Goal: Information Seeking & Learning: Learn about a topic

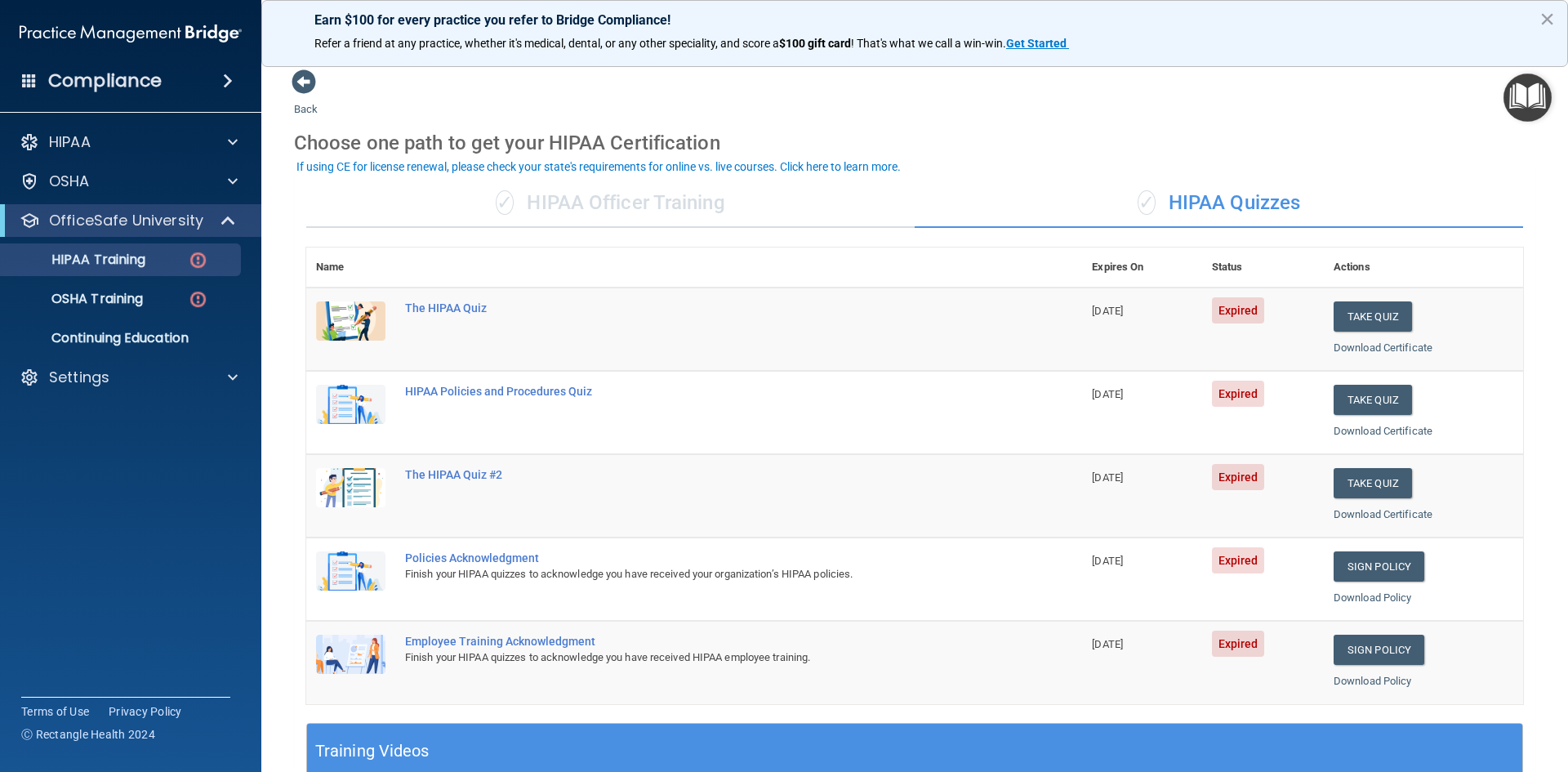
click at [666, 183] on div "✓ HIPAA Officer Training" at bounding box center [611, 204] width 609 height 49
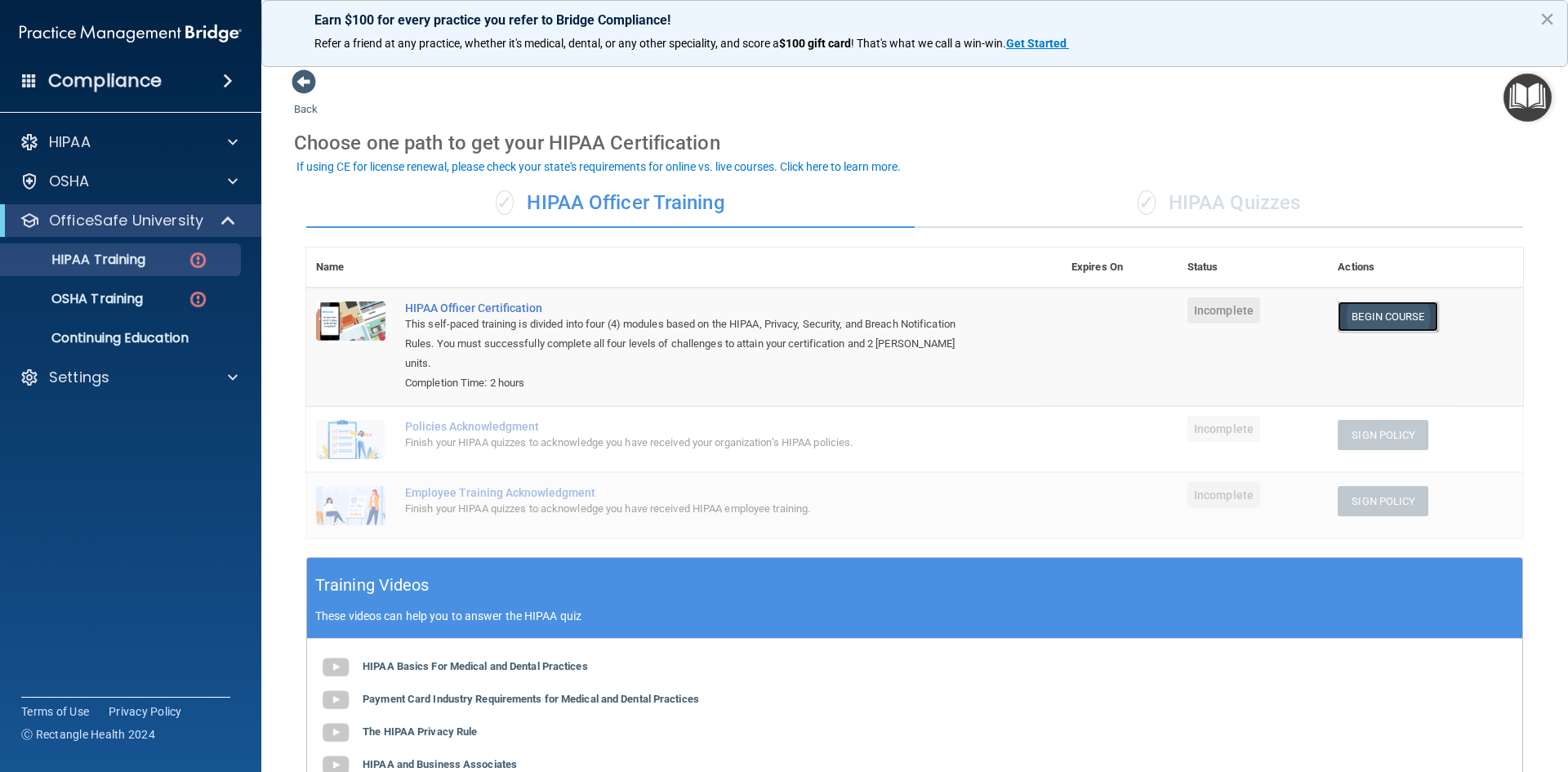
click at [1412, 319] on link "Begin Course" at bounding box center [1388, 317] width 100 height 30
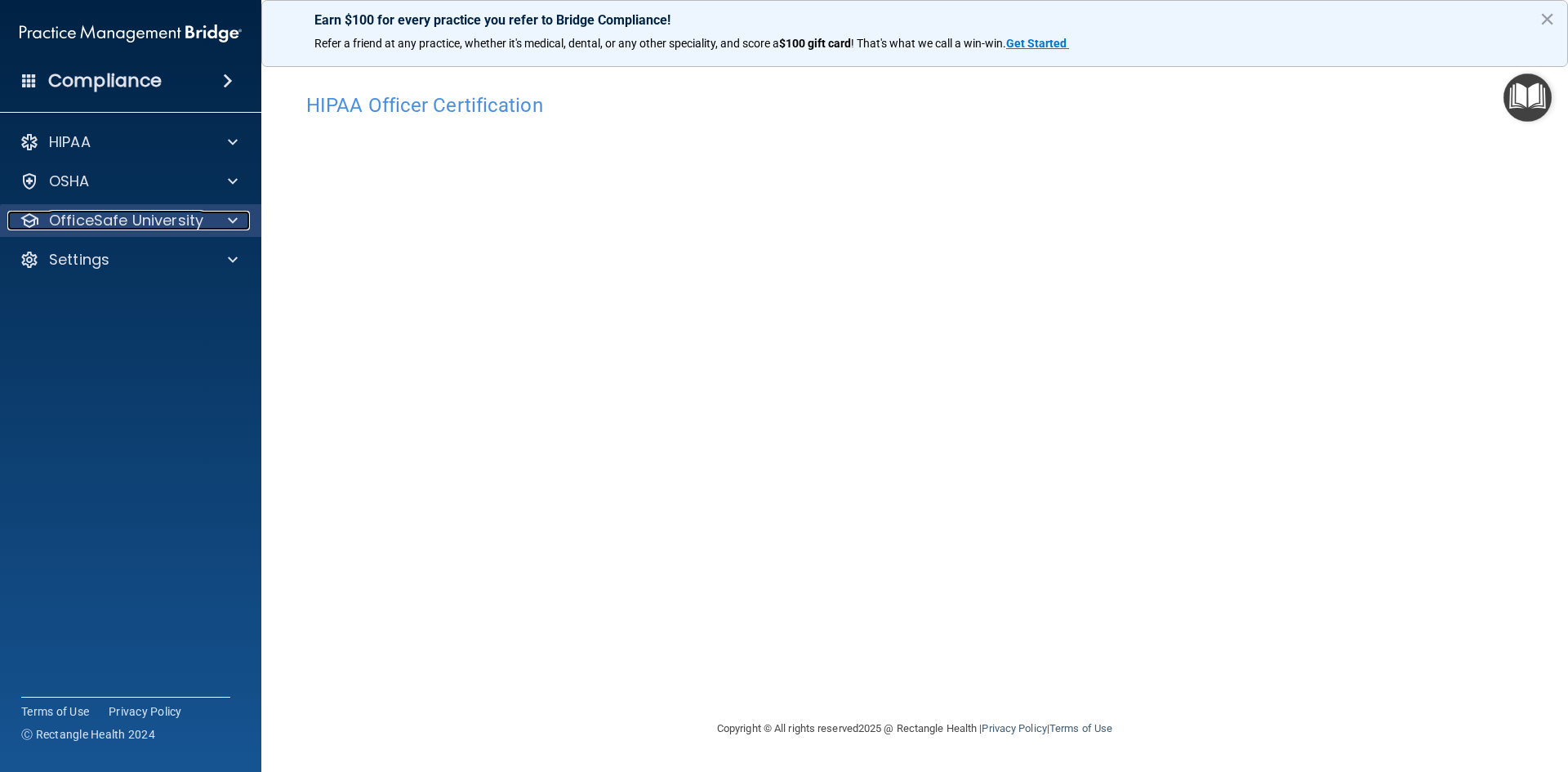
click at [166, 217] on p "OfficeSafe University" at bounding box center [126, 220] width 154 height 19
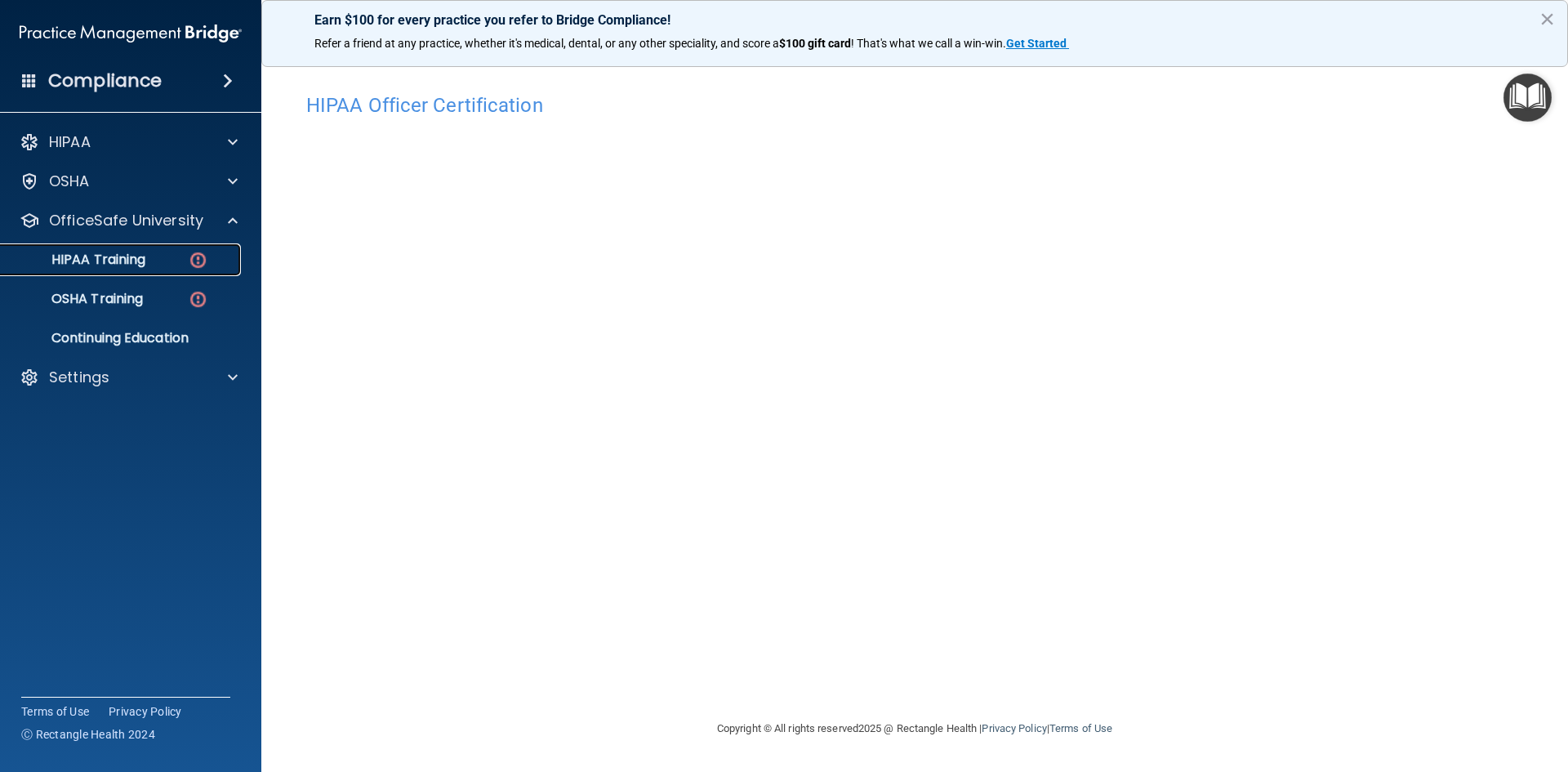
click at [141, 265] on p "HIPAA Training" at bounding box center [78, 260] width 135 height 17
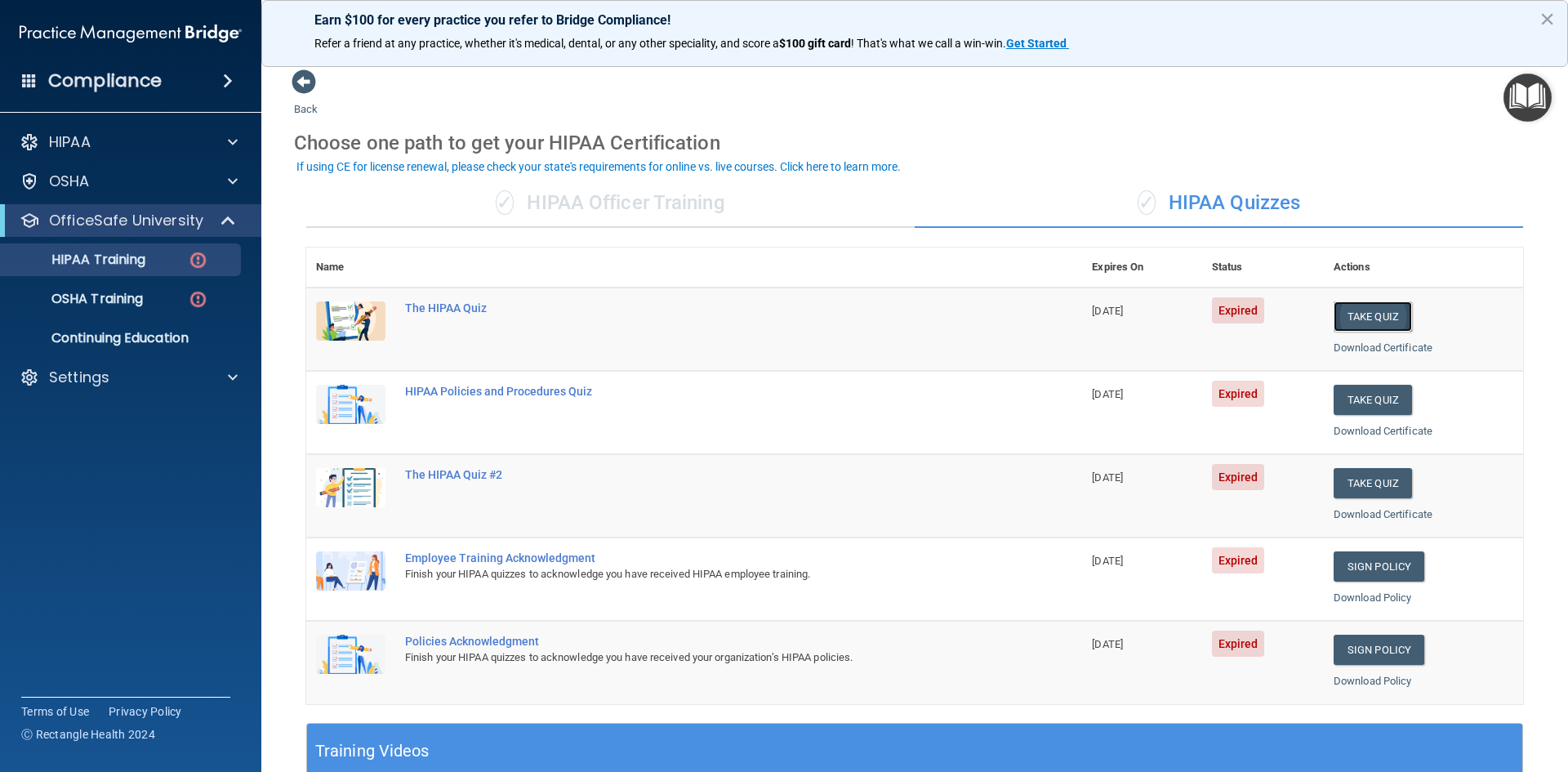
click at [1363, 311] on button "Take Quiz" at bounding box center [1372, 317] width 78 height 30
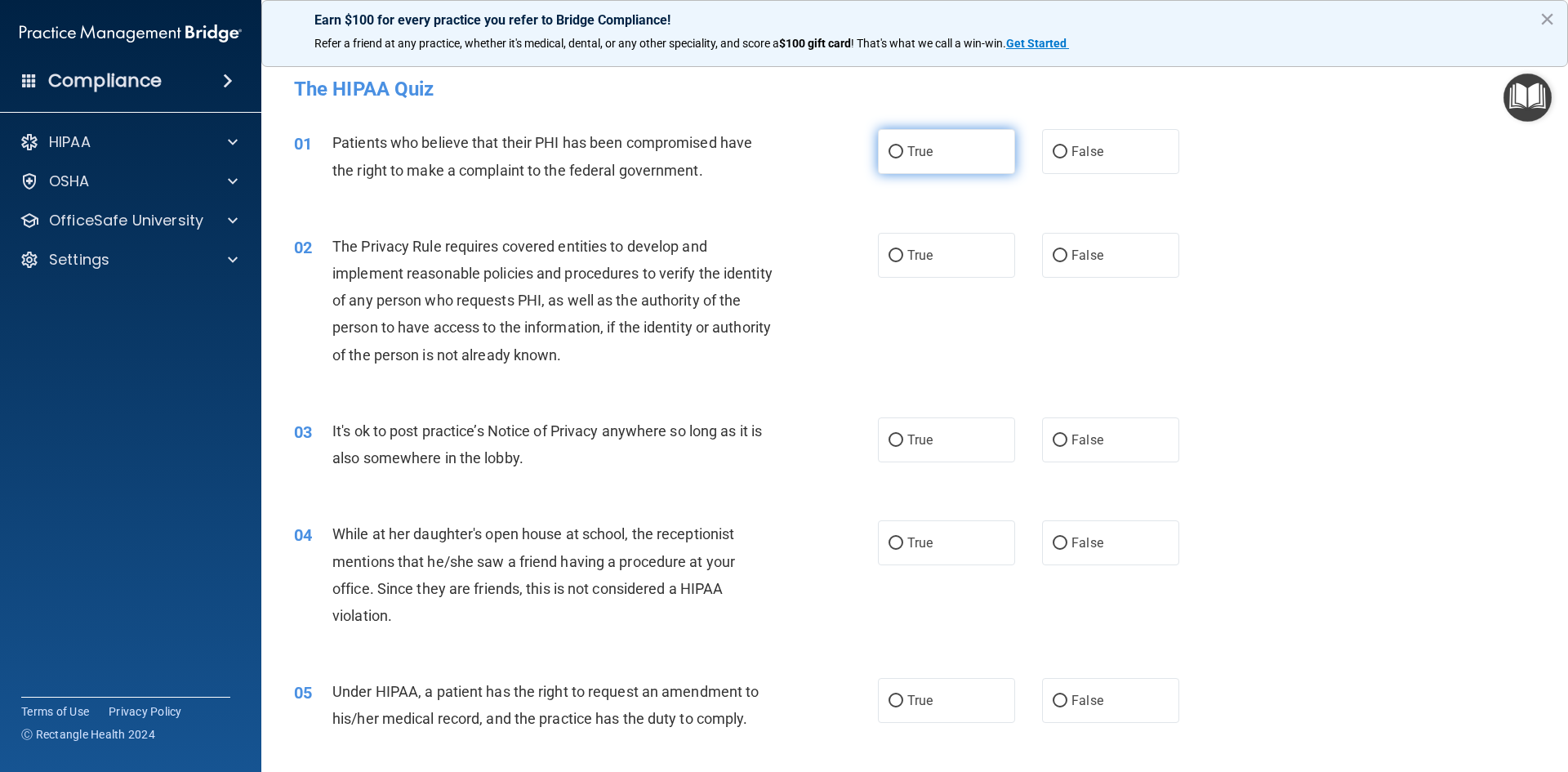
click at [924, 152] on span "True" at bounding box center [920, 152] width 25 height 16
click at [904, 152] on input "True" at bounding box center [896, 153] width 15 height 12
radio input "true"
click at [919, 275] on label "True" at bounding box center [947, 254] width 137 height 45
click at [904, 262] on input "True" at bounding box center [896, 256] width 15 height 12
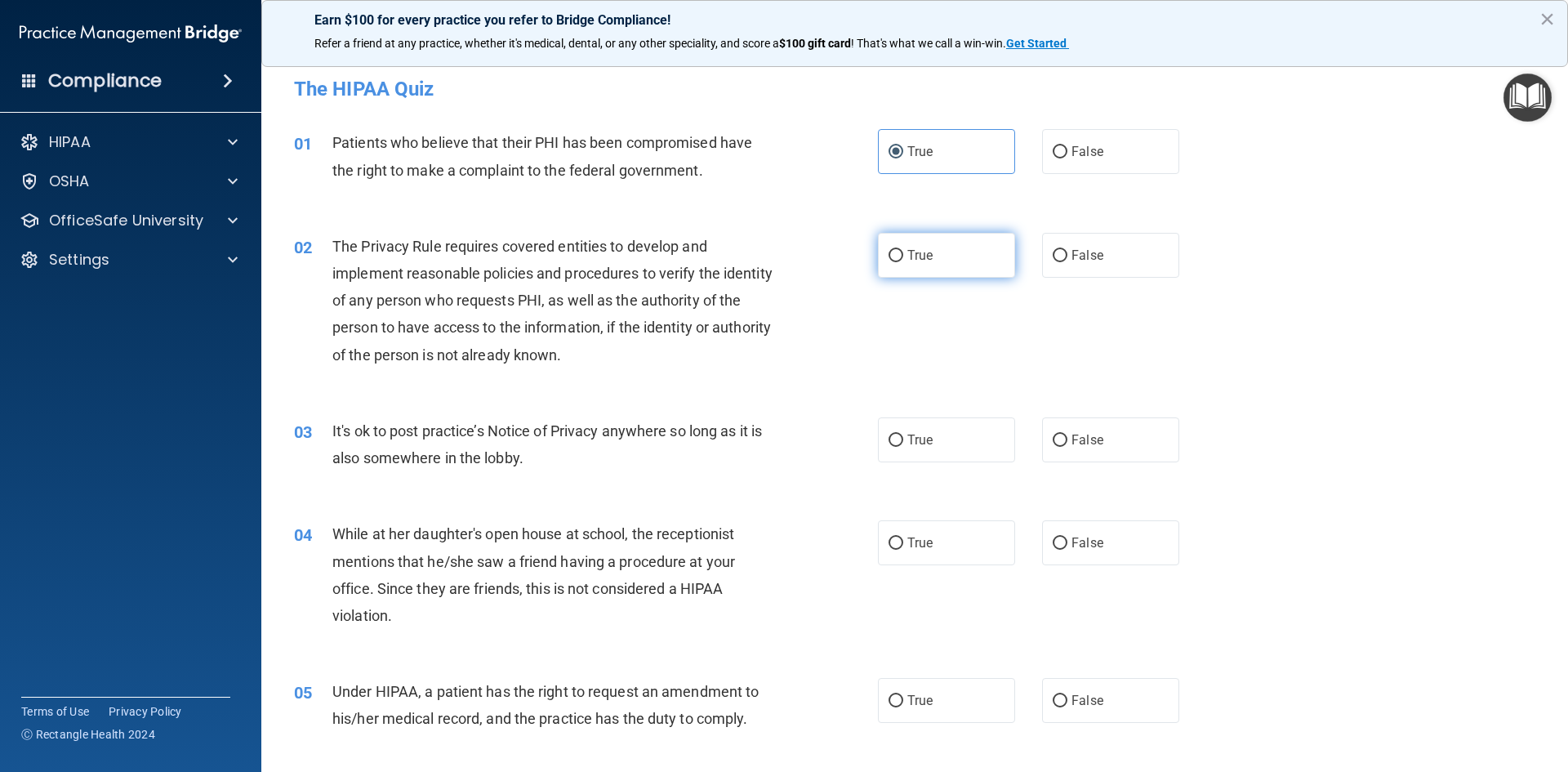
radio input "true"
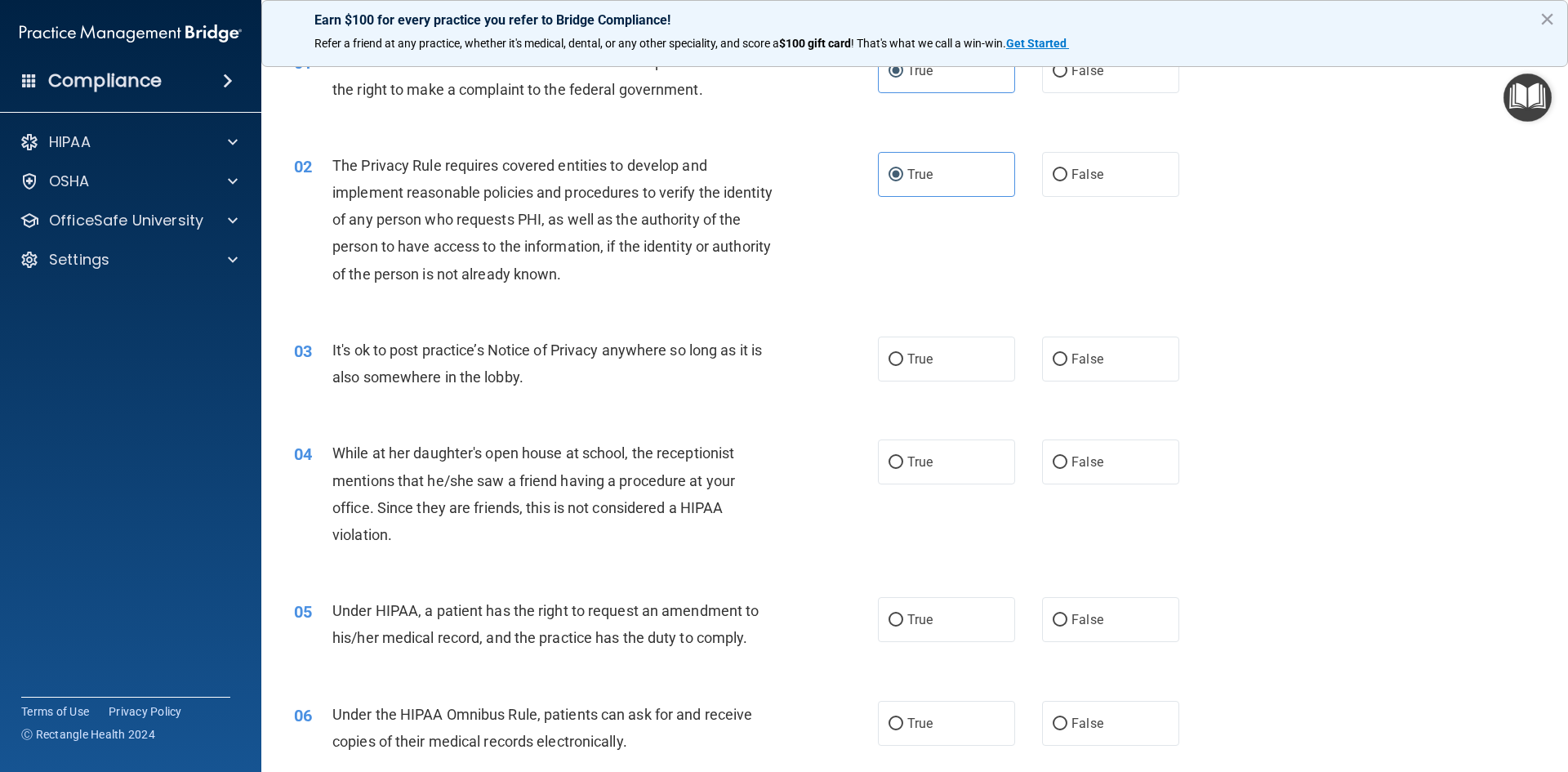
scroll to position [82, 0]
click at [953, 369] on label "True" at bounding box center [947, 358] width 137 height 45
click at [904, 365] on input "True" at bounding box center [896, 359] width 15 height 12
radio input "true"
click at [1071, 473] on label "False" at bounding box center [1111, 461] width 137 height 45
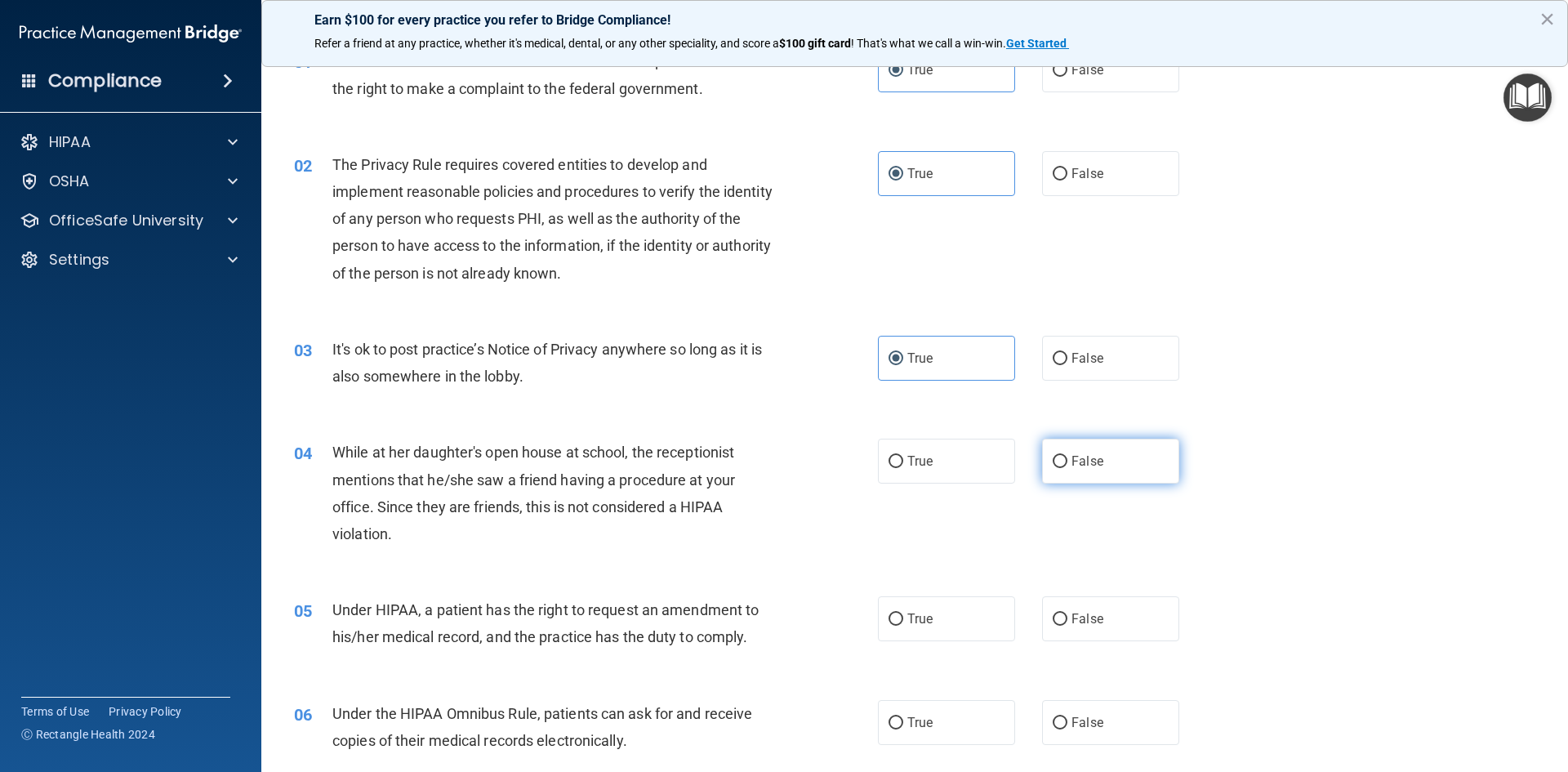
click at [1068, 468] on input "False" at bounding box center [1060, 461] width 15 height 12
radio input "true"
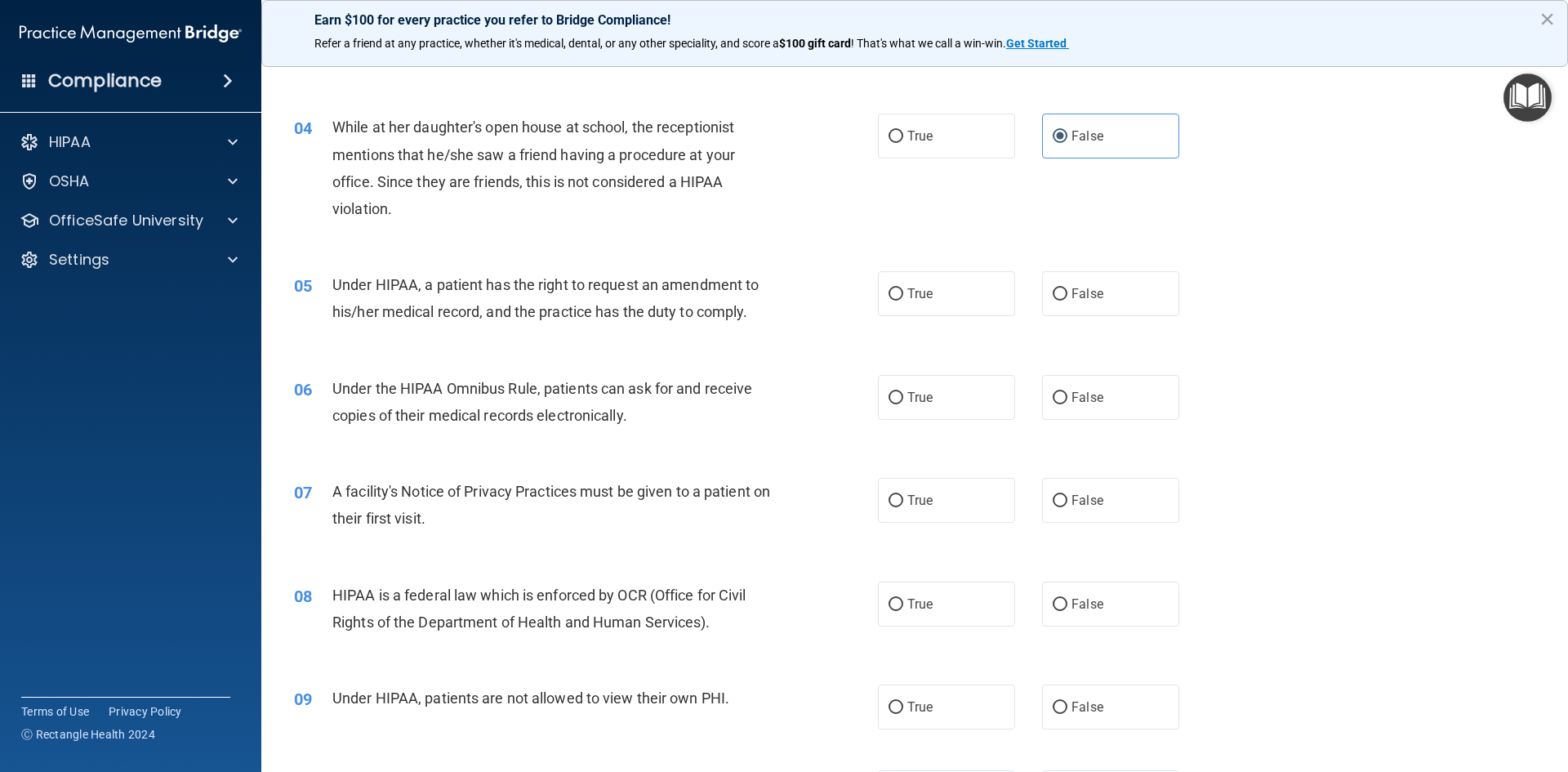
scroll to position [408, 0]
click at [966, 278] on label "True" at bounding box center [947, 291] width 137 height 45
click at [904, 287] on input "True" at bounding box center [896, 293] width 15 height 12
radio input "true"
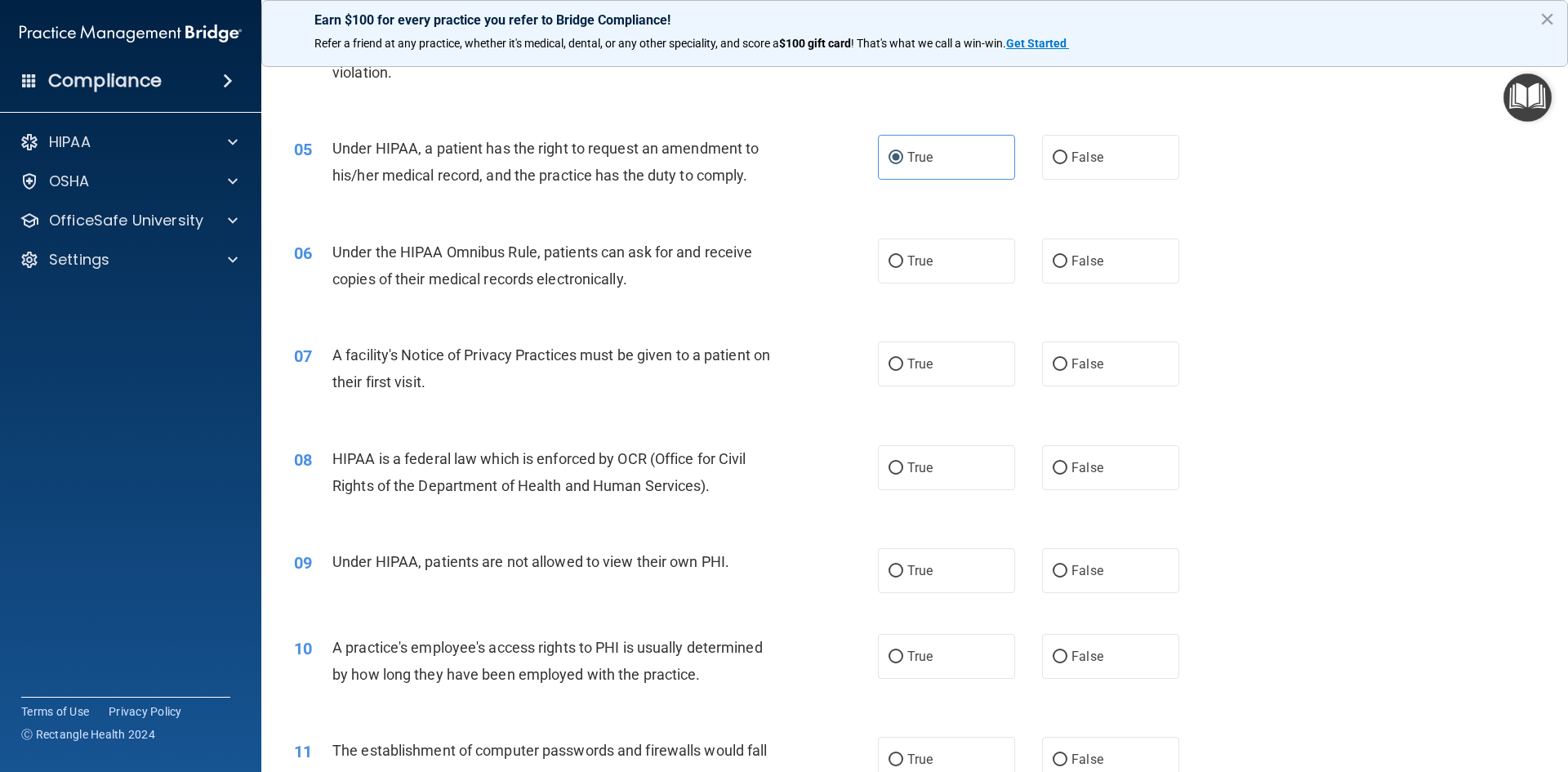
scroll to position [572, 0]
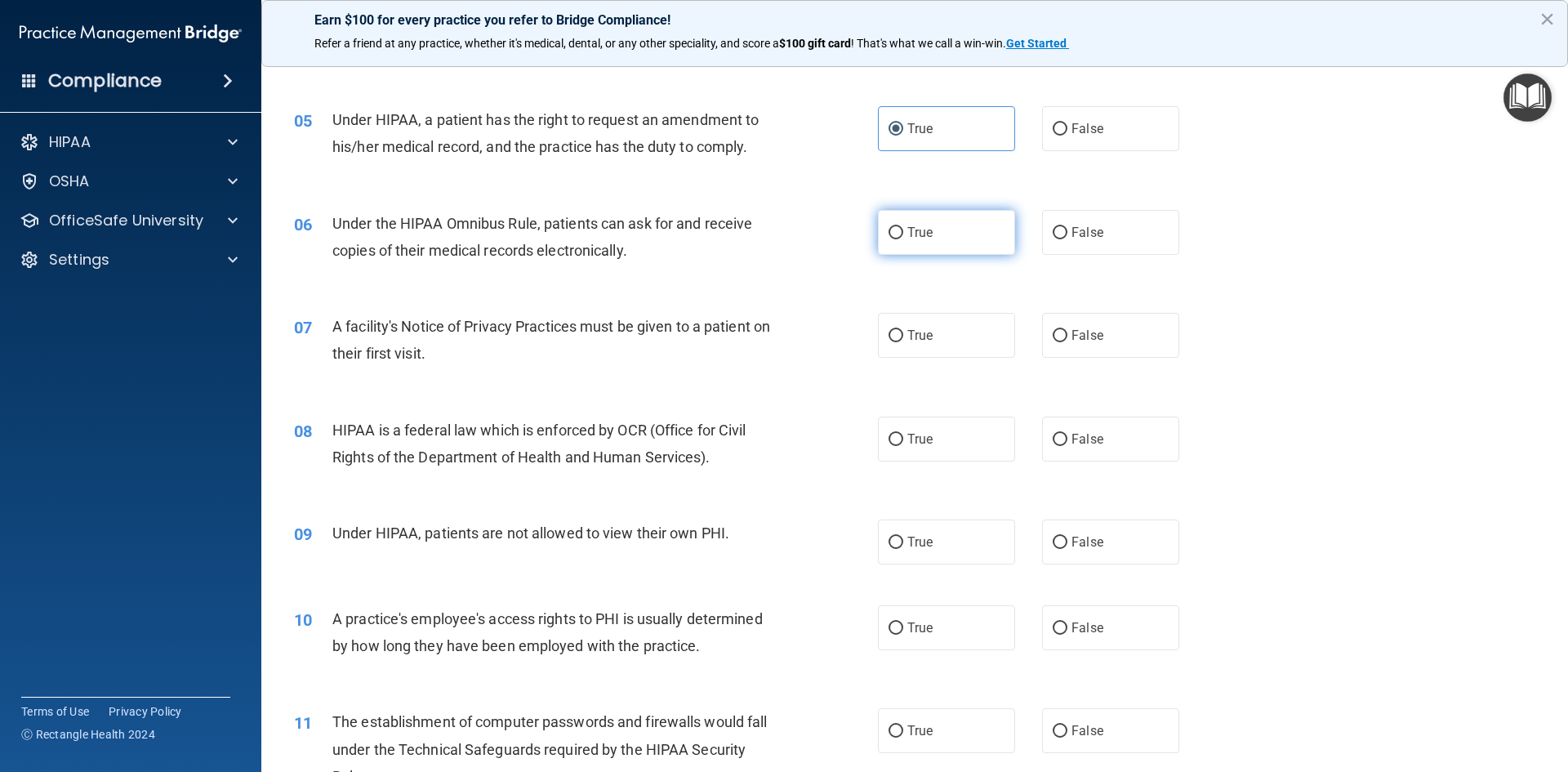
click at [980, 238] on label "True" at bounding box center [947, 232] width 137 height 45
click at [904, 238] on input "True" at bounding box center [896, 233] width 15 height 12
radio input "true"
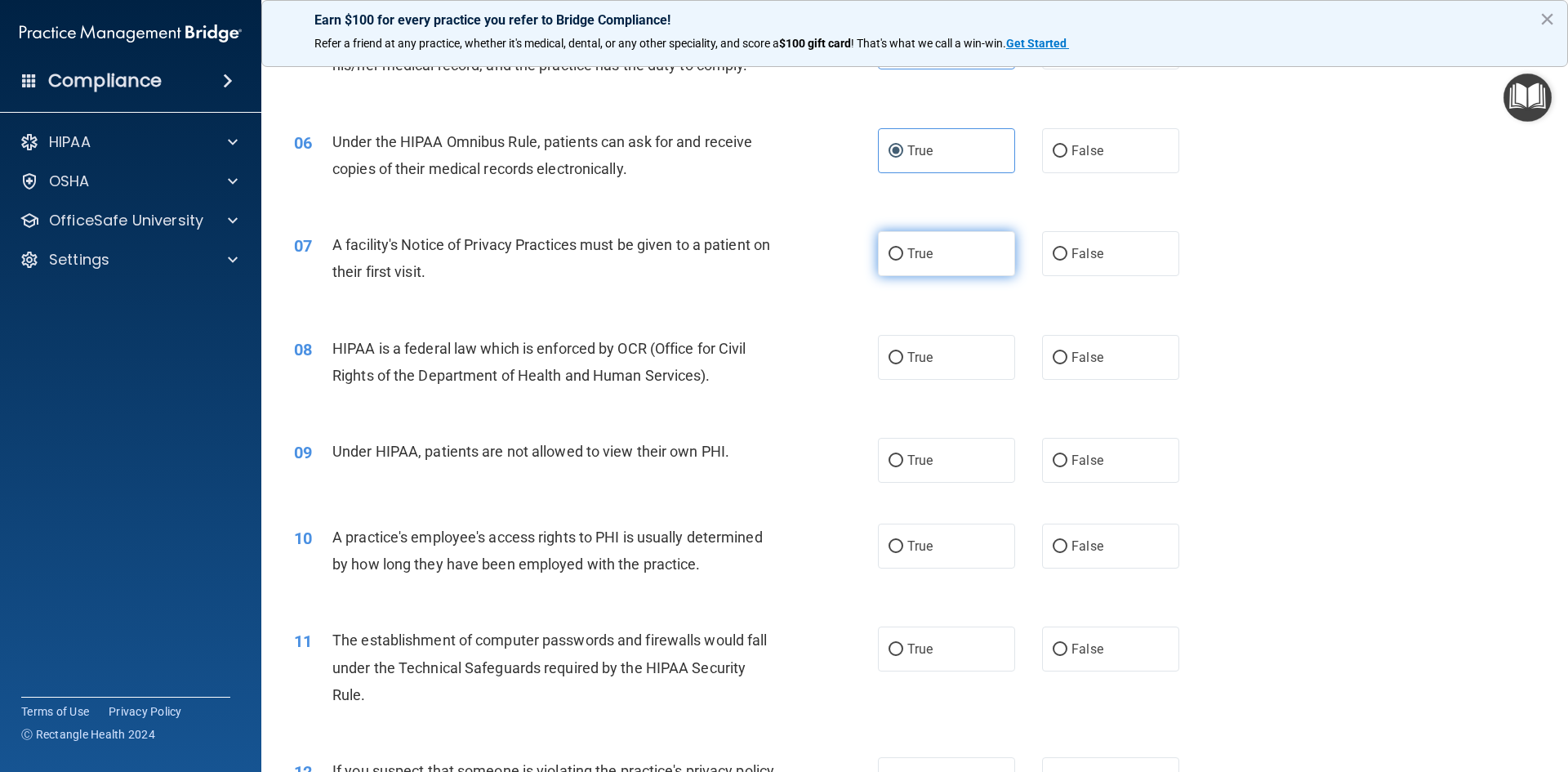
click at [929, 251] on label "True" at bounding box center [947, 253] width 137 height 45
click at [904, 251] on input "True" at bounding box center [896, 254] width 15 height 12
radio input "true"
click at [901, 375] on label "True" at bounding box center [947, 357] width 137 height 45
click at [901, 364] on input "True" at bounding box center [896, 358] width 15 height 12
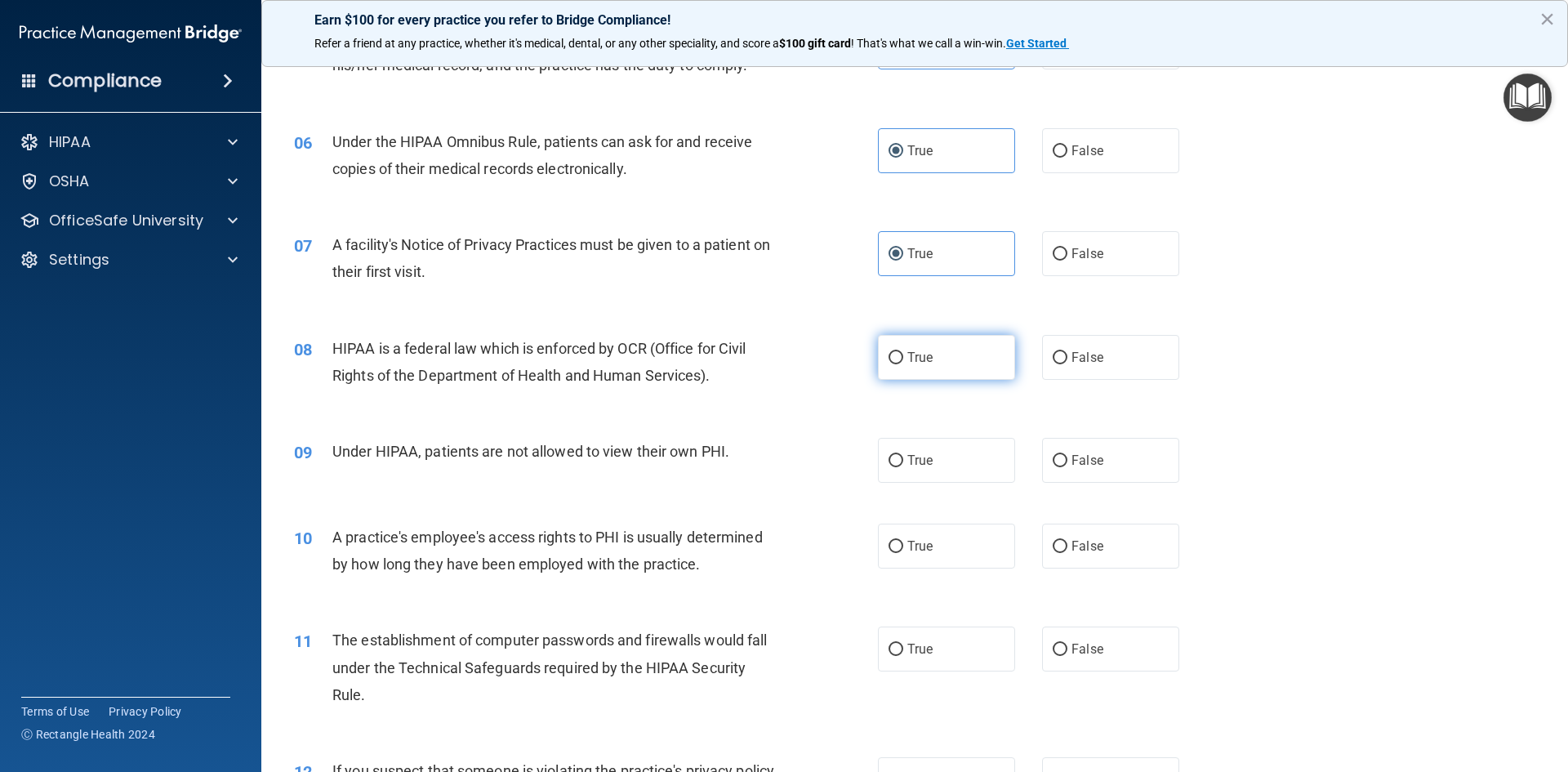
radio input "true"
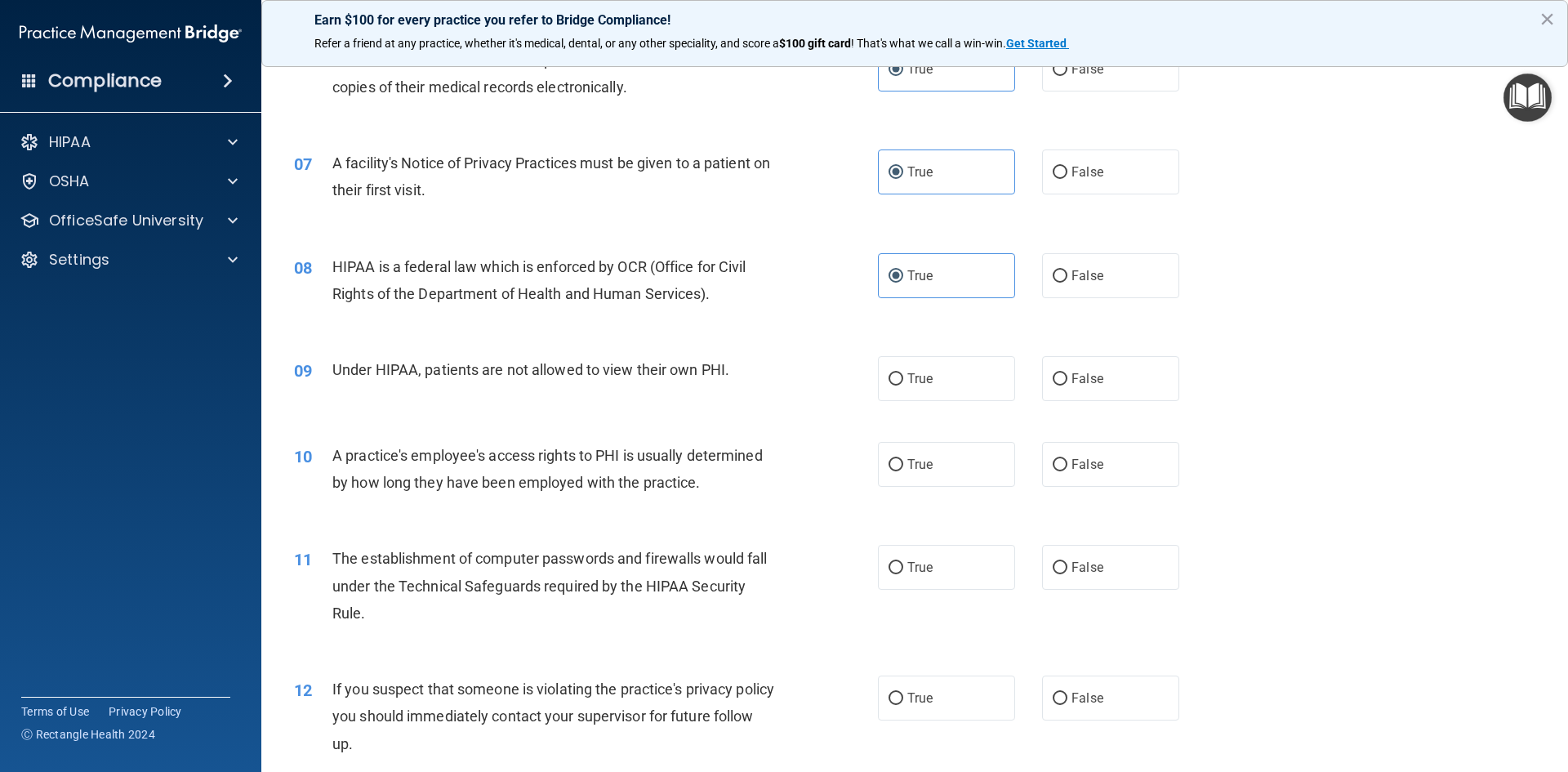
scroll to position [817, 0]
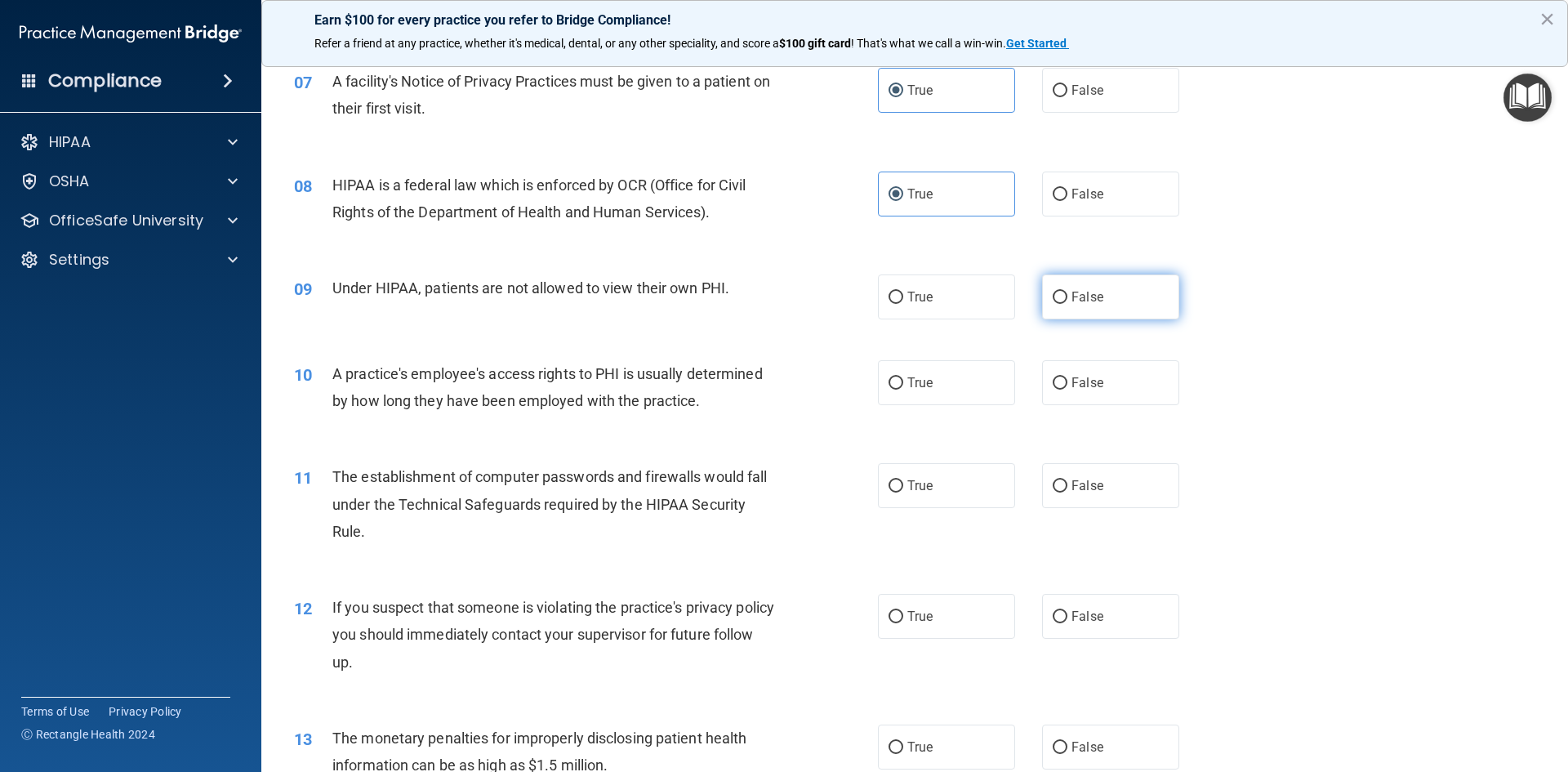
click at [1136, 290] on label "False" at bounding box center [1111, 297] width 137 height 45
click at [1068, 291] on input "False" at bounding box center [1060, 297] width 15 height 12
radio input "true"
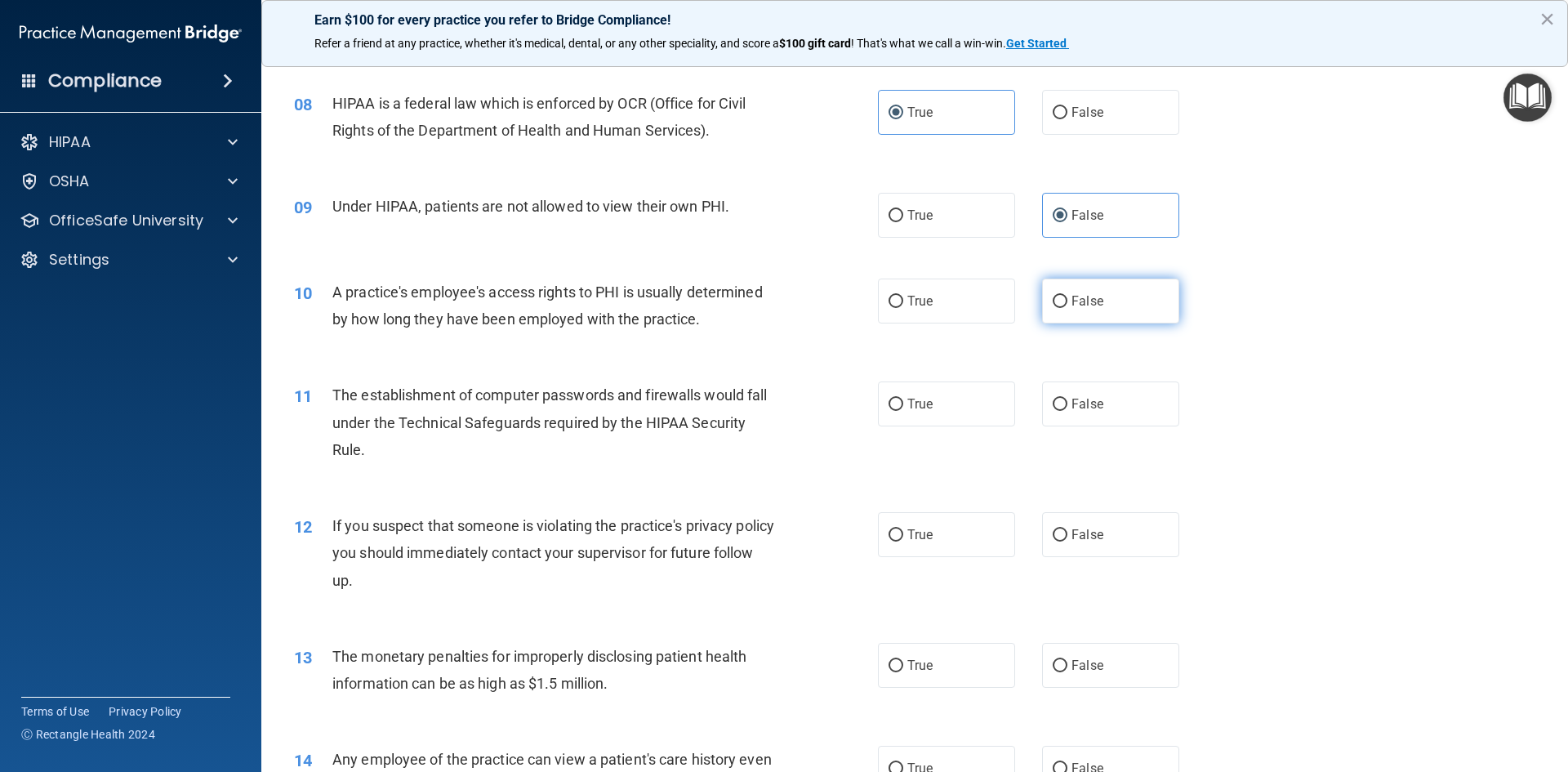
click at [1104, 305] on label "False" at bounding box center [1111, 300] width 137 height 45
click at [1068, 305] on input "False" at bounding box center [1060, 302] width 15 height 12
radio input "true"
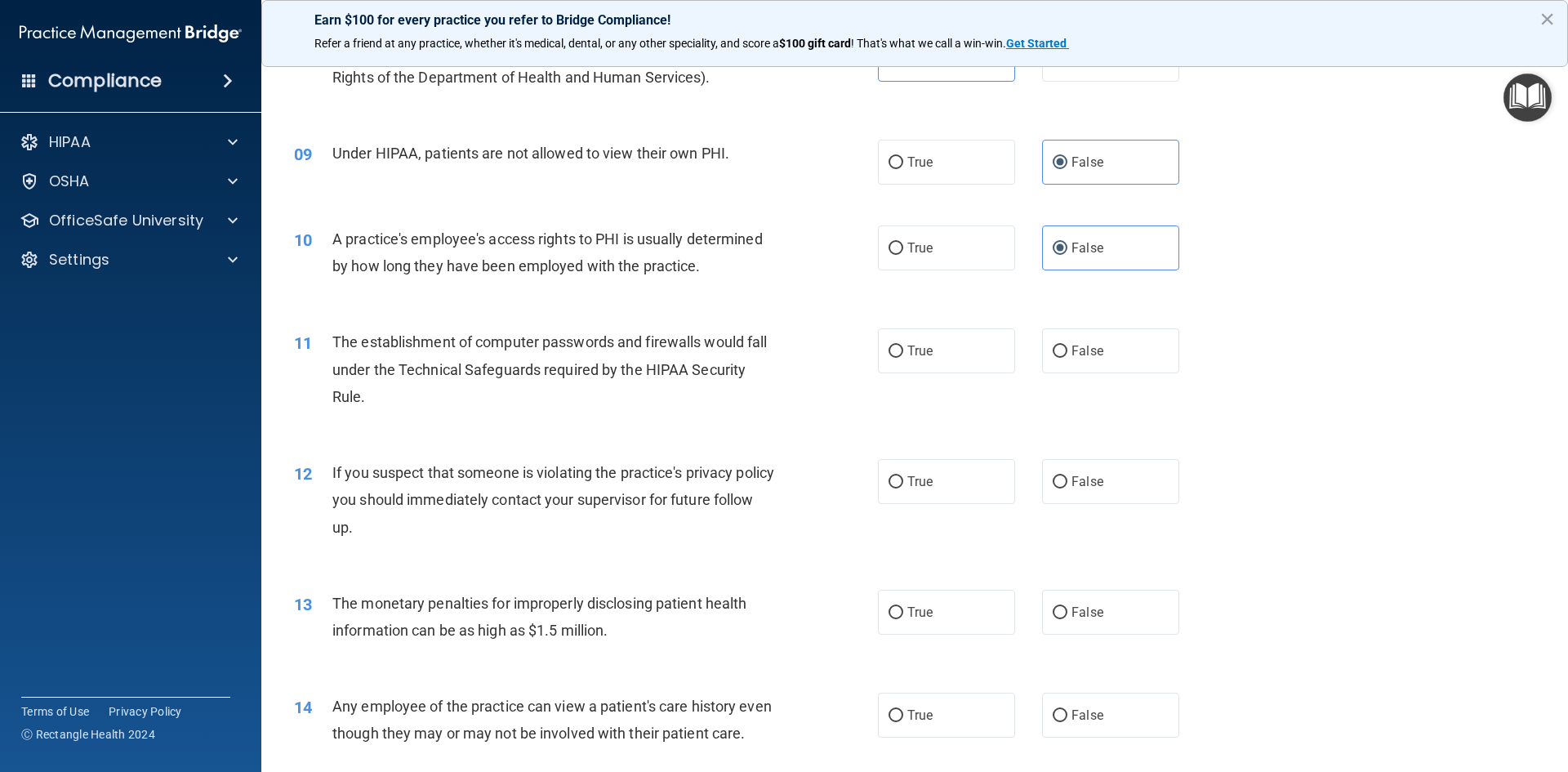
scroll to position [980, 0]
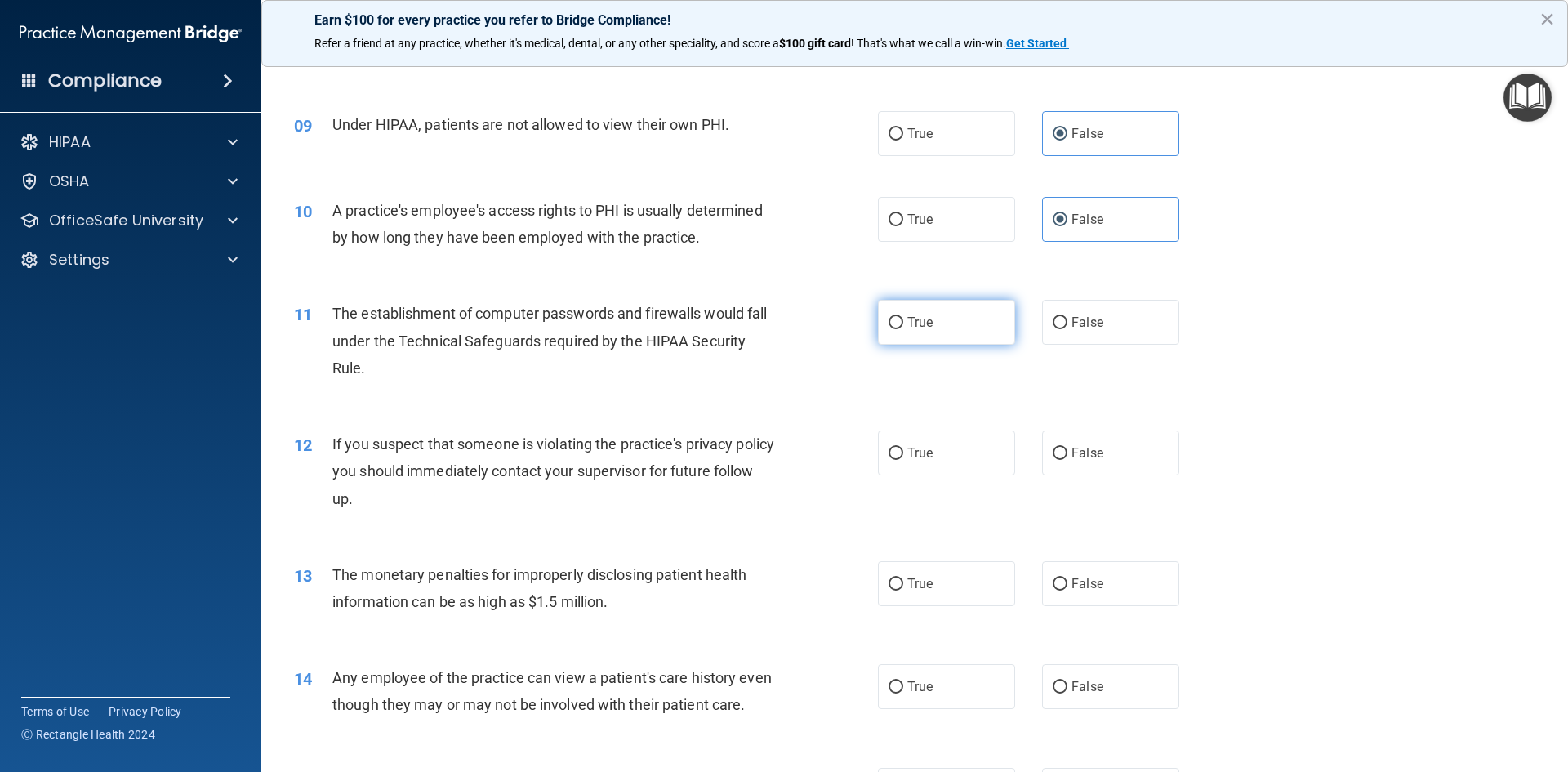
click at [926, 334] on label "True" at bounding box center [947, 322] width 137 height 45
click at [904, 329] on input "True" at bounding box center [896, 323] width 15 height 12
radio input "true"
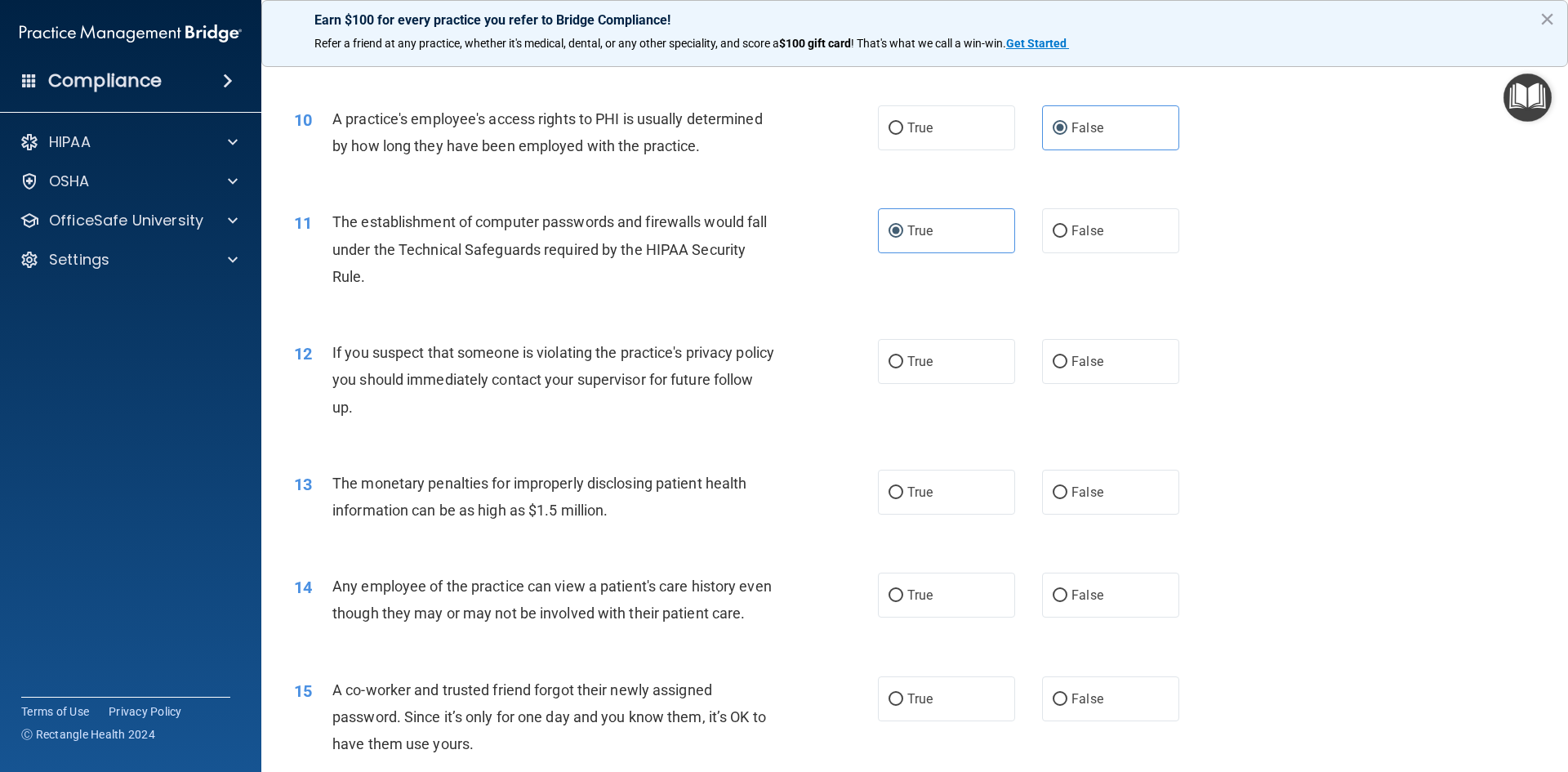
scroll to position [1143, 0]
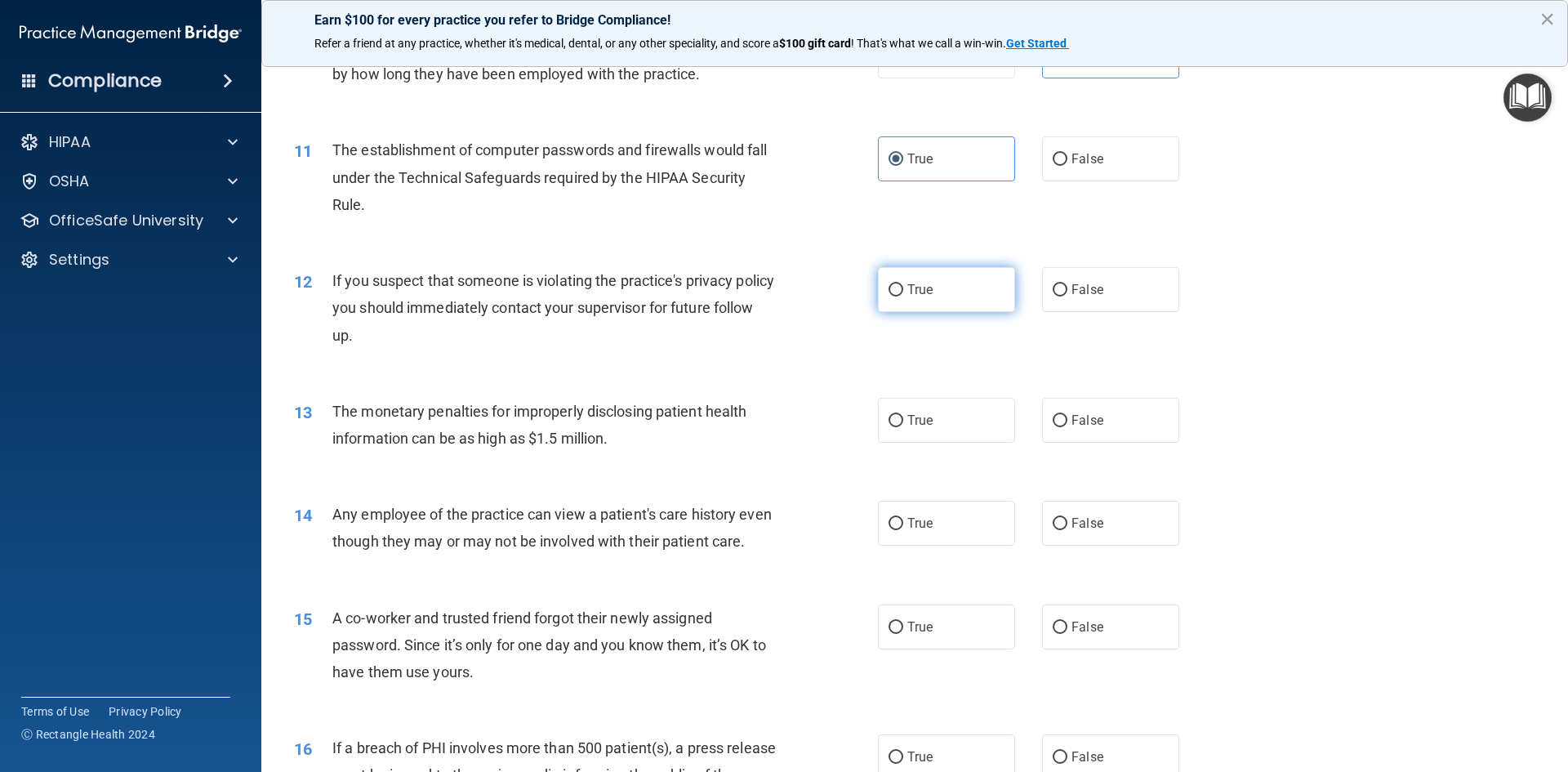
click at [930, 294] on label "True" at bounding box center [947, 289] width 137 height 45
click at [904, 294] on input "True" at bounding box center [896, 290] width 15 height 12
radio input "true"
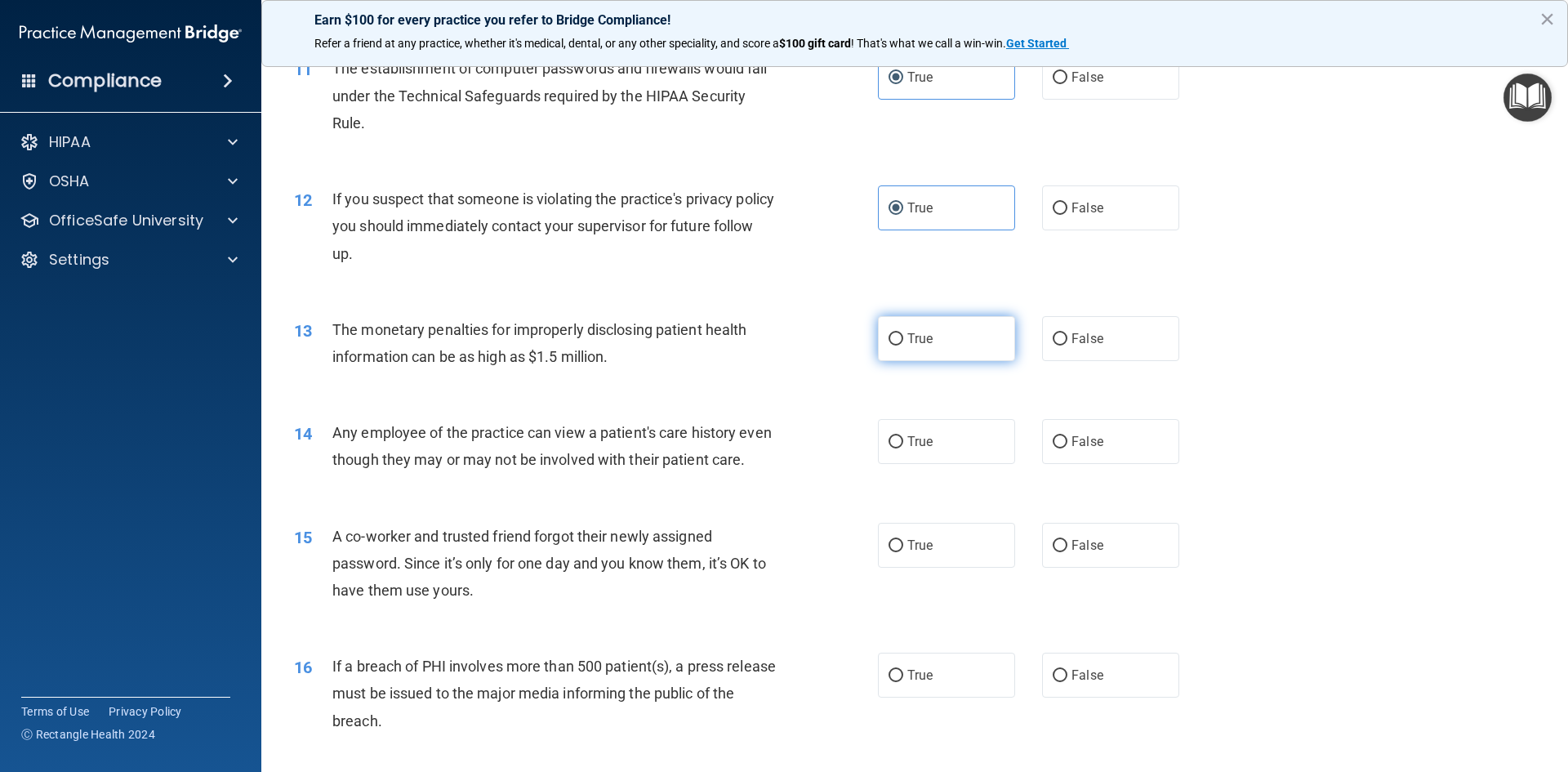
click at [918, 347] on label "True" at bounding box center [947, 338] width 137 height 45
click at [904, 346] on input "True" at bounding box center [896, 340] width 15 height 12
radio input "true"
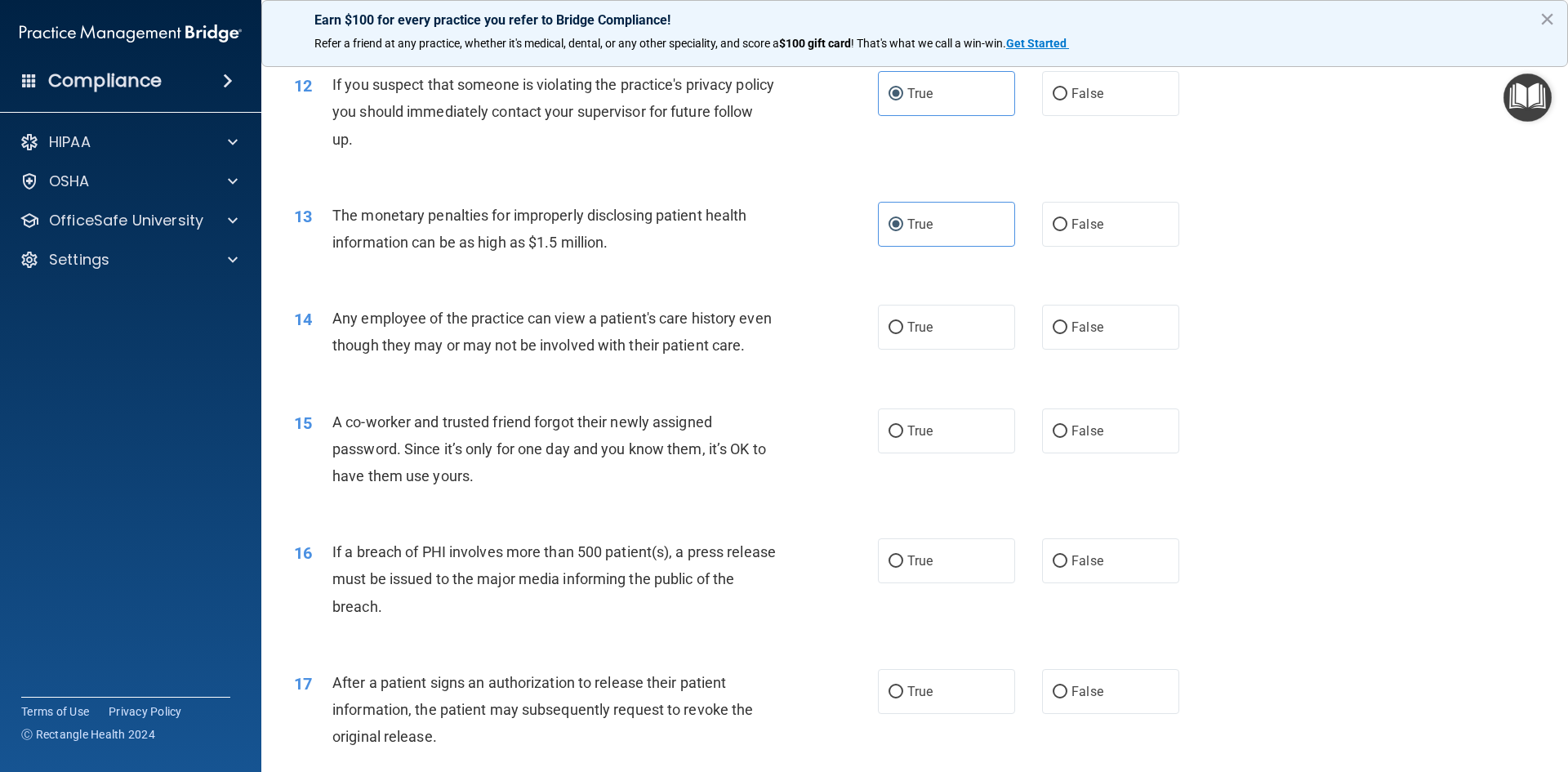
scroll to position [1389, 0]
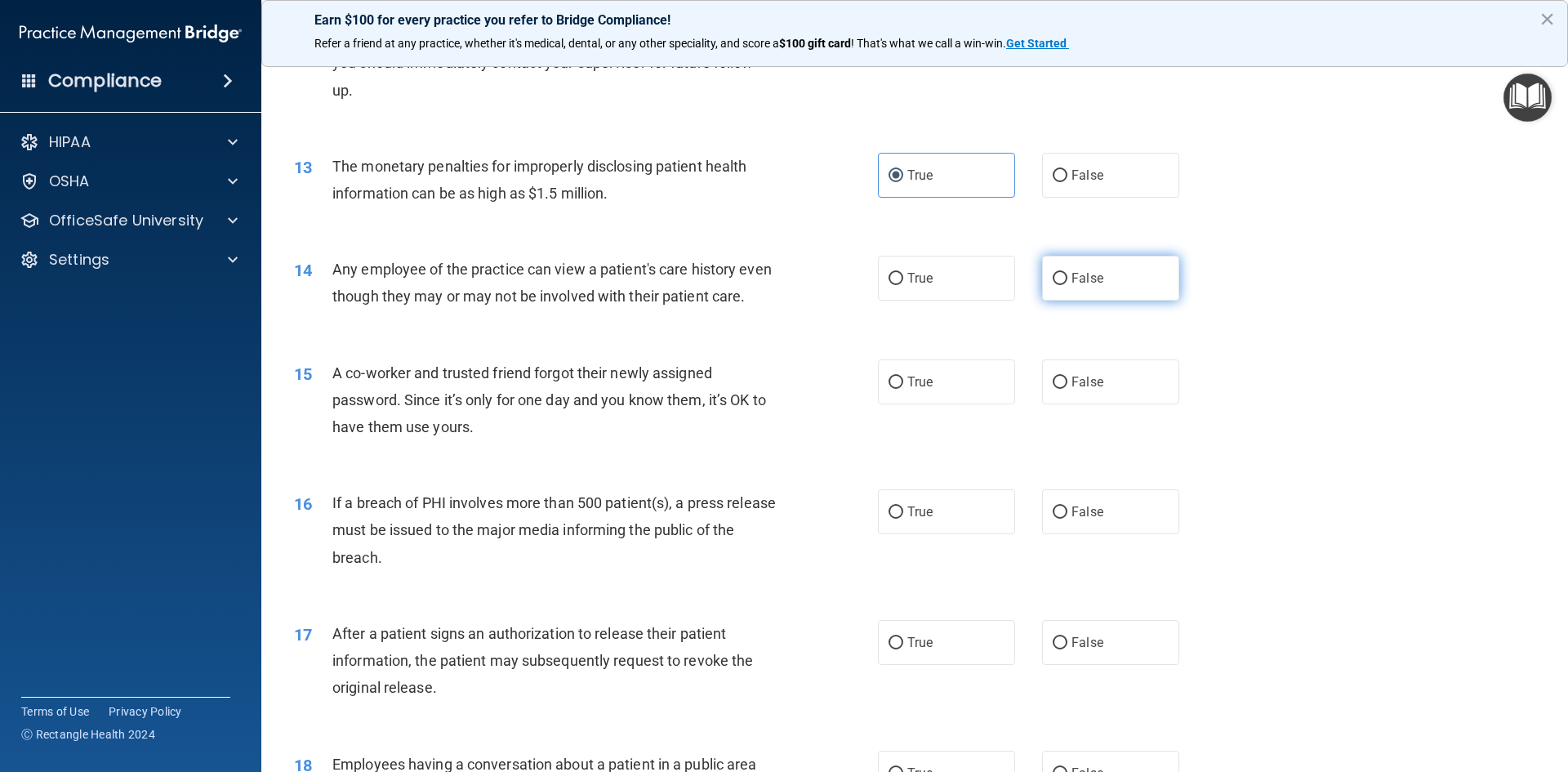
click at [1096, 269] on label "False" at bounding box center [1111, 277] width 137 height 45
click at [1068, 273] on input "False" at bounding box center [1060, 279] width 15 height 12
radio input "true"
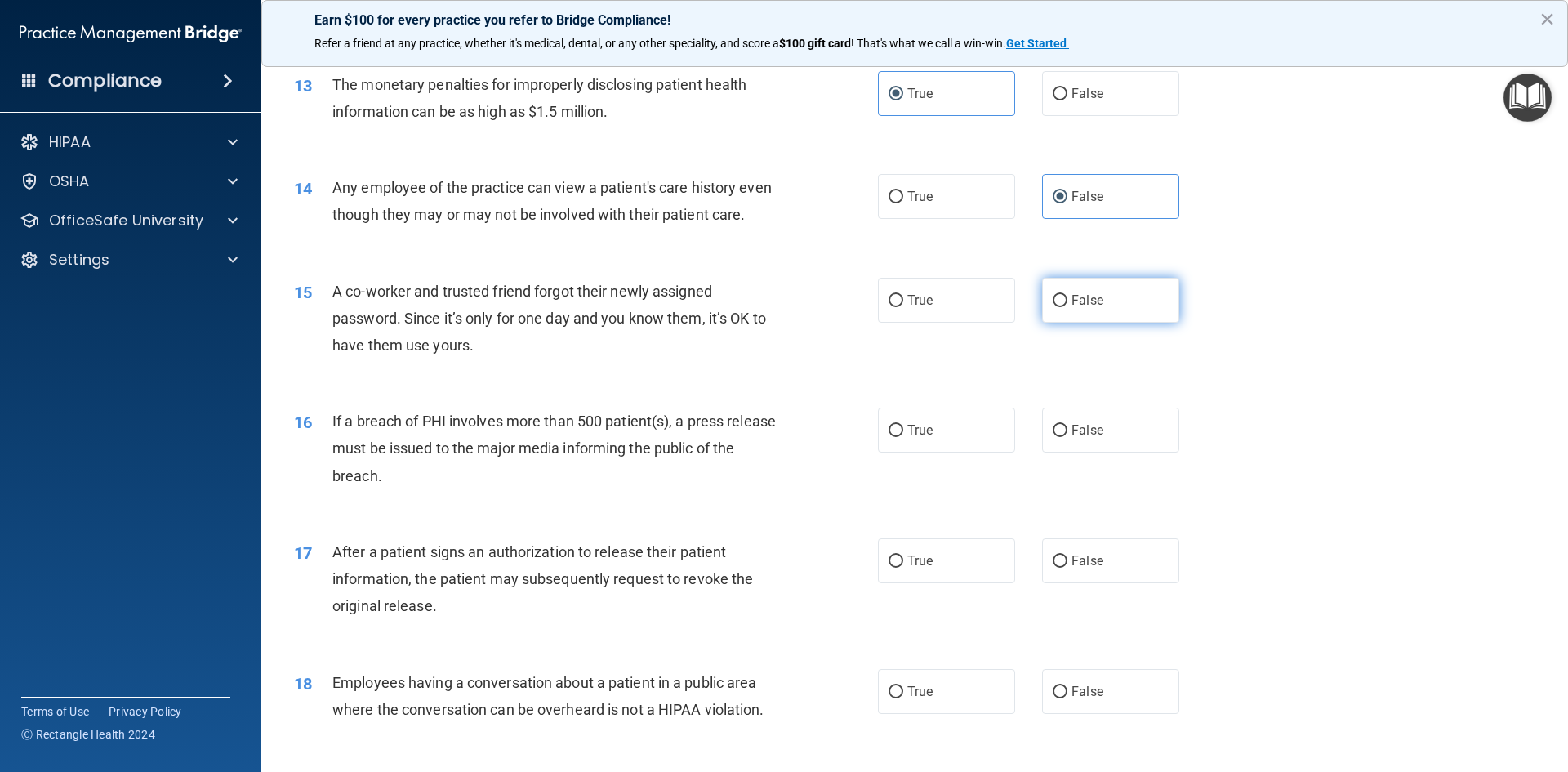
click at [1080, 308] on span "False" at bounding box center [1087, 300] width 32 height 16
click at [1068, 307] on input "False" at bounding box center [1060, 301] width 15 height 12
radio input "true"
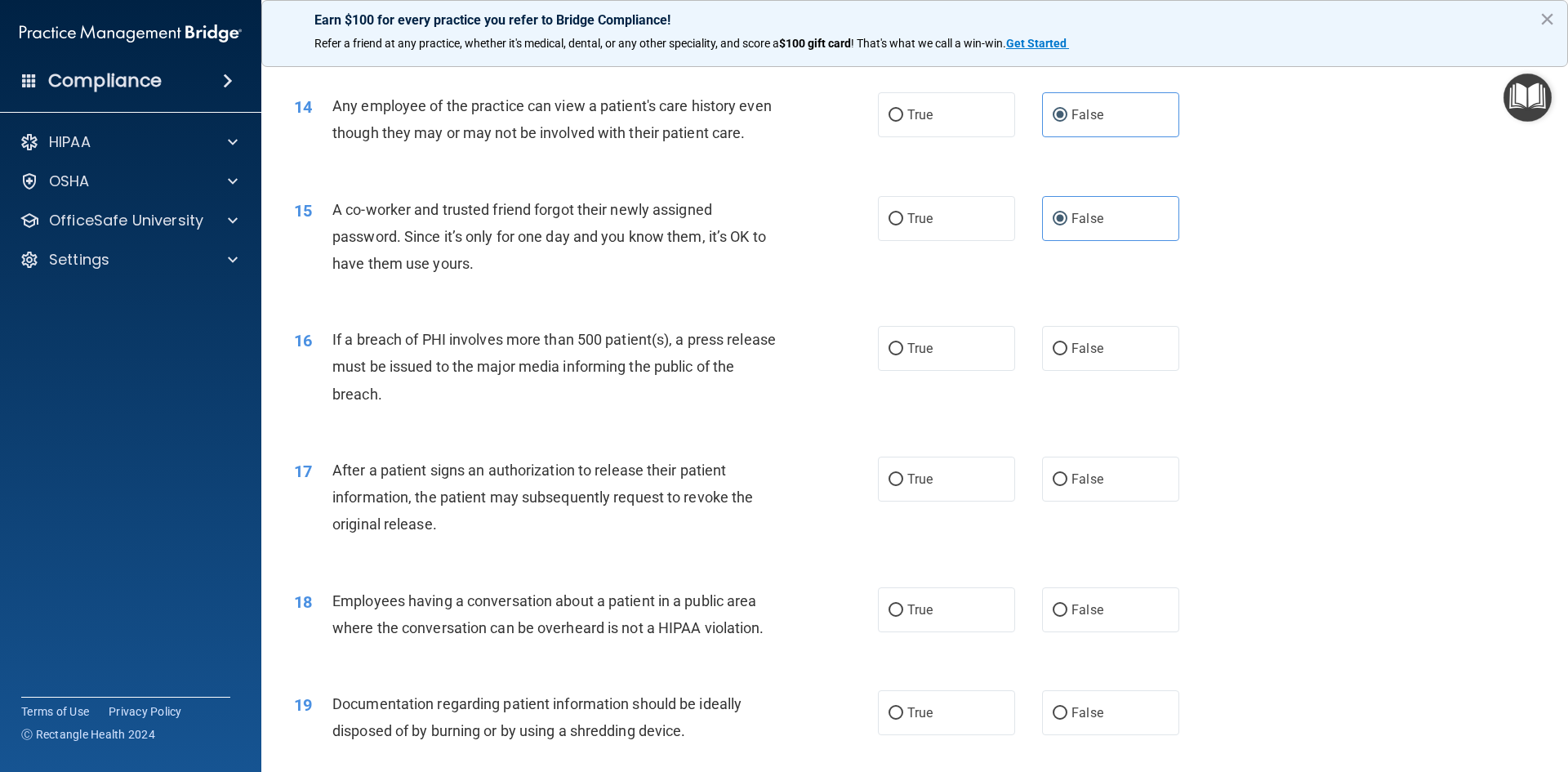
scroll to position [1633, 0]
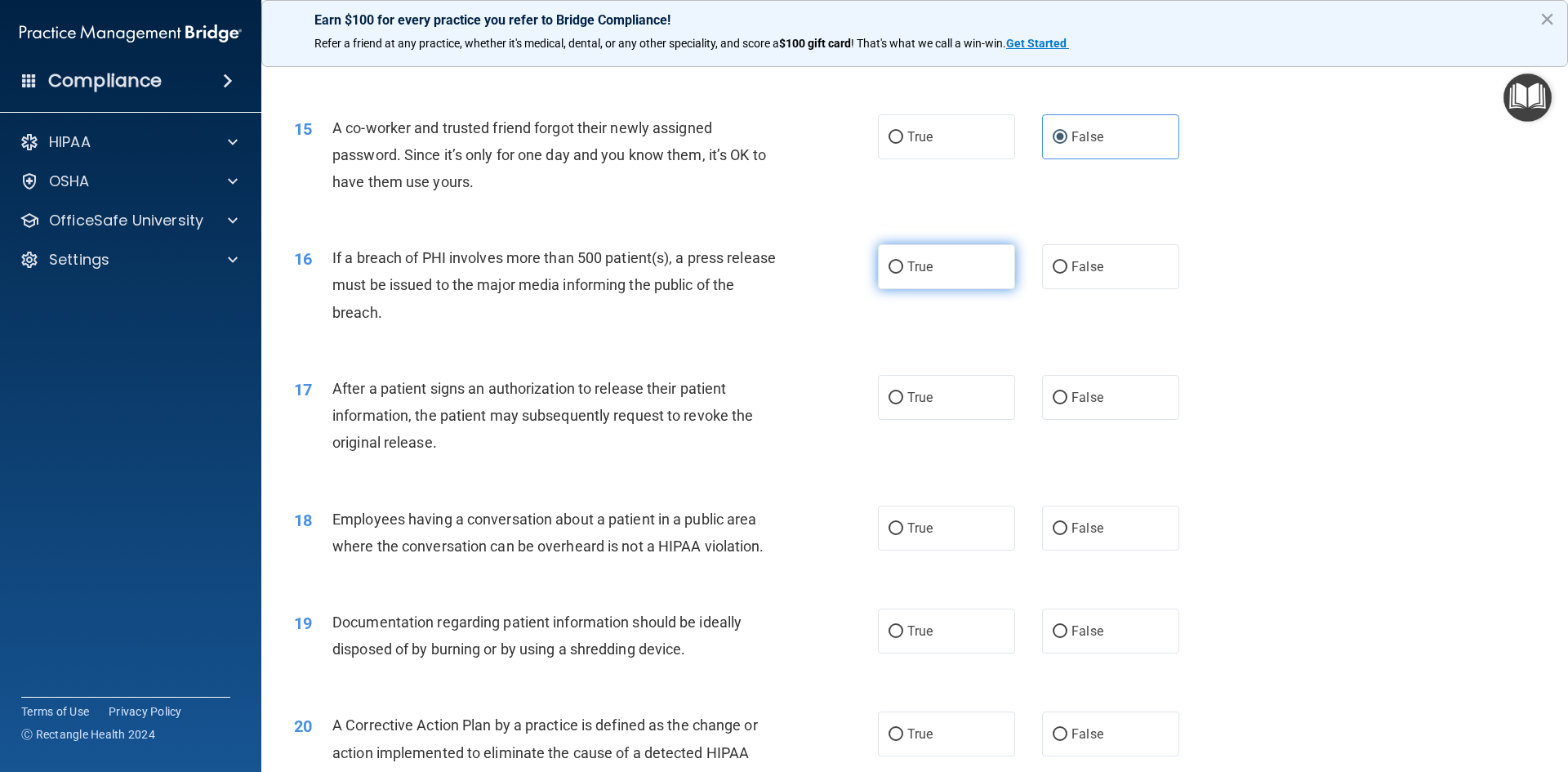
click at [978, 290] on label "True" at bounding box center [947, 266] width 137 height 45
click at [904, 274] on input "True" at bounding box center [896, 268] width 15 height 12
radio input "true"
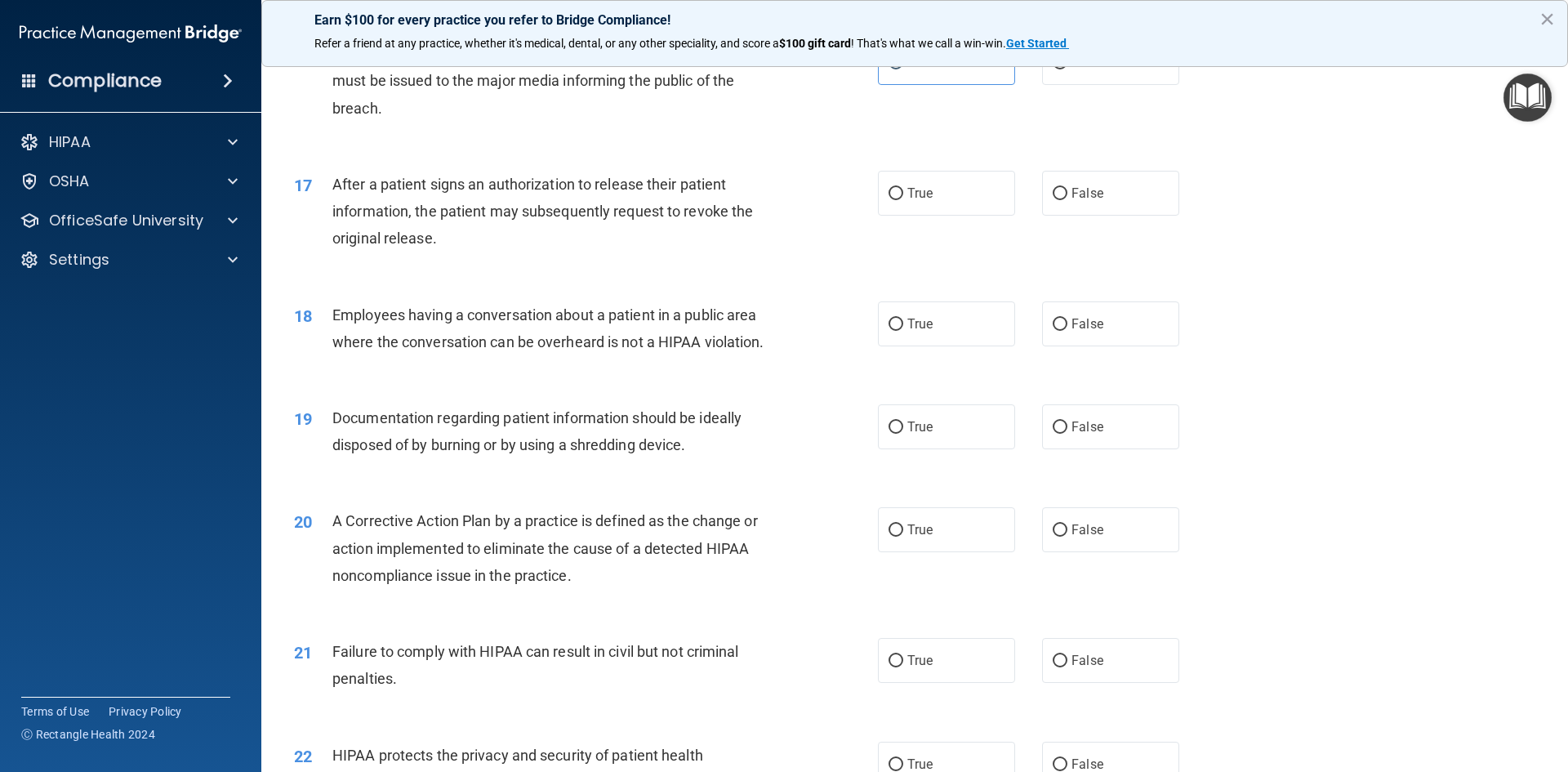
scroll to position [1878, 0]
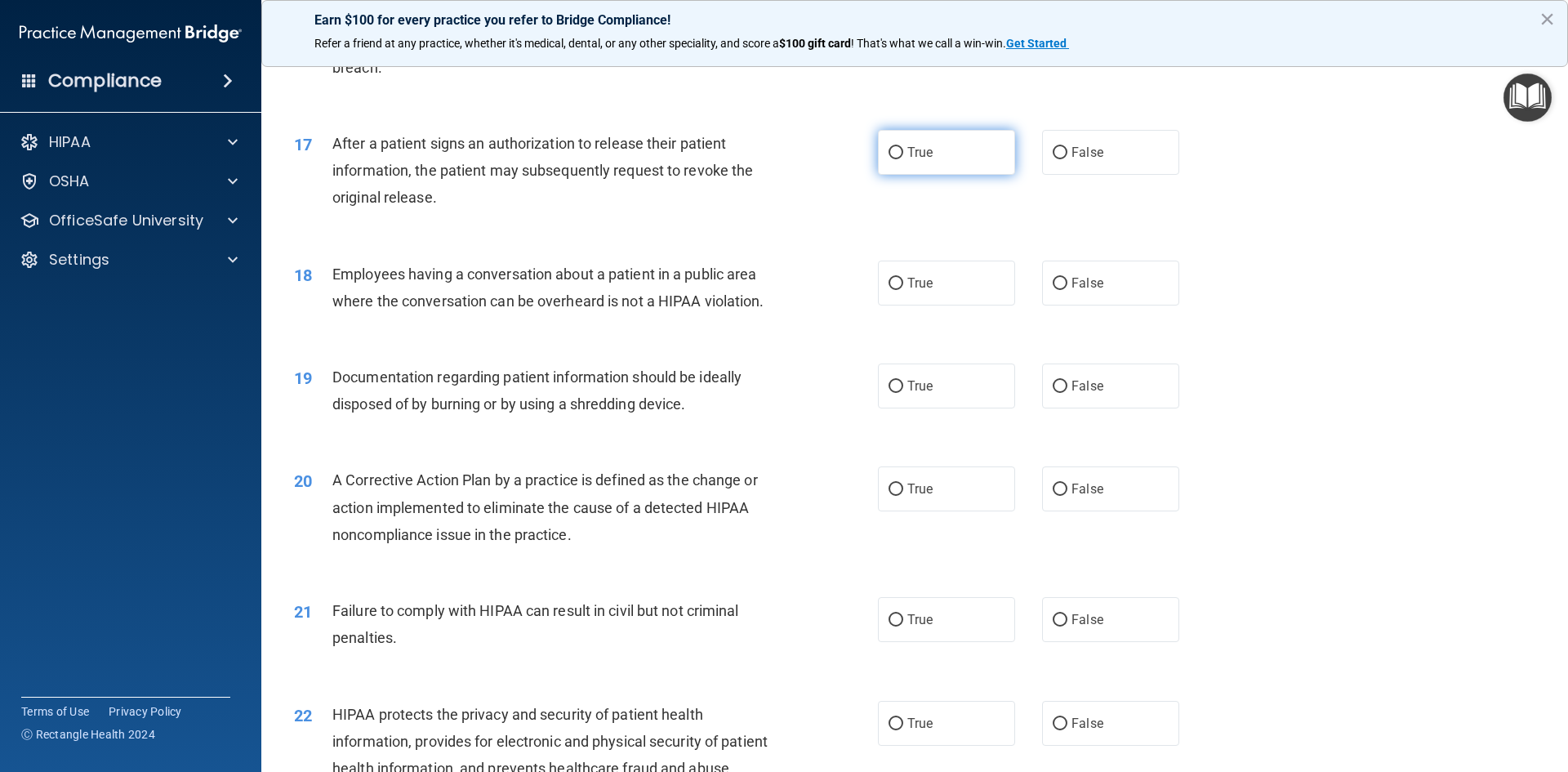
click at [891, 175] on label "True" at bounding box center [947, 152] width 137 height 45
click at [891, 160] on input "True" at bounding box center [896, 154] width 15 height 12
radio input "true"
click at [1138, 305] on label "False" at bounding box center [1111, 282] width 137 height 45
click at [1068, 290] on input "False" at bounding box center [1060, 284] width 15 height 12
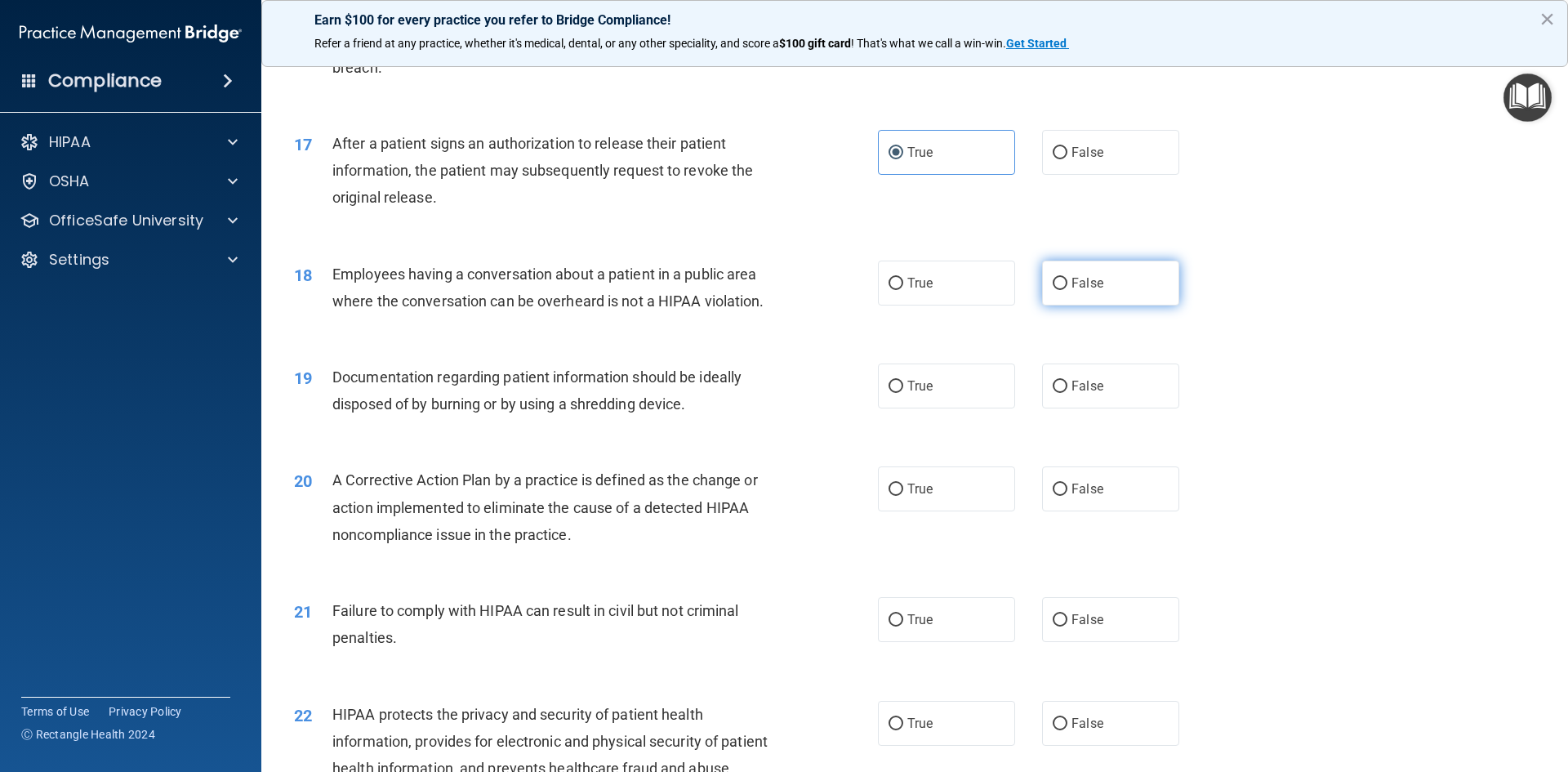
radio input "true"
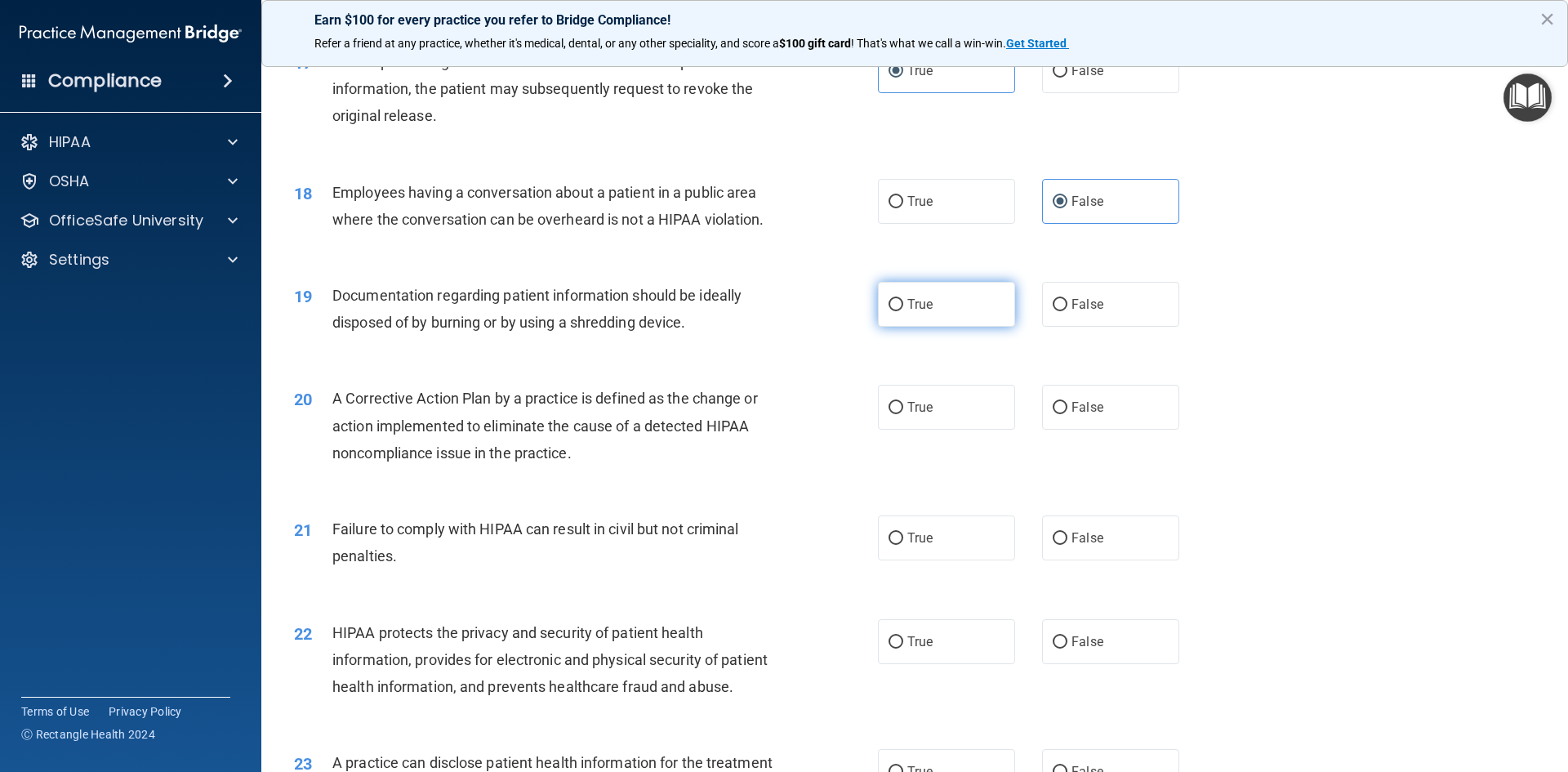
click at [938, 326] on label "True" at bounding box center [947, 304] width 137 height 45
click at [904, 311] on input "True" at bounding box center [896, 305] width 15 height 12
radio input "true"
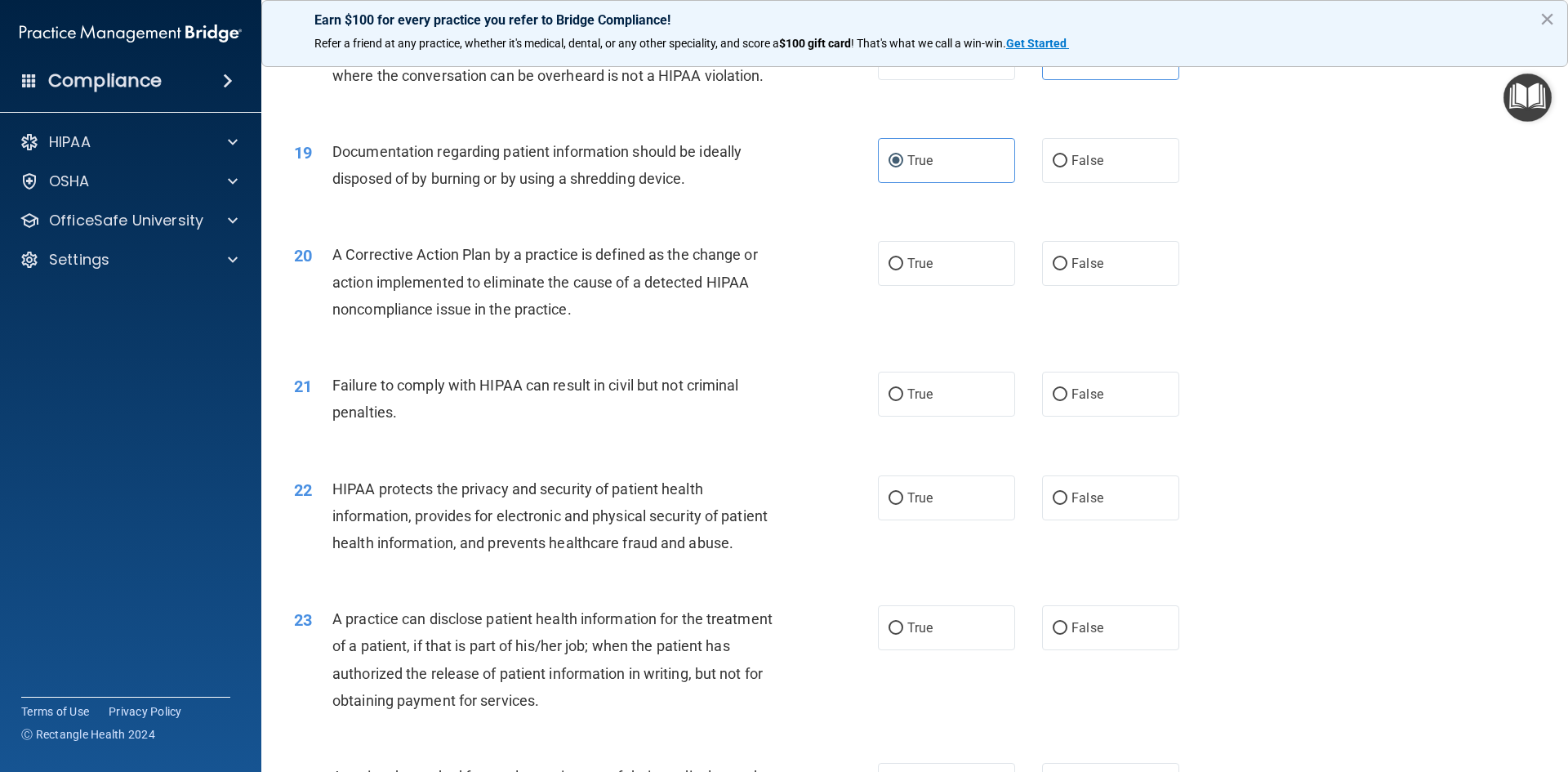
scroll to position [2124, 0]
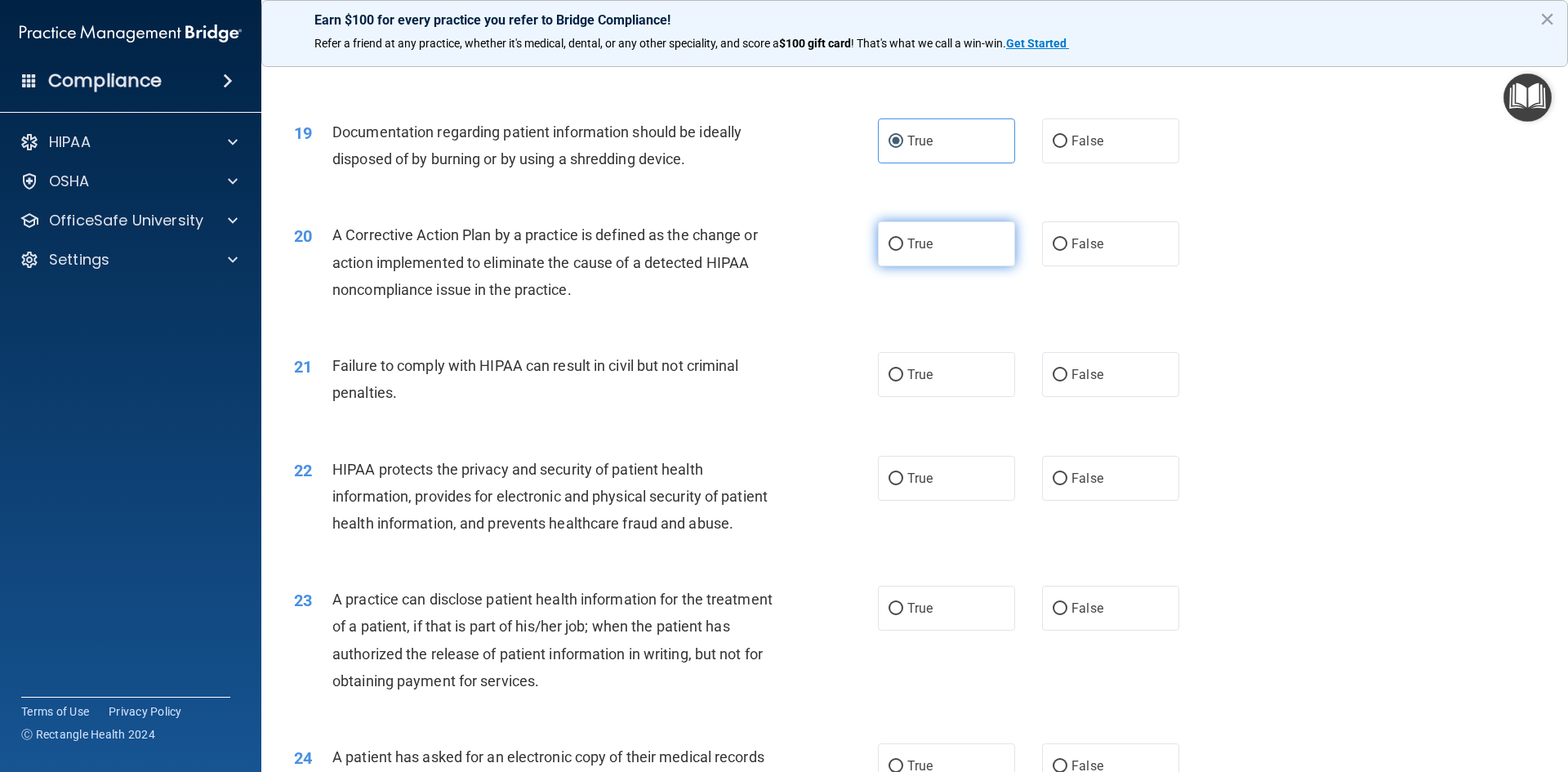
click at [941, 266] on label "True" at bounding box center [947, 243] width 137 height 45
click at [904, 251] on input "True" at bounding box center [896, 245] width 15 height 12
radio input "true"
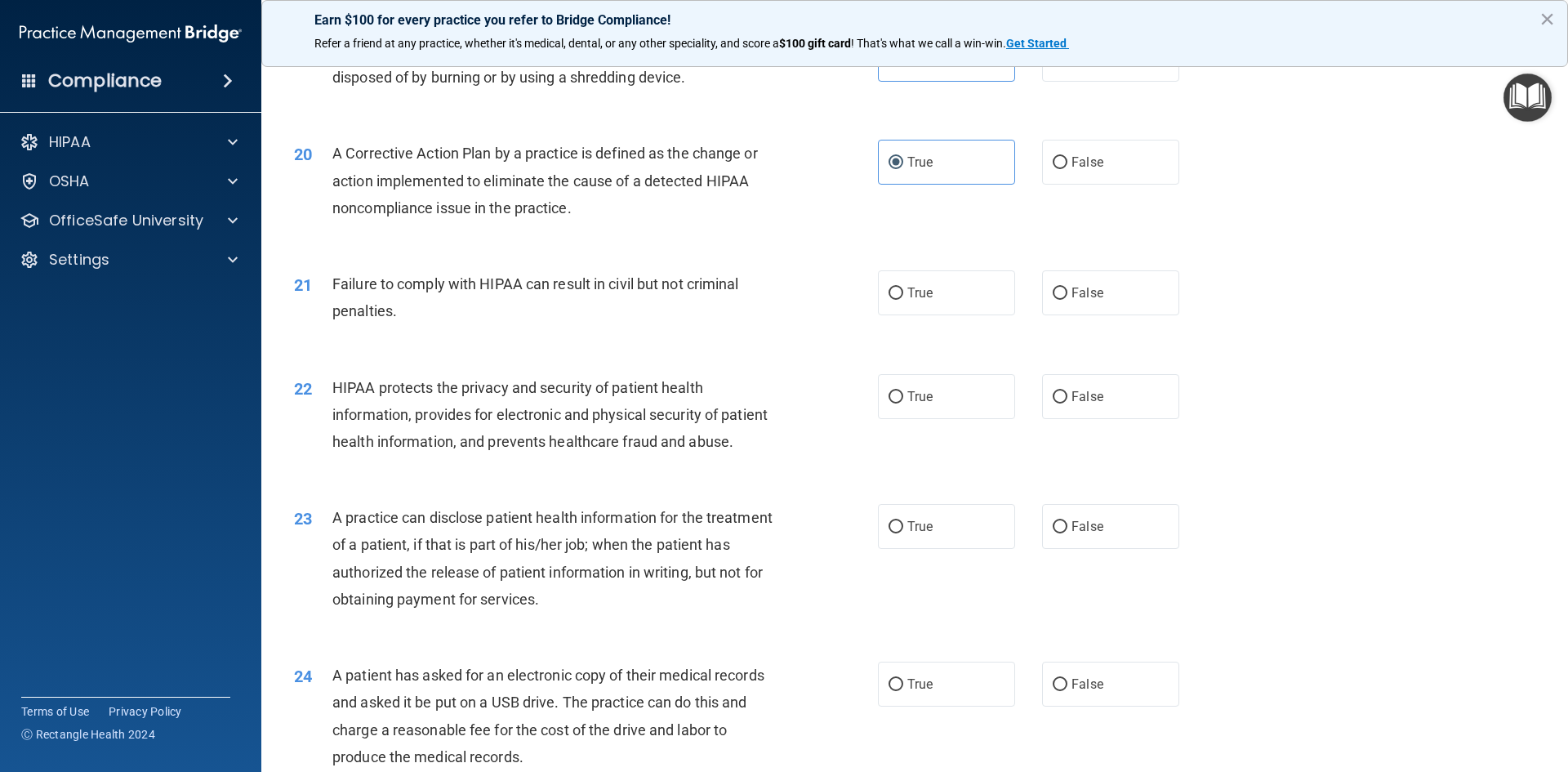
scroll to position [2287, 0]
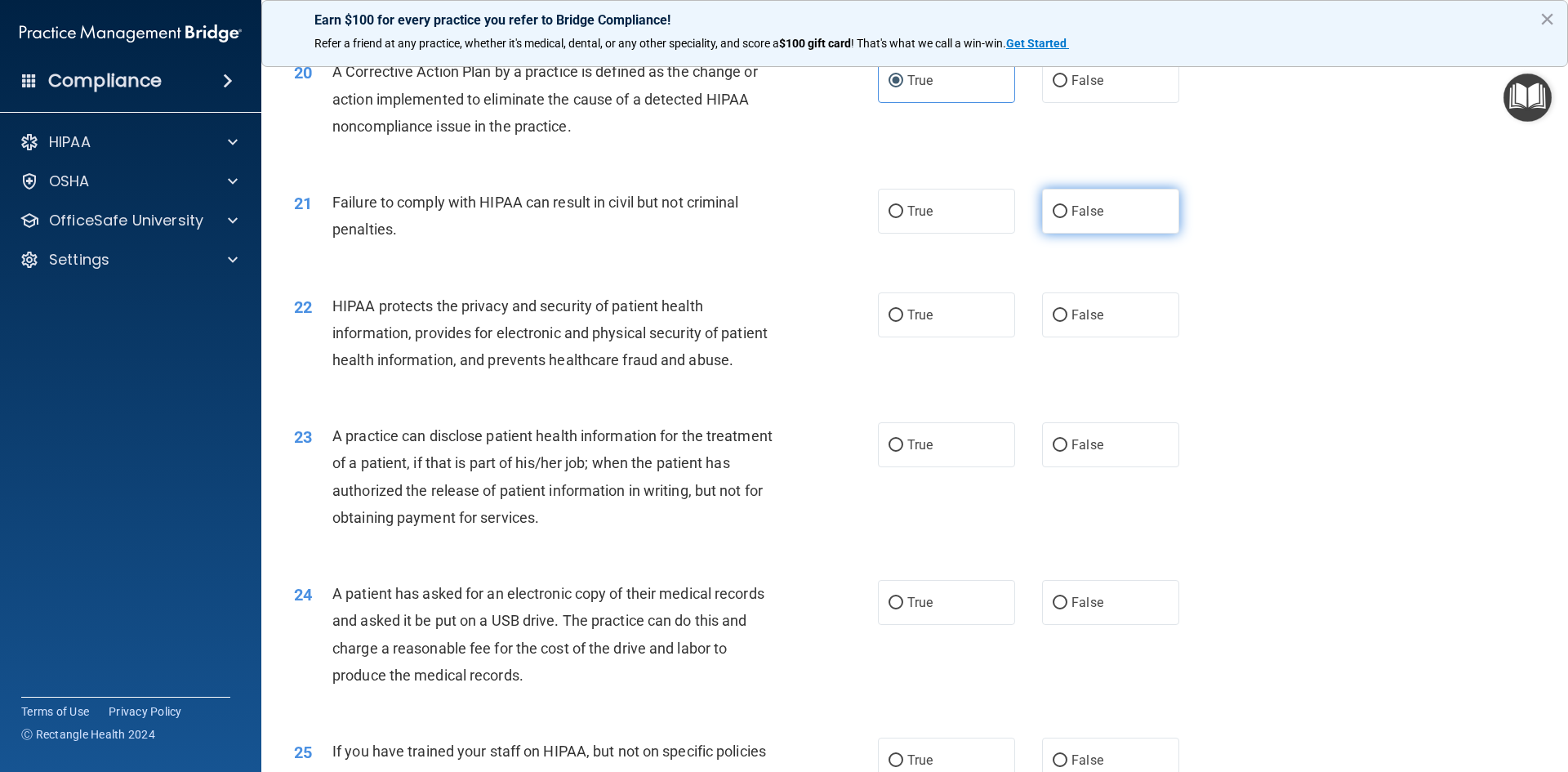
click at [1064, 233] on label "False" at bounding box center [1111, 211] width 137 height 45
click at [1064, 218] on input "False" at bounding box center [1060, 212] width 15 height 12
radio input "true"
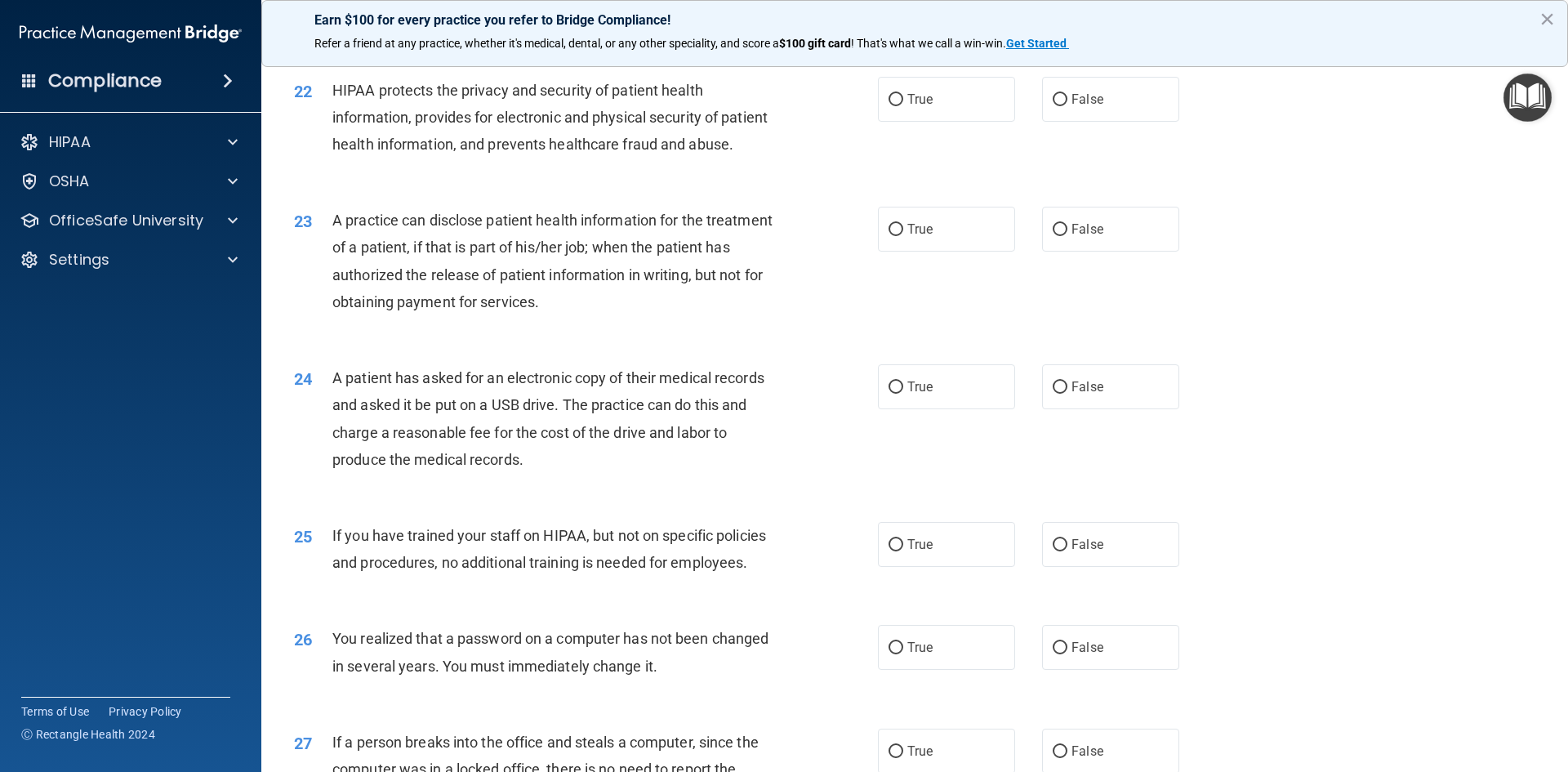
scroll to position [2532, 0]
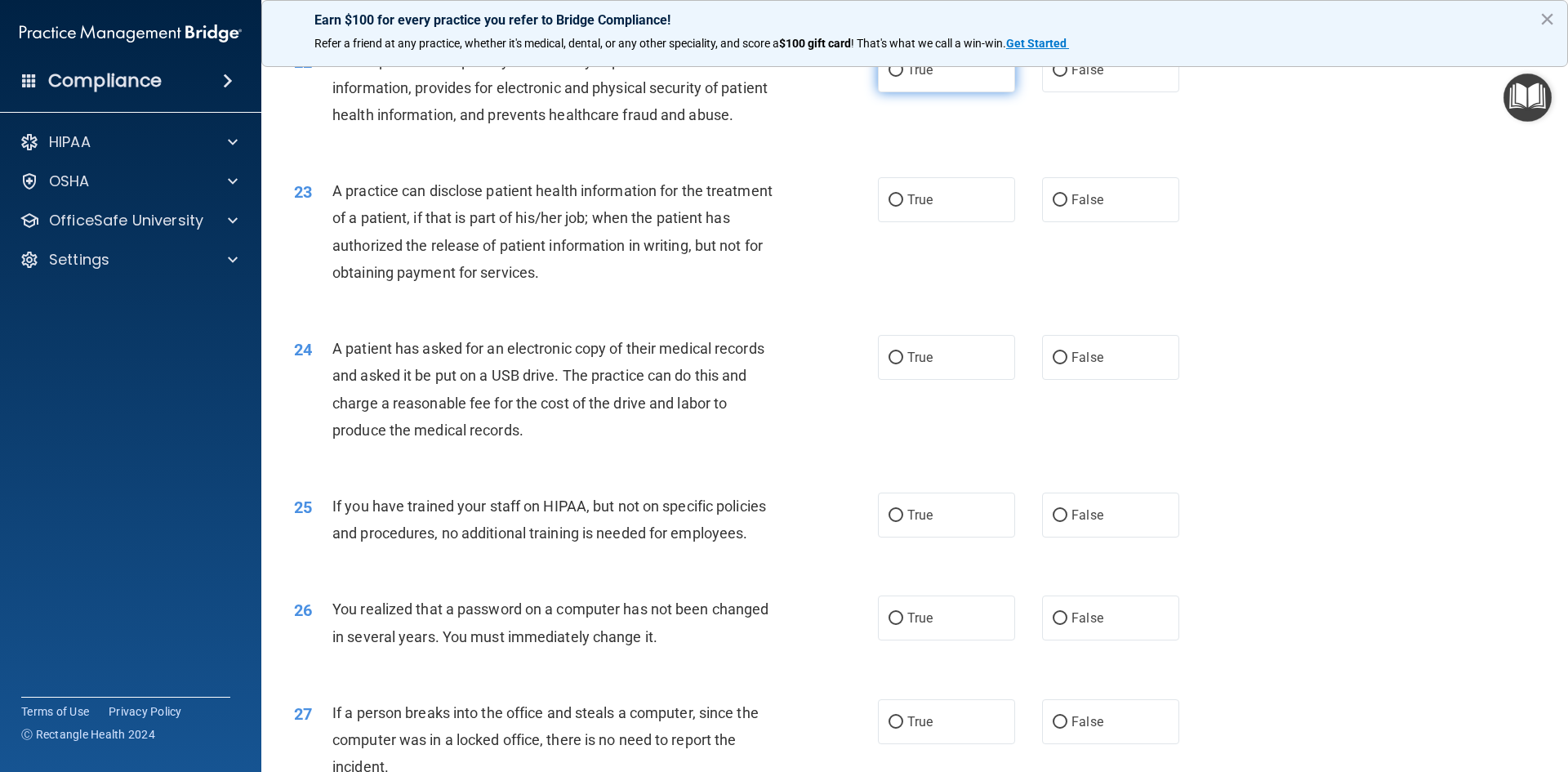
click at [889, 77] on input "True" at bounding box center [896, 71] width 15 height 12
radio input "true"
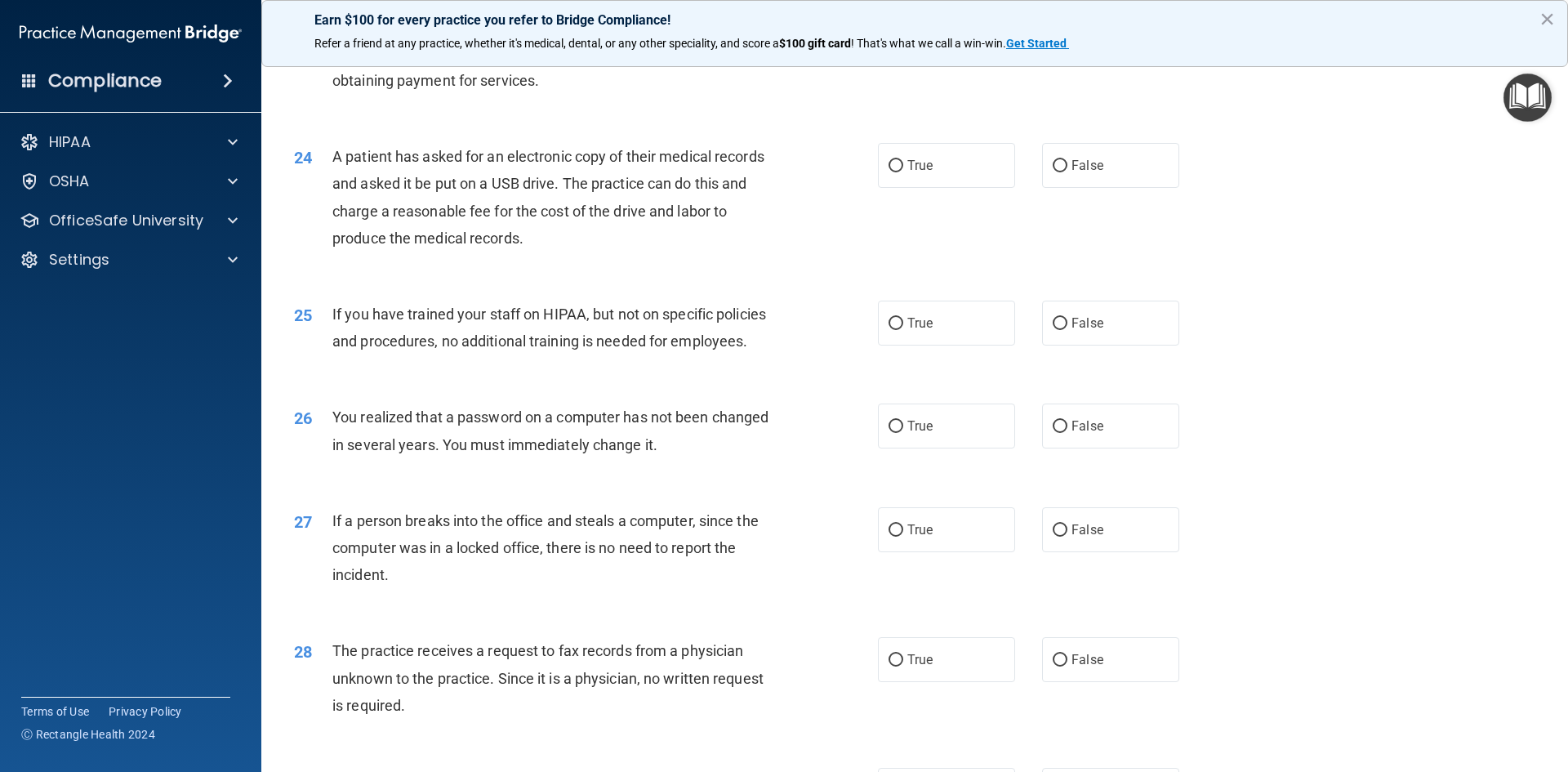
scroll to position [2685, 0]
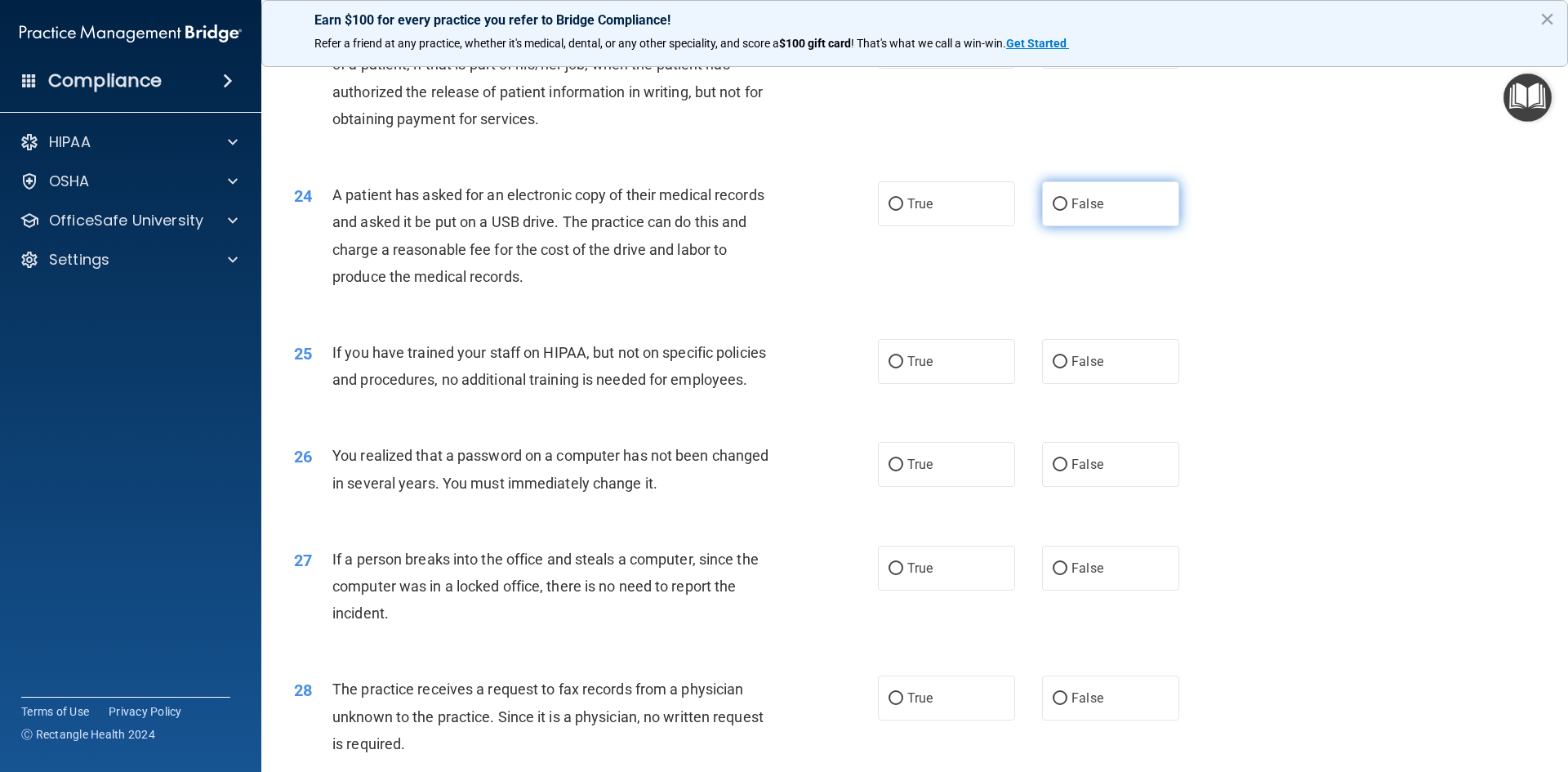
click at [1071, 211] on span "False" at bounding box center [1087, 204] width 32 height 16
click at [1068, 211] on input "False" at bounding box center [1060, 204] width 15 height 12
radio input "true"
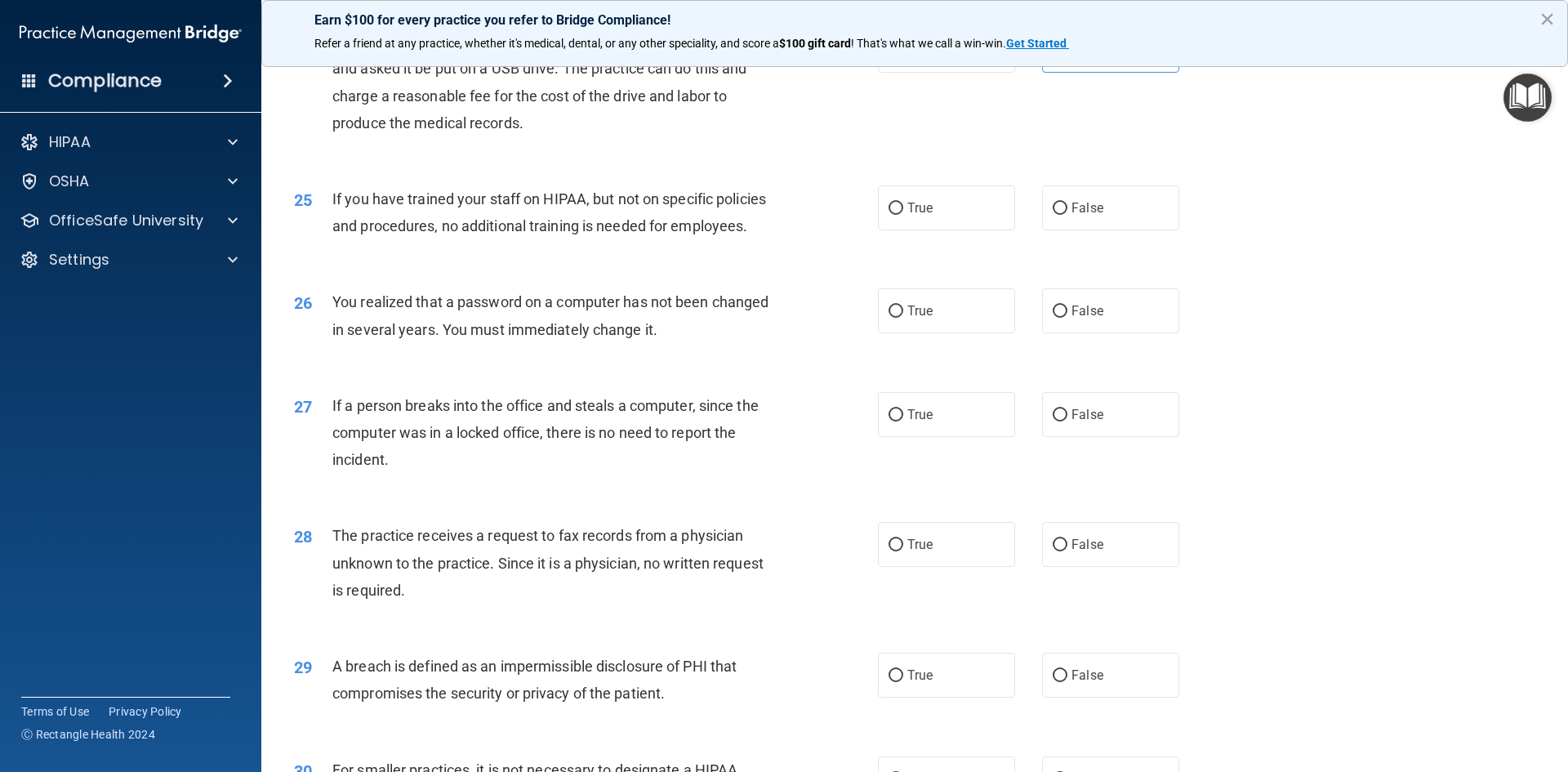
scroll to position [2849, 0]
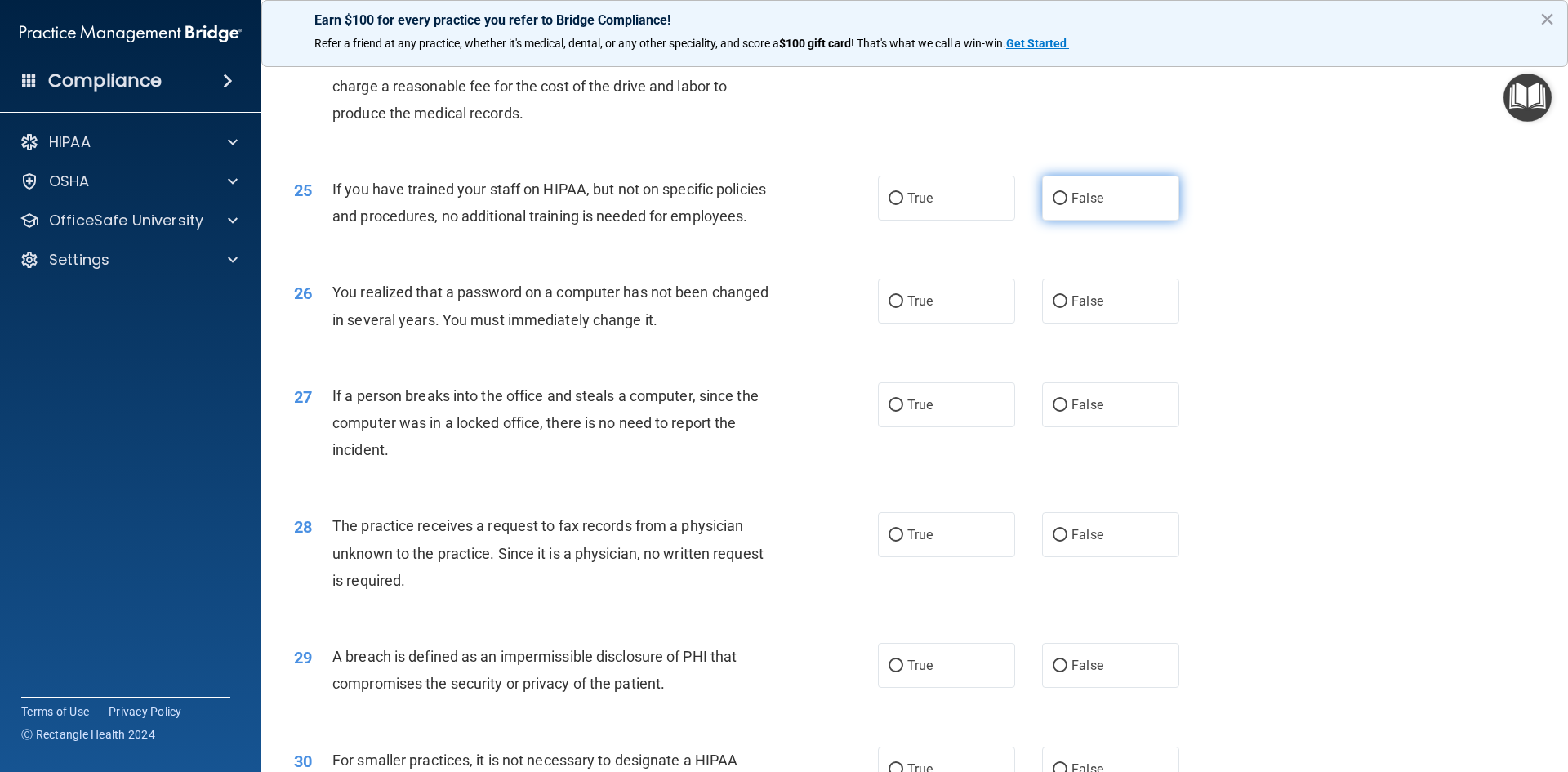
click at [1071, 206] on span "False" at bounding box center [1087, 198] width 32 height 16
click at [1068, 205] on input "False" at bounding box center [1060, 199] width 15 height 12
radio input "true"
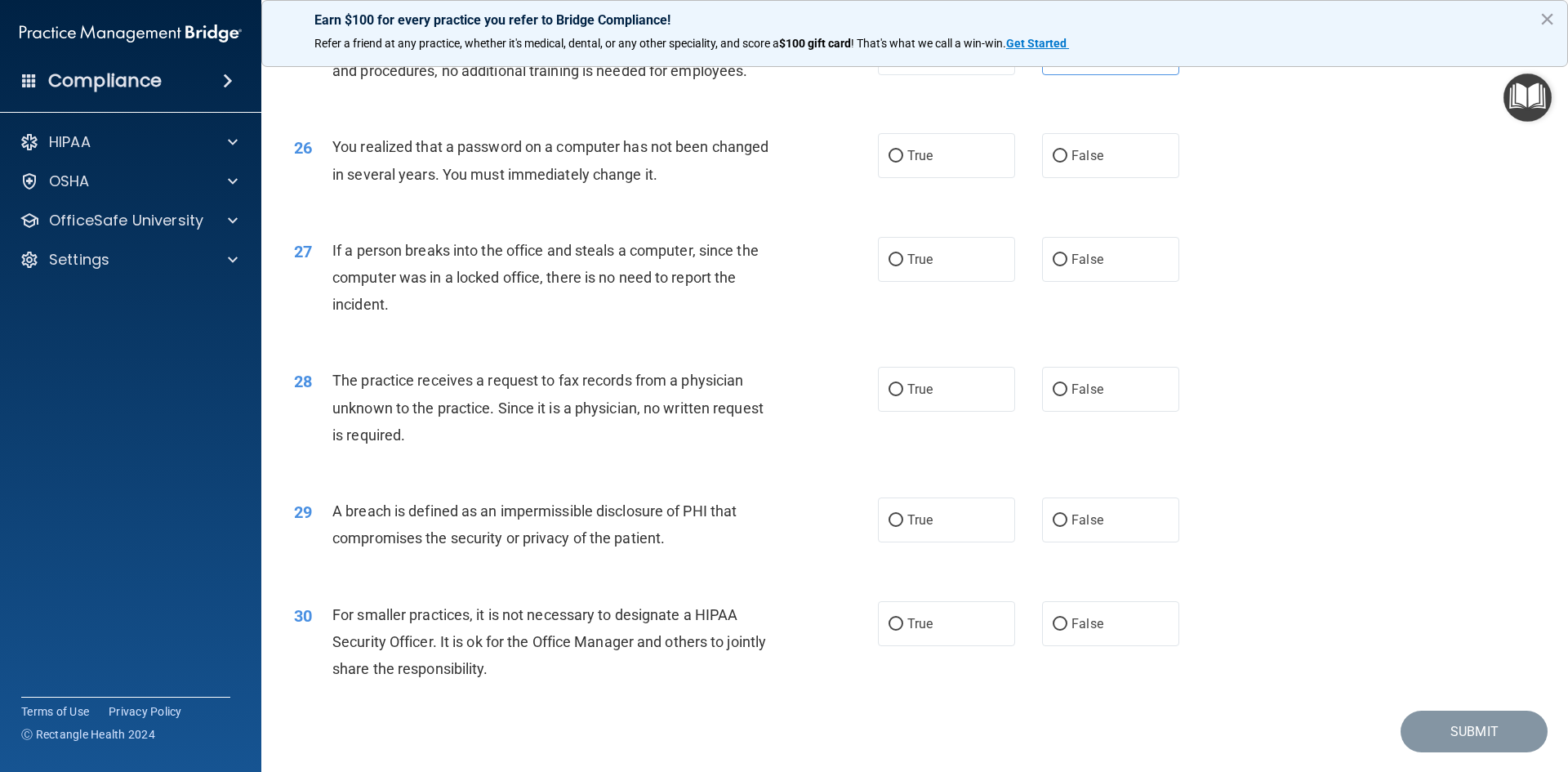
scroll to position [3012, 0]
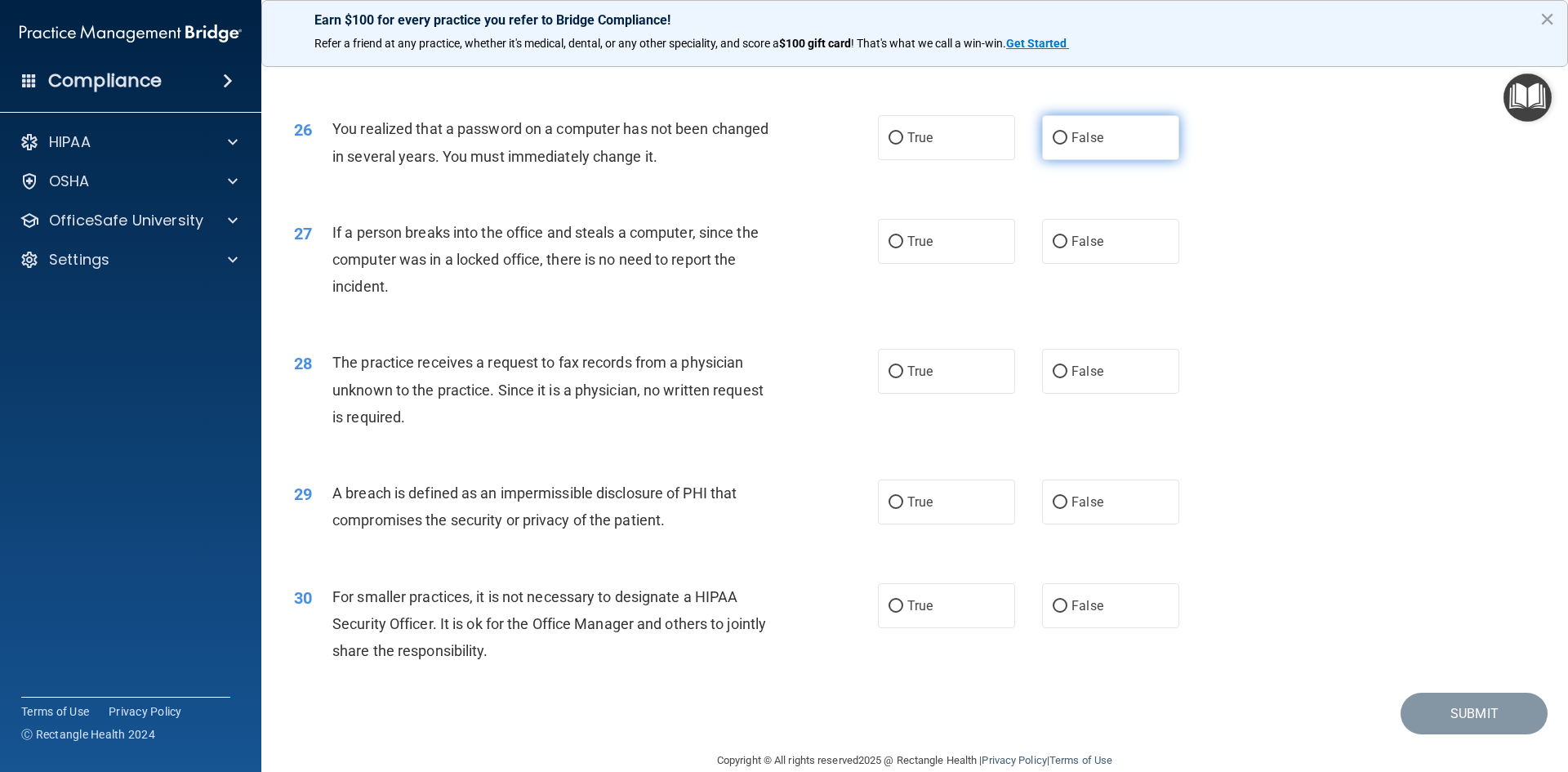
click at [1103, 160] on label "False" at bounding box center [1111, 137] width 137 height 45
click at [1068, 145] on input "False" at bounding box center [1060, 139] width 15 height 12
radio input "true"
click at [1053, 248] on input "False" at bounding box center [1060, 242] width 15 height 12
radio input "true"
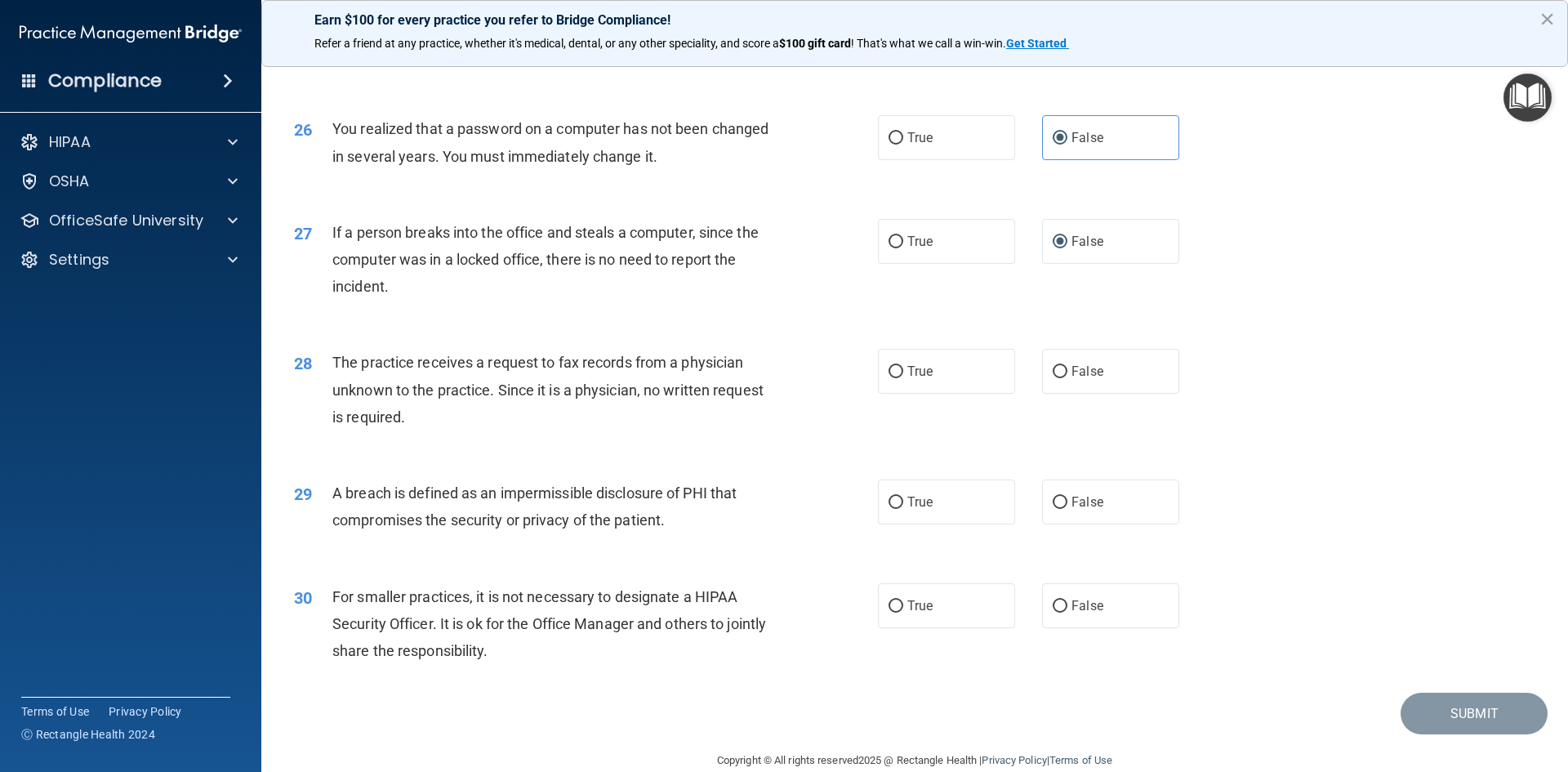
scroll to position [3094, 0]
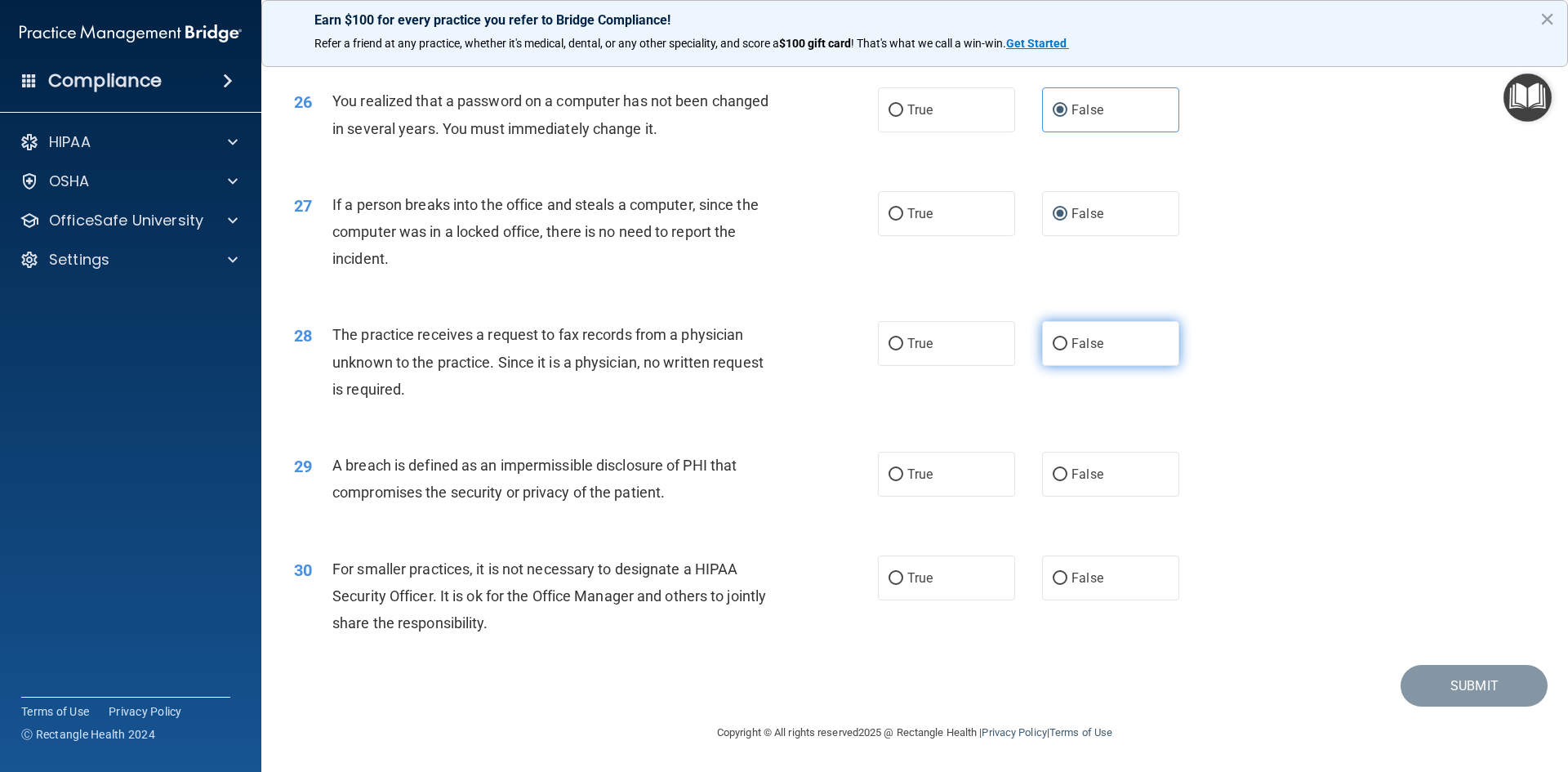
click at [1104, 358] on label "False" at bounding box center [1111, 343] width 137 height 45
click at [1068, 350] on input "False" at bounding box center [1060, 344] width 15 height 12
radio input "true"
click at [947, 481] on label "True" at bounding box center [947, 474] width 137 height 45
click at [904, 481] on input "True" at bounding box center [896, 475] width 15 height 12
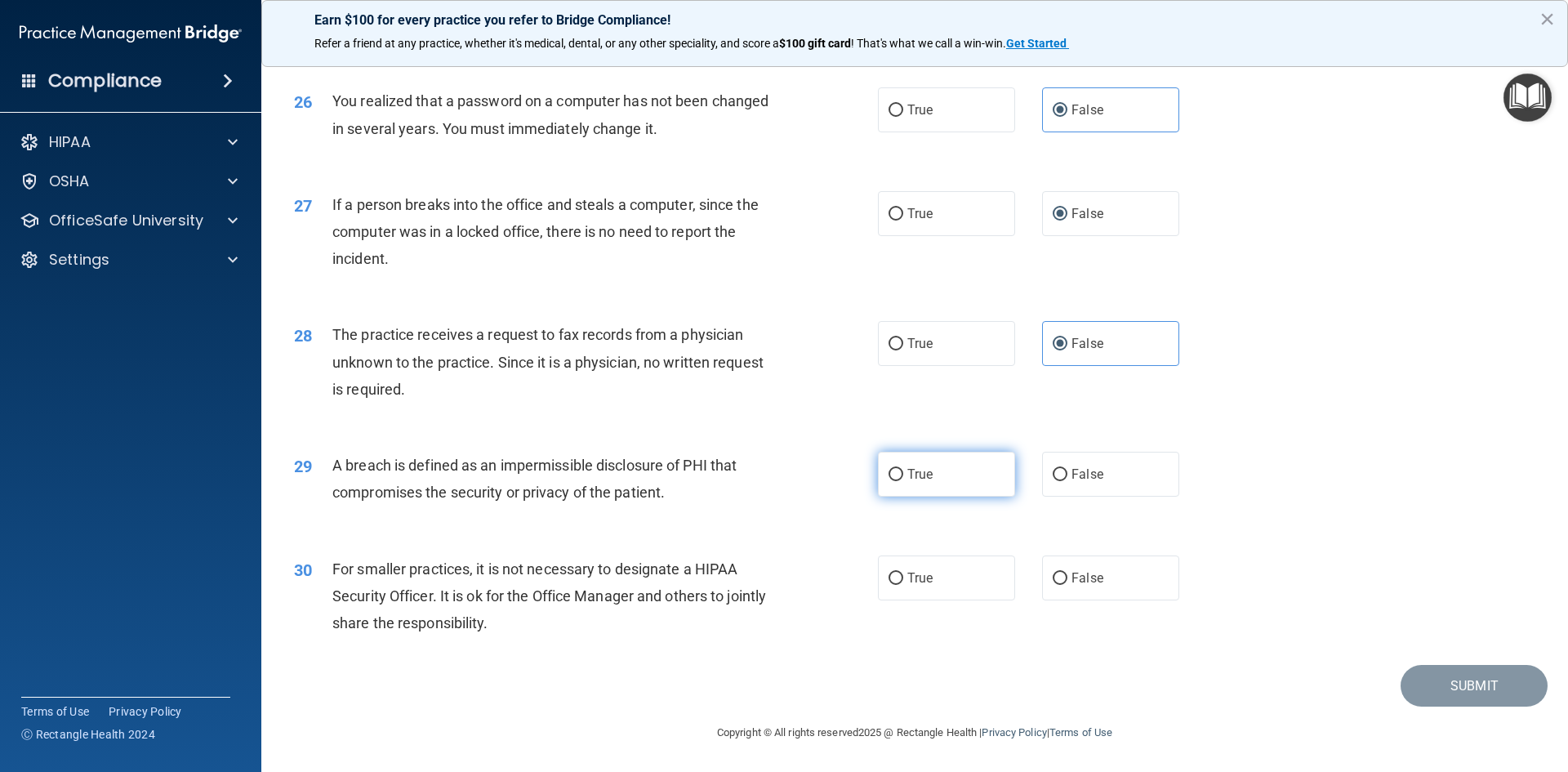
radio input "true"
click at [1113, 572] on label "False" at bounding box center [1111, 577] width 137 height 45
click at [1068, 573] on input "False" at bounding box center [1060, 579] width 15 height 12
radio input "true"
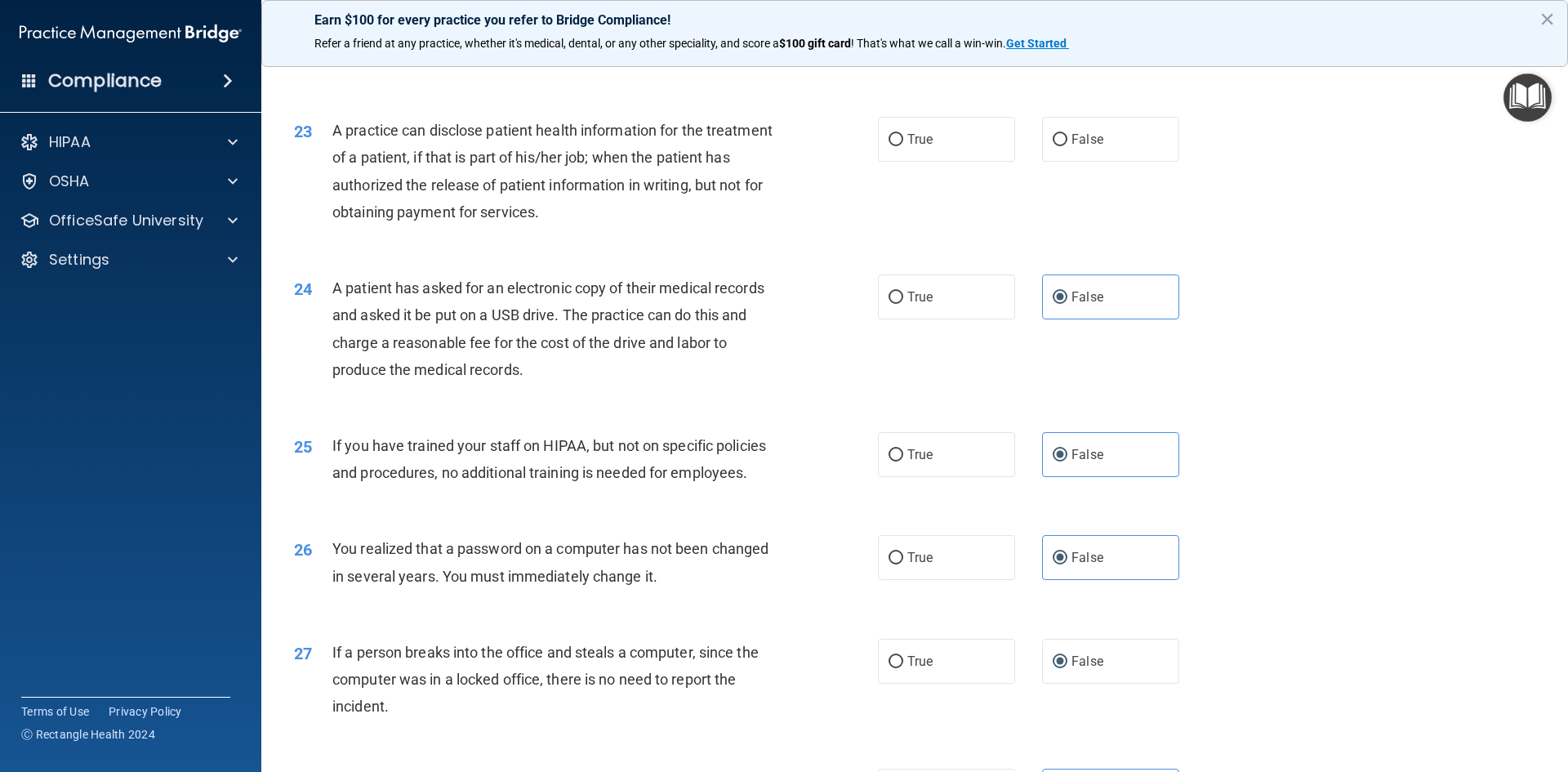
scroll to position [2522, 0]
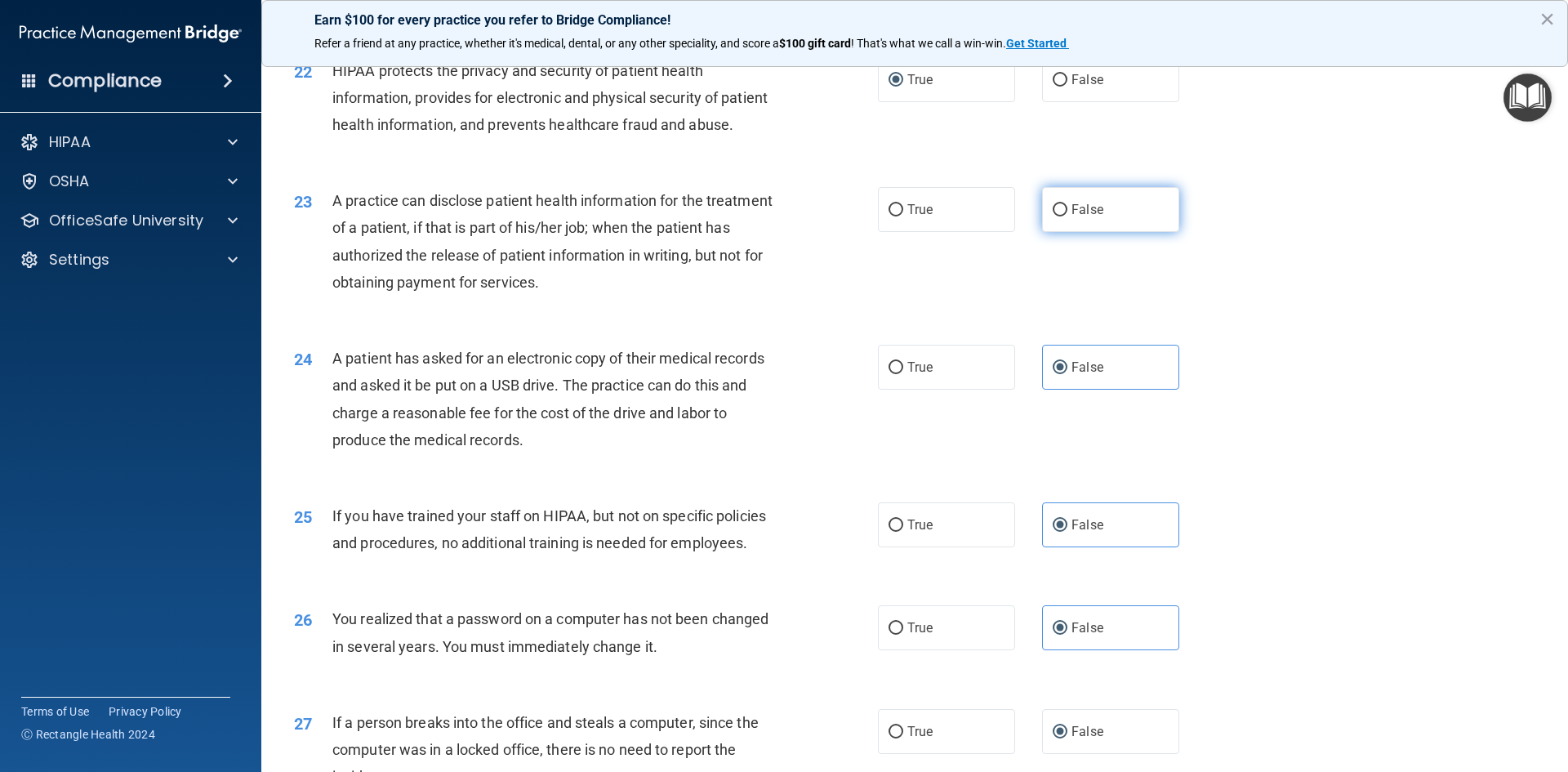
click at [1094, 232] on label "False" at bounding box center [1111, 209] width 137 height 45
click at [1068, 217] on input "False" at bounding box center [1060, 211] width 15 height 12
radio input "true"
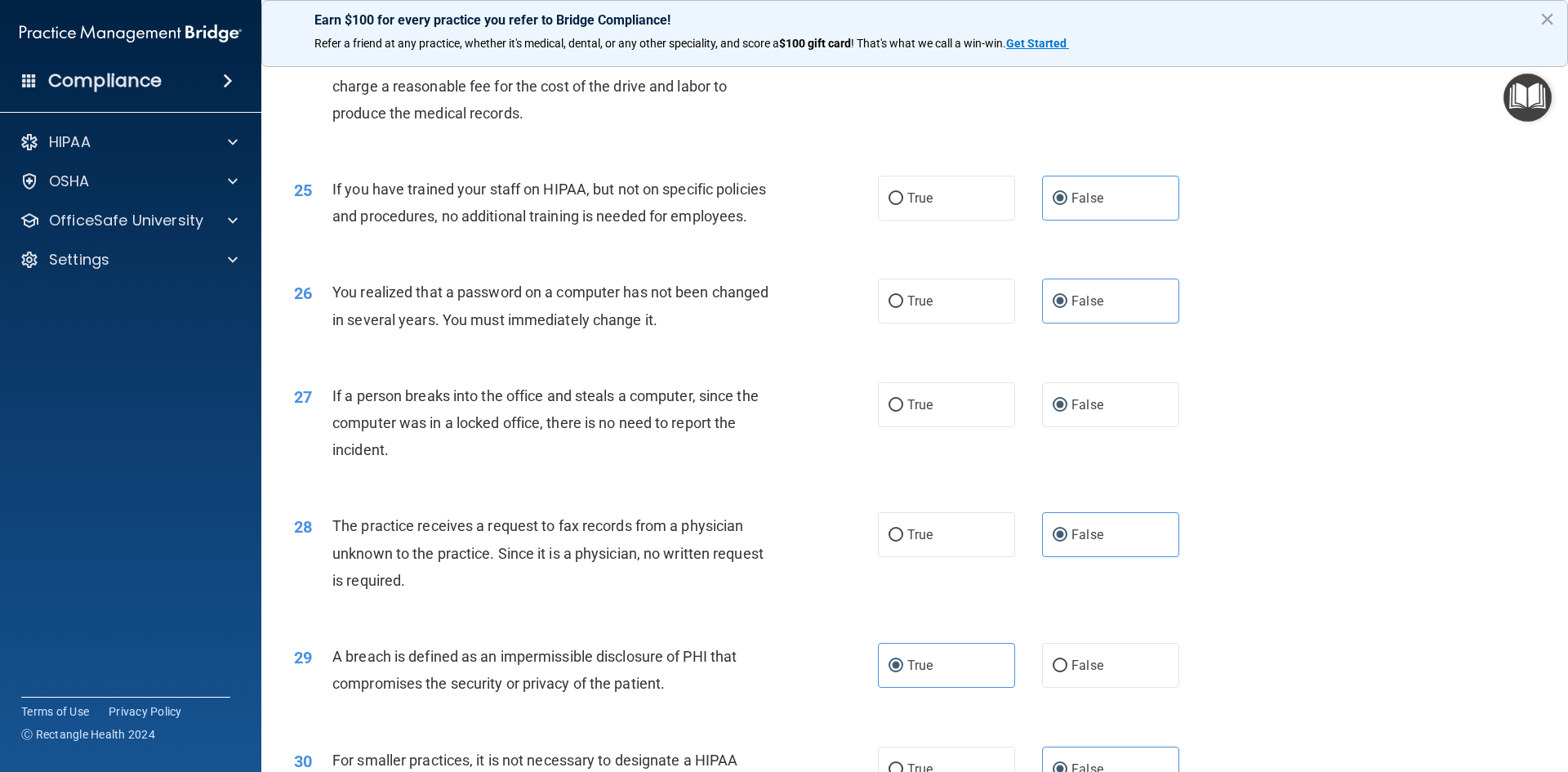
scroll to position [3094, 0]
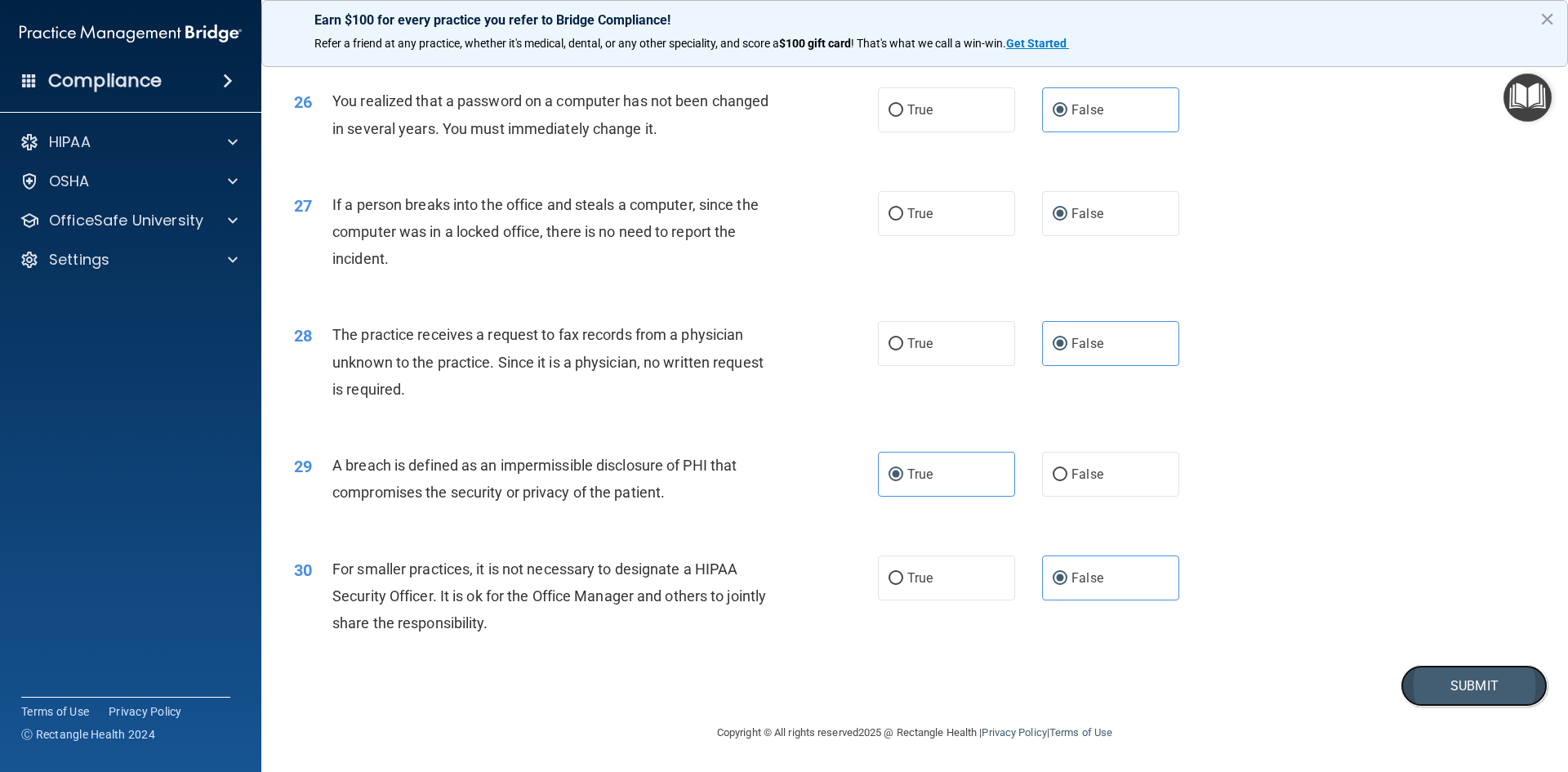
click at [1454, 679] on button "Submit" at bounding box center [1475, 685] width 147 height 41
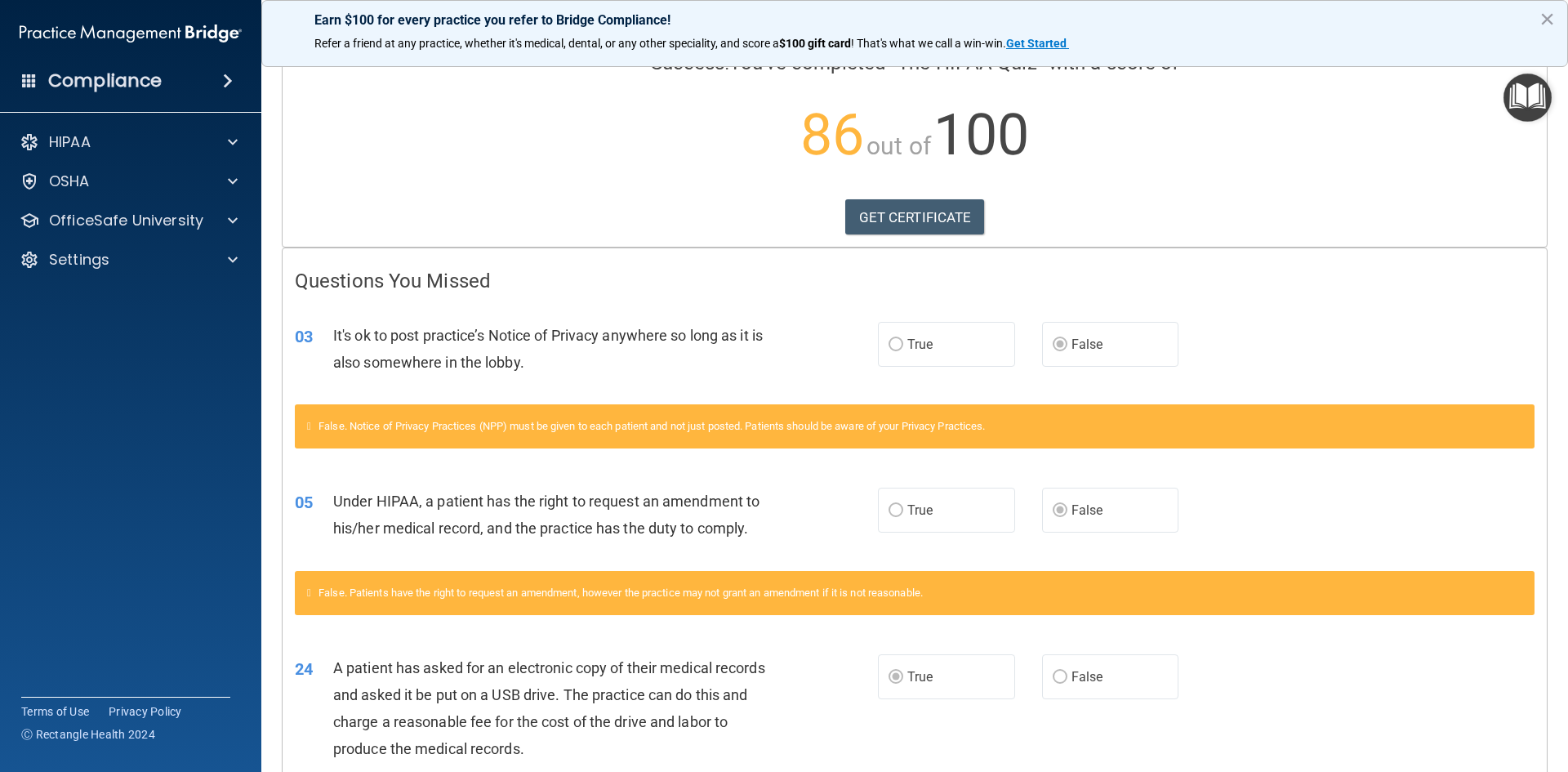
scroll to position [464, 0]
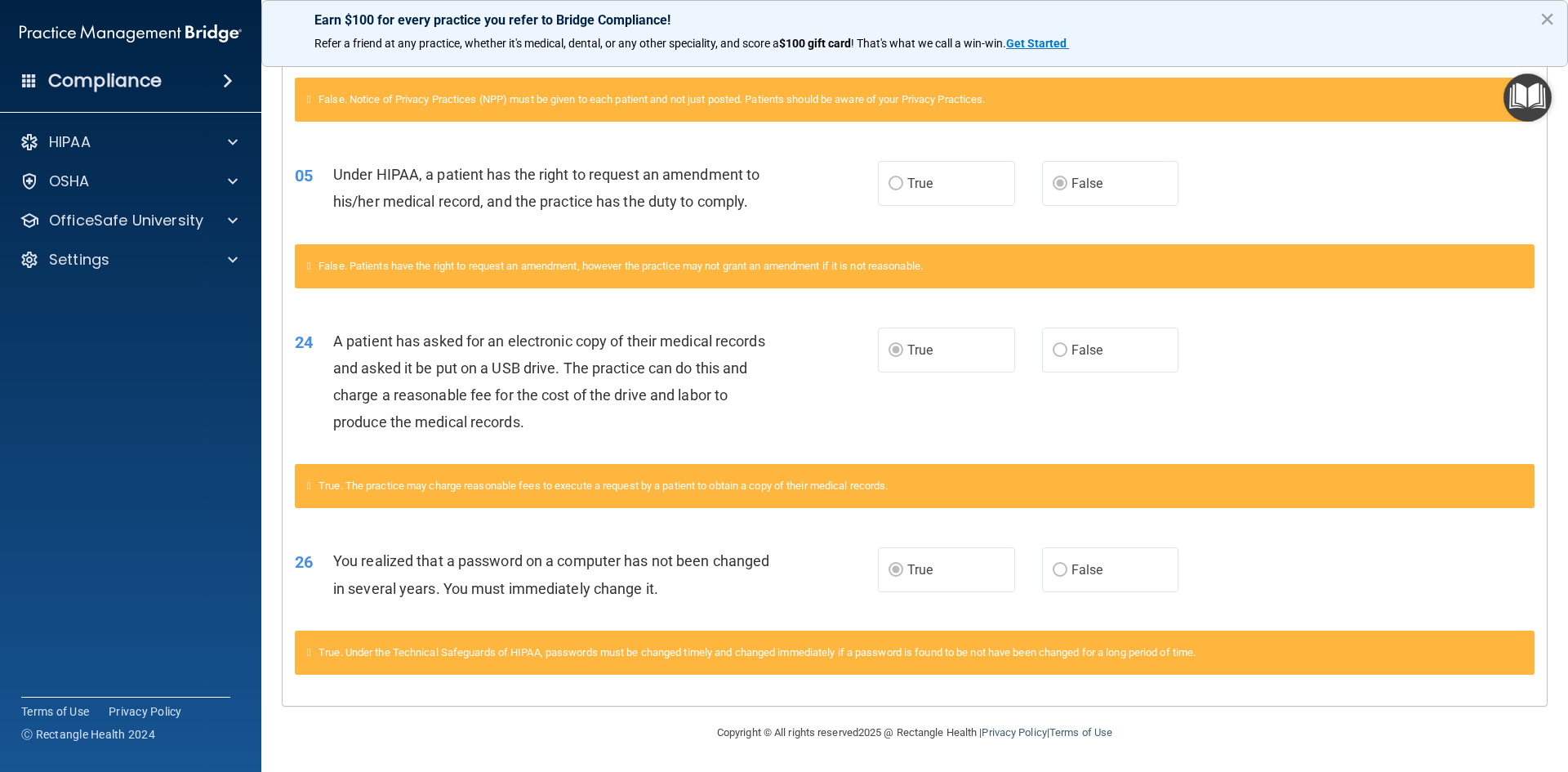
click at [900, 568] on label "True" at bounding box center [947, 569] width 137 height 45
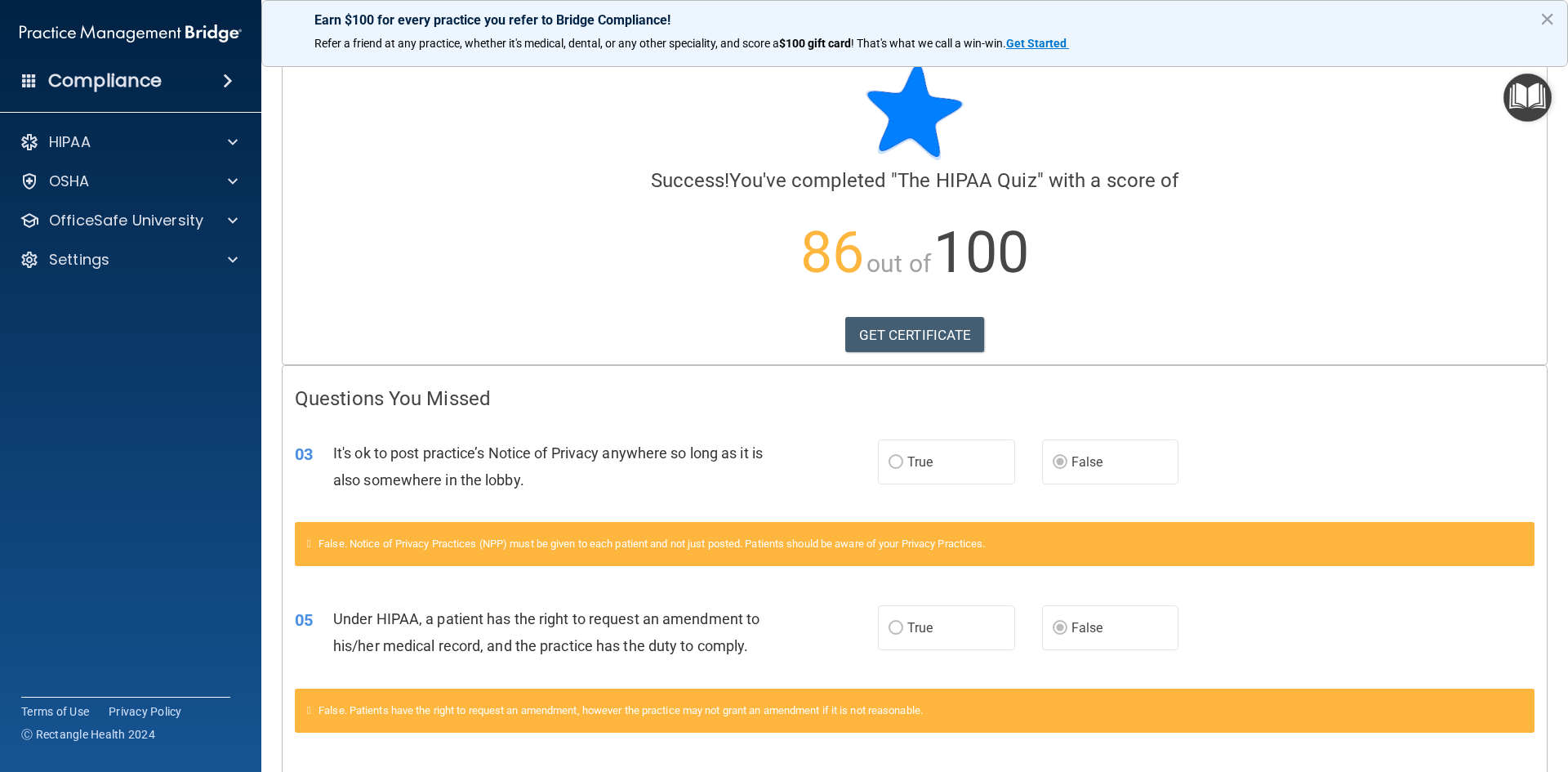
scroll to position [0, 0]
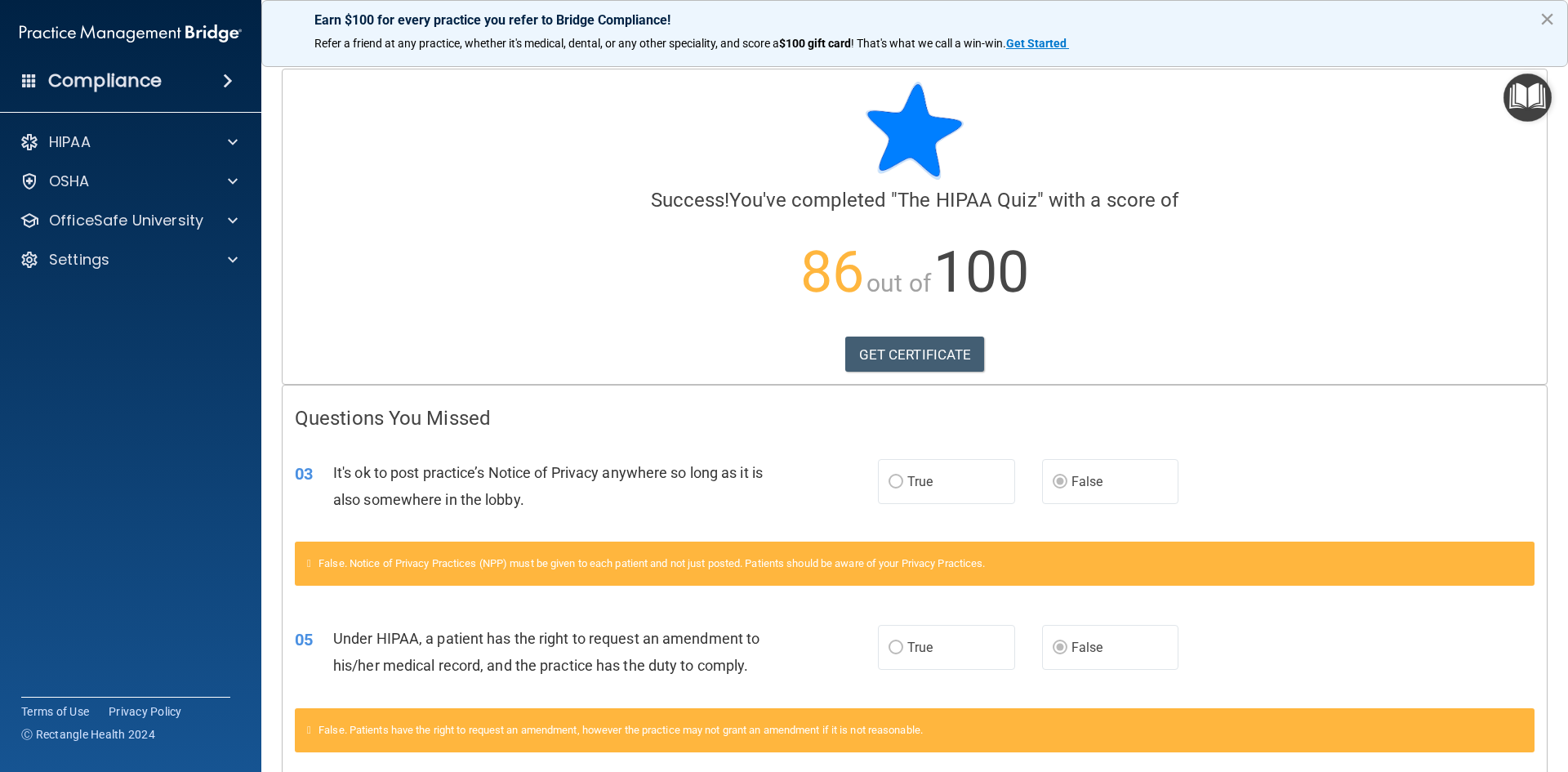
click at [1550, 14] on button "×" at bounding box center [1548, 19] width 16 height 26
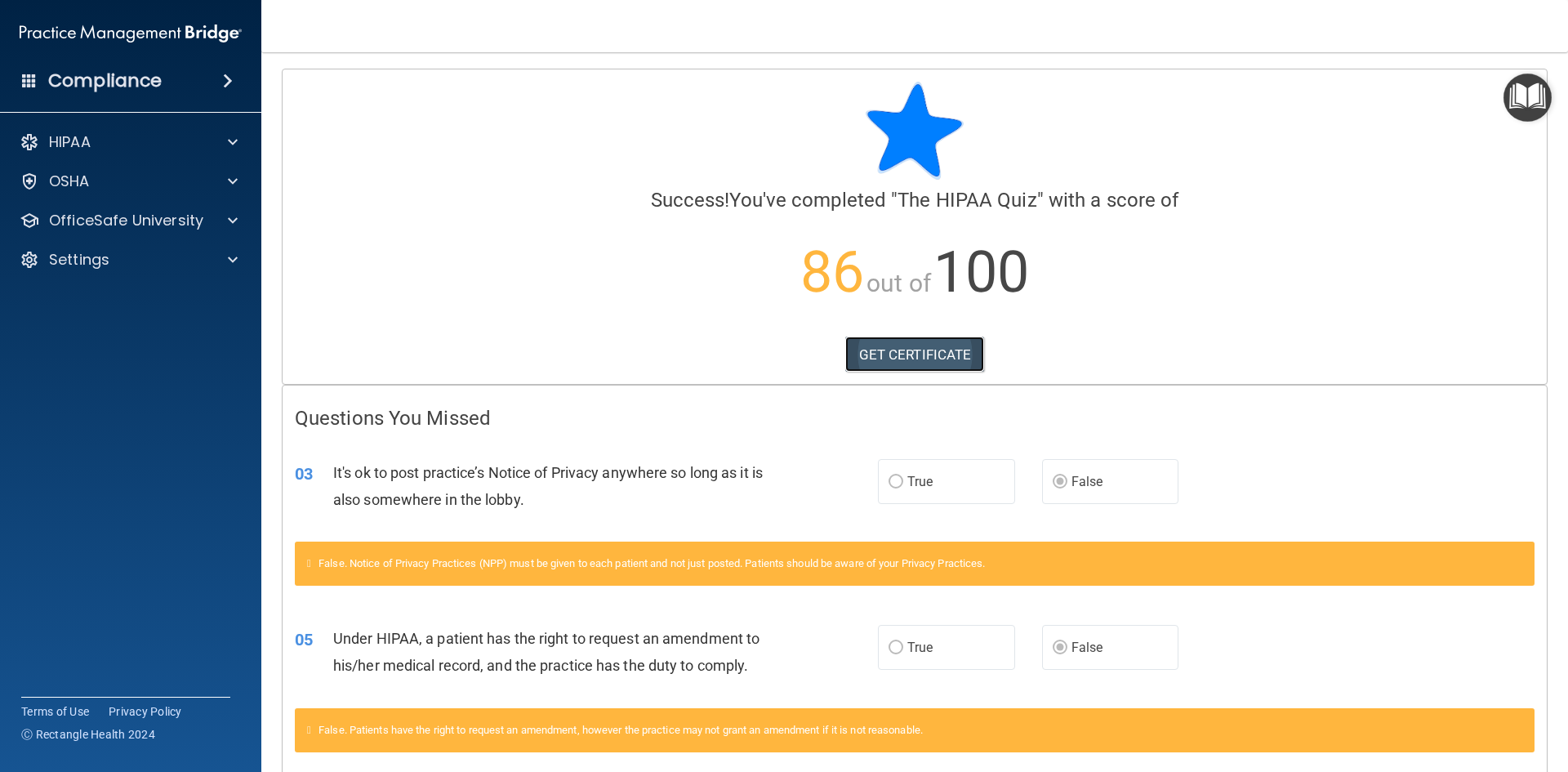
click at [946, 361] on link "GET CERTIFICATE" at bounding box center [915, 354] width 140 height 36
click at [120, 219] on p "OfficeSafe University" at bounding box center [126, 220] width 154 height 19
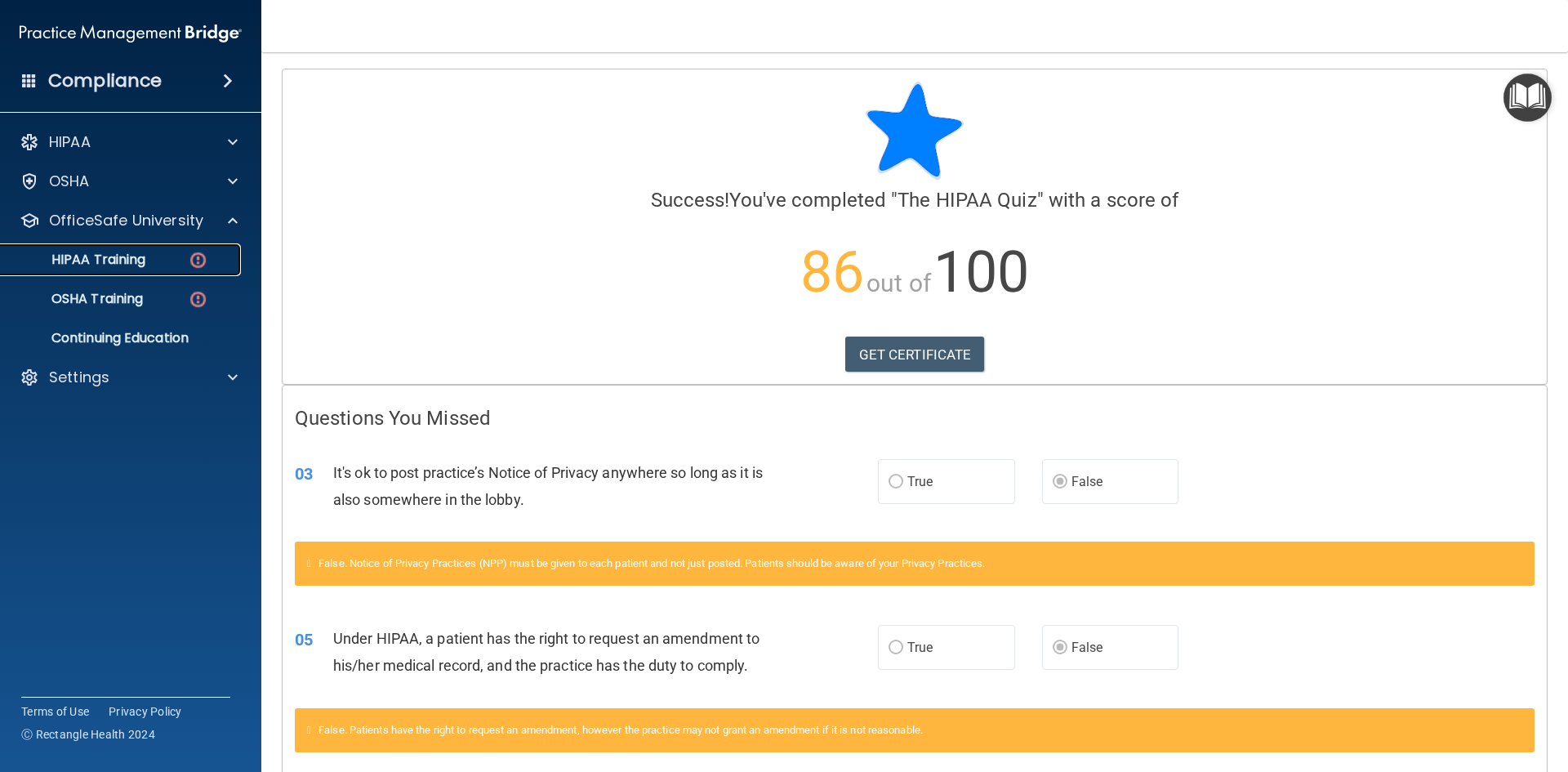
click at [114, 262] on p "HIPAA Training" at bounding box center [78, 260] width 135 height 17
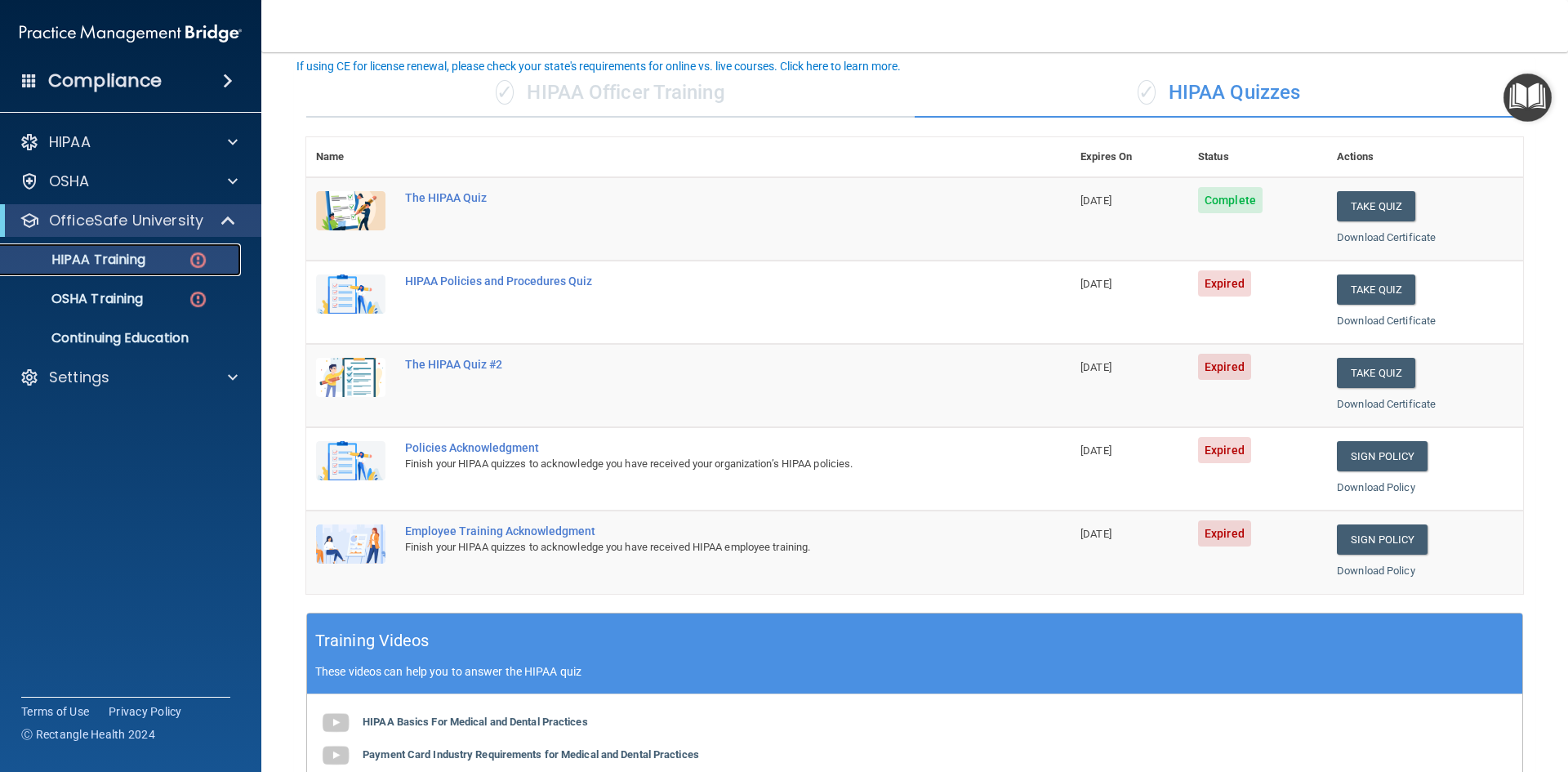
scroll to position [82, 0]
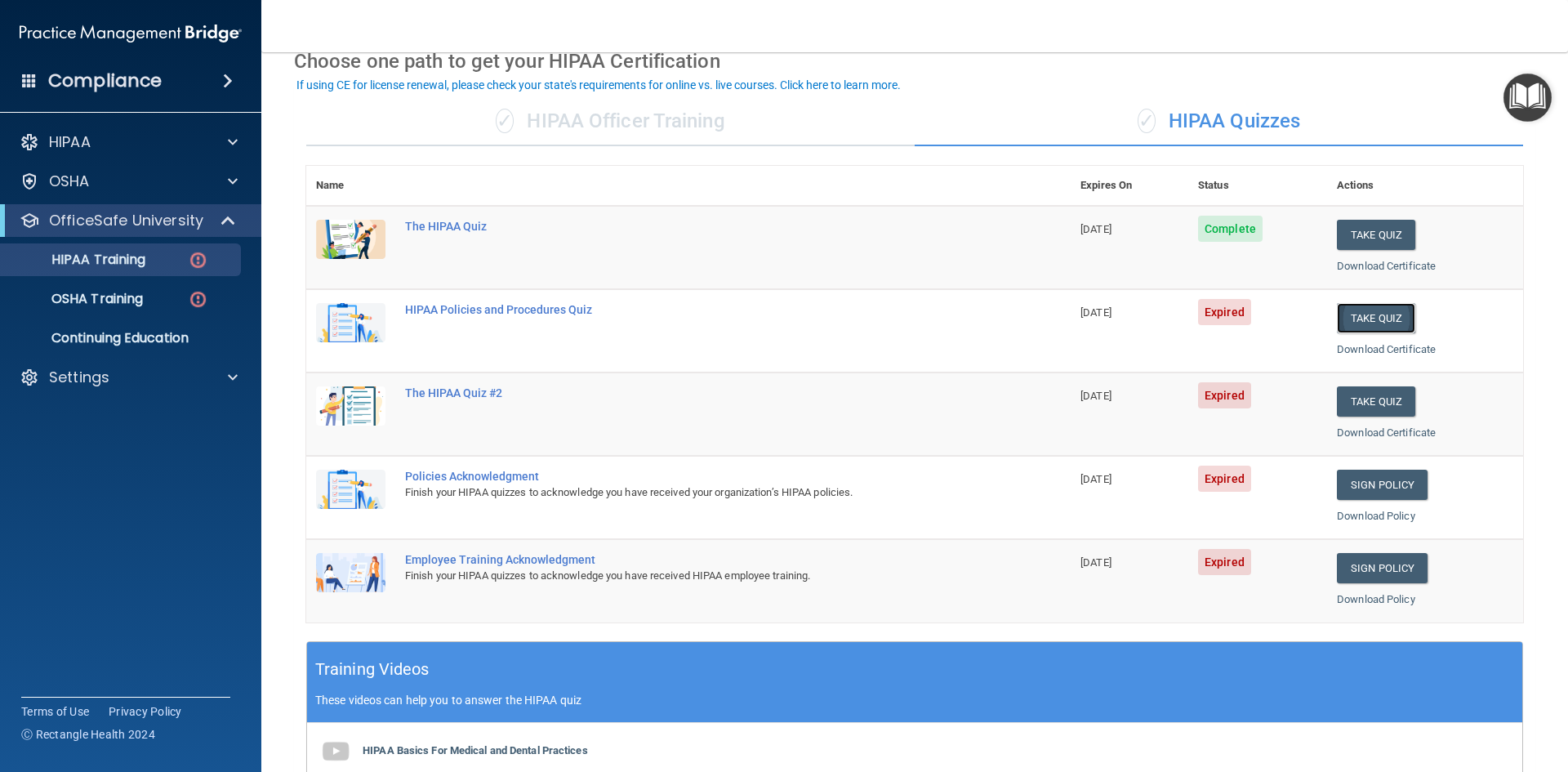
click at [1361, 318] on button "Take Quiz" at bounding box center [1376, 318] width 78 height 30
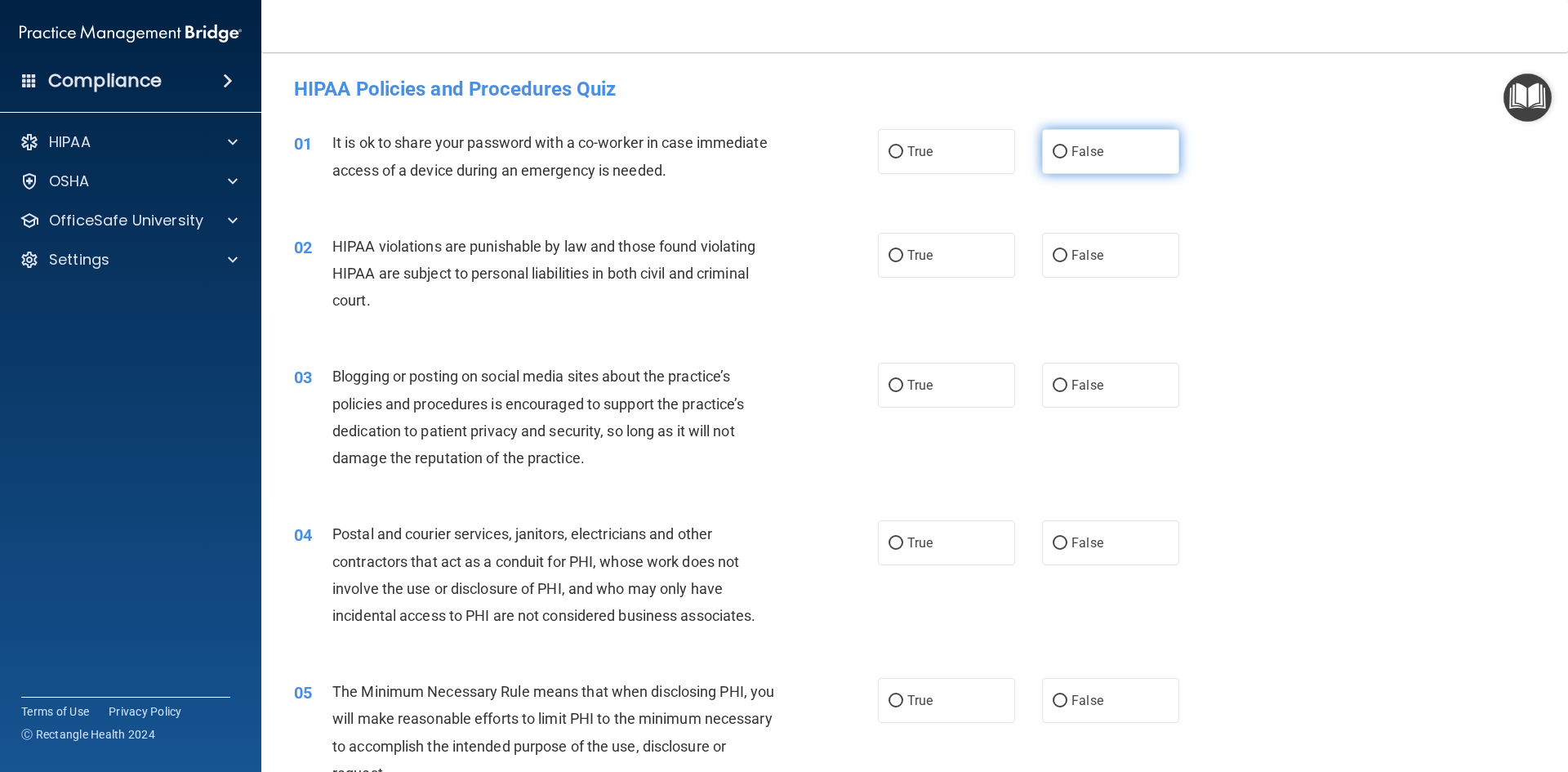
click at [1087, 148] on span "False" at bounding box center [1087, 152] width 32 height 16
click at [1068, 148] on input "False" at bounding box center [1060, 153] width 15 height 12
radio input "true"
click at [1121, 246] on label "False" at bounding box center [1111, 254] width 137 height 45
click at [1068, 250] on input "False" at bounding box center [1060, 256] width 15 height 12
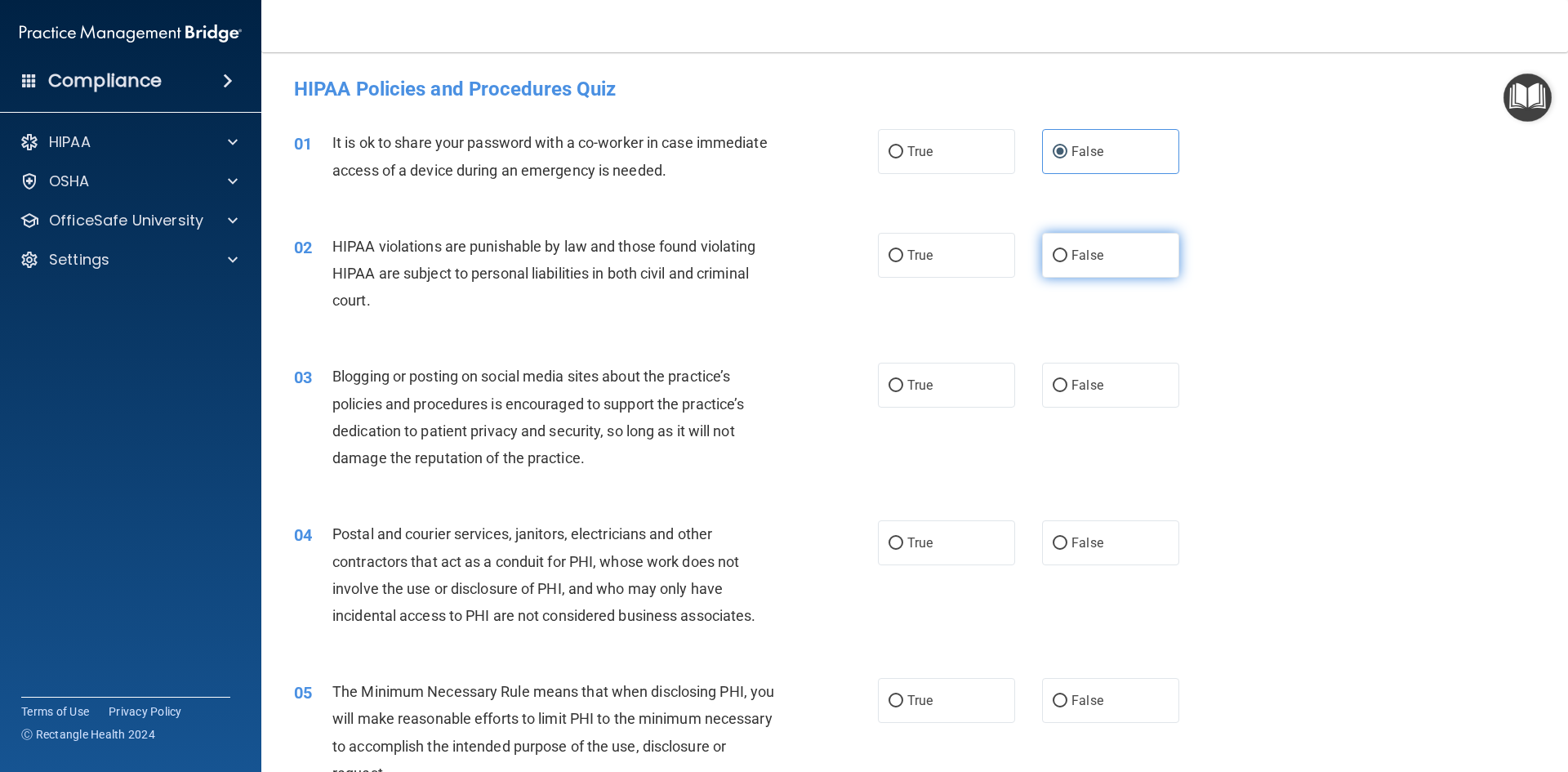
radio input "true"
click at [963, 255] on label "True" at bounding box center [947, 254] width 137 height 45
click at [904, 255] on input "True" at bounding box center [896, 256] width 15 height 12
radio input "true"
radio input "false"
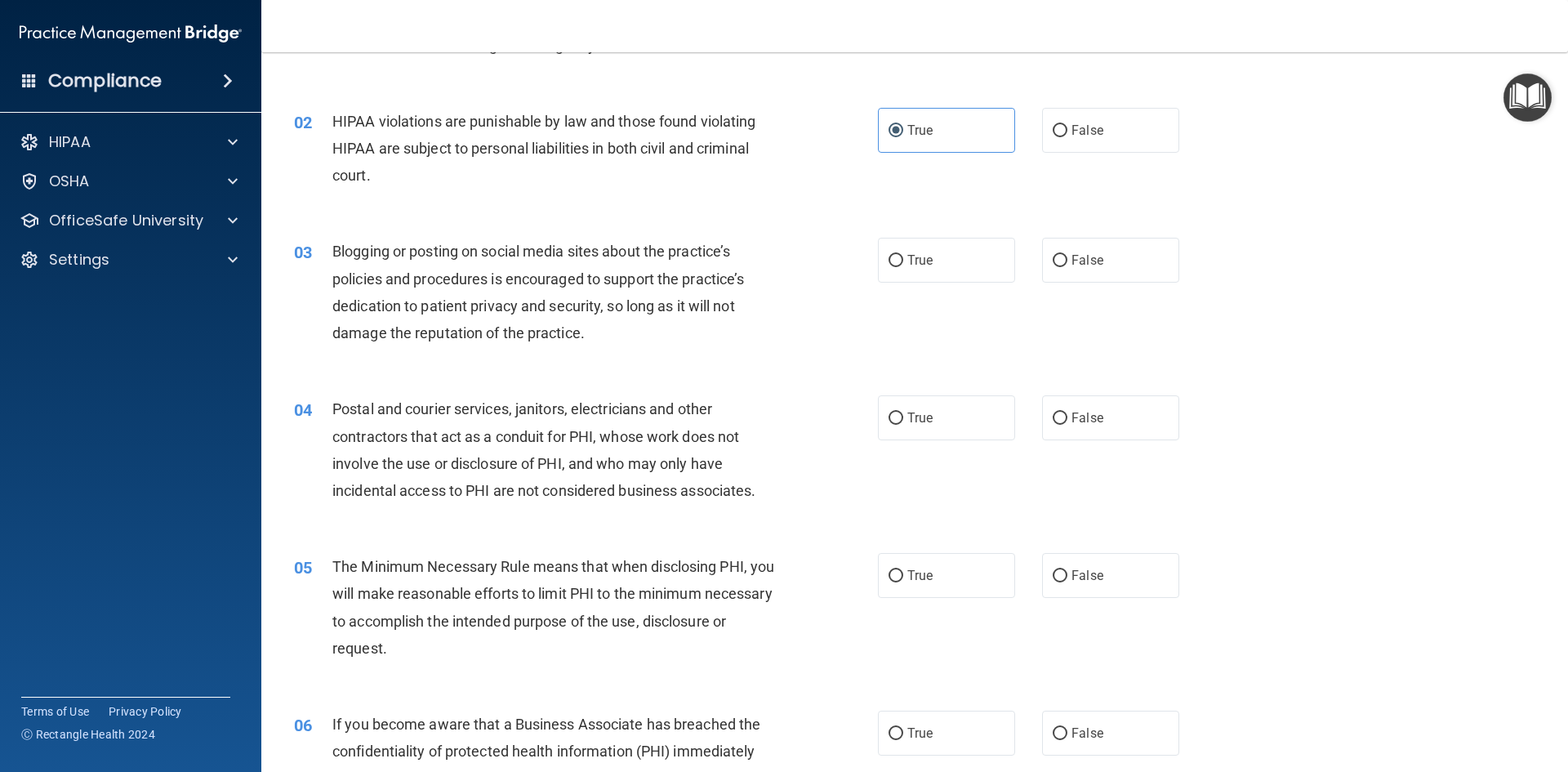
scroll to position [163, 0]
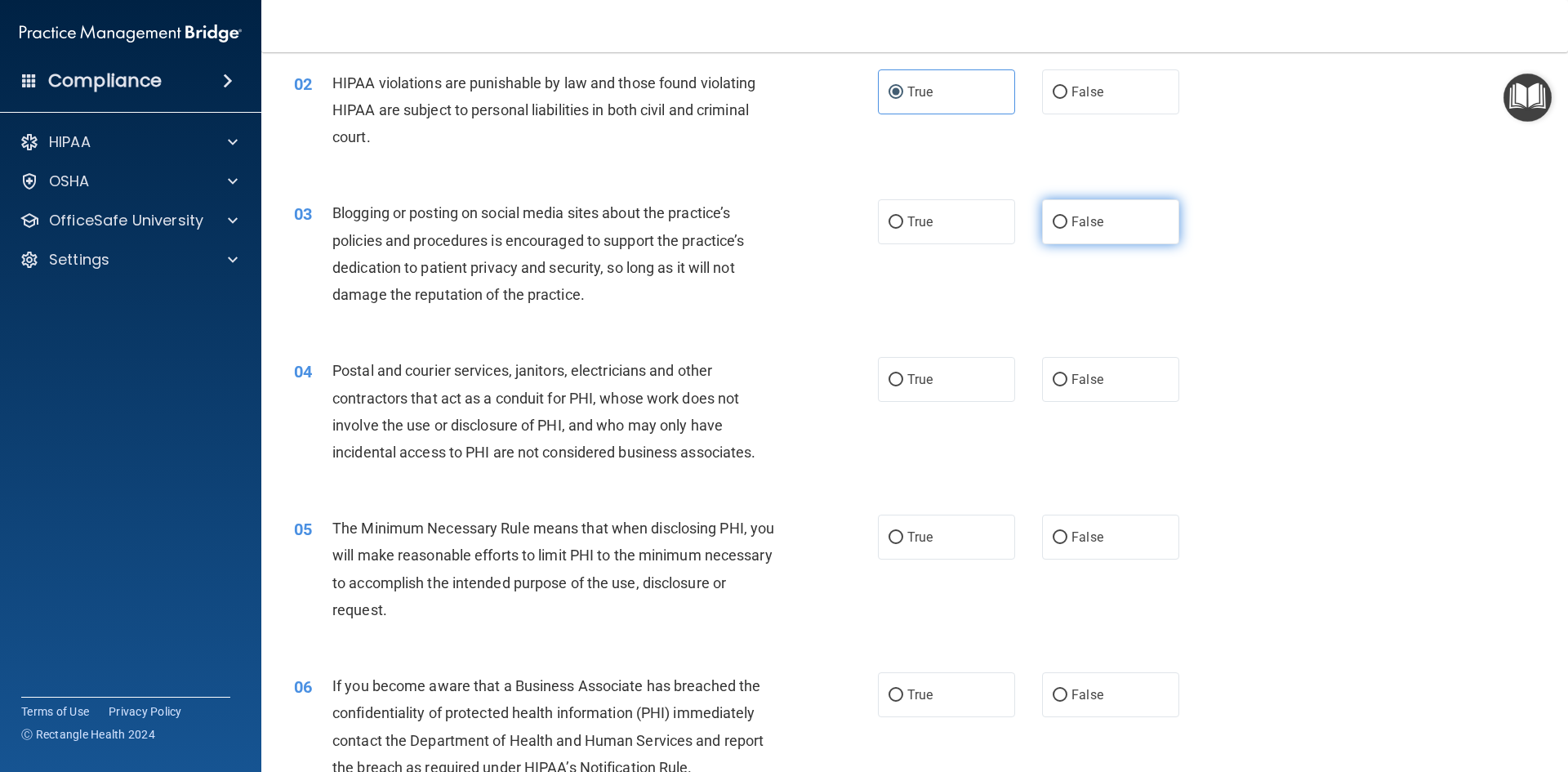
click at [1053, 223] on input "False" at bounding box center [1060, 223] width 15 height 12
radio input "true"
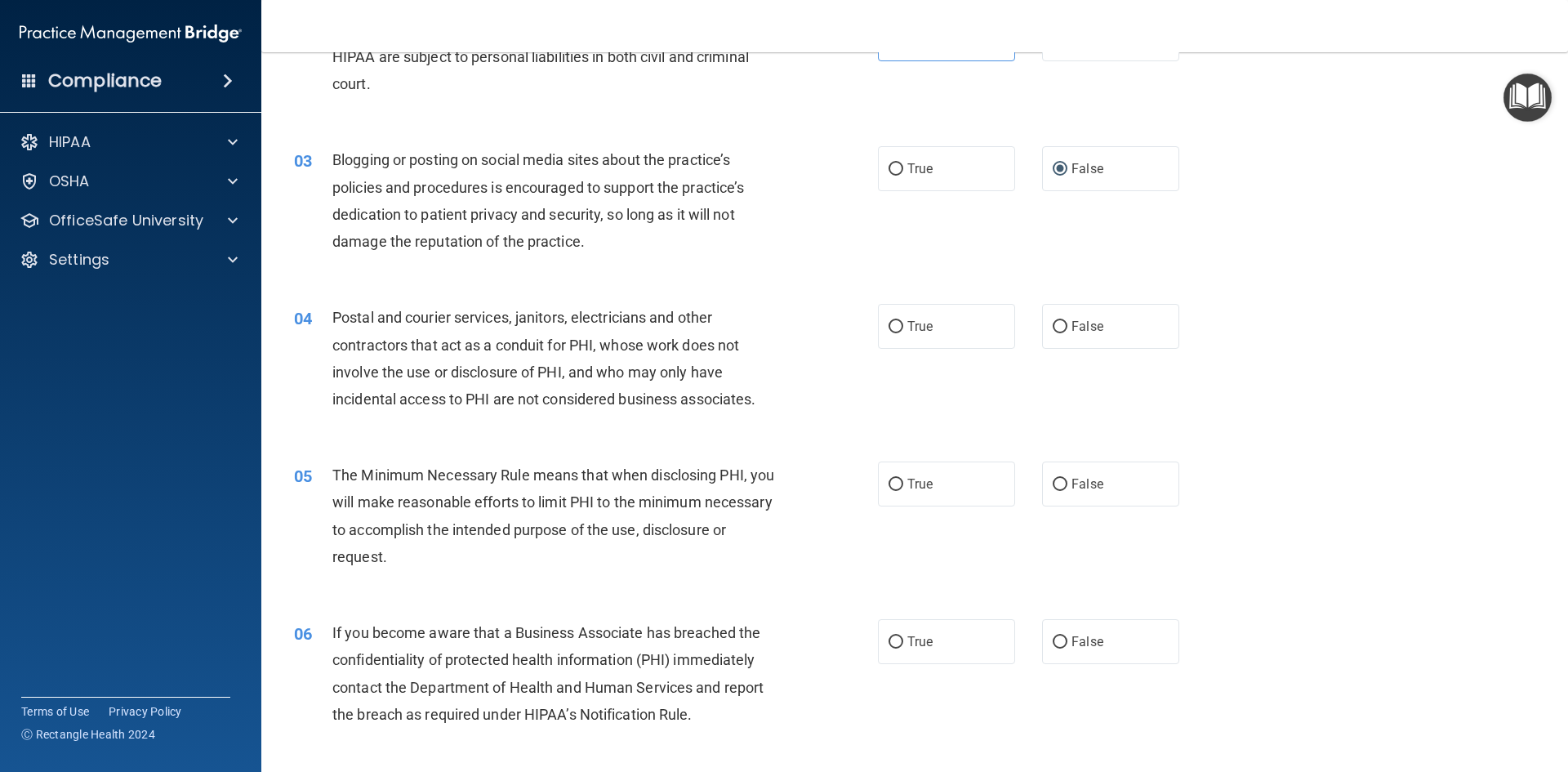
scroll to position [245, 0]
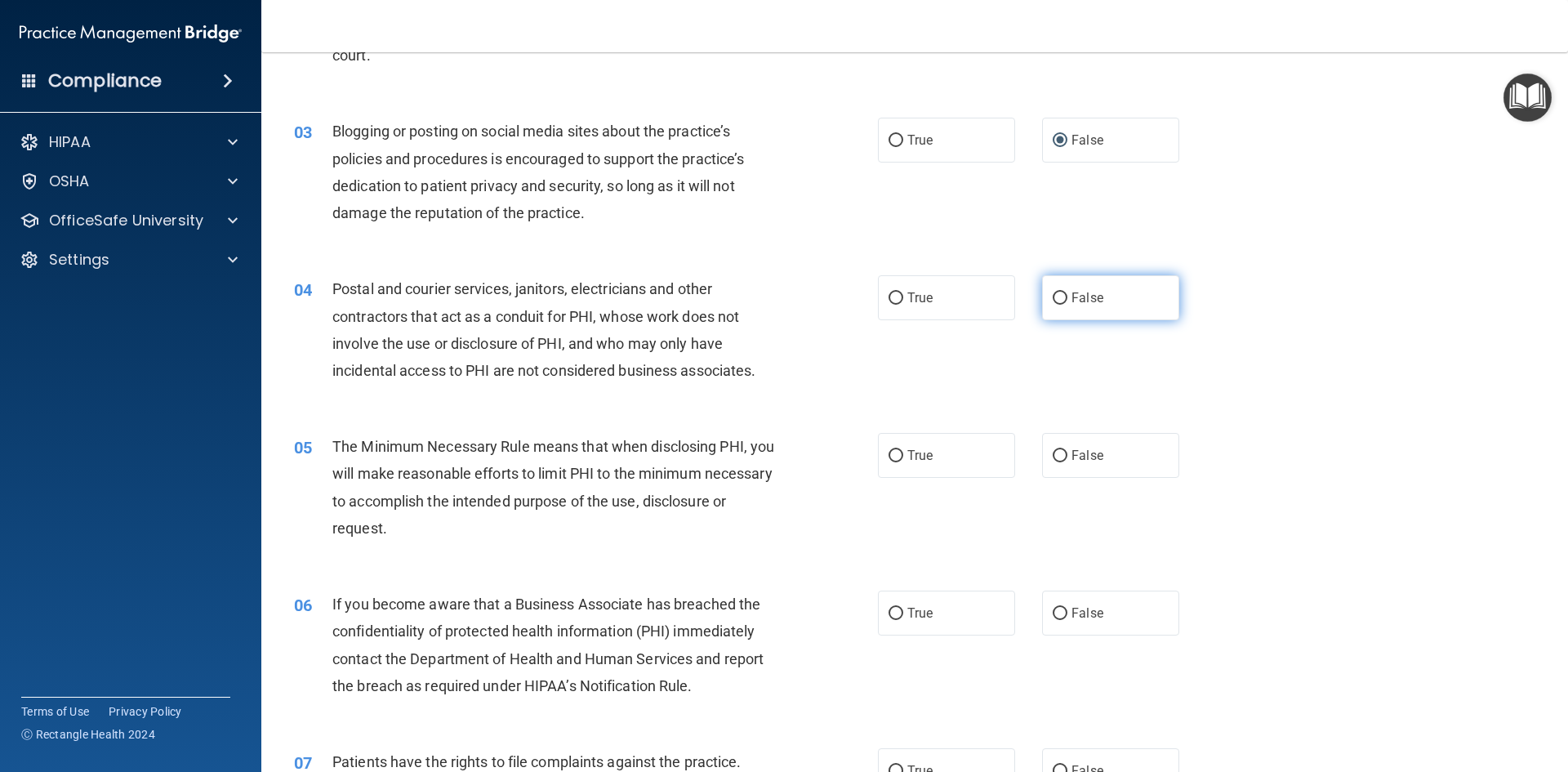
click at [1092, 302] on span "False" at bounding box center [1087, 297] width 32 height 16
click at [1068, 302] on input "False" at bounding box center [1060, 298] width 15 height 12
radio input "true"
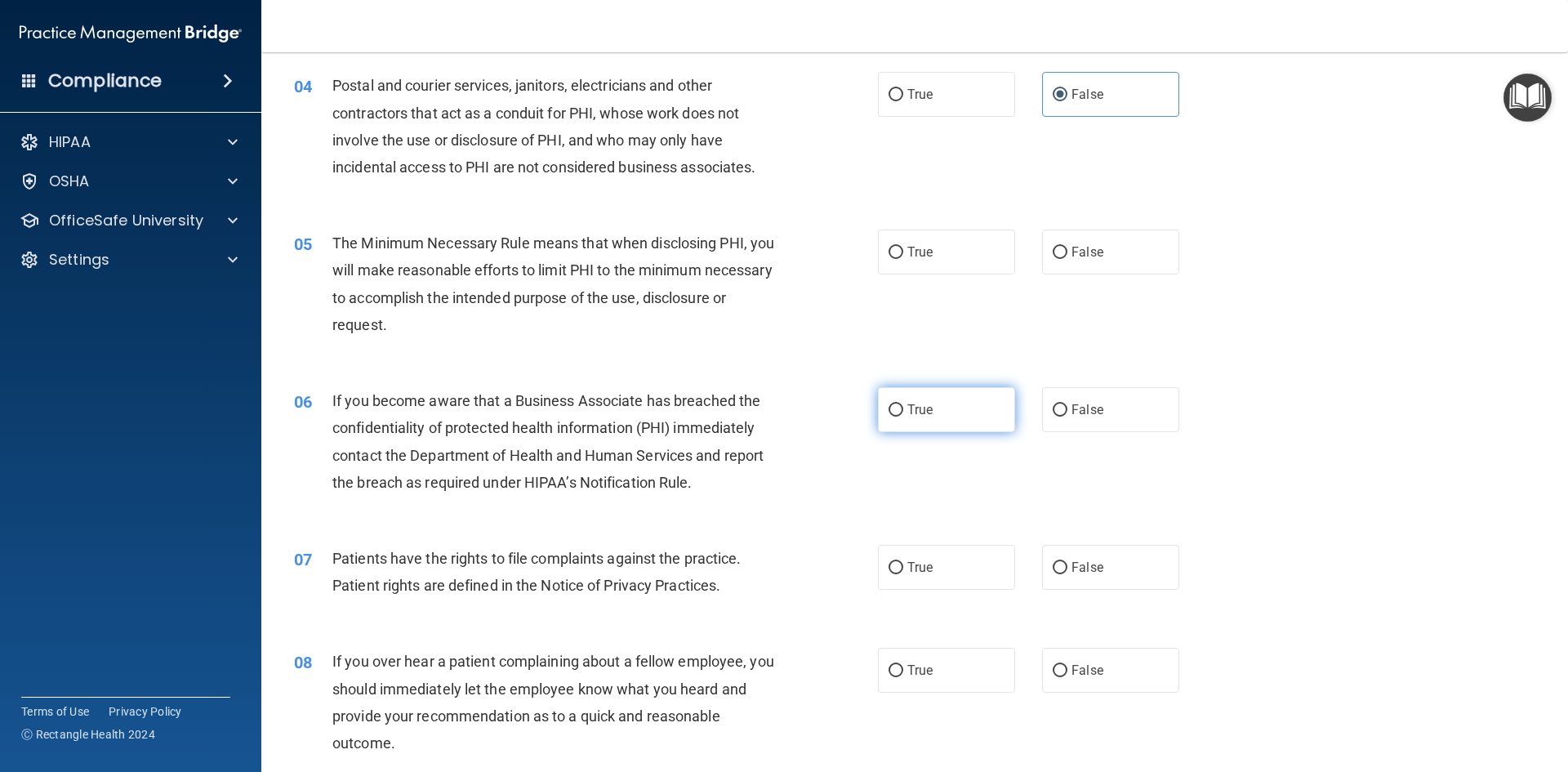
scroll to position [408, 0]
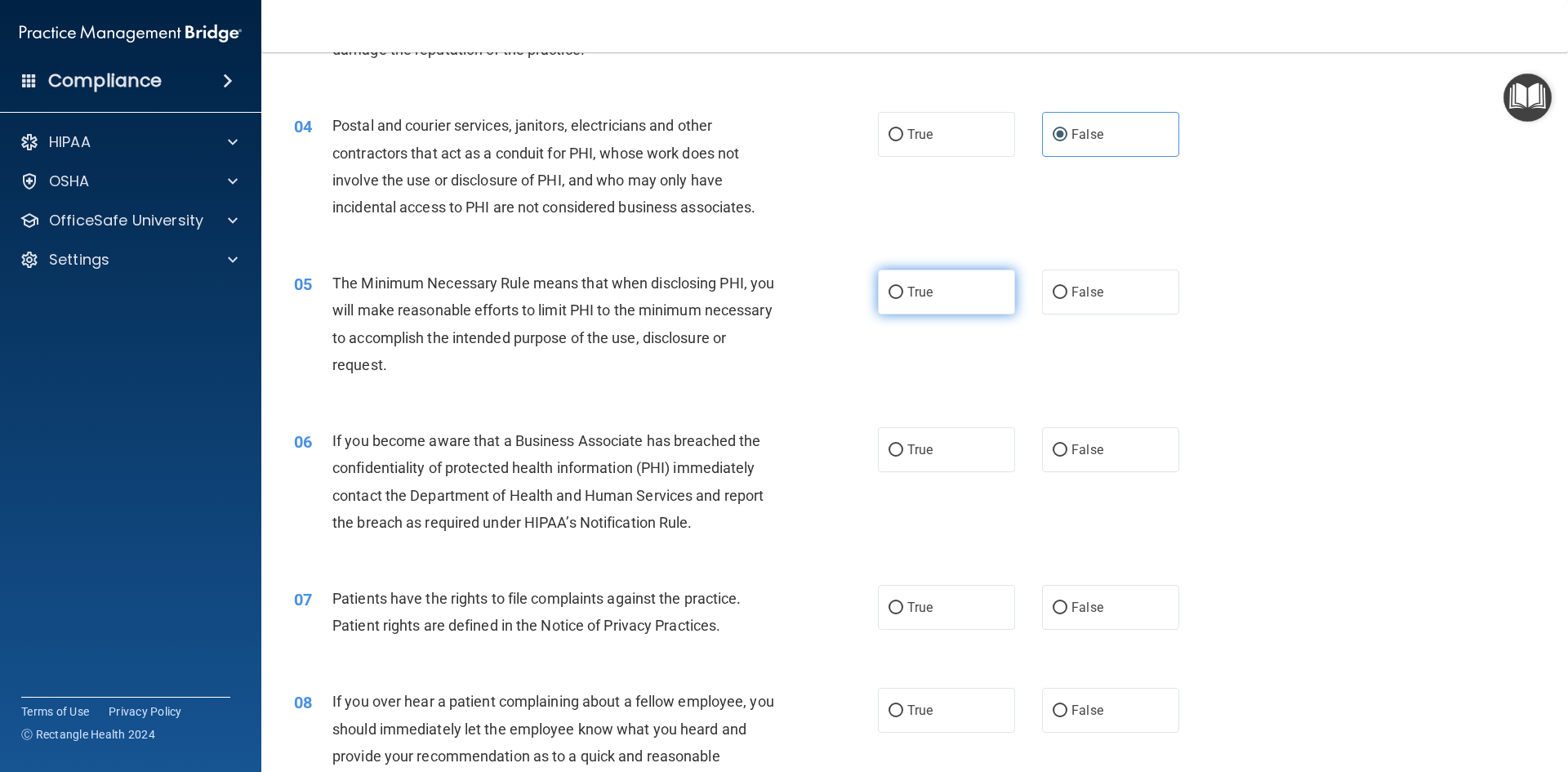
click at [961, 309] on label "True" at bounding box center [947, 291] width 137 height 45
click at [904, 299] on input "True" at bounding box center [896, 293] width 15 height 12
radio input "true"
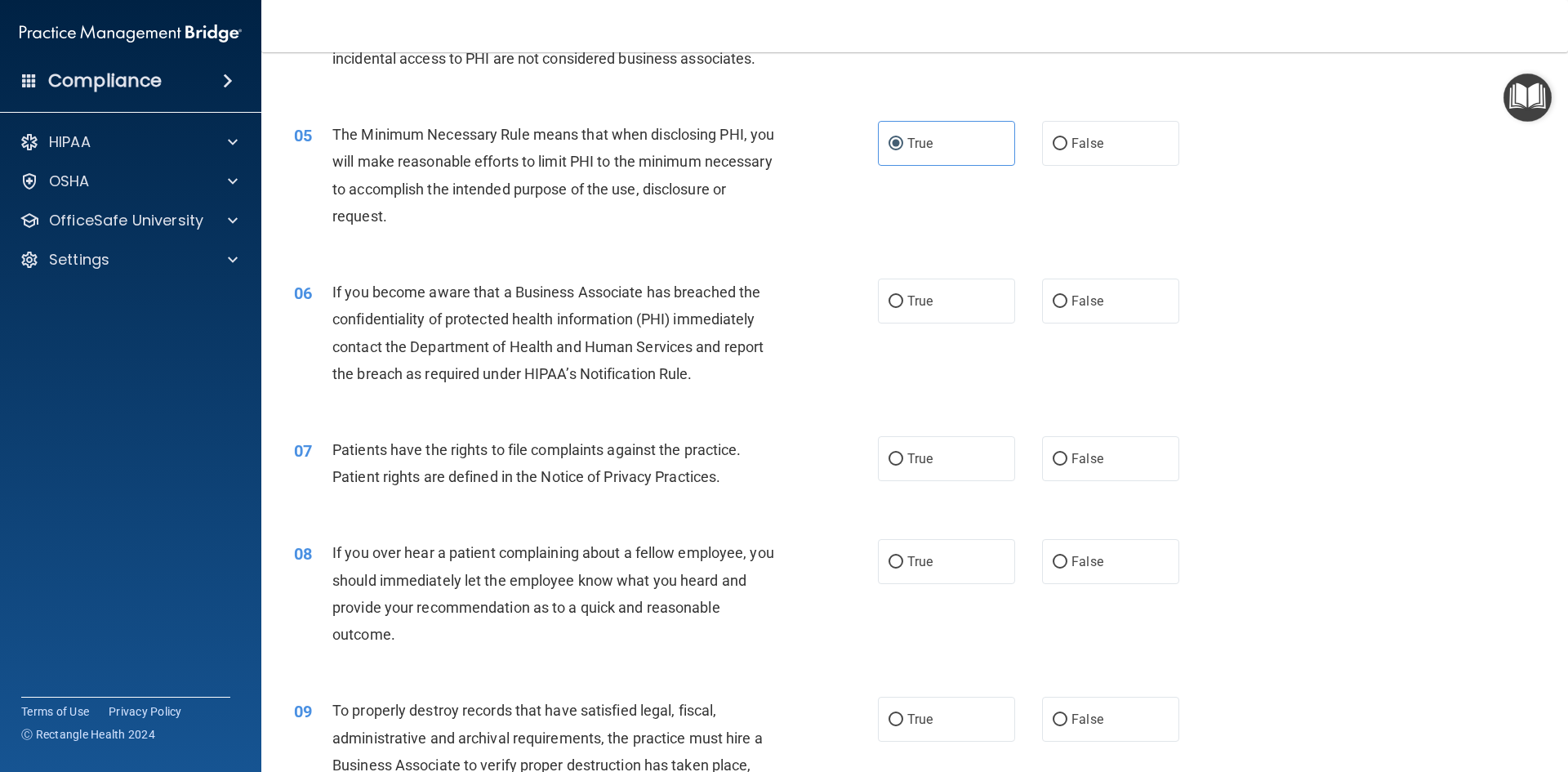
scroll to position [654, 0]
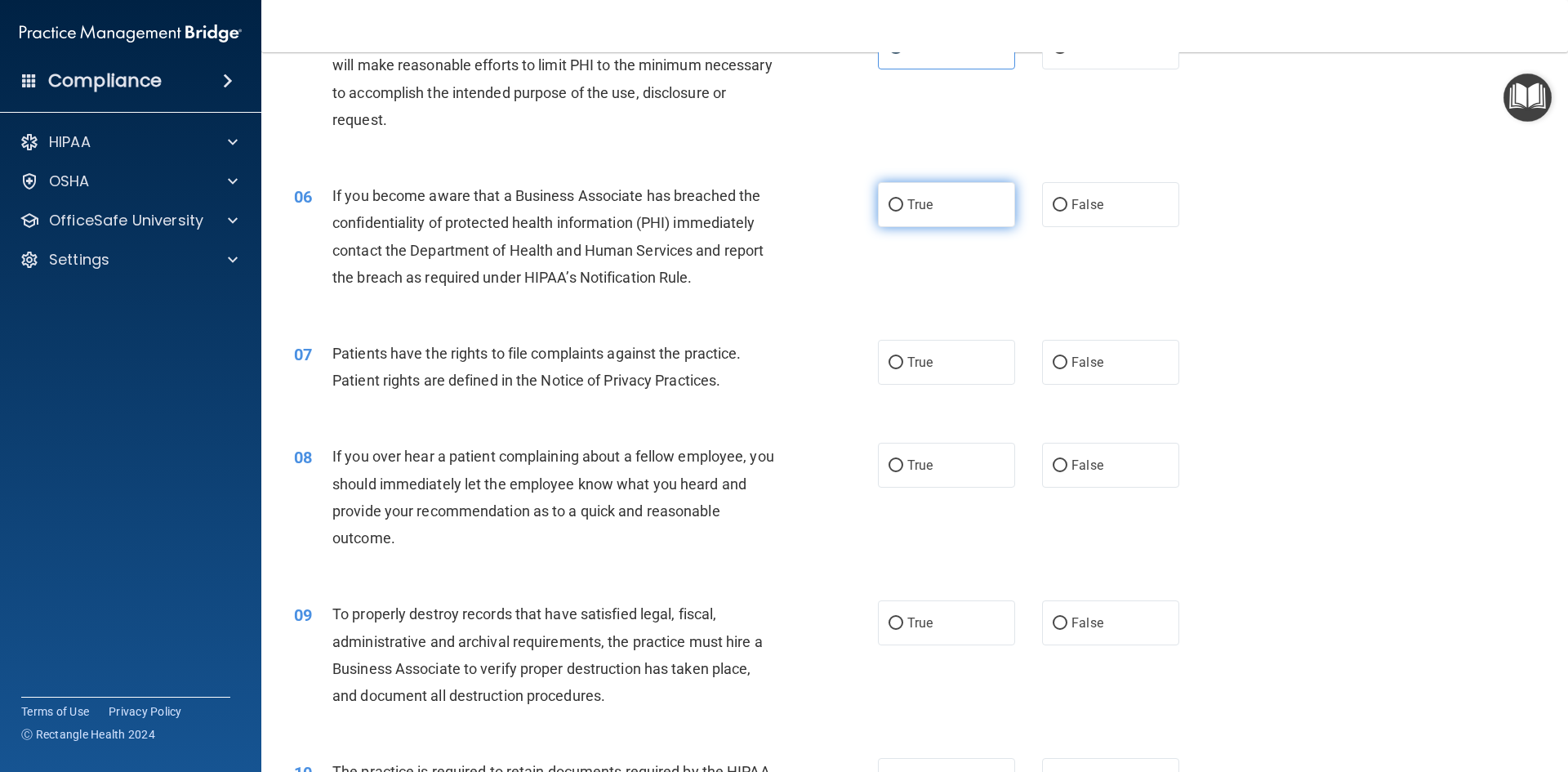
click at [891, 208] on input "True" at bounding box center [896, 205] width 15 height 12
radio input "true"
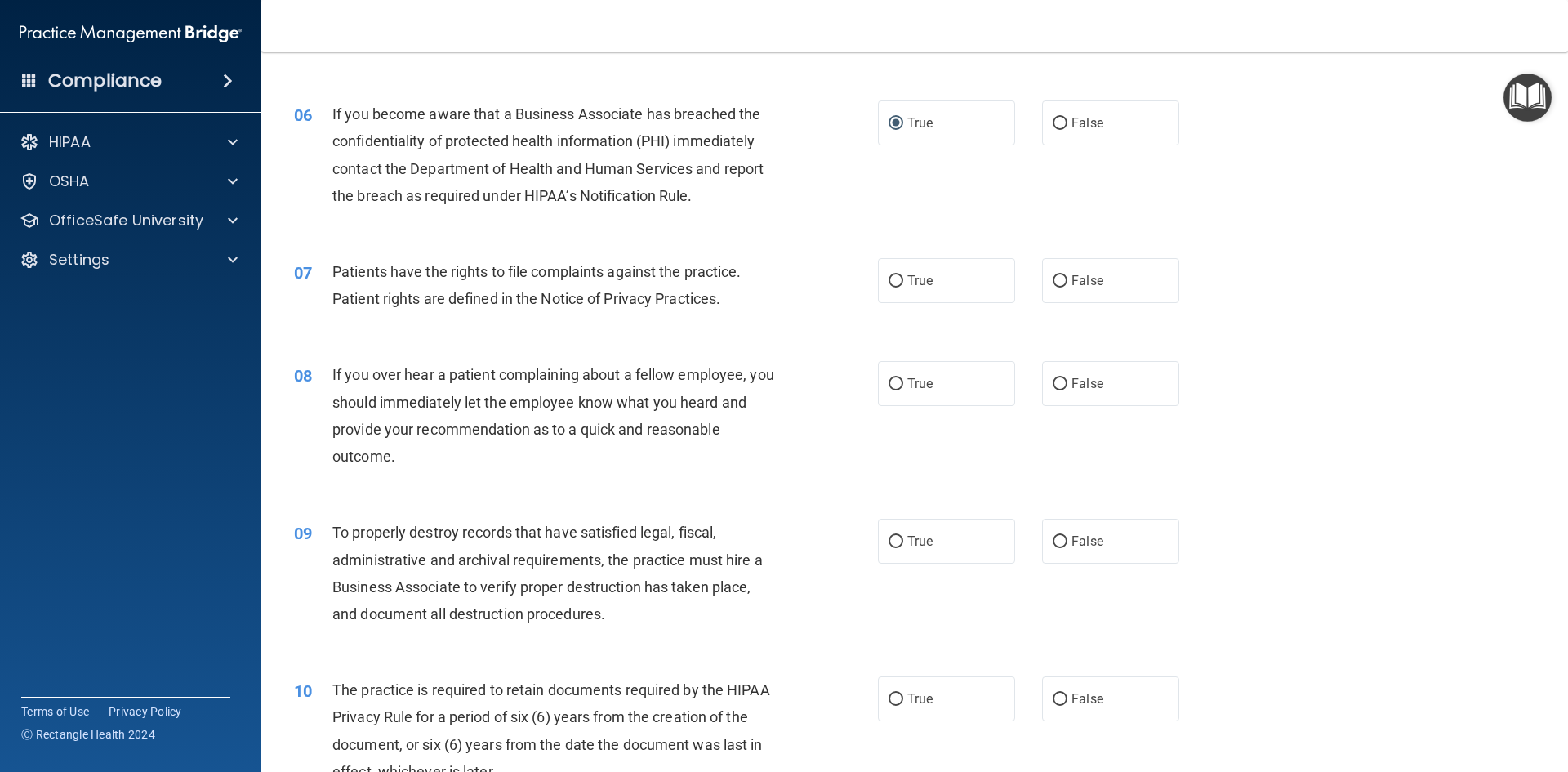
scroll to position [817, 0]
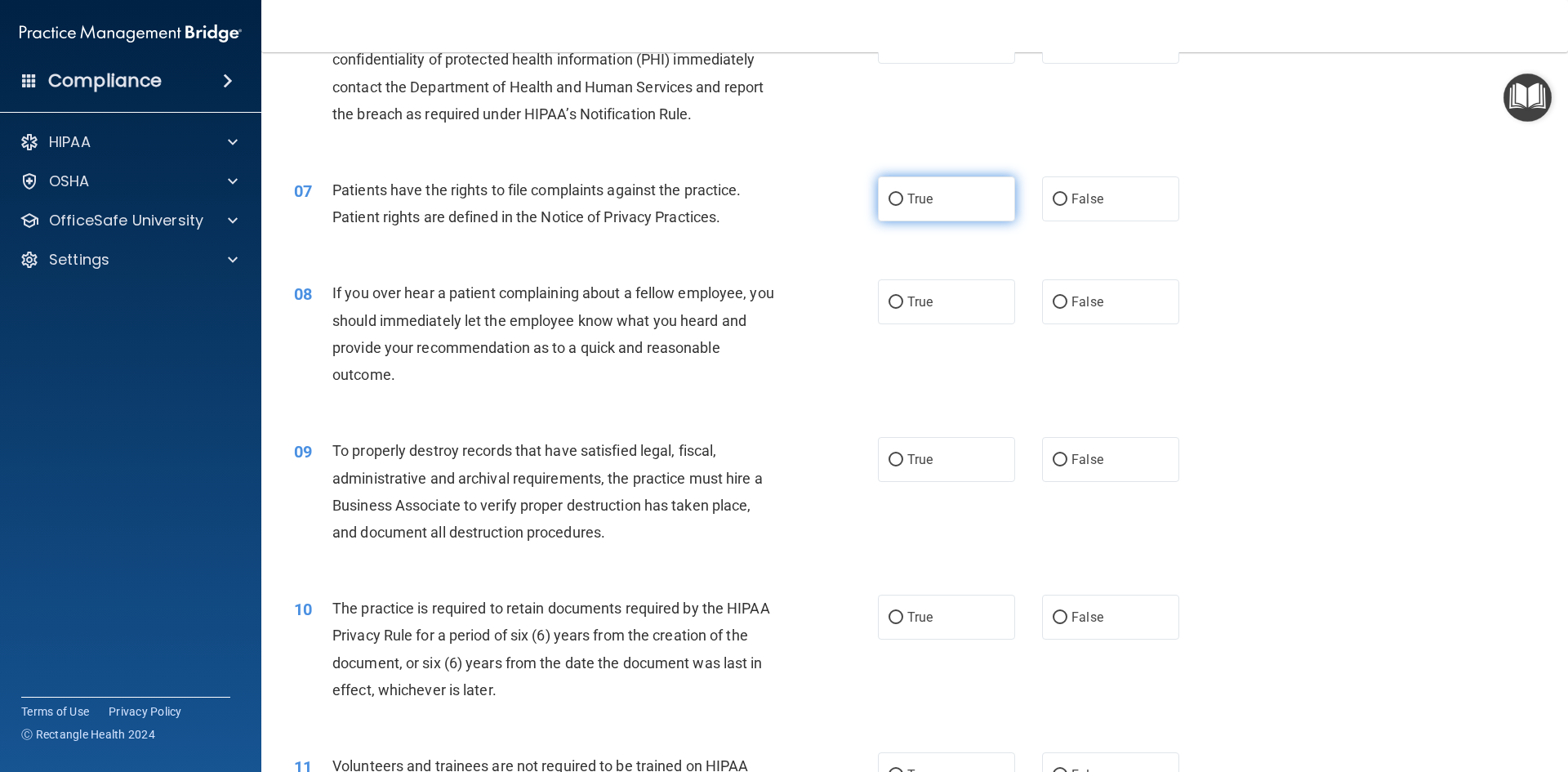
click at [907, 203] on span "True" at bounding box center [920, 199] width 25 height 16
click at [904, 203] on input "True" at bounding box center [896, 200] width 15 height 12
radio input "true"
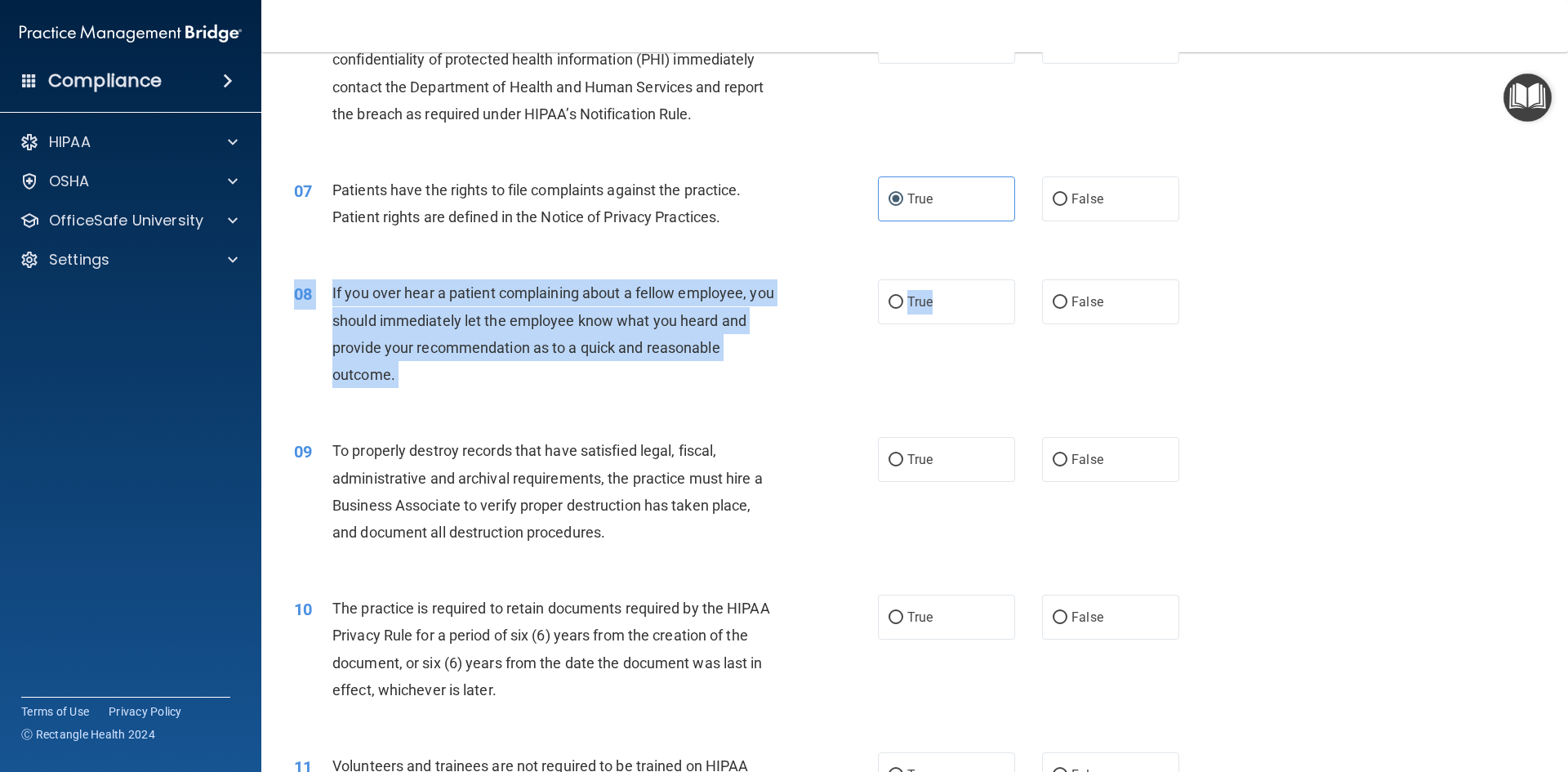
drag, startPoint x: 927, startPoint y: 311, endPoint x: 954, endPoint y: 361, distance: 56.8
click at [954, 390] on div "08 If you over hear a patient complaining about a fellow employee, you should i…" at bounding box center [914, 338] width 1266 height 158
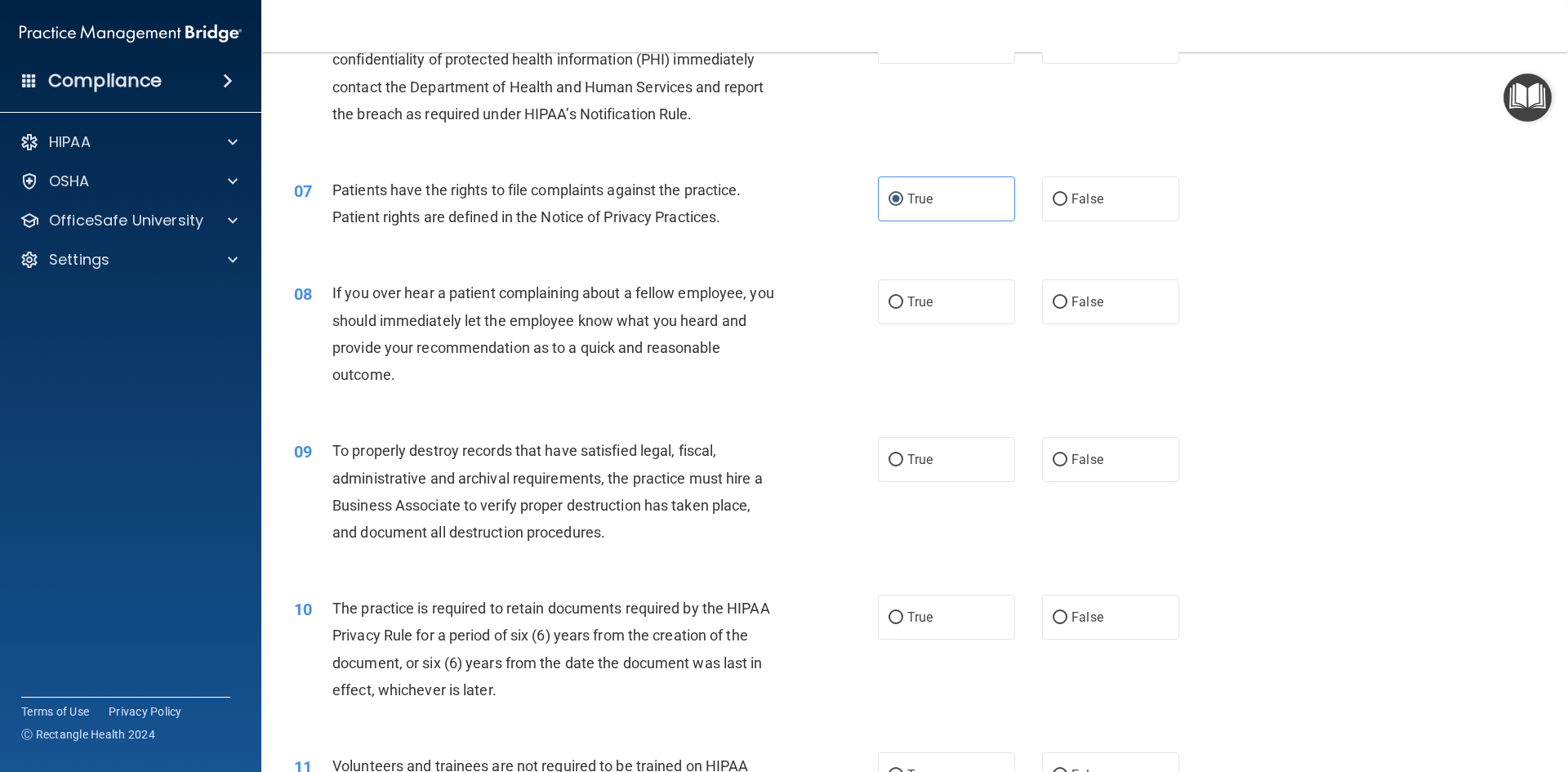
click at [955, 357] on div "08 If you over hear a patient complaining about a fellow employee, you should i…" at bounding box center [914, 338] width 1266 height 158
drag, startPoint x: 1085, startPoint y: 297, endPoint x: 1088, endPoint y: 306, distance: 9.5
click at [1083, 301] on span "False" at bounding box center [1087, 302] width 32 height 16
click at [1068, 301] on input "False" at bounding box center [1060, 303] width 15 height 12
radio input "true"
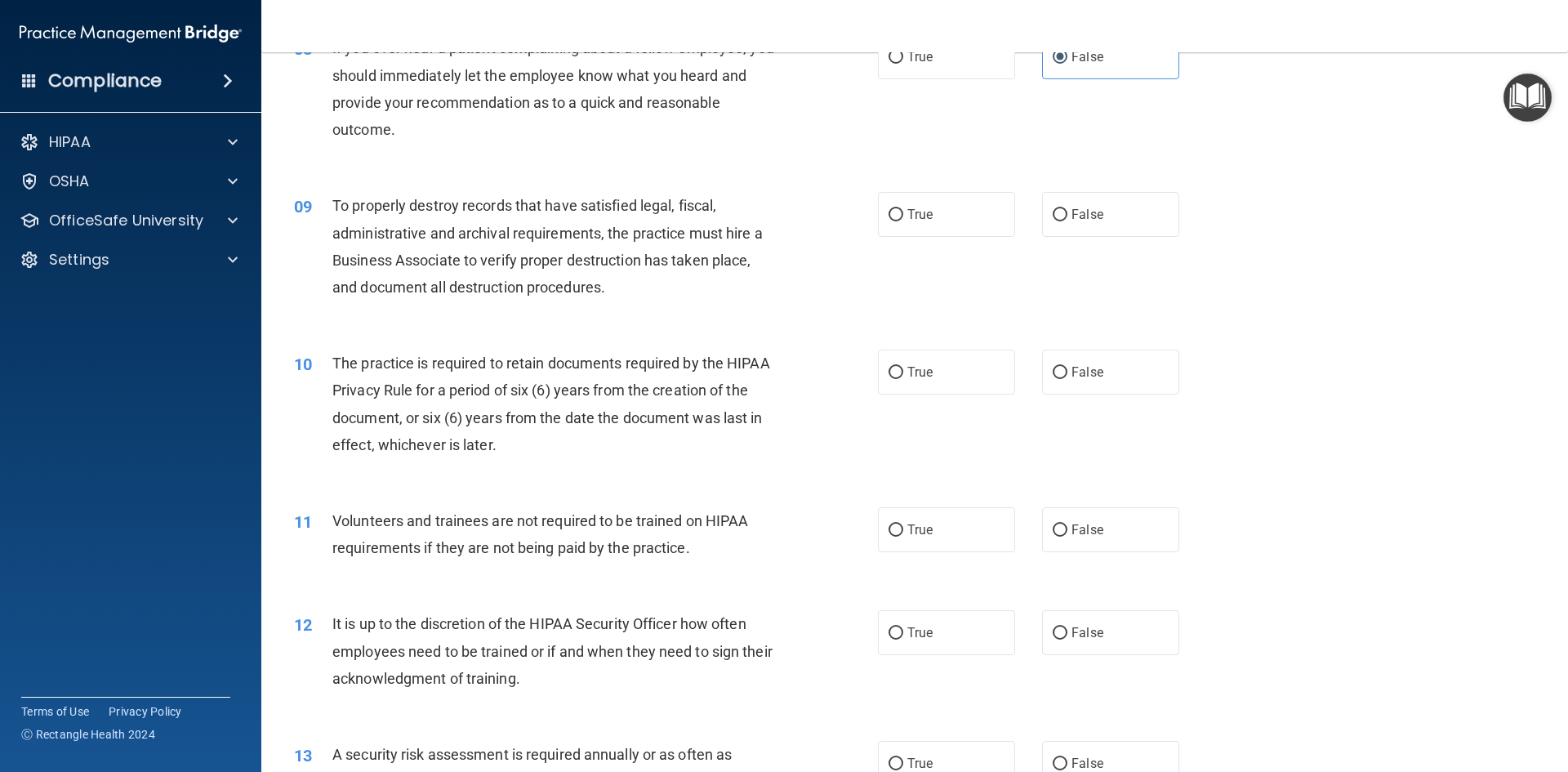
scroll to position [1143, 0]
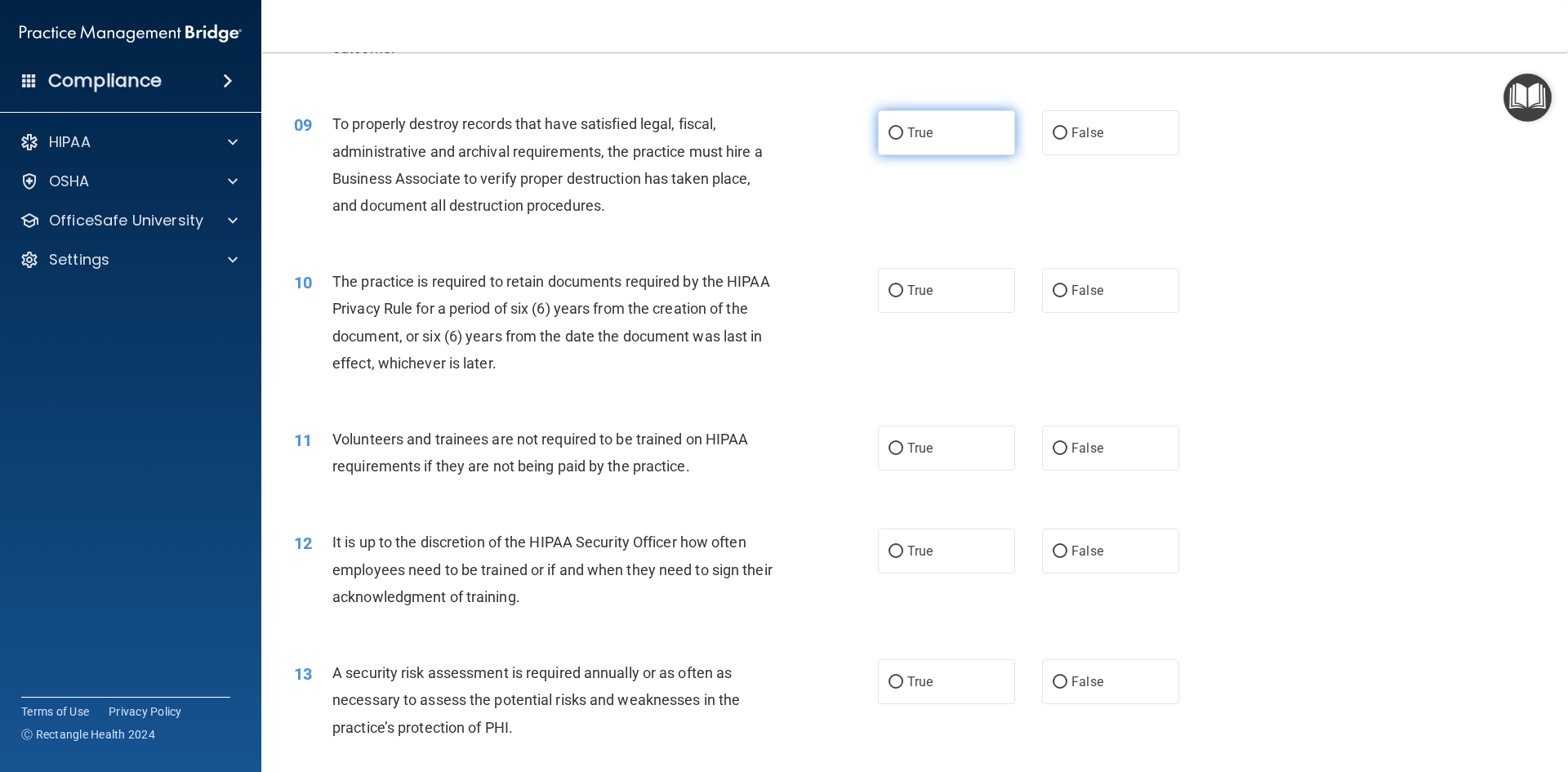
click at [957, 144] on label "True" at bounding box center [947, 132] width 137 height 45
click at [904, 139] on input "True" at bounding box center [896, 133] width 15 height 12
radio input "true"
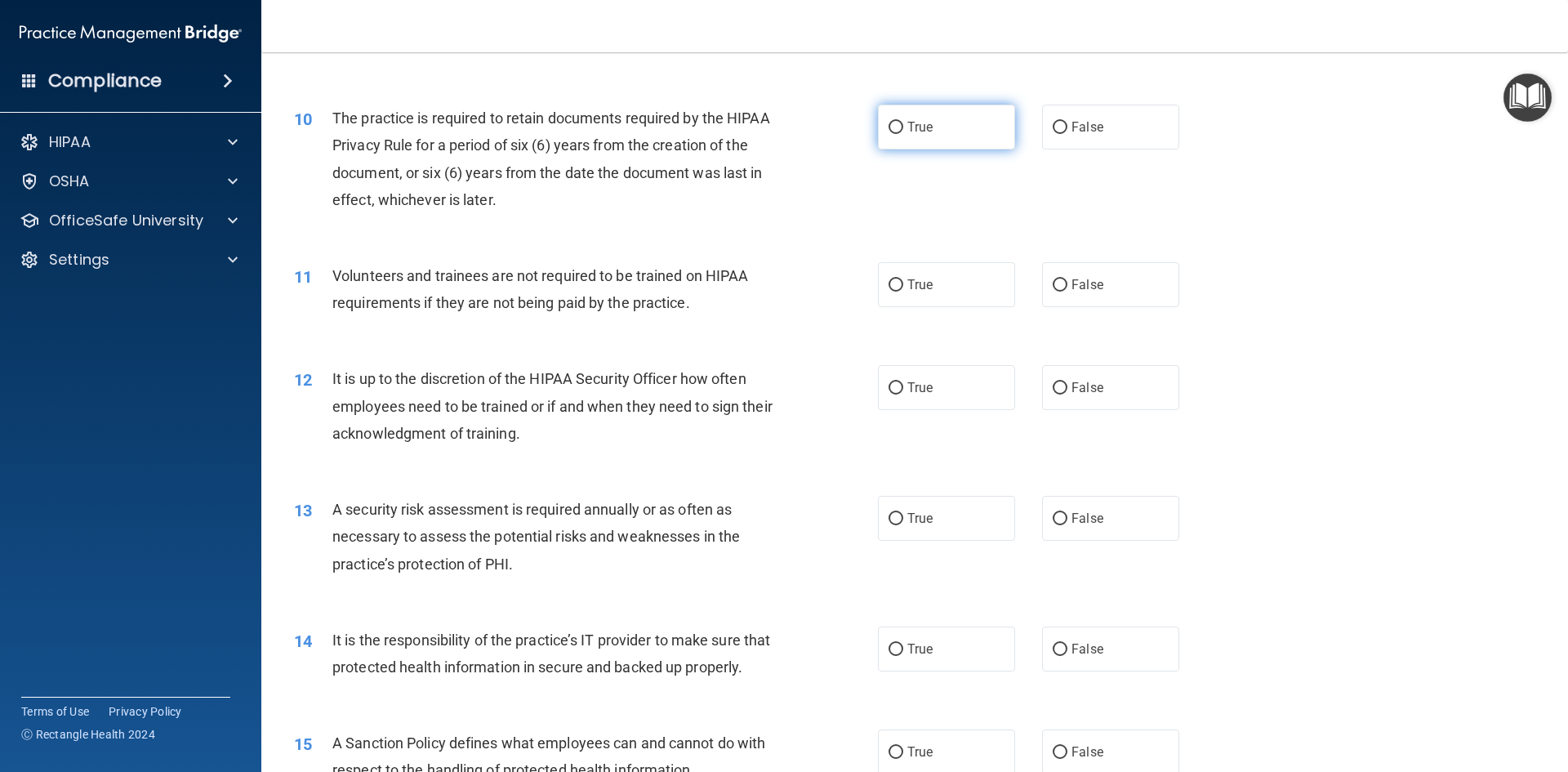
click at [941, 130] on label "True" at bounding box center [947, 126] width 137 height 45
click at [904, 130] on input "True" at bounding box center [896, 128] width 15 height 12
radio input "true"
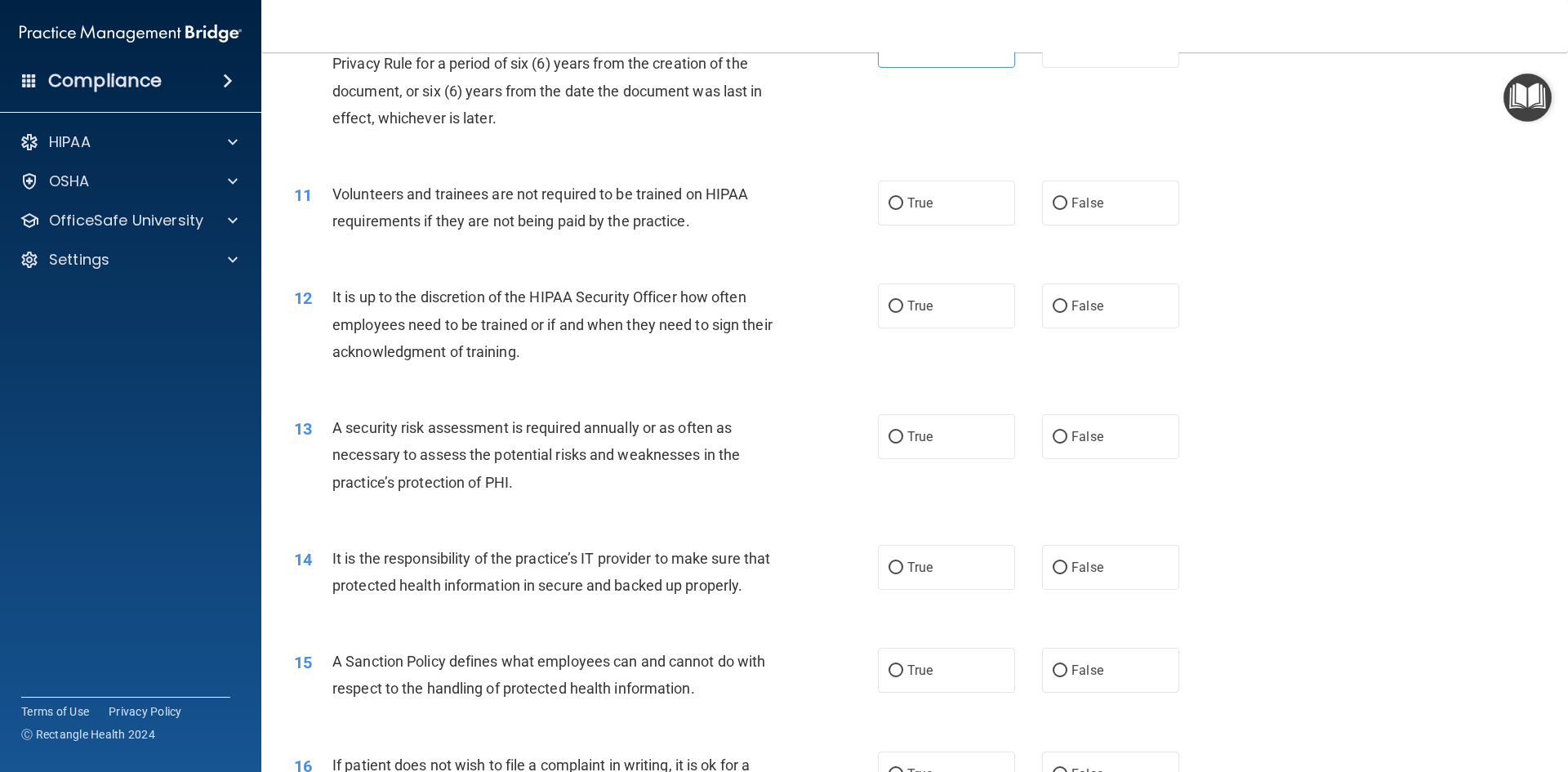
scroll to position [1470, 0]
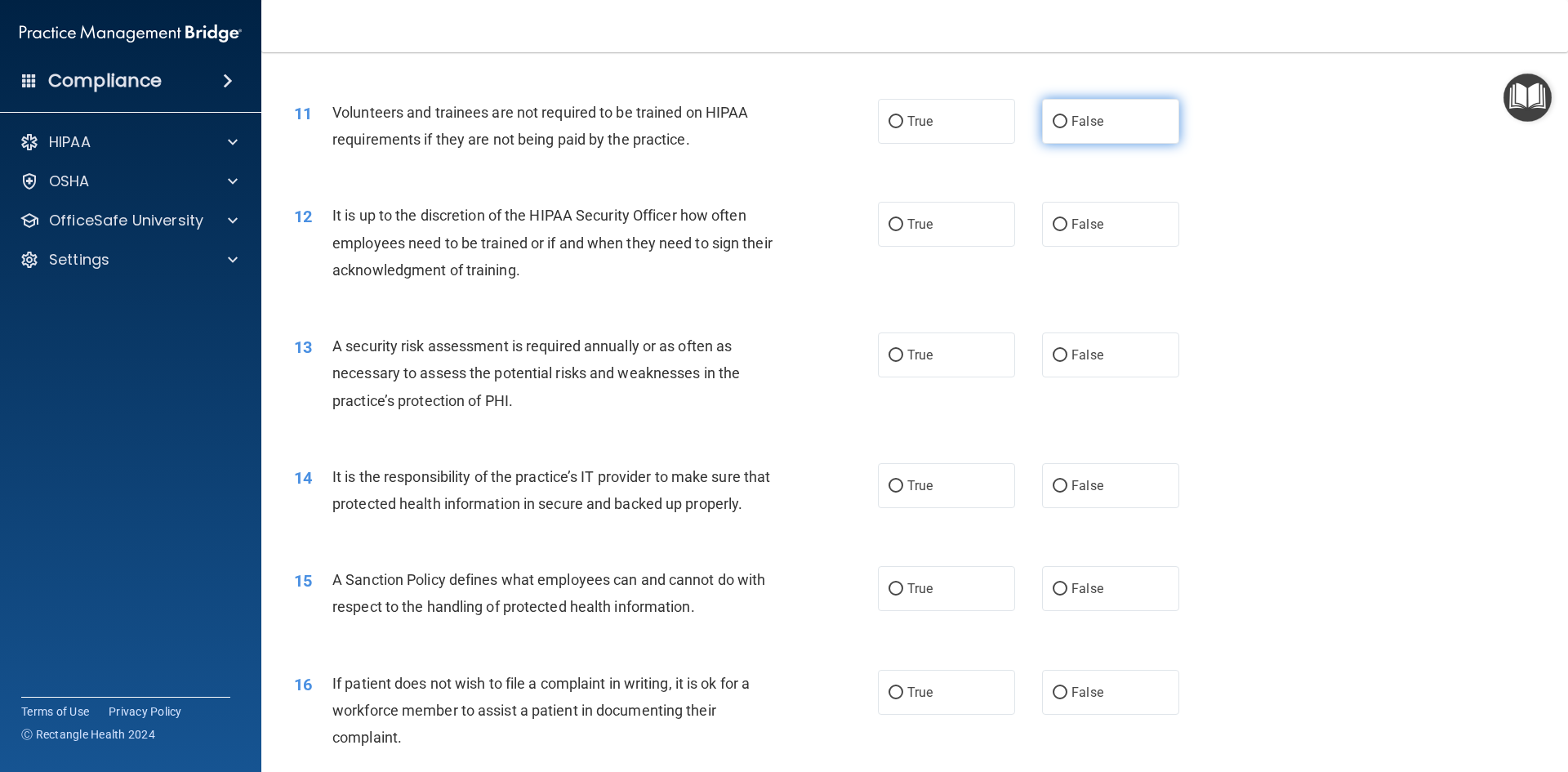
click at [1067, 112] on label "False" at bounding box center [1111, 121] width 137 height 45
click at [1067, 116] on input "False" at bounding box center [1060, 122] width 15 height 12
radio input "true"
click at [994, 228] on label "True" at bounding box center [947, 224] width 137 height 45
click at [904, 228] on input "True" at bounding box center [896, 225] width 15 height 12
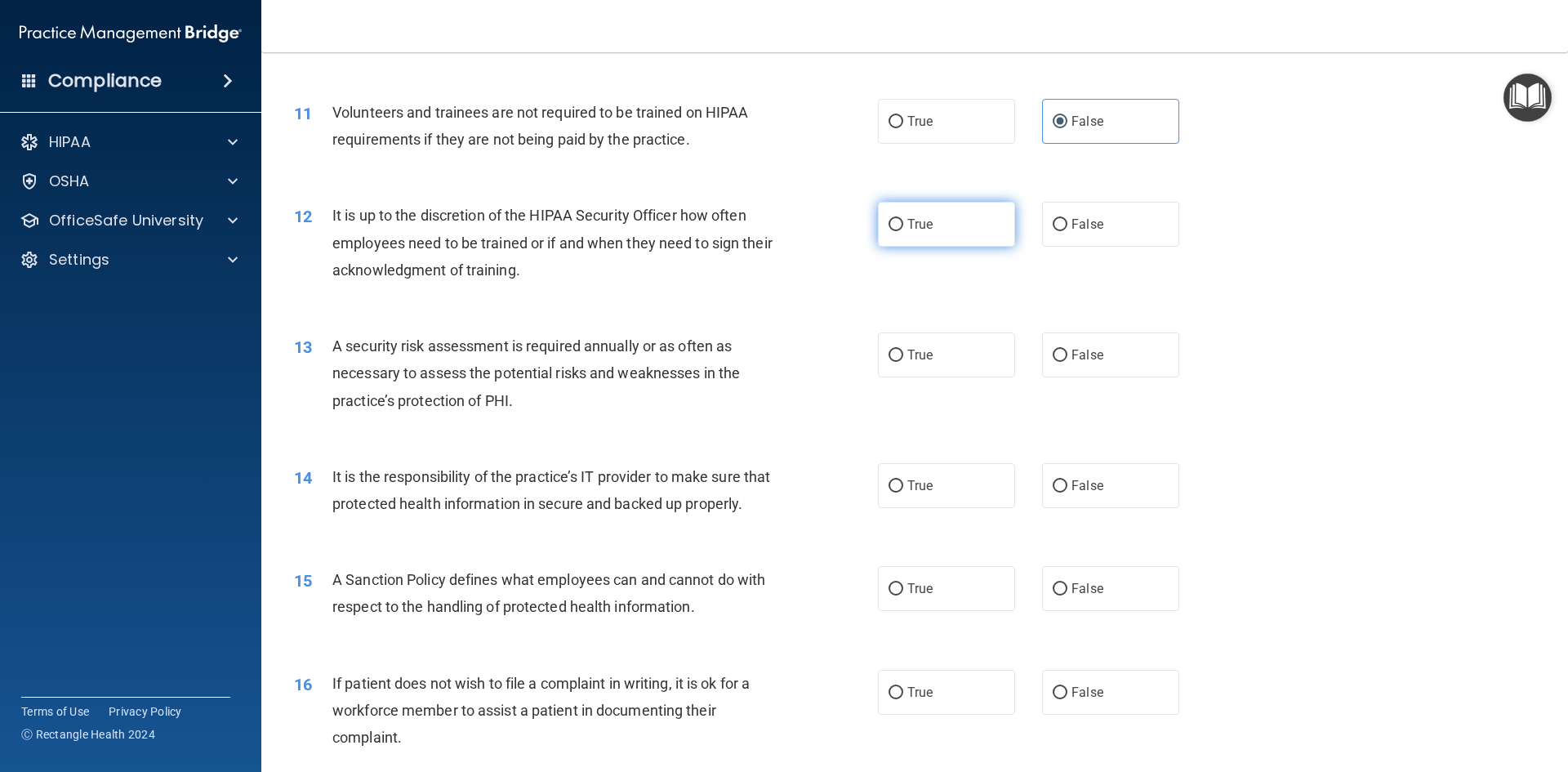
radio input "true"
click at [941, 347] on label "True" at bounding box center [947, 354] width 137 height 45
click at [904, 349] on input "True" at bounding box center [896, 355] width 15 height 12
radio input "true"
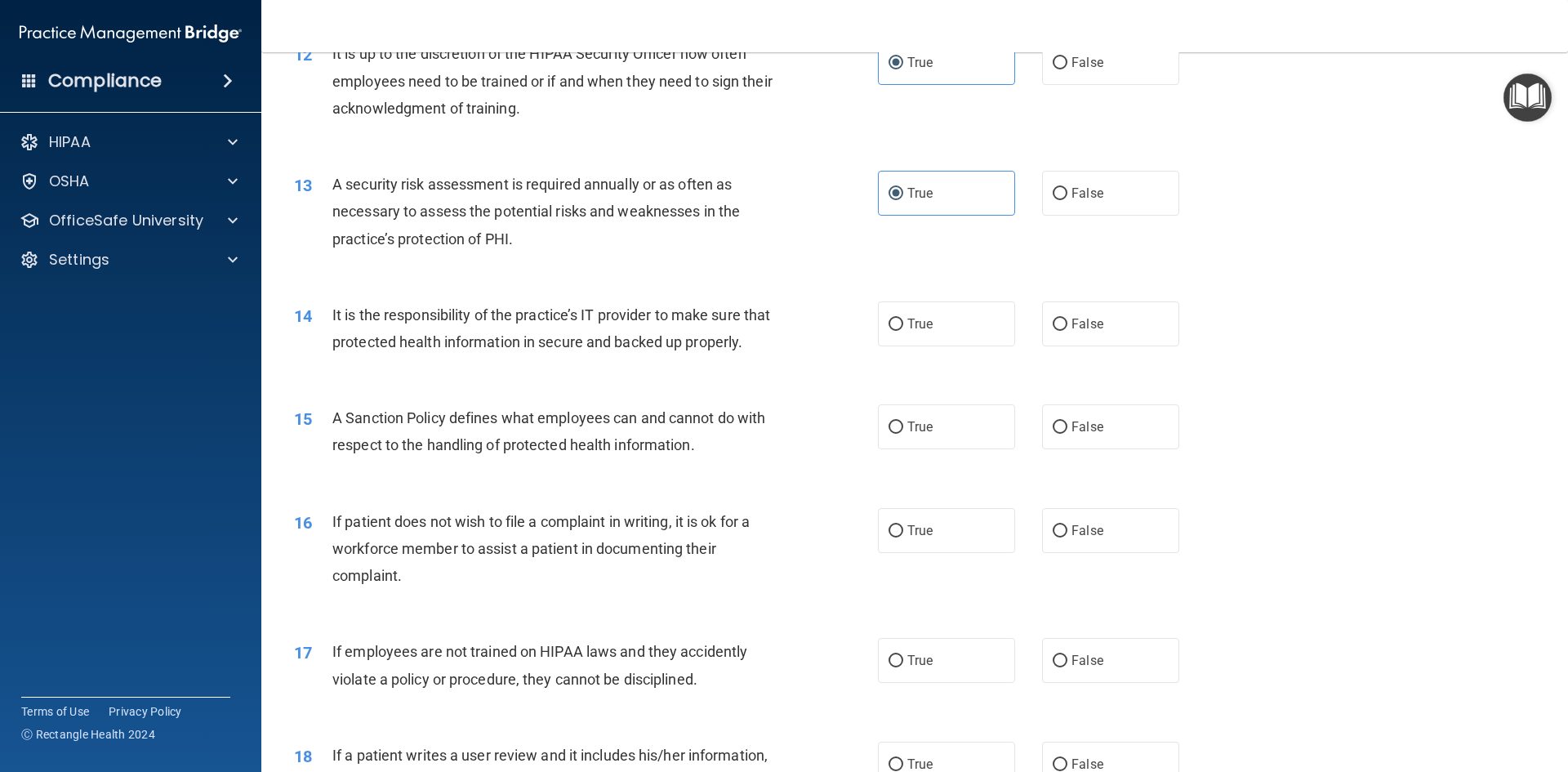
scroll to position [1633, 0]
click at [1144, 328] on label "False" at bounding box center [1111, 322] width 137 height 45
click at [1068, 328] on input "False" at bounding box center [1060, 323] width 15 height 12
radio input "true"
click at [967, 447] on label "True" at bounding box center [947, 425] width 137 height 45
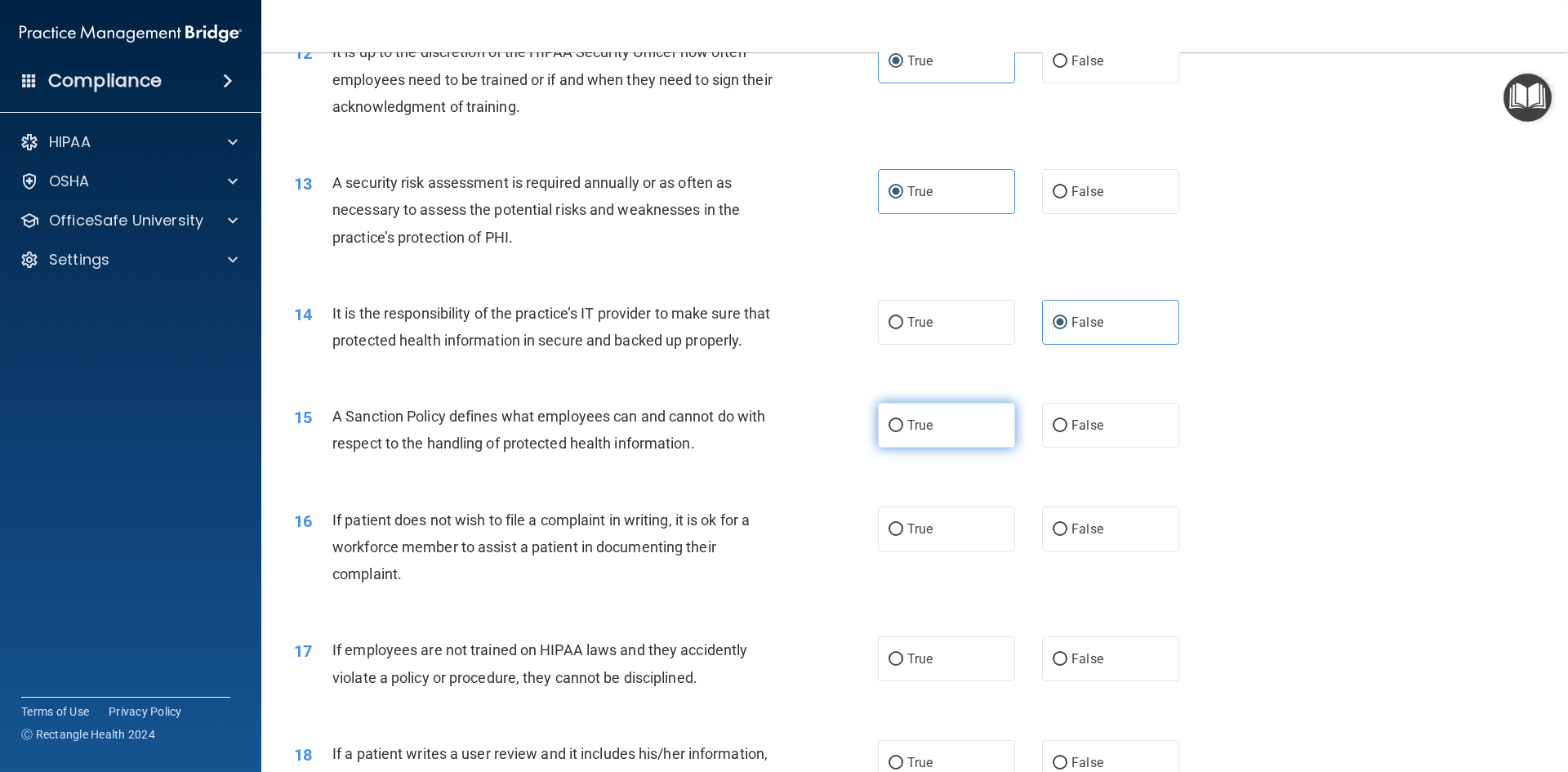
click at [904, 432] on input "True" at bounding box center [896, 426] width 15 height 12
radio input "true"
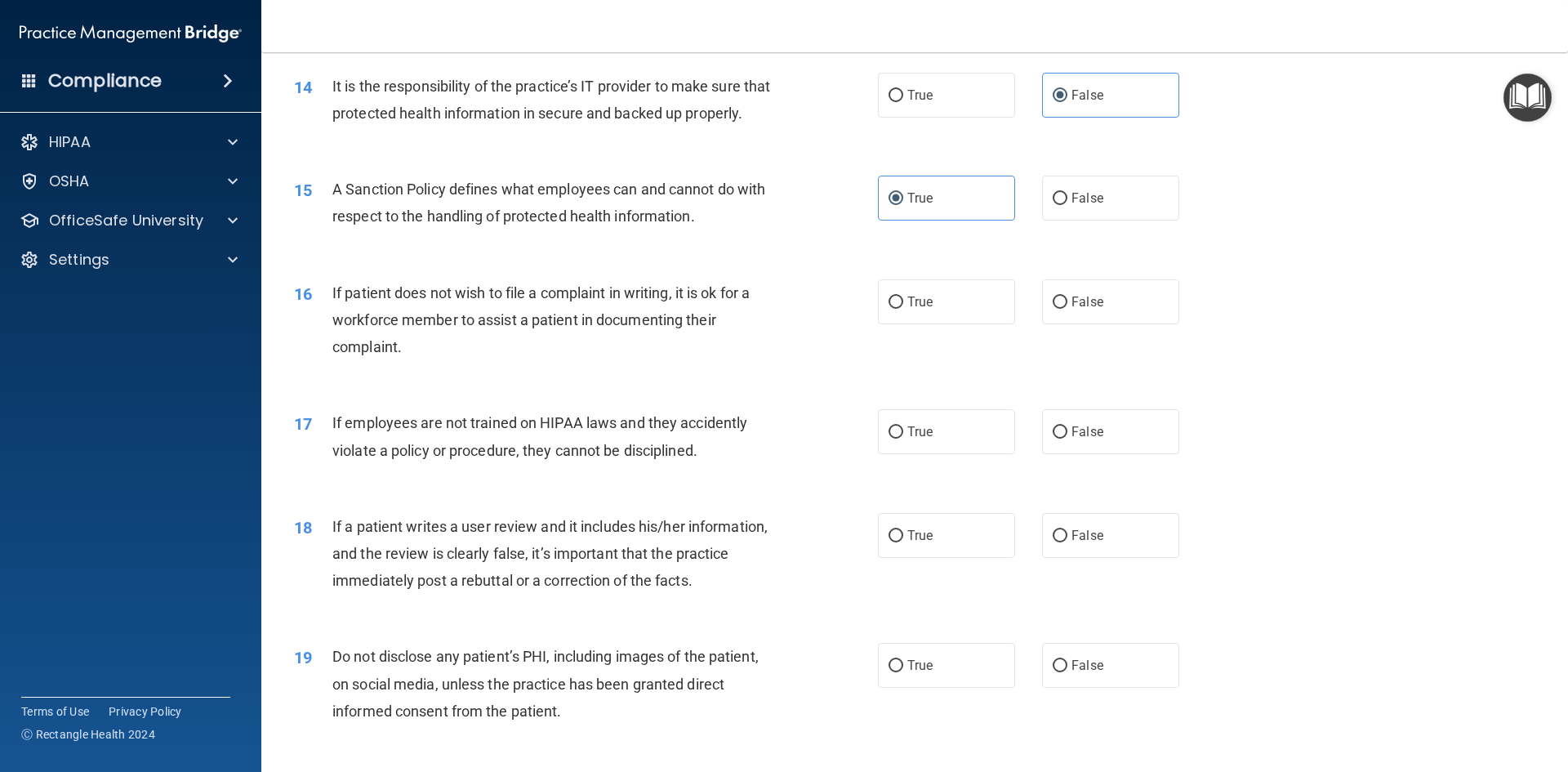
scroll to position [1878, 0]
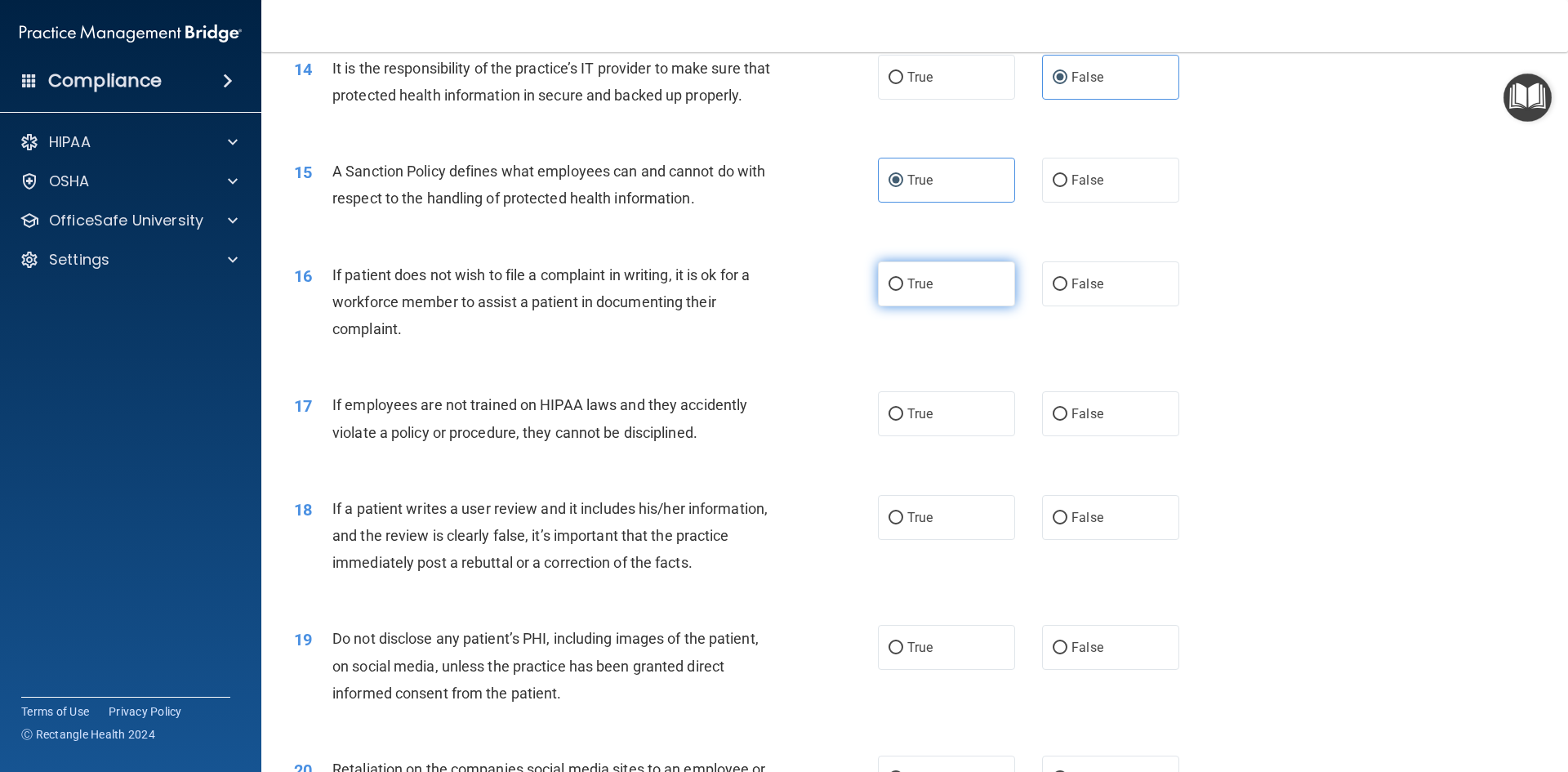
click at [921, 291] on span "True" at bounding box center [920, 284] width 25 height 16
click at [904, 290] on input "True" at bounding box center [896, 284] width 15 height 12
radio input "true"
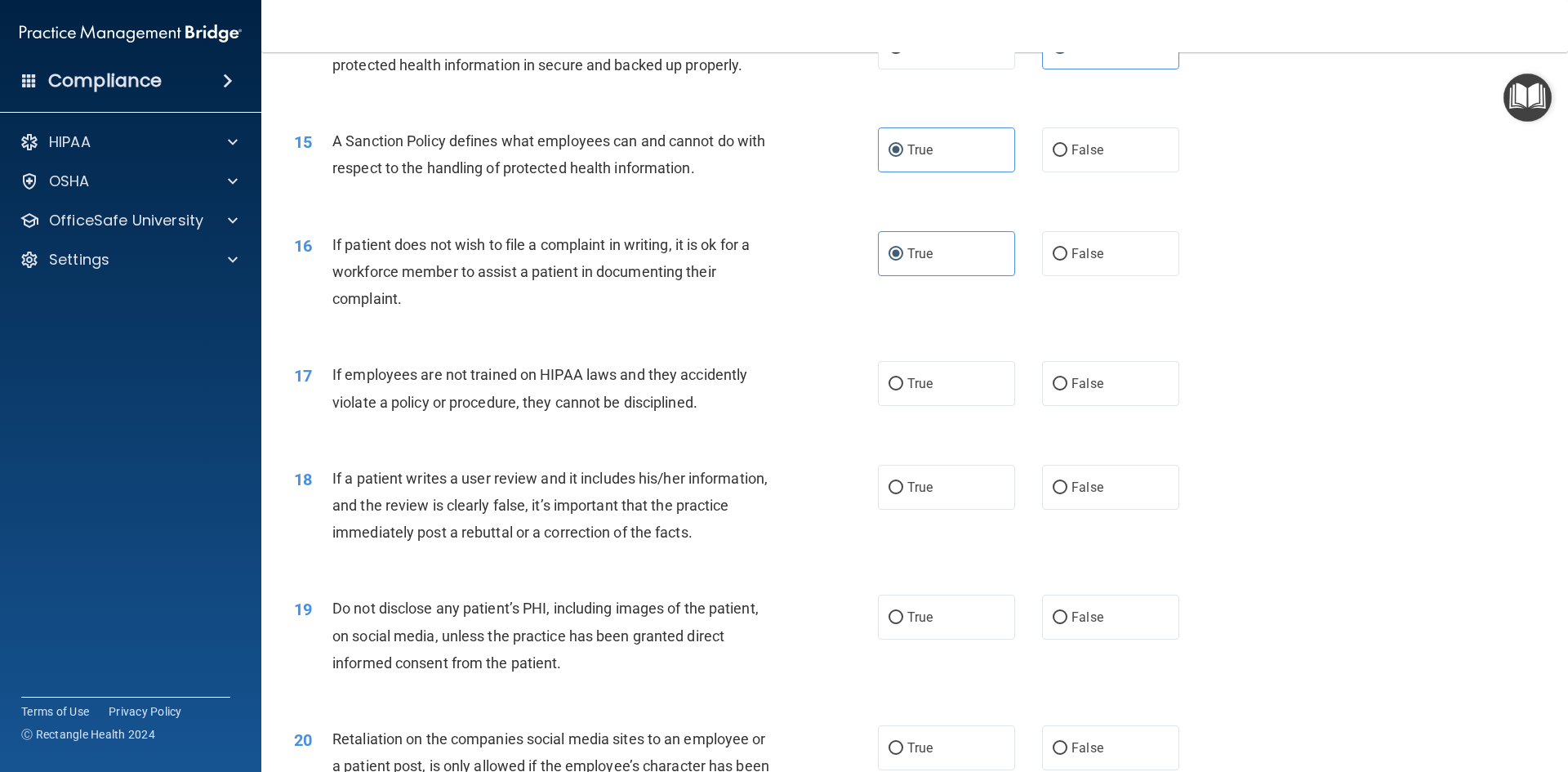
scroll to position [2041, 0]
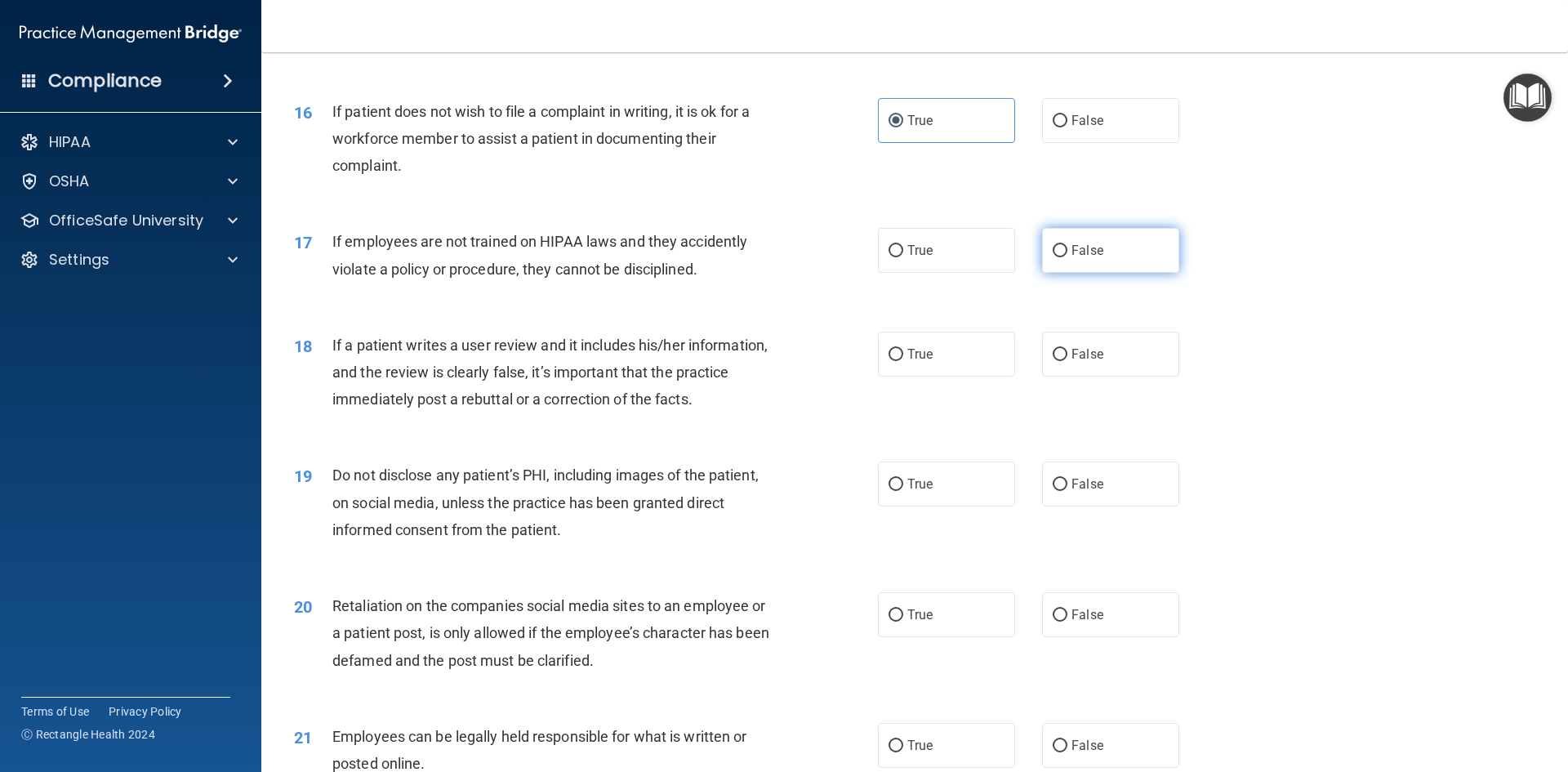
click at [1109, 273] on label "False" at bounding box center [1111, 250] width 137 height 45
click at [1068, 257] on input "False" at bounding box center [1060, 251] width 15 height 12
radio input "true"
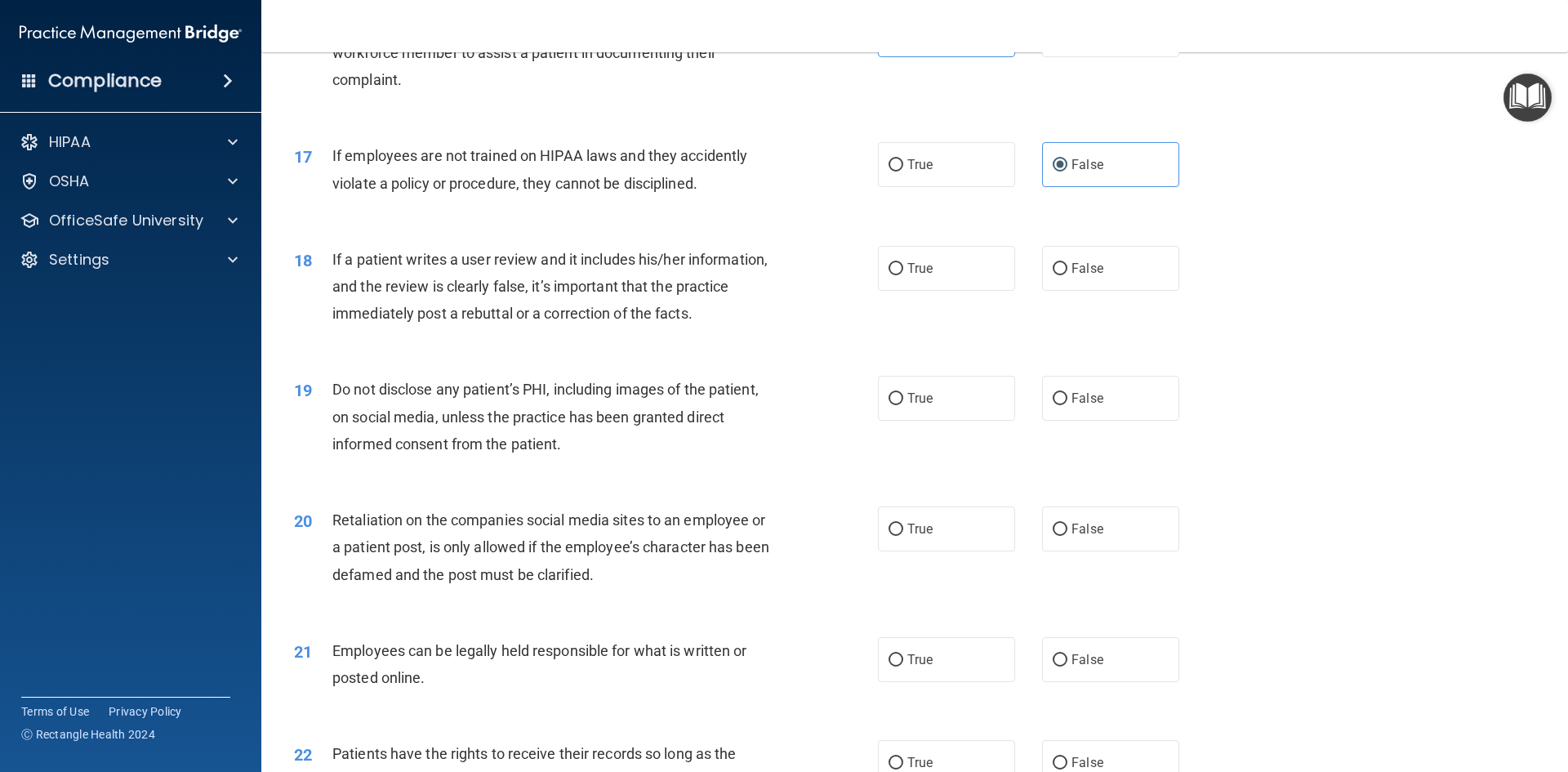
scroll to position [2205, 0]
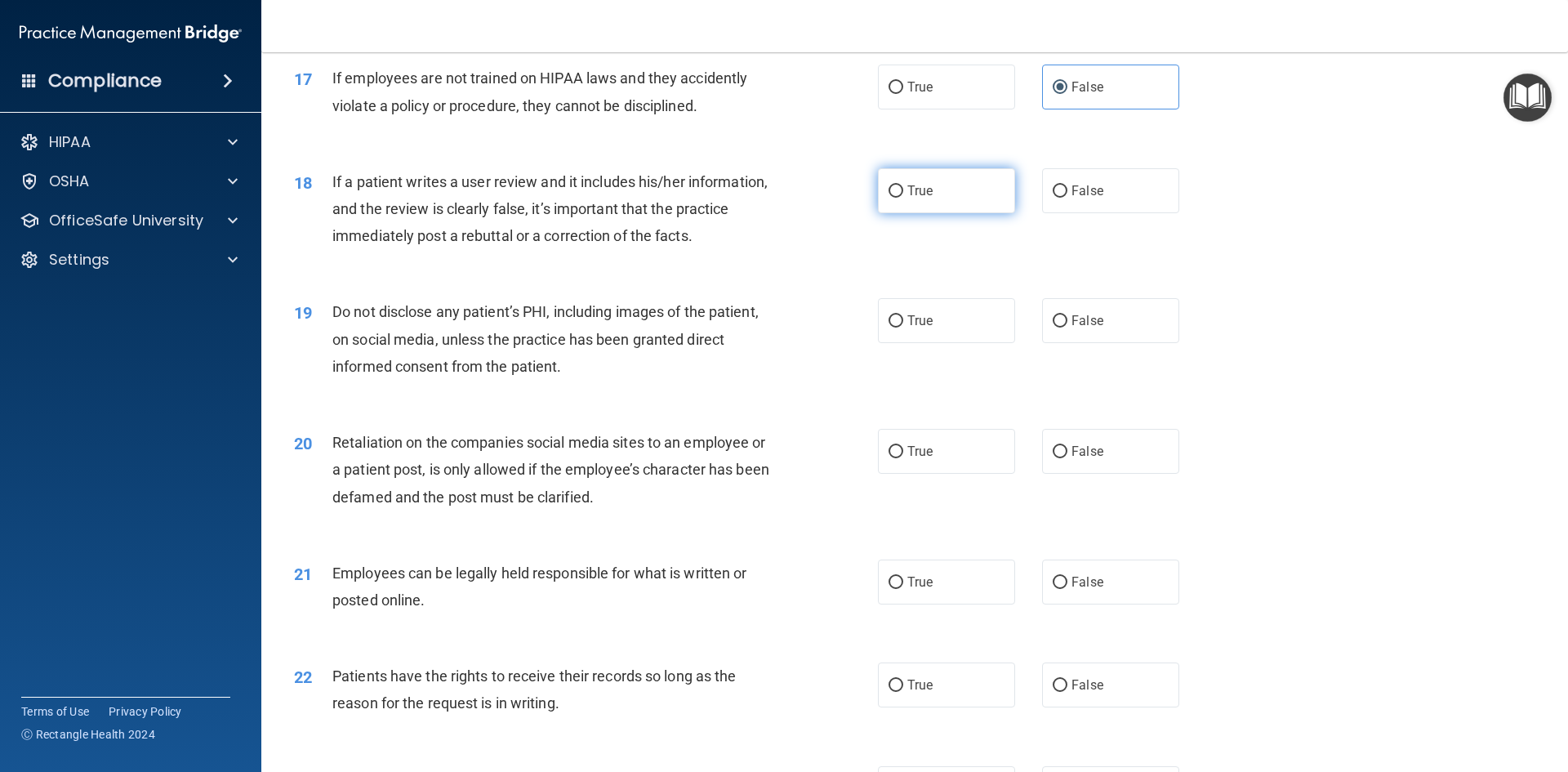
click at [926, 213] on label "True" at bounding box center [947, 190] width 137 height 45
click at [904, 197] on input "True" at bounding box center [896, 191] width 15 height 12
radio input "true"
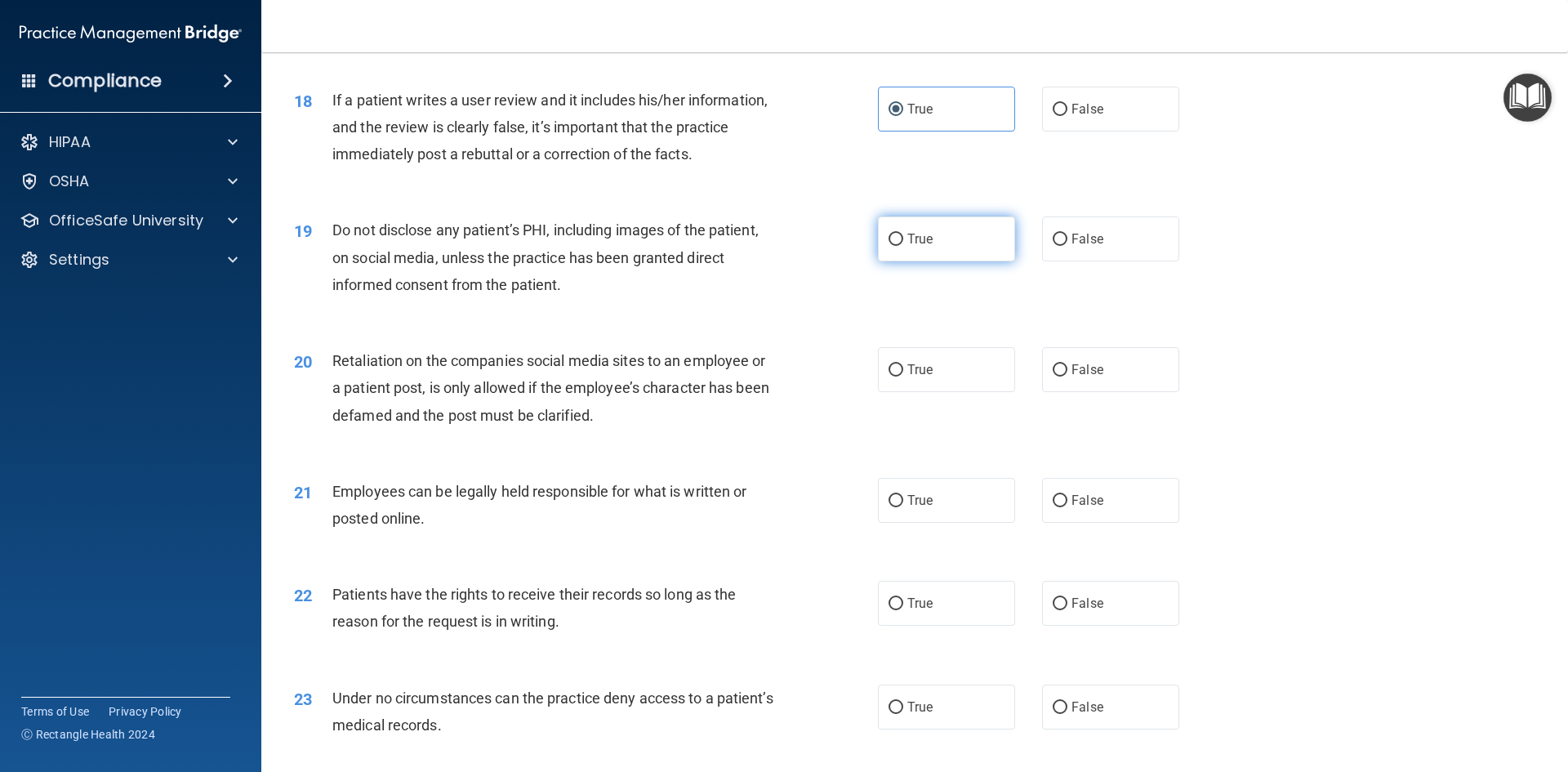
click at [967, 261] on label "True" at bounding box center [947, 239] width 137 height 45
click at [904, 246] on input "True" at bounding box center [896, 239] width 15 height 12
radio input "true"
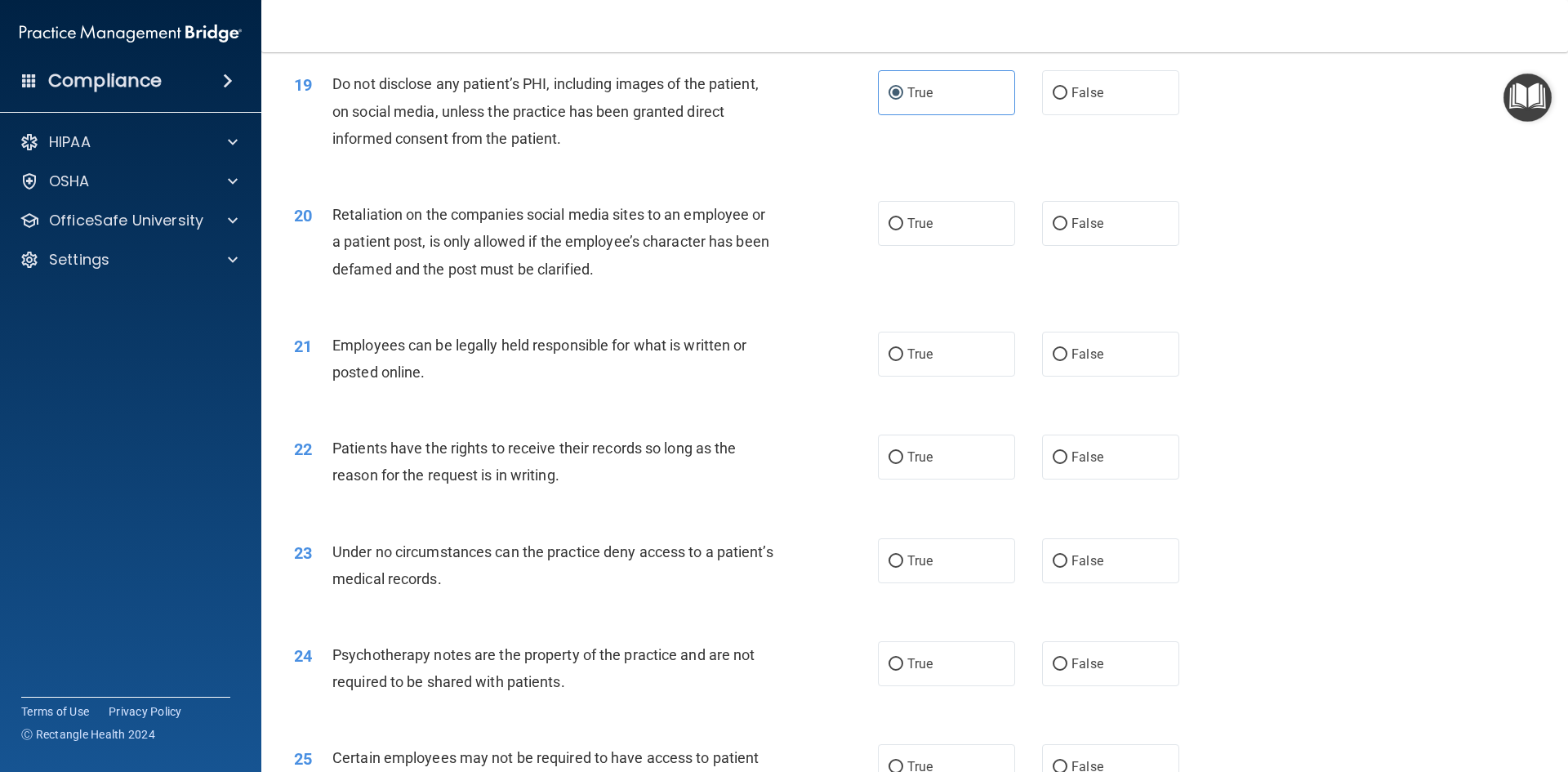
scroll to position [2450, 0]
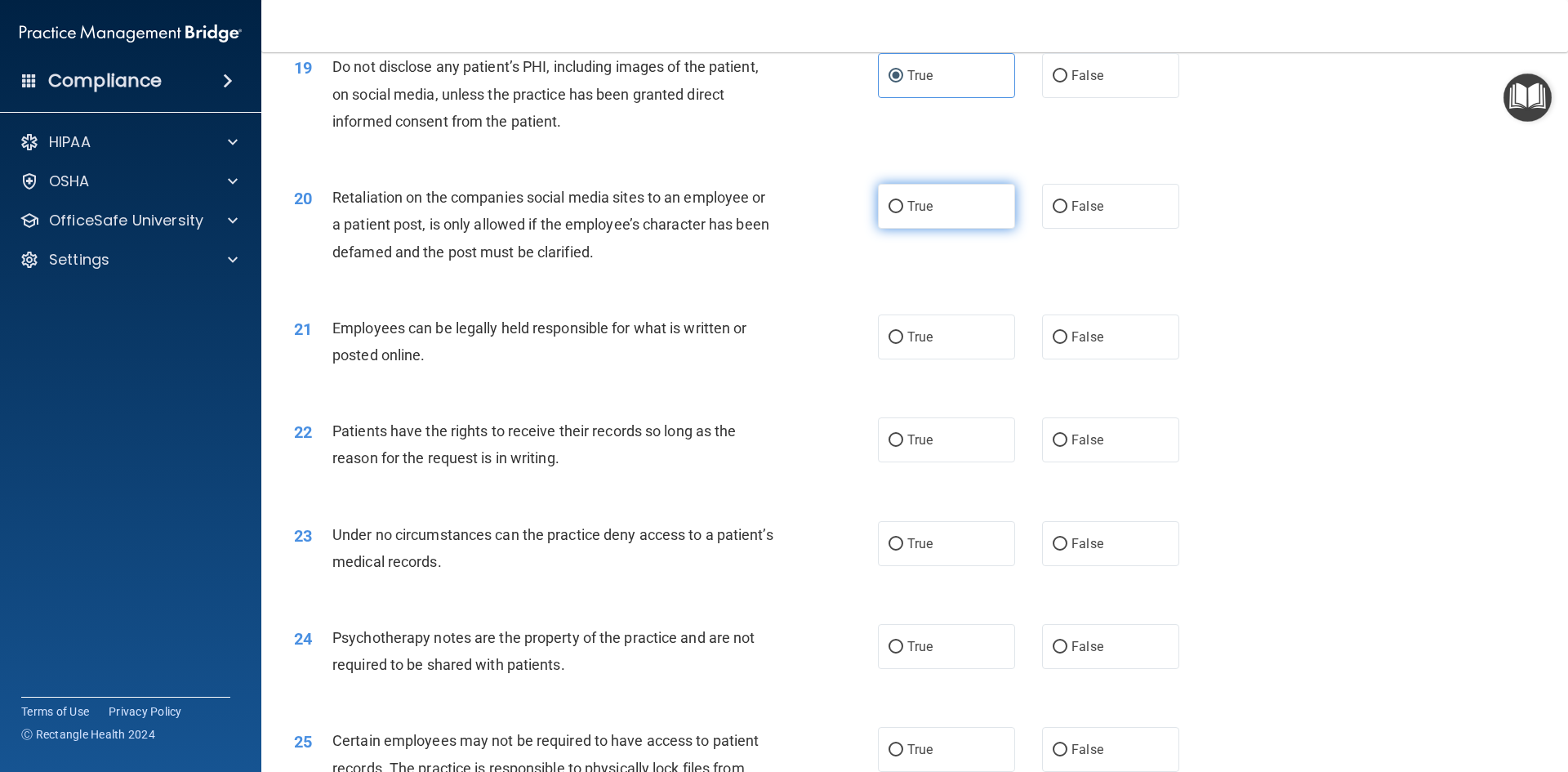
click at [984, 229] on label "True" at bounding box center [947, 205] width 137 height 45
click at [904, 213] on input "True" at bounding box center [896, 207] width 15 height 12
radio input "true"
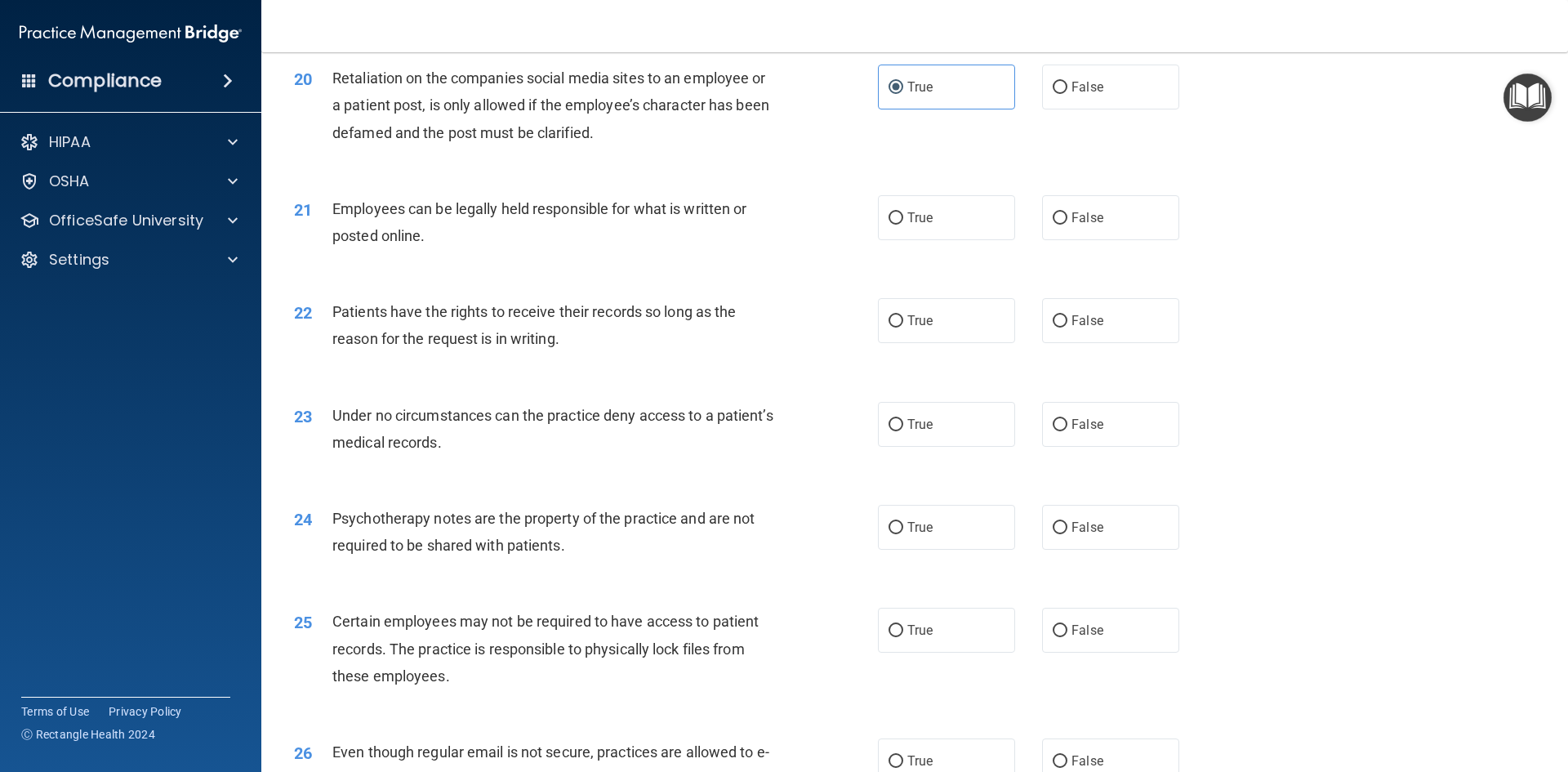
scroll to position [2613, 0]
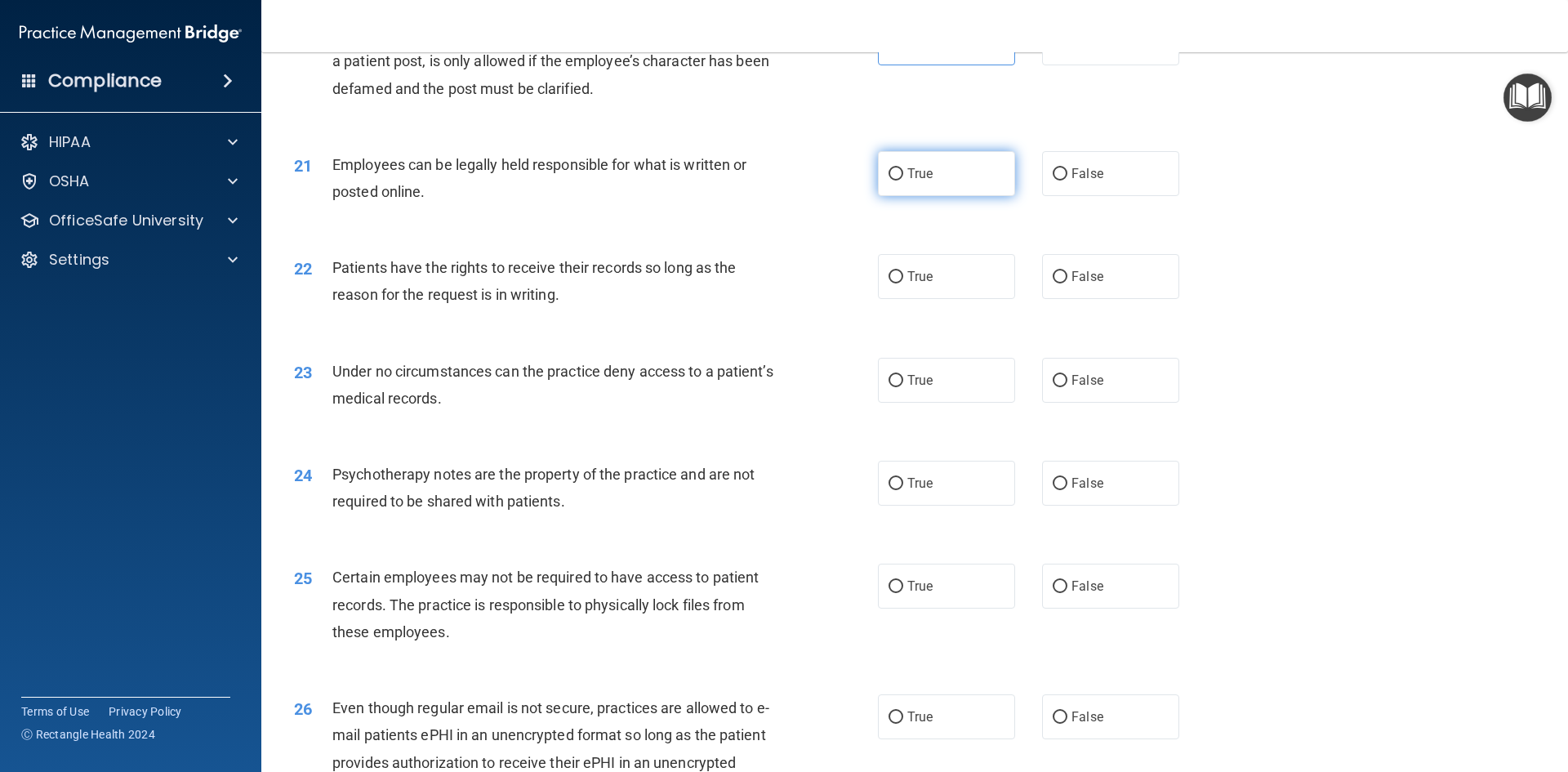
click at [988, 196] on label "True" at bounding box center [947, 173] width 137 height 45
click at [904, 181] on input "True" at bounding box center [896, 175] width 15 height 12
radio input "true"
click at [970, 299] on label "True" at bounding box center [947, 276] width 137 height 45
click at [904, 283] on input "True" at bounding box center [896, 277] width 15 height 12
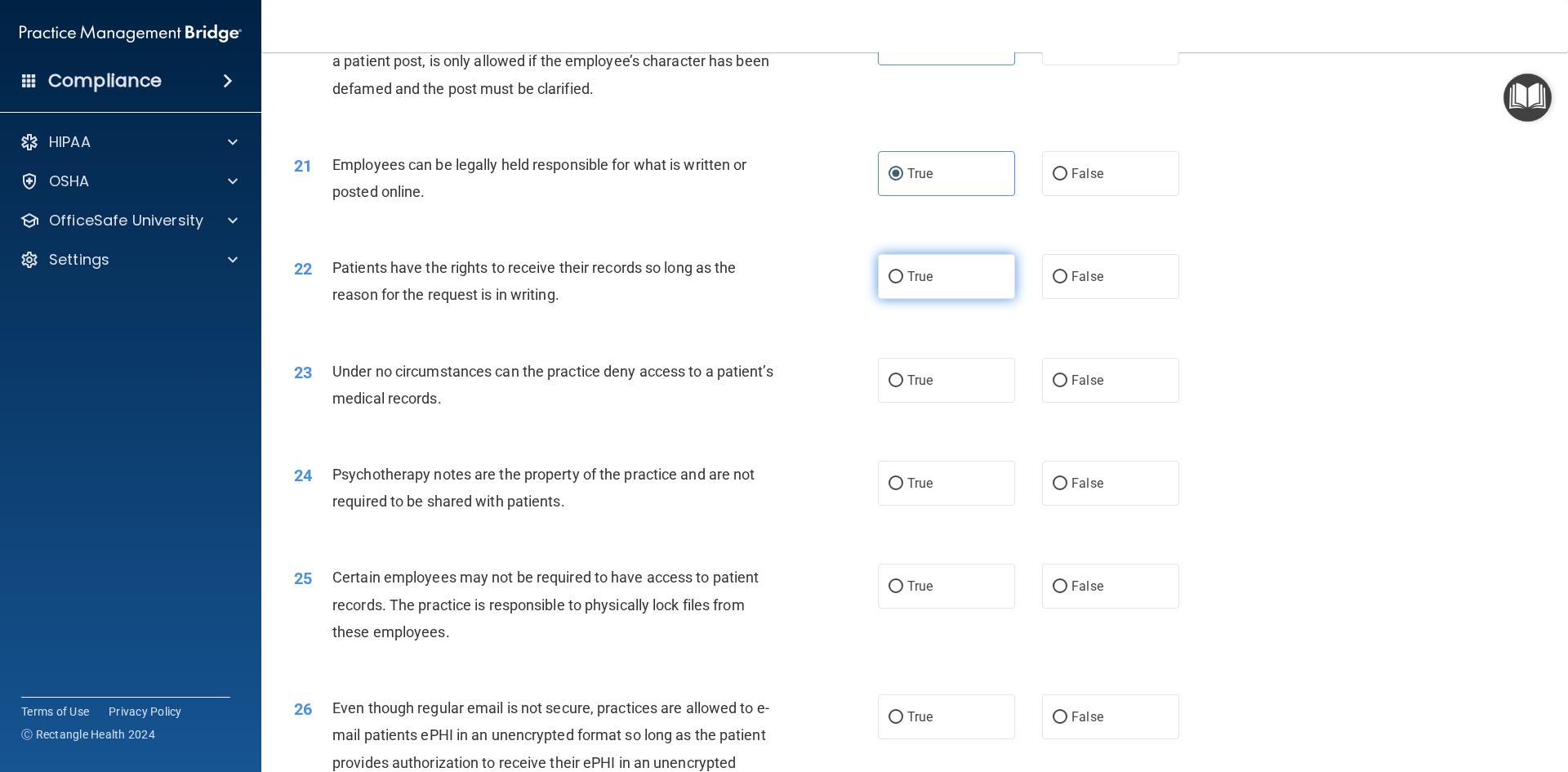
radio input "true"
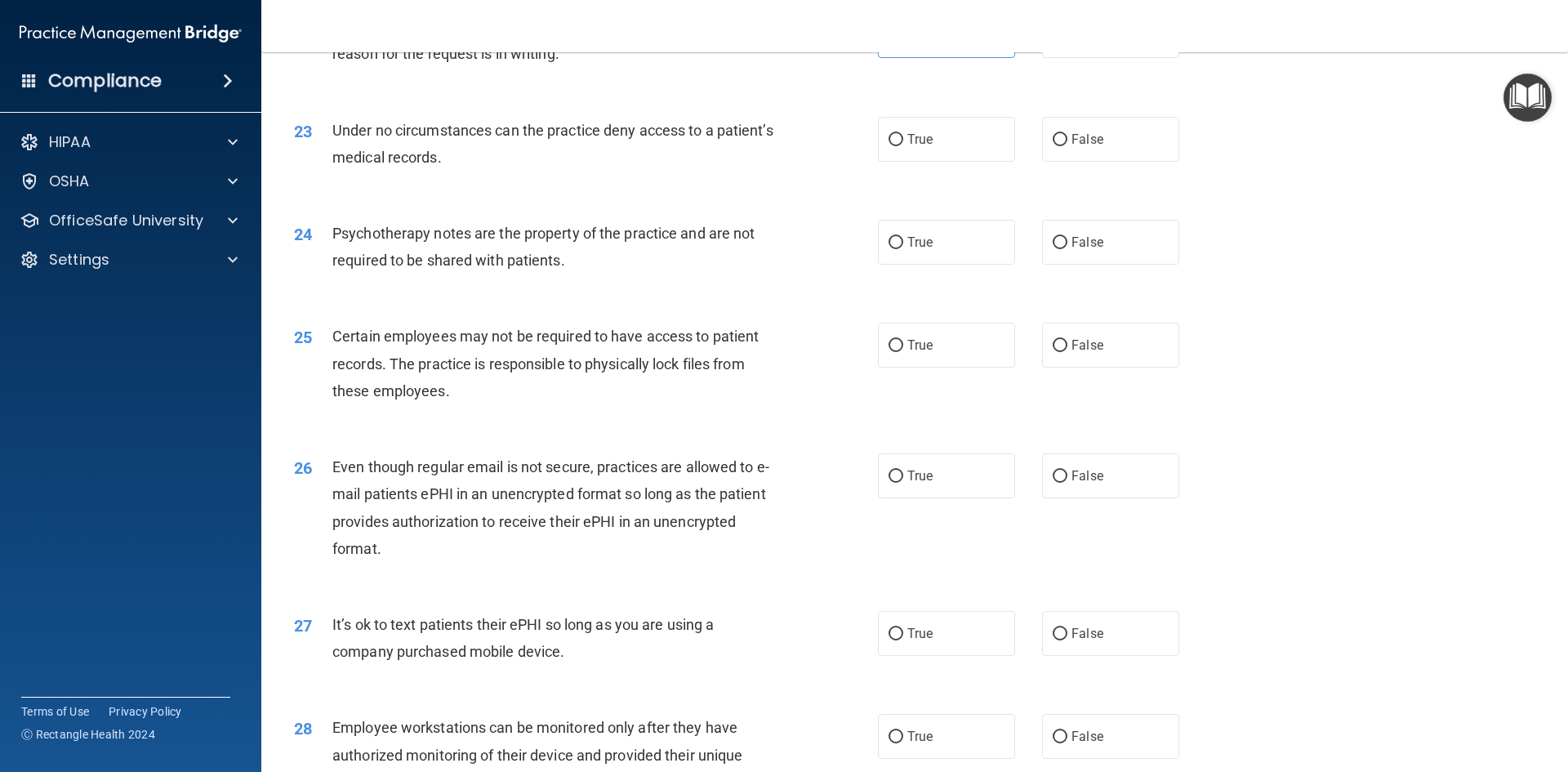
scroll to position [2858, 0]
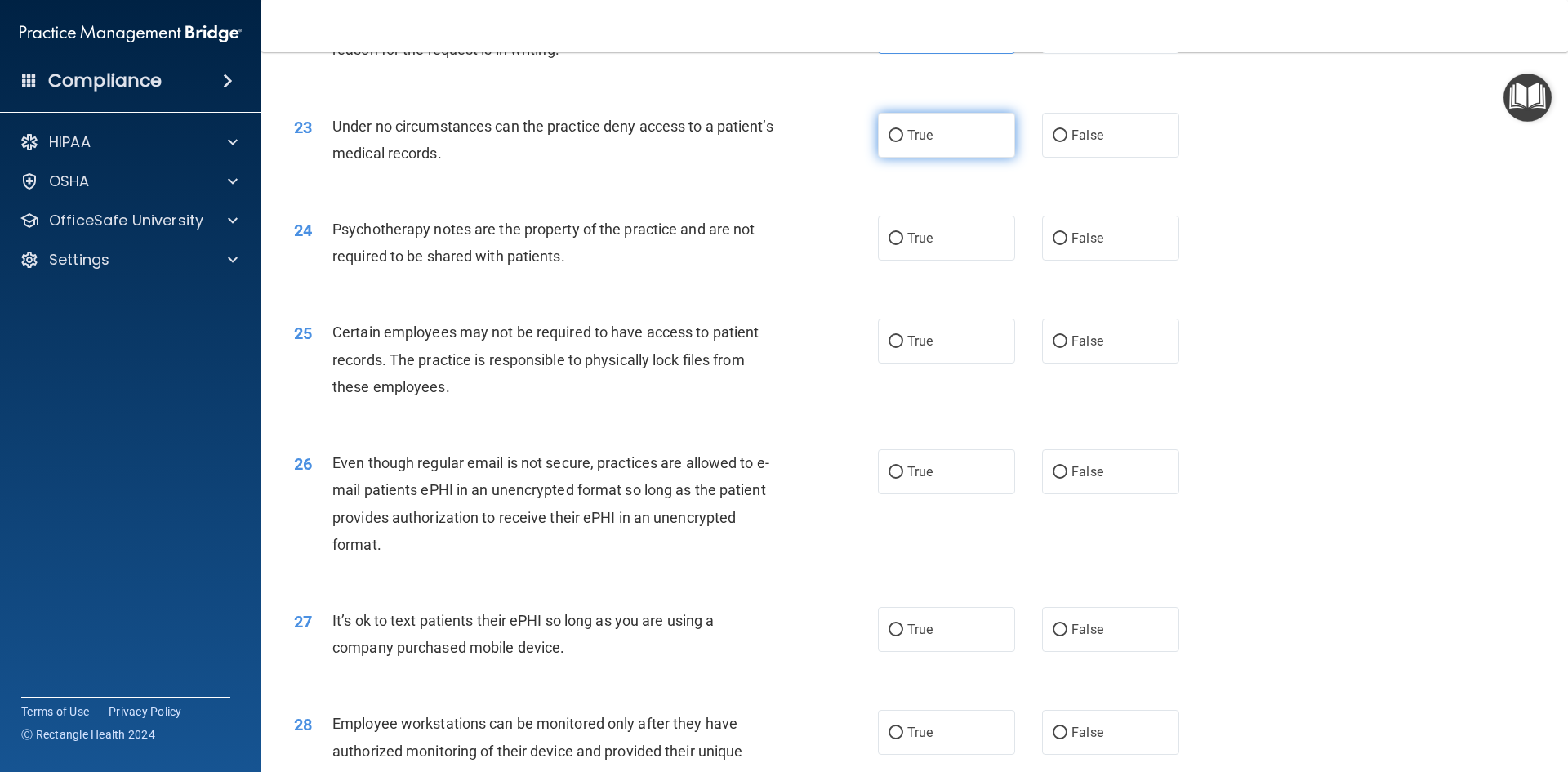
click at [971, 158] on label "True" at bounding box center [947, 134] width 137 height 45
click at [904, 142] on input "True" at bounding box center [896, 136] width 15 height 12
radio input "true"
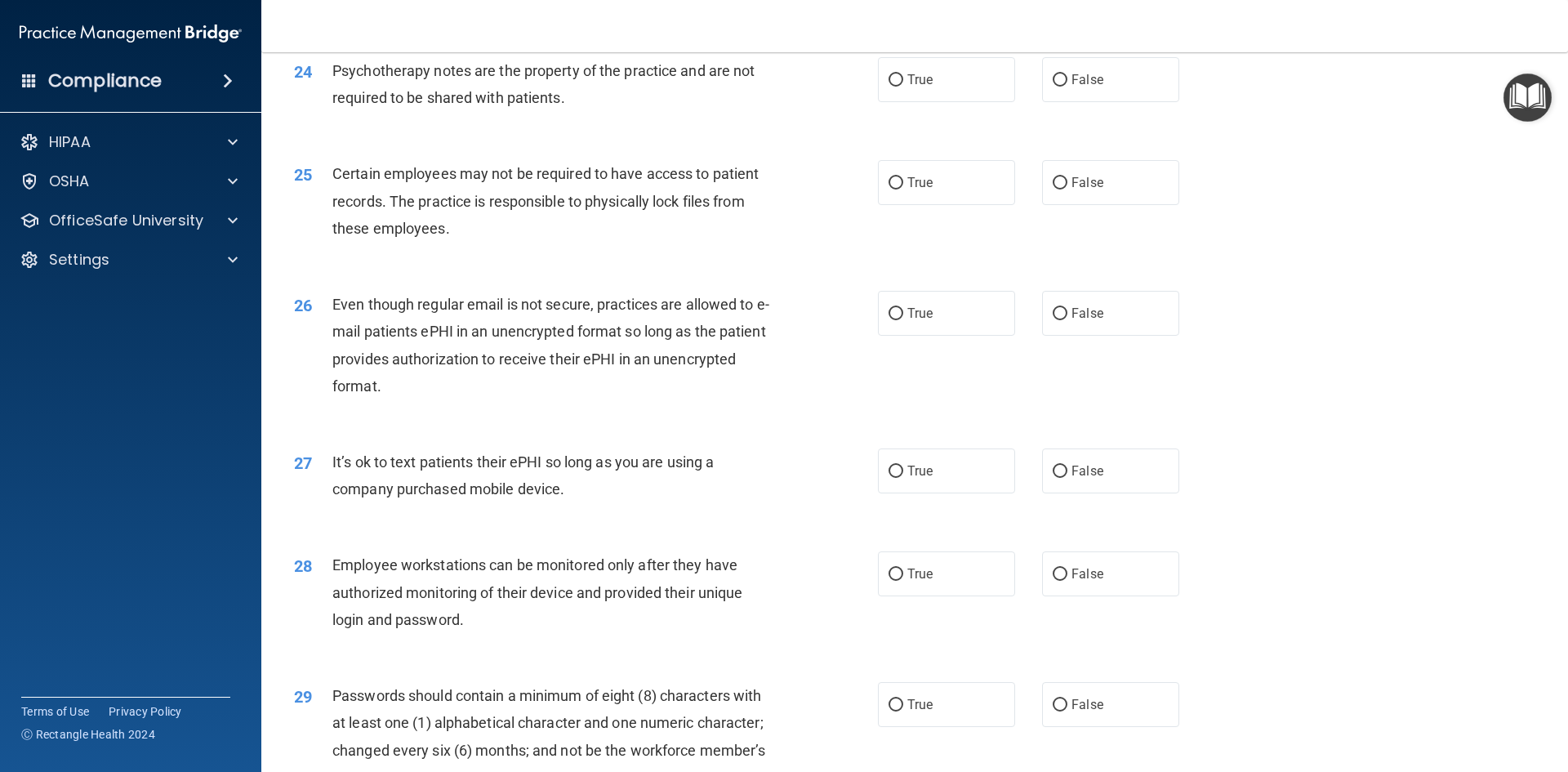
scroll to position [3022, 0]
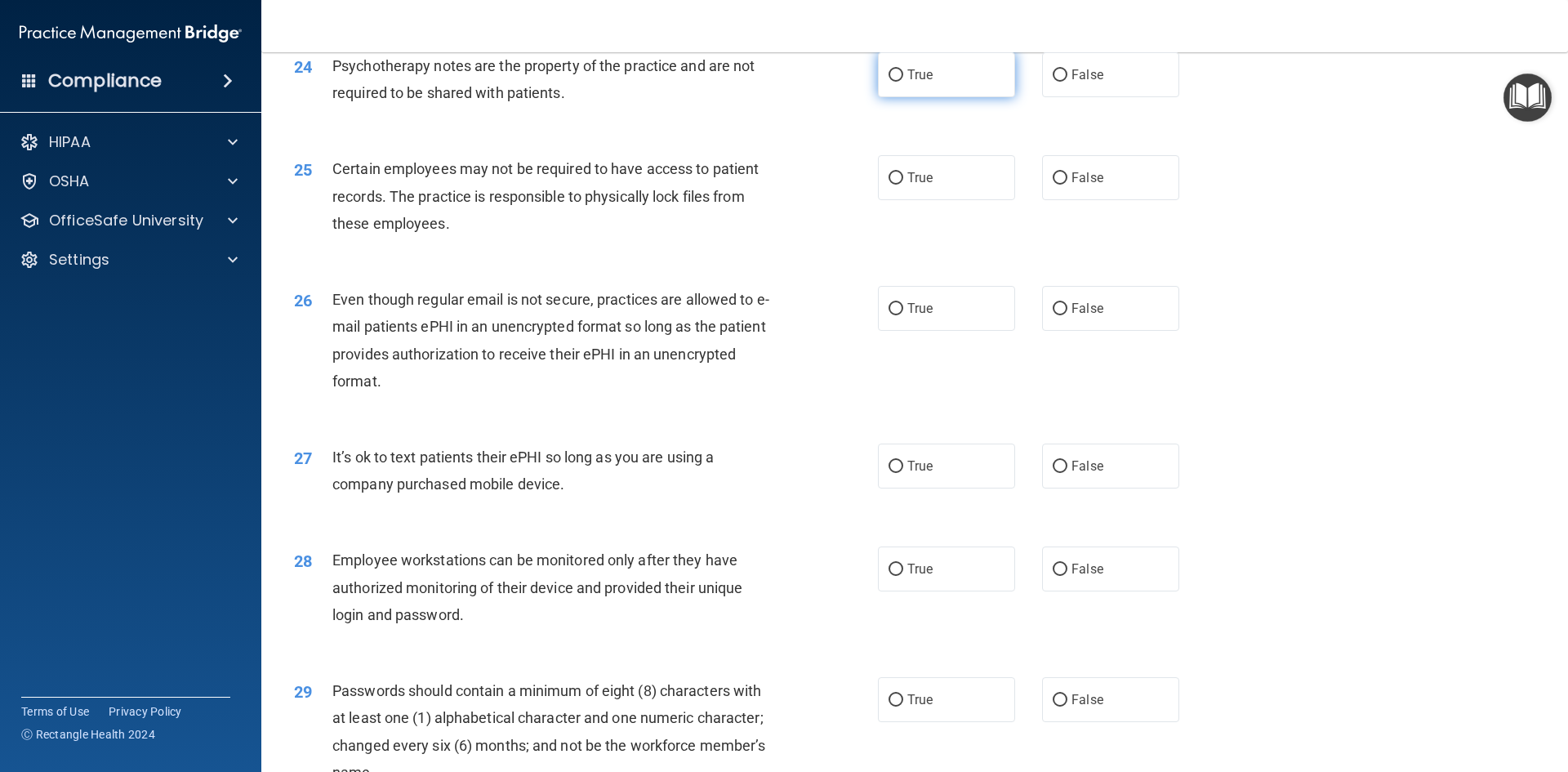
click at [984, 97] on label "True" at bounding box center [947, 75] width 137 height 45
click at [904, 82] on input "True" at bounding box center [896, 75] width 15 height 12
radio input "true"
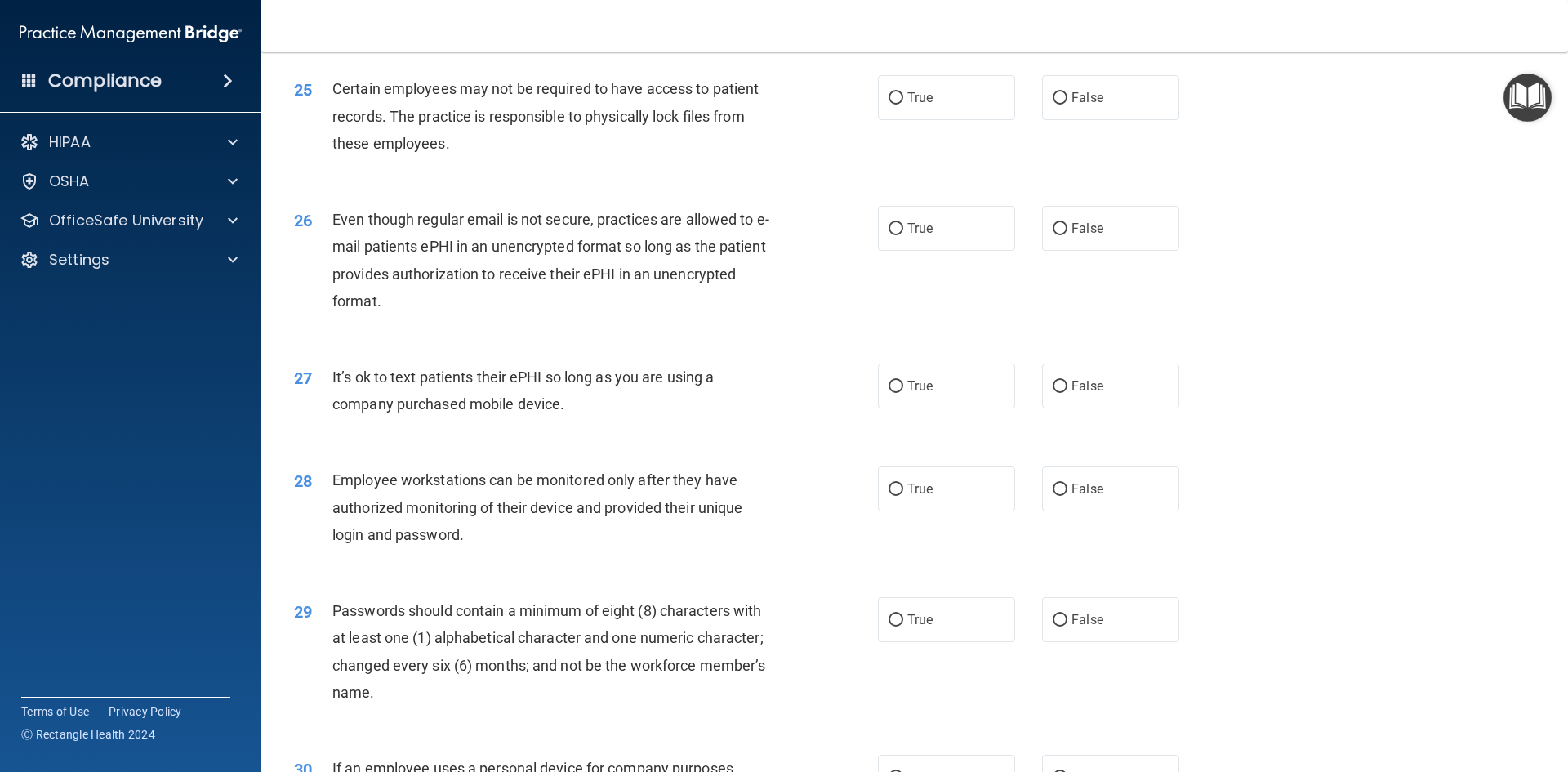
scroll to position [3104, 0]
click at [970, 118] on label "True" at bounding box center [947, 96] width 137 height 45
click at [904, 103] on input "True" at bounding box center [896, 96] width 15 height 12
radio input "true"
click at [900, 238] on label "True" at bounding box center [947, 226] width 137 height 45
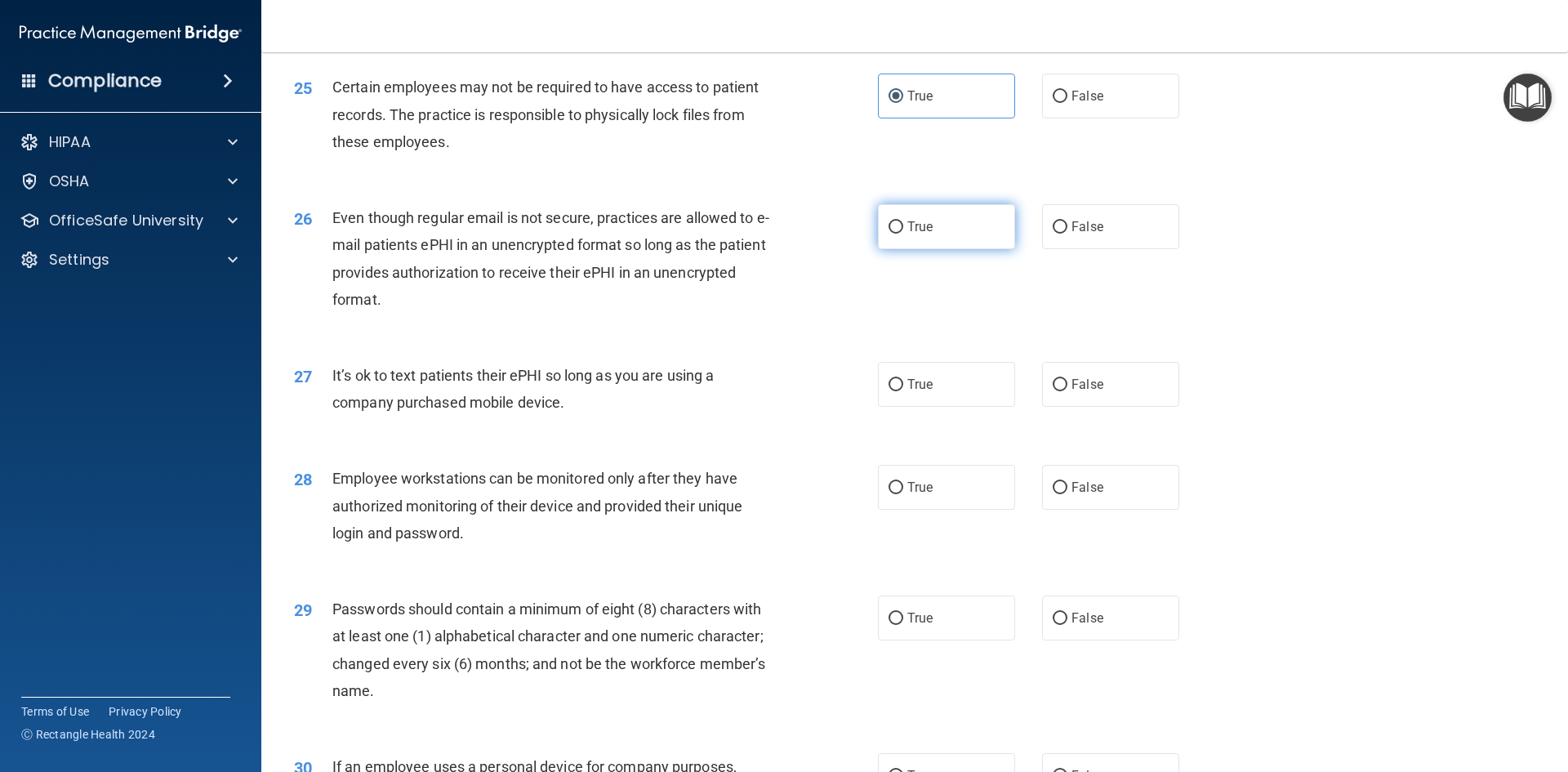
click at [900, 233] on input "True" at bounding box center [896, 227] width 15 height 12
radio input "true"
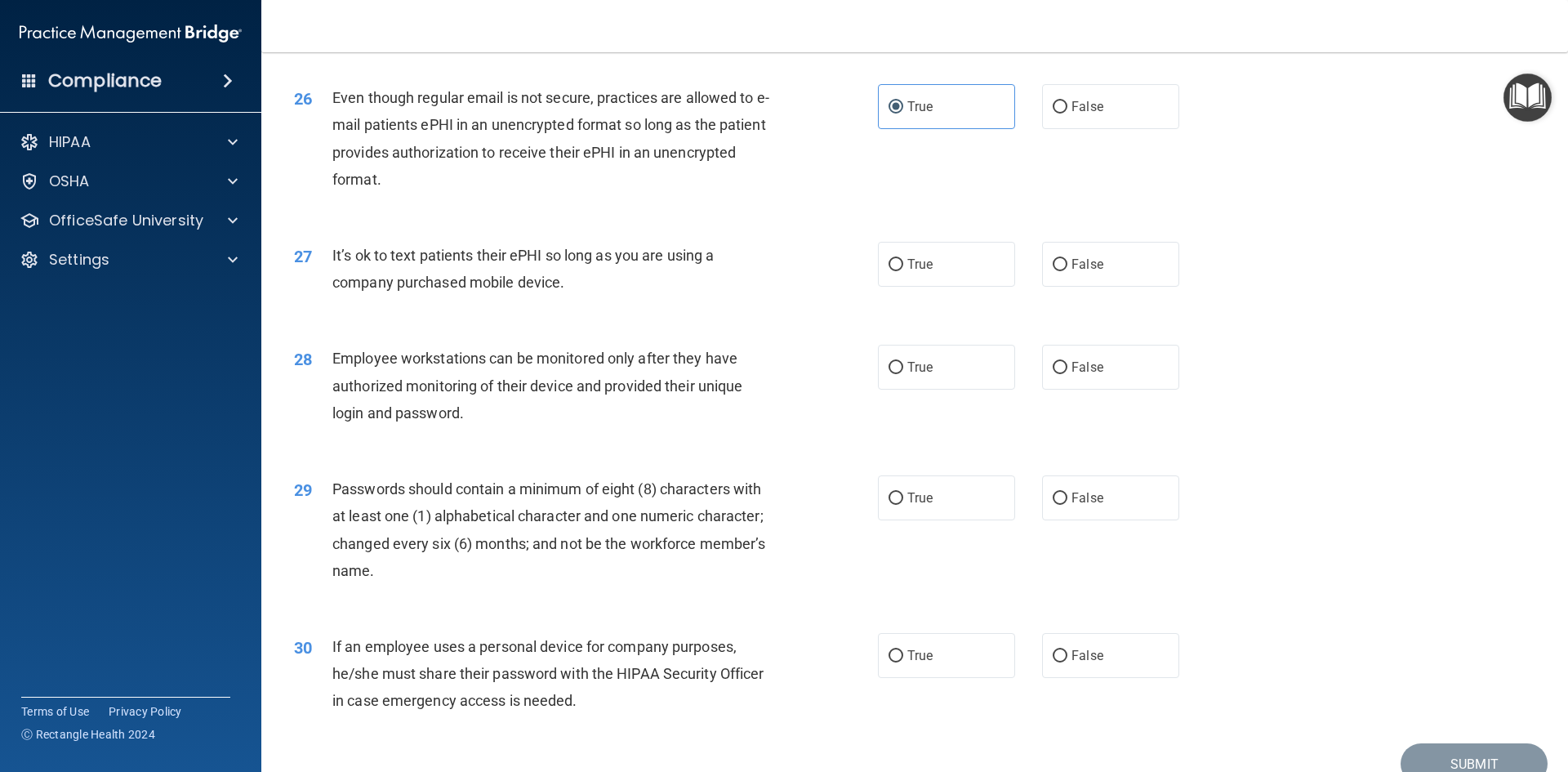
scroll to position [3267, 0]
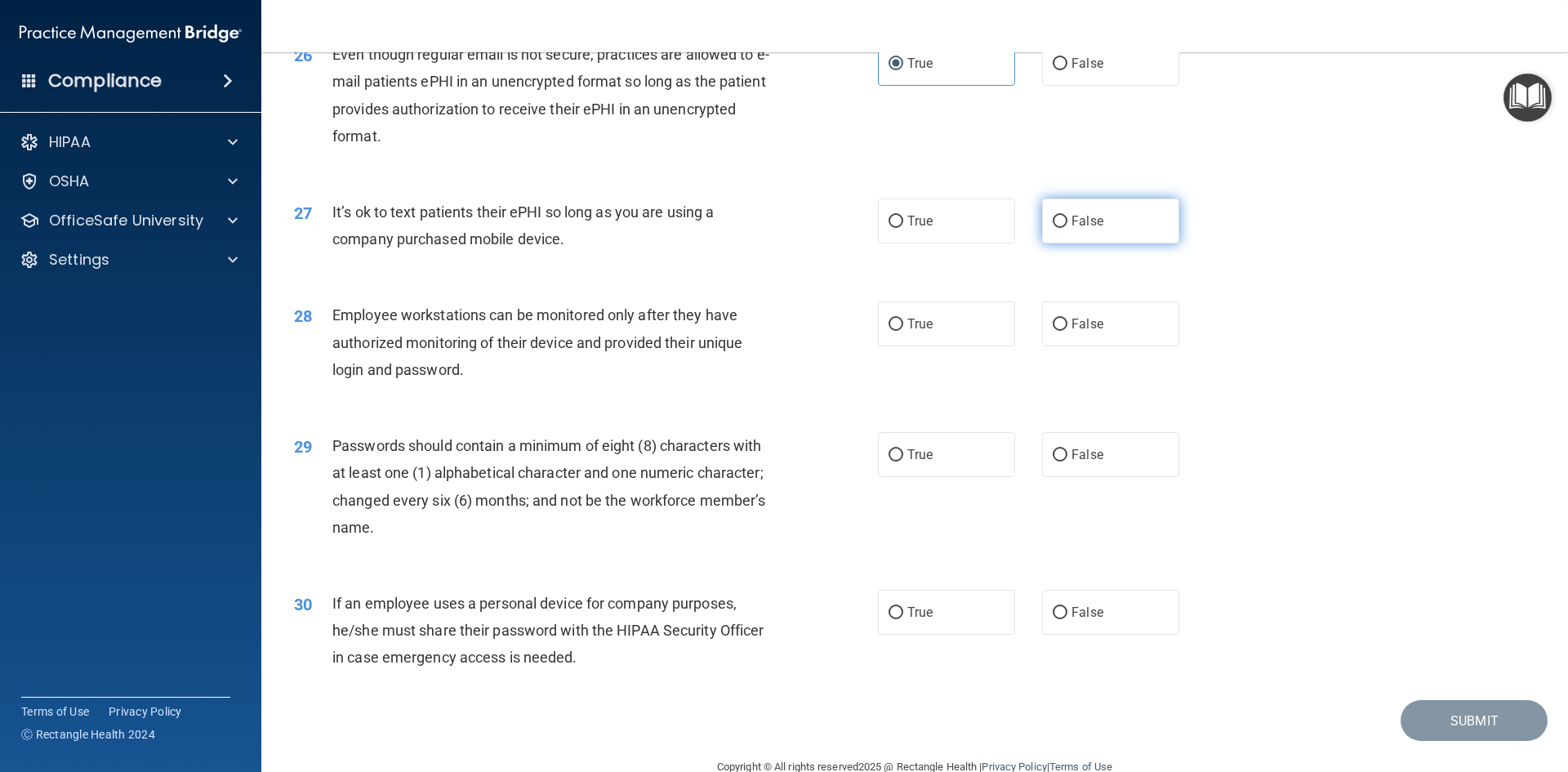
click at [1128, 243] on label "False" at bounding box center [1111, 220] width 137 height 45
click at [1068, 228] on input "False" at bounding box center [1060, 222] width 15 height 12
radio input "true"
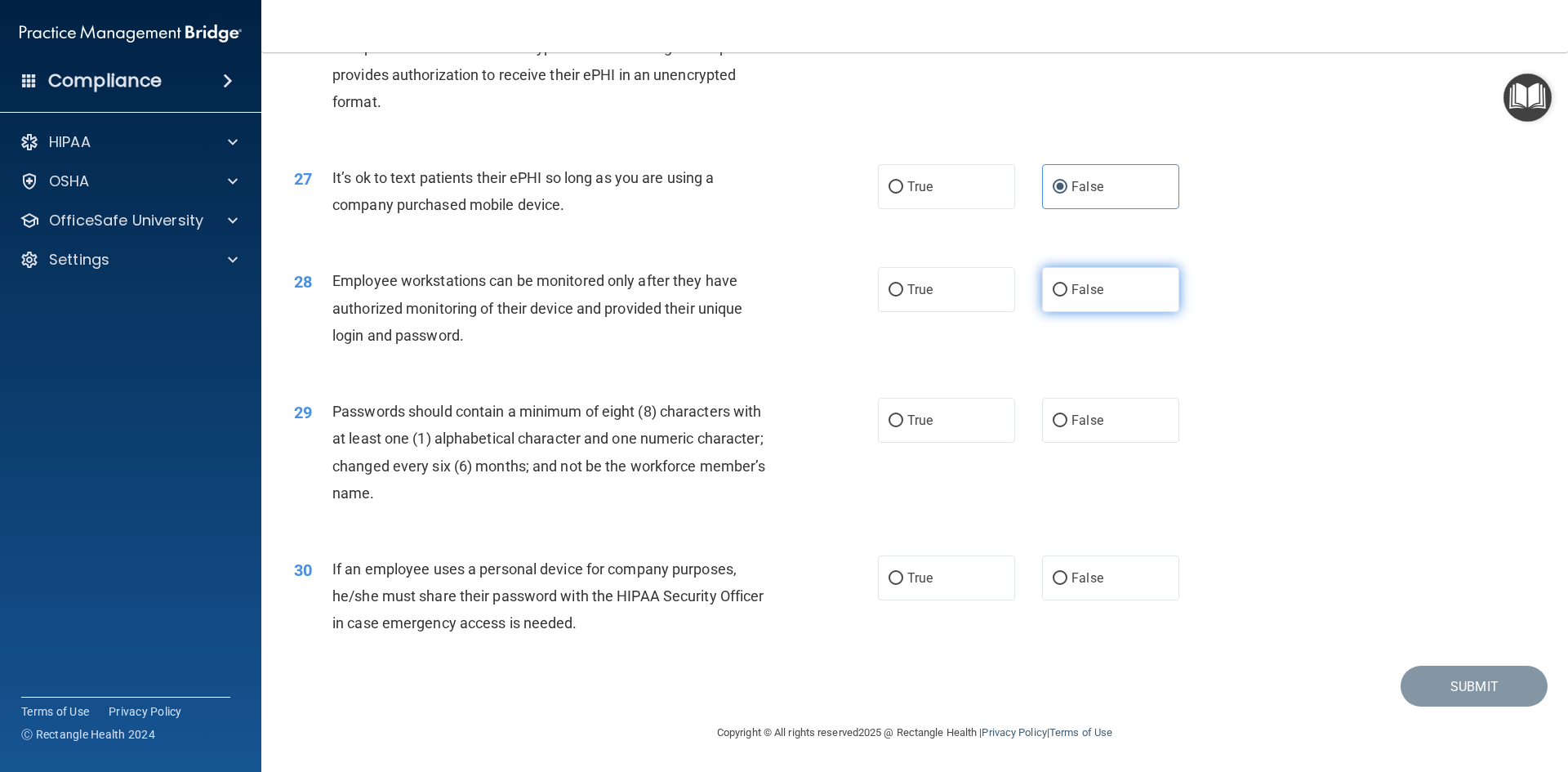
click at [1071, 290] on span "False" at bounding box center [1087, 290] width 32 height 16
click at [1068, 290] on input "False" at bounding box center [1060, 290] width 15 height 12
radio input "true"
click at [975, 408] on label "True" at bounding box center [947, 419] width 137 height 45
click at [904, 415] on input "True" at bounding box center [896, 421] width 15 height 12
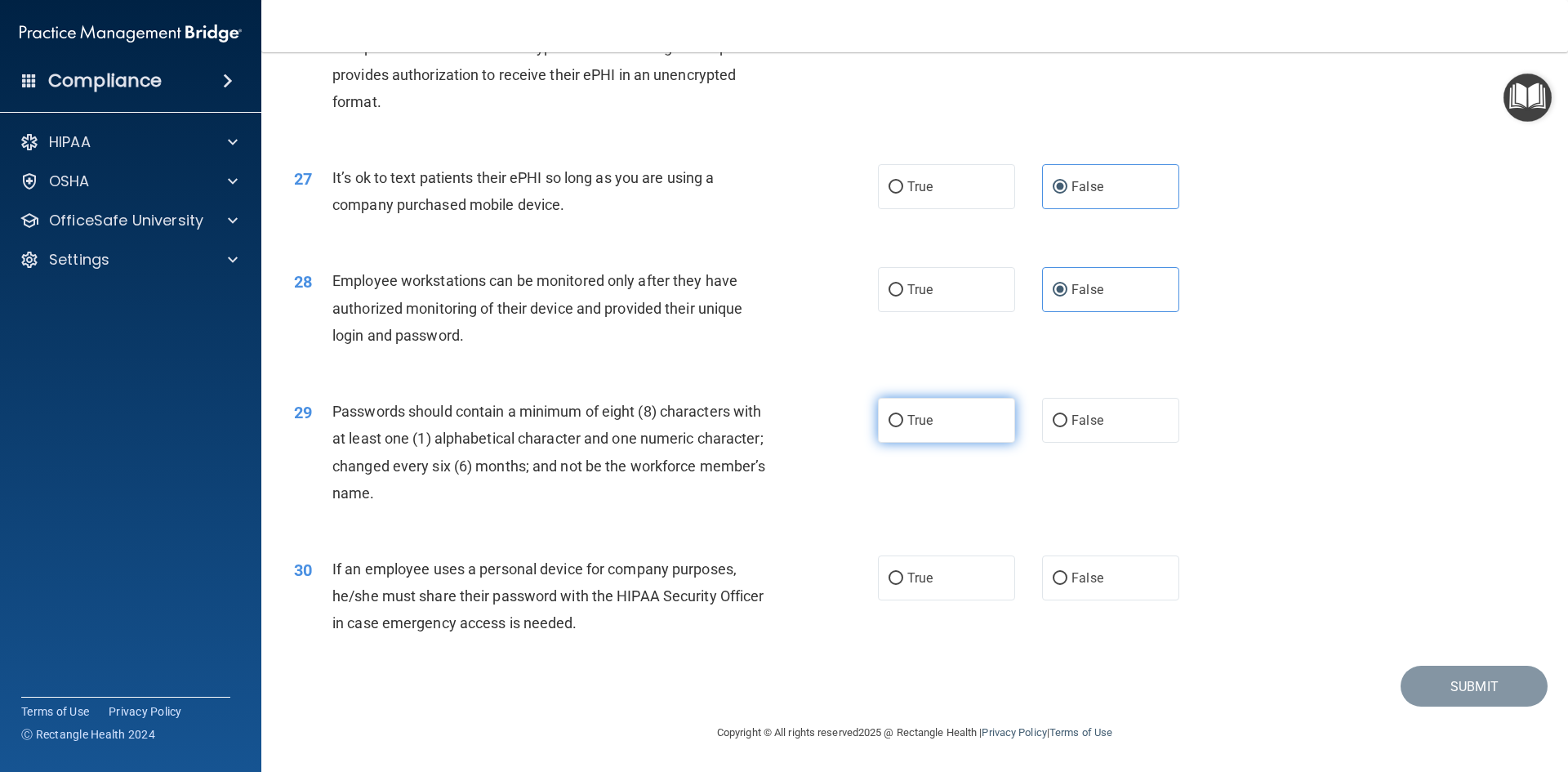
radio input "true"
click at [953, 580] on label "True" at bounding box center [947, 577] width 137 height 45
click at [904, 580] on input "True" at bounding box center [896, 579] width 15 height 12
radio input "true"
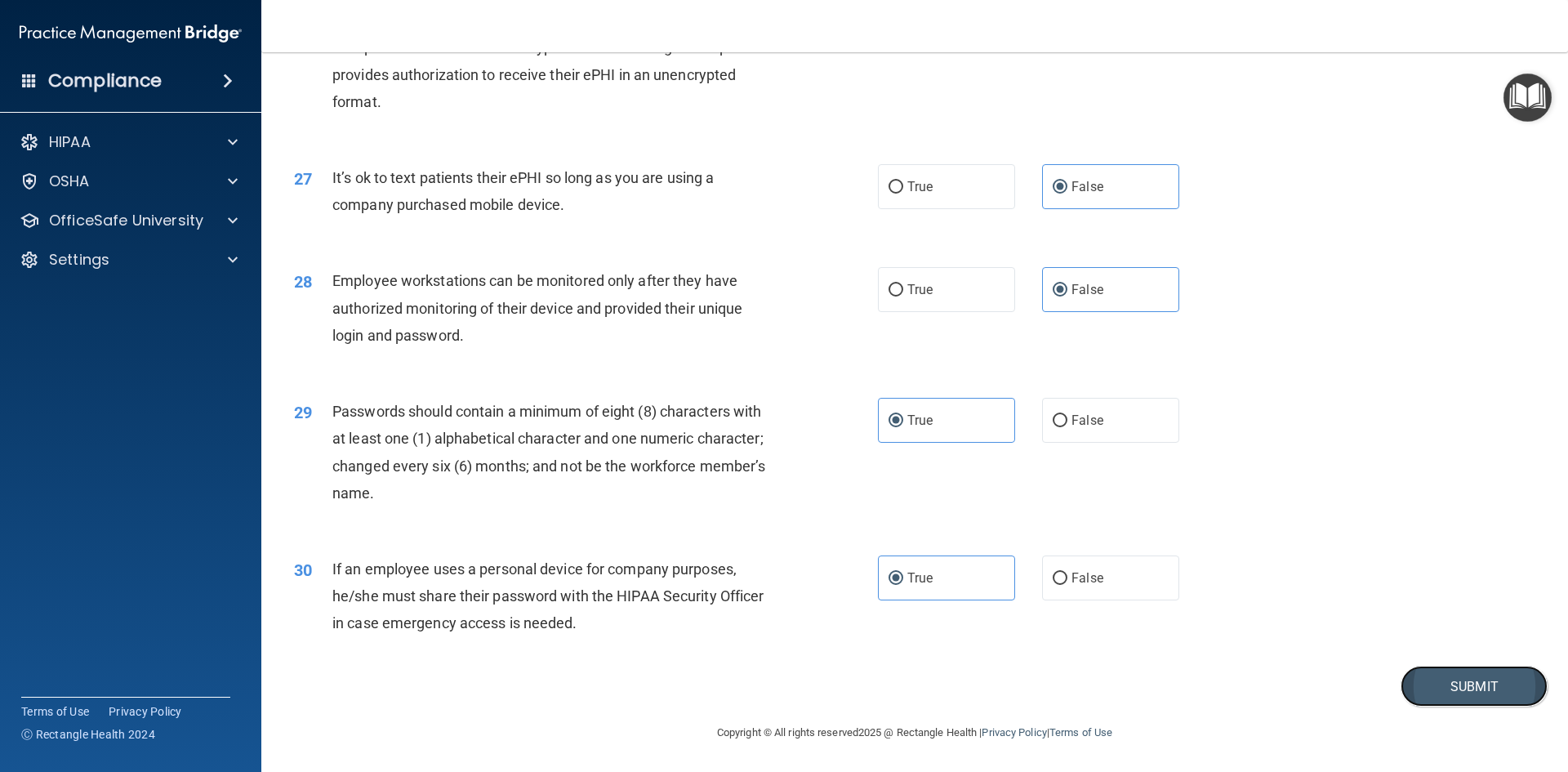
click at [1475, 691] on button "Submit" at bounding box center [1475, 686] width 147 height 41
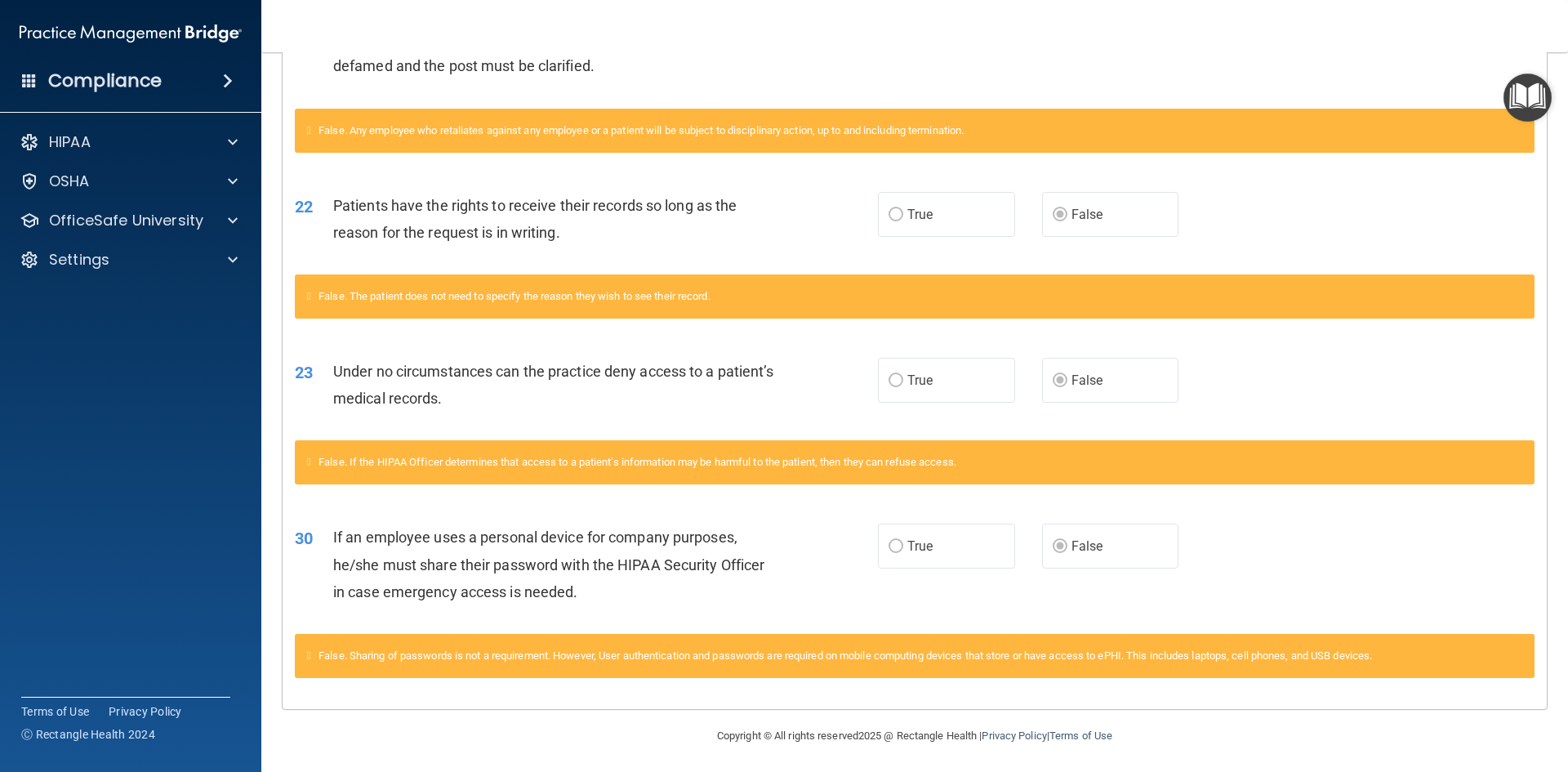
scroll to position [1677, 0]
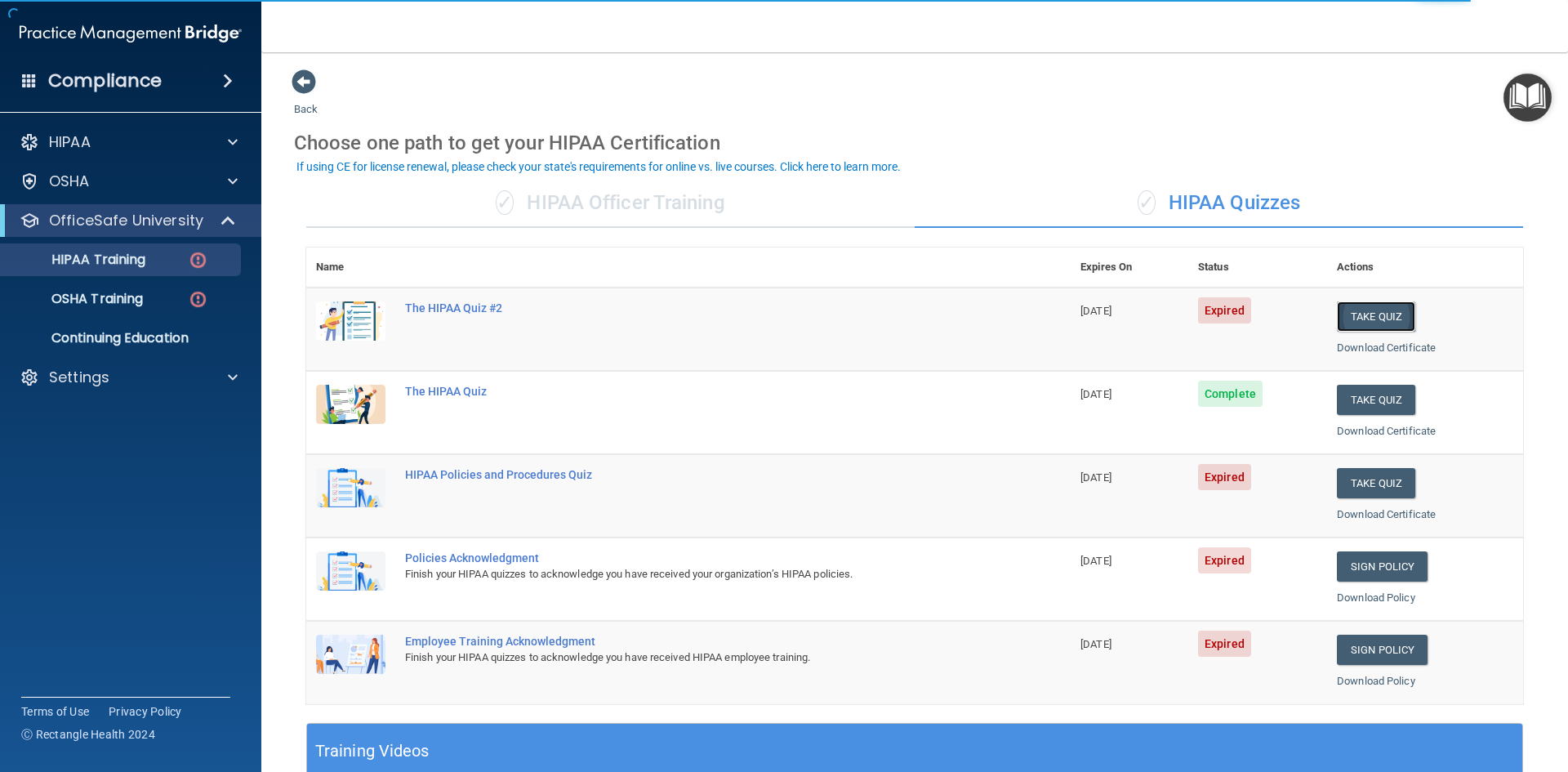
click at [1350, 329] on button "Take Quiz" at bounding box center [1376, 317] width 78 height 30
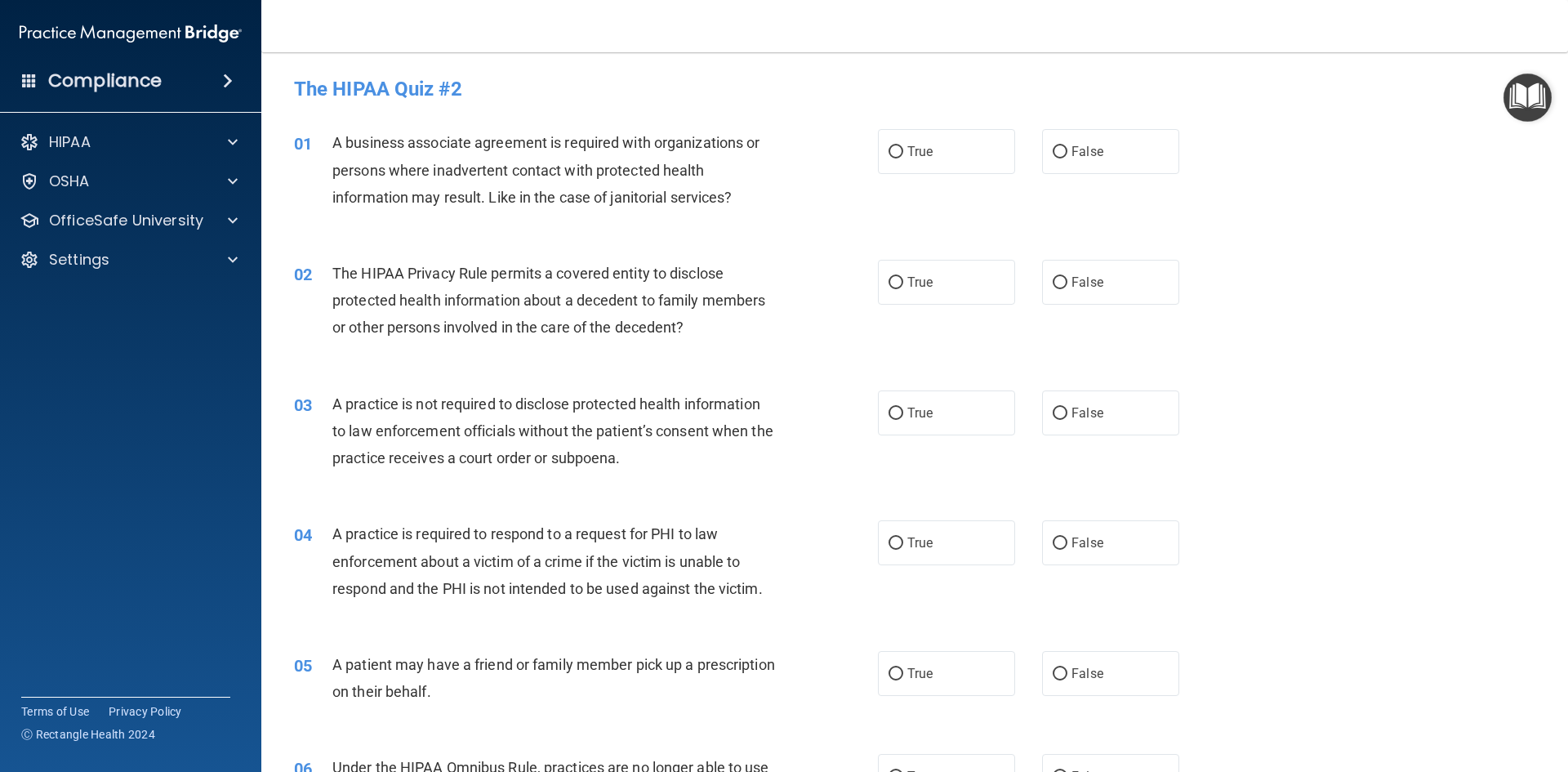
drag, startPoint x: 924, startPoint y: 146, endPoint x: 863, endPoint y: 125, distance: 64.5
click at [924, 146] on span "True" at bounding box center [920, 152] width 25 height 16
click at [904, 147] on input "True" at bounding box center [896, 153] width 15 height 12
radio input "true"
click at [907, 286] on span "True" at bounding box center [920, 282] width 25 height 16
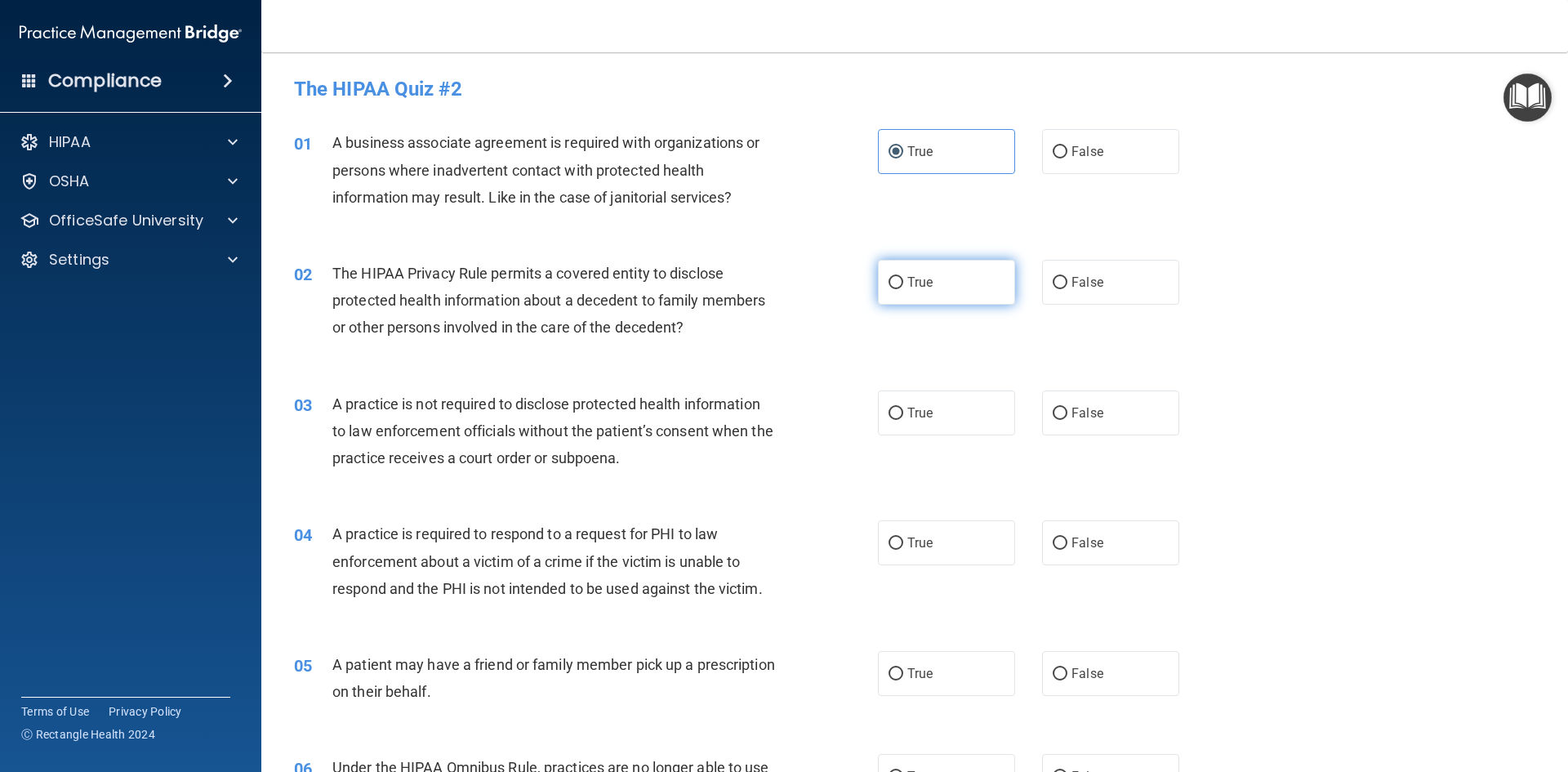
click at [904, 286] on input "True" at bounding box center [896, 283] width 15 height 12
radio input "true"
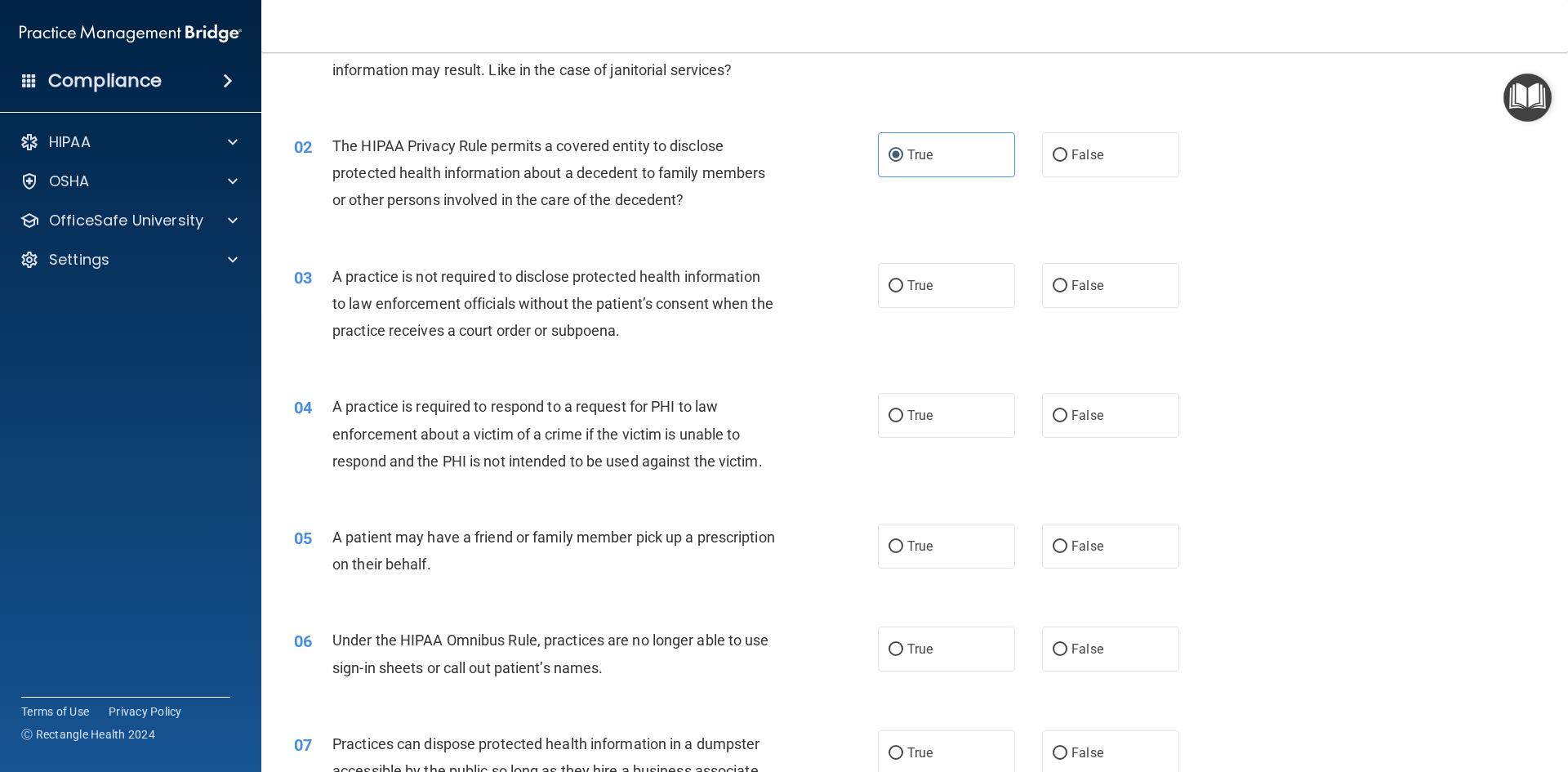
scroll to position [163, 0]
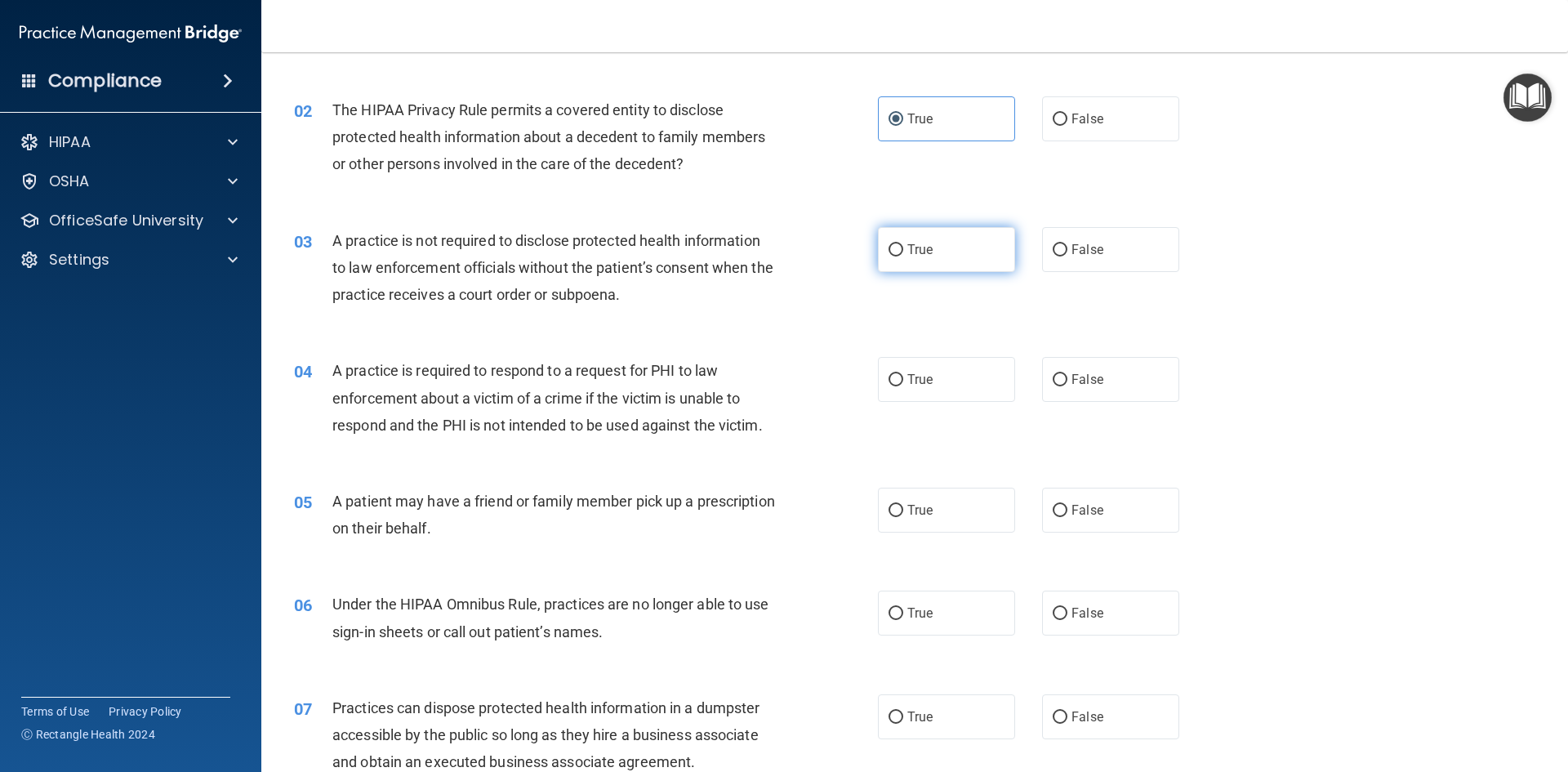
click at [933, 247] on label "True" at bounding box center [947, 249] width 137 height 45
click at [904, 247] on input "True" at bounding box center [896, 250] width 15 height 12
radio input "true"
click at [907, 380] on span "True" at bounding box center [920, 380] width 25 height 16
click at [904, 380] on input "True" at bounding box center [896, 380] width 15 height 12
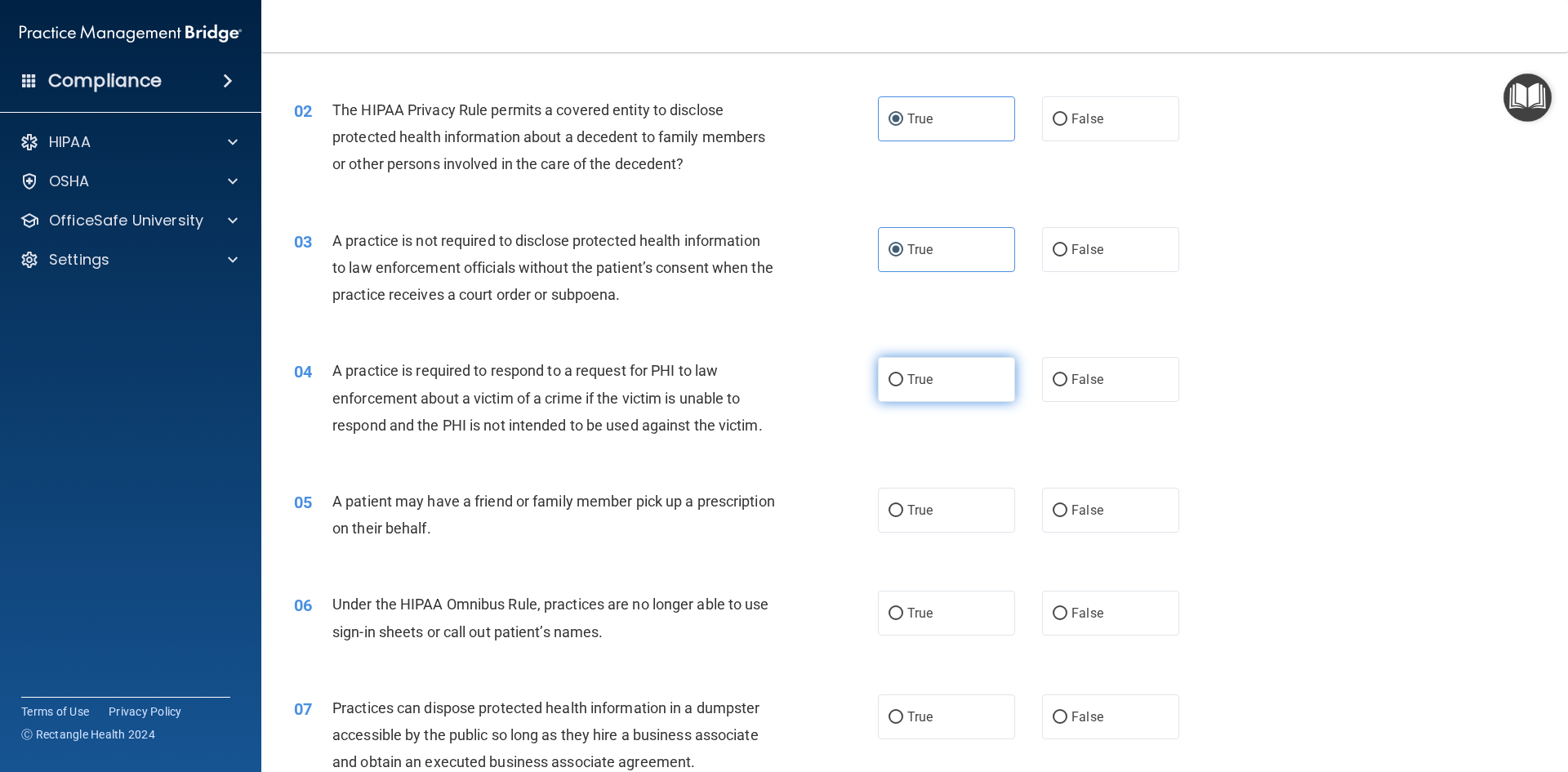
radio input "true"
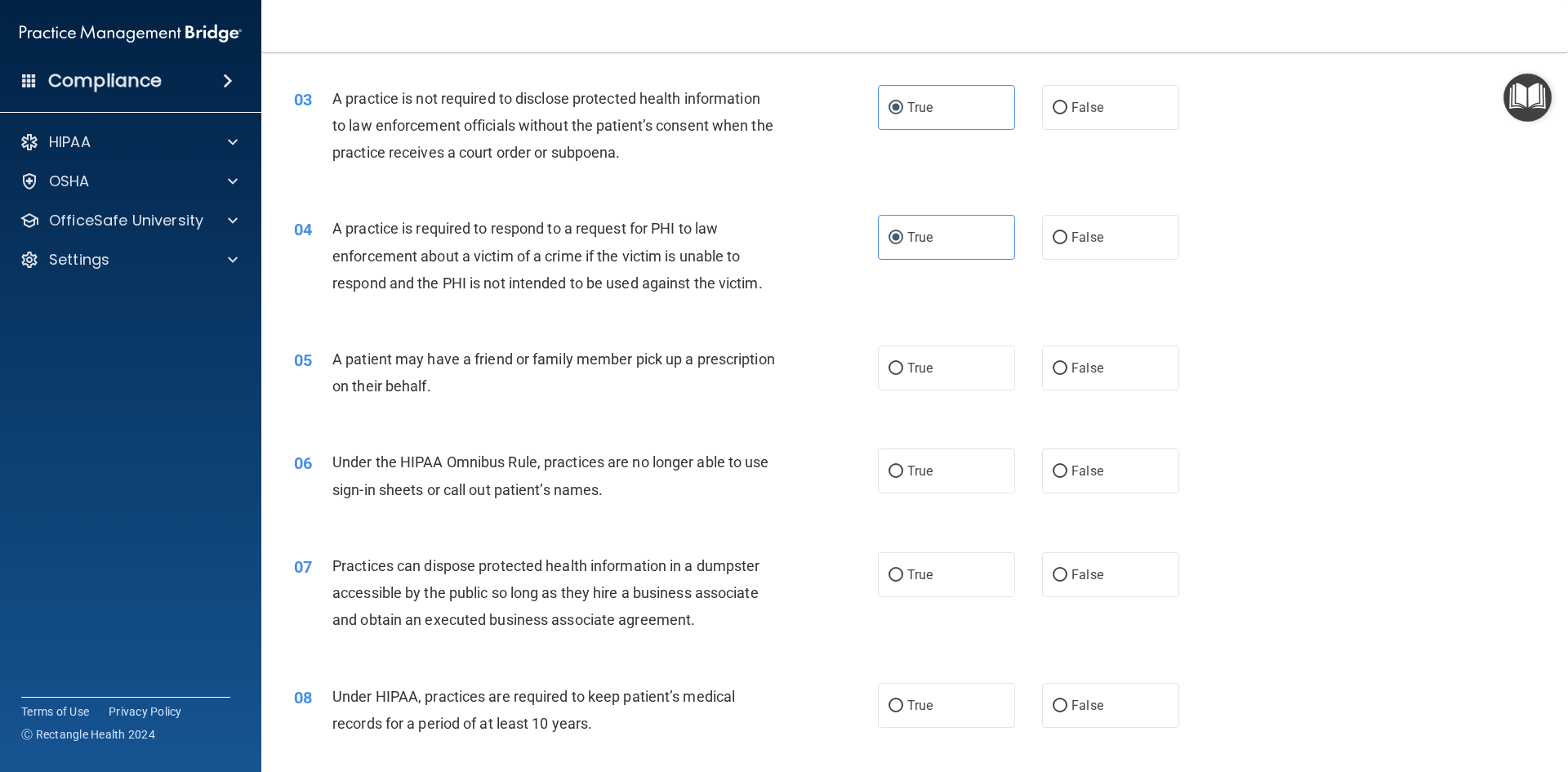
scroll to position [326, 0]
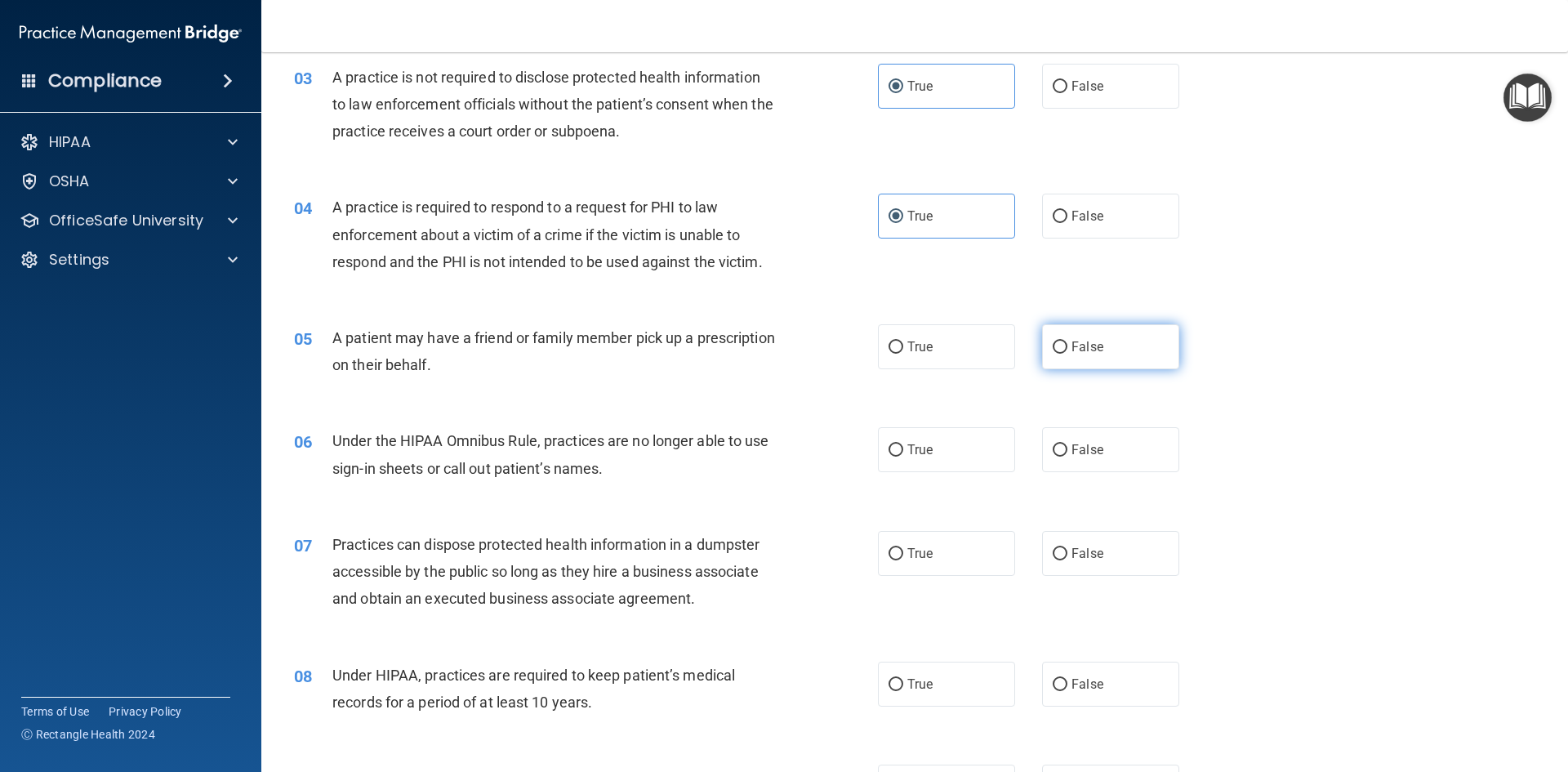
click at [1079, 346] on span "False" at bounding box center [1087, 347] width 32 height 16
click at [1068, 346] on input "False" at bounding box center [1060, 347] width 15 height 12
radio input "true"
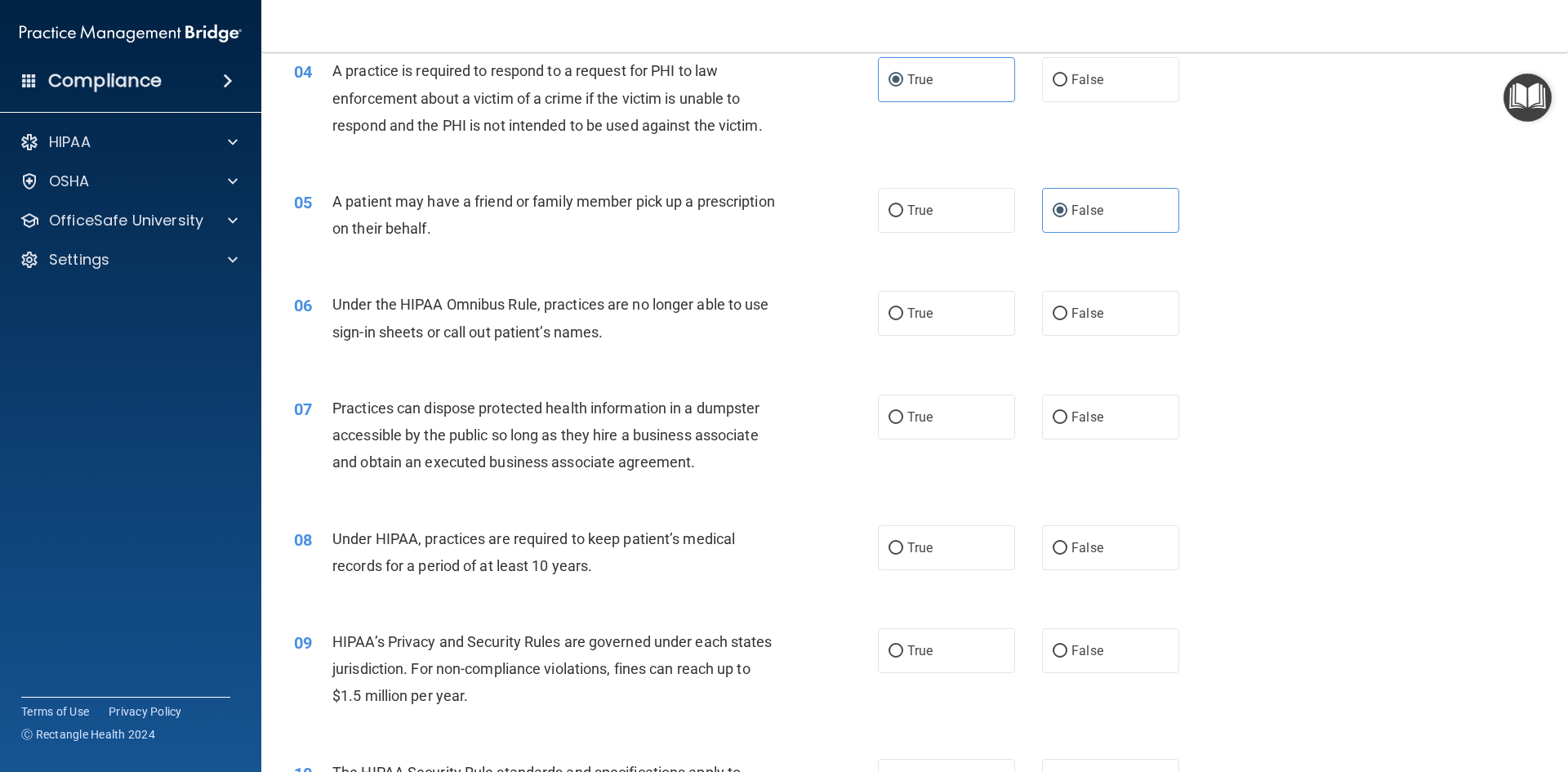
scroll to position [490, 0]
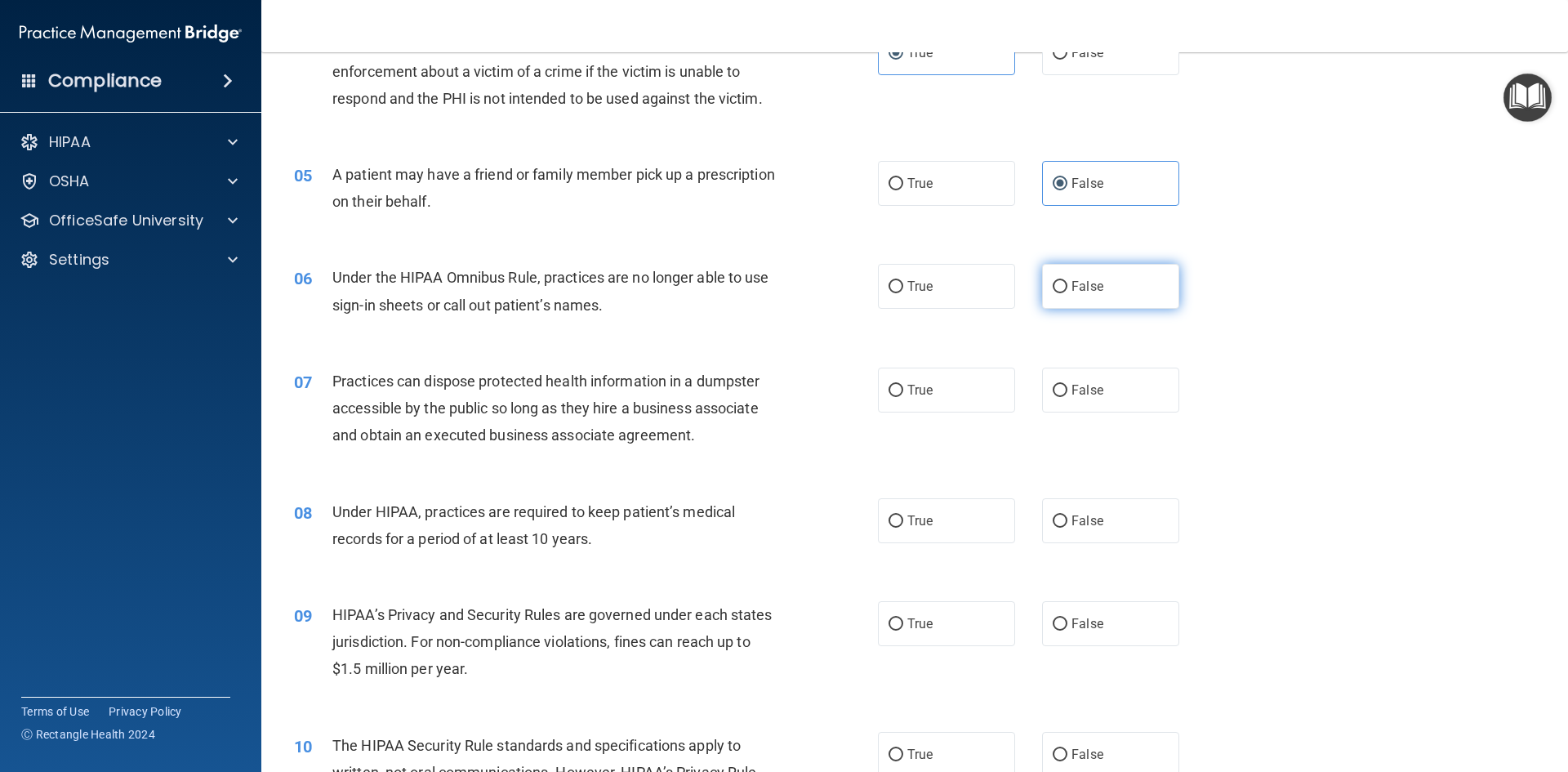
click at [1071, 282] on span "False" at bounding box center [1087, 286] width 32 height 16
click at [1068, 282] on input "False" at bounding box center [1060, 287] width 15 height 12
radio input "true"
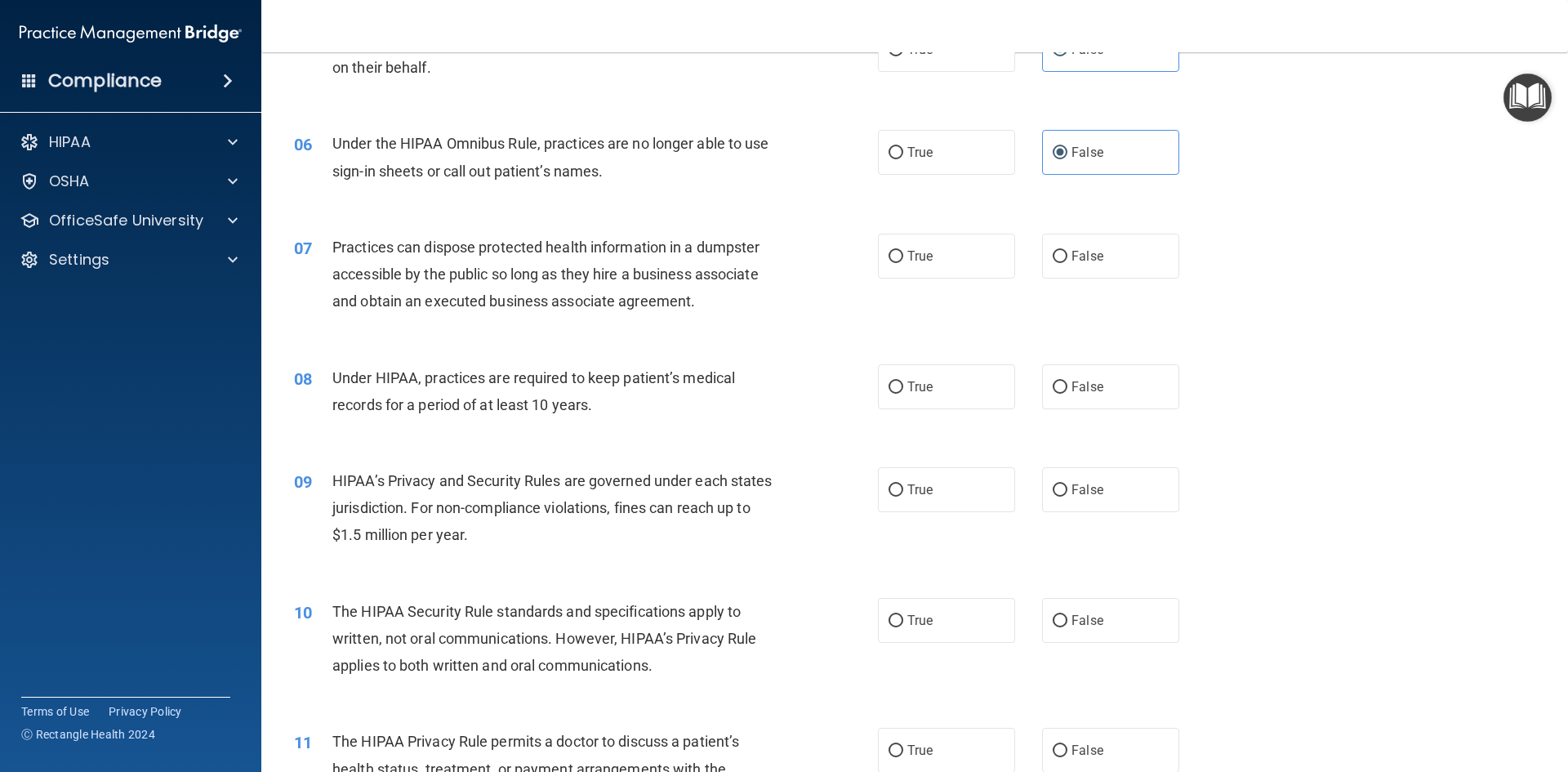
scroll to position [654, 0]
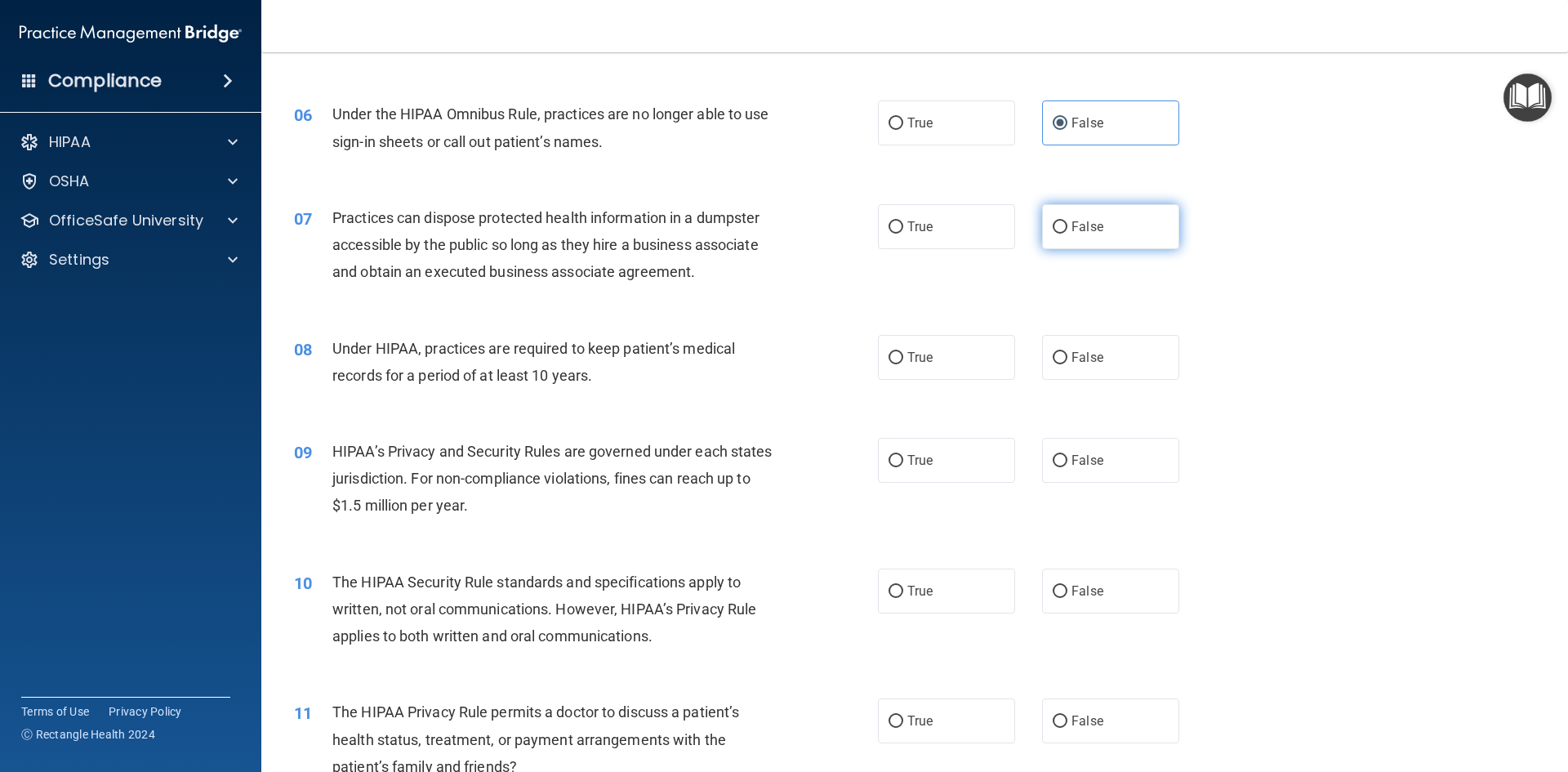
click at [1062, 221] on label "False" at bounding box center [1111, 226] width 137 height 45
click at [1062, 221] on input "False" at bounding box center [1060, 227] width 15 height 12
radio input "true"
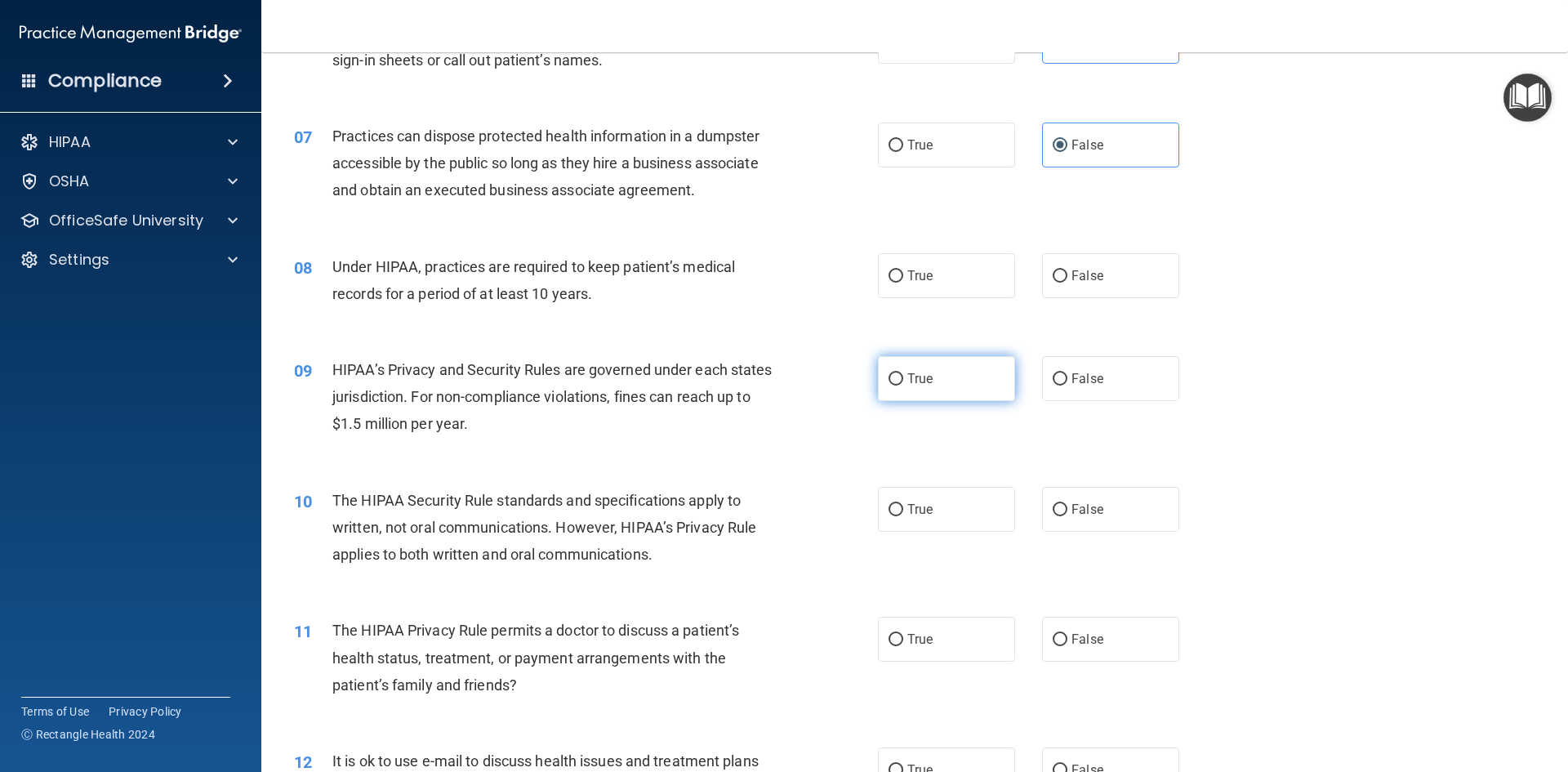
click at [974, 385] on label "True" at bounding box center [947, 378] width 137 height 45
click at [904, 385] on input "True" at bounding box center [896, 379] width 15 height 12
radio input "true"
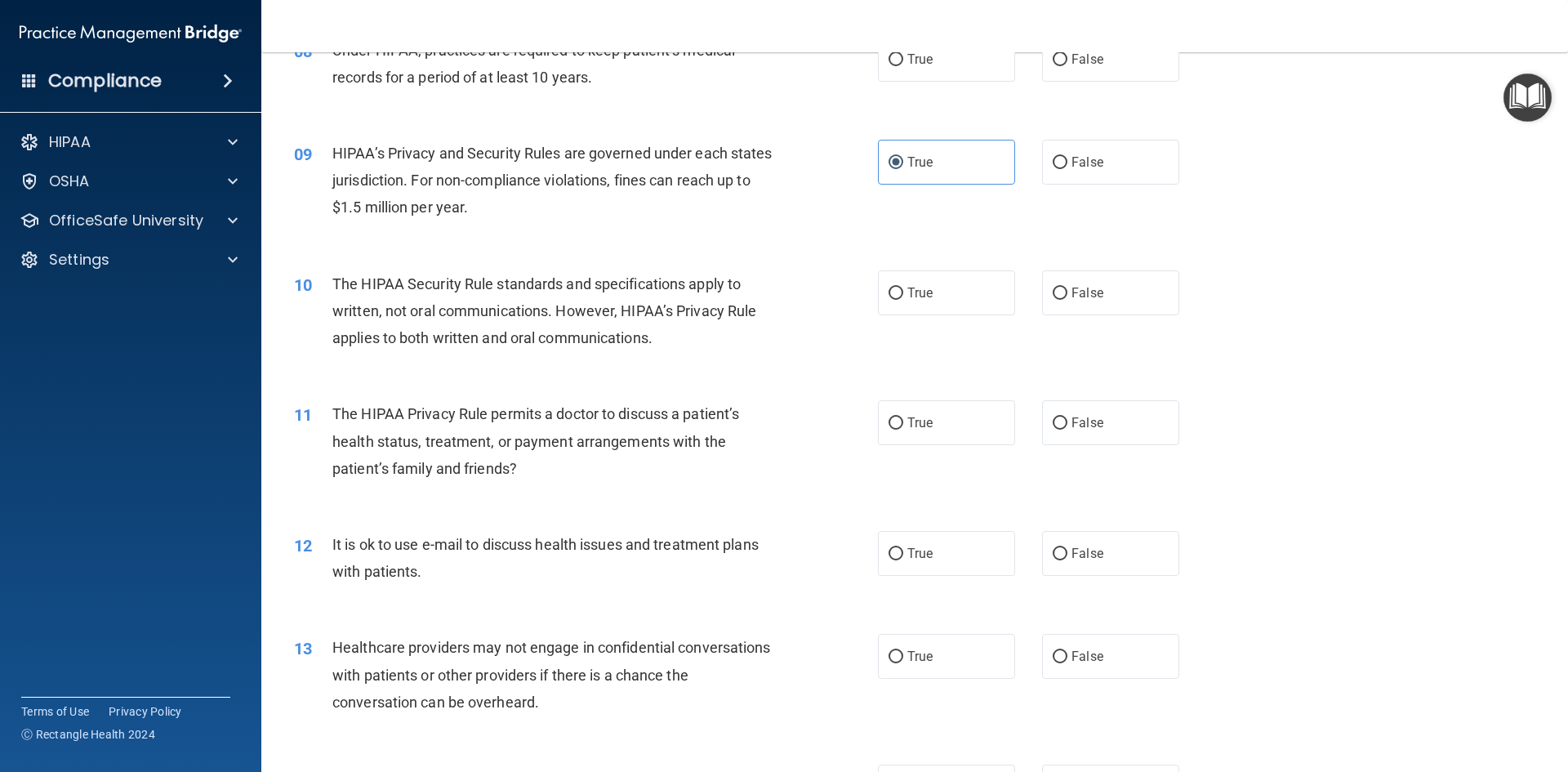
scroll to position [980, 0]
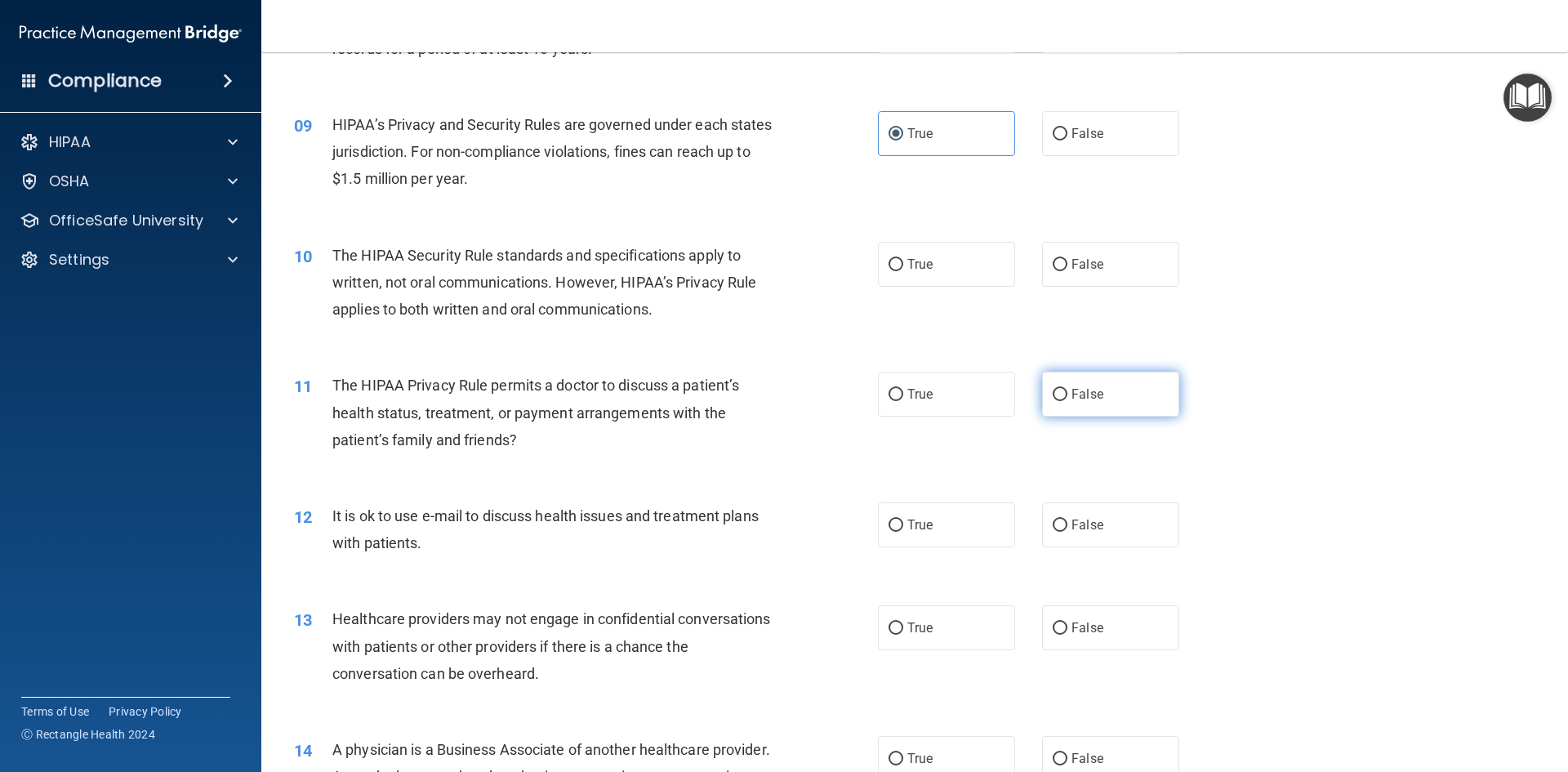
click at [1111, 397] on label "False" at bounding box center [1111, 394] width 137 height 45
click at [1068, 397] on input "False" at bounding box center [1060, 395] width 15 height 12
radio input "true"
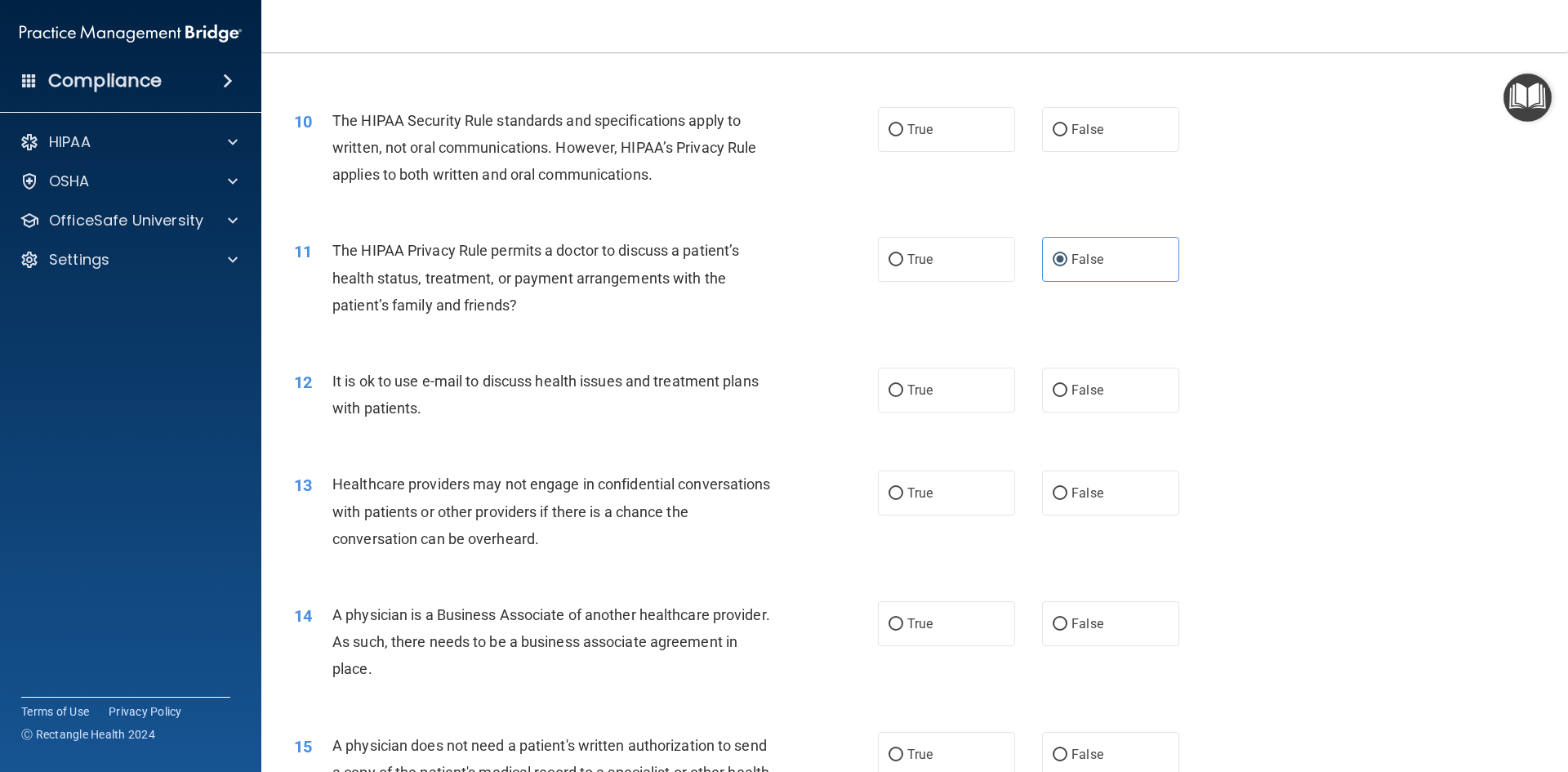
scroll to position [1143, 0]
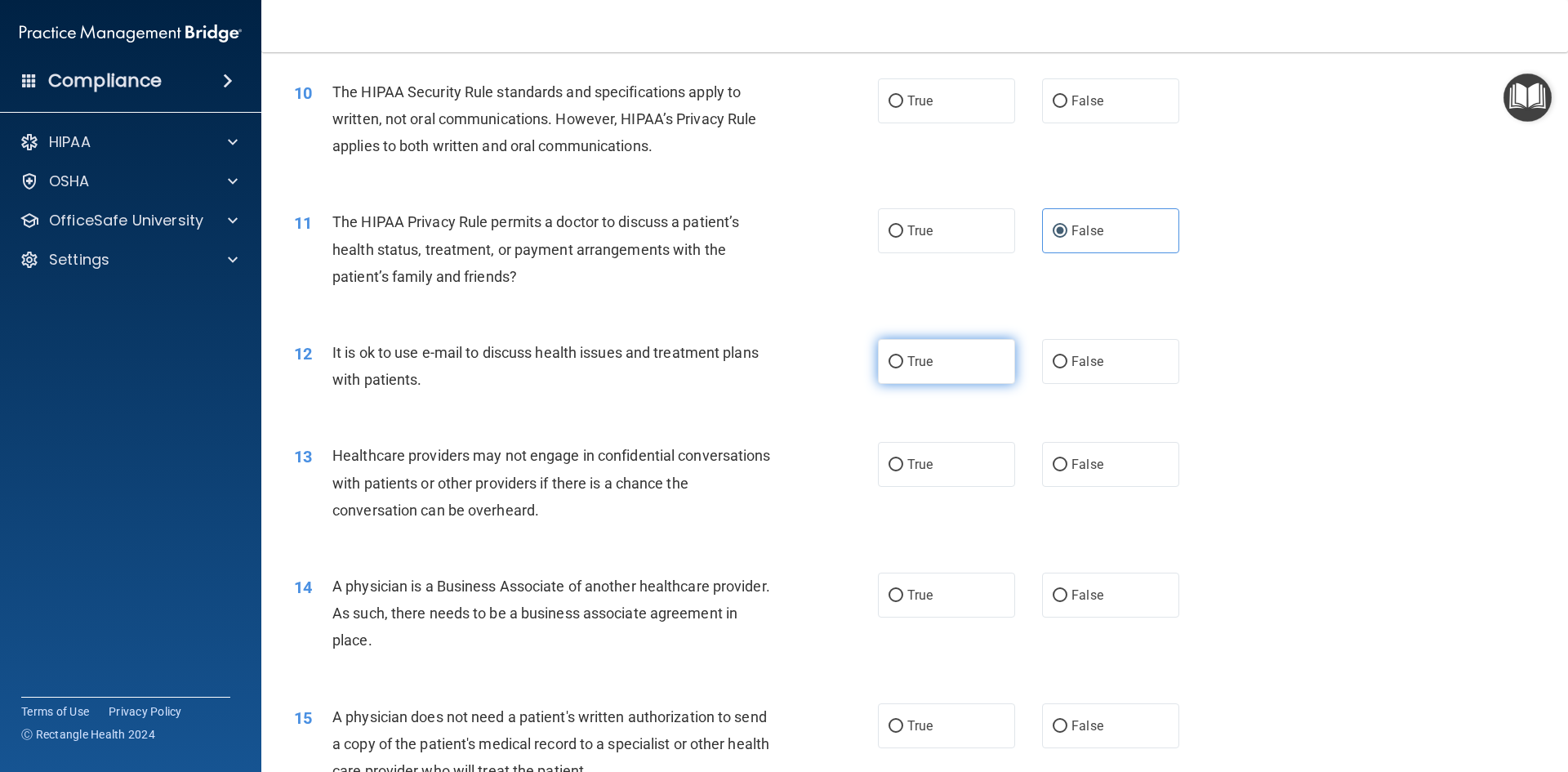
click at [942, 359] on label "True" at bounding box center [947, 361] width 137 height 45
click at [904, 359] on input "True" at bounding box center [896, 362] width 15 height 12
radio input "true"
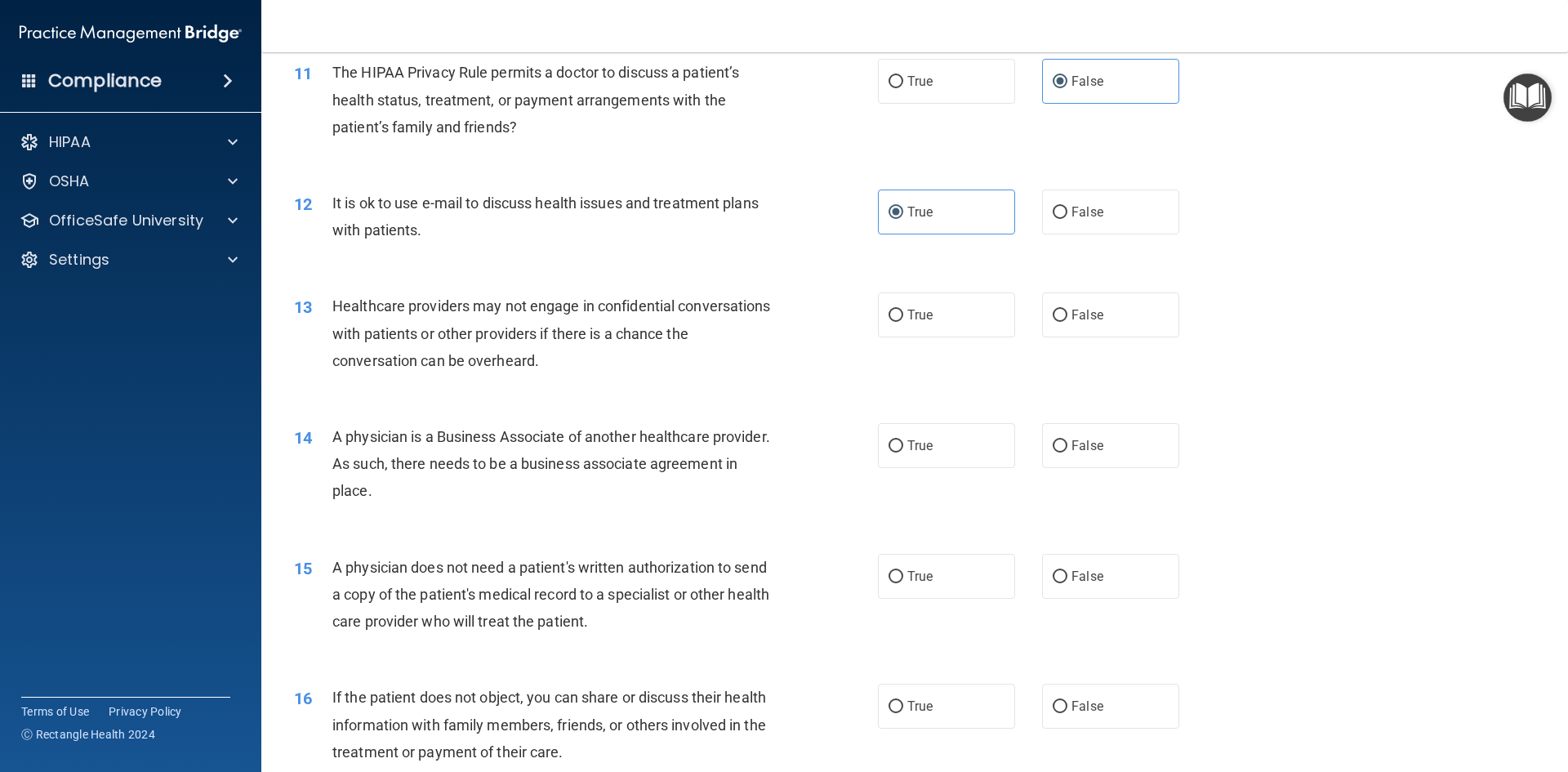
scroll to position [1307, 0]
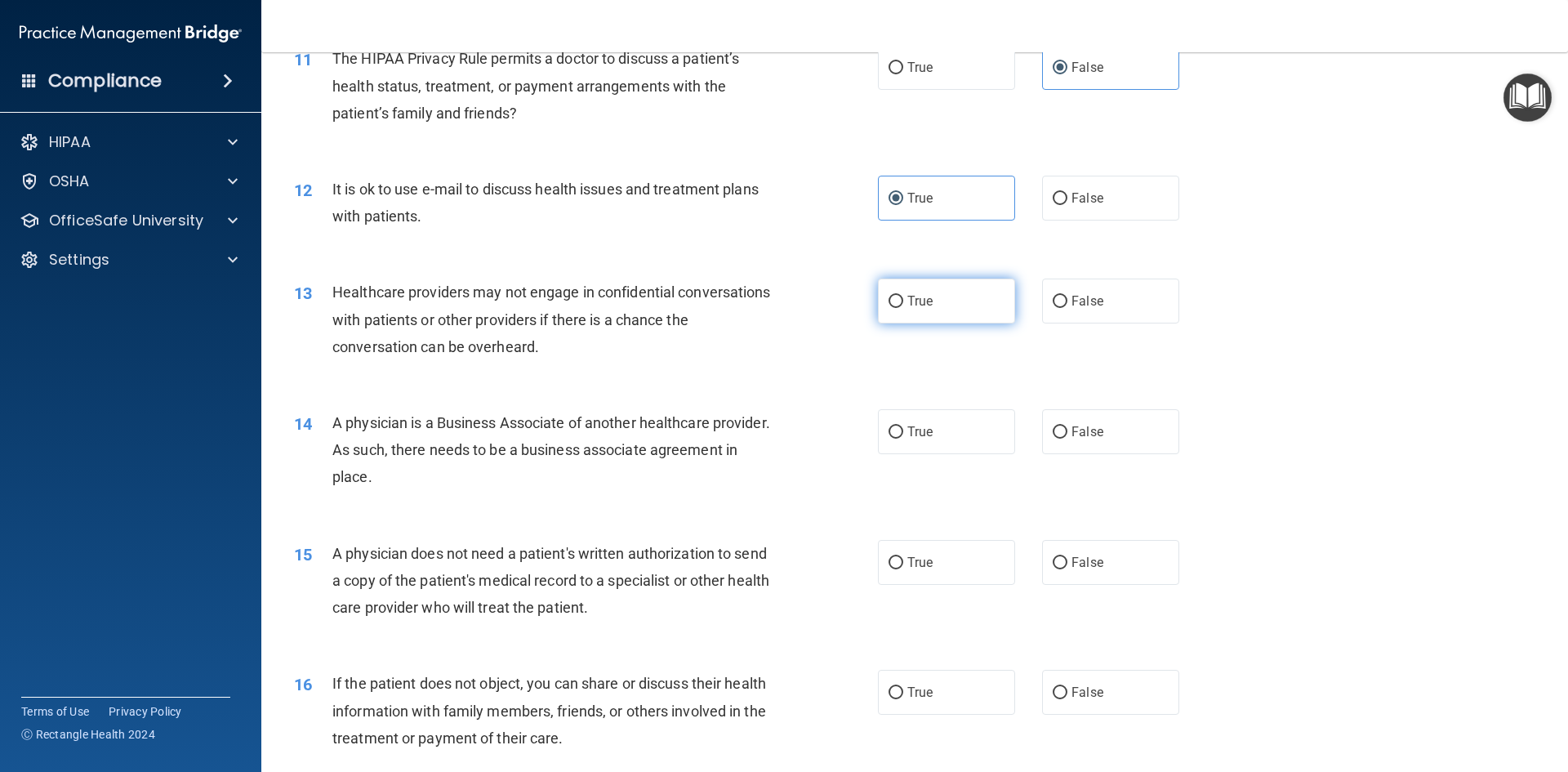
click at [901, 303] on label "True" at bounding box center [947, 300] width 137 height 45
click at [901, 303] on input "True" at bounding box center [896, 302] width 15 height 12
radio input "true"
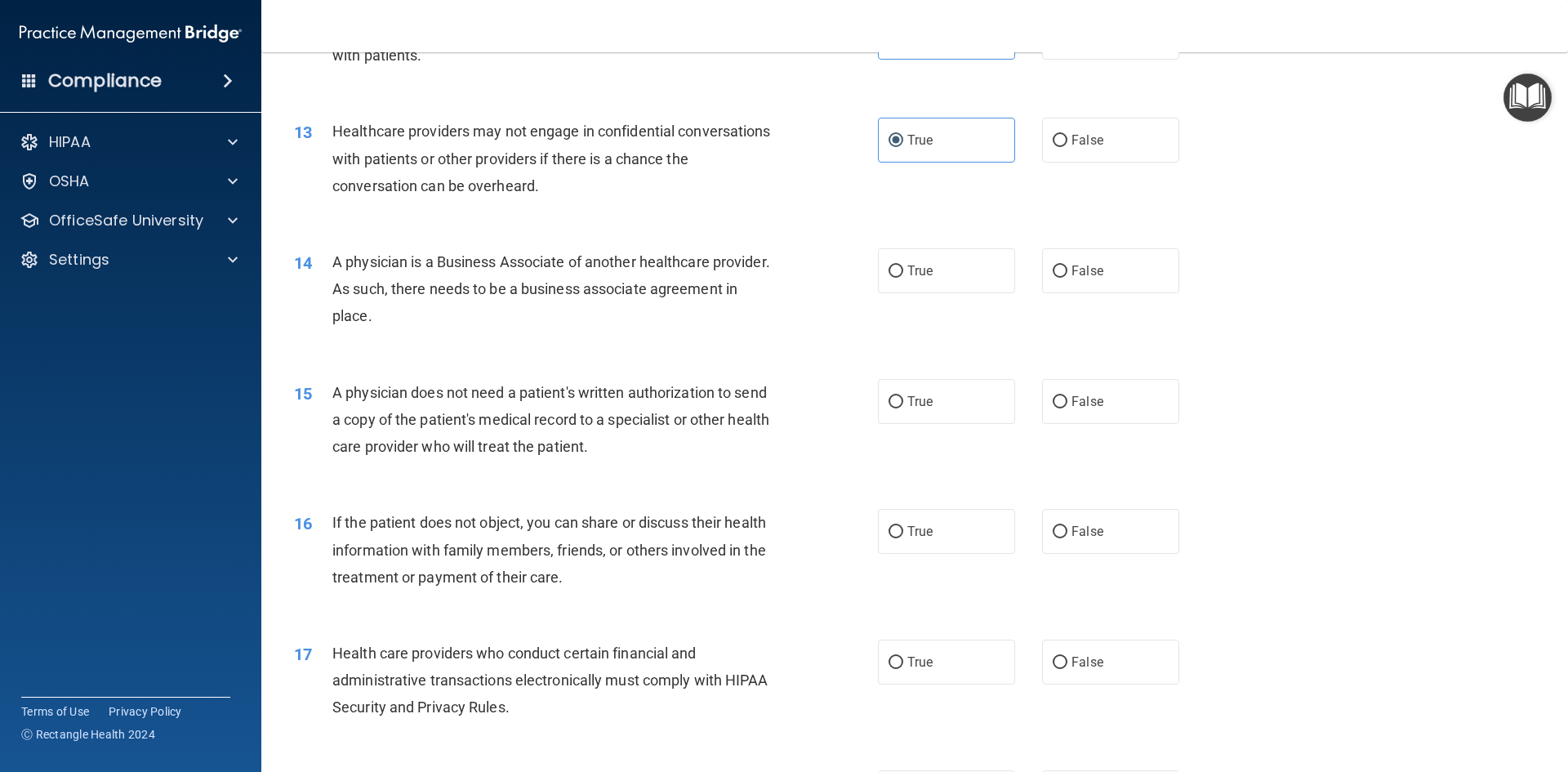
scroll to position [1470, 0]
click at [941, 274] on label "True" at bounding box center [947, 268] width 137 height 45
click at [904, 274] on input "True" at bounding box center [896, 269] width 15 height 12
radio input "true"
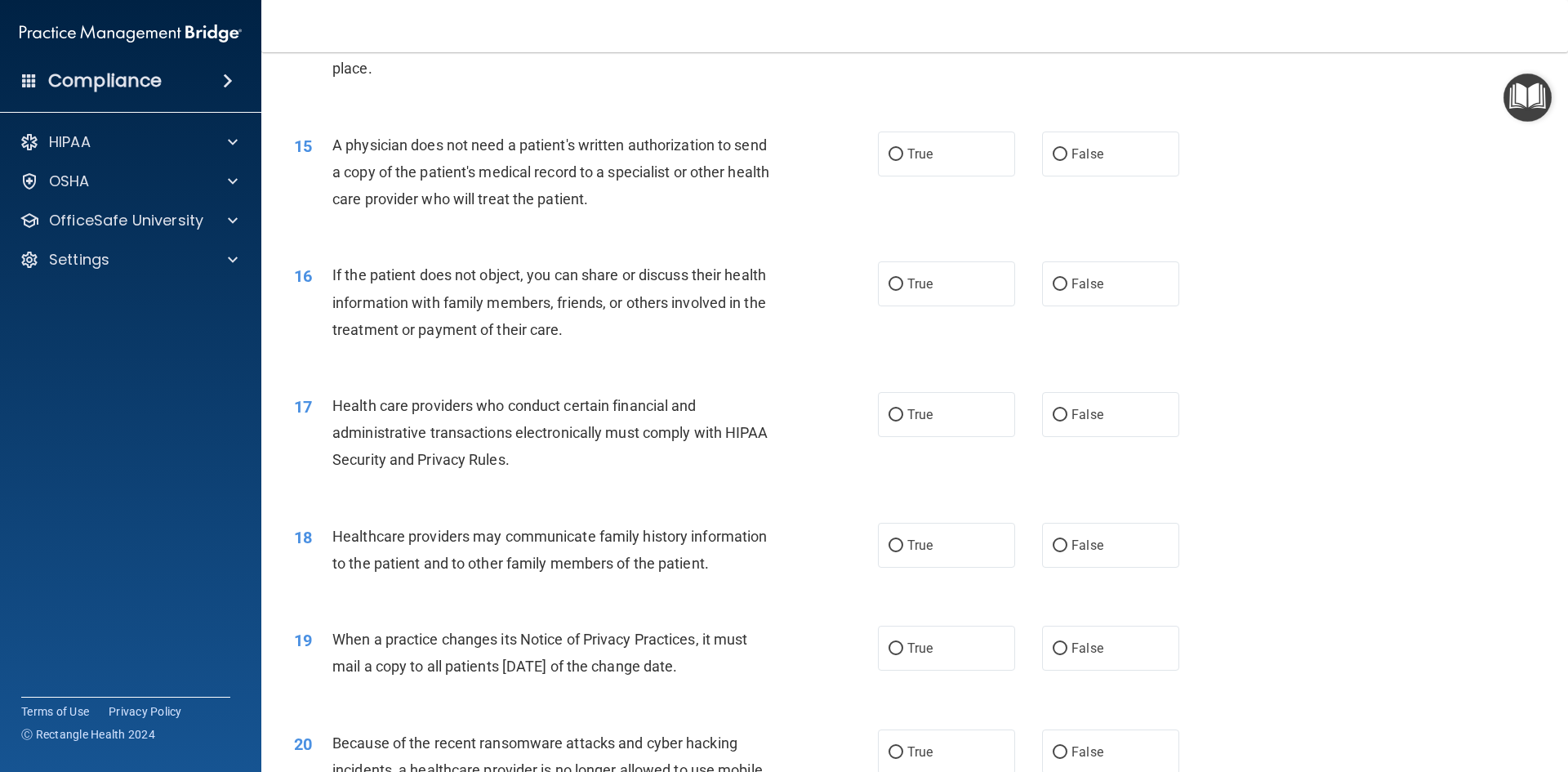
scroll to position [1633, 0]
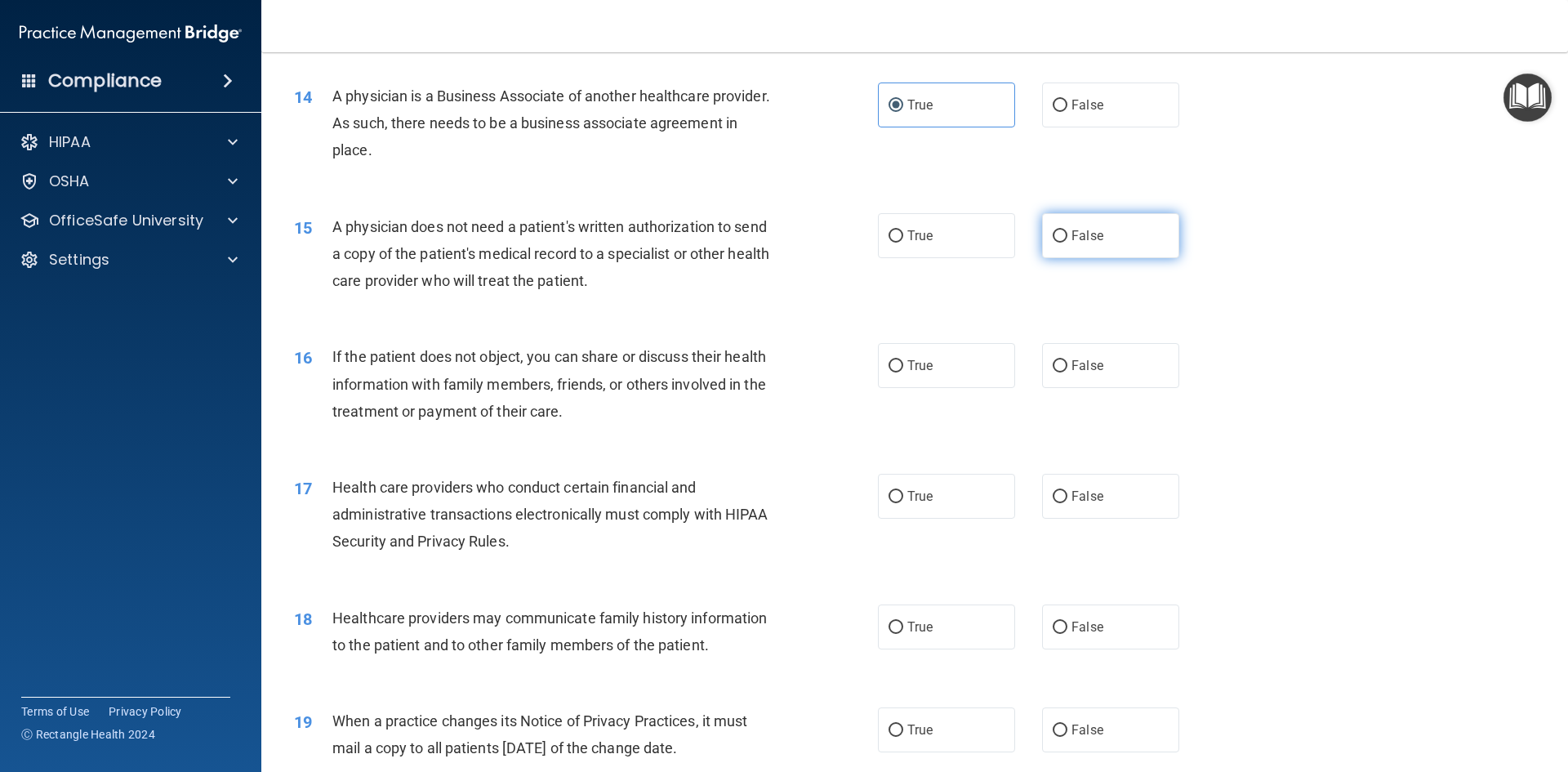
click at [1104, 248] on label "False" at bounding box center [1111, 235] width 137 height 45
click at [1068, 243] on input "False" at bounding box center [1060, 237] width 15 height 12
radio input "true"
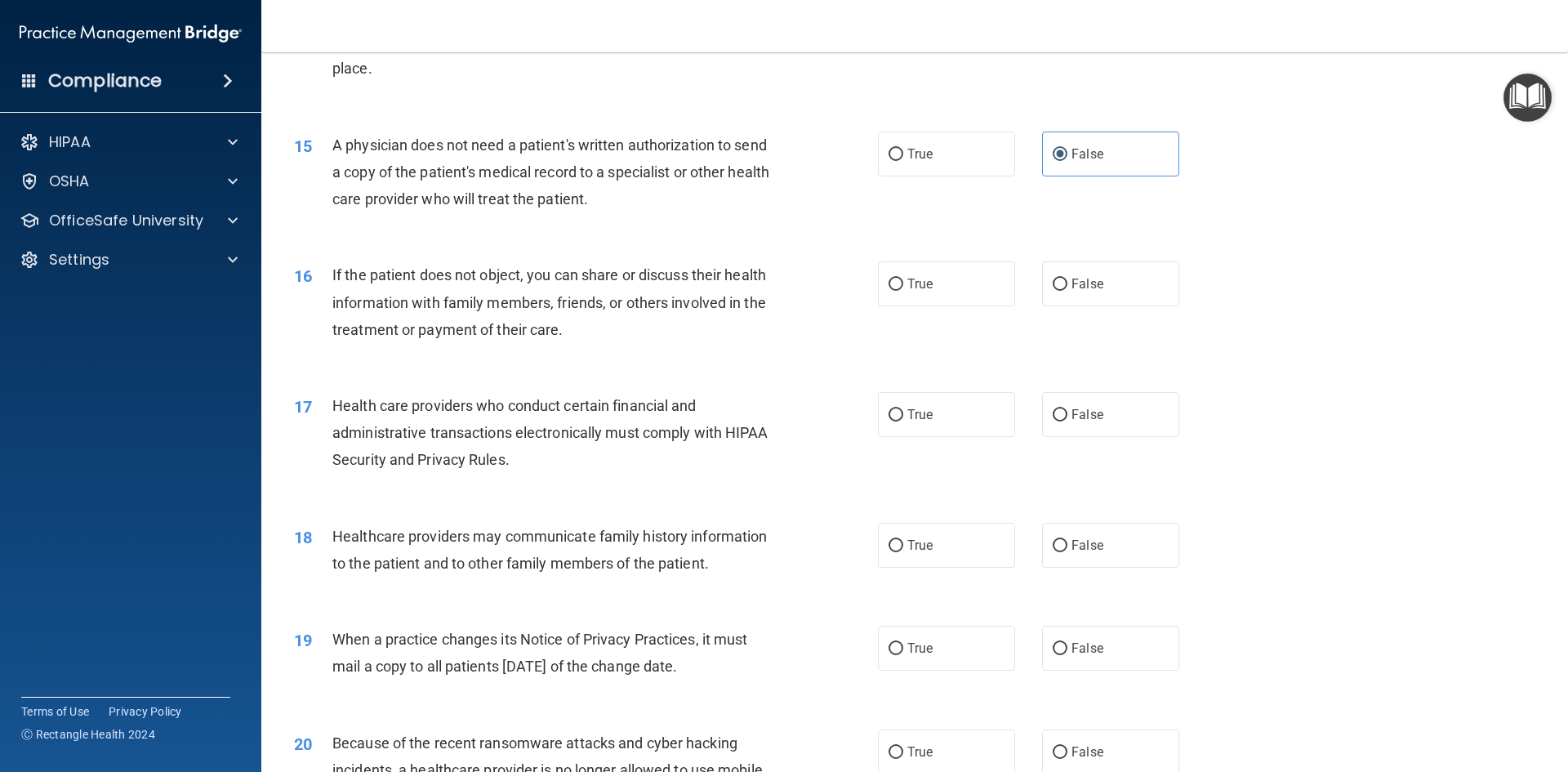
scroll to position [1797, 0]
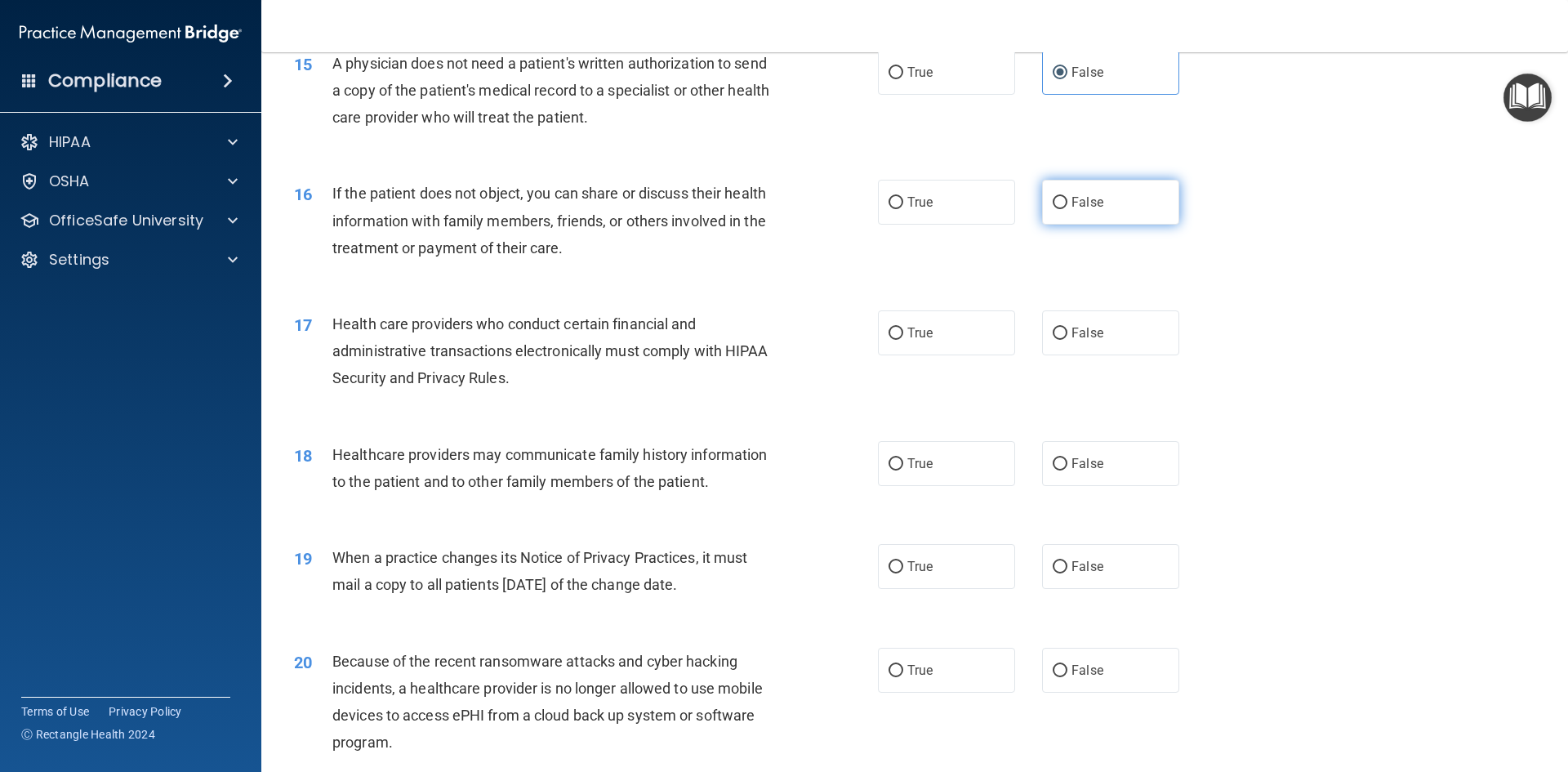
click at [1086, 217] on label "False" at bounding box center [1111, 202] width 137 height 45
click at [1068, 209] on input "False" at bounding box center [1060, 203] width 15 height 12
radio input "true"
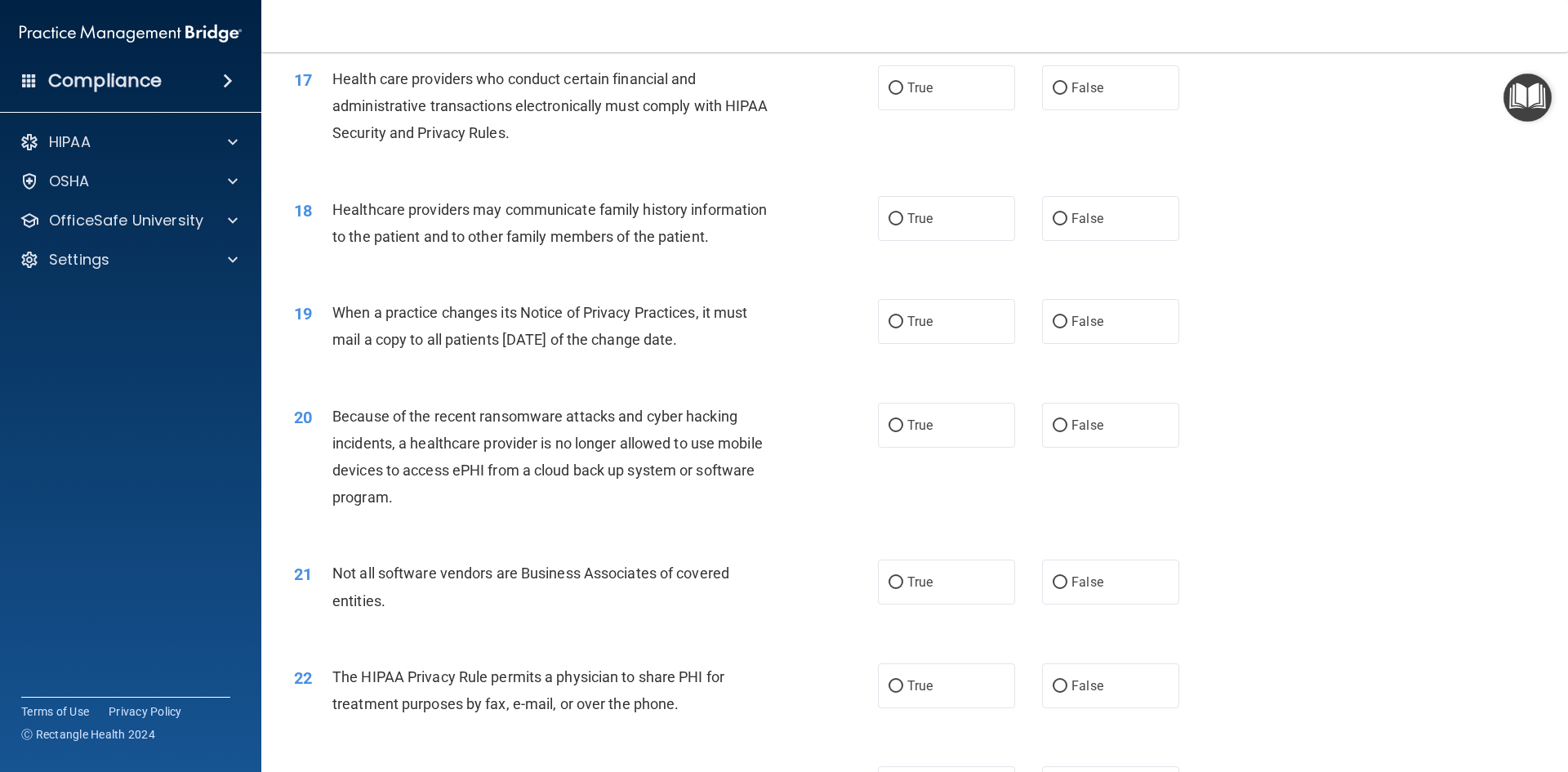
scroll to position [1960, 0]
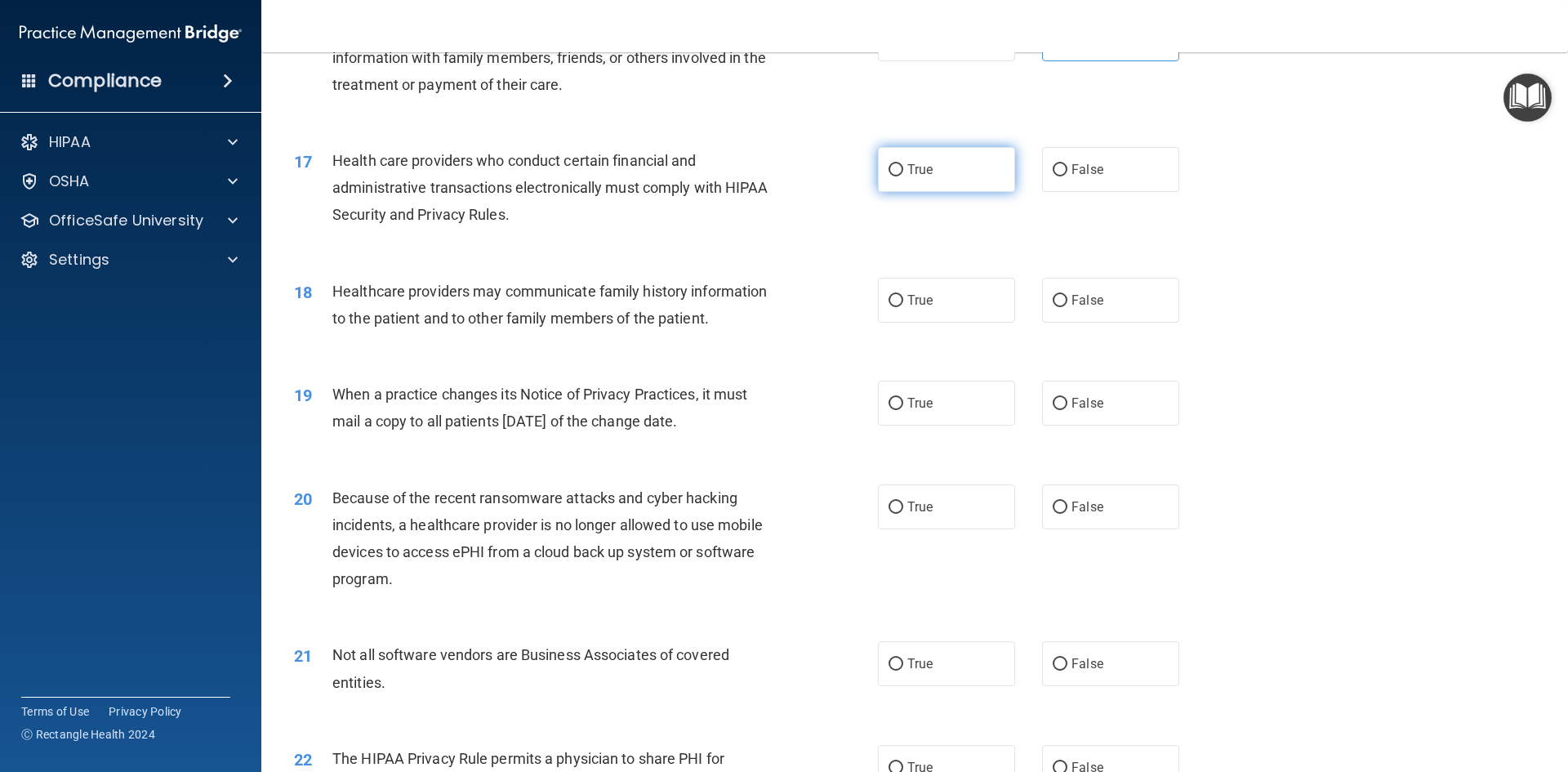
click at [892, 175] on input "True" at bounding box center [896, 170] width 15 height 12
radio input "true"
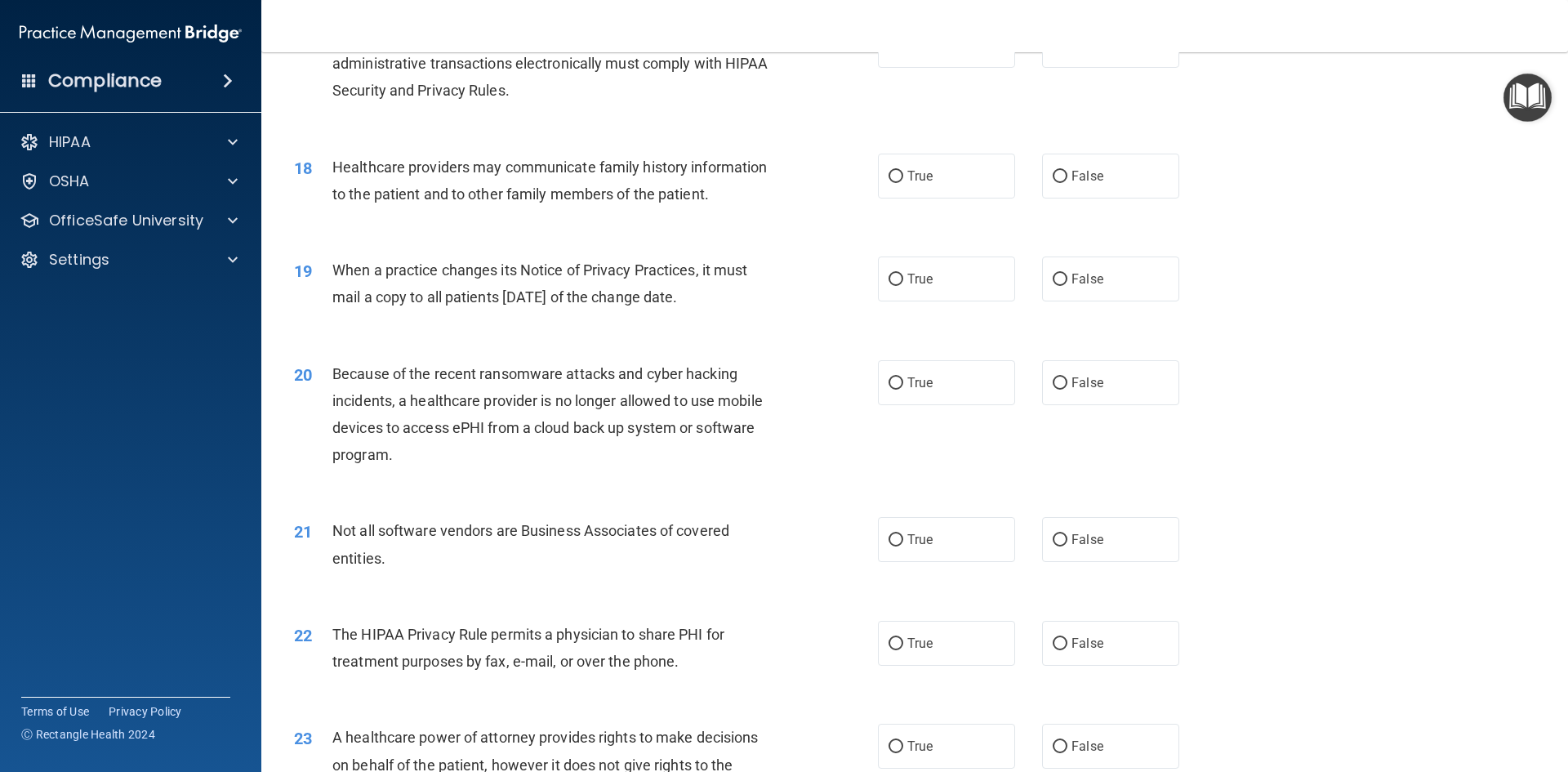
scroll to position [2124, 0]
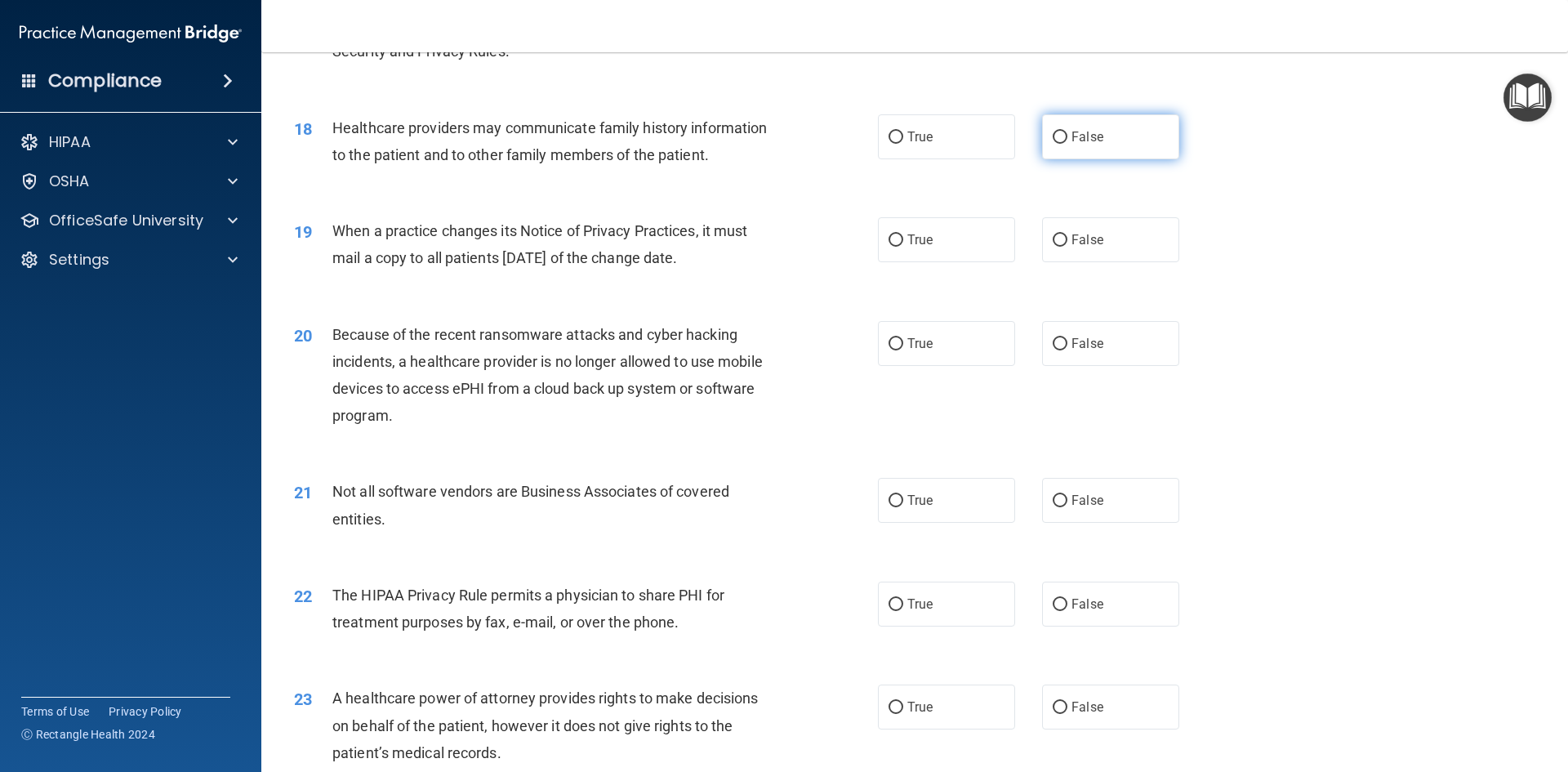
click at [1042, 130] on label "False" at bounding box center [1111, 136] width 137 height 45
click at [1053, 132] on input "False" at bounding box center [1060, 138] width 15 height 12
radio input "true"
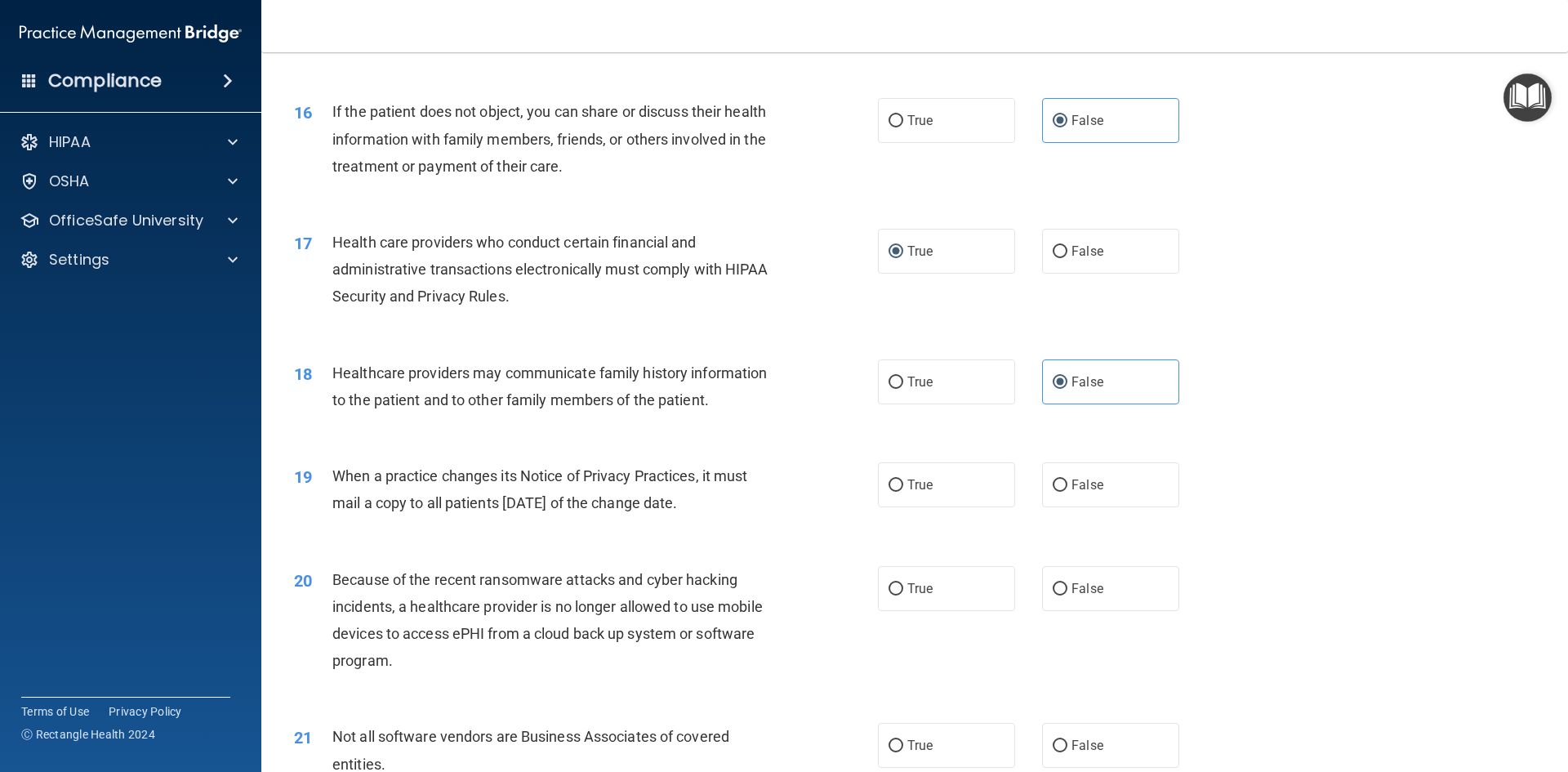
scroll to position [2205, 0]
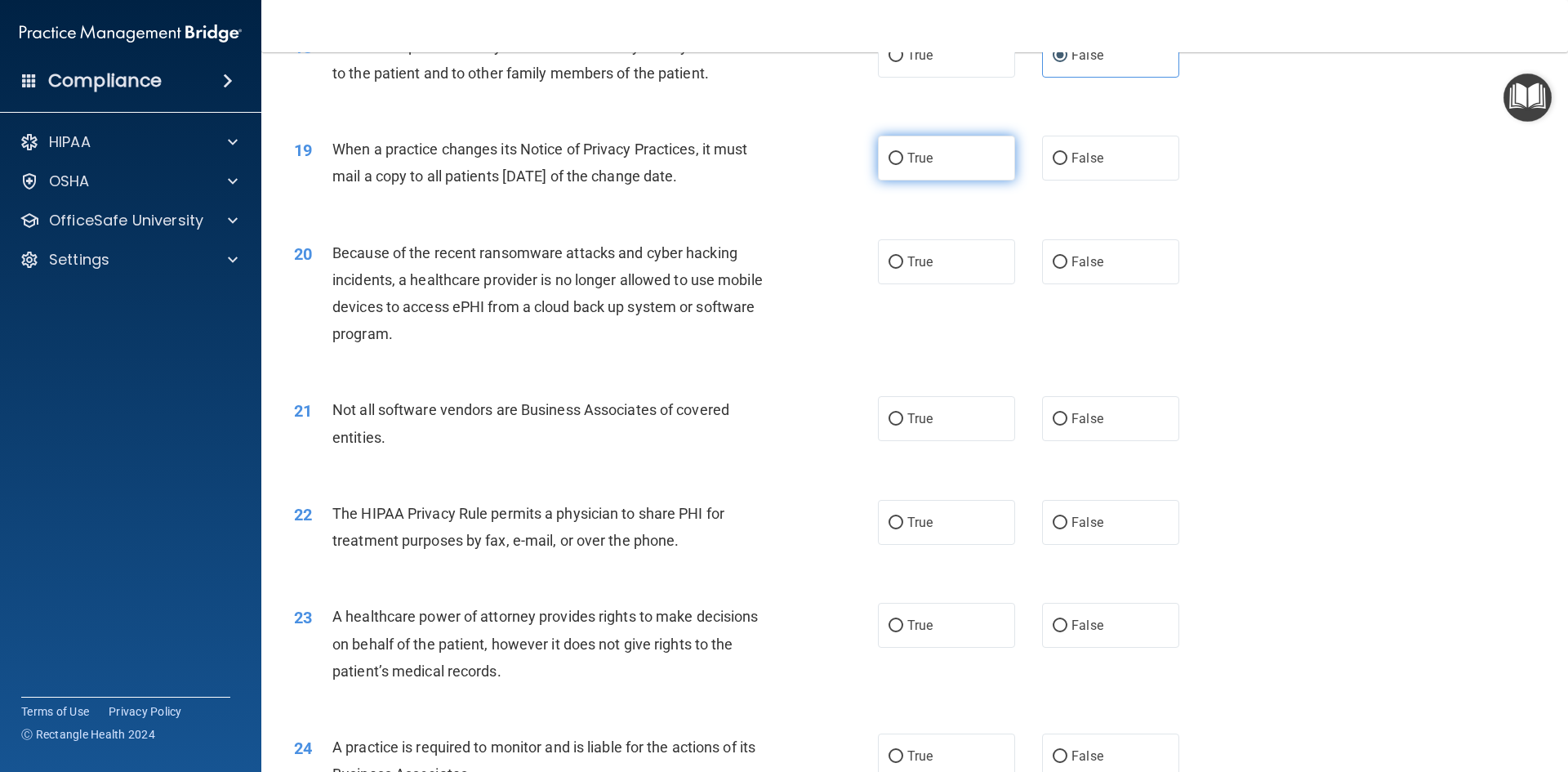
click at [949, 163] on label "True" at bounding box center [947, 158] width 137 height 45
click at [904, 163] on input "True" at bounding box center [896, 159] width 15 height 12
radio input "true"
click at [994, 268] on label "True" at bounding box center [947, 261] width 137 height 45
click at [904, 268] on input "True" at bounding box center [896, 262] width 15 height 12
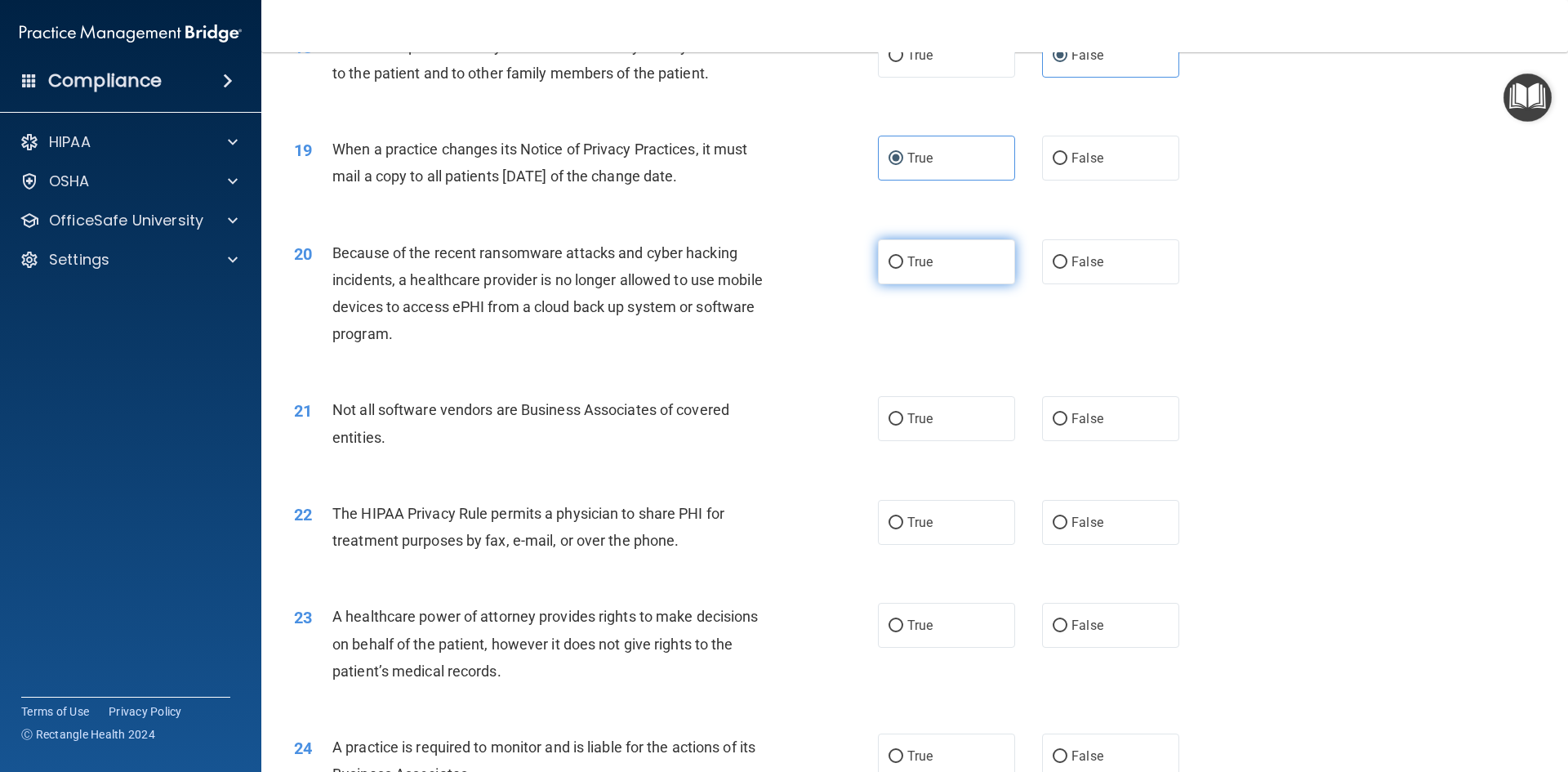
radio input "true"
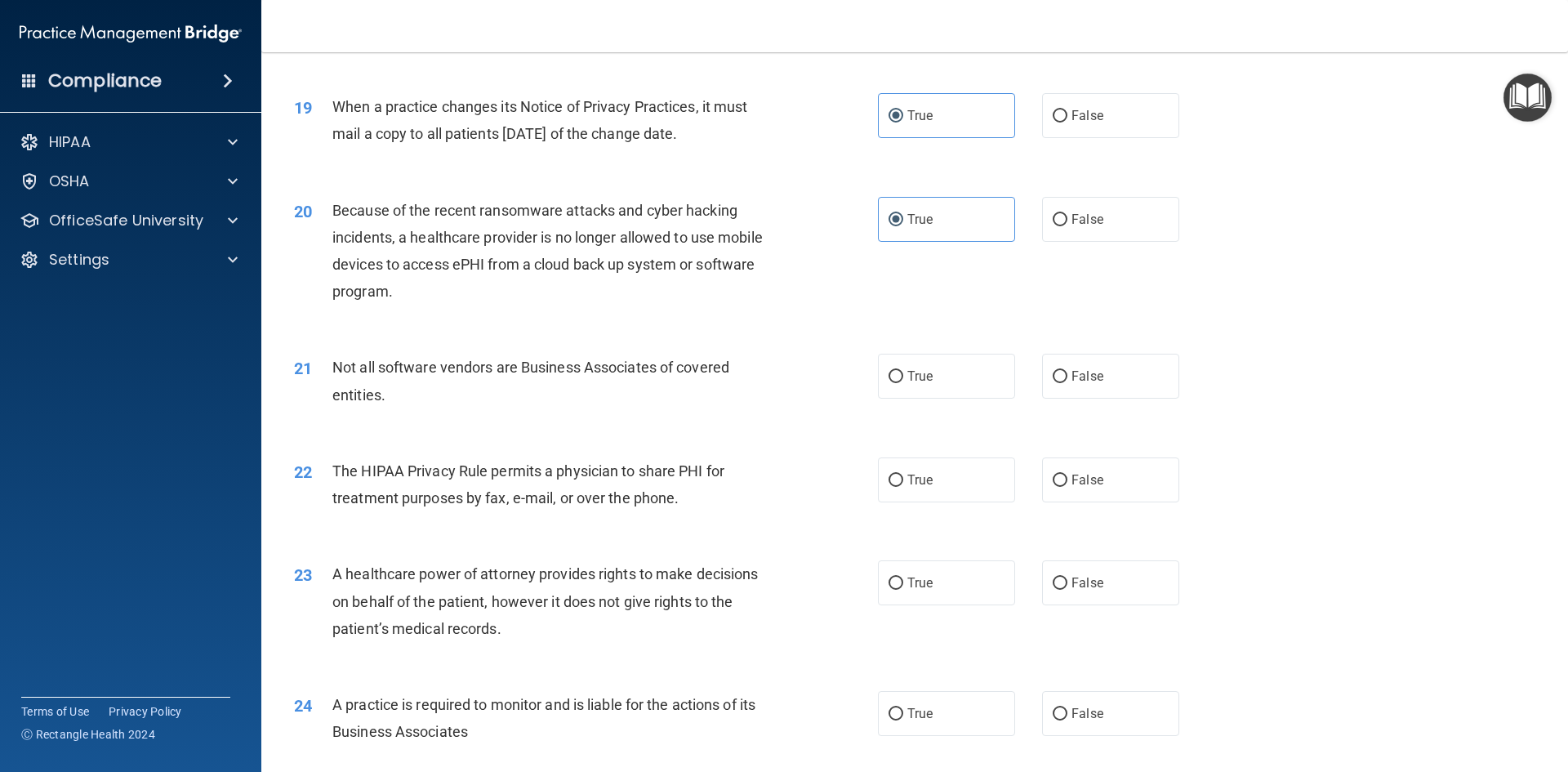
scroll to position [2287, 0]
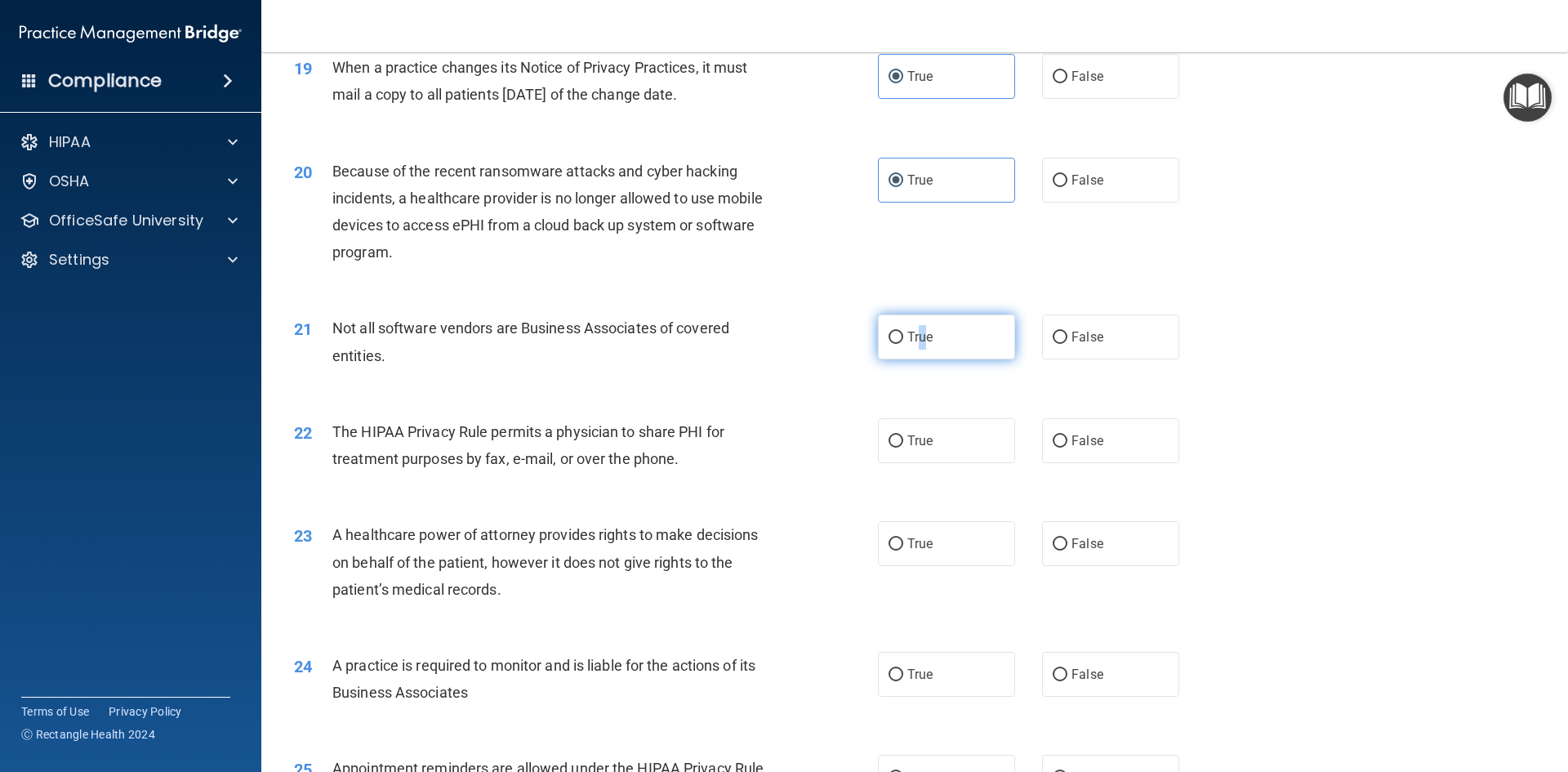
click at [917, 323] on label "True" at bounding box center [947, 336] width 137 height 45
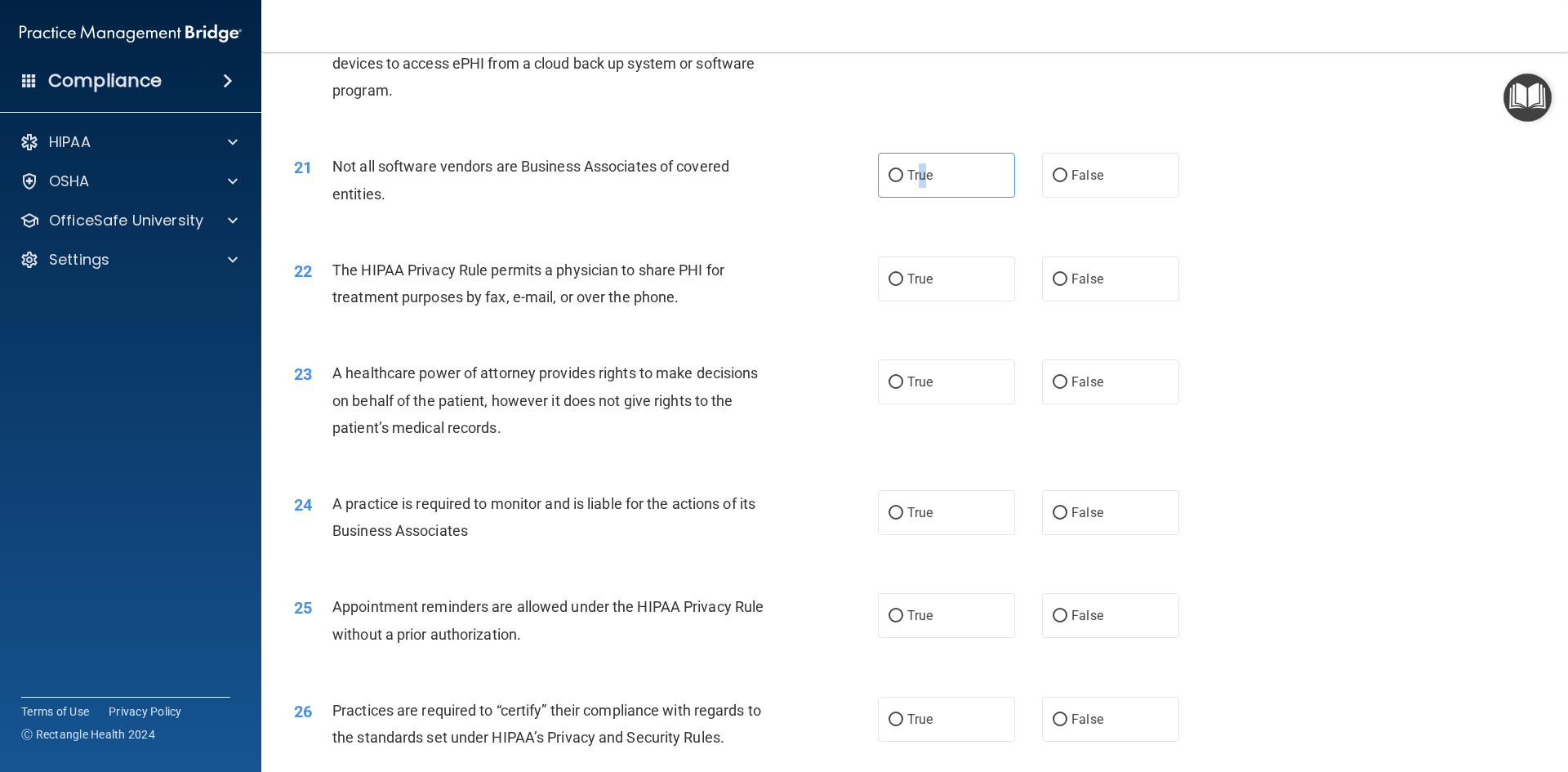
scroll to position [2450, 0]
click at [913, 160] on label "True" at bounding box center [947, 173] width 137 height 45
click at [904, 168] on input "True" at bounding box center [896, 175] width 15 height 12
radio input "true"
click at [917, 282] on span "True" at bounding box center [920, 277] width 25 height 16
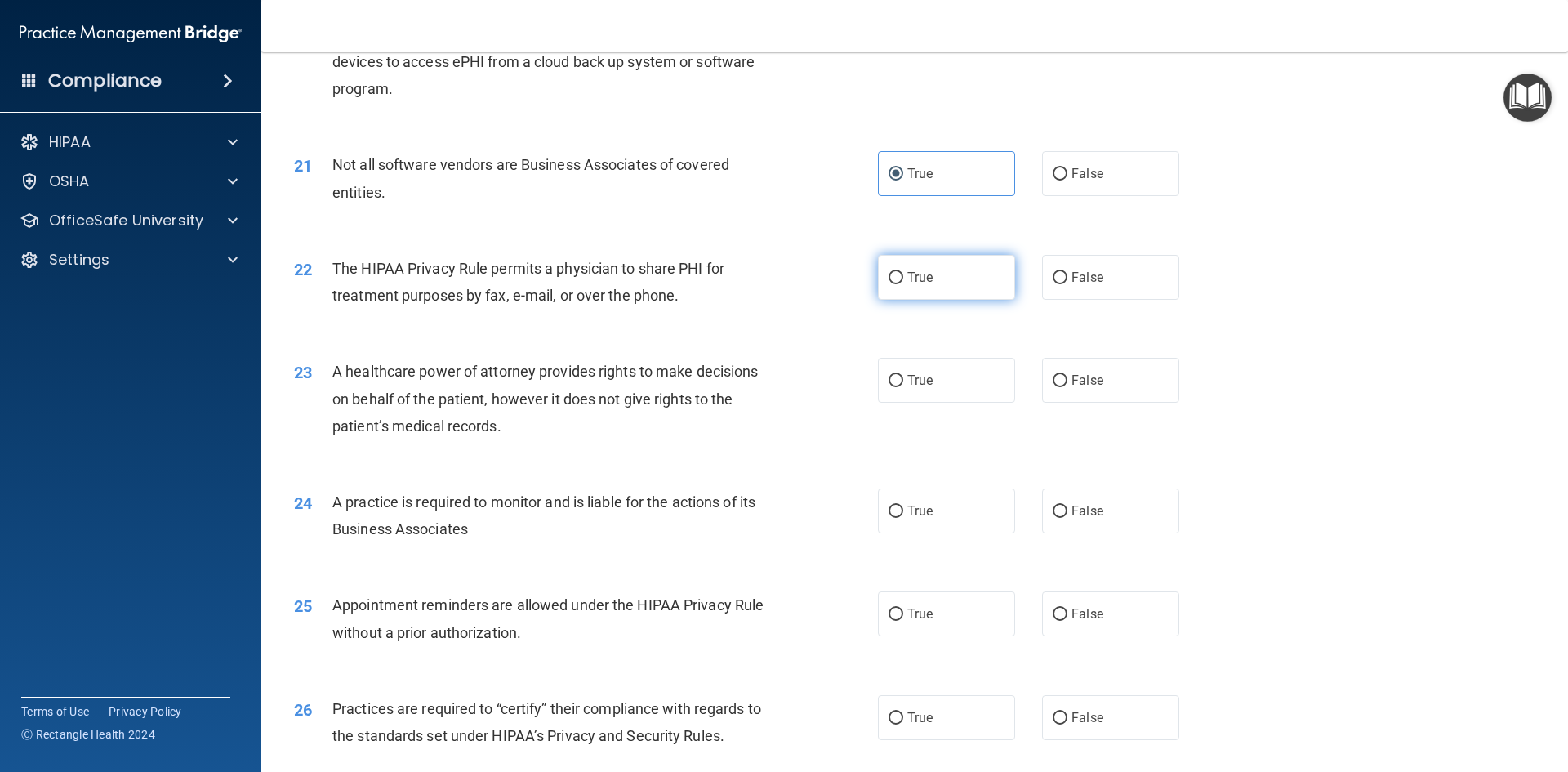
click at [904, 282] on input "True" at bounding box center [896, 278] width 15 height 12
radio input "true"
click at [938, 384] on label "True" at bounding box center [947, 380] width 137 height 45
click at [904, 384] on input "True" at bounding box center [896, 381] width 15 height 12
radio input "true"
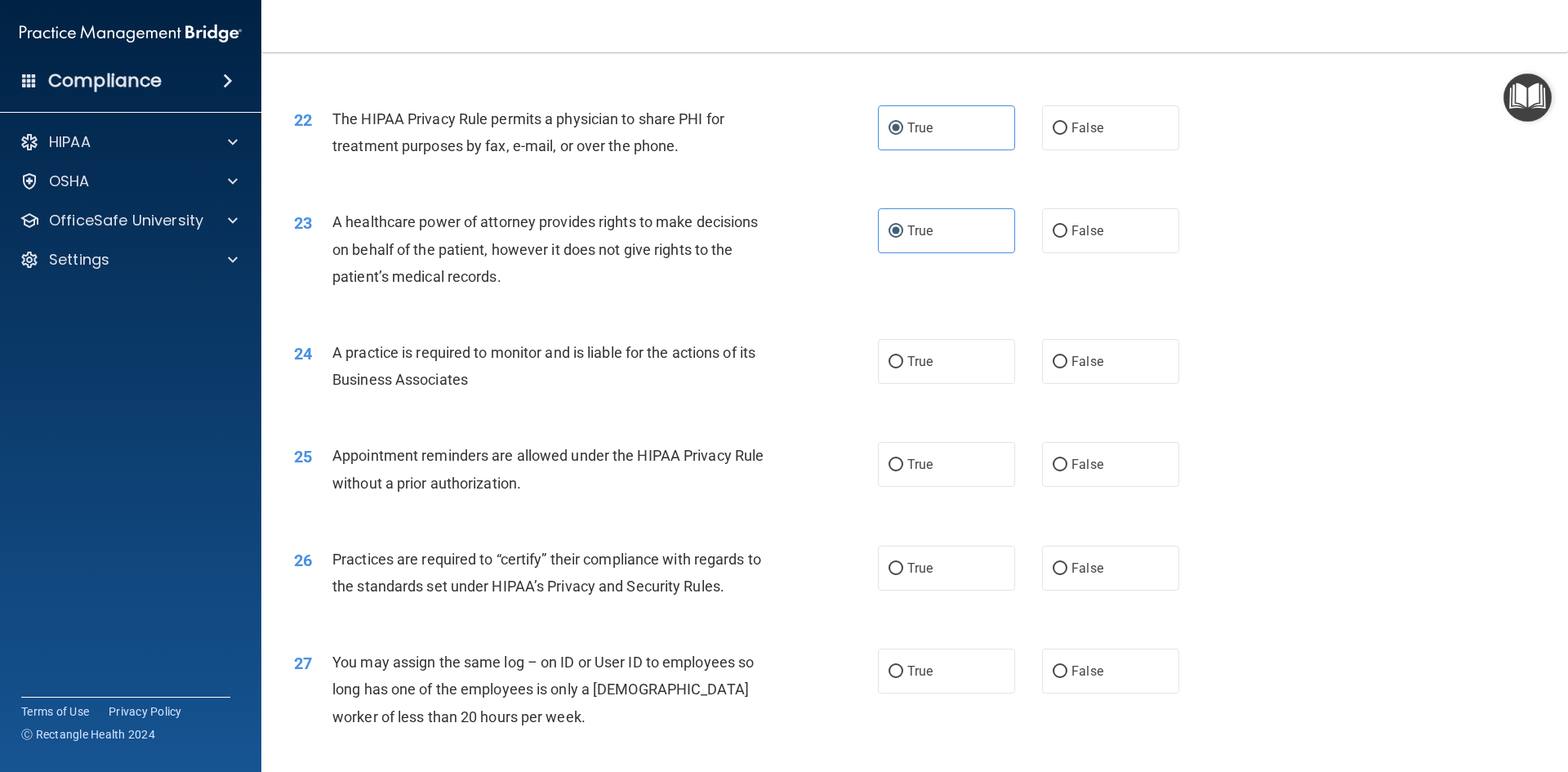
scroll to position [2613, 0]
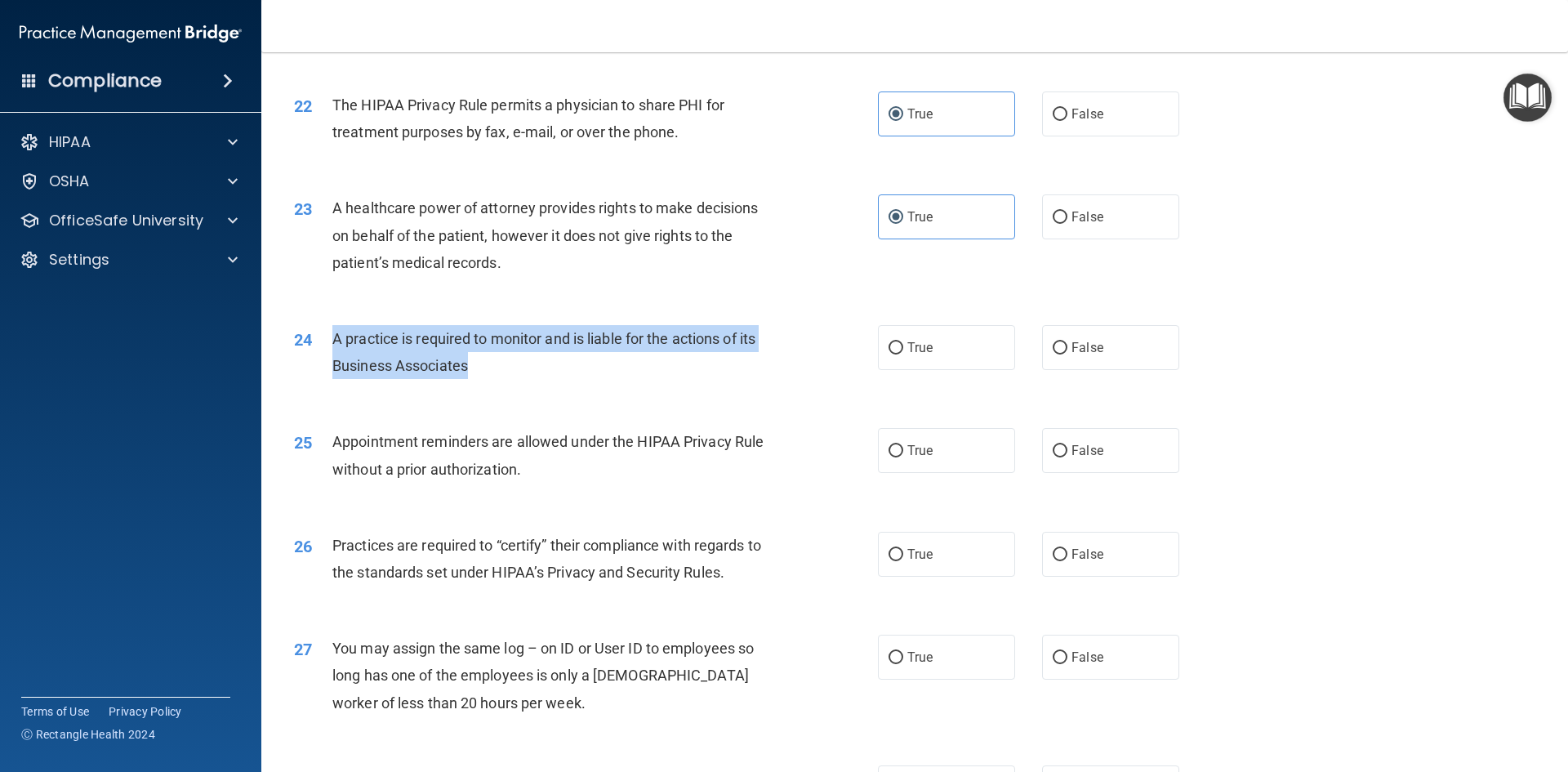
drag, startPoint x: 467, startPoint y: 366, endPoint x: 321, endPoint y: 342, distance: 148.0
click at [321, 342] on div "24 A practice is required to monitor and is liable for the actions of its Busin…" at bounding box center [586, 356] width 634 height 62
copy div "A practice is required to monitor and is liable for the actions of its Business…"
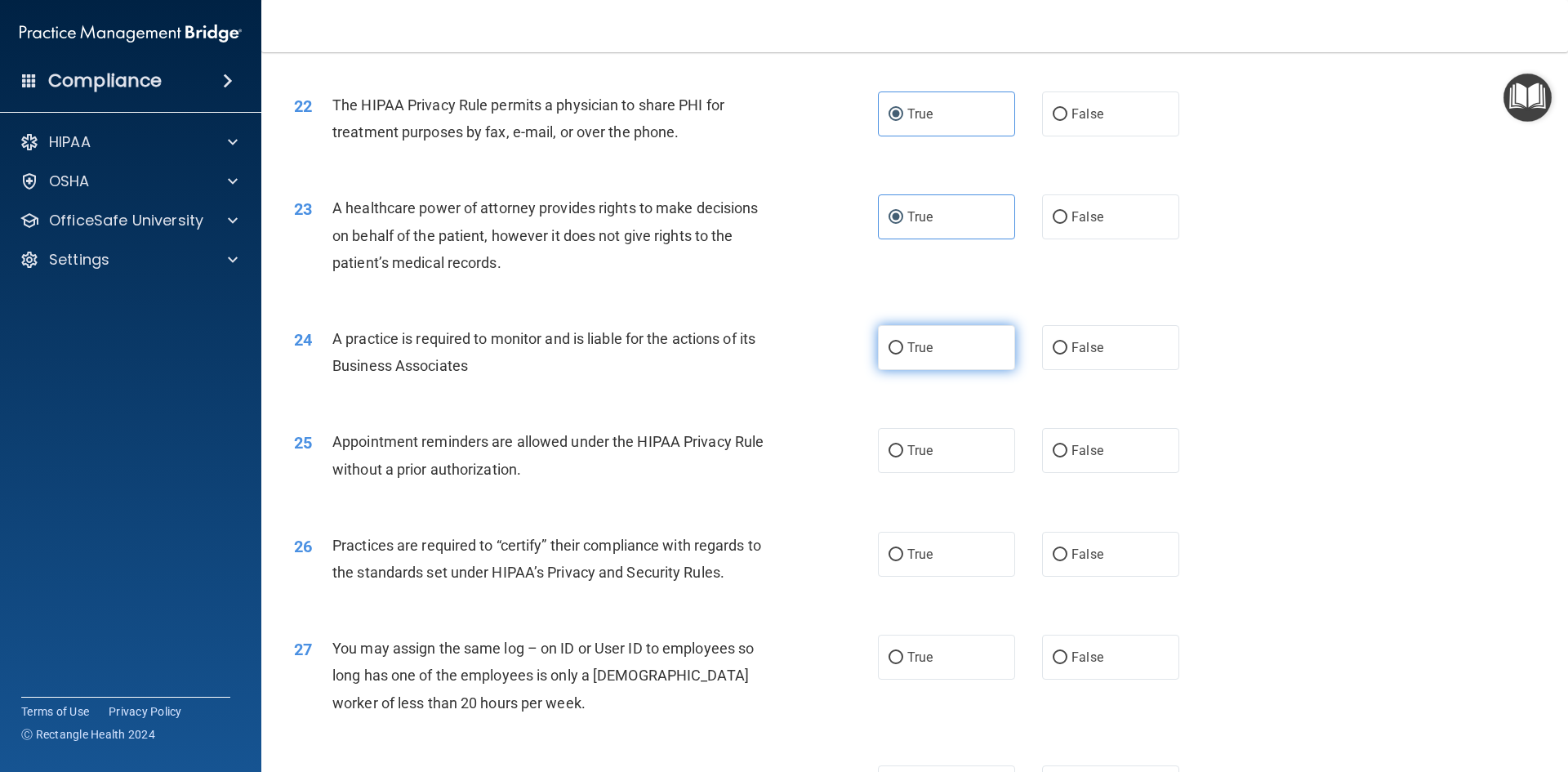
click at [963, 355] on label "True" at bounding box center [947, 347] width 137 height 45
click at [904, 354] on input "True" at bounding box center [896, 348] width 15 height 12
radio input "true"
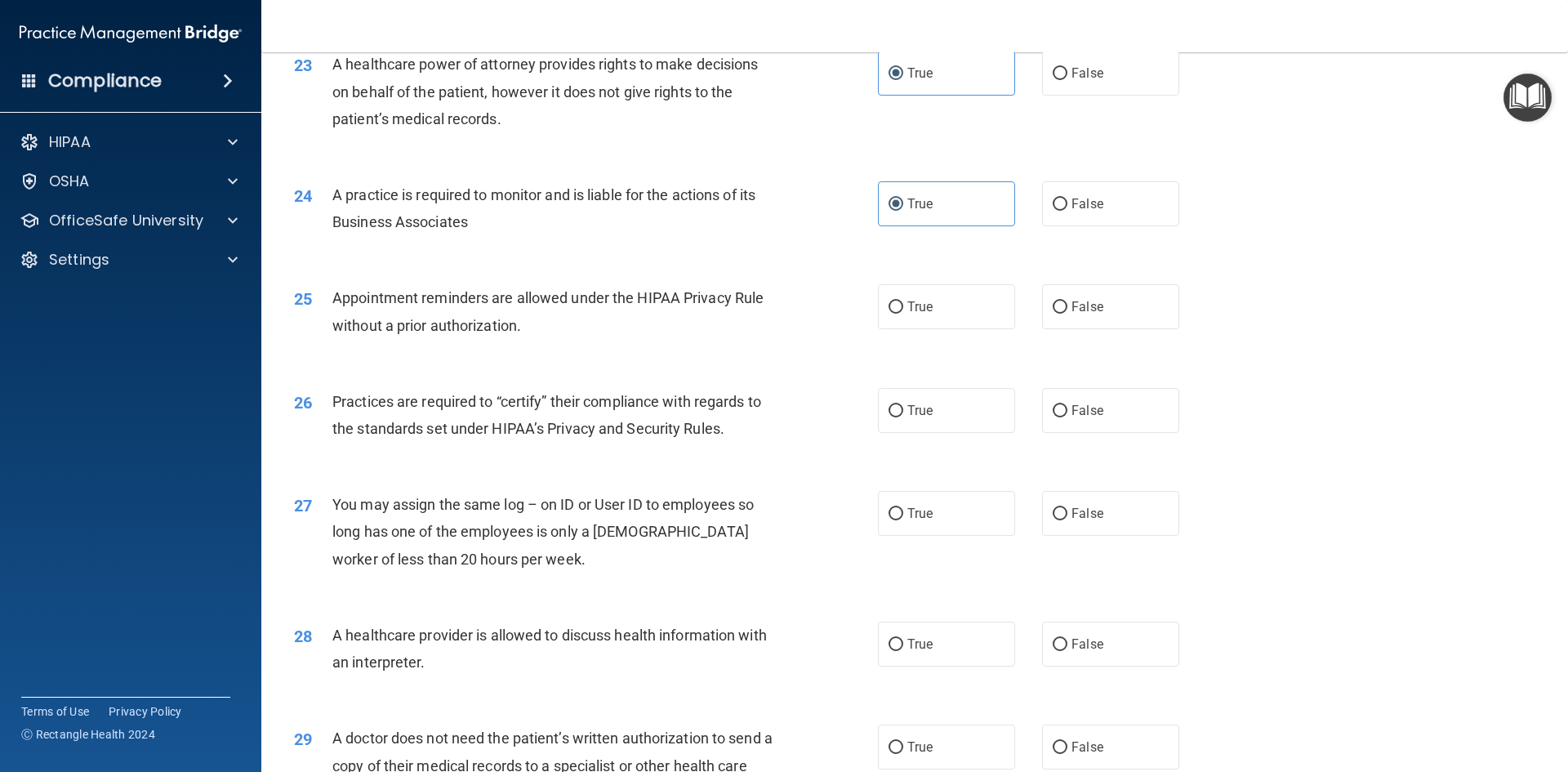
scroll to position [2777, 0]
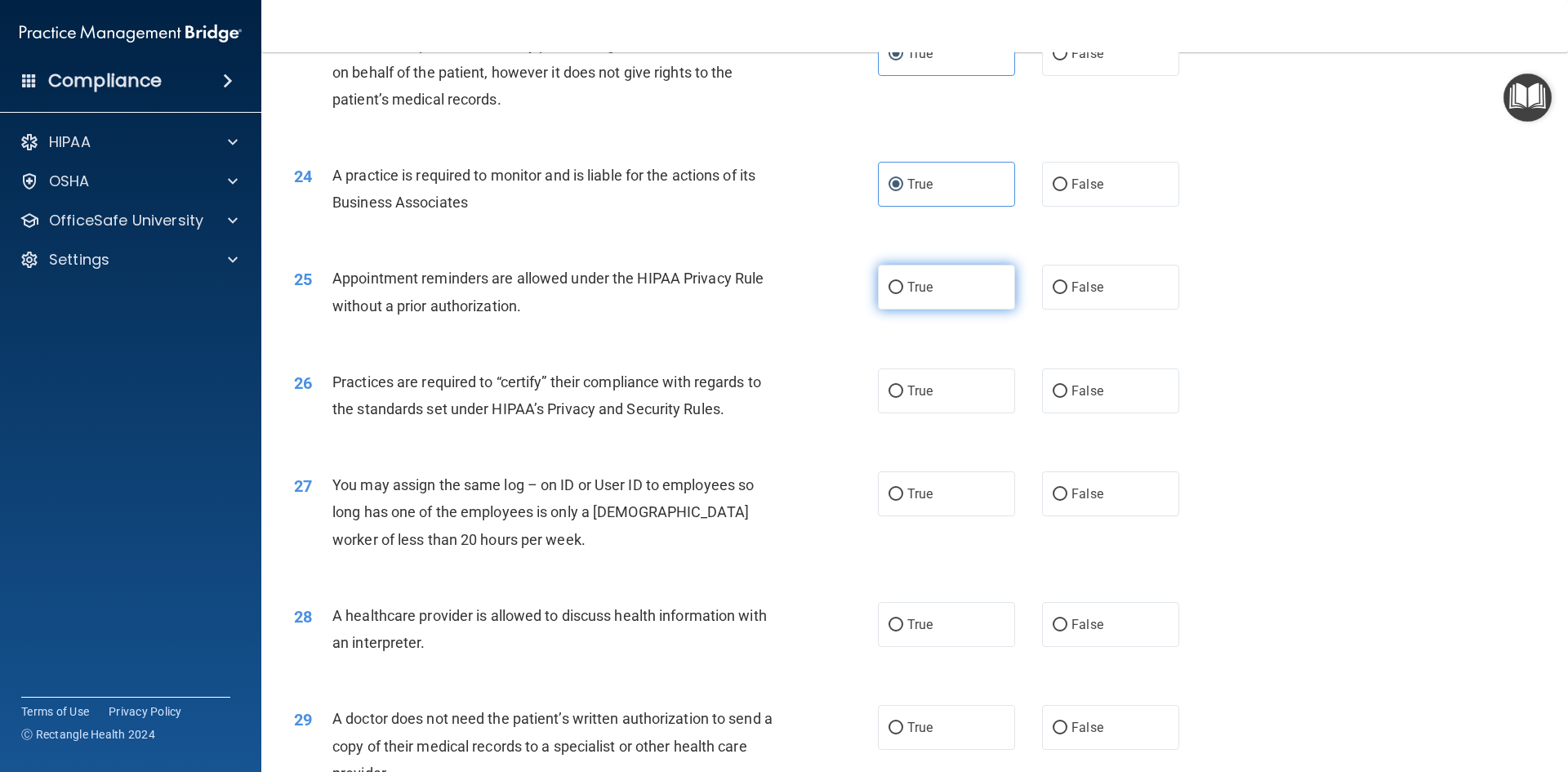
click at [918, 280] on span "True" at bounding box center [920, 287] width 25 height 16
click at [904, 282] on input "True" at bounding box center [896, 288] width 15 height 12
radio input "true"
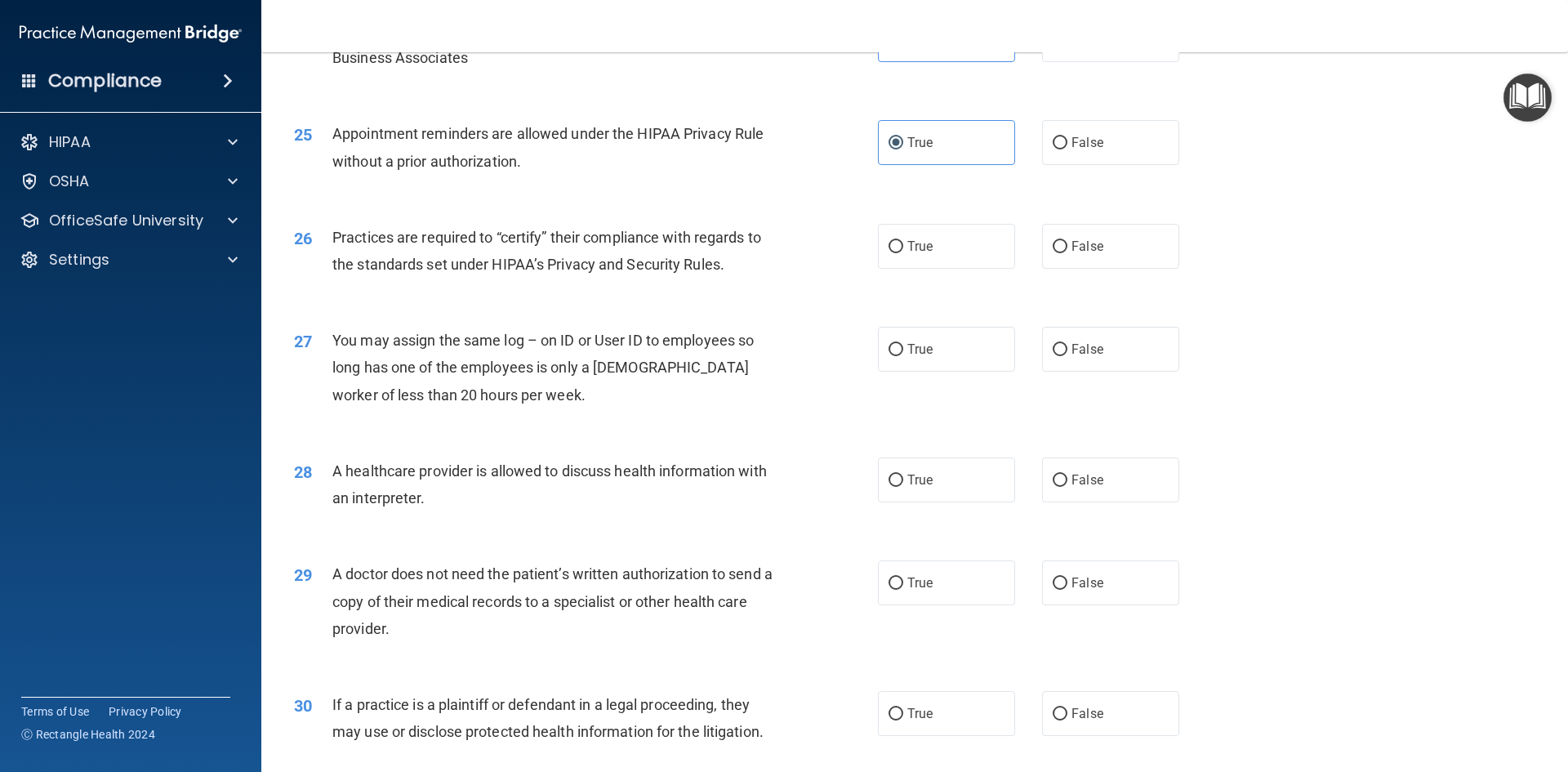
scroll to position [2941, 0]
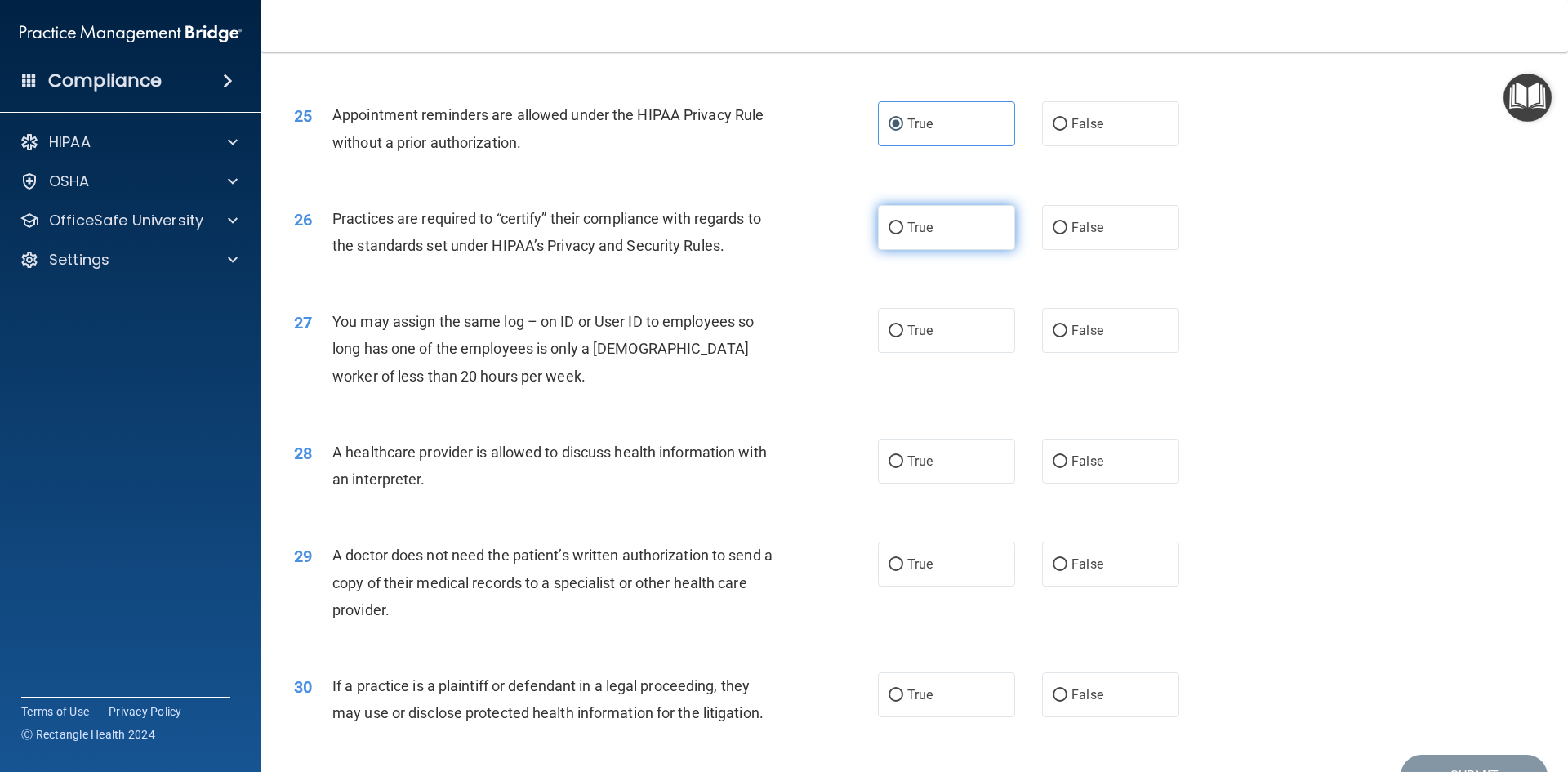
click at [927, 229] on span "True" at bounding box center [920, 227] width 25 height 16
click at [904, 229] on input "True" at bounding box center [896, 228] width 15 height 12
radio input "true"
click at [1079, 325] on span "False" at bounding box center [1087, 331] width 32 height 16
click at [1068, 325] on input "False" at bounding box center [1060, 332] width 15 height 12
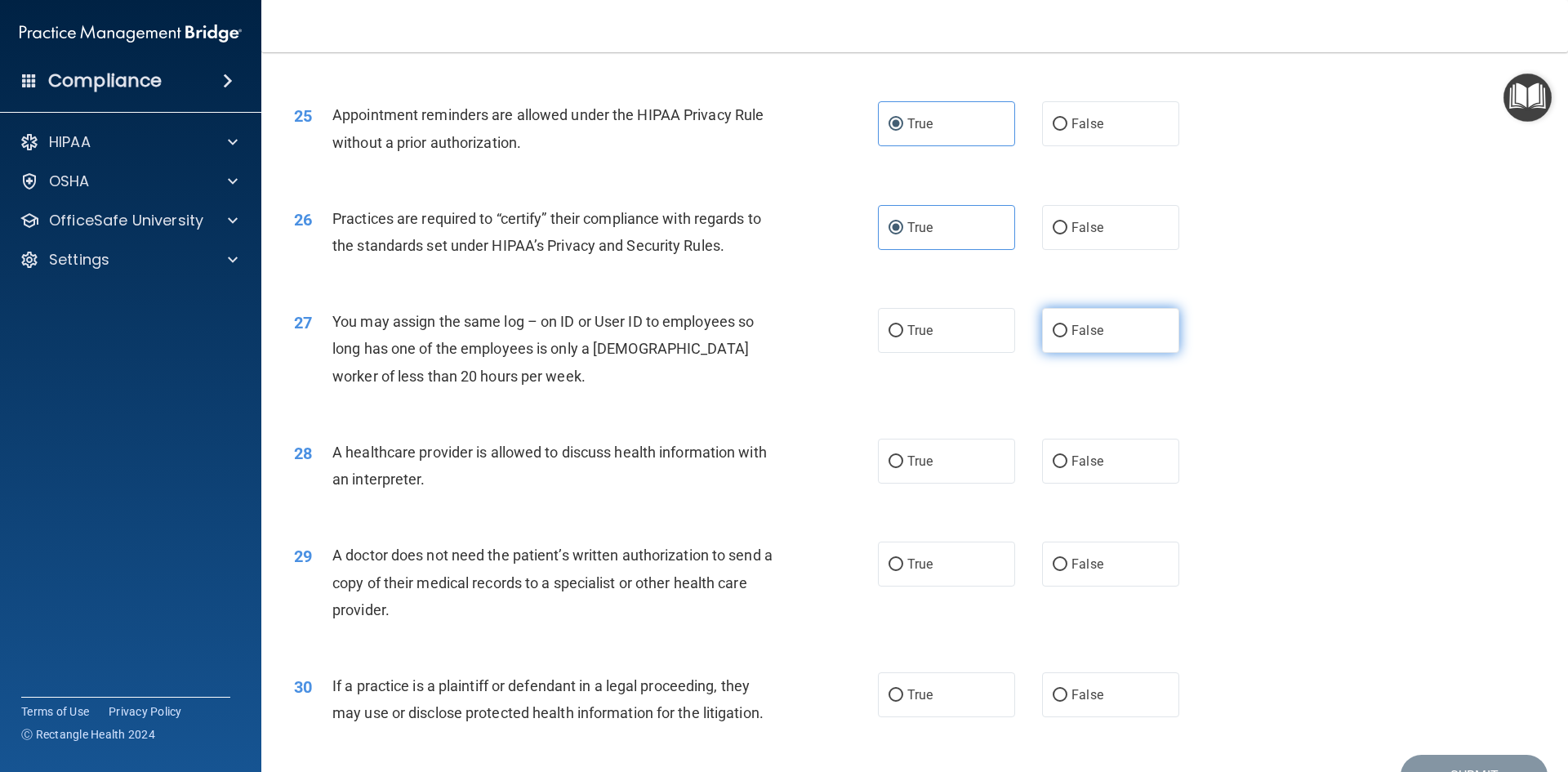
radio input "true"
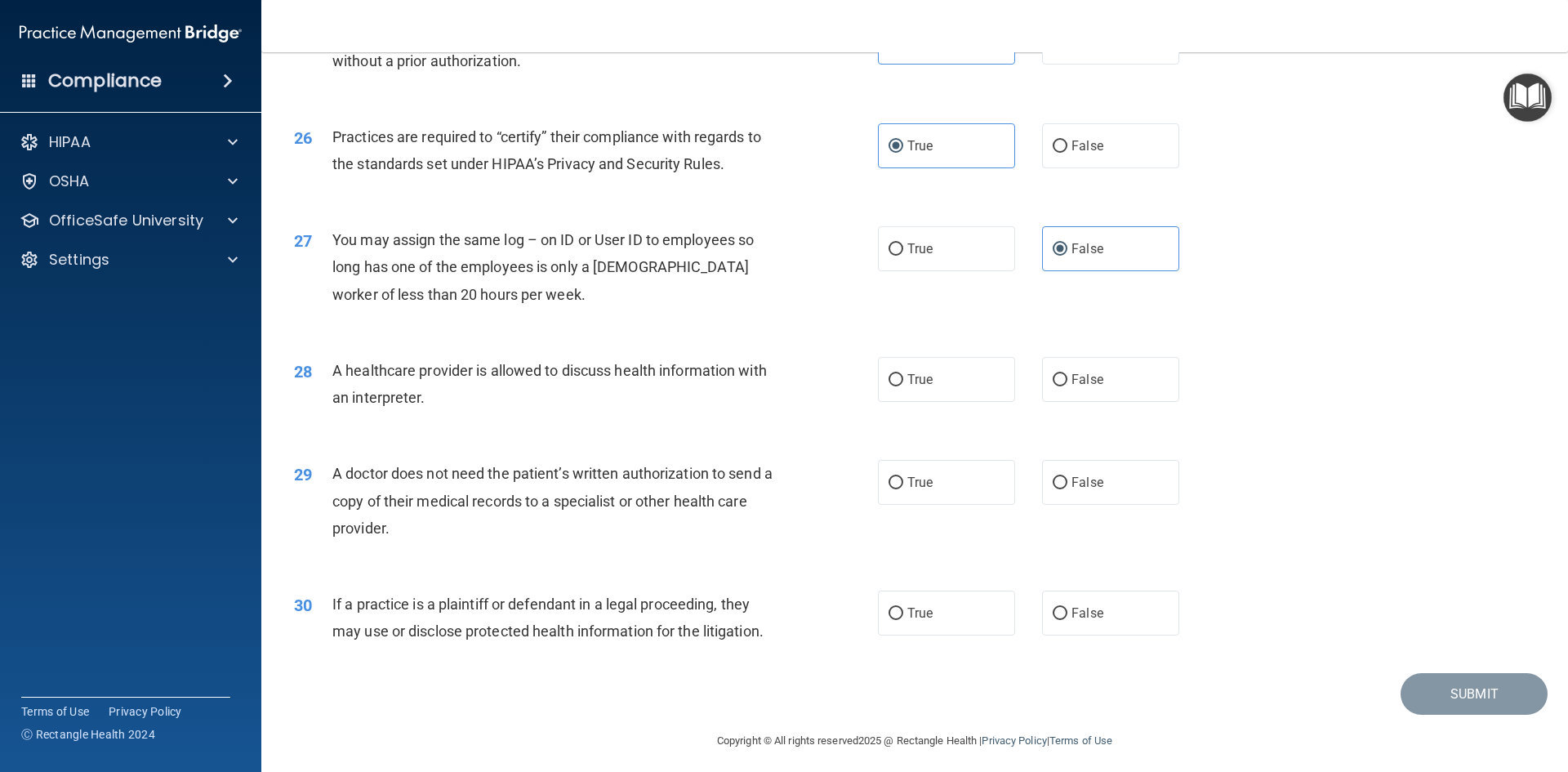
scroll to position [3030, 0]
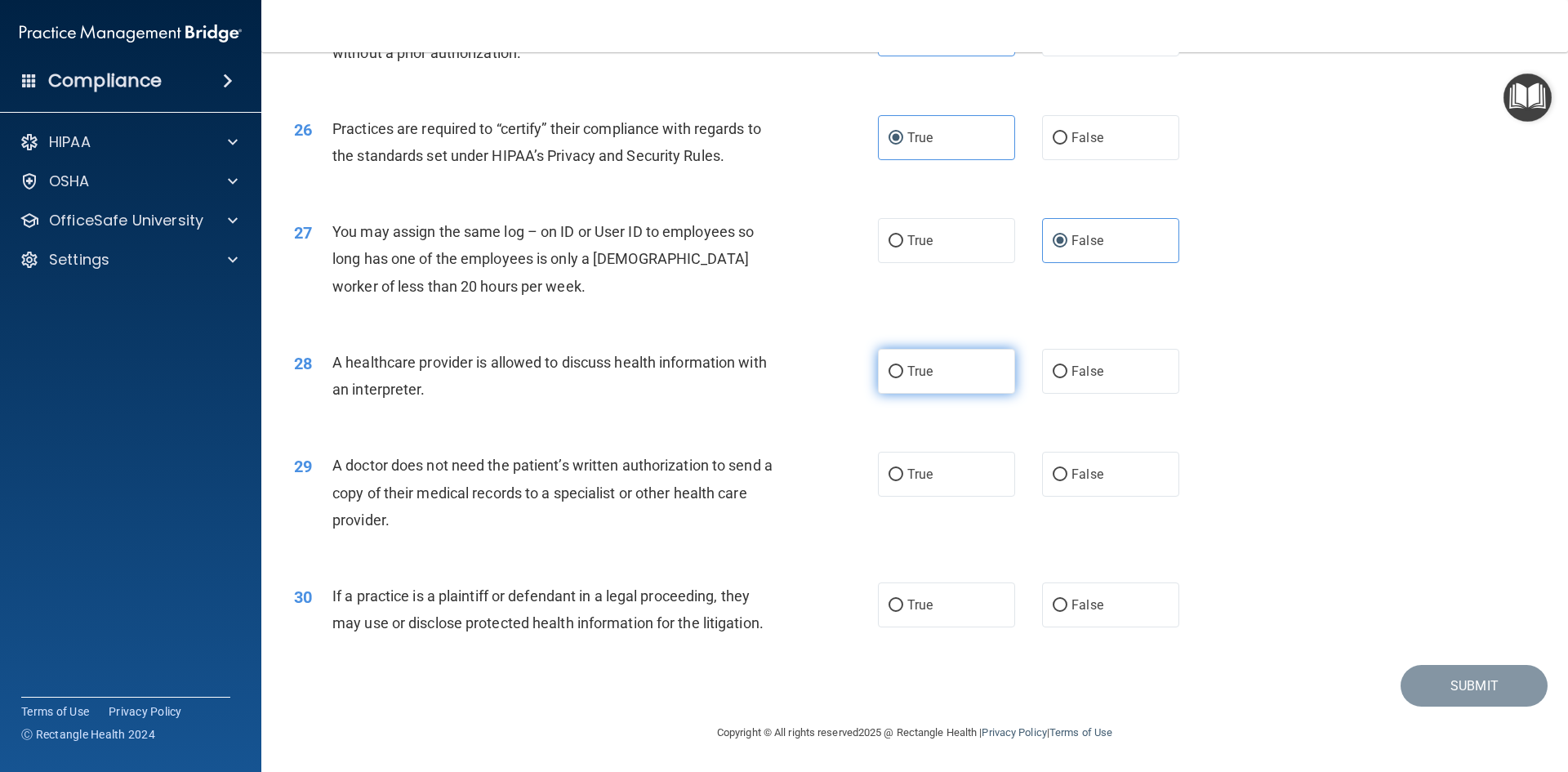
click at [915, 376] on span "True" at bounding box center [920, 371] width 25 height 16
click at [904, 376] on input "True" at bounding box center [896, 372] width 15 height 12
radio input "true"
click at [891, 472] on input "True" at bounding box center [896, 475] width 15 height 12
radio input "true"
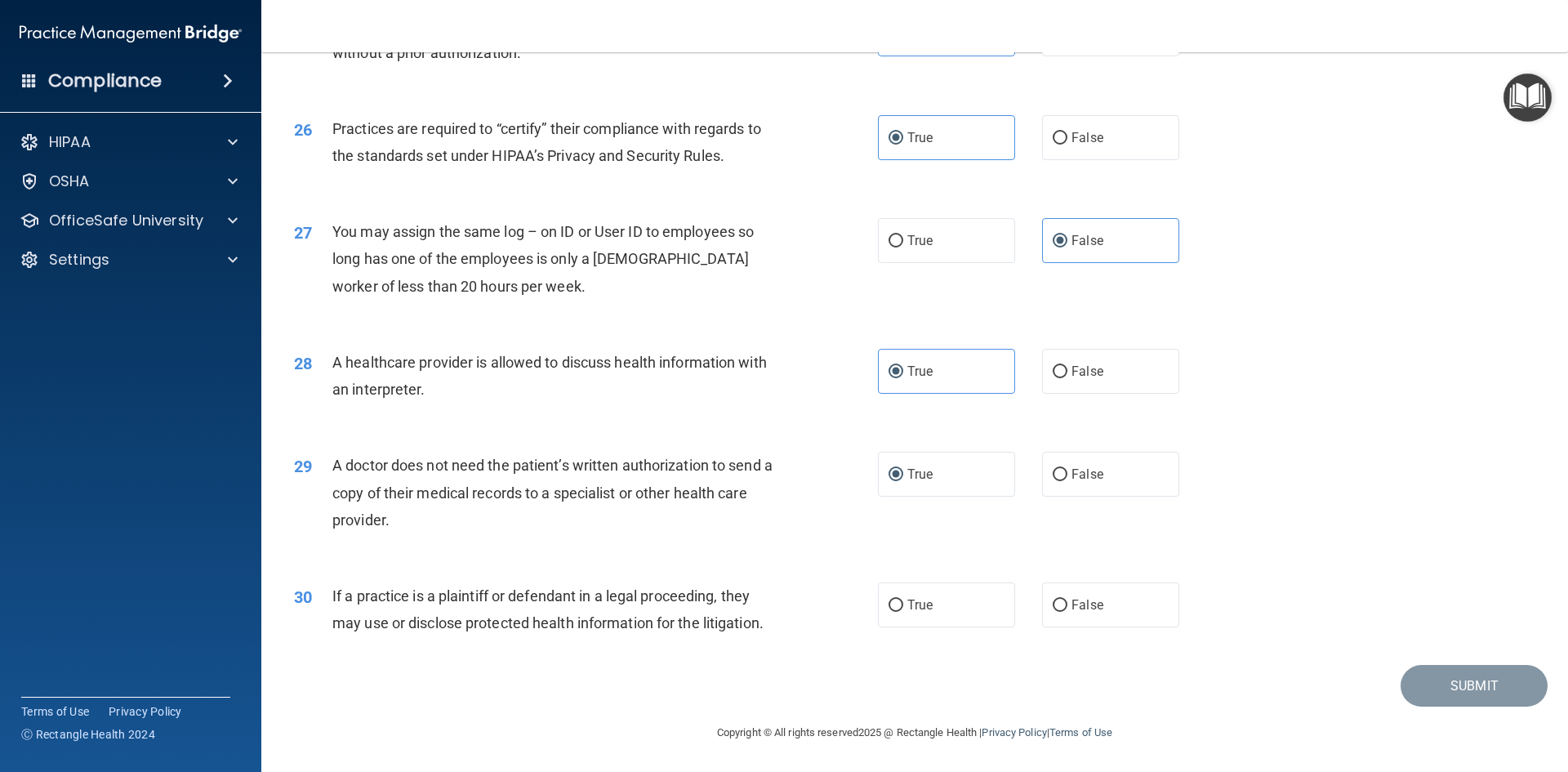
click at [865, 605] on div "30 If a practice is a plaintiff or defendant in a legal proceeding, they may us…" at bounding box center [586, 613] width 634 height 62
click at [913, 604] on span "True" at bounding box center [920, 605] width 25 height 16
click at [904, 604] on input "True" at bounding box center [896, 605] width 15 height 12
radio input "true"
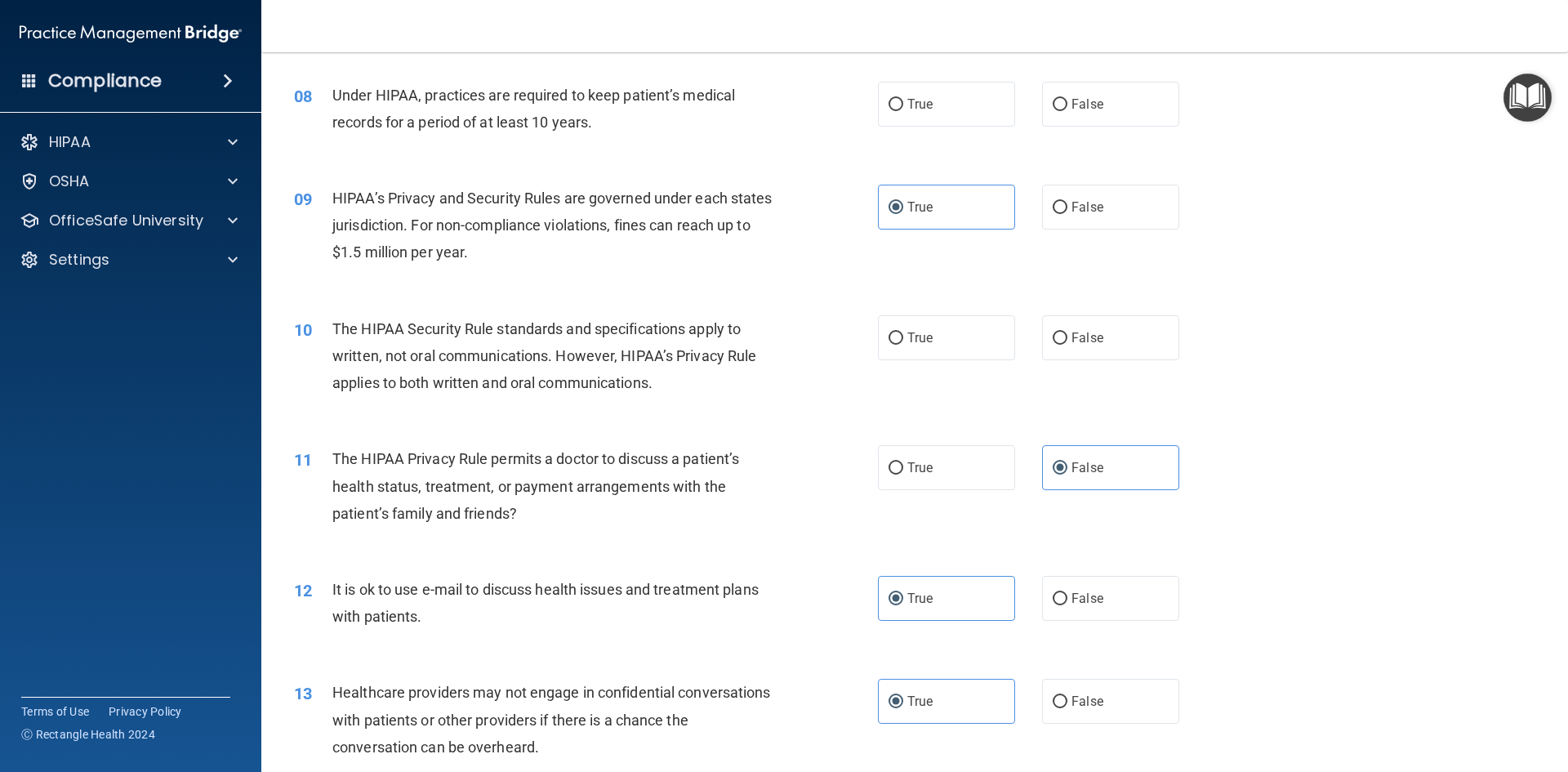
scroll to position [743, 0]
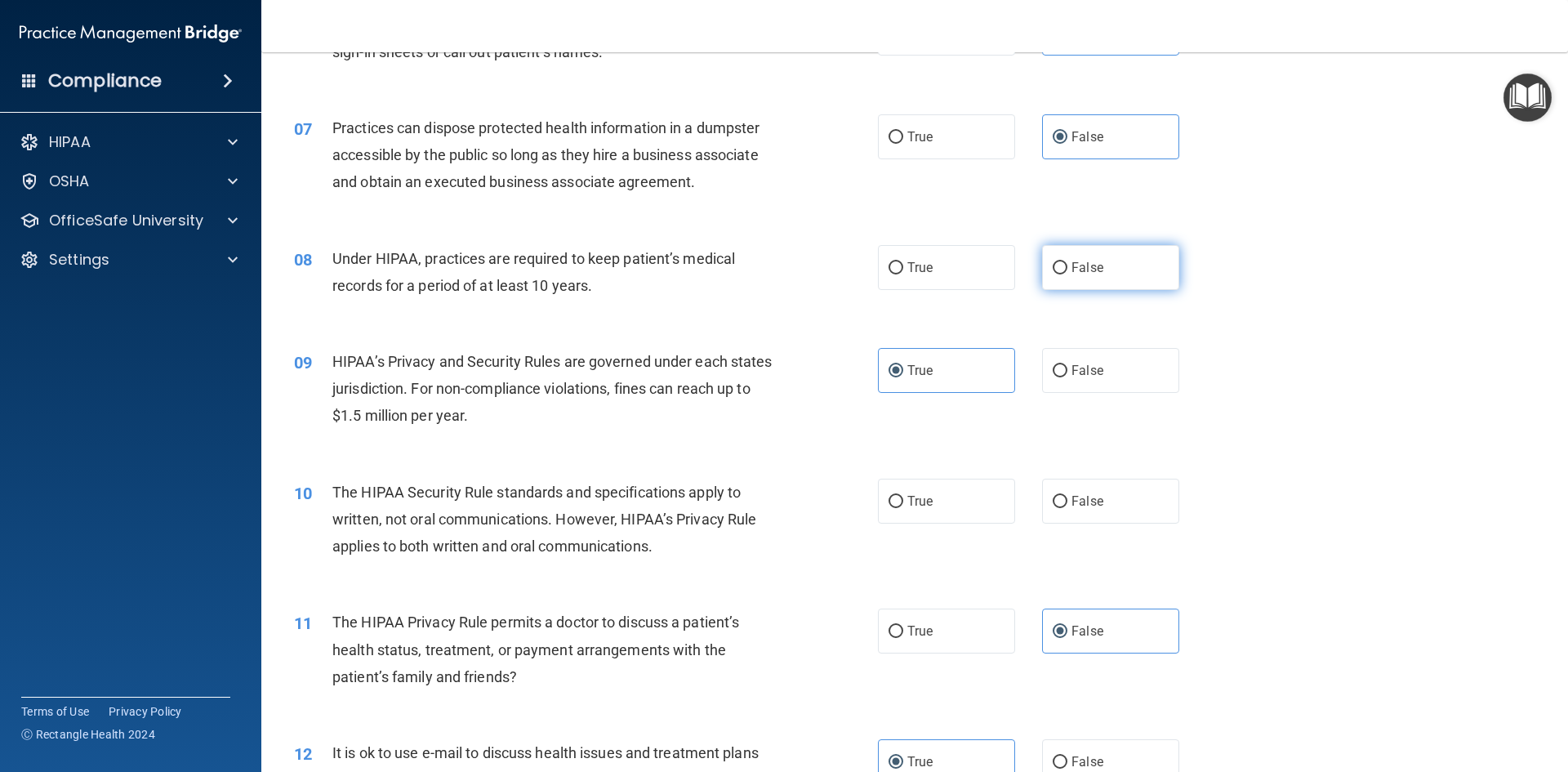
click at [1108, 261] on label "False" at bounding box center [1111, 267] width 137 height 45
click at [1068, 262] on input "False" at bounding box center [1060, 268] width 15 height 12
radio input "true"
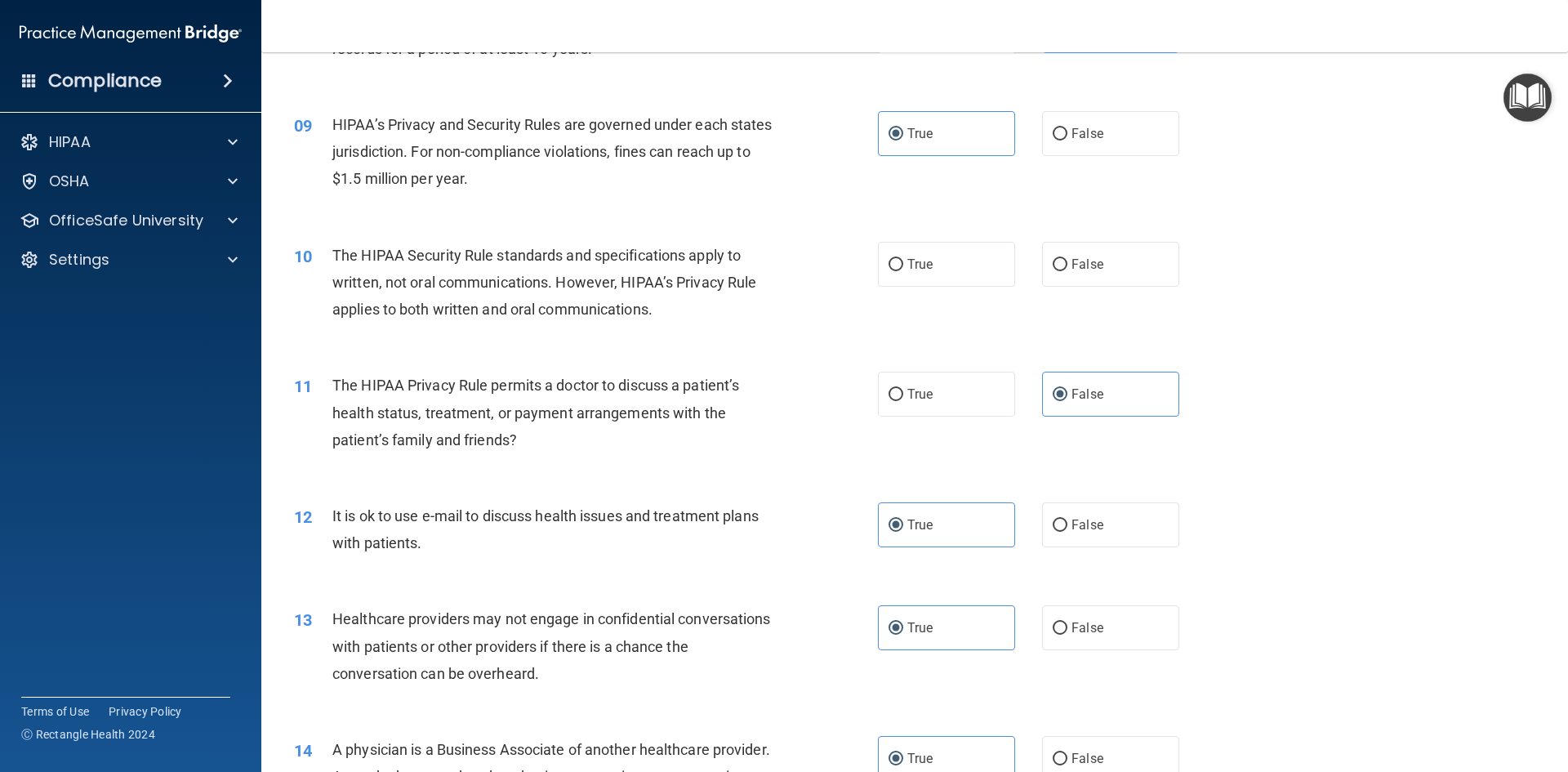
scroll to position [988, 0]
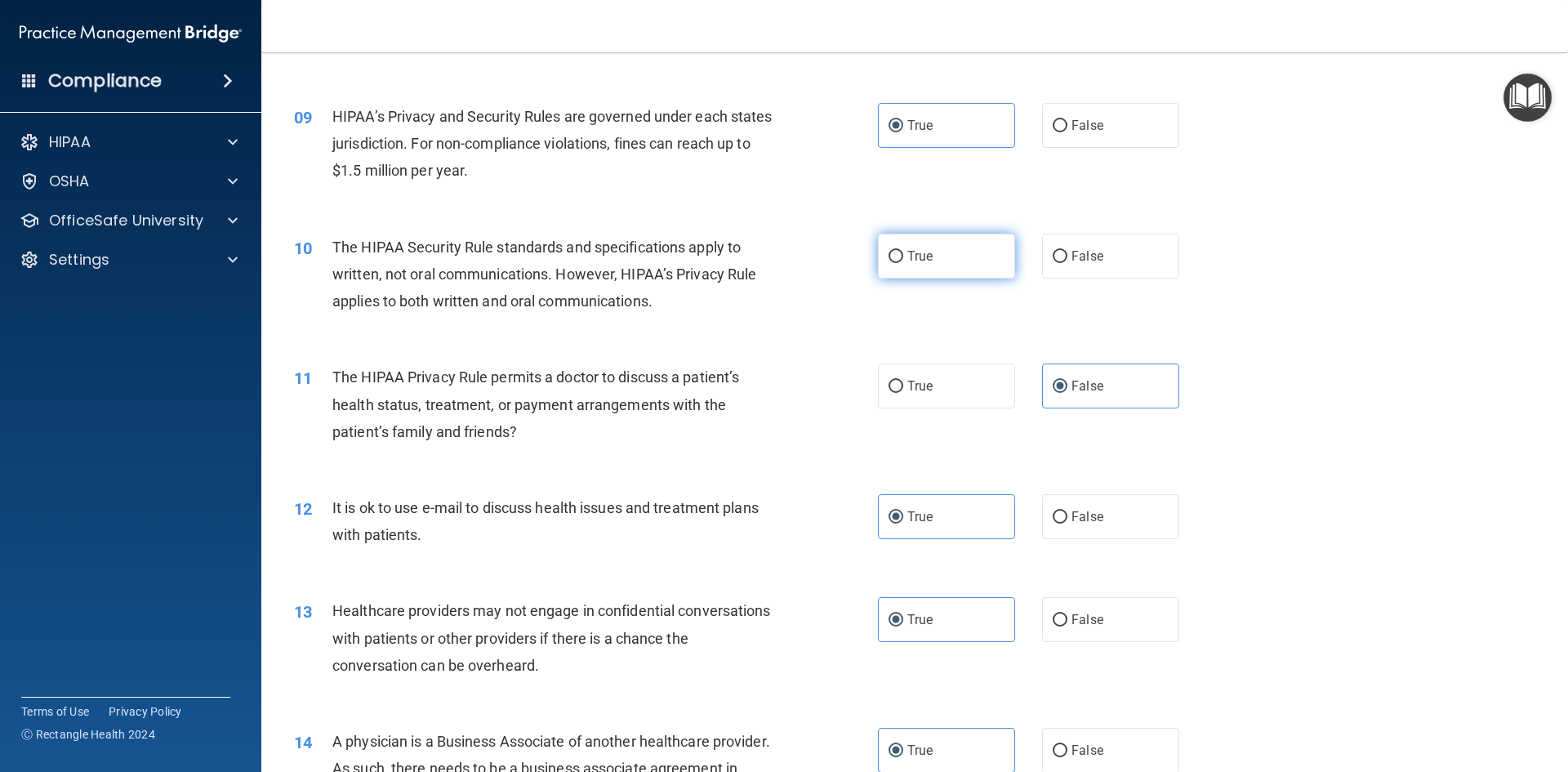
click at [927, 253] on span "True" at bounding box center [920, 256] width 25 height 16
click at [904, 253] on input "True" at bounding box center [896, 257] width 15 height 12
radio input "true"
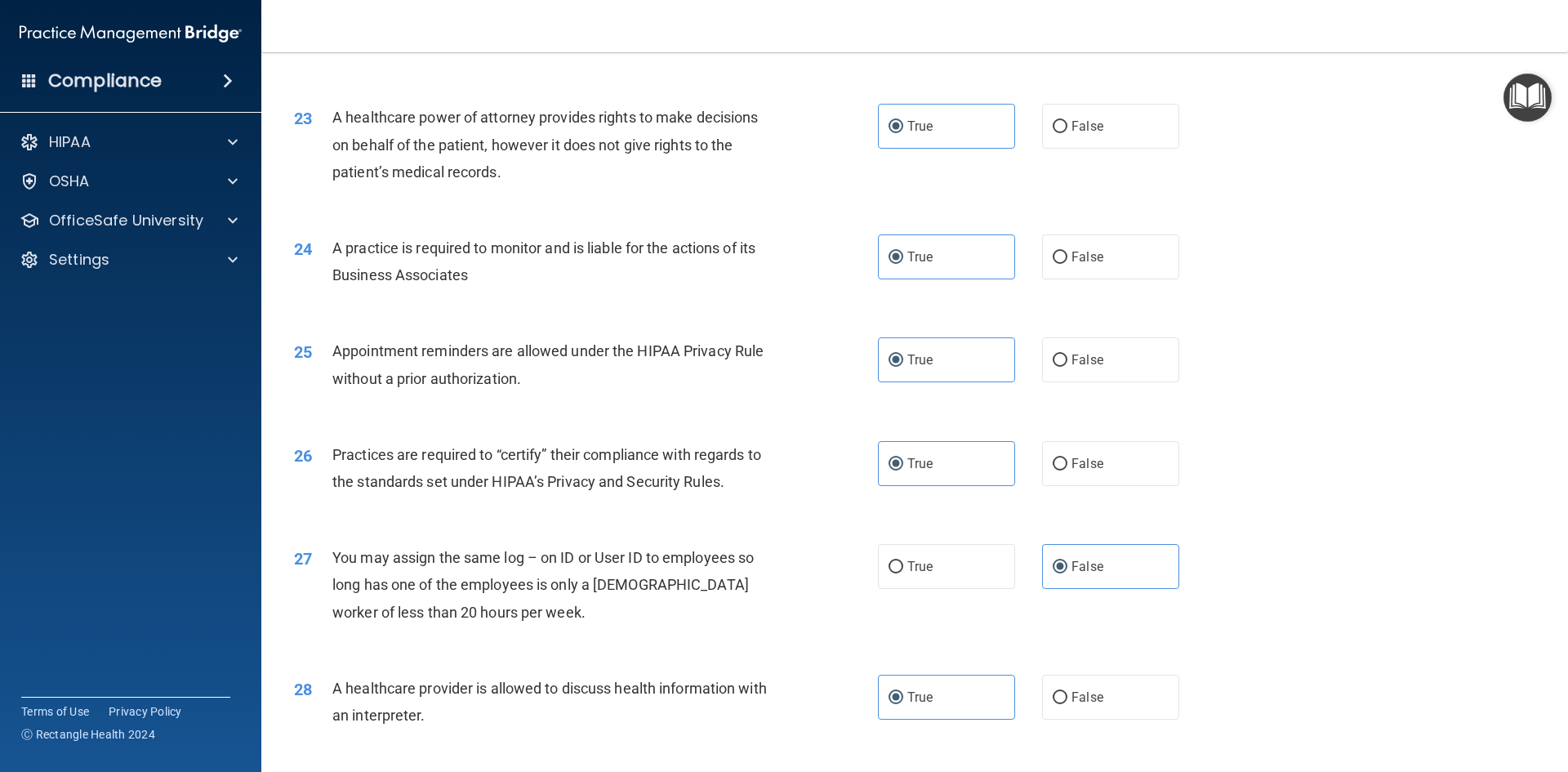
scroll to position [3030, 0]
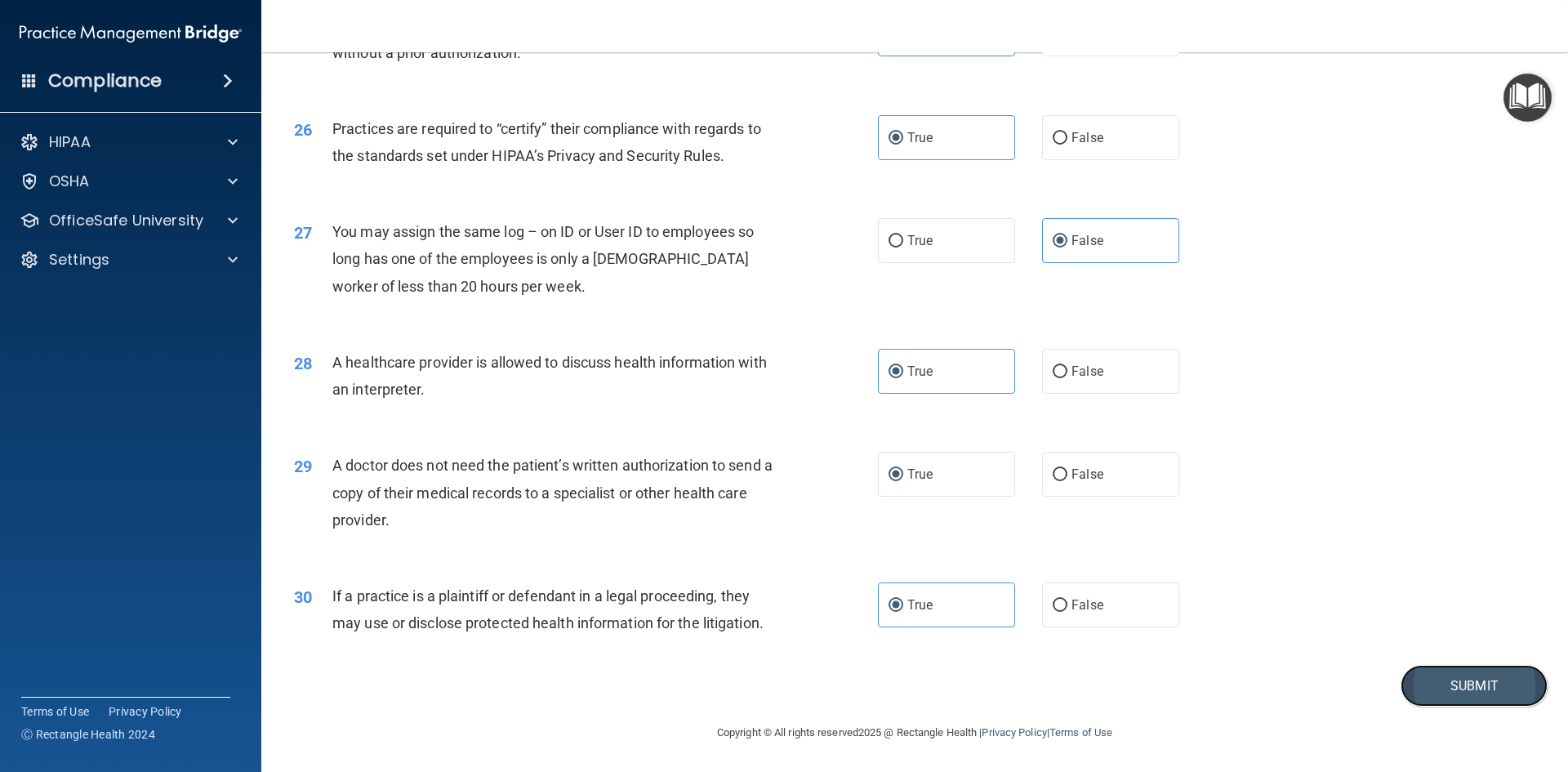
click at [1454, 680] on button "Submit" at bounding box center [1475, 685] width 147 height 41
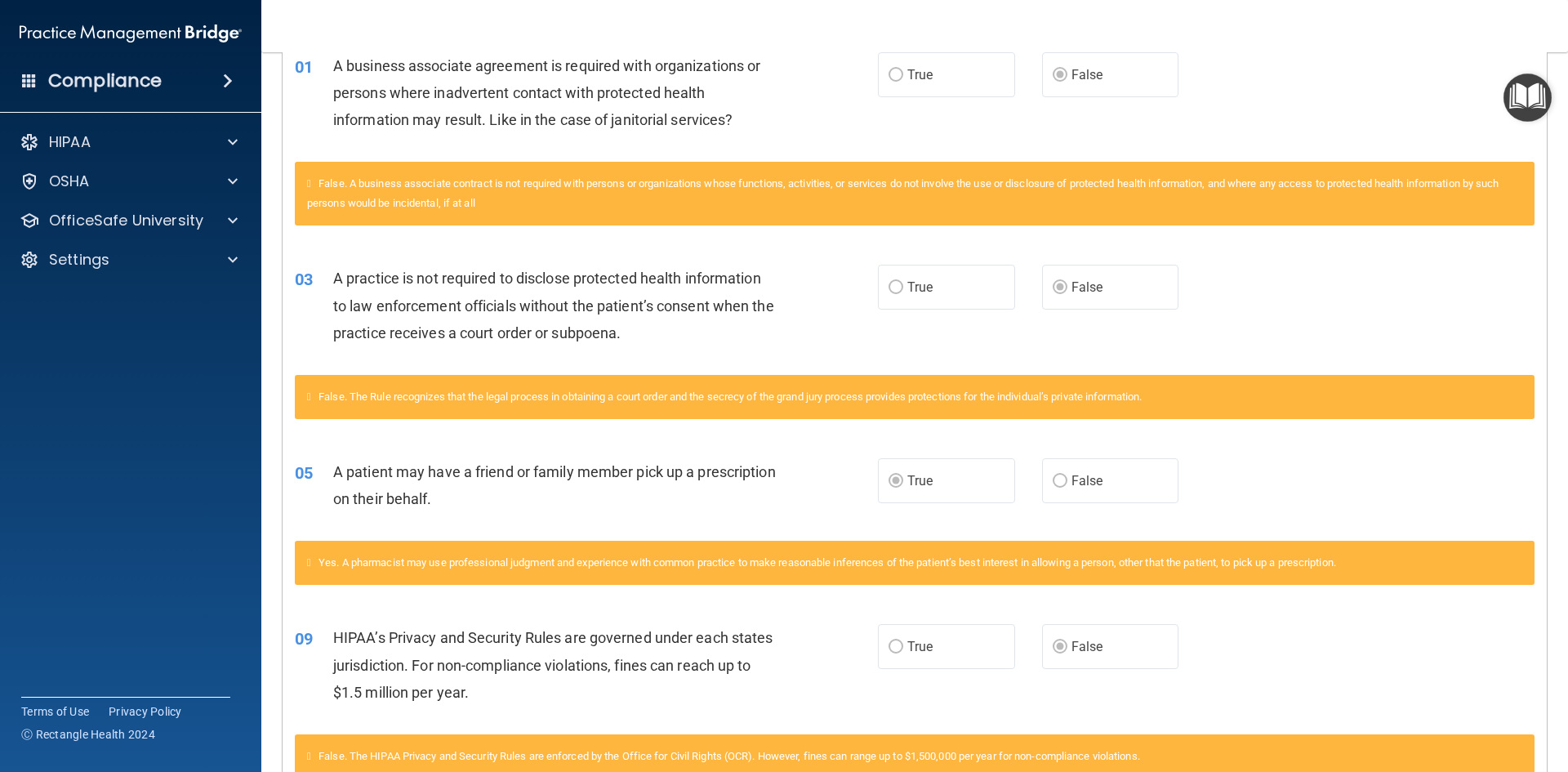
scroll to position [408, 0]
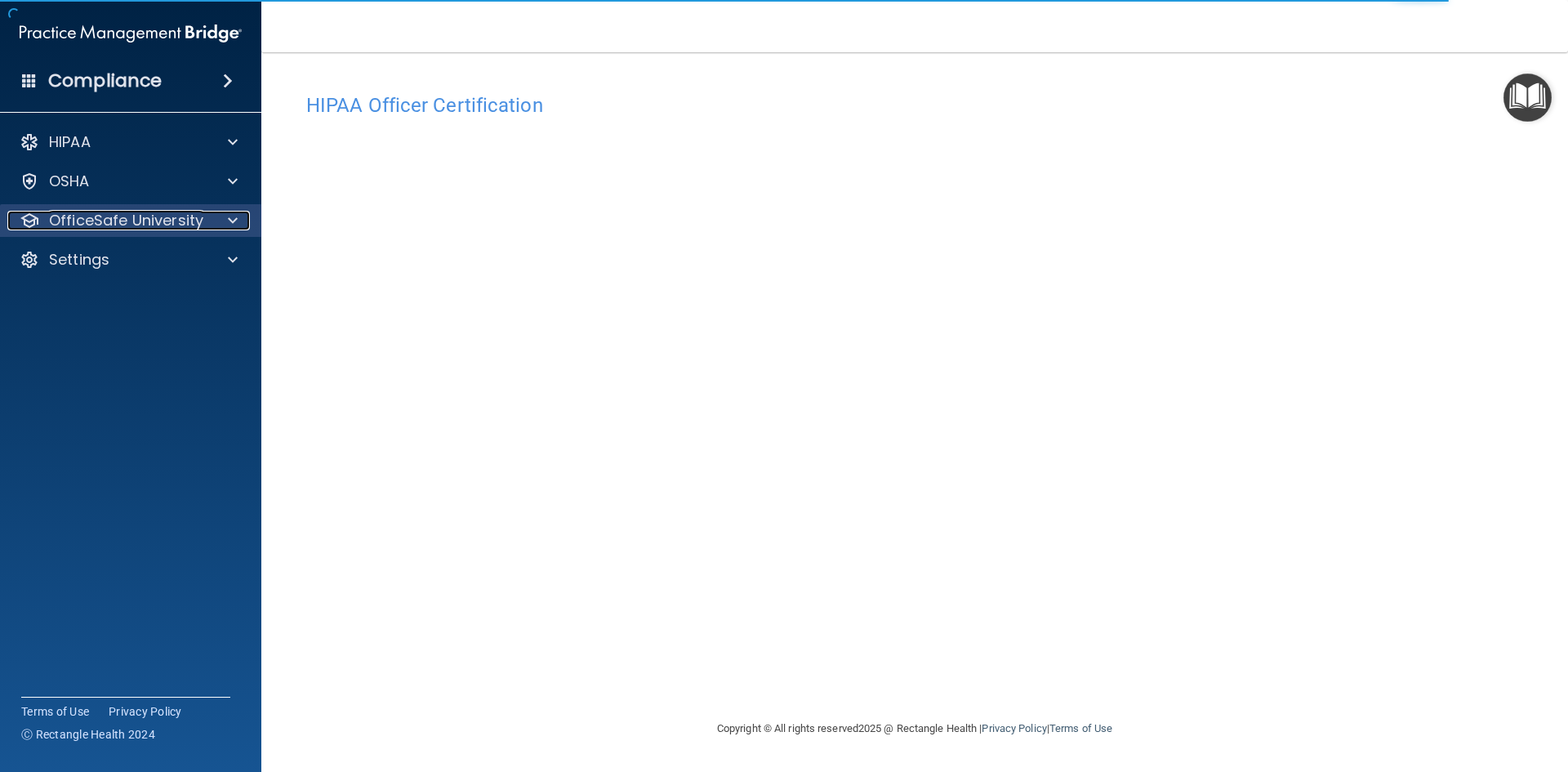
click at [162, 211] on p "OfficeSafe University" at bounding box center [126, 220] width 154 height 19
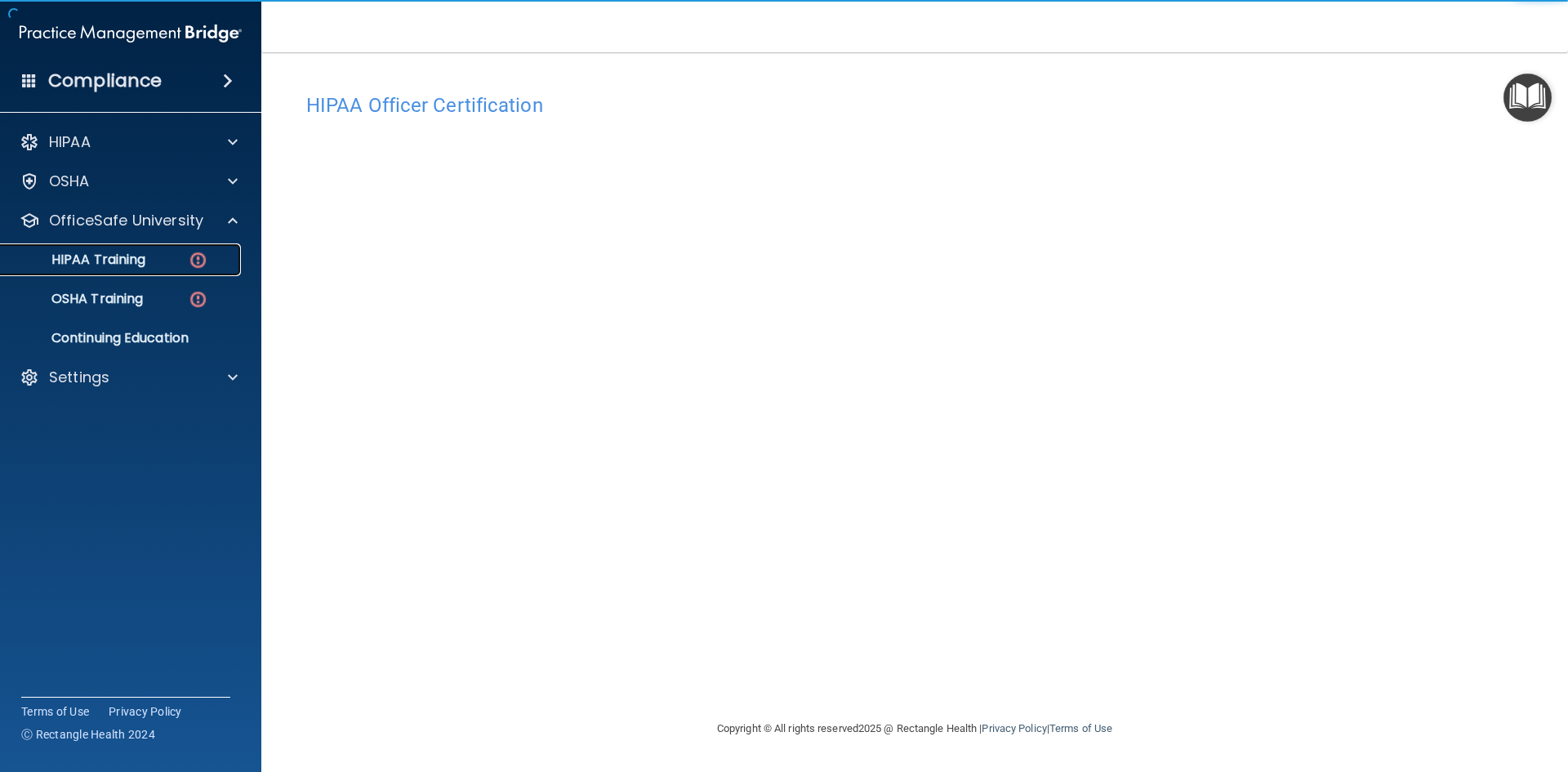
click at [105, 266] on p "HIPAA Training" at bounding box center [78, 260] width 135 height 17
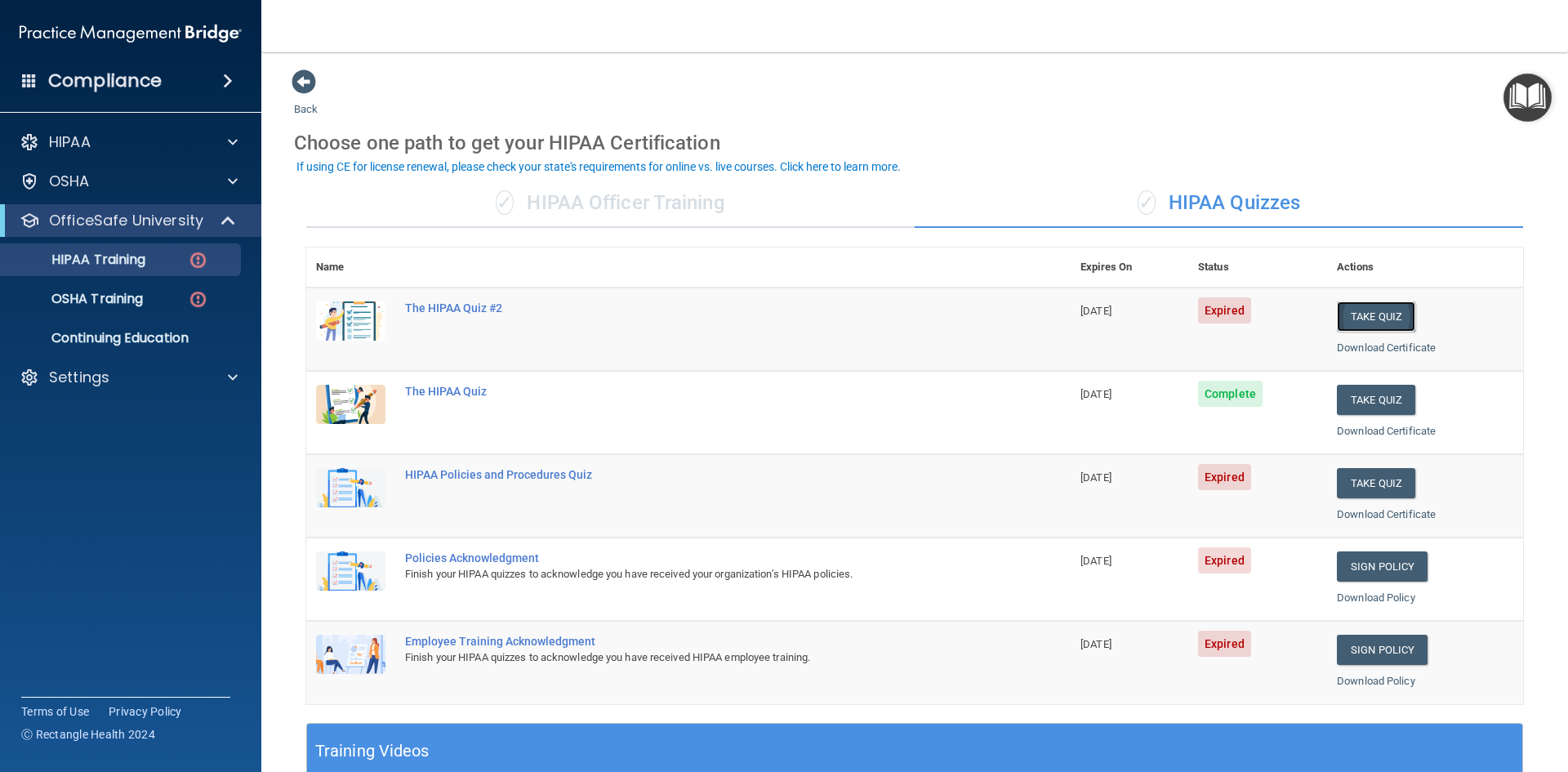
click at [1388, 325] on button "Take Quiz" at bounding box center [1376, 317] width 78 height 30
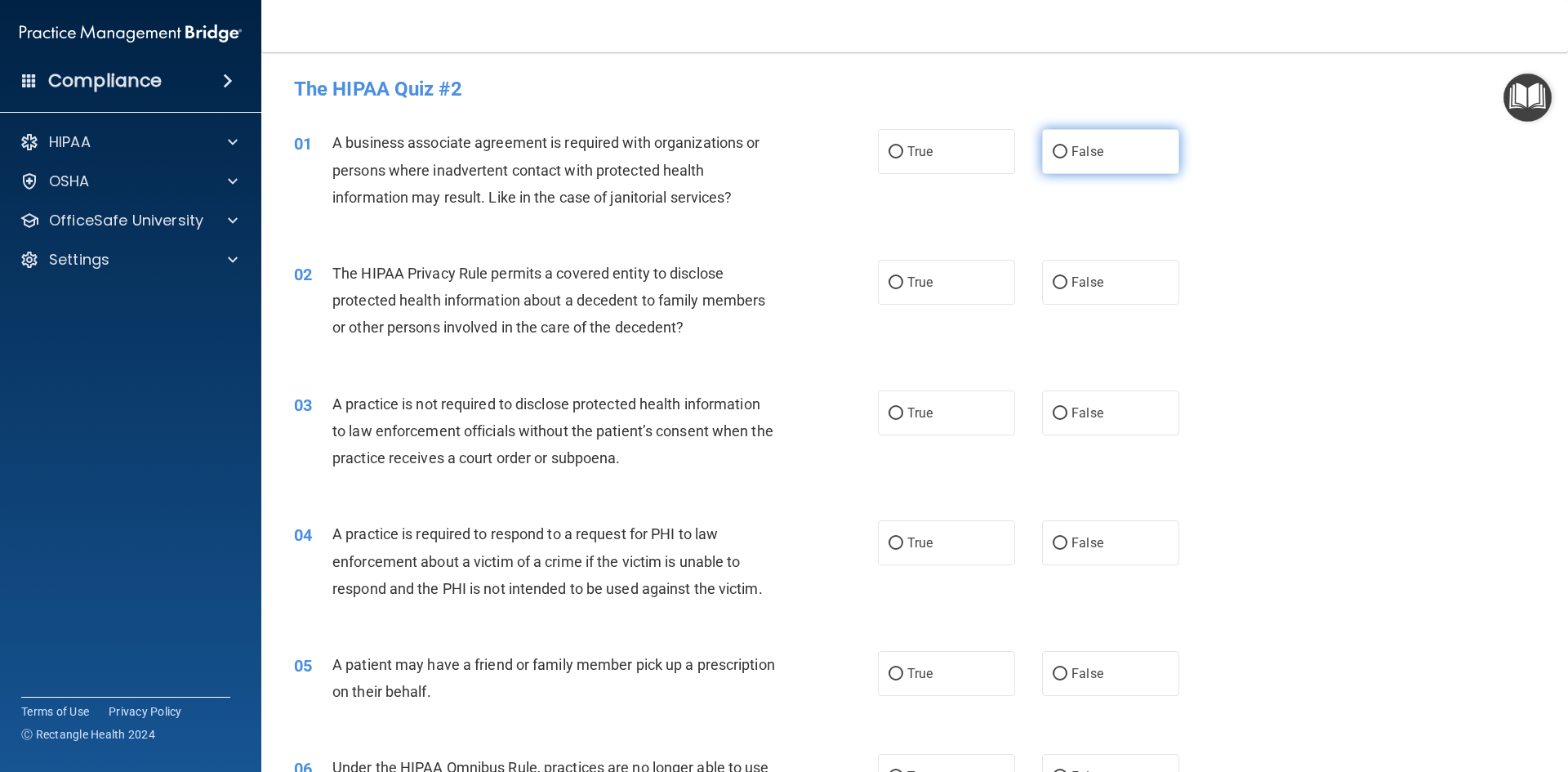
click at [1159, 139] on label "False" at bounding box center [1111, 151] width 137 height 45
click at [1068, 147] on input "False" at bounding box center [1060, 153] width 15 height 12
radio input "true"
click at [1053, 408] on input "False" at bounding box center [1060, 414] width 15 height 12
radio input "true"
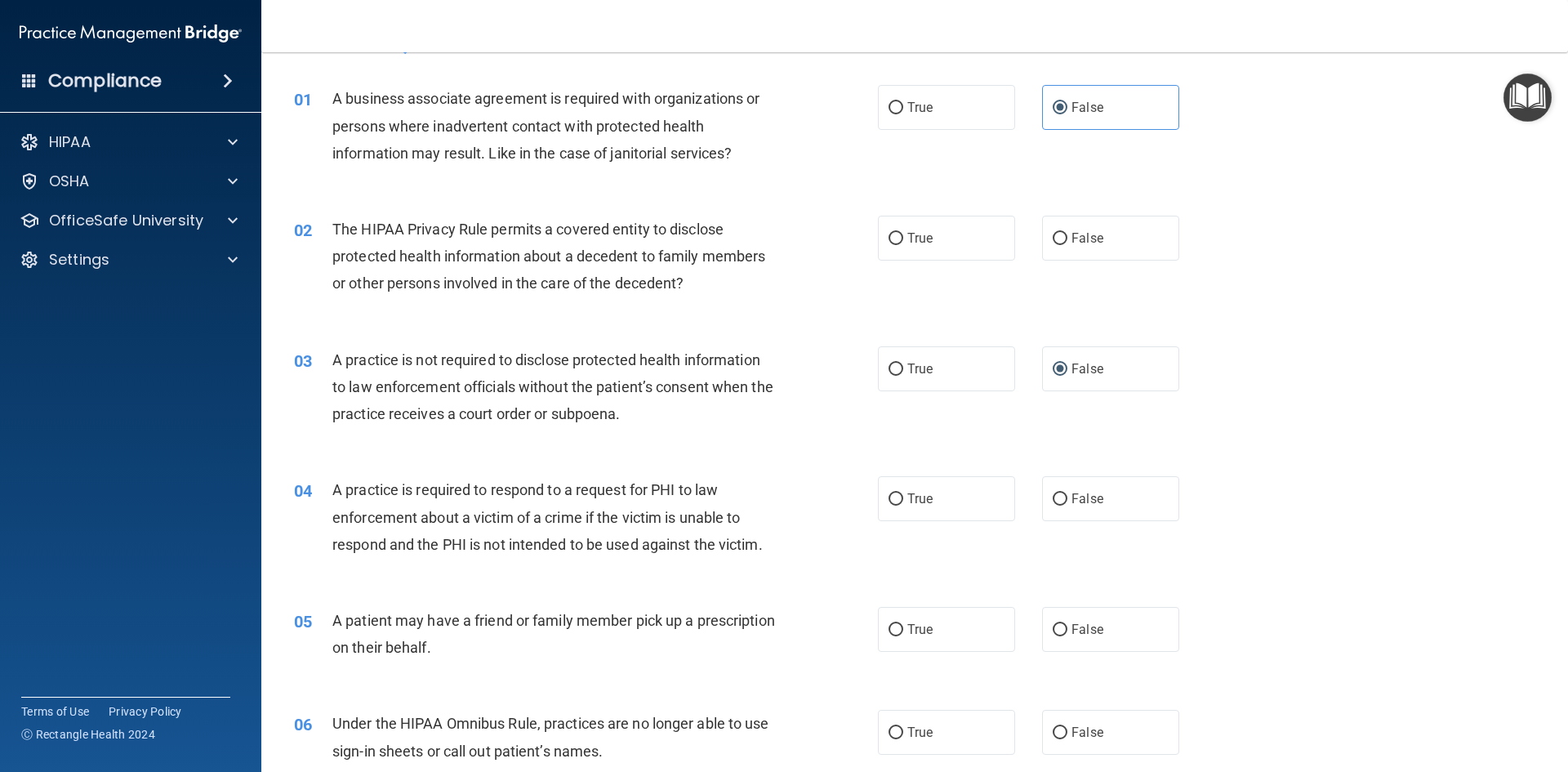
scroll to position [82, 0]
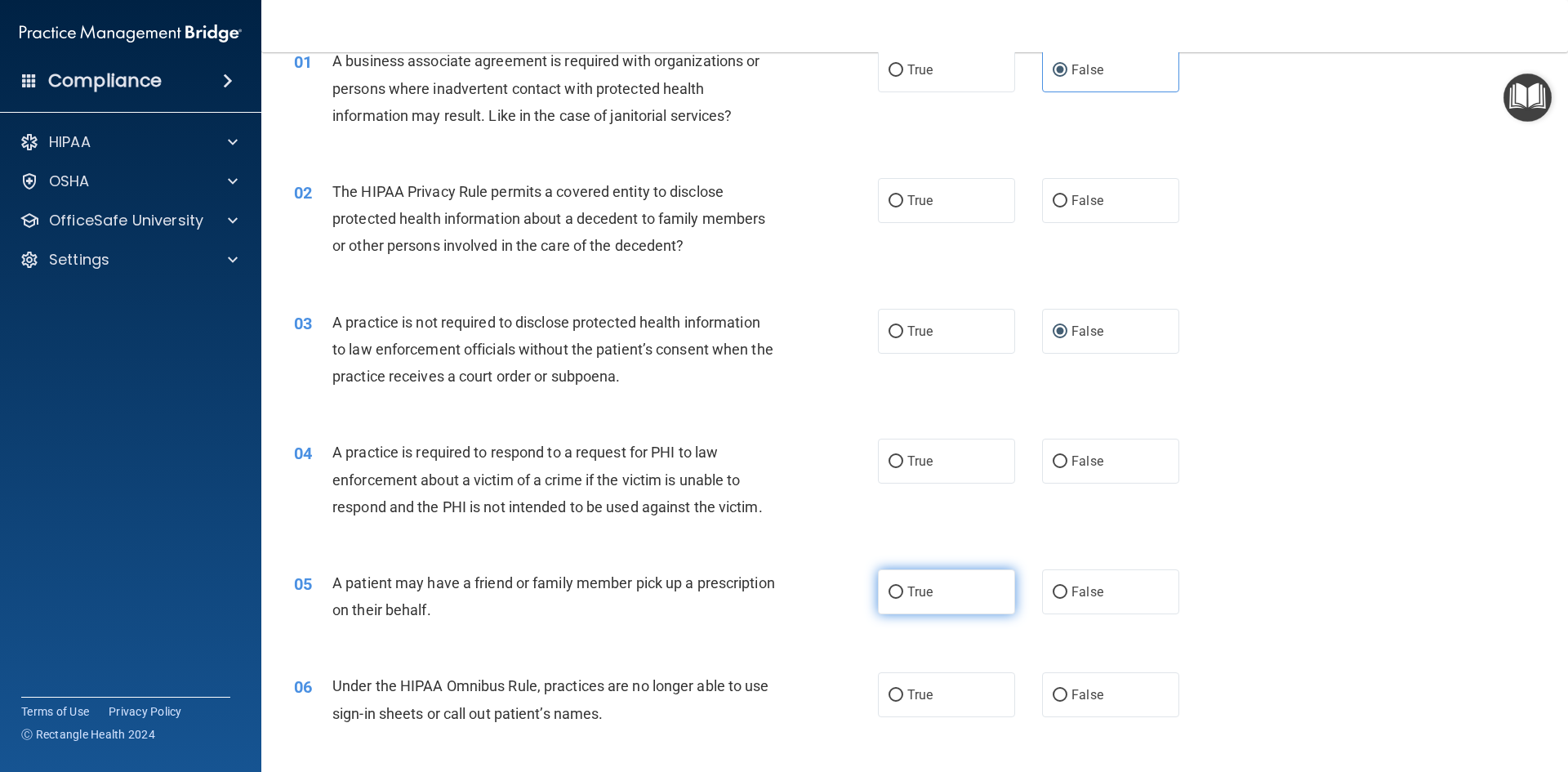
click at [911, 591] on span "True" at bounding box center [920, 592] width 25 height 16
click at [904, 591] on input "True" at bounding box center [896, 592] width 15 height 12
radio input "true"
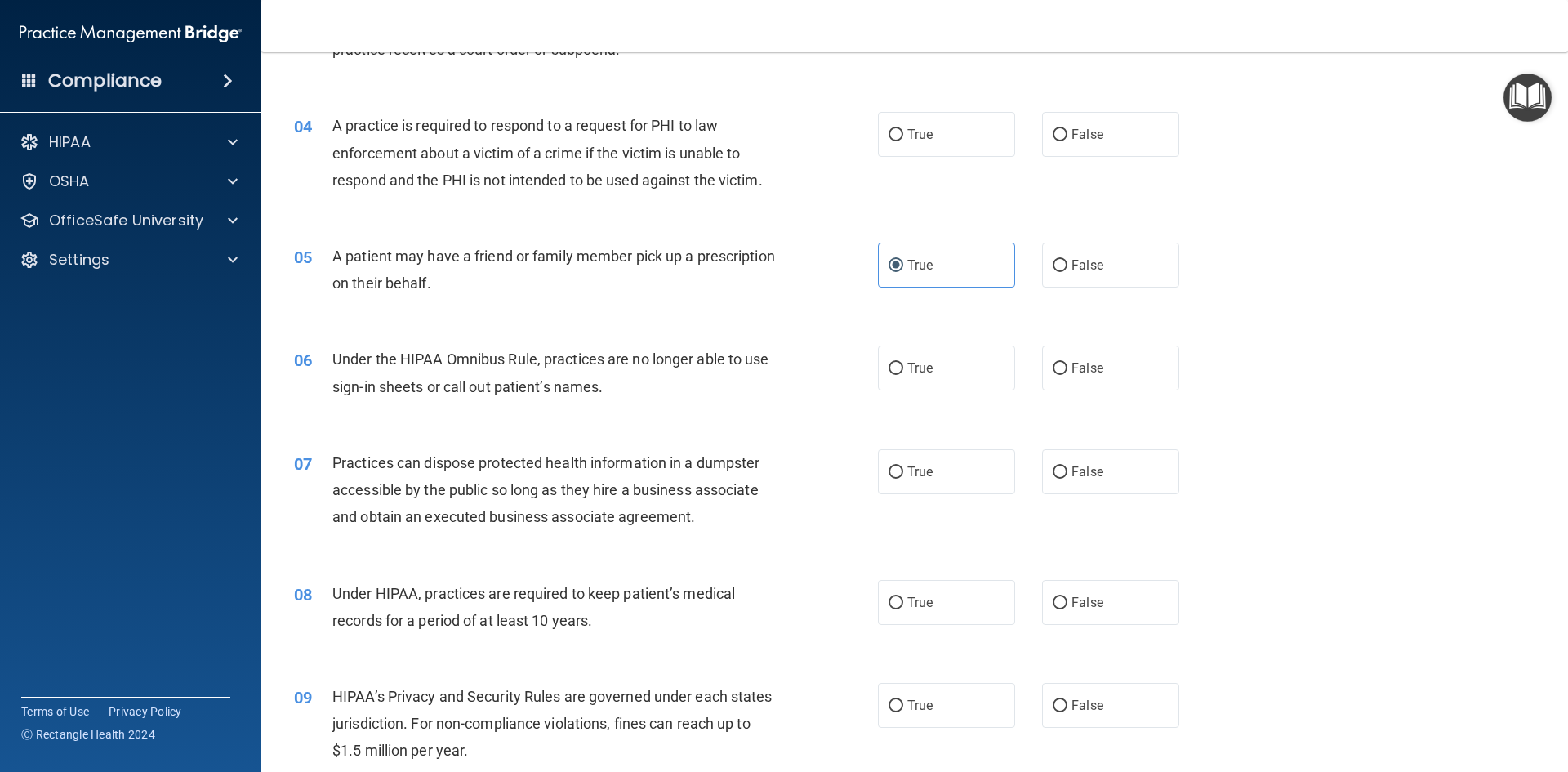
scroll to position [572, 0]
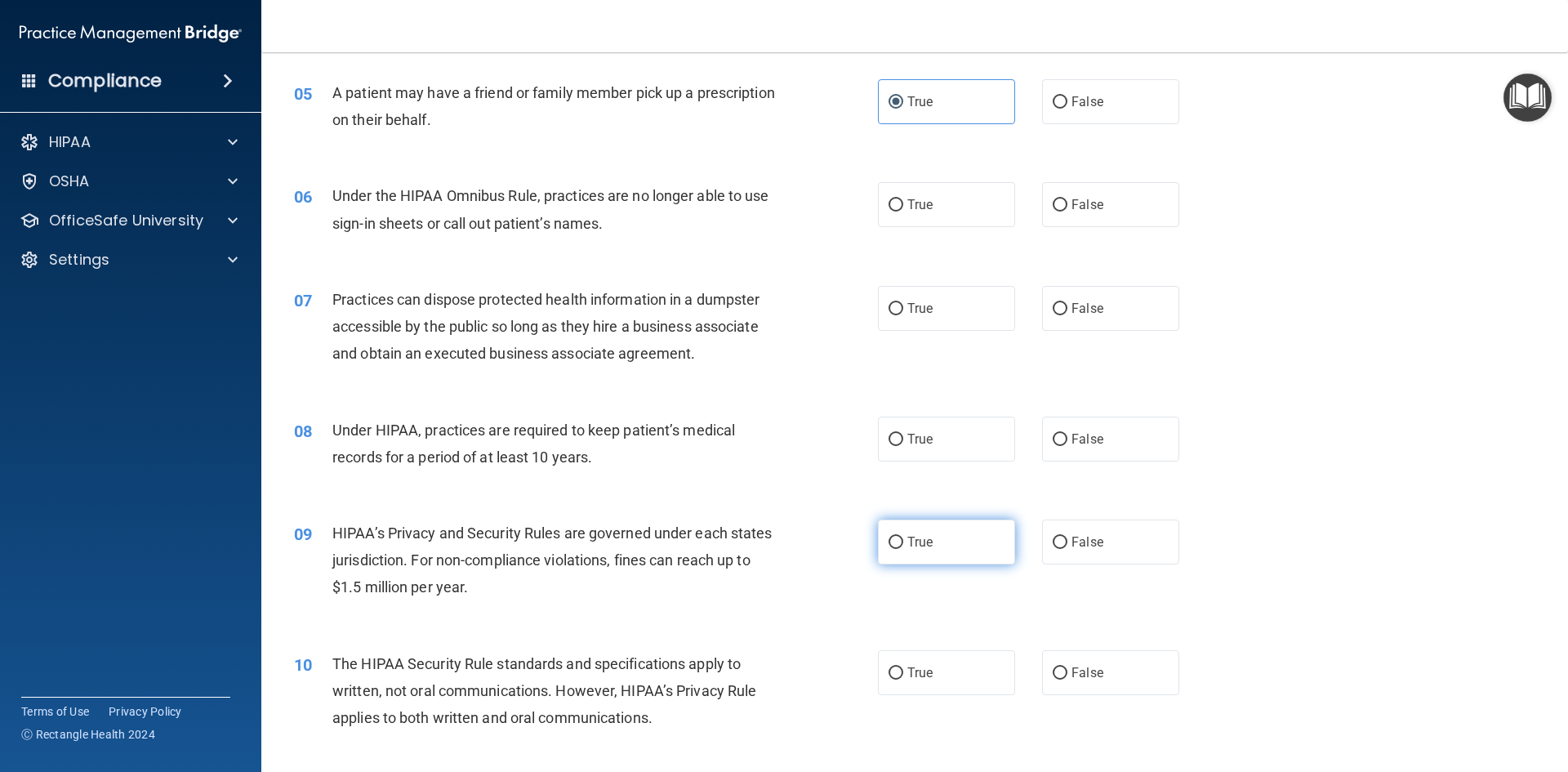
click at [936, 547] on label "True" at bounding box center [947, 541] width 137 height 45
click at [904, 547] on input "True" at bounding box center [896, 543] width 15 height 12
radio input "true"
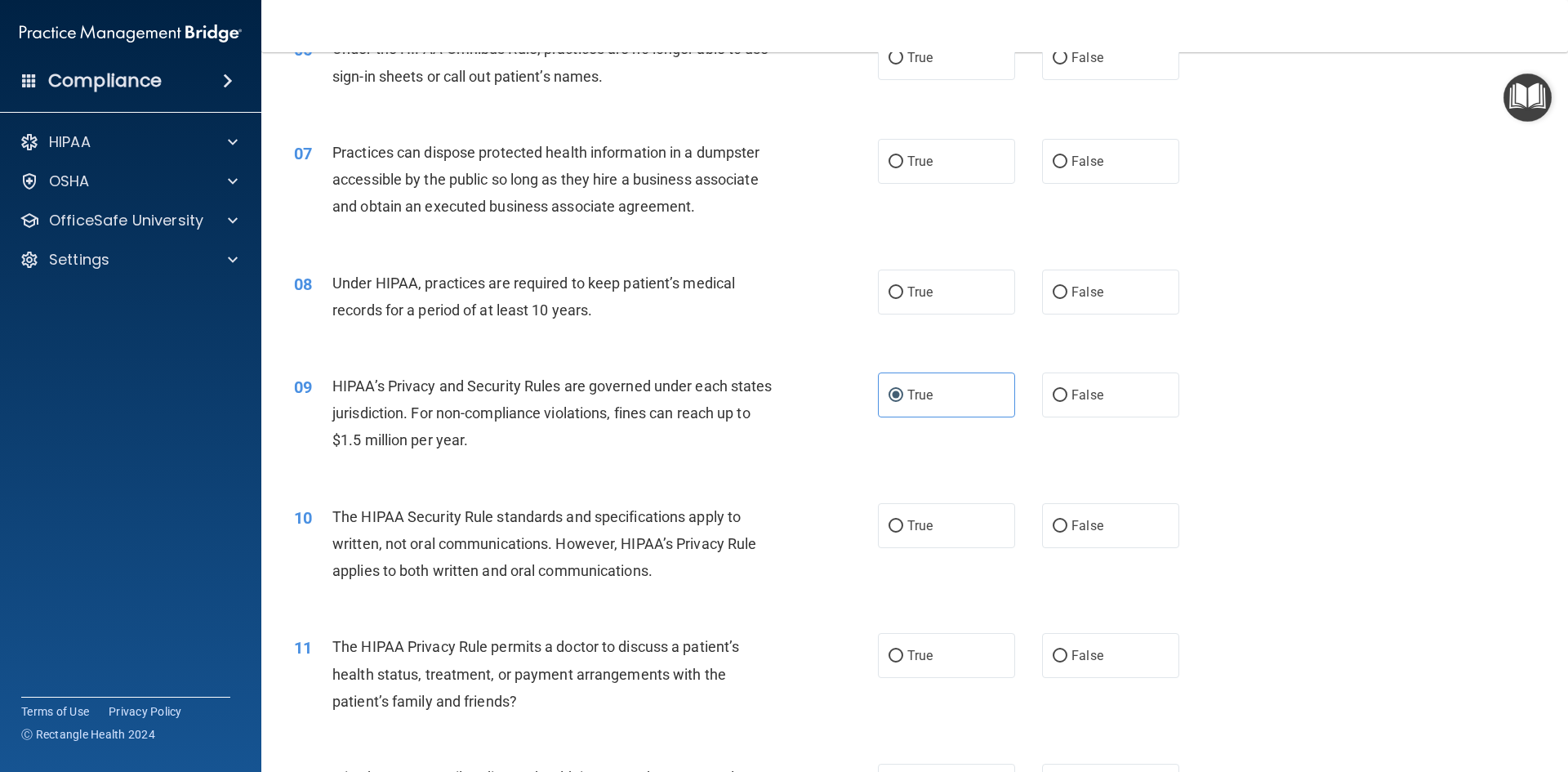
scroll to position [817, 0]
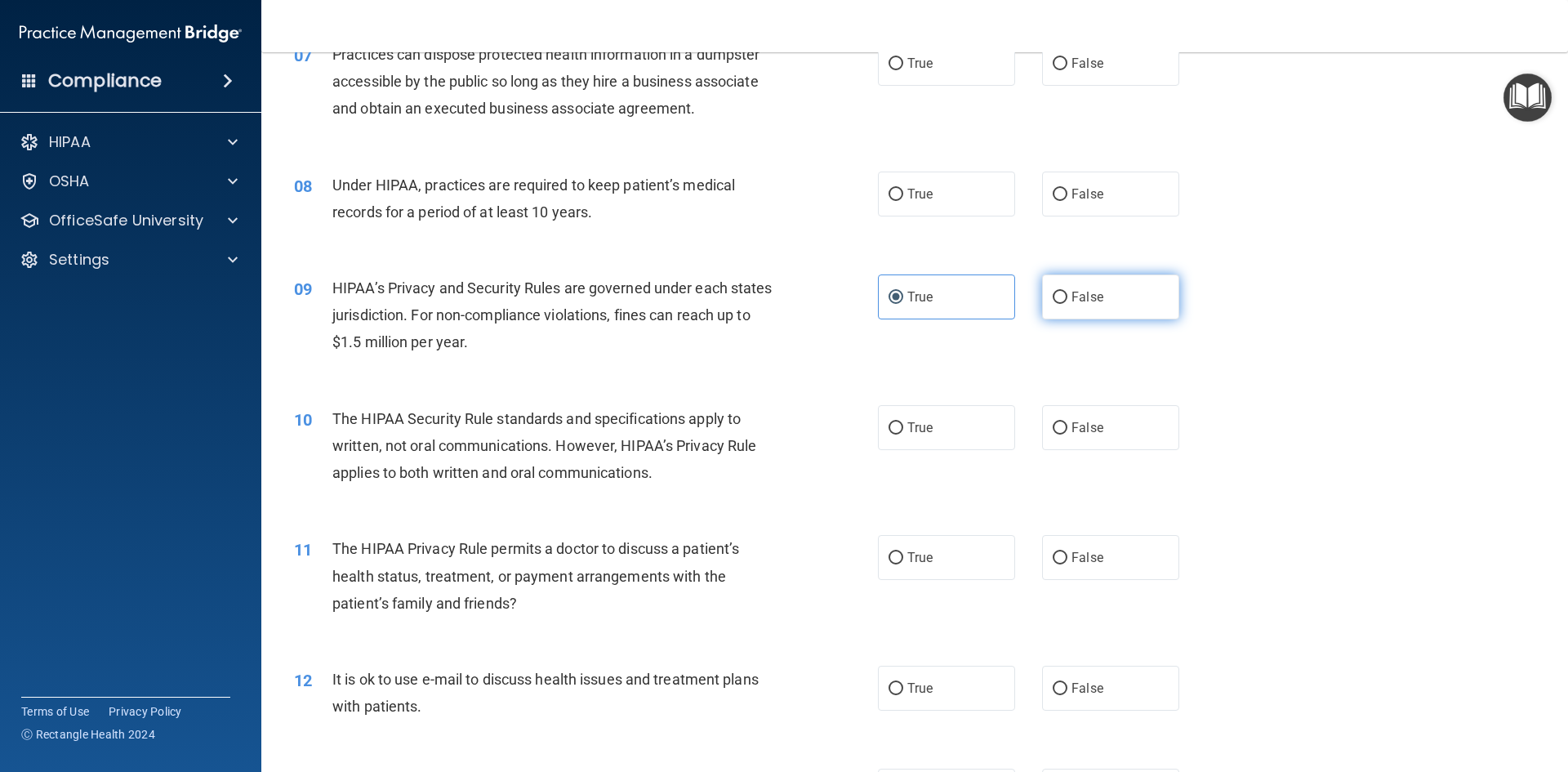
click at [1085, 311] on label "False" at bounding box center [1111, 297] width 137 height 45
click at [1068, 304] on input "False" at bounding box center [1060, 297] width 15 height 12
radio input "true"
radio input "false"
click at [940, 563] on label "True" at bounding box center [947, 557] width 137 height 45
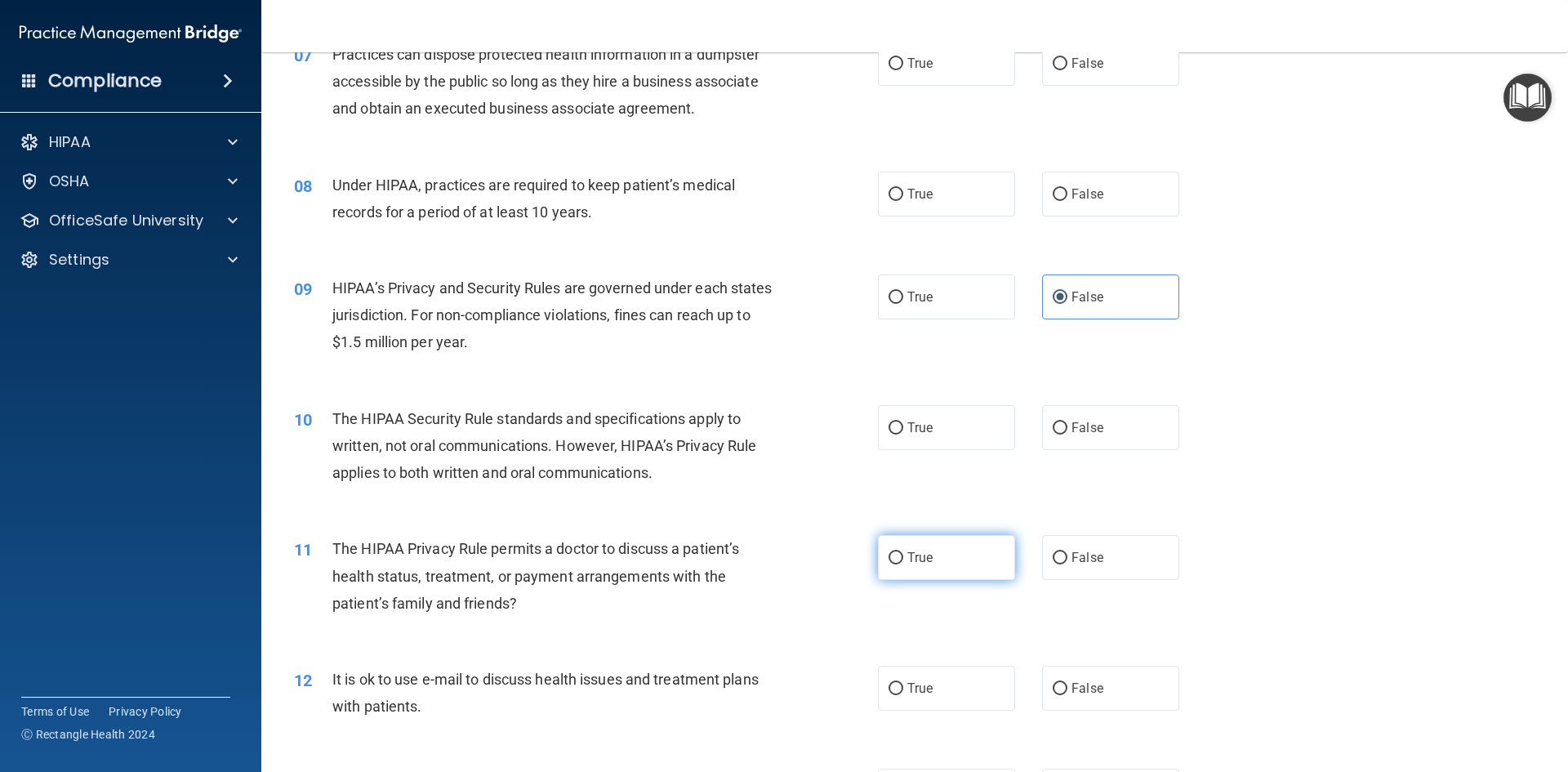
click at [904, 563] on input "True" at bounding box center [896, 558] width 15 height 12
radio input "true"
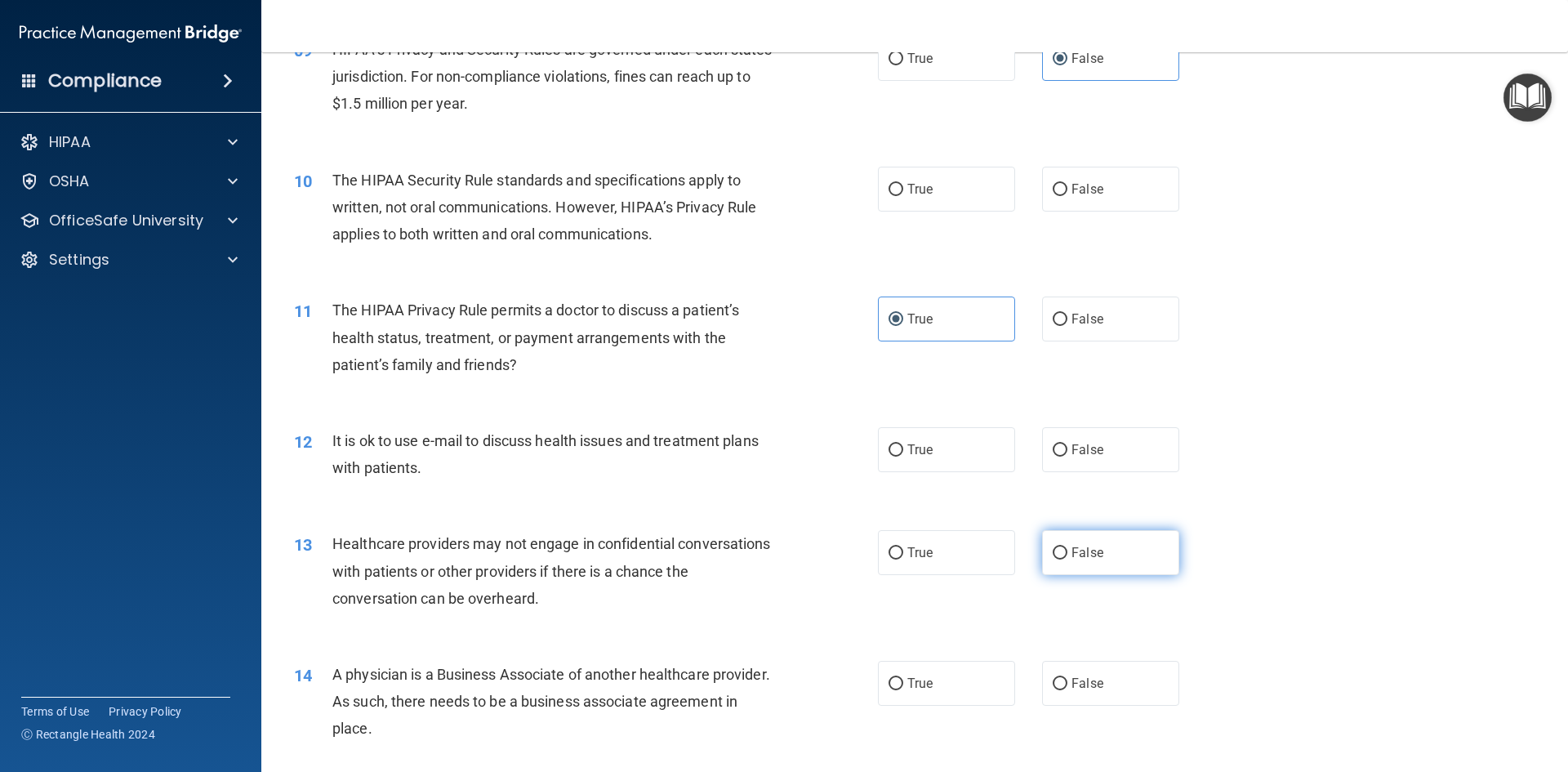
scroll to position [1062, 0]
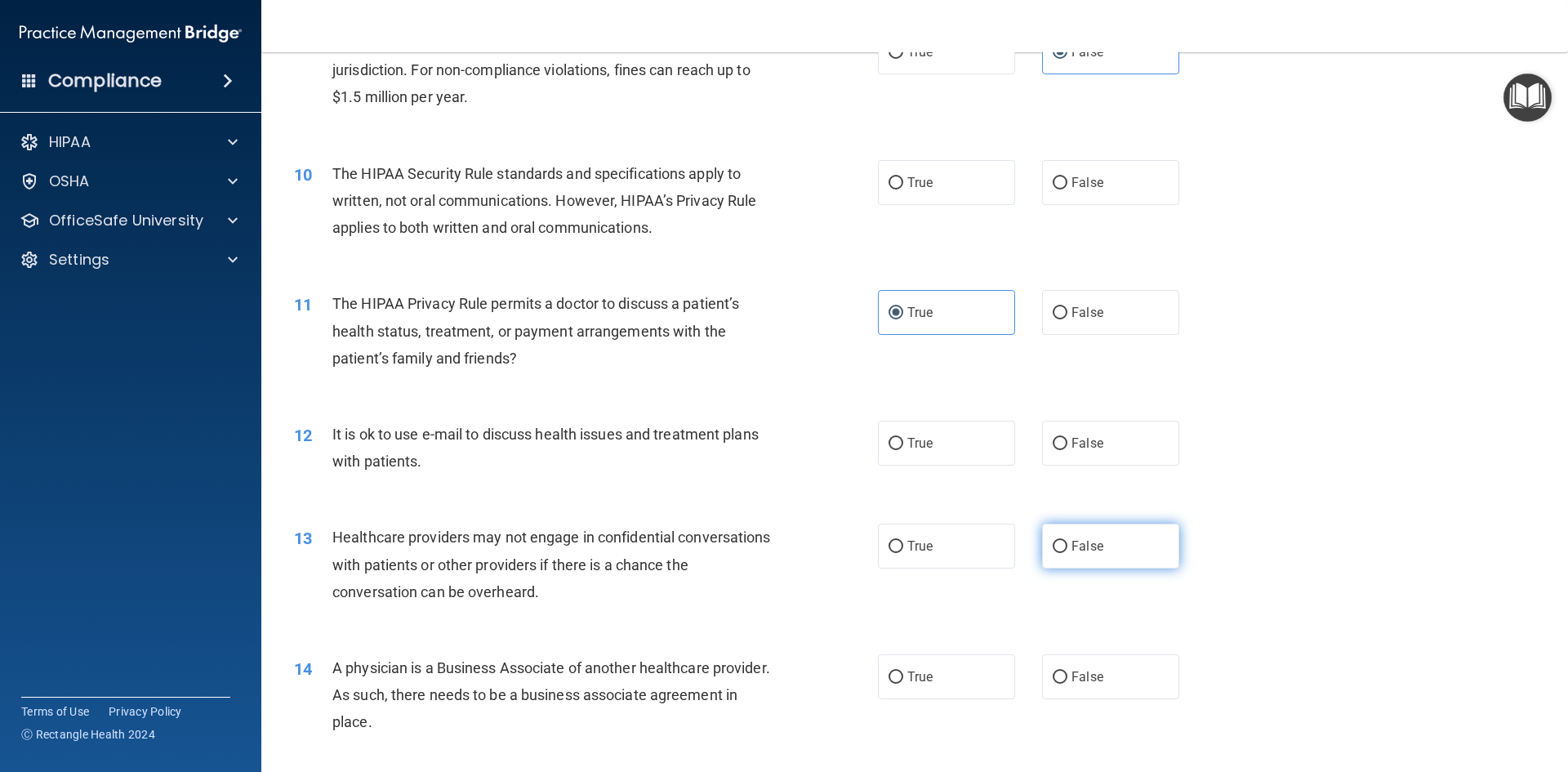
click at [1093, 538] on label "False" at bounding box center [1111, 546] width 137 height 45
click at [1068, 540] on input "False" at bounding box center [1060, 547] width 15 height 12
radio input "true"
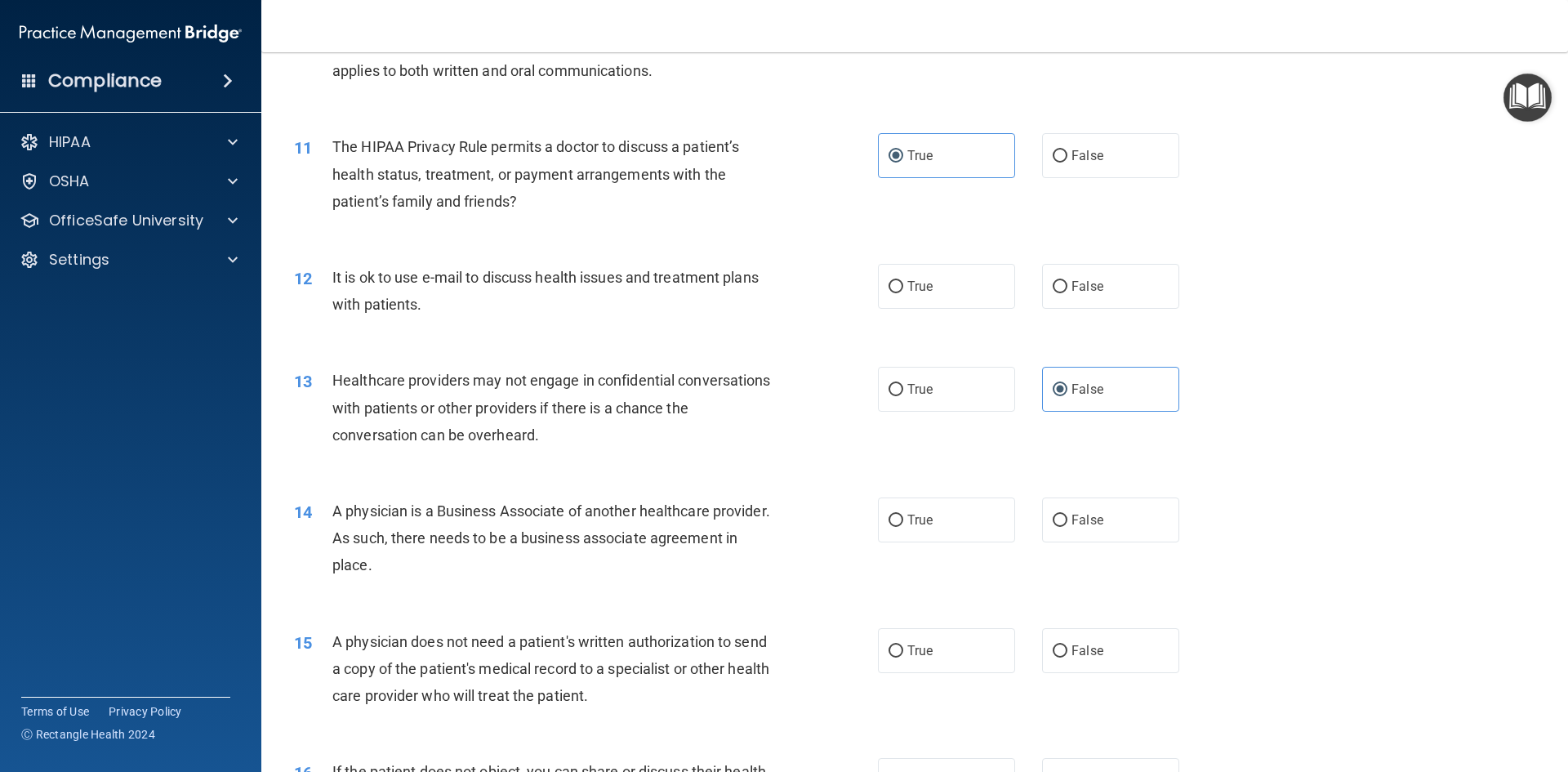
scroll to position [1225, 0]
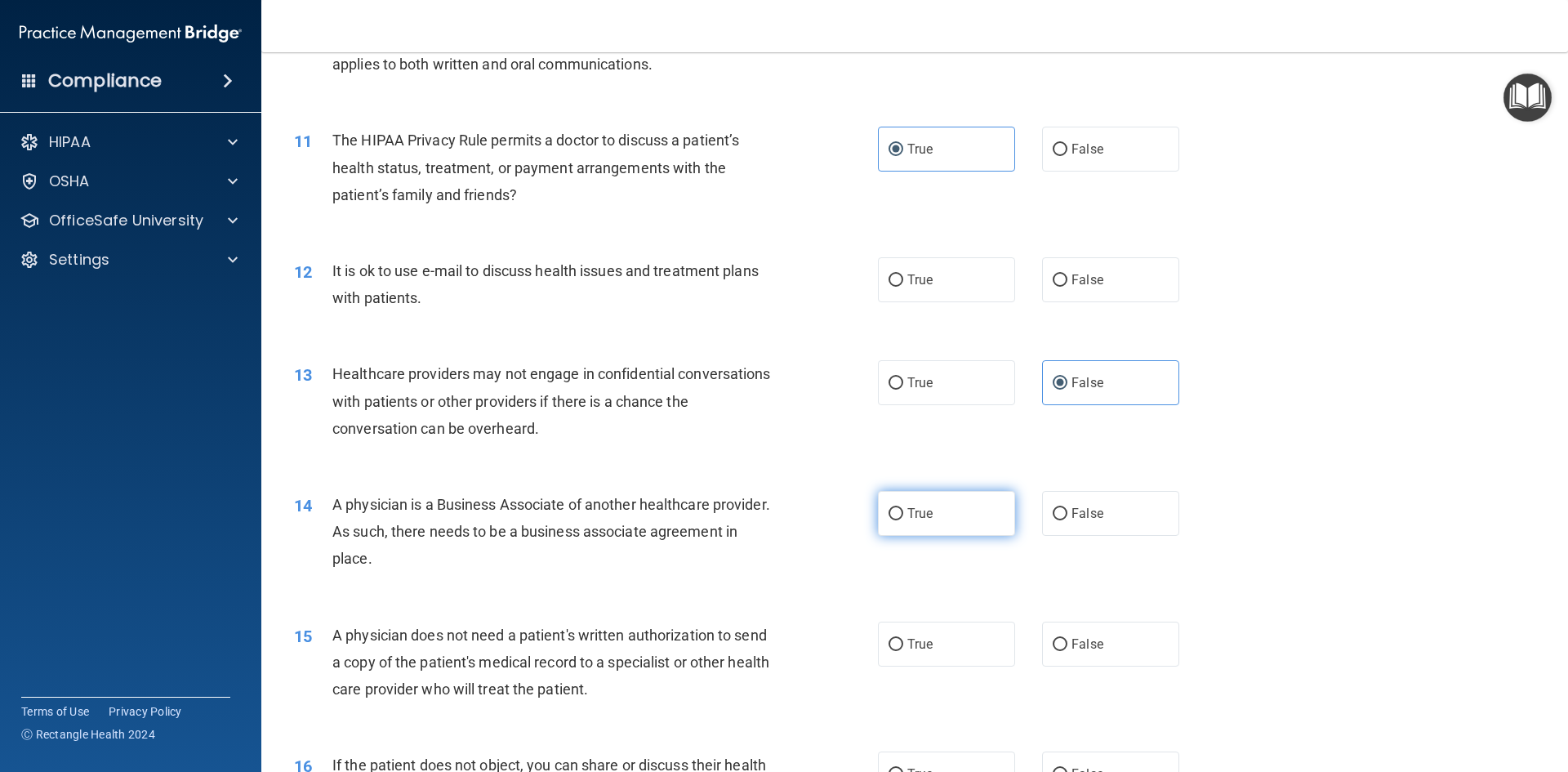
click at [938, 508] on label "True" at bounding box center [947, 513] width 137 height 45
click at [904, 508] on input "True" at bounding box center [896, 514] width 15 height 12
radio input "true"
click at [1053, 508] on input "False" at bounding box center [1060, 514] width 15 height 12
radio input "true"
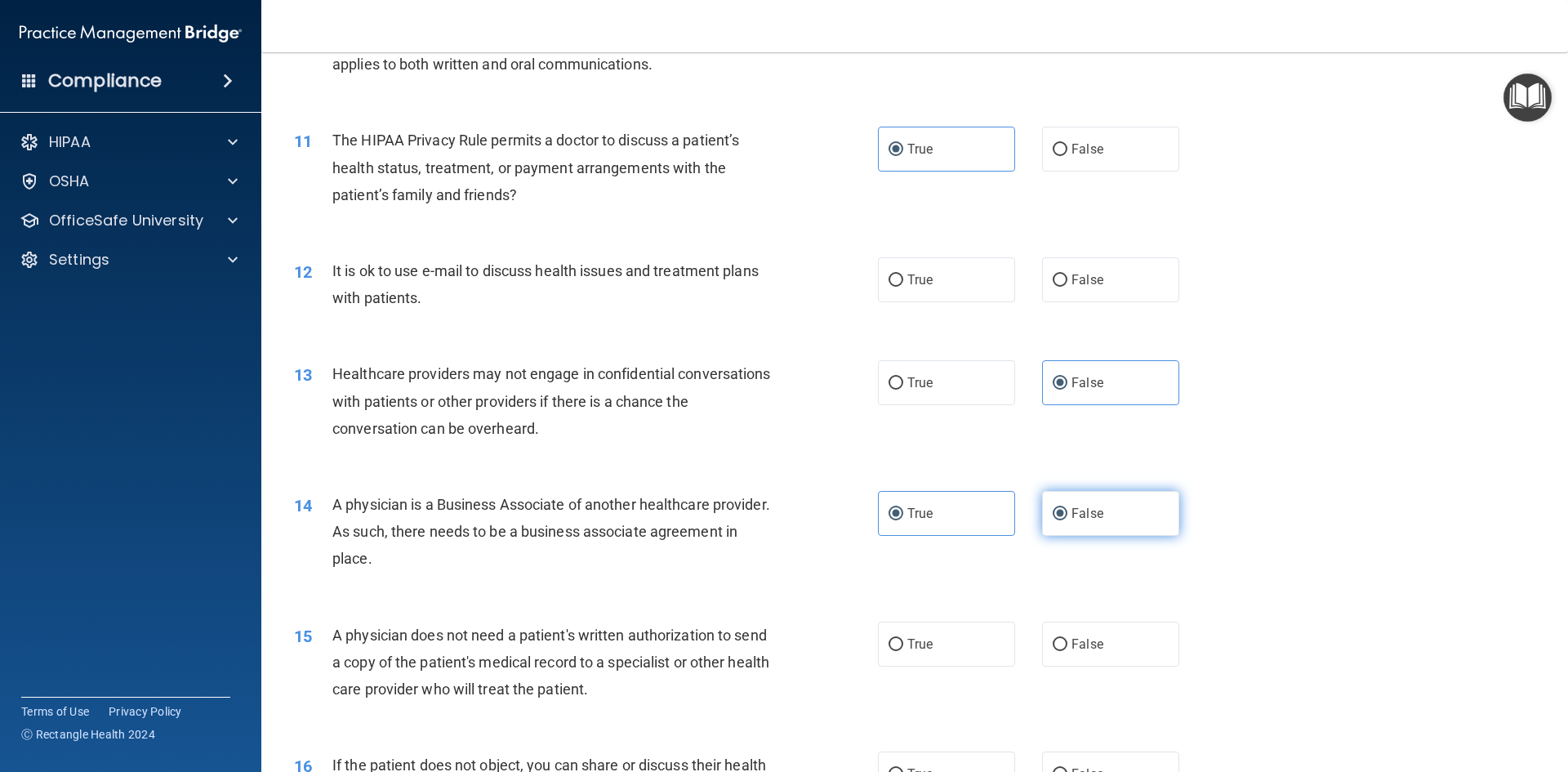
radio input "false"
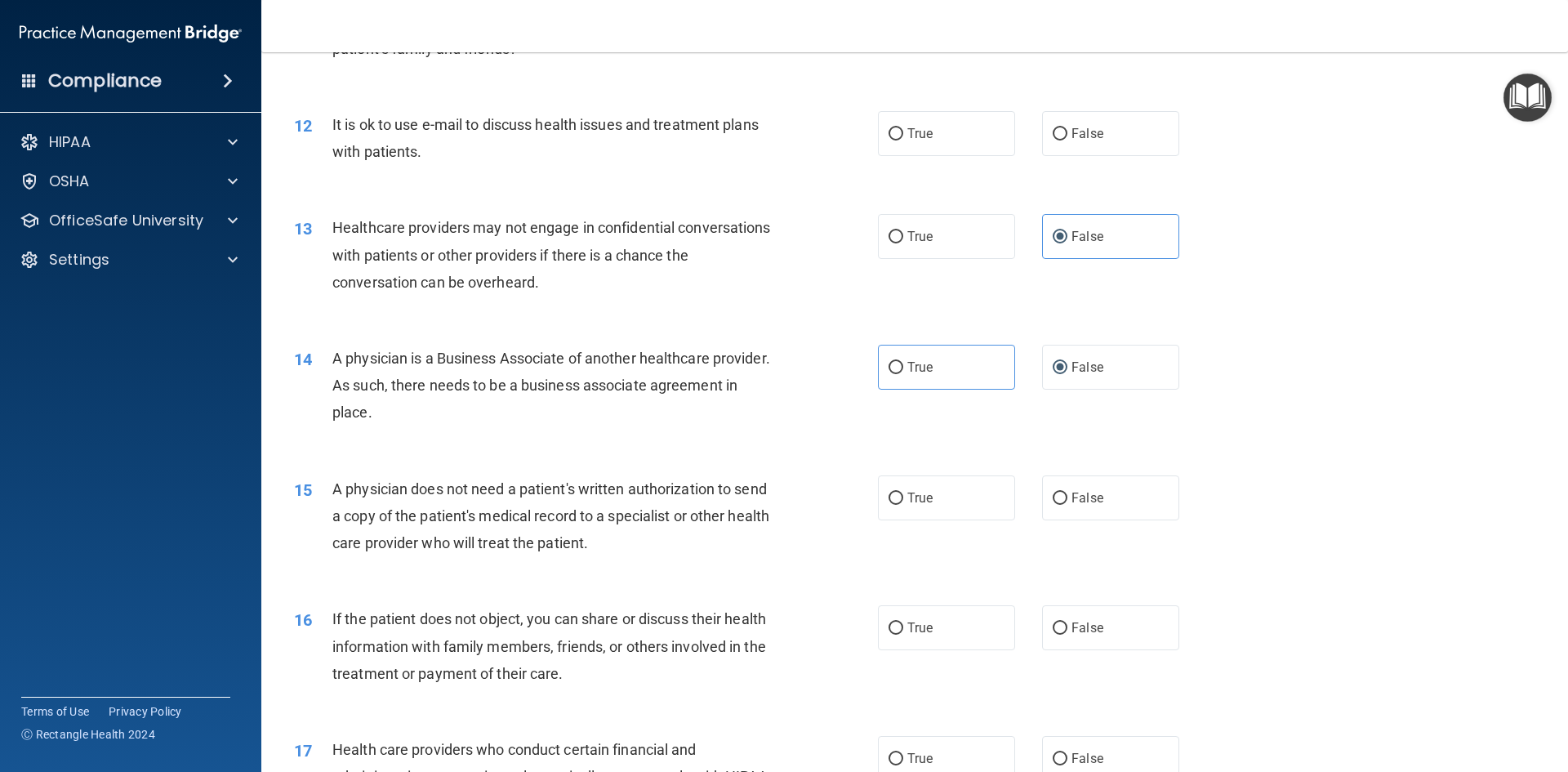
scroll to position [1389, 0]
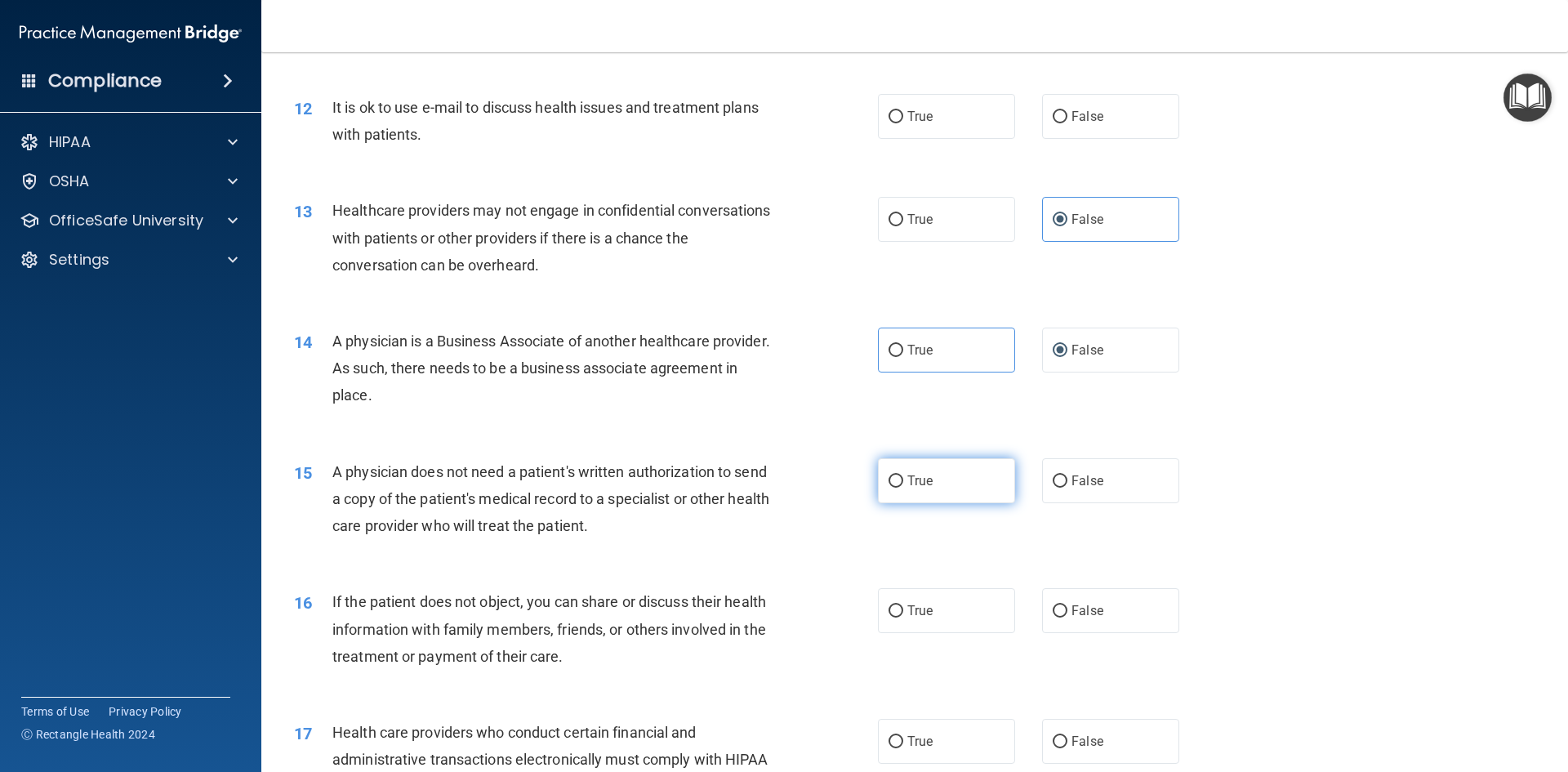
click at [957, 484] on label "True" at bounding box center [947, 480] width 137 height 45
click at [904, 484] on input "True" at bounding box center [896, 482] width 15 height 12
radio input "true"
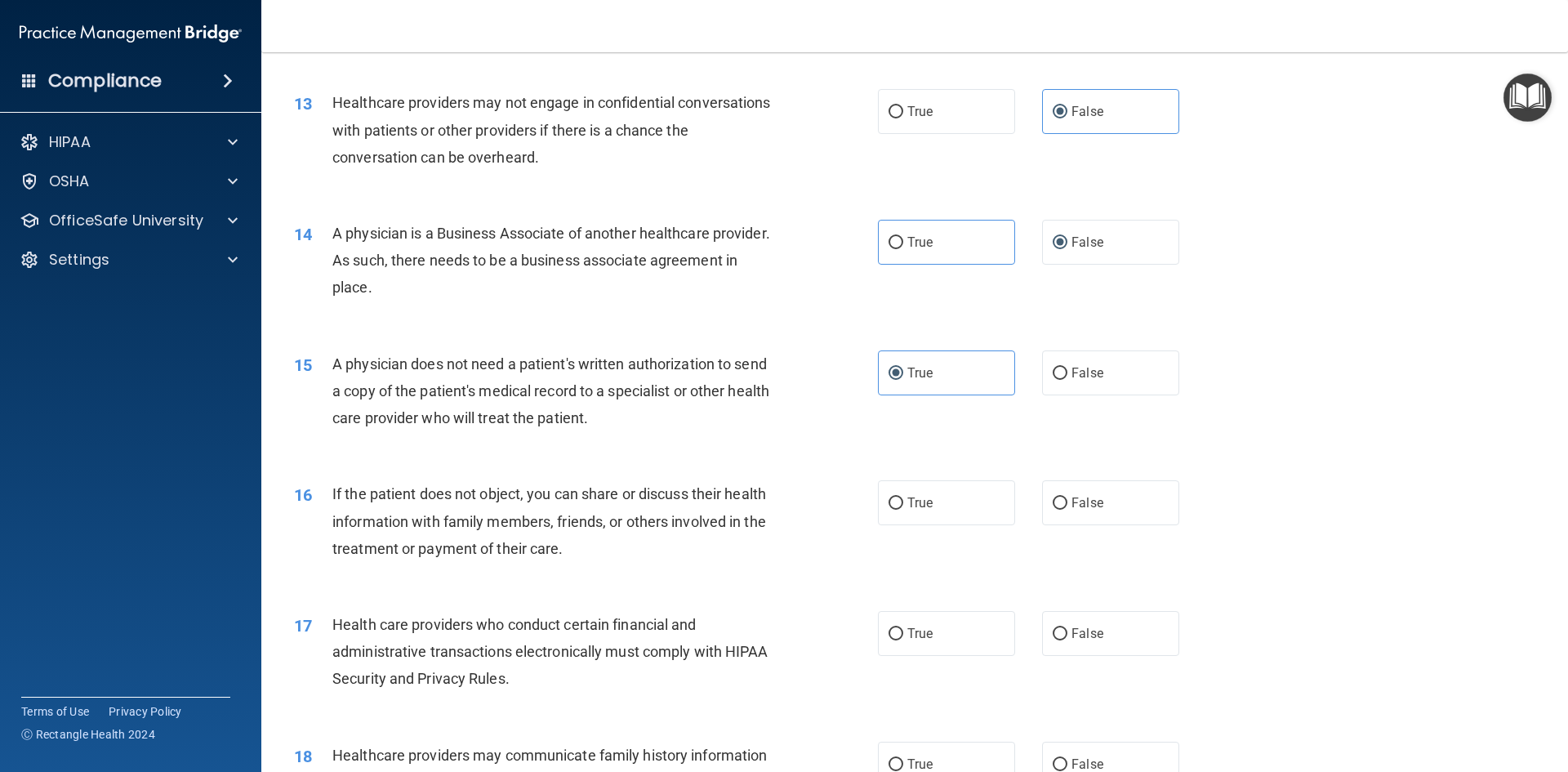
scroll to position [1552, 0]
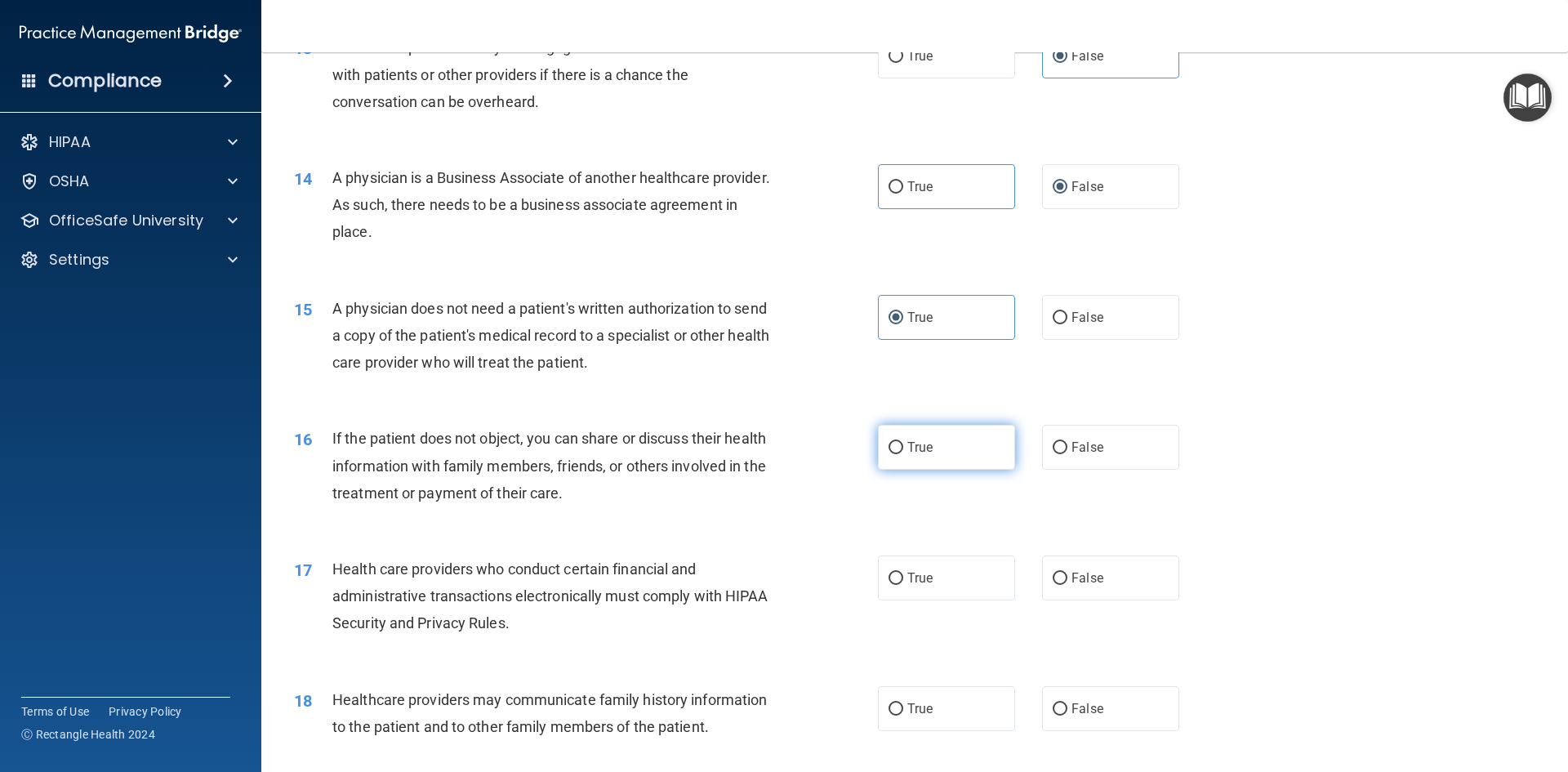
click at [968, 449] on label "True" at bounding box center [947, 447] width 137 height 45
click at [904, 449] on input "True" at bounding box center [896, 448] width 15 height 12
radio input "true"
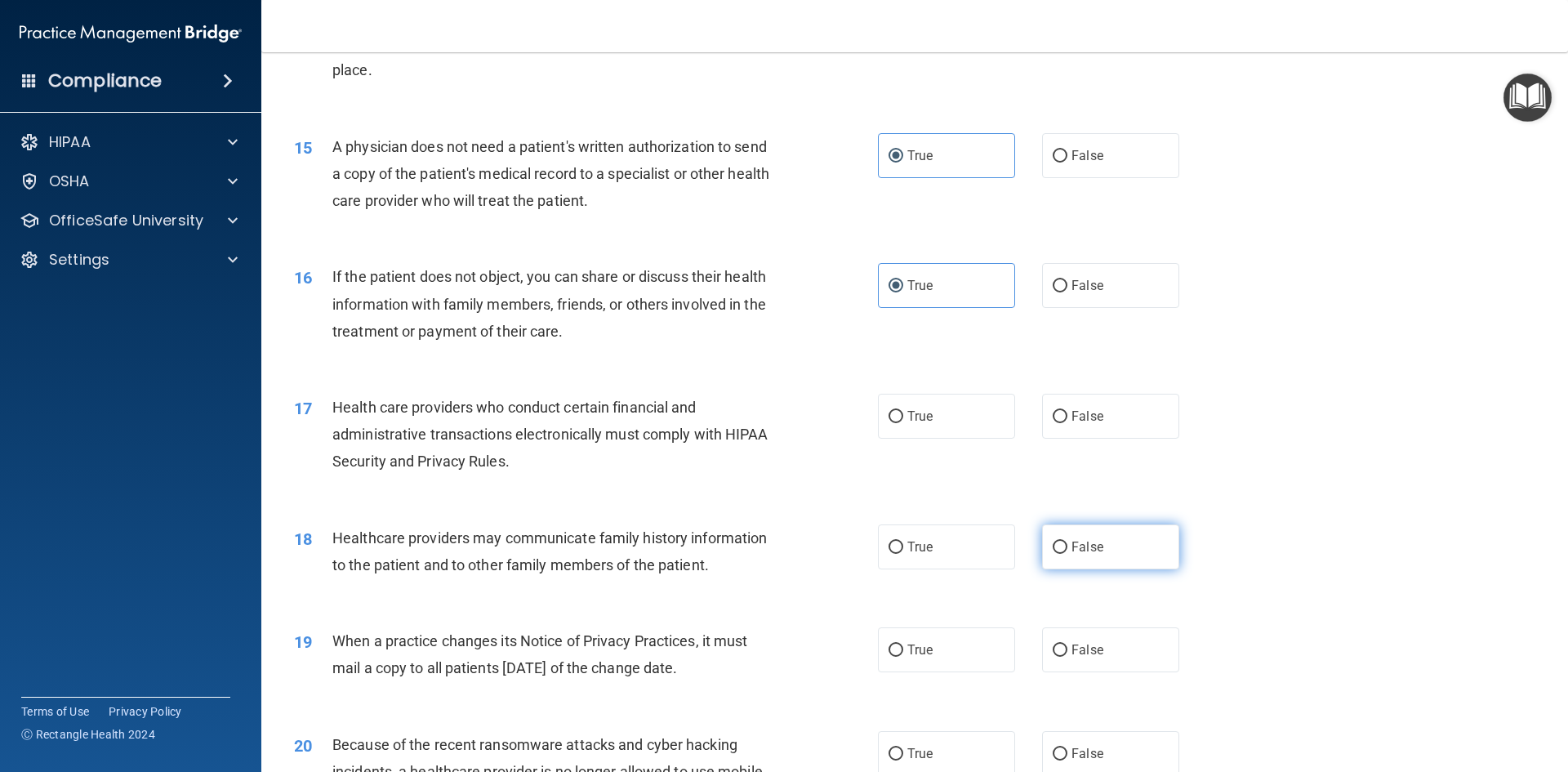
scroll to position [1715, 0]
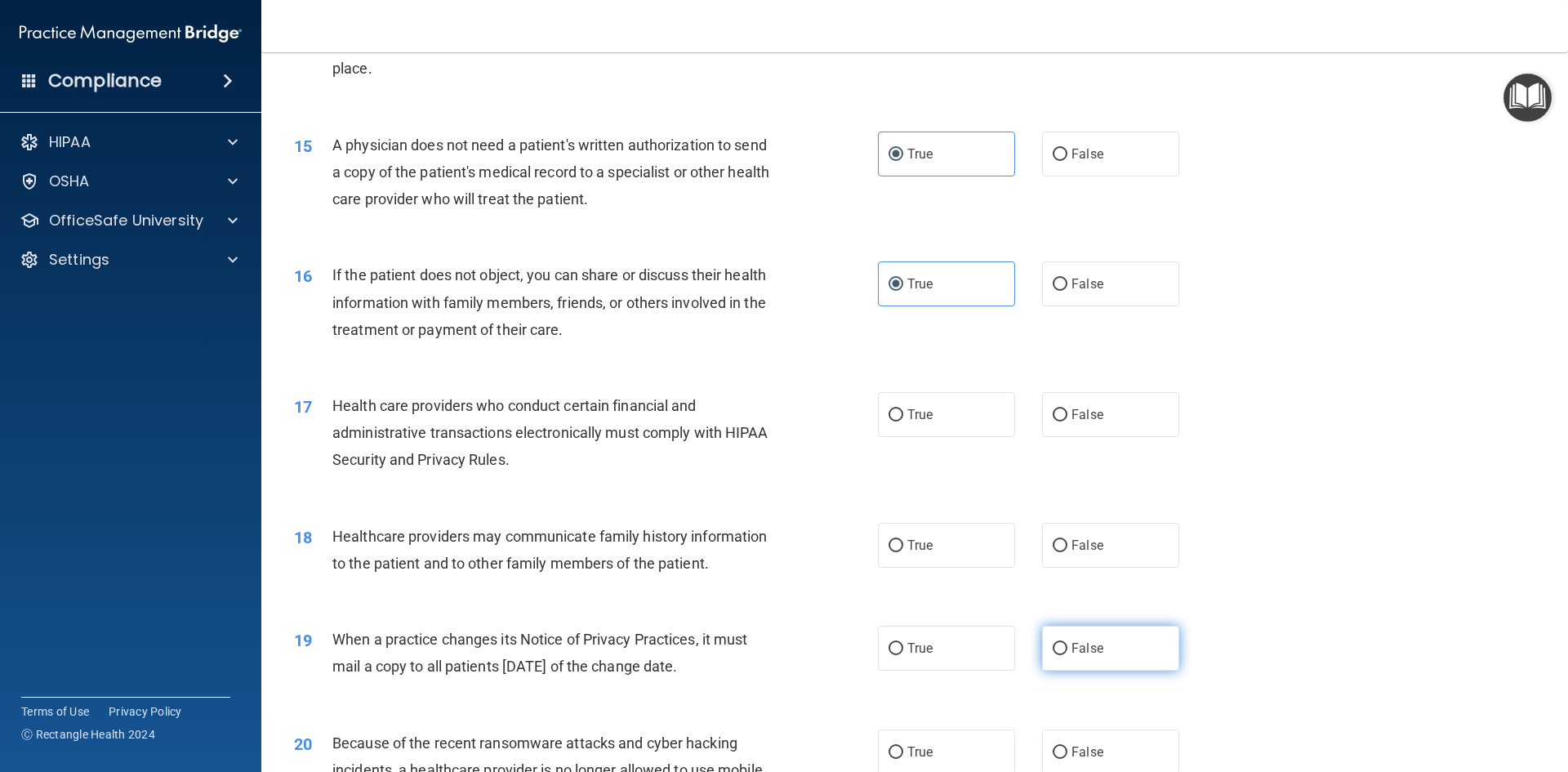
click at [1057, 645] on input "False" at bounding box center [1060, 649] width 15 height 12
radio input "true"
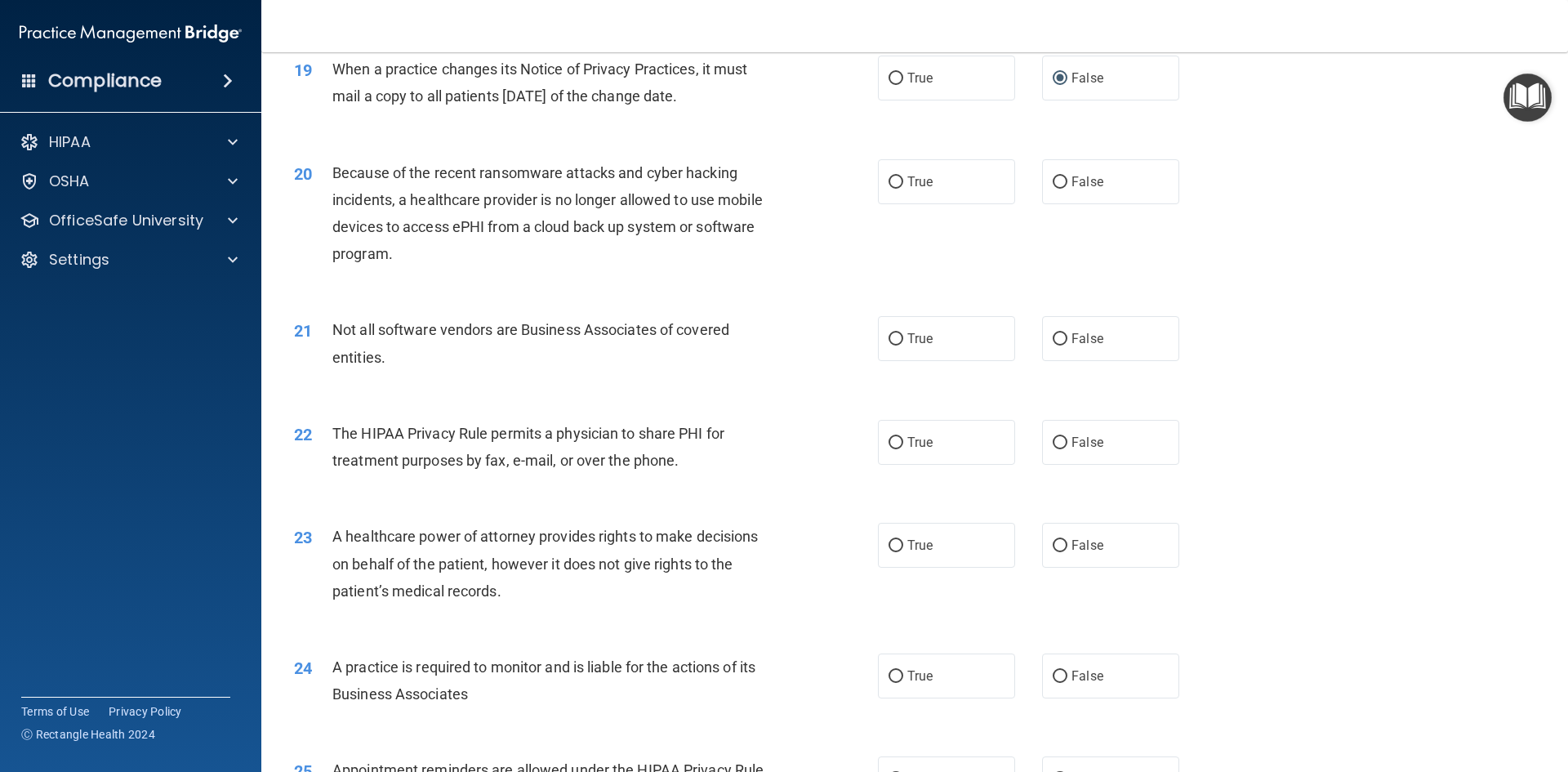
scroll to position [2287, 0]
click at [1074, 175] on span "False" at bounding box center [1087, 180] width 32 height 16
click at [1068, 175] on input "False" at bounding box center [1060, 181] width 15 height 12
radio input "true"
click at [1106, 540] on label "False" at bounding box center [1111, 543] width 137 height 45
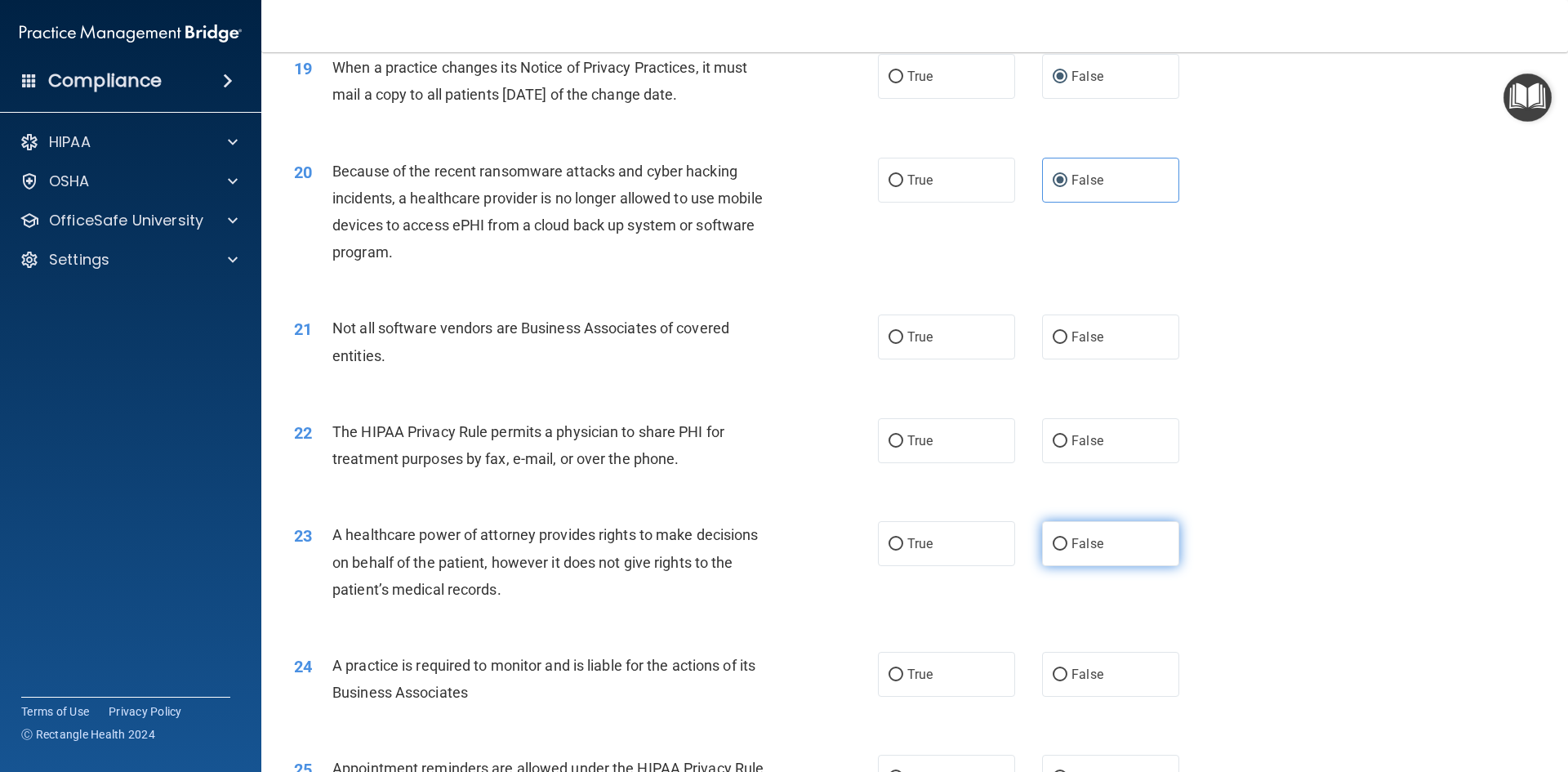
click at [1068, 540] on input "False" at bounding box center [1060, 545] width 15 height 12
radio input "true"
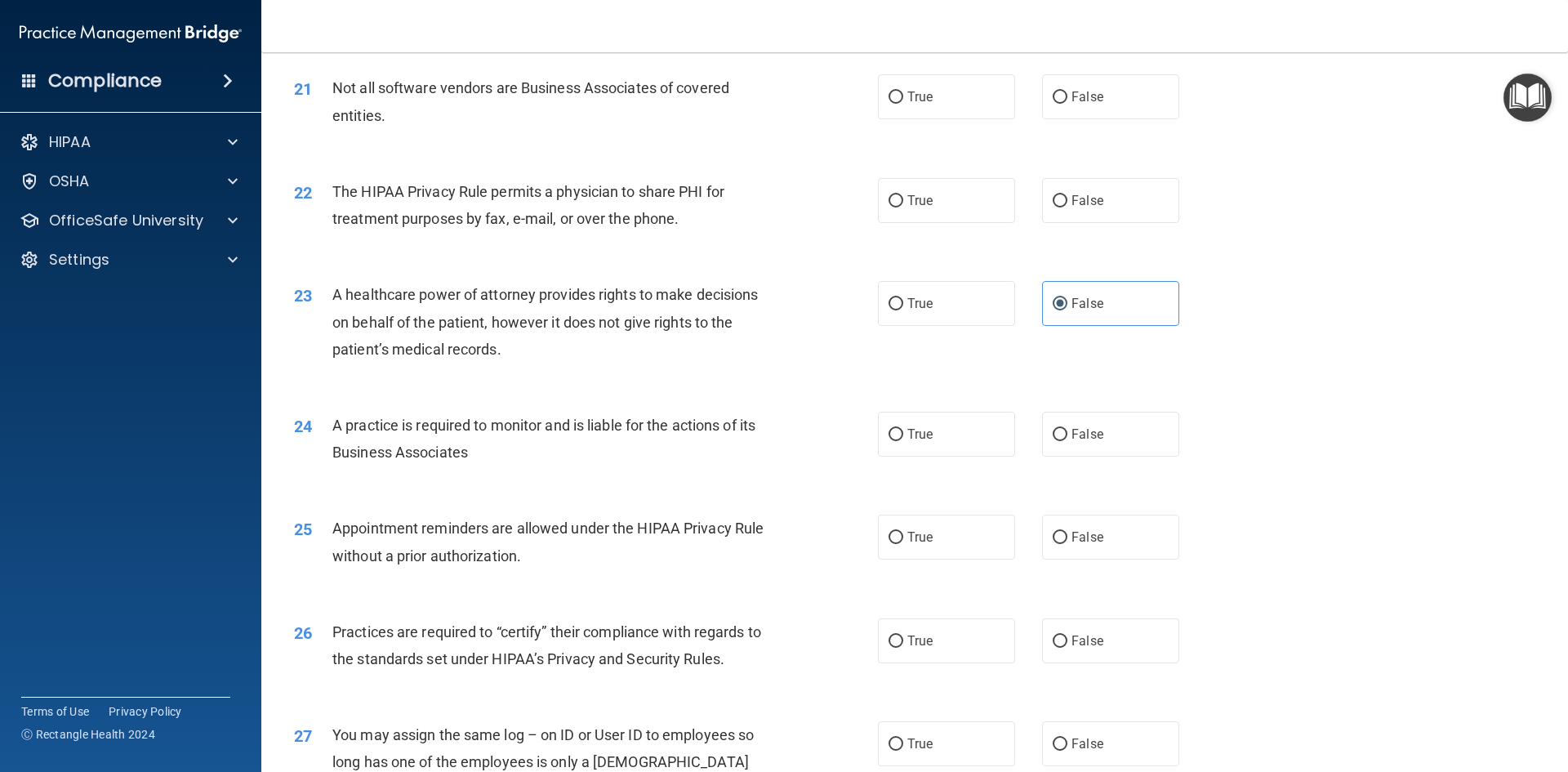
scroll to position [2532, 0]
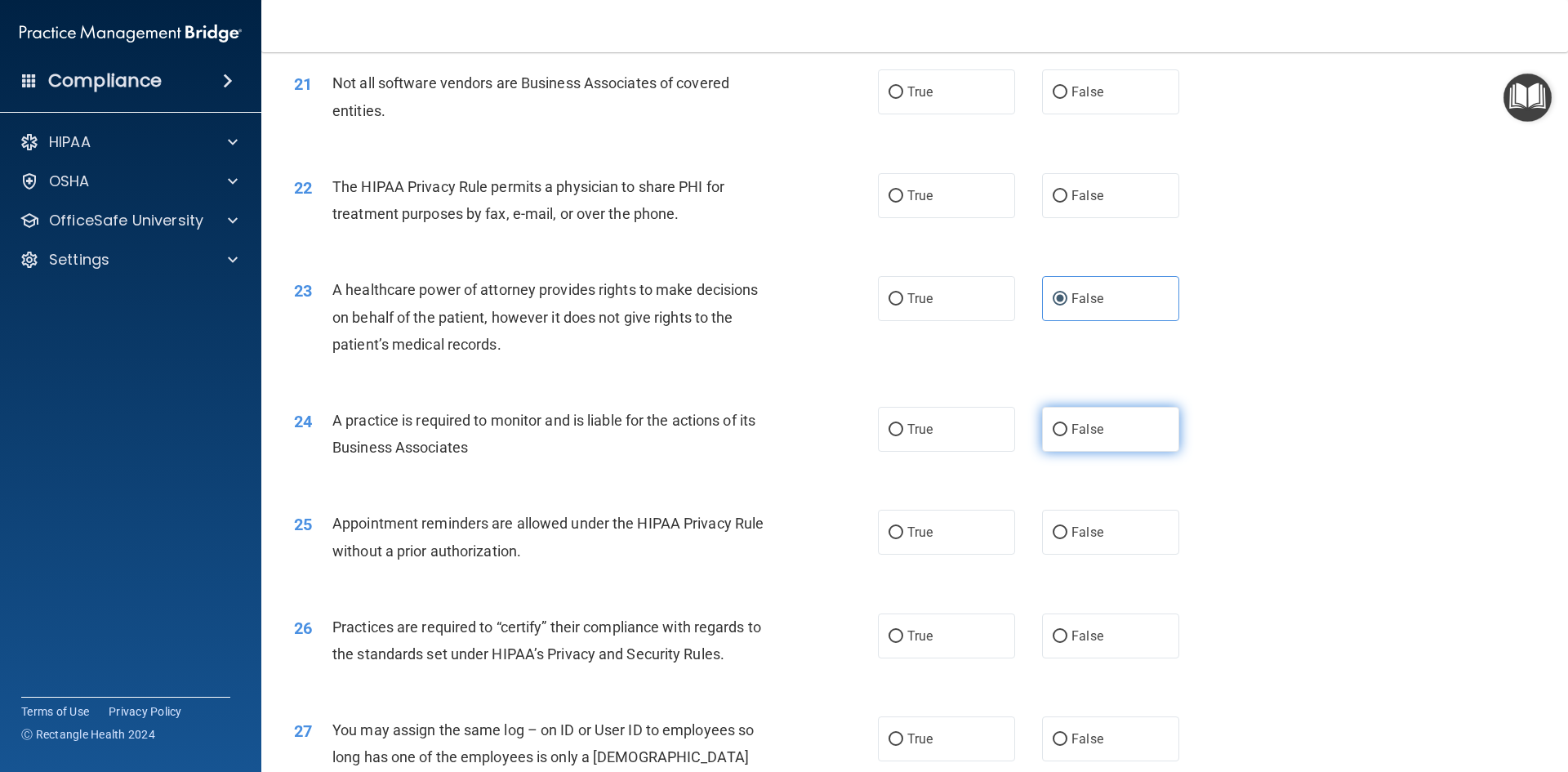
click at [1123, 431] on label "False" at bounding box center [1111, 429] width 137 height 45
click at [1068, 431] on input "False" at bounding box center [1060, 430] width 15 height 12
radio input "true"
click at [1060, 625] on label "False" at bounding box center [1111, 635] width 137 height 45
click at [1060, 631] on input "False" at bounding box center [1060, 637] width 15 height 12
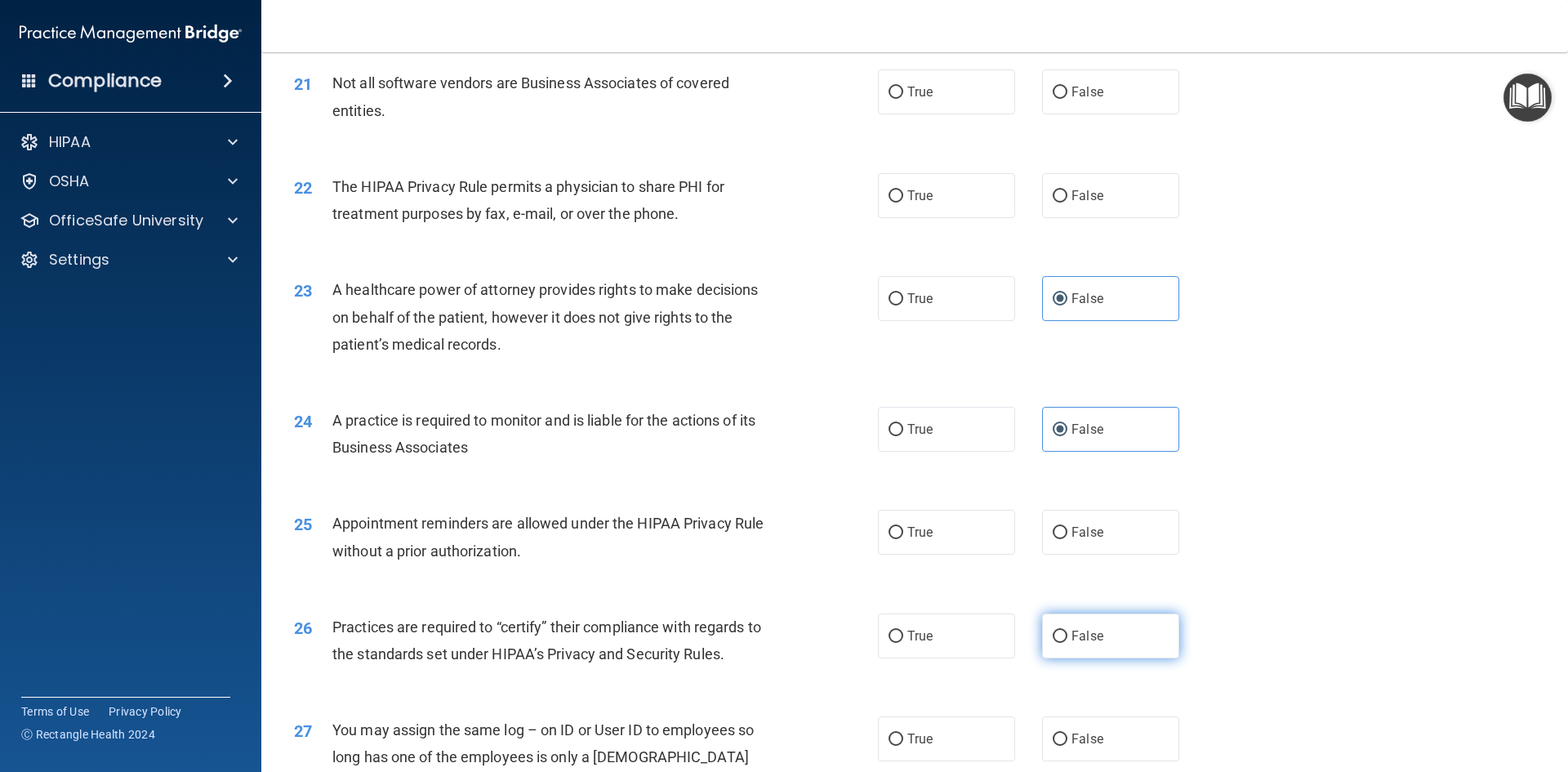
radio input "true"
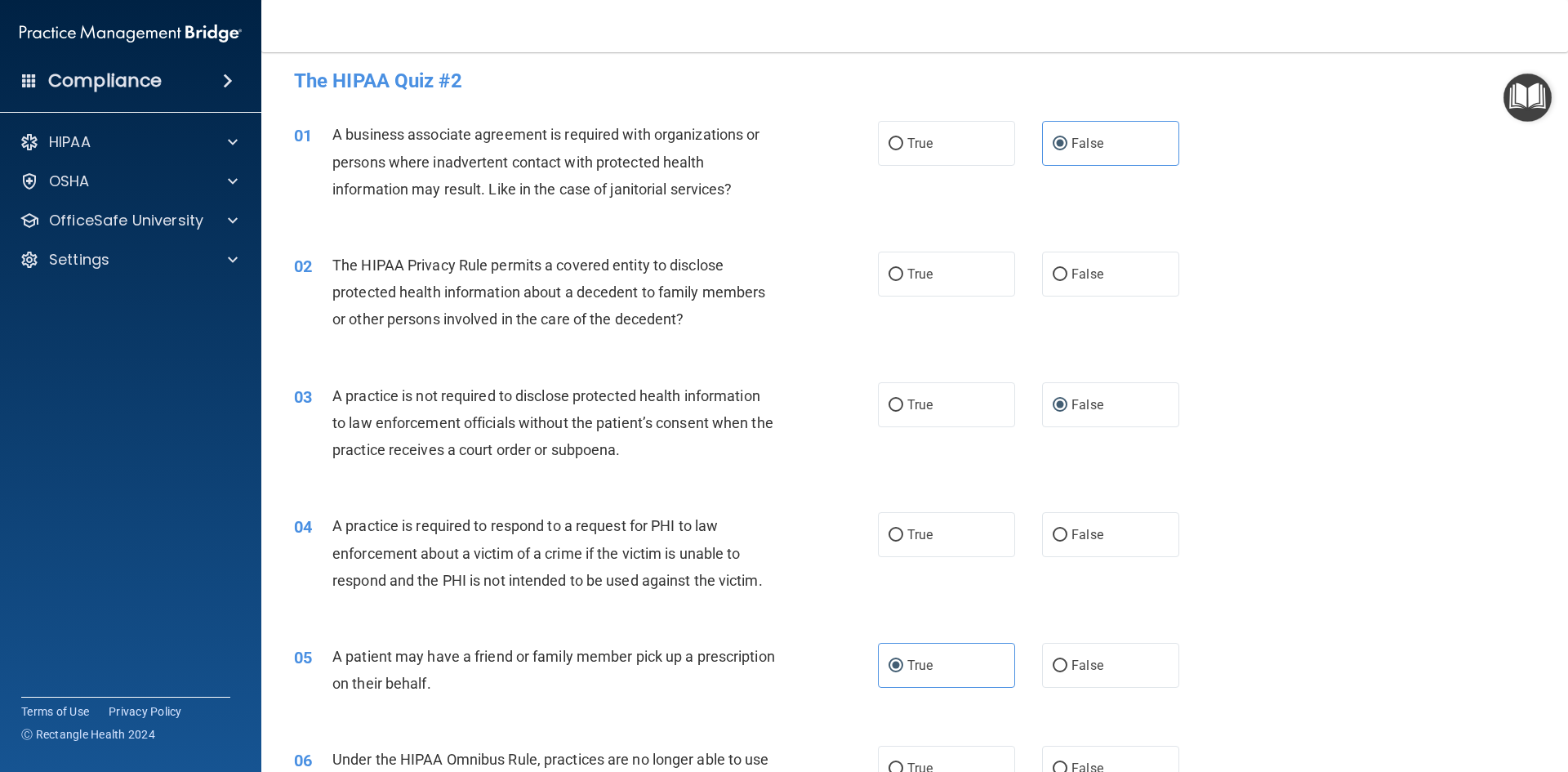
scroll to position [0, 0]
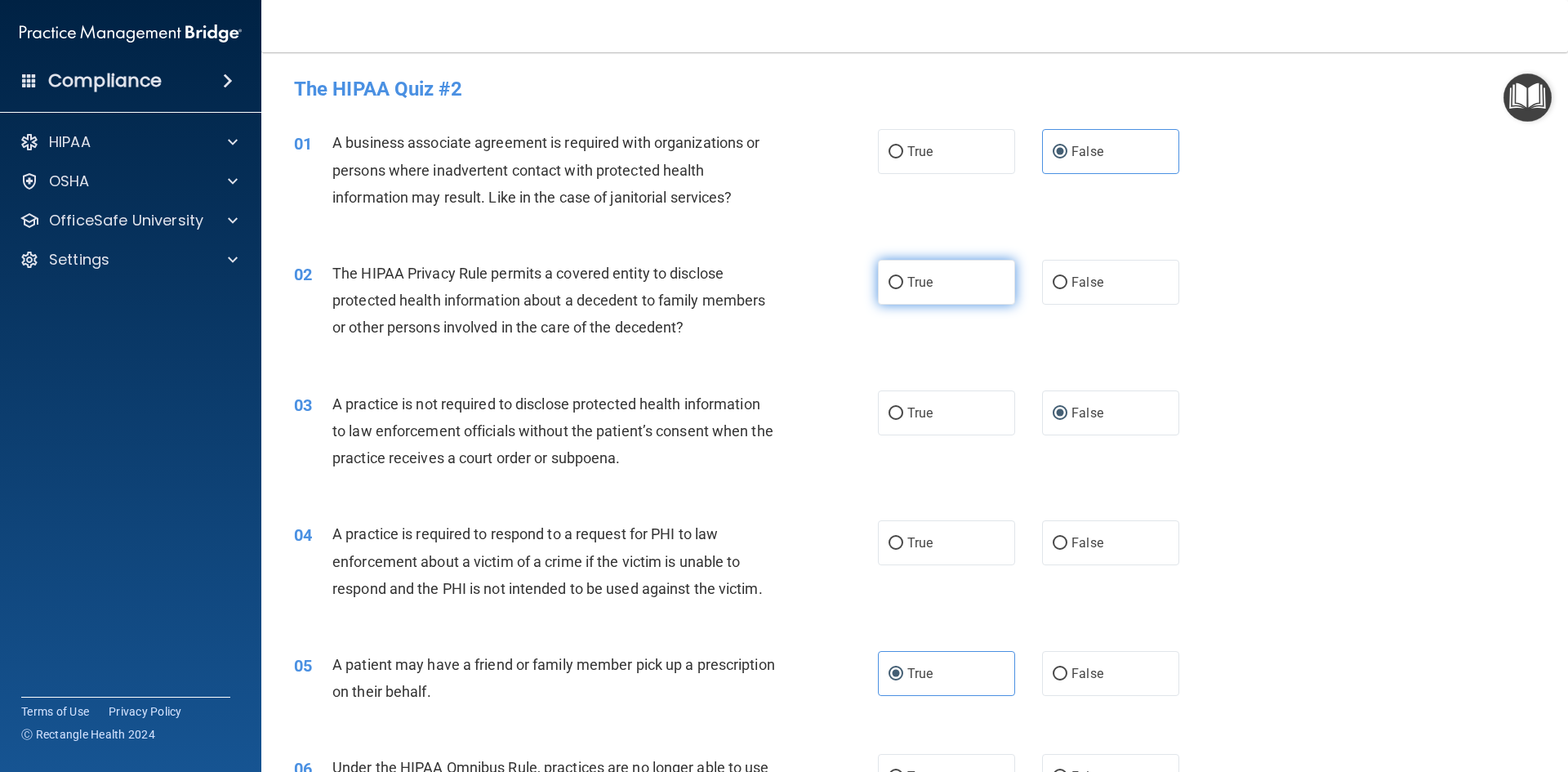
click at [949, 286] on label "True" at bounding box center [947, 282] width 137 height 45
click at [904, 286] on input "True" at bounding box center [896, 283] width 15 height 12
radio input "true"
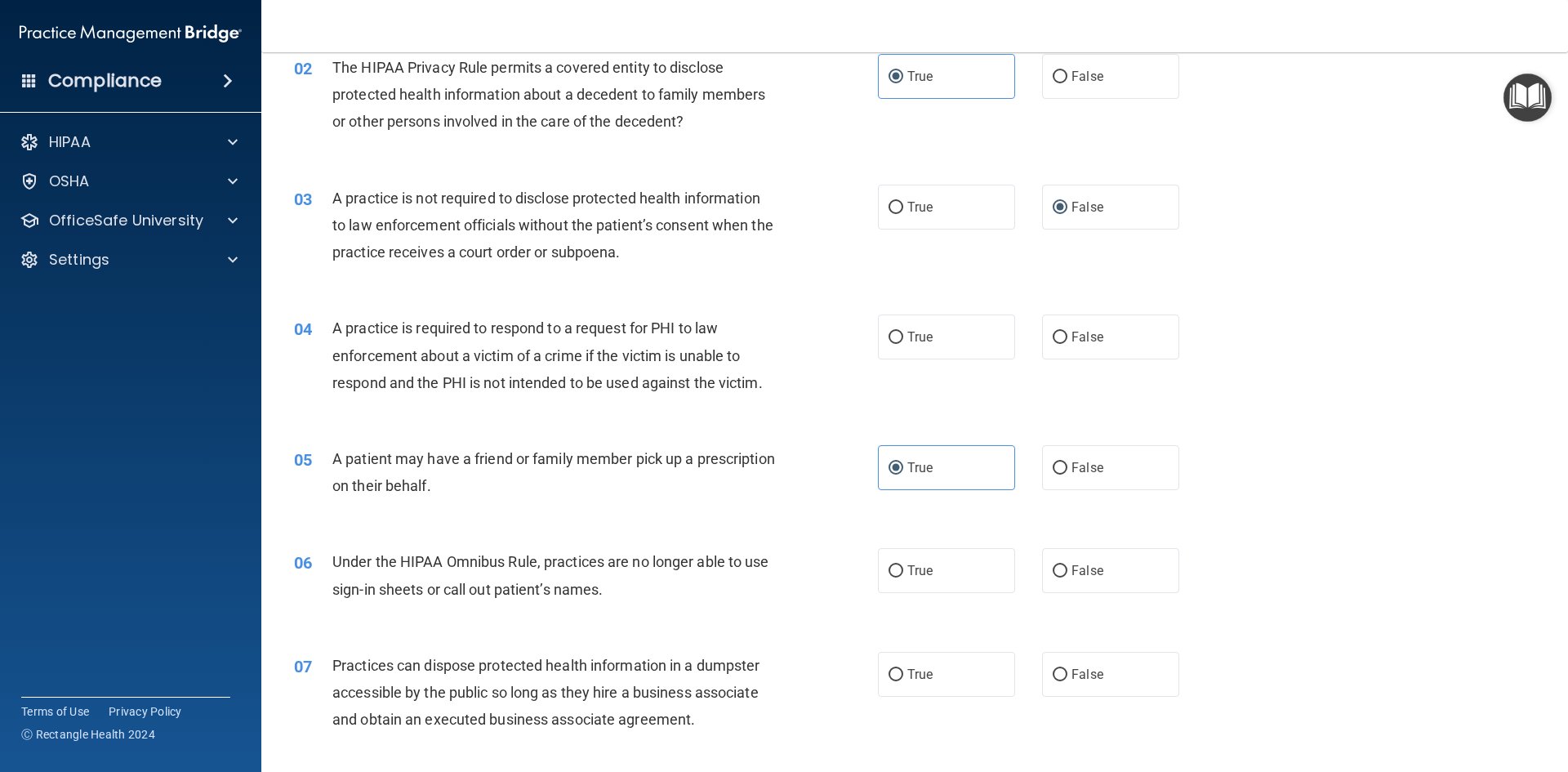
scroll to position [245, 0]
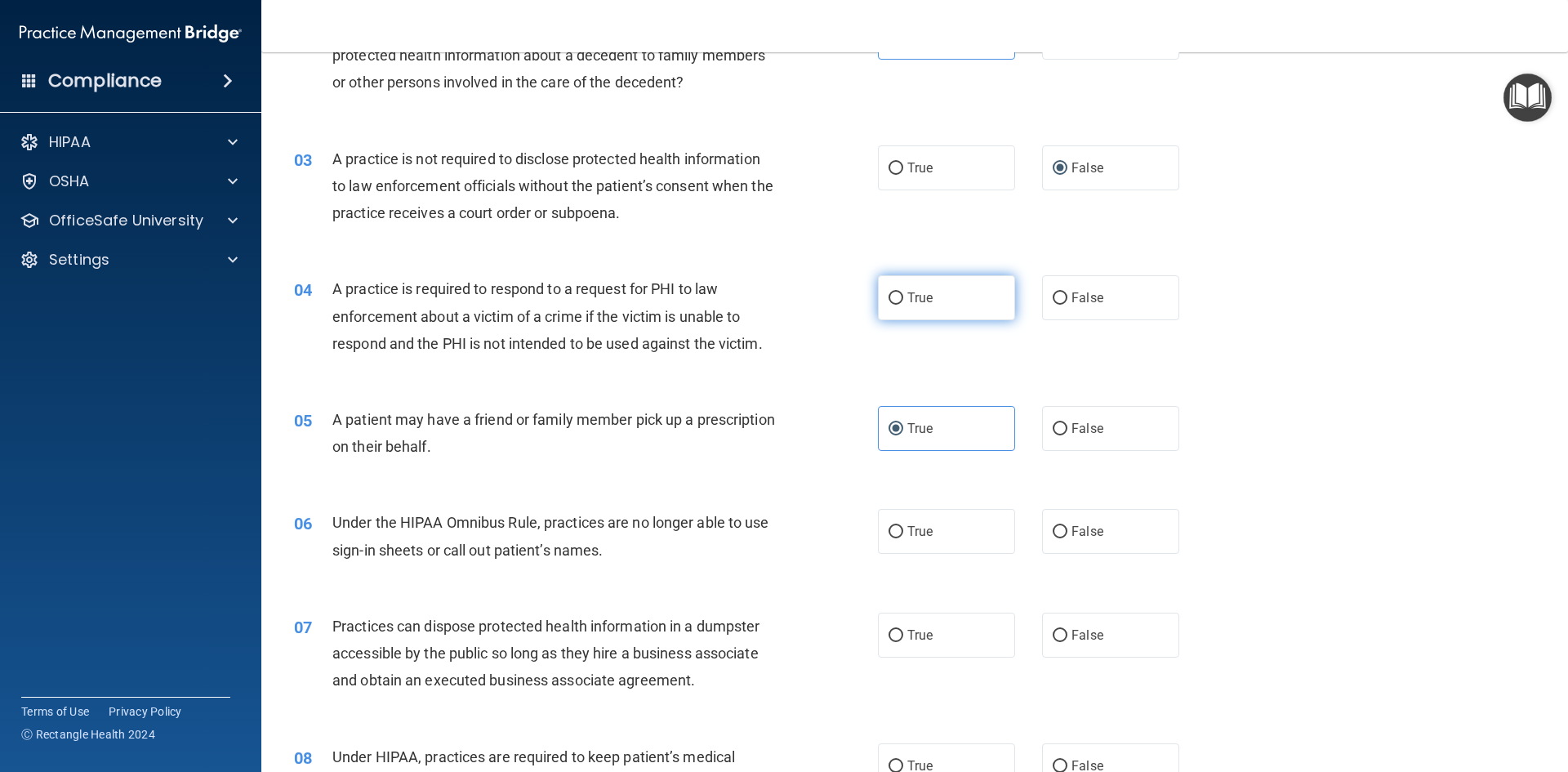
click at [949, 297] on label "True" at bounding box center [947, 297] width 137 height 45
click at [904, 297] on input "True" at bounding box center [896, 298] width 15 height 12
radio input "true"
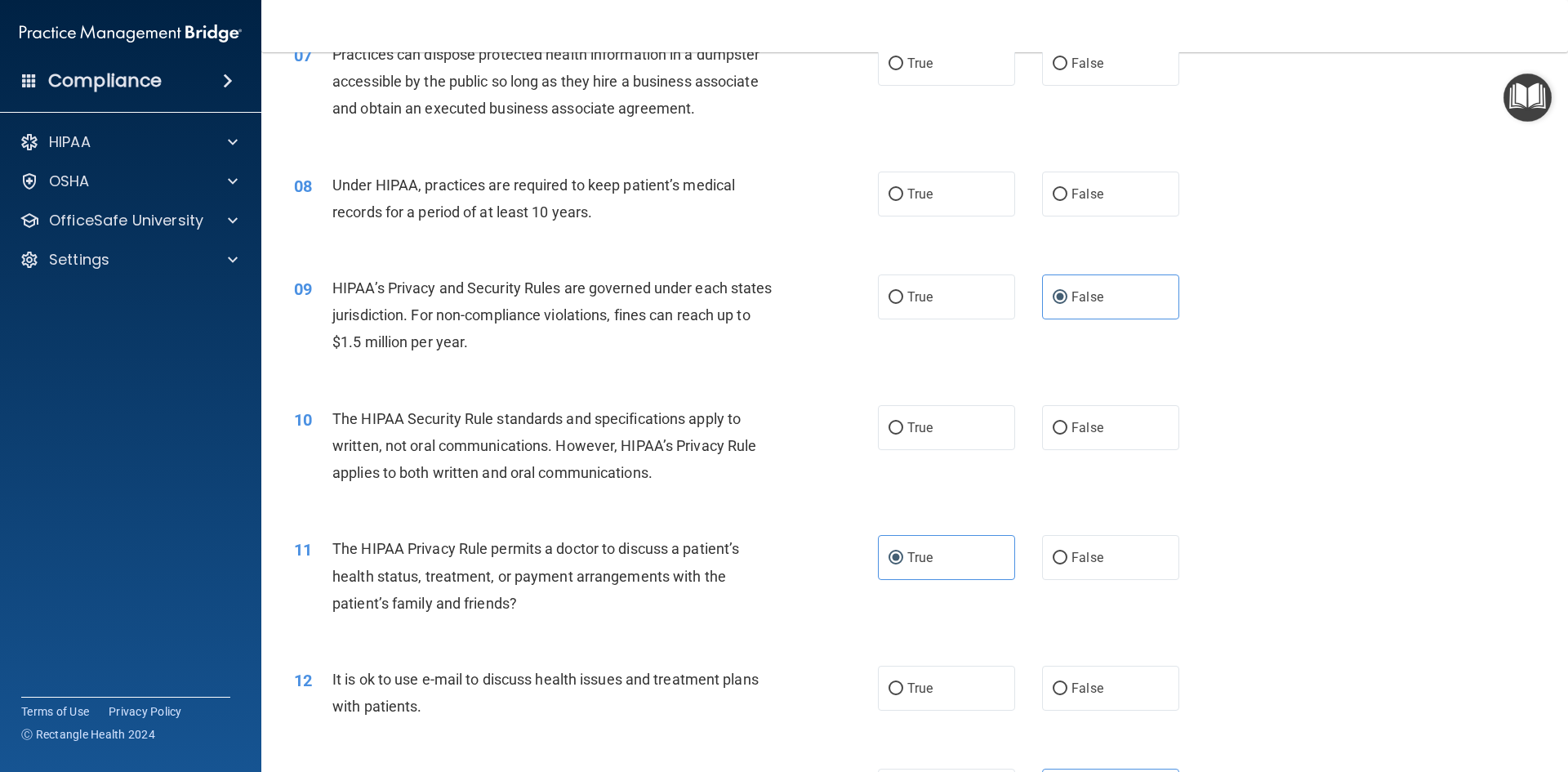
scroll to position [735, 0]
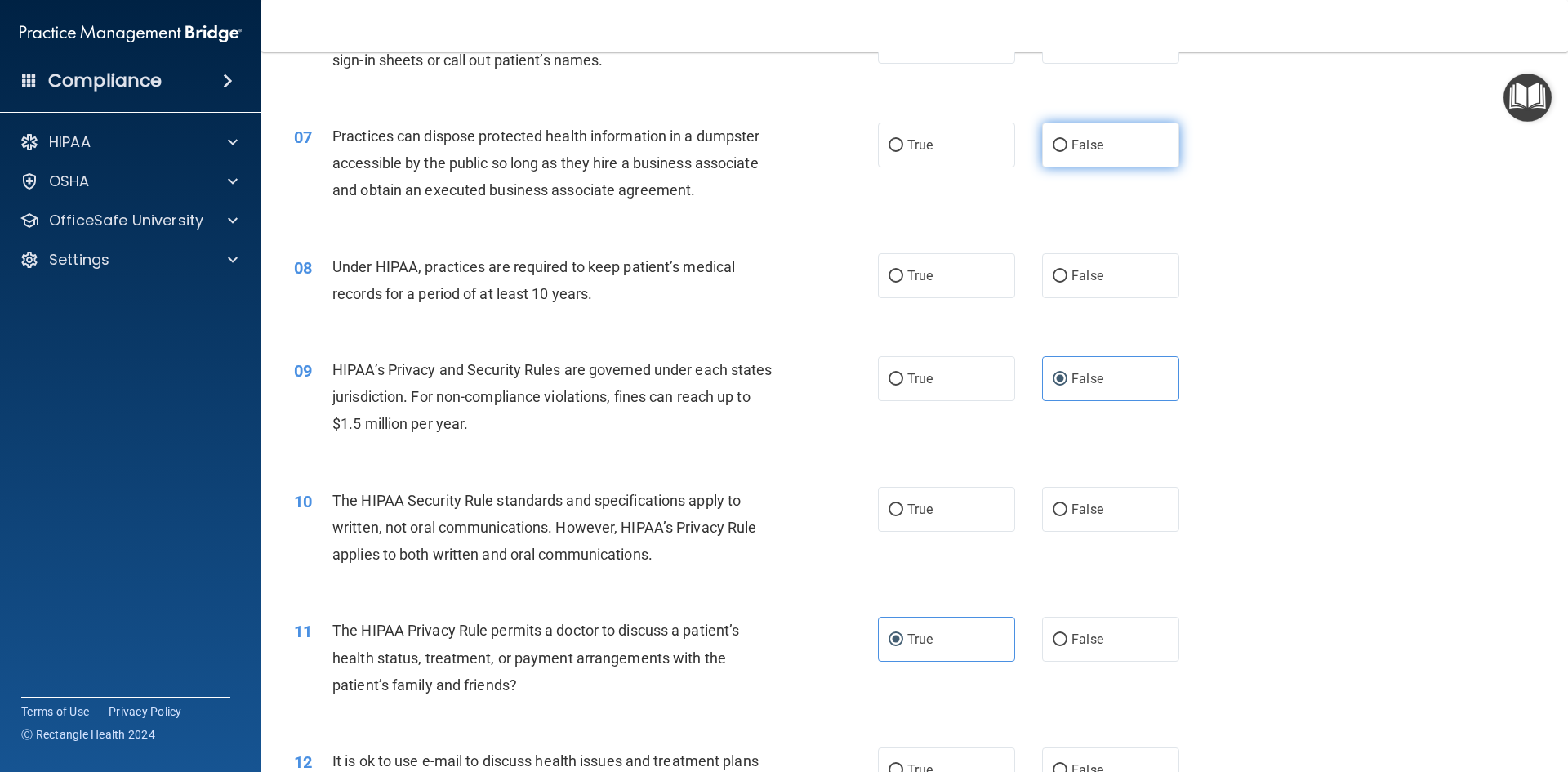
click at [1061, 128] on label "False" at bounding box center [1111, 145] width 137 height 45
click at [1061, 139] on input "False" at bounding box center [1060, 146] width 15 height 12
radio input "true"
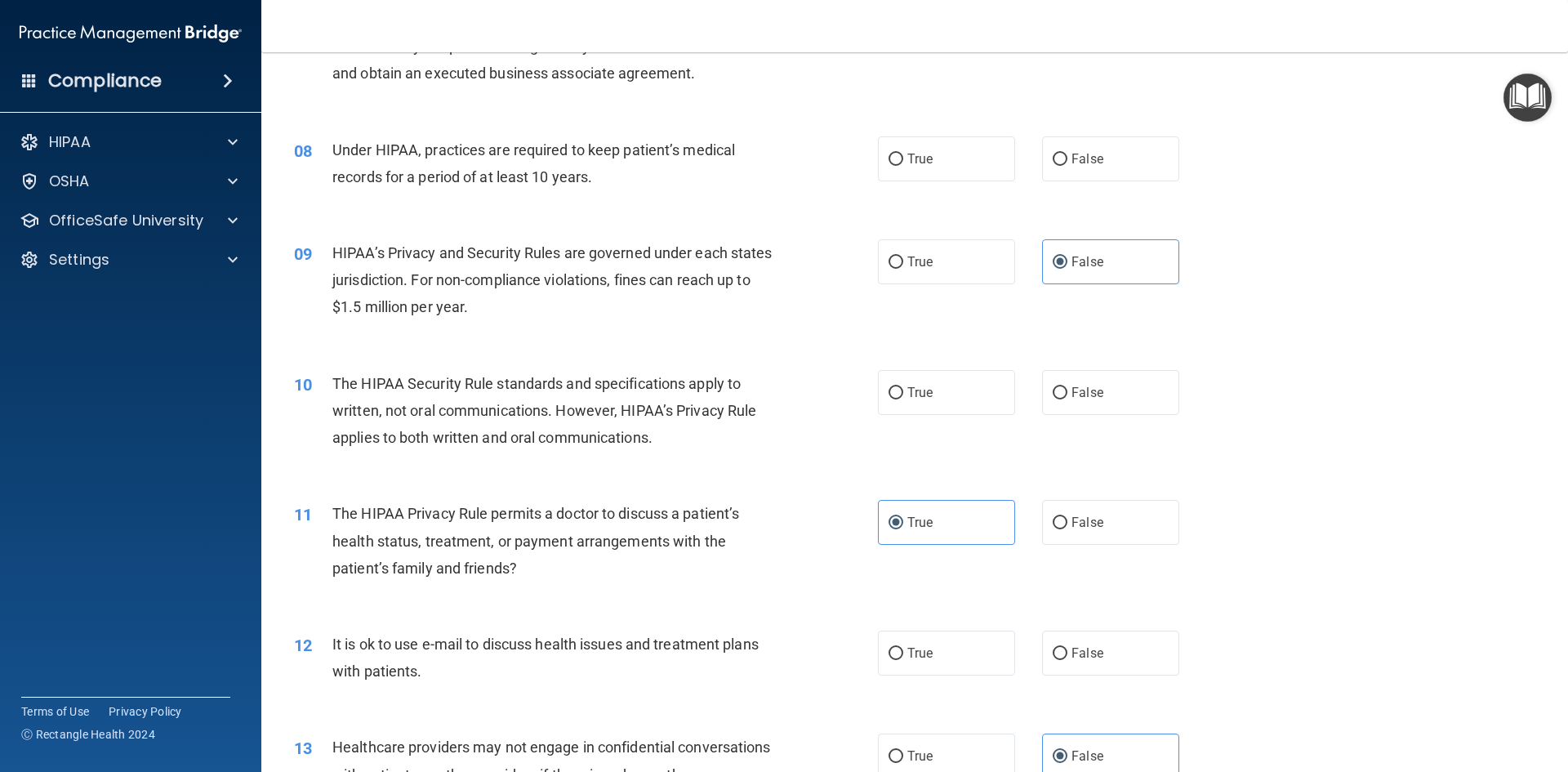
scroll to position [898, 0]
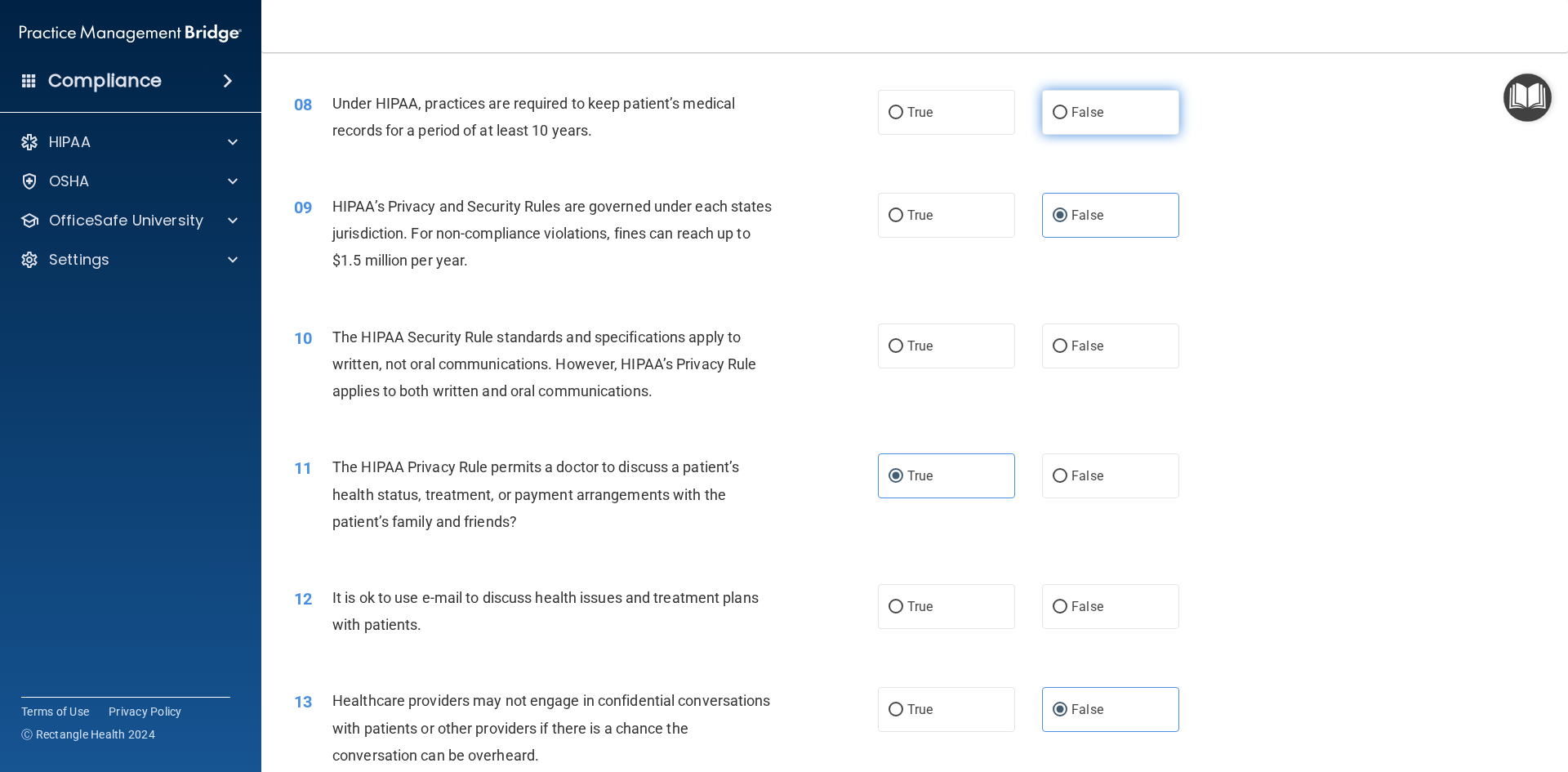
click at [1081, 112] on span "False" at bounding box center [1087, 112] width 32 height 16
click at [1068, 112] on input "False" at bounding box center [1060, 113] width 15 height 12
radio input "true"
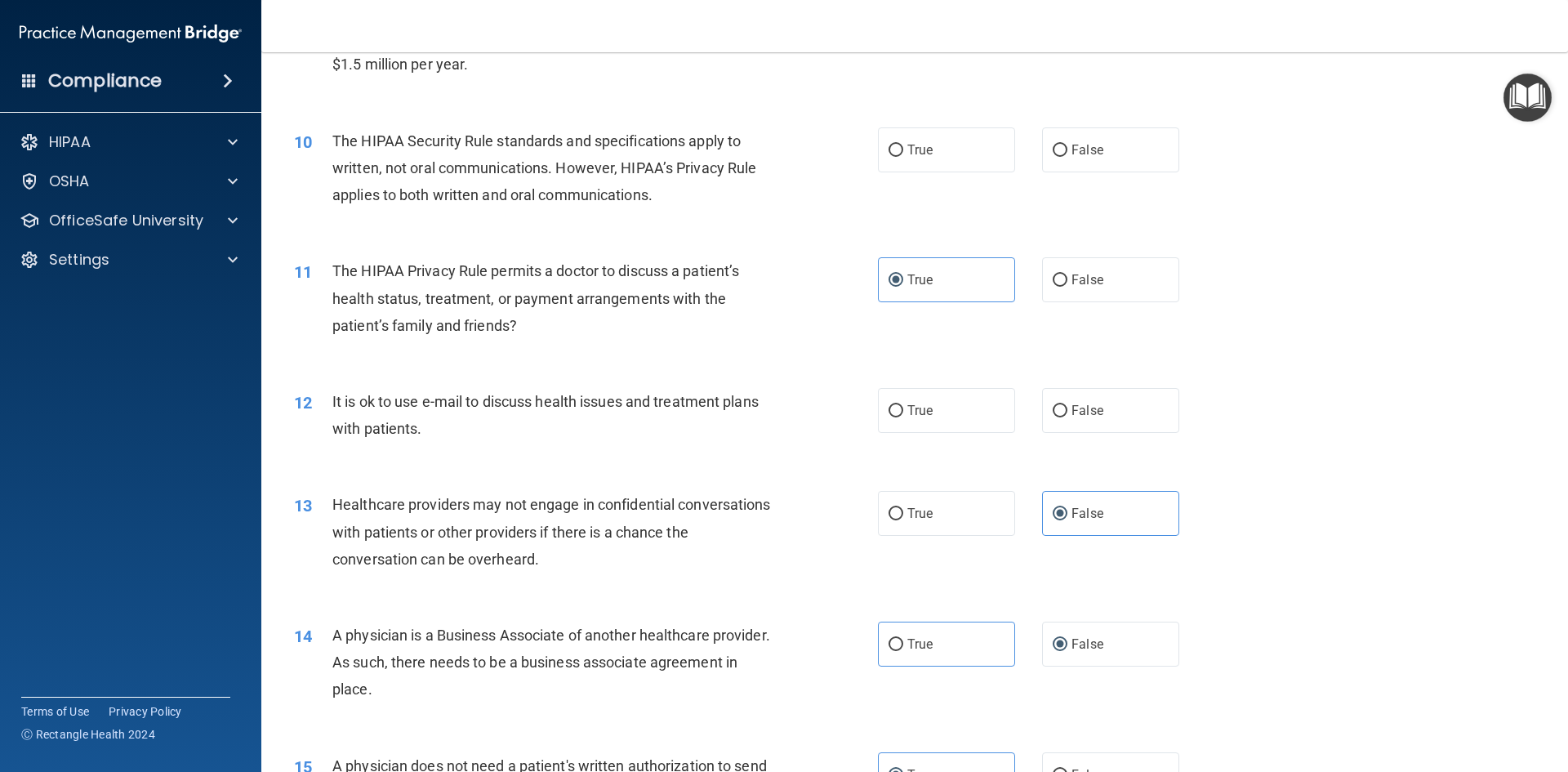
scroll to position [1143, 0]
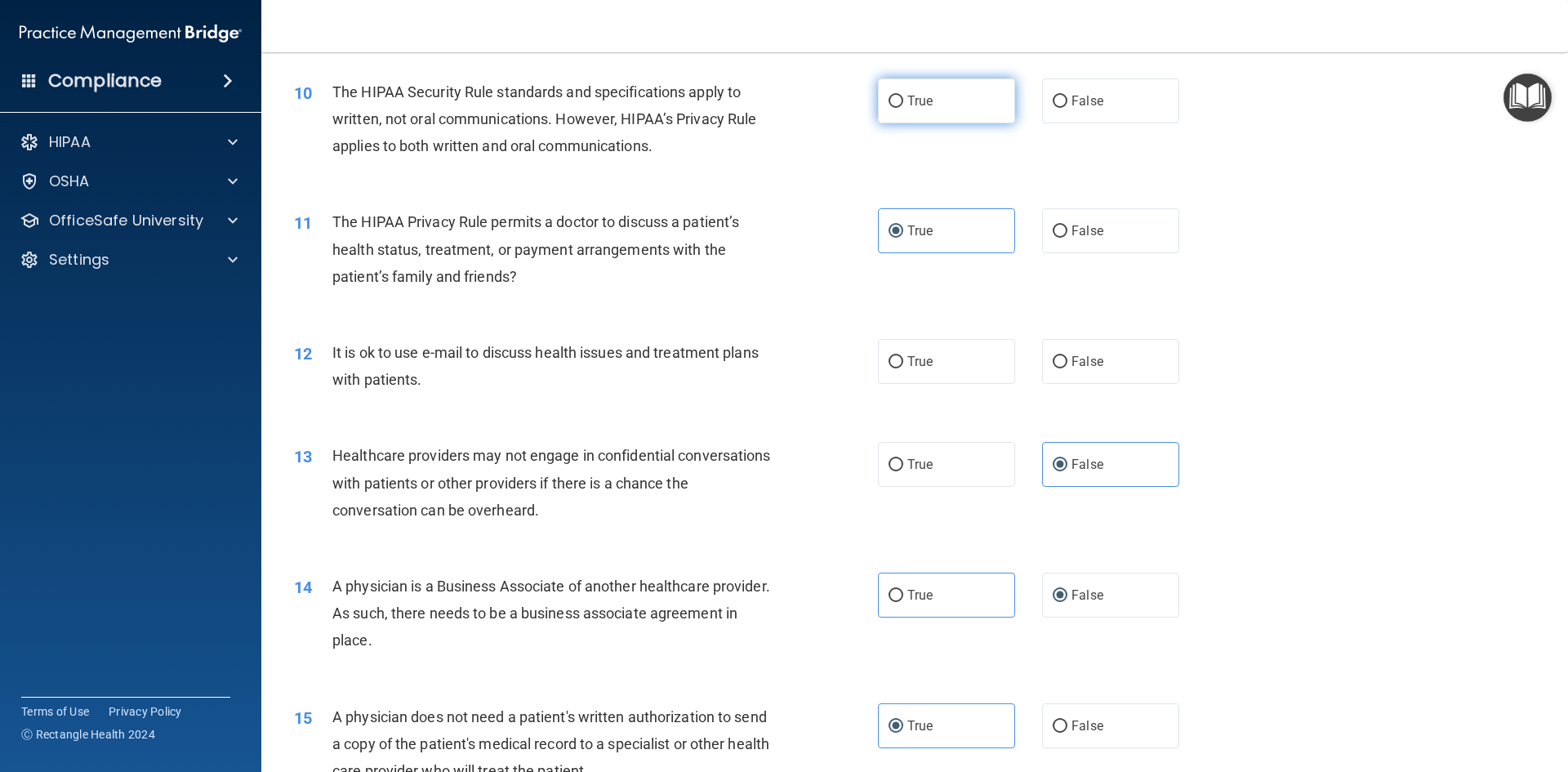
click at [915, 116] on label "True" at bounding box center [947, 100] width 137 height 45
click at [904, 108] on input "True" at bounding box center [896, 102] width 15 height 12
radio input "true"
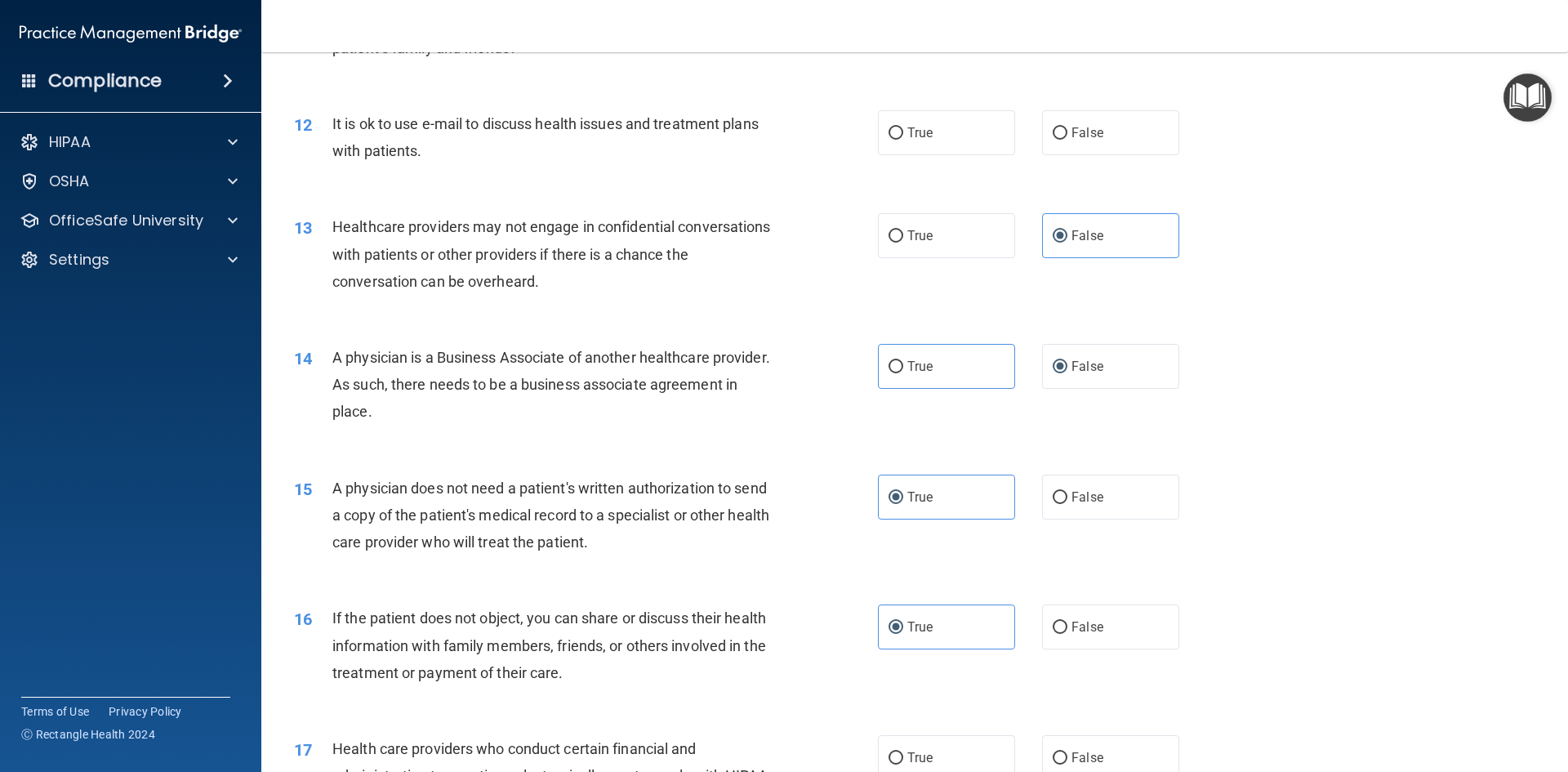
scroll to position [1389, 0]
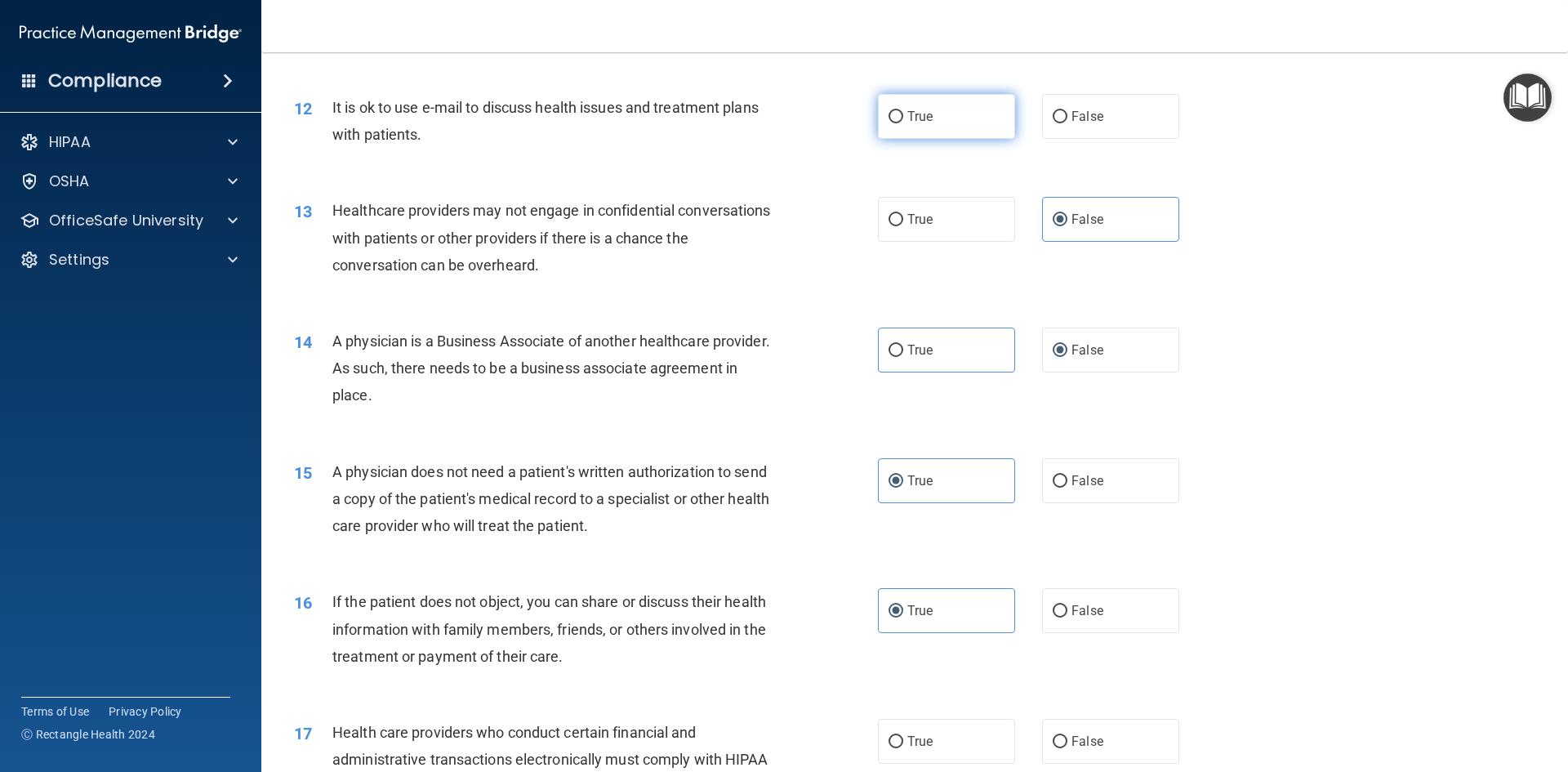
click at [930, 122] on label "True" at bounding box center [947, 116] width 137 height 45
click at [904, 122] on input "True" at bounding box center [896, 118] width 15 height 12
radio input "true"
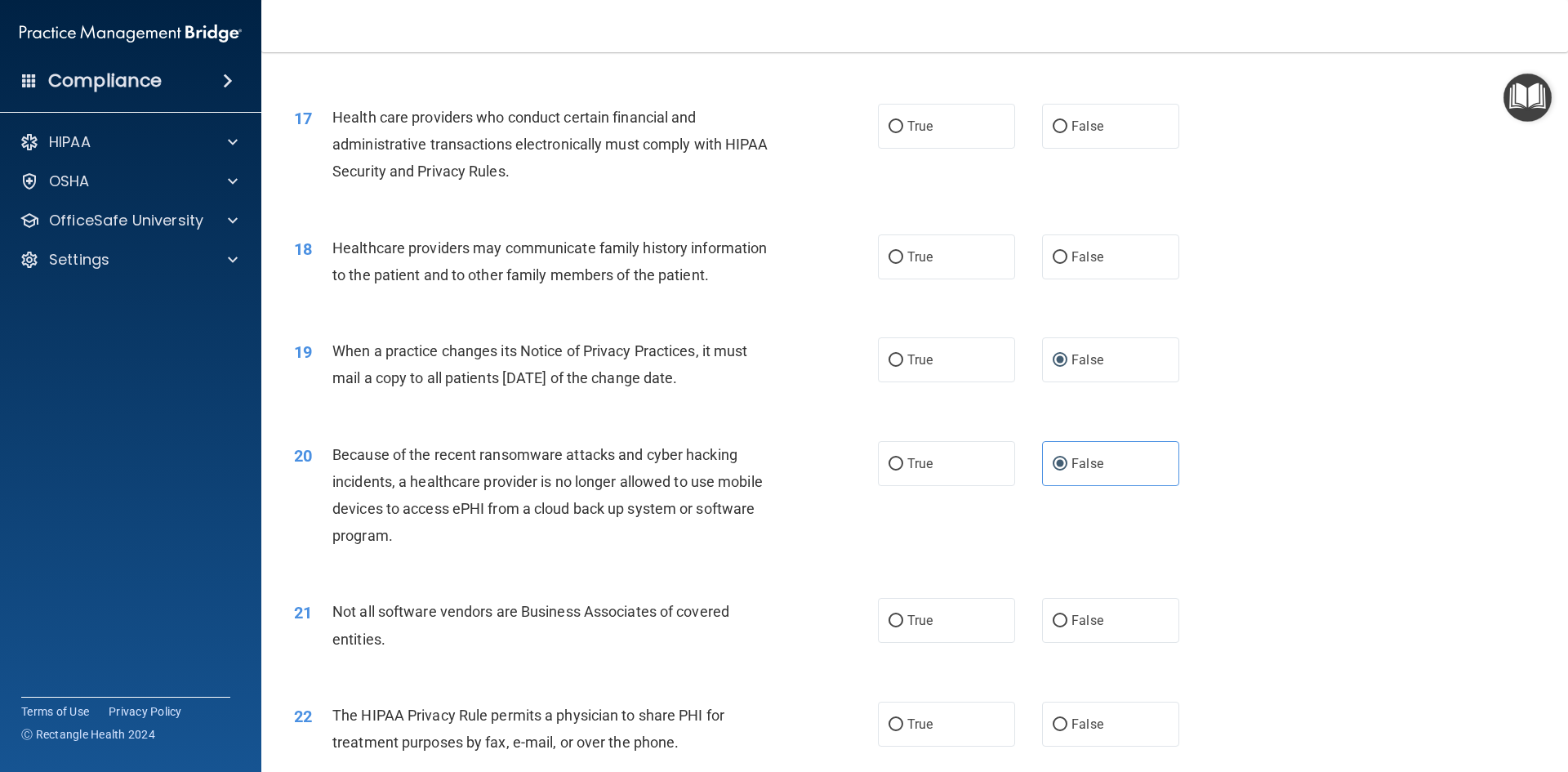
scroll to position [2041, 0]
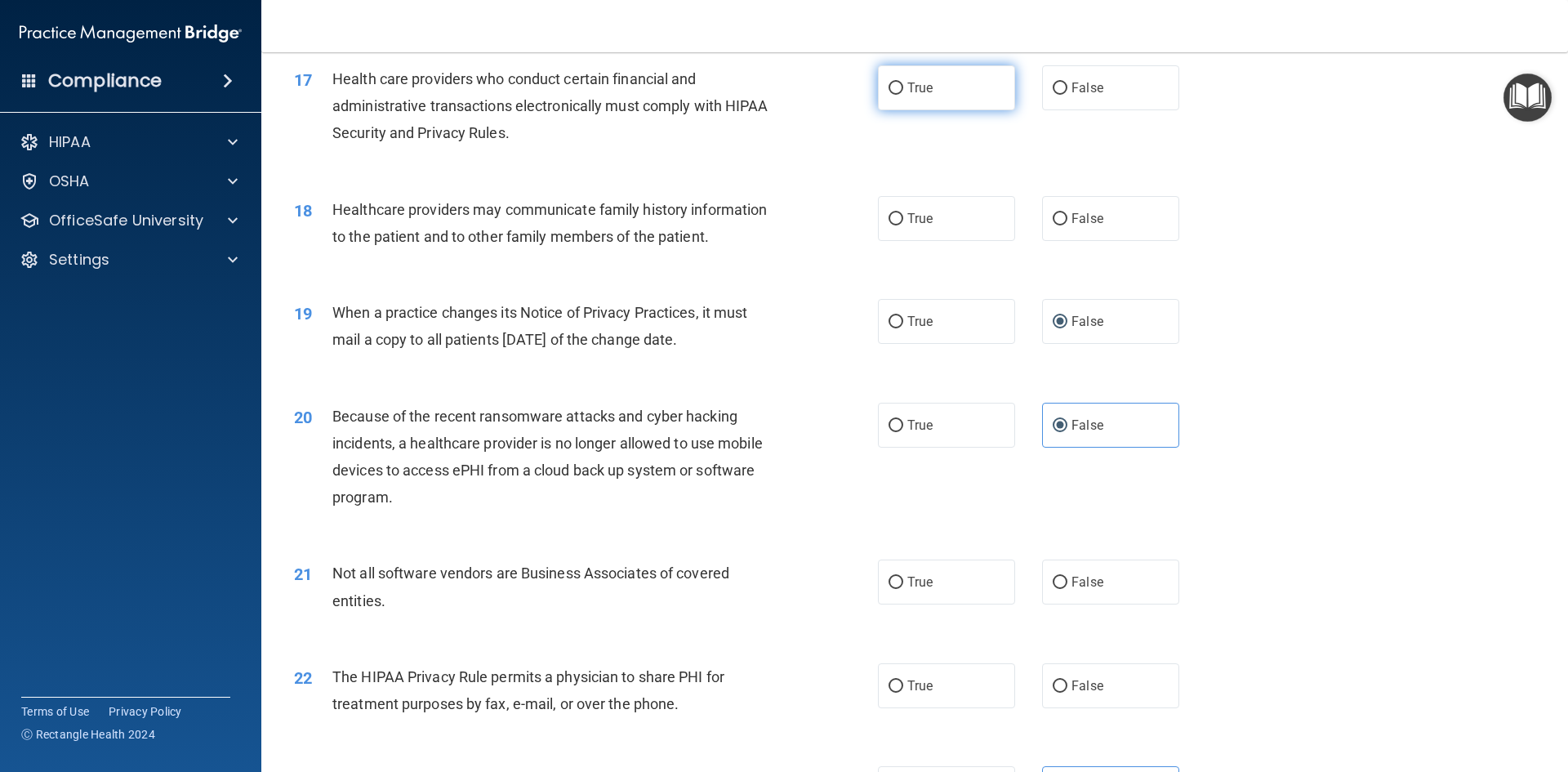
click at [889, 104] on label "True" at bounding box center [947, 87] width 137 height 45
click at [889, 95] on input "True" at bounding box center [896, 89] width 15 height 12
radio input "true"
click at [1123, 203] on label "False" at bounding box center [1111, 218] width 137 height 45
click at [1068, 213] on input "False" at bounding box center [1060, 219] width 15 height 12
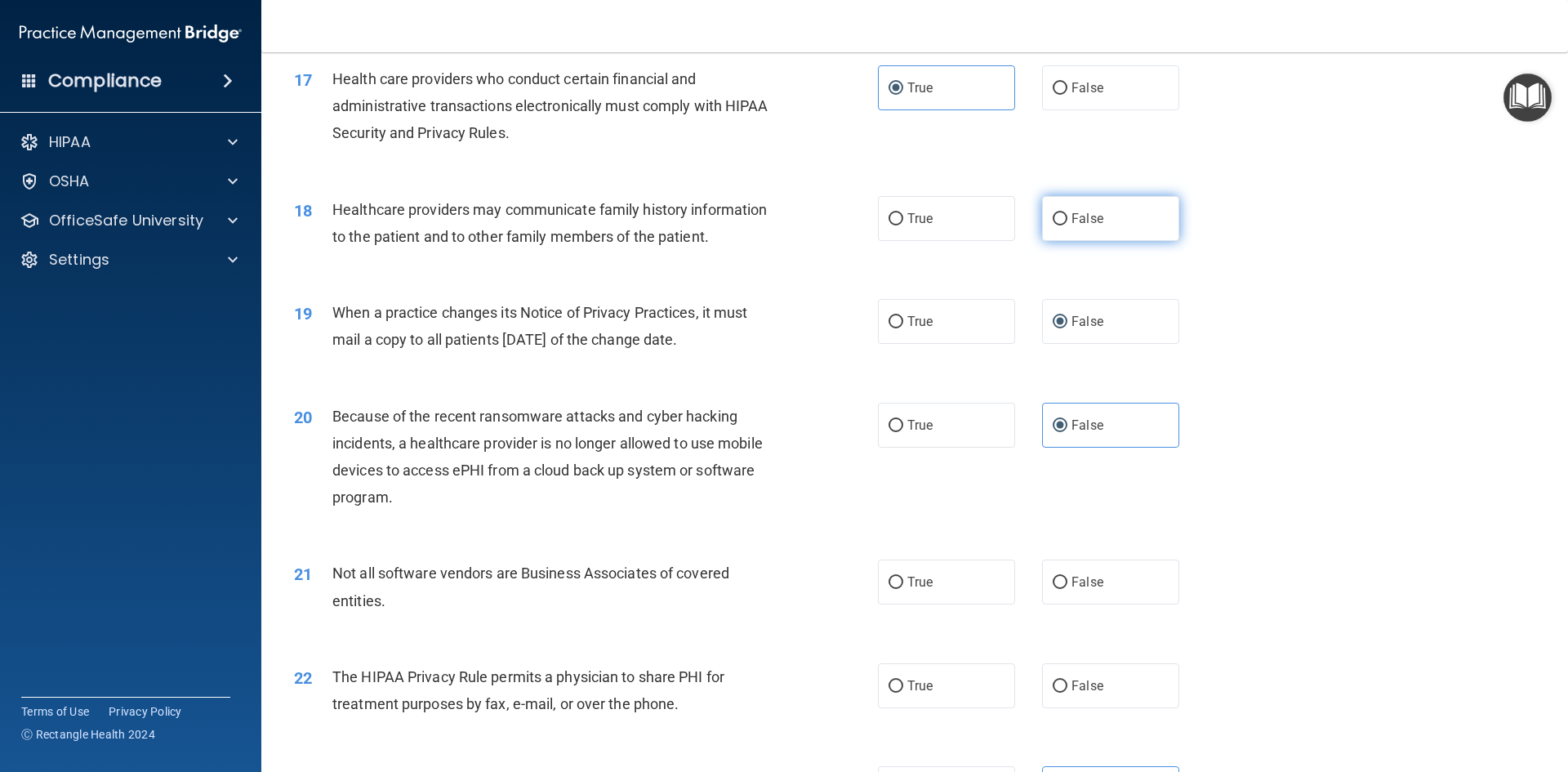
radio input "true"
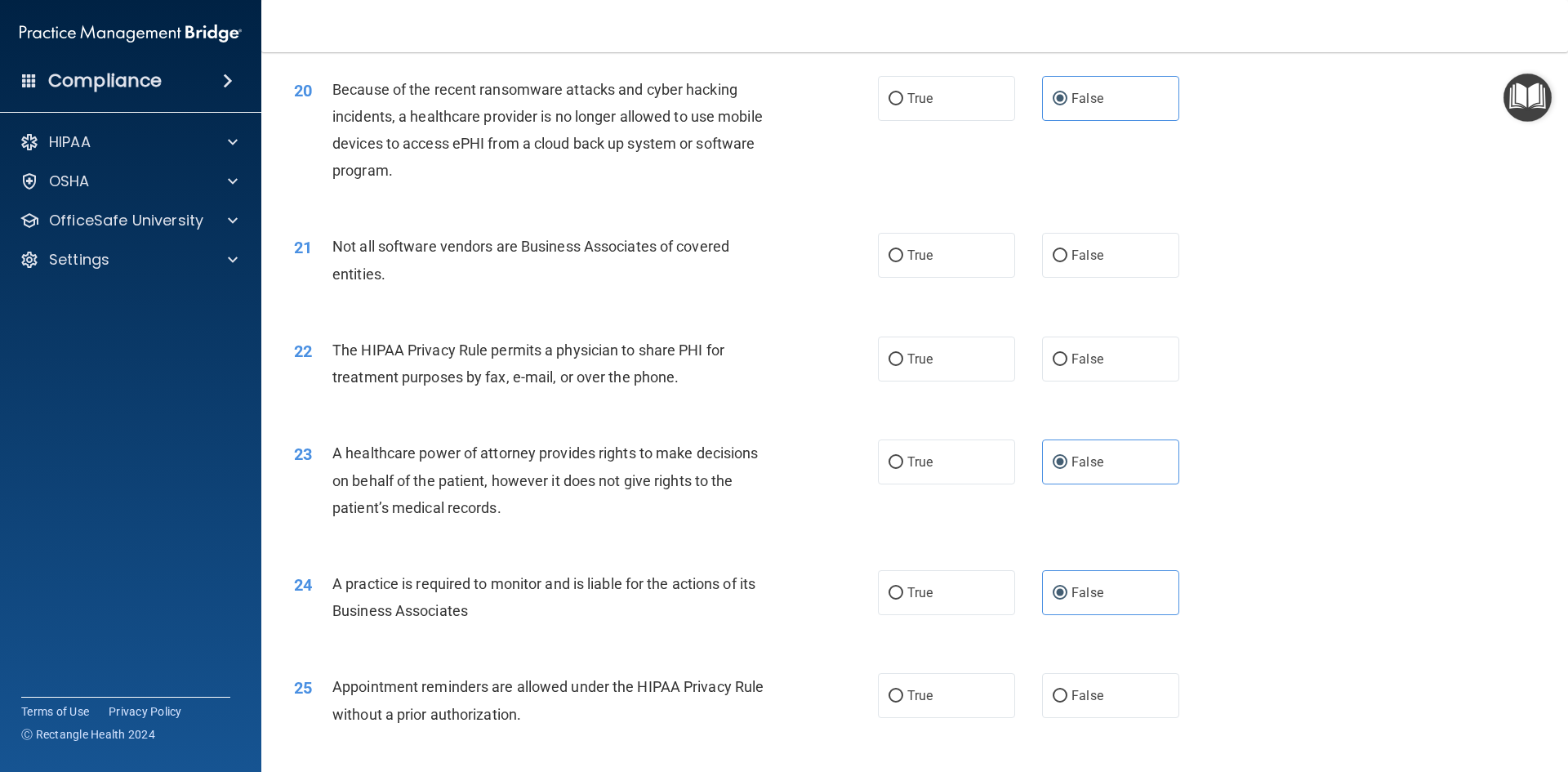
scroll to position [2532, 0]
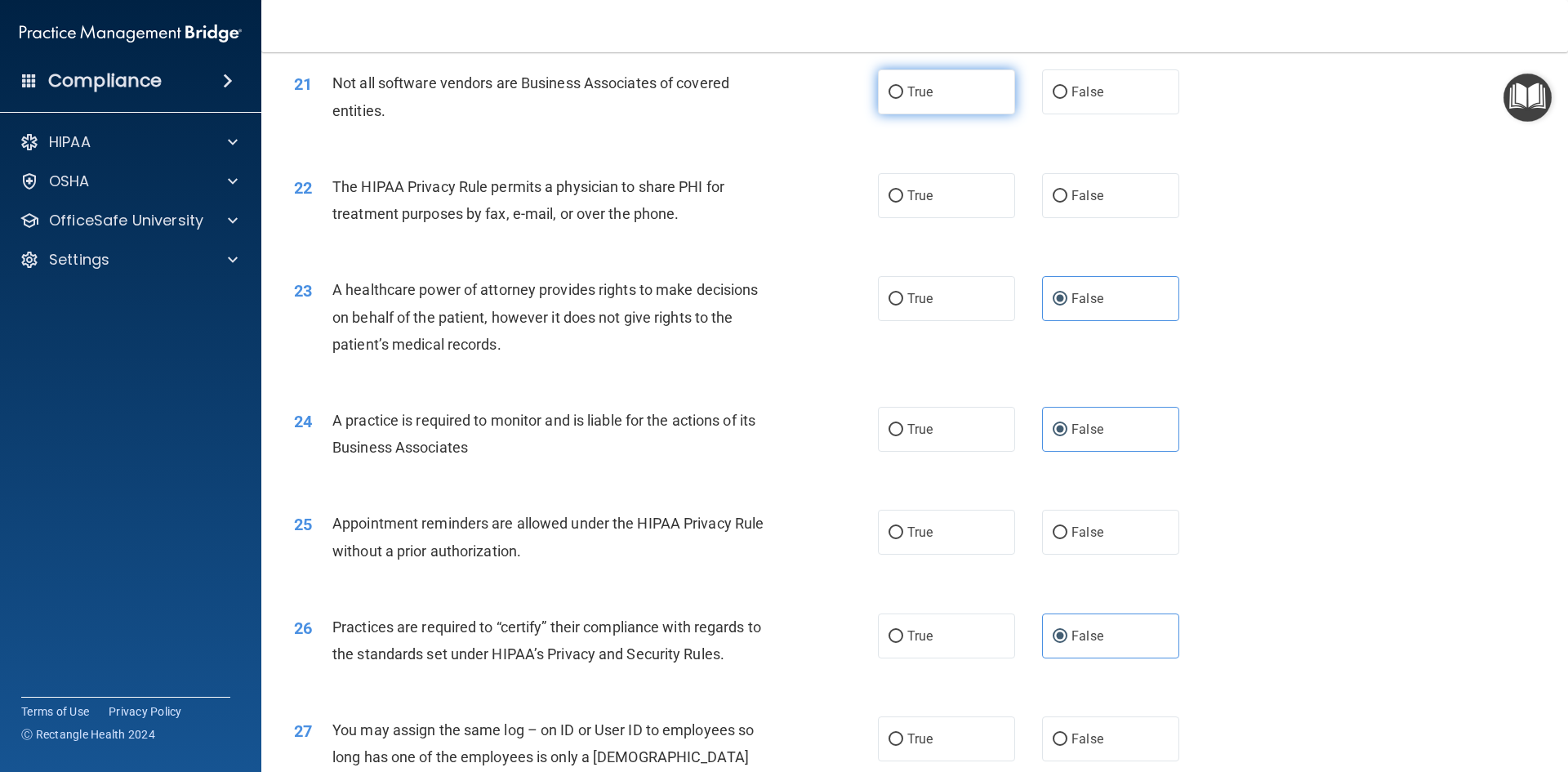
click at [949, 93] on label "True" at bounding box center [947, 91] width 137 height 45
click at [904, 93] on input "True" at bounding box center [896, 93] width 15 height 12
radio input "true"
click at [1004, 204] on label "True" at bounding box center [947, 195] width 137 height 45
click at [904, 203] on input "True" at bounding box center [896, 197] width 15 height 12
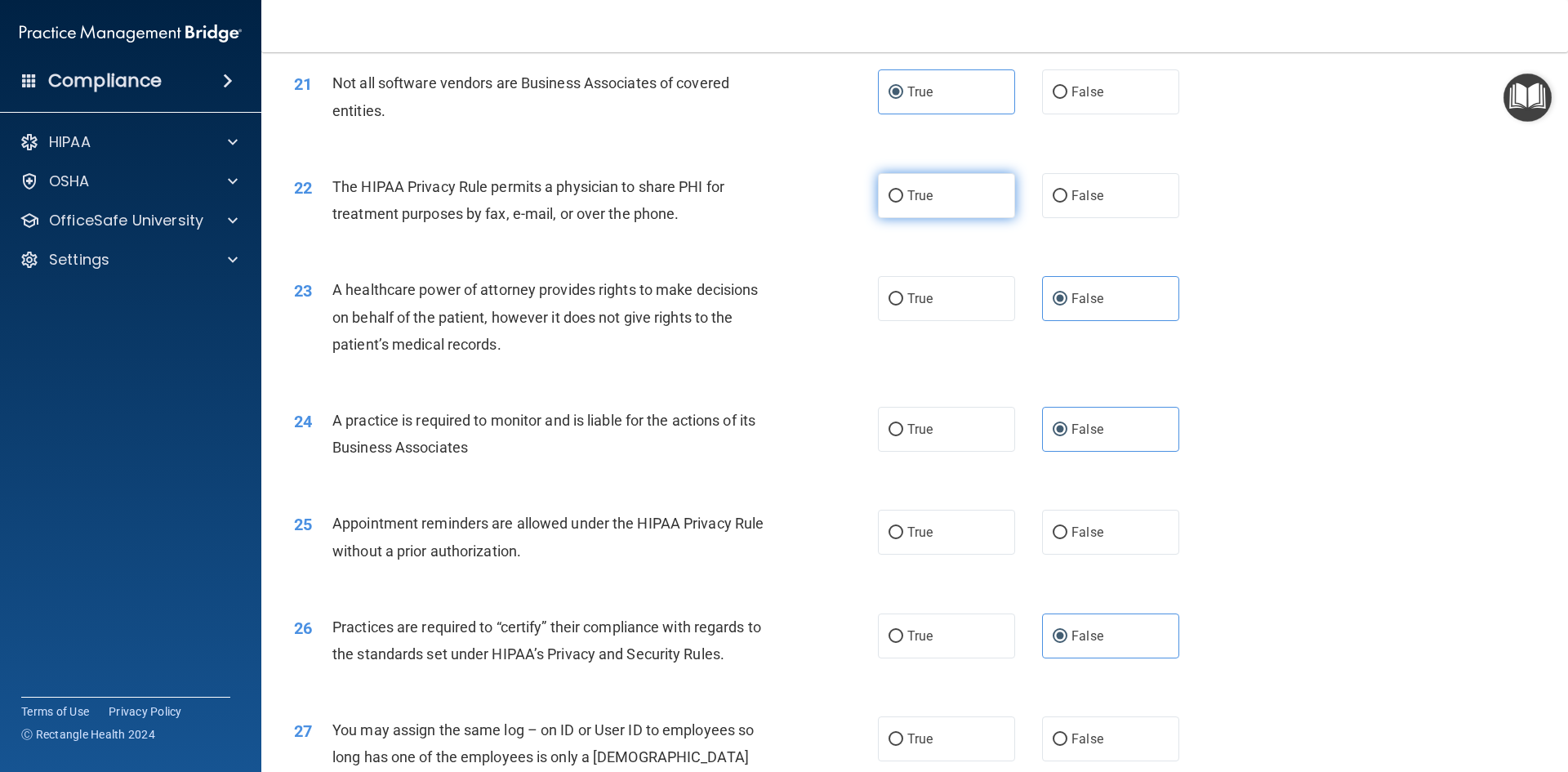
radio input "true"
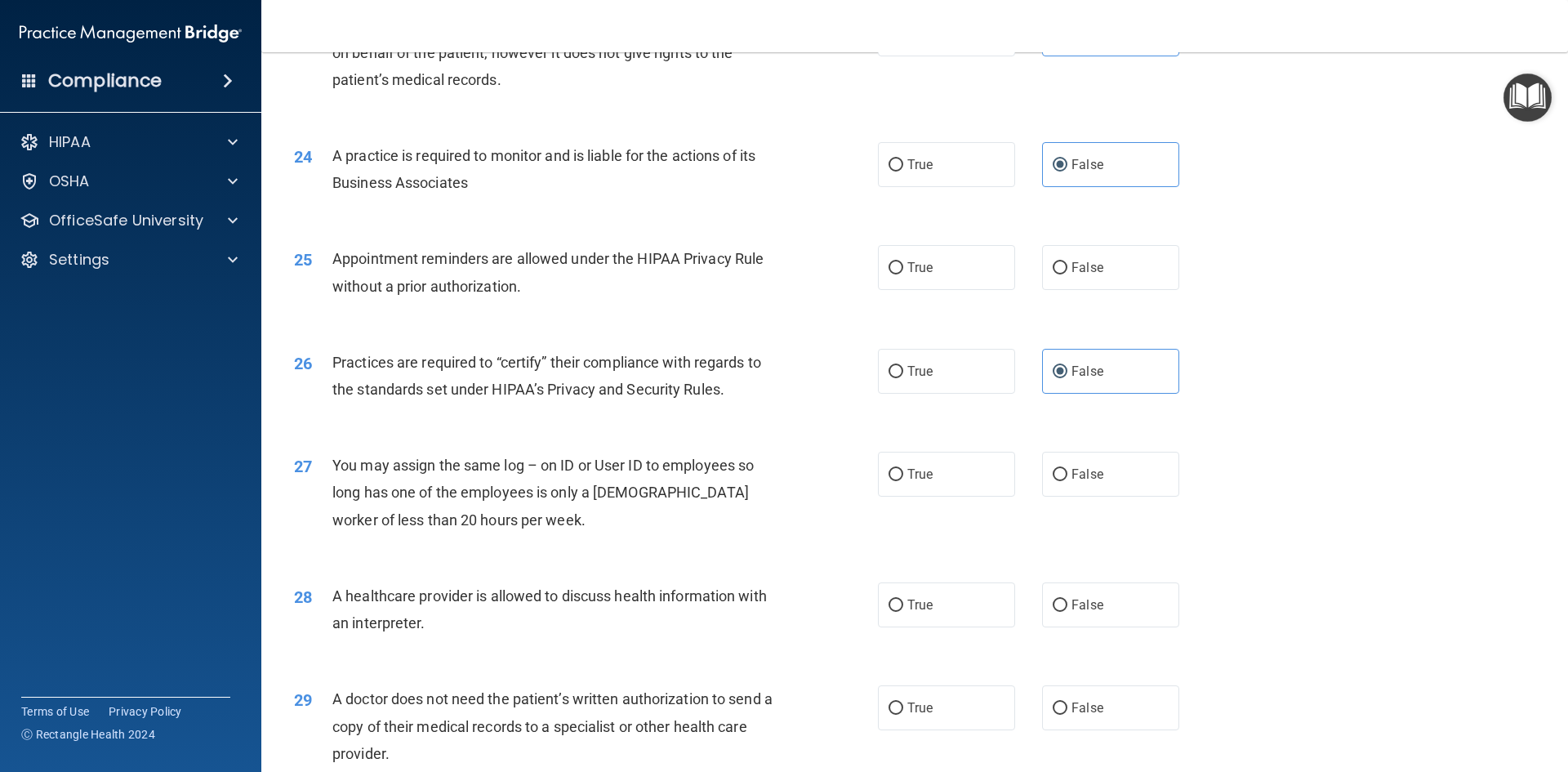
scroll to position [2858, 0]
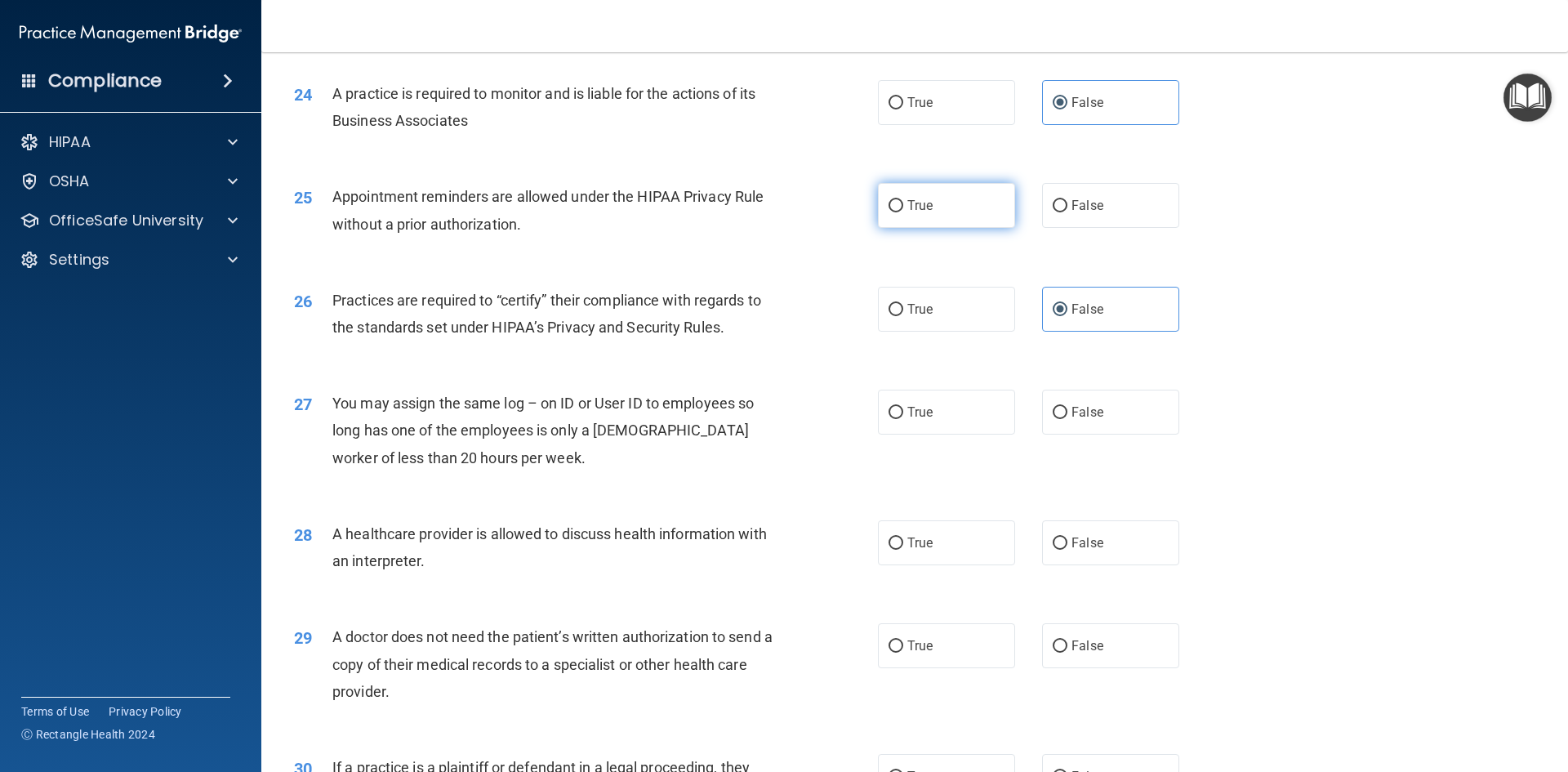
click at [965, 227] on label "True" at bounding box center [947, 205] width 137 height 45
click at [904, 212] on input "True" at bounding box center [896, 206] width 15 height 12
radio input "true"
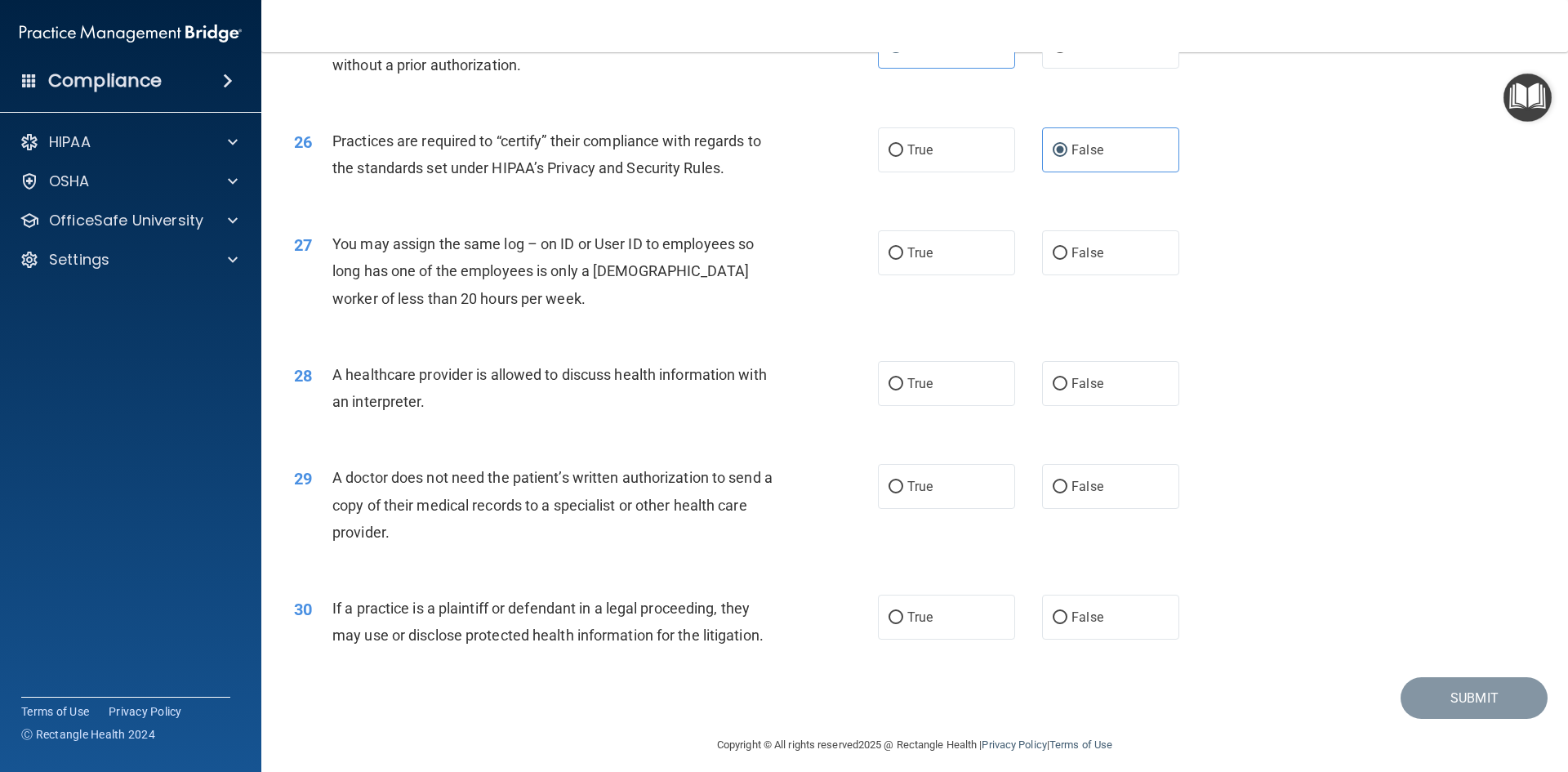
scroll to position [3022, 0]
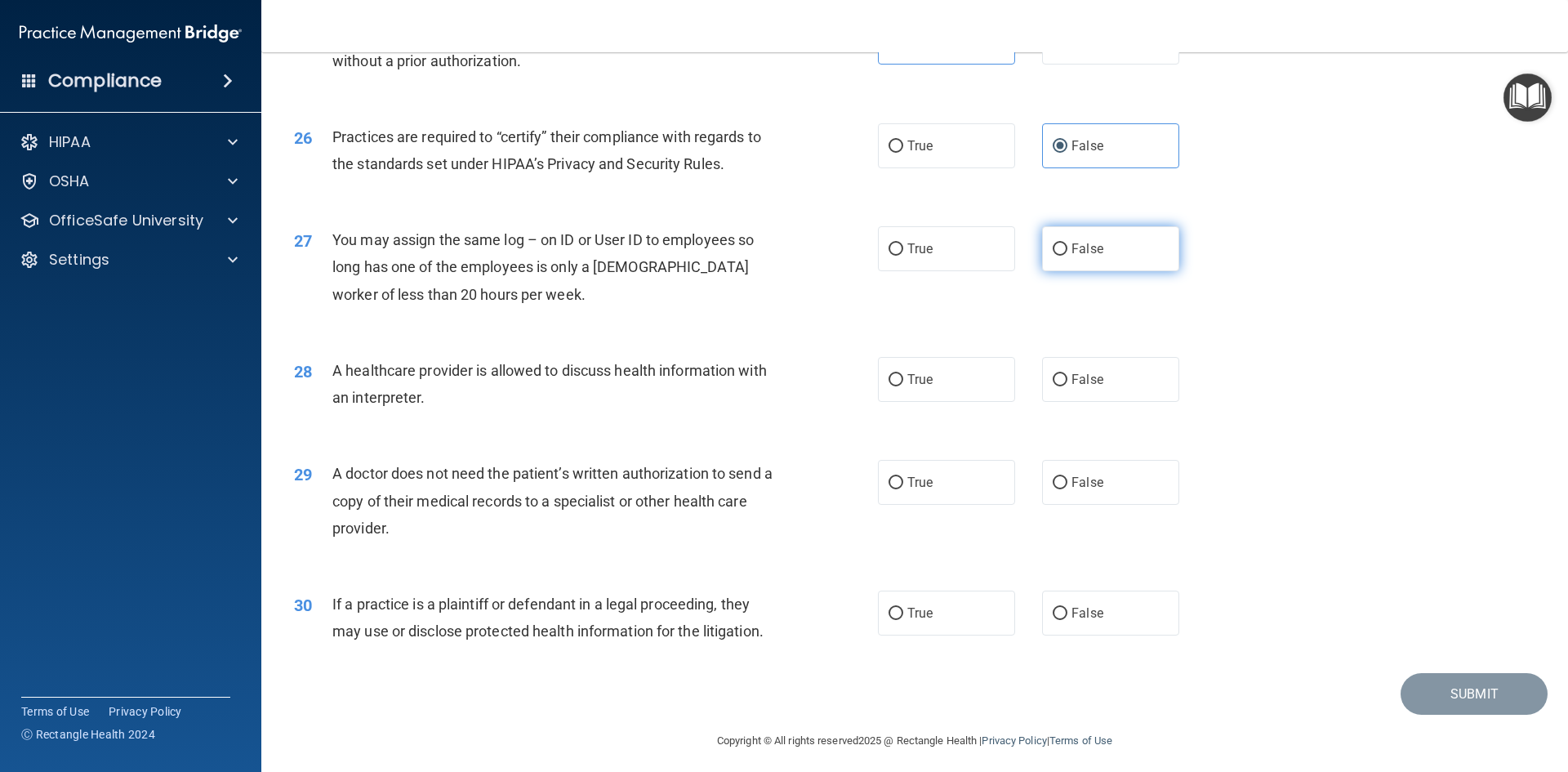
click at [1079, 266] on label "False" at bounding box center [1111, 248] width 137 height 45
click at [1068, 255] on input "False" at bounding box center [1060, 249] width 15 height 12
radio input "true"
click at [958, 397] on label "True" at bounding box center [947, 379] width 137 height 45
click at [904, 386] on input "True" at bounding box center [896, 380] width 15 height 12
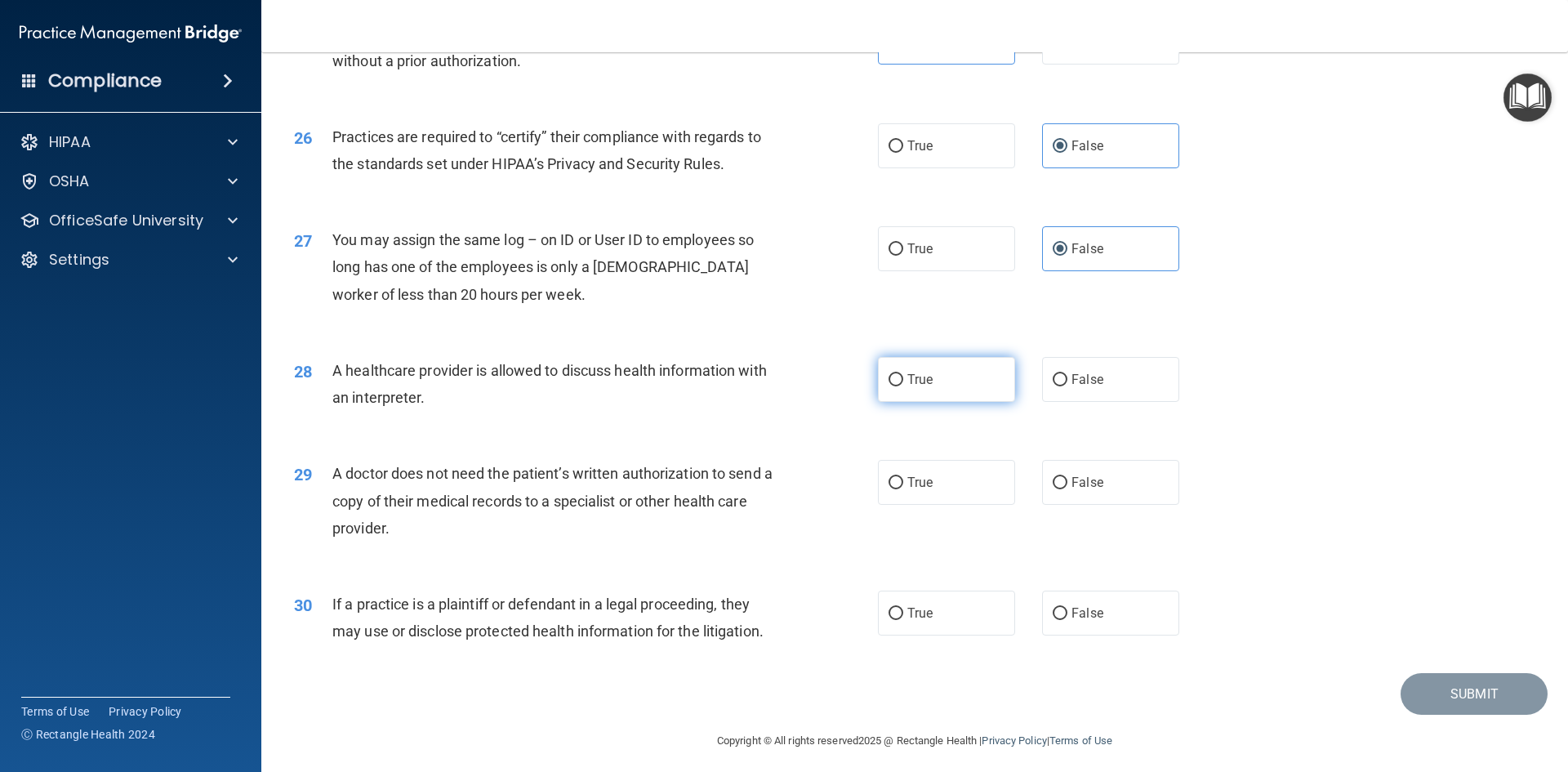
radio input "true"
click at [963, 461] on label "True" at bounding box center [947, 482] width 137 height 45
click at [904, 477] on input "True" at bounding box center [896, 483] width 15 height 12
radio input "true"
click at [961, 609] on label "True" at bounding box center [947, 612] width 137 height 45
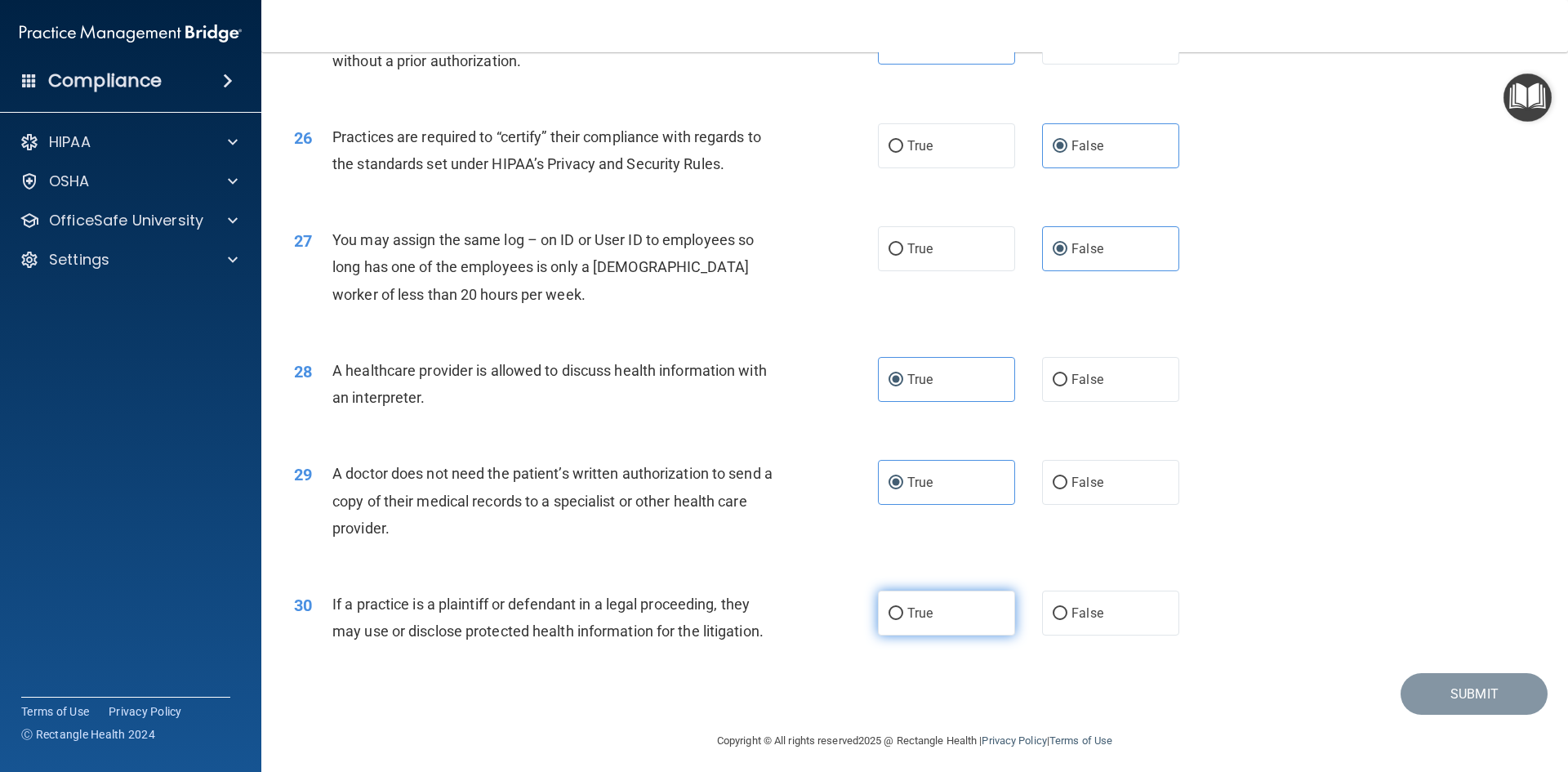
click at [904, 609] on input "True" at bounding box center [896, 614] width 15 height 12
radio input "true"
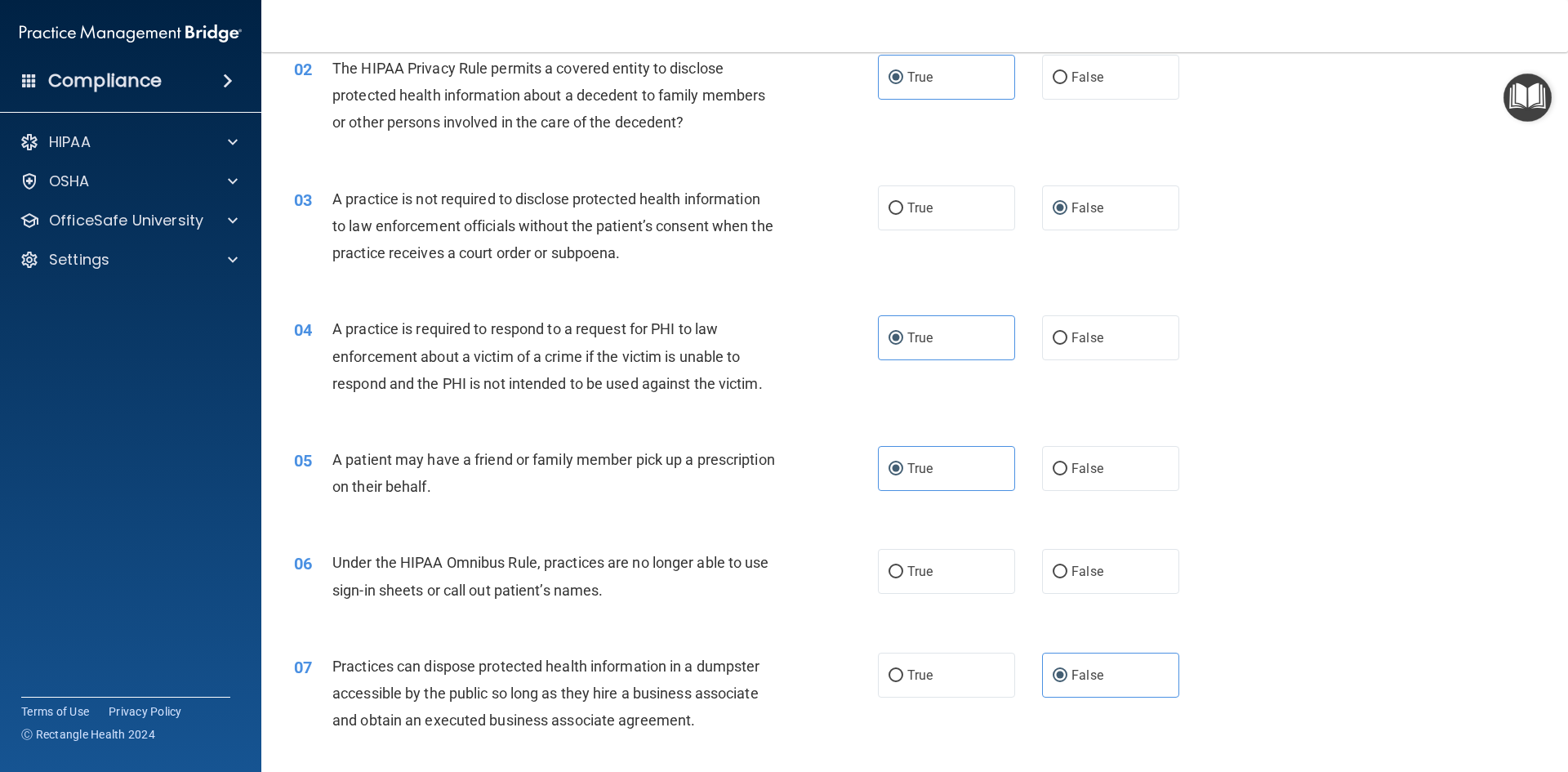
scroll to position [245, 0]
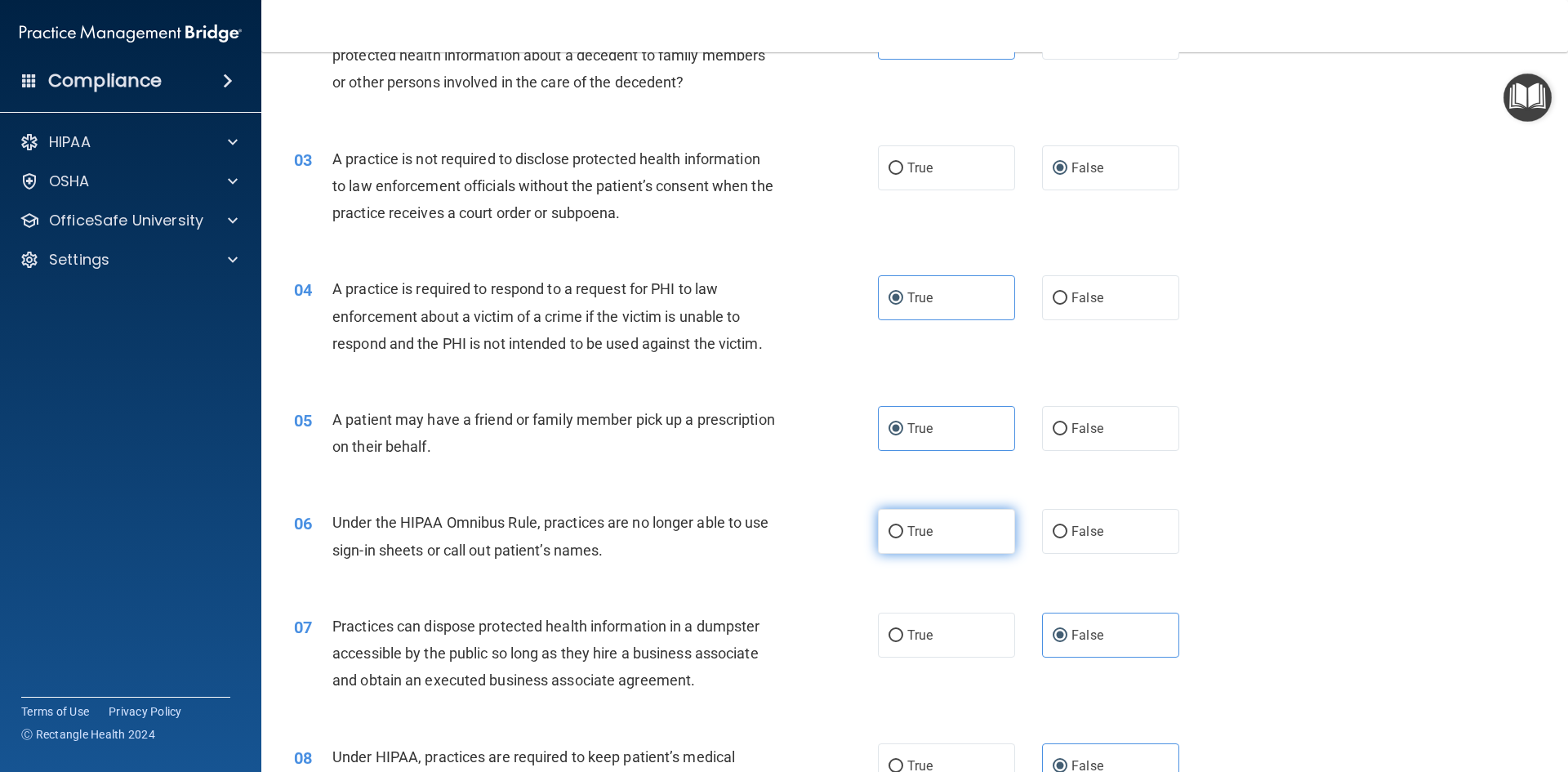
click at [932, 527] on label "True" at bounding box center [947, 531] width 137 height 45
click at [904, 527] on input "True" at bounding box center [896, 533] width 15 height 12
radio input "true"
click at [1033, 534] on div "True False" at bounding box center [1042, 531] width 329 height 45
click at [1092, 537] on span "False" at bounding box center [1087, 532] width 32 height 16
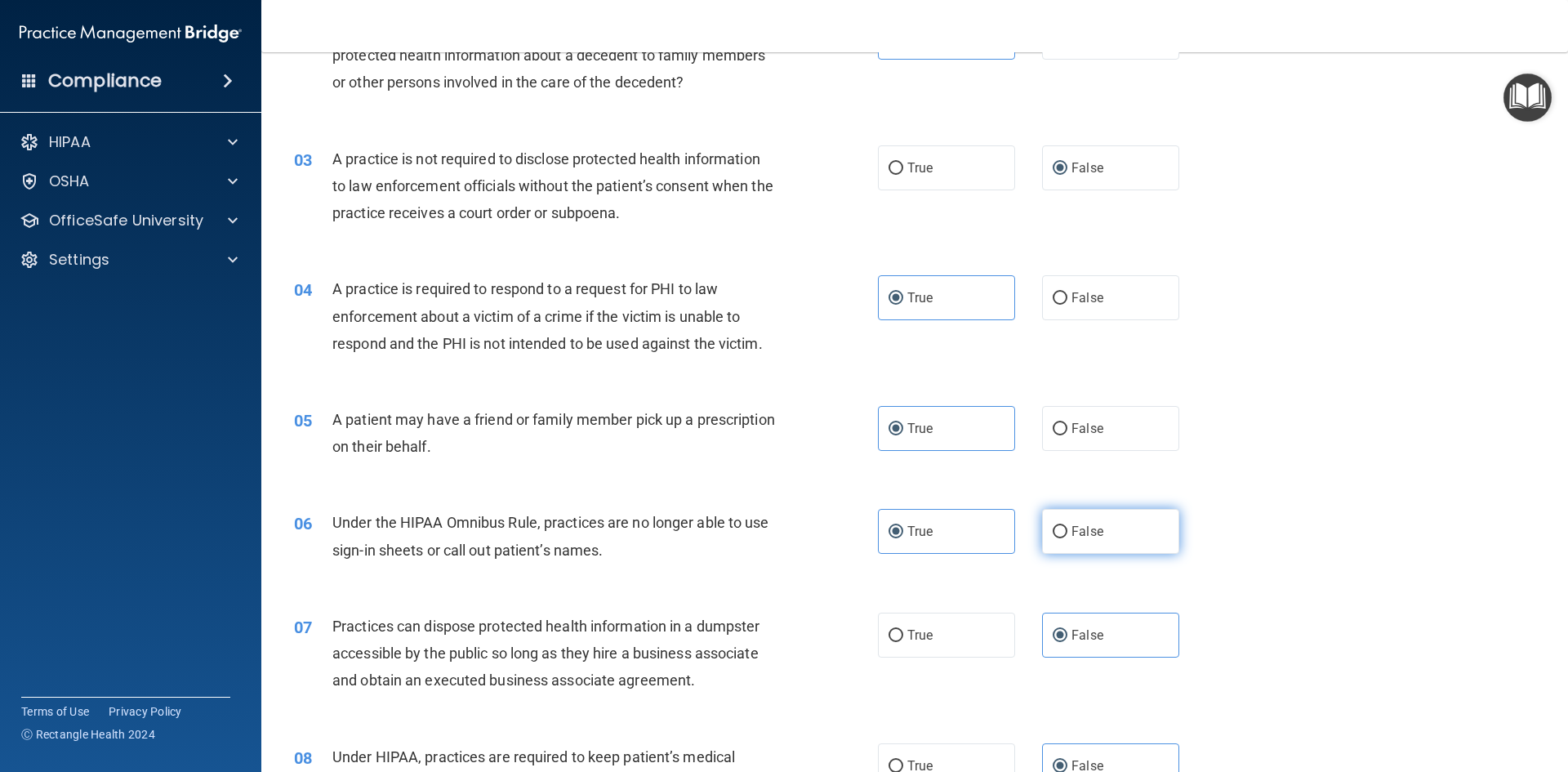
click at [1068, 537] on input "False" at bounding box center [1060, 533] width 15 height 12
radio input "true"
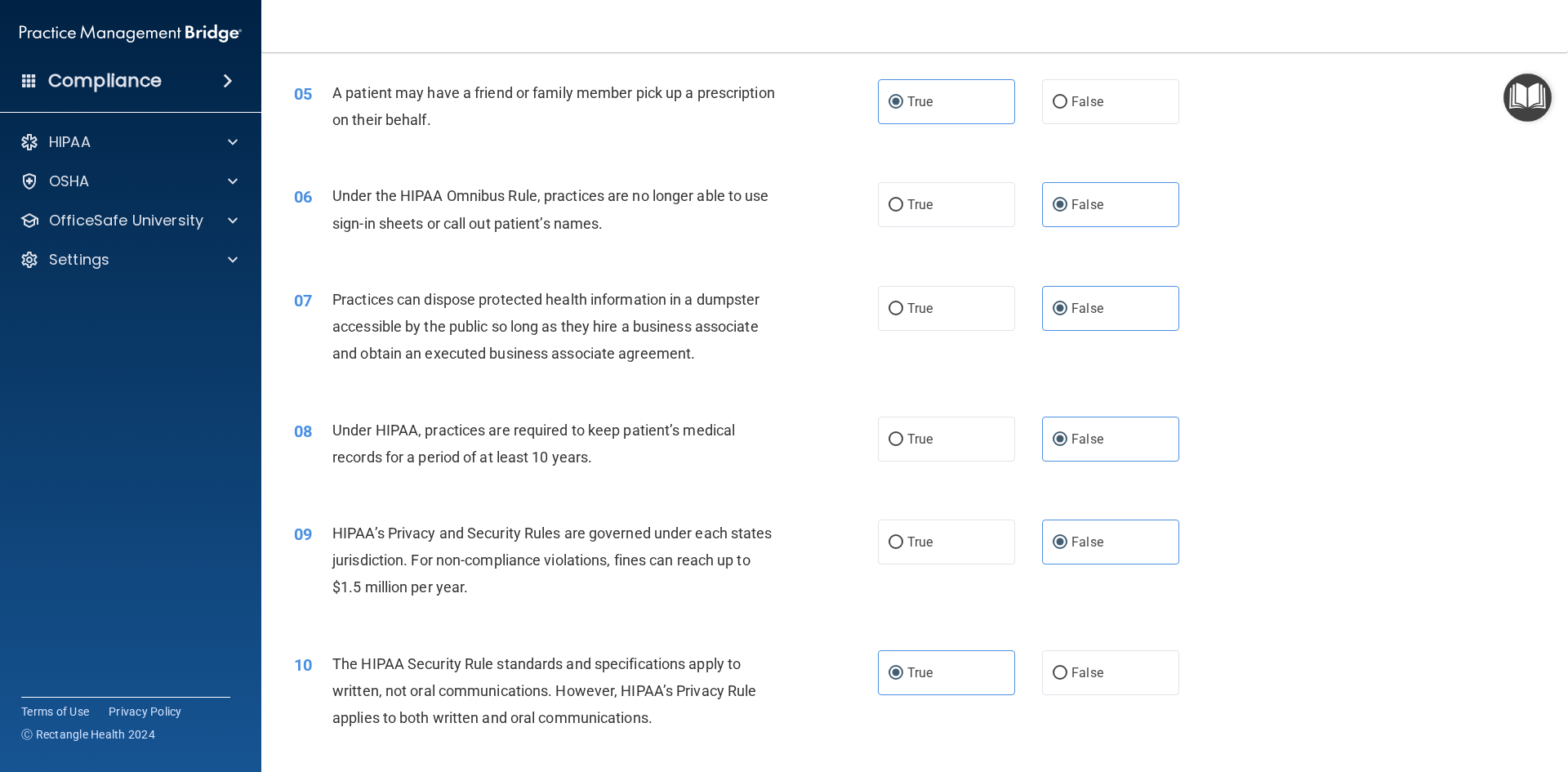
scroll to position [490, 0]
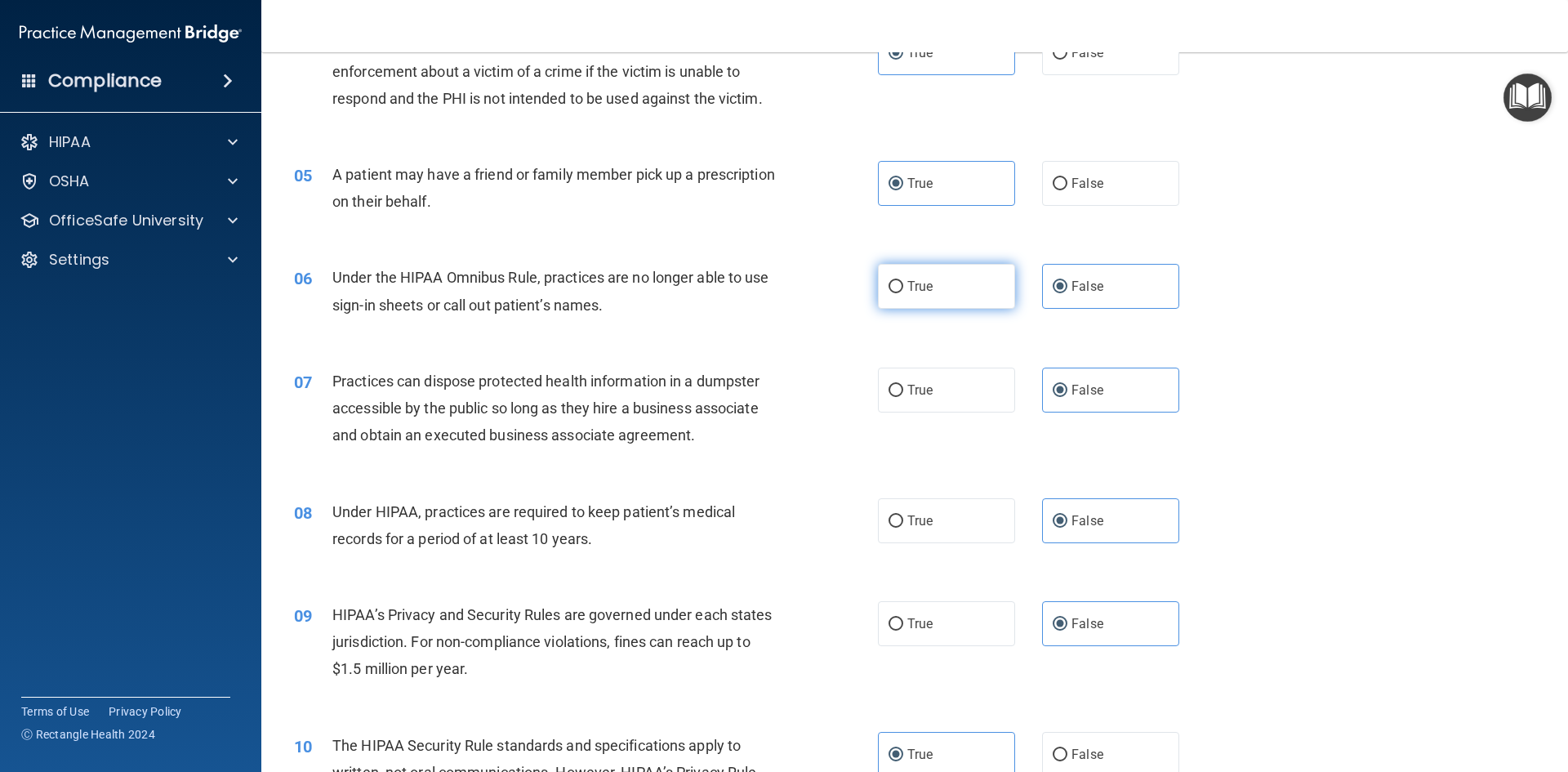
click at [992, 287] on label "True" at bounding box center [947, 286] width 137 height 45
click at [904, 287] on input "True" at bounding box center [896, 287] width 15 height 12
radio input "true"
radio input "false"
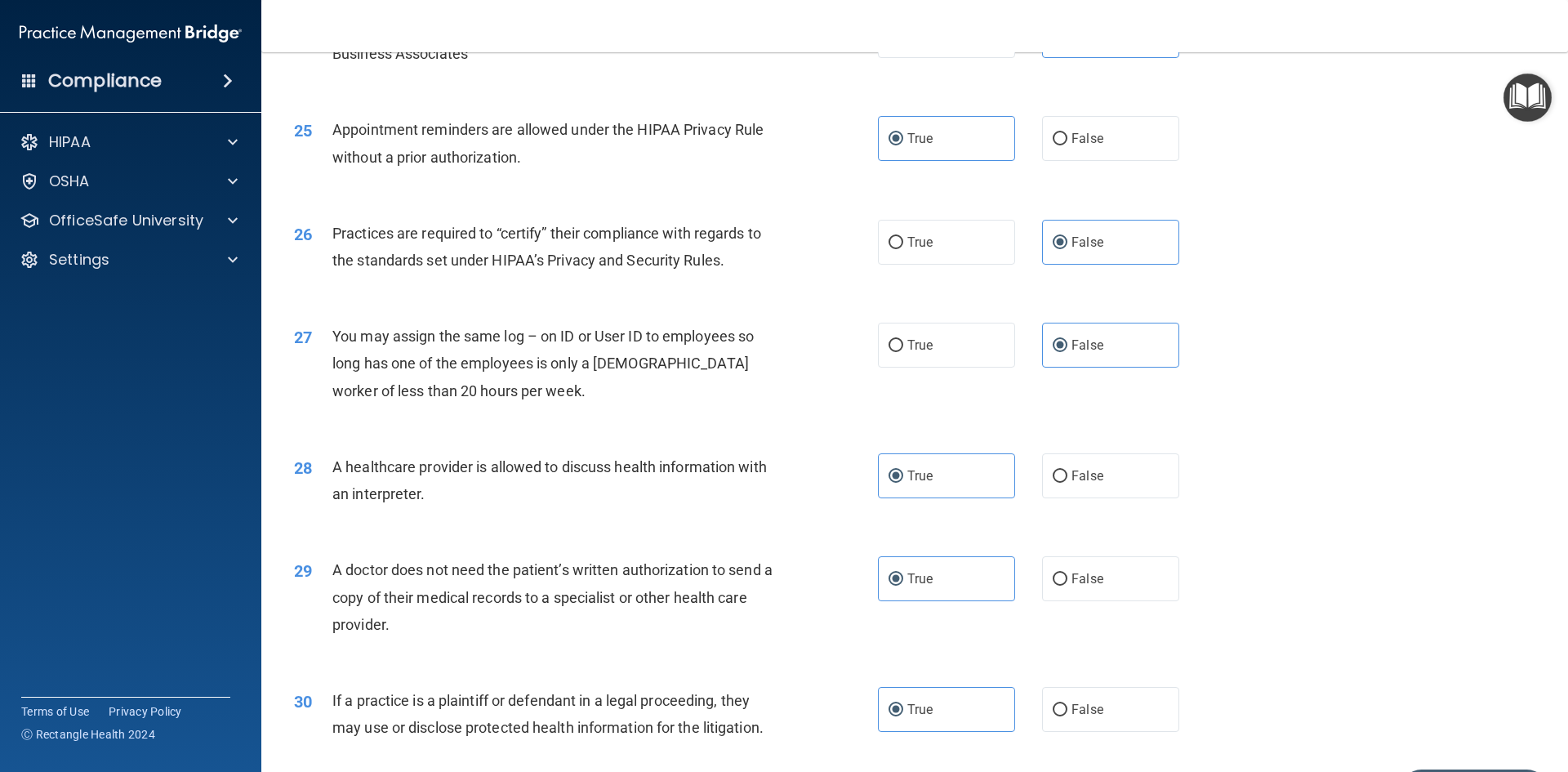
scroll to position [3030, 0]
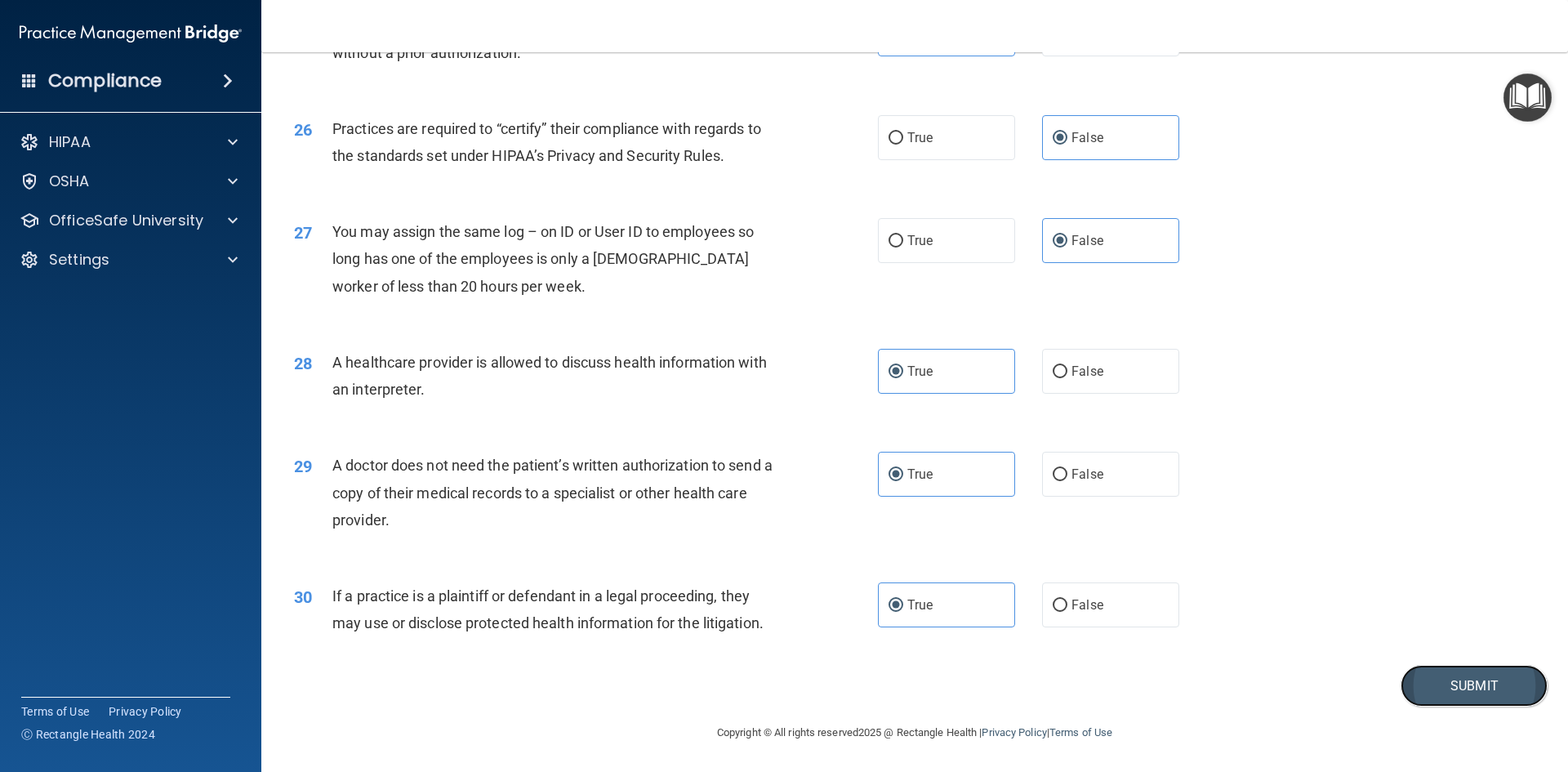
click at [1463, 685] on button "Submit" at bounding box center [1475, 685] width 147 height 41
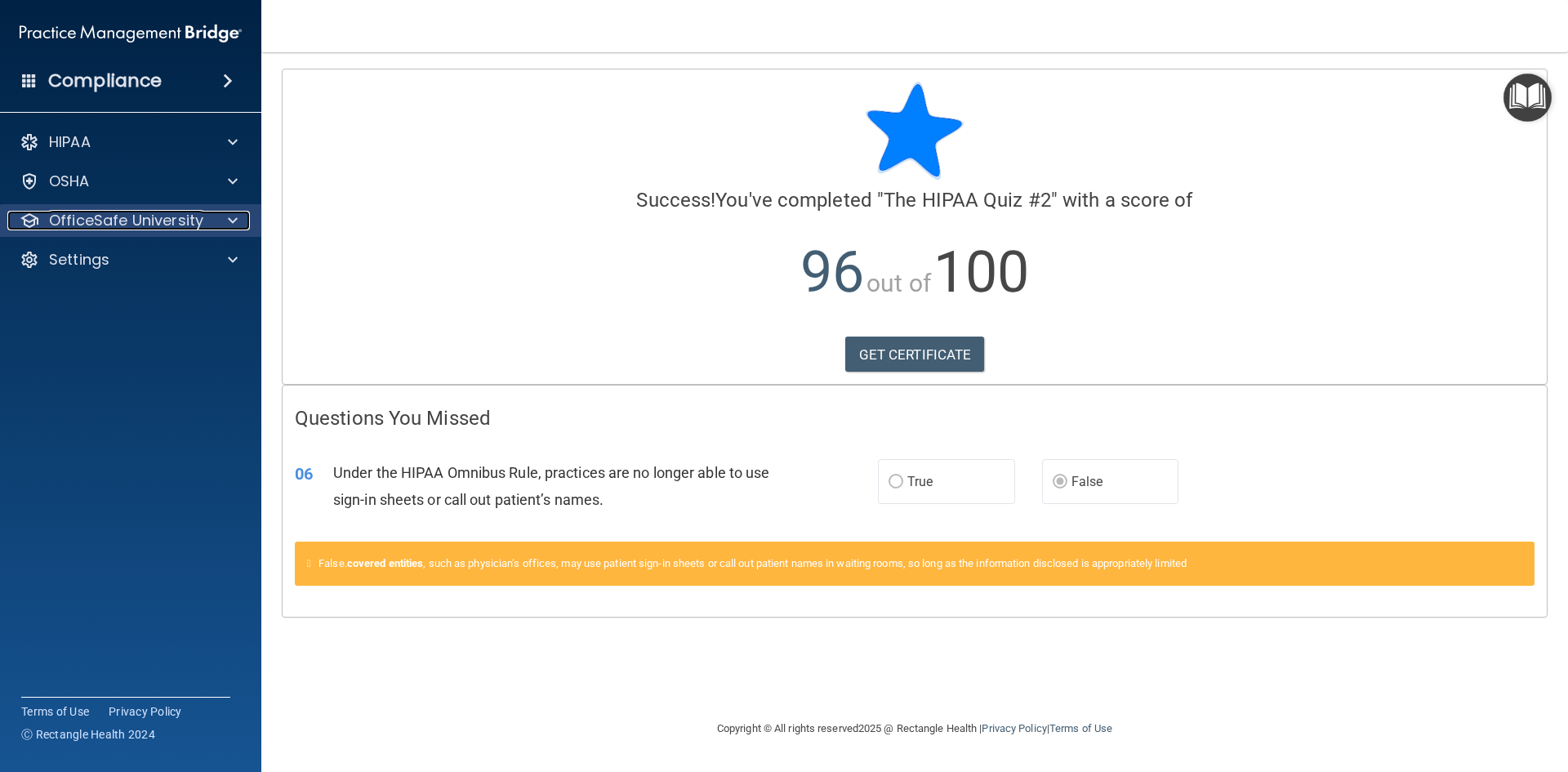
click at [136, 219] on p "OfficeSafe University" at bounding box center [126, 220] width 154 height 19
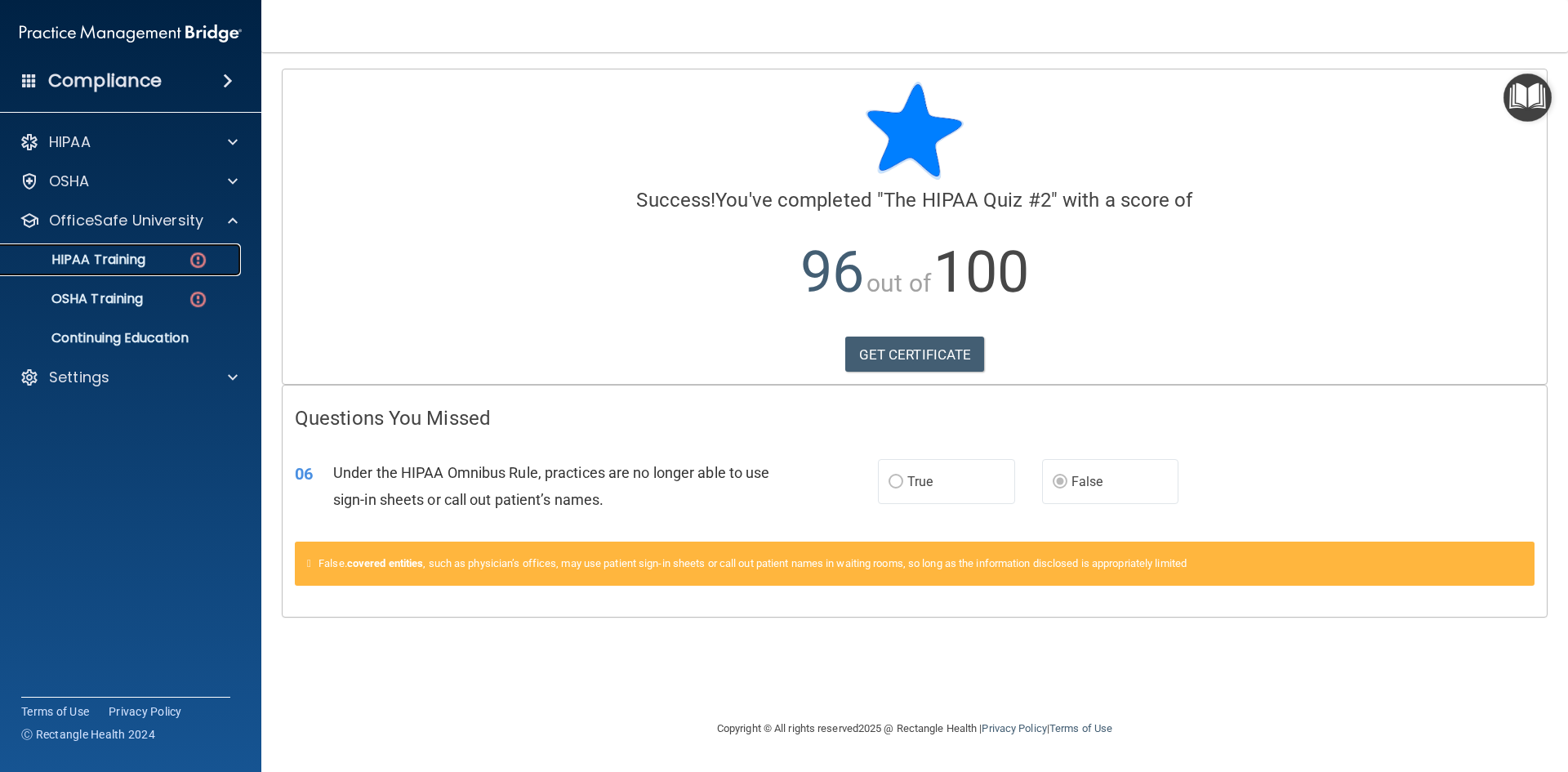
click at [130, 264] on p "HIPAA Training" at bounding box center [78, 260] width 135 height 17
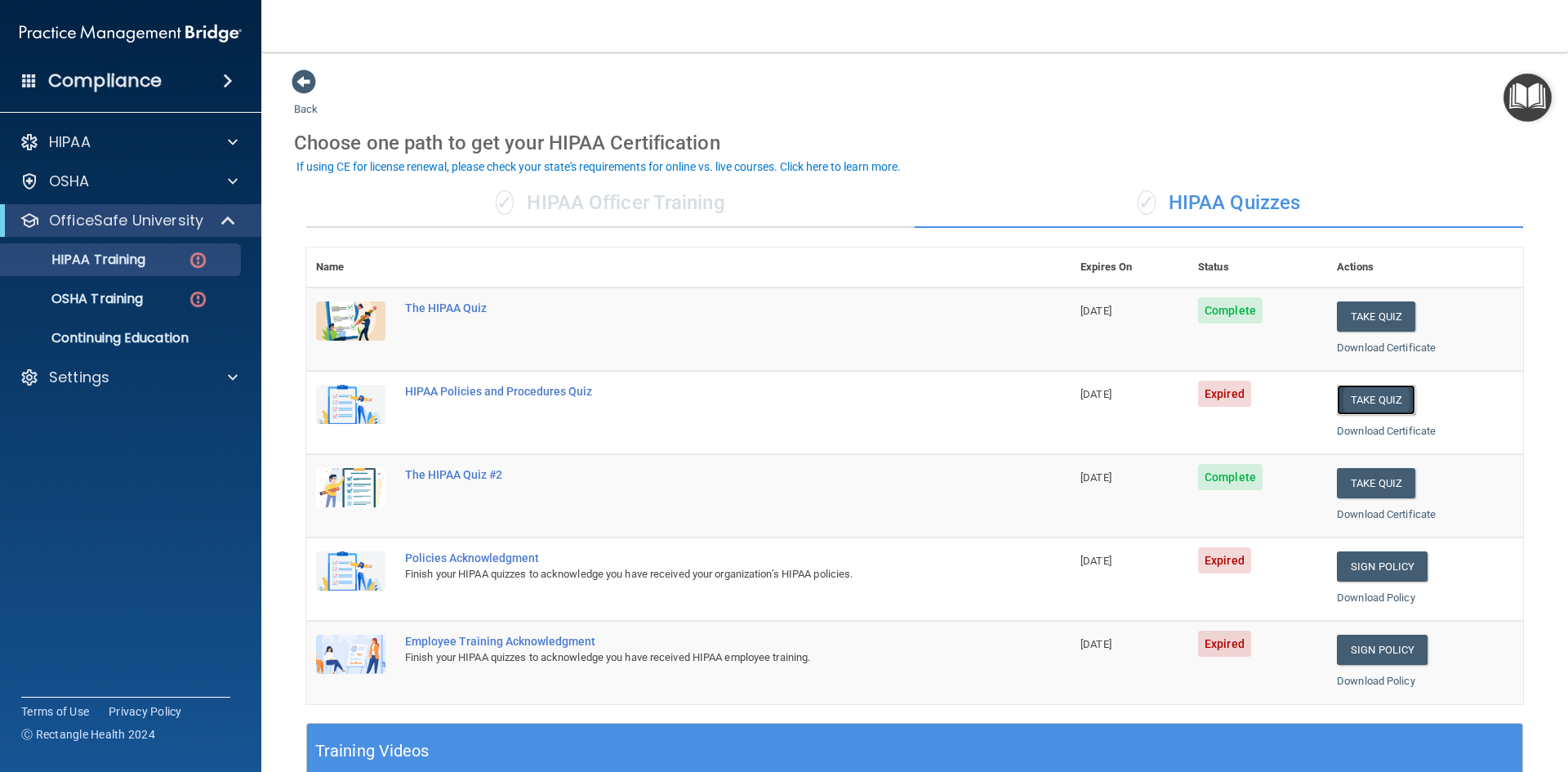
click at [1354, 398] on button "Take Quiz" at bounding box center [1376, 399] width 78 height 30
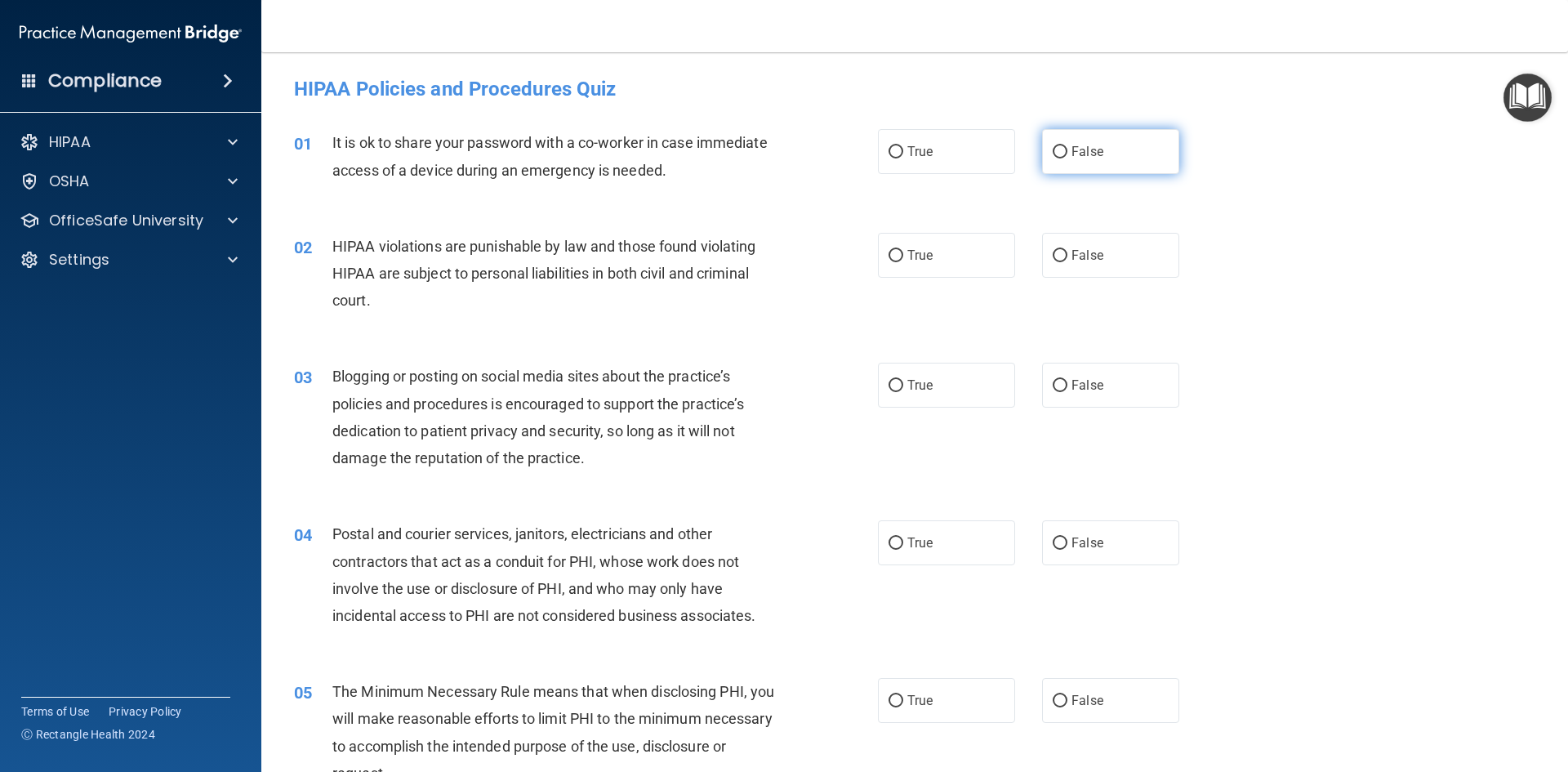
click at [1053, 157] on input "False" at bounding box center [1060, 153] width 15 height 12
radio input "true"
click at [955, 264] on label "True" at bounding box center [947, 254] width 137 height 45
click at [904, 262] on input "True" at bounding box center [896, 256] width 15 height 12
radio input "true"
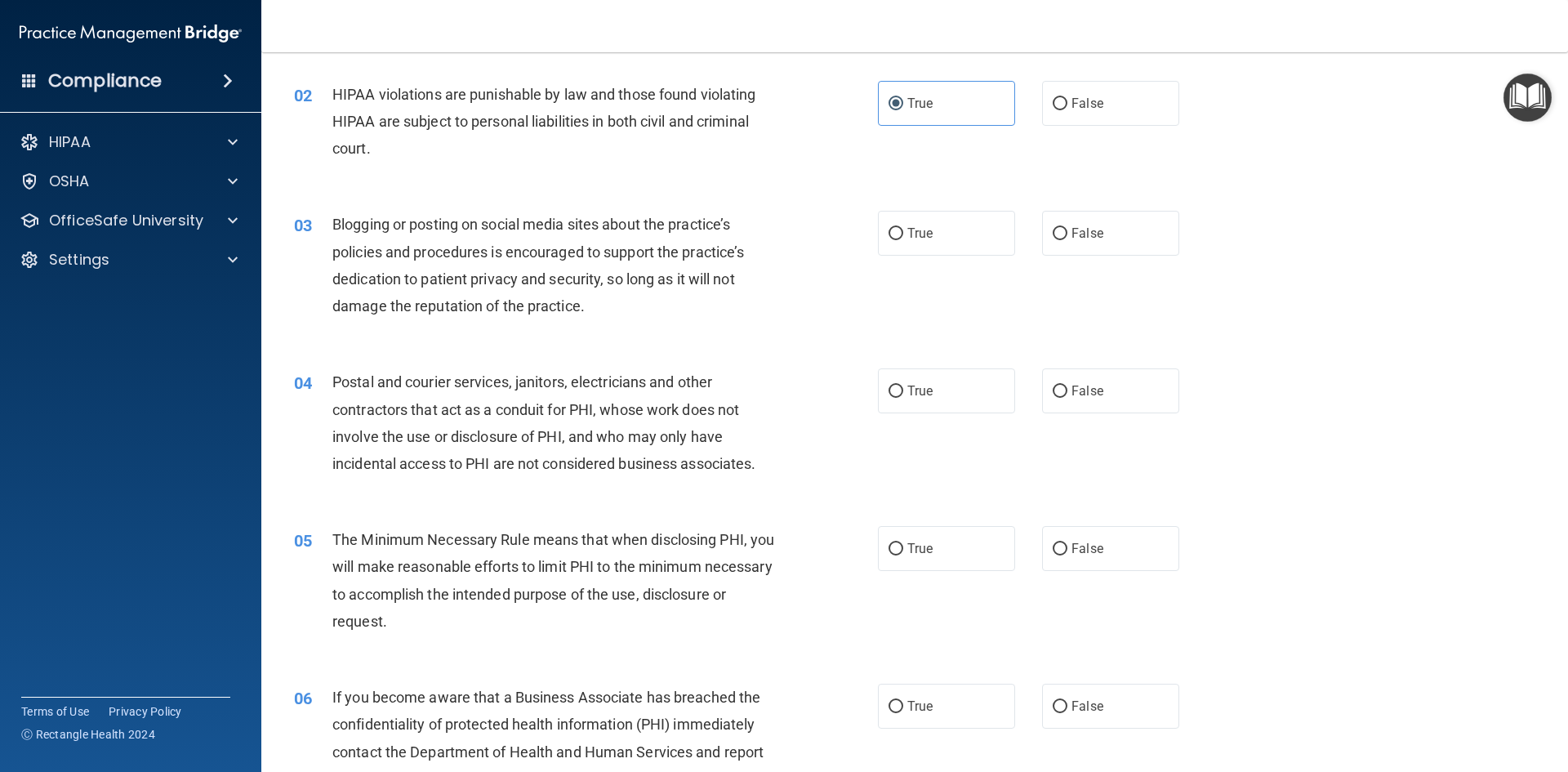
scroll to position [163, 0]
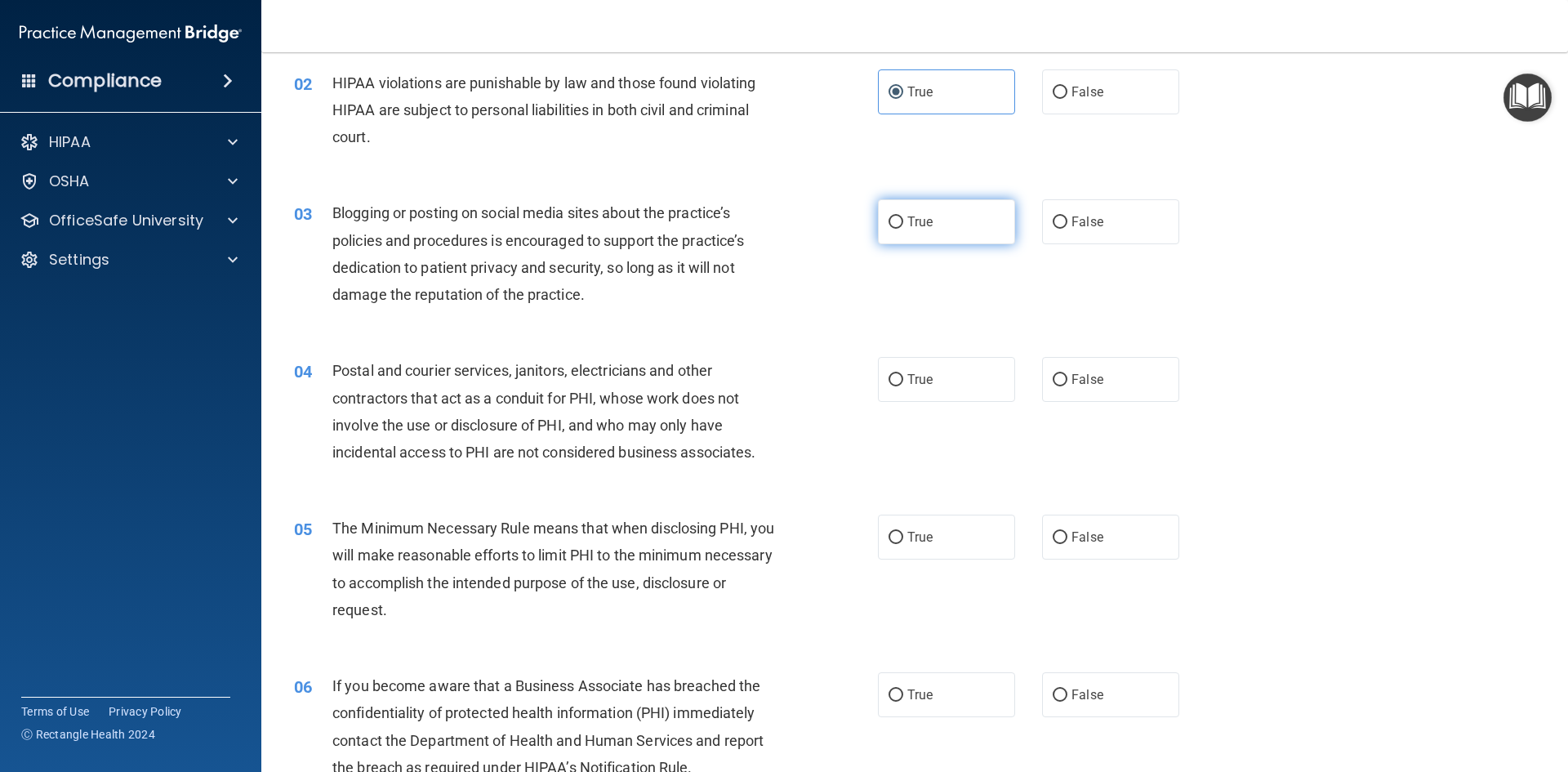
click at [956, 212] on label "True" at bounding box center [947, 221] width 137 height 45
click at [904, 217] on input "True" at bounding box center [896, 223] width 15 height 12
radio input "true"
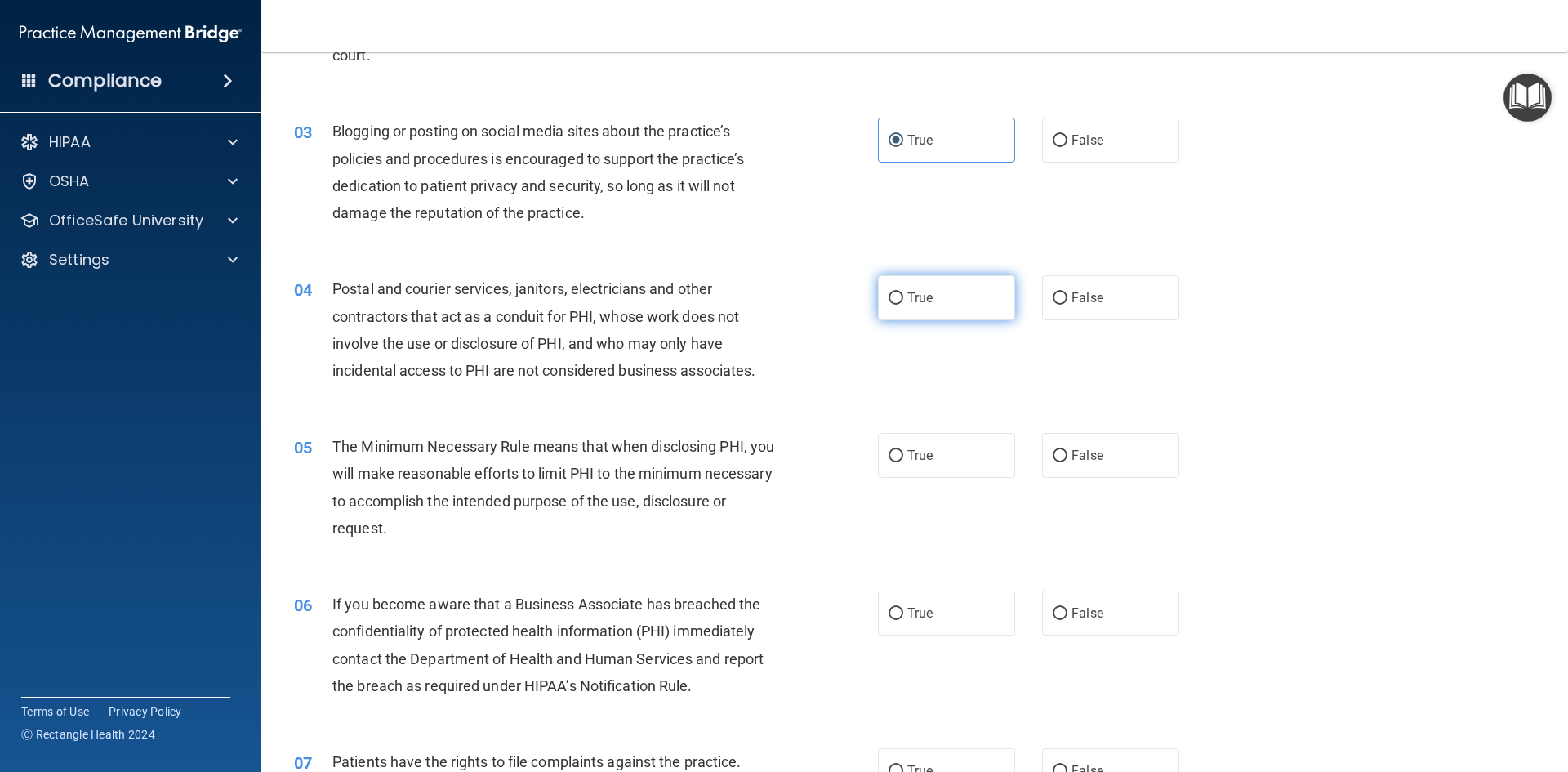
click at [918, 292] on span "True" at bounding box center [920, 297] width 25 height 16
click at [904, 292] on input "True" at bounding box center [896, 298] width 15 height 12
radio input "true"
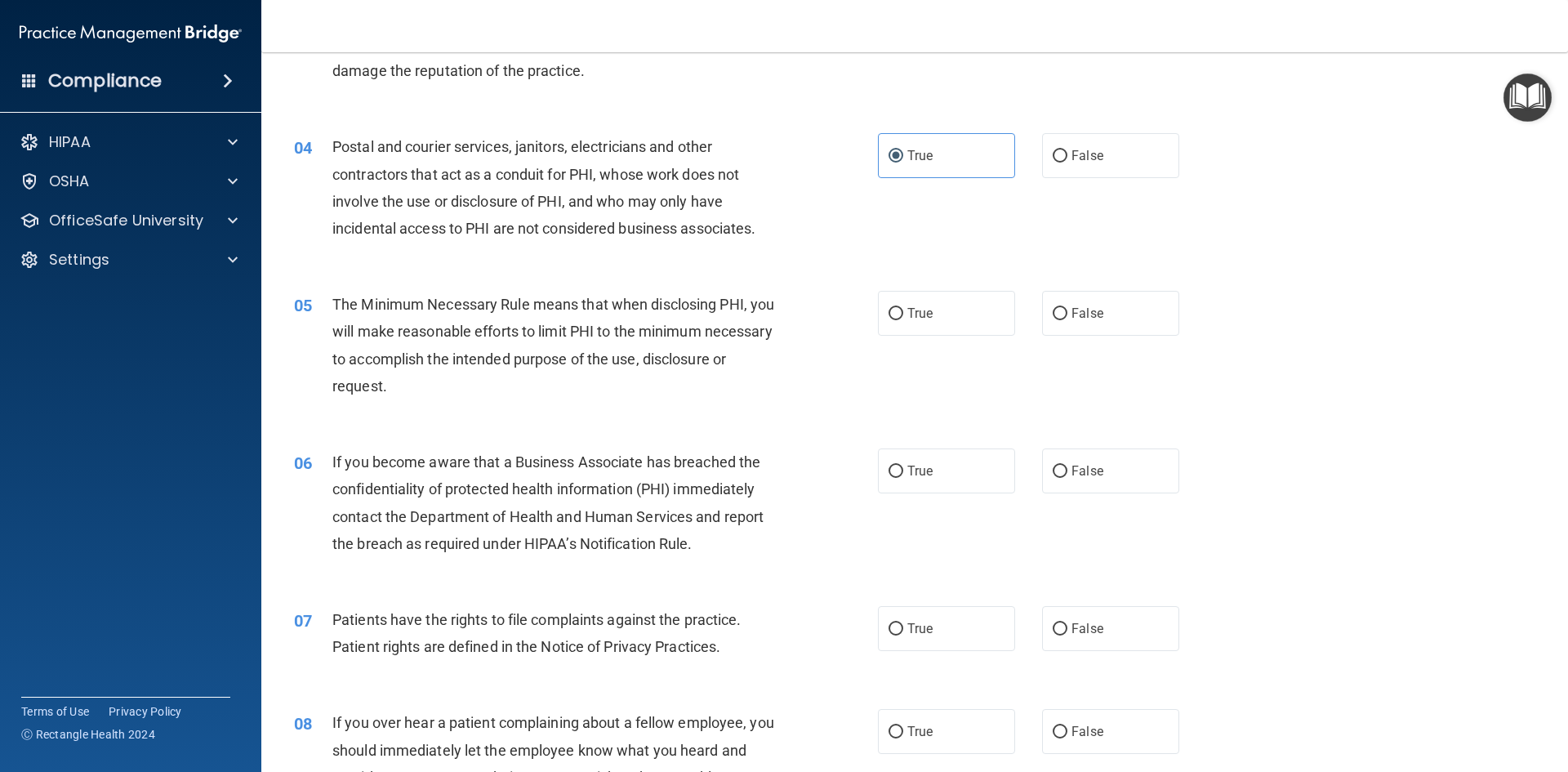
scroll to position [408, 0]
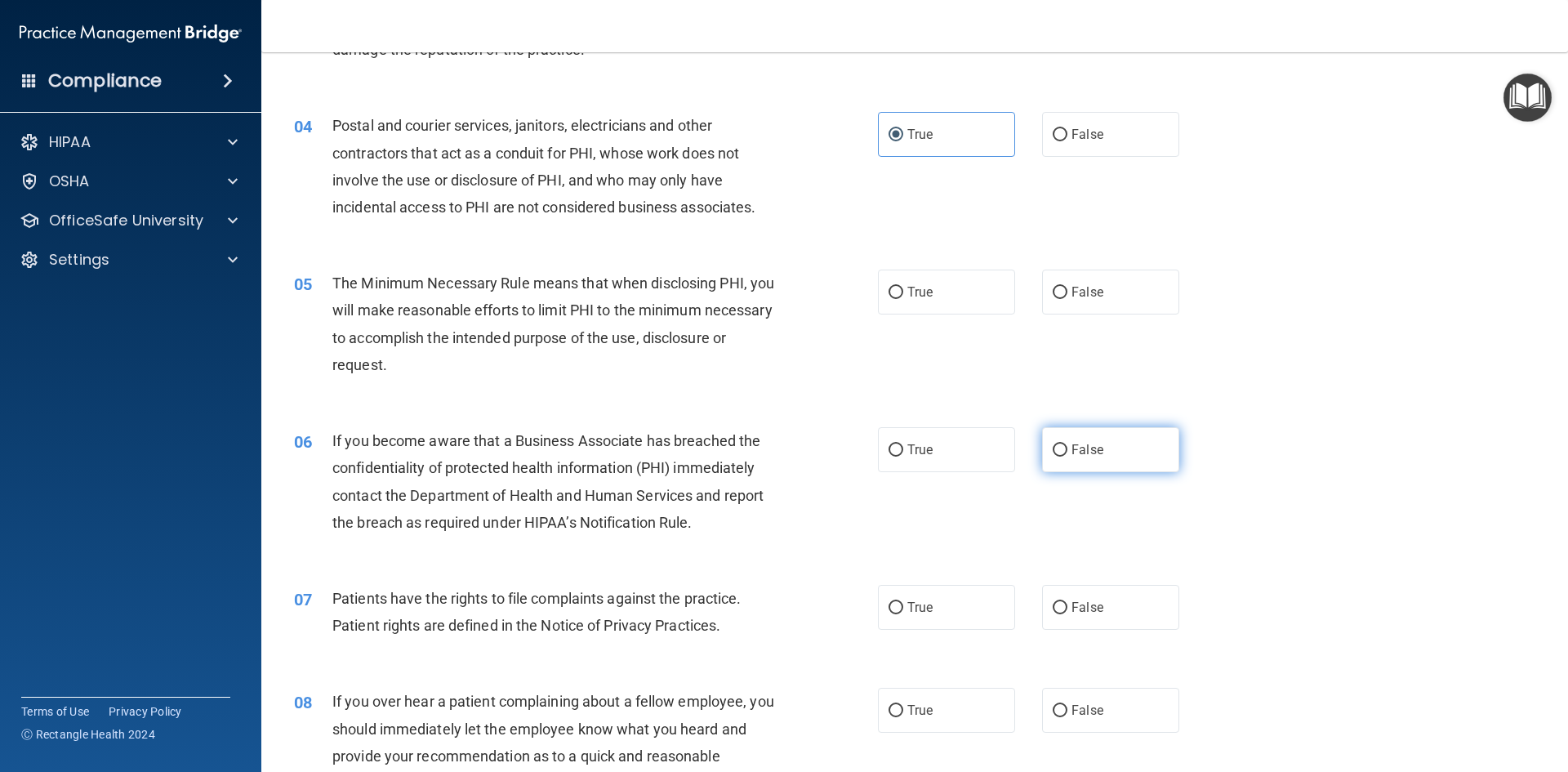
click at [1053, 449] on input "False" at bounding box center [1060, 450] width 15 height 12
radio input "true"
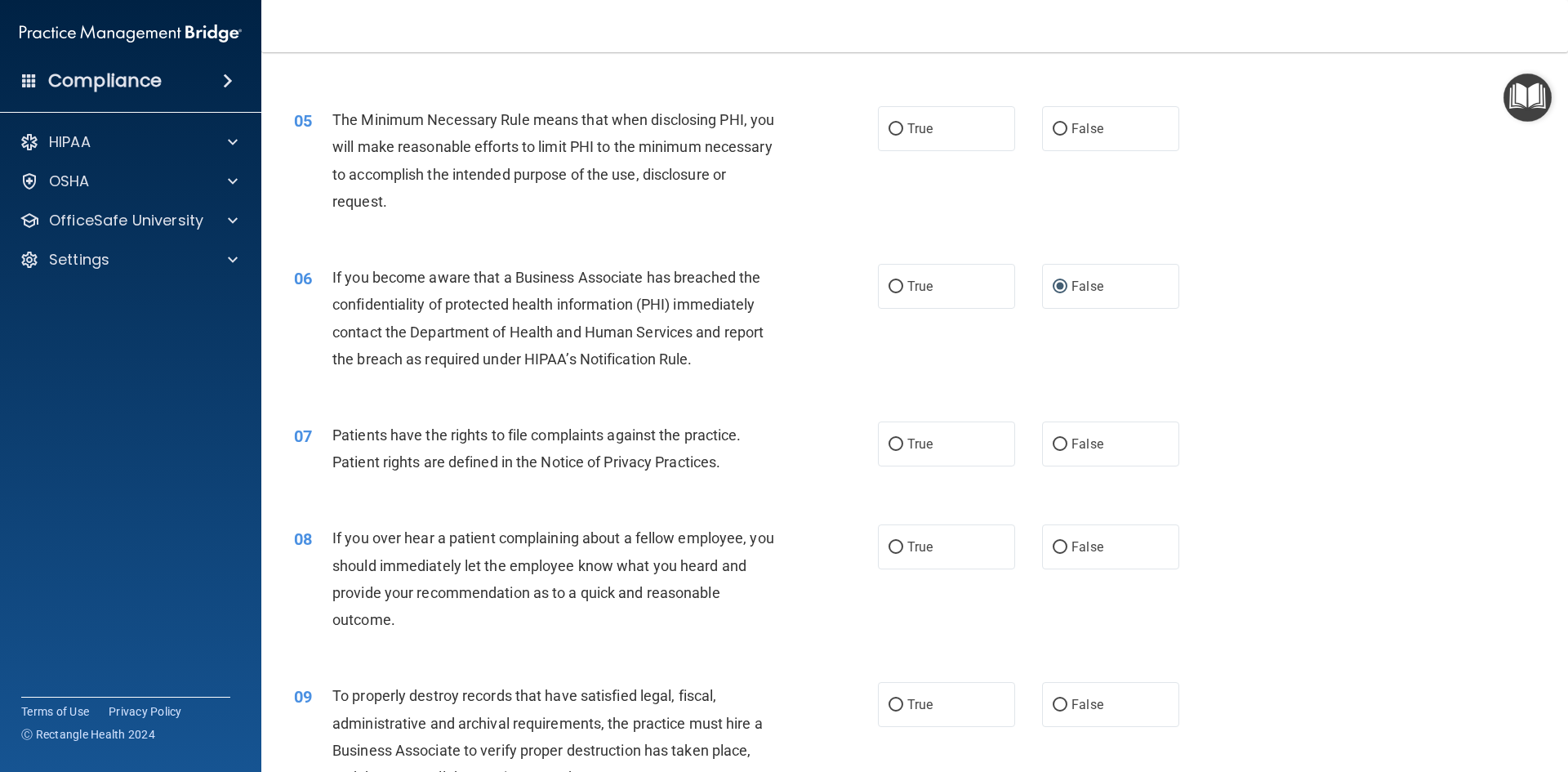
scroll to position [735, 0]
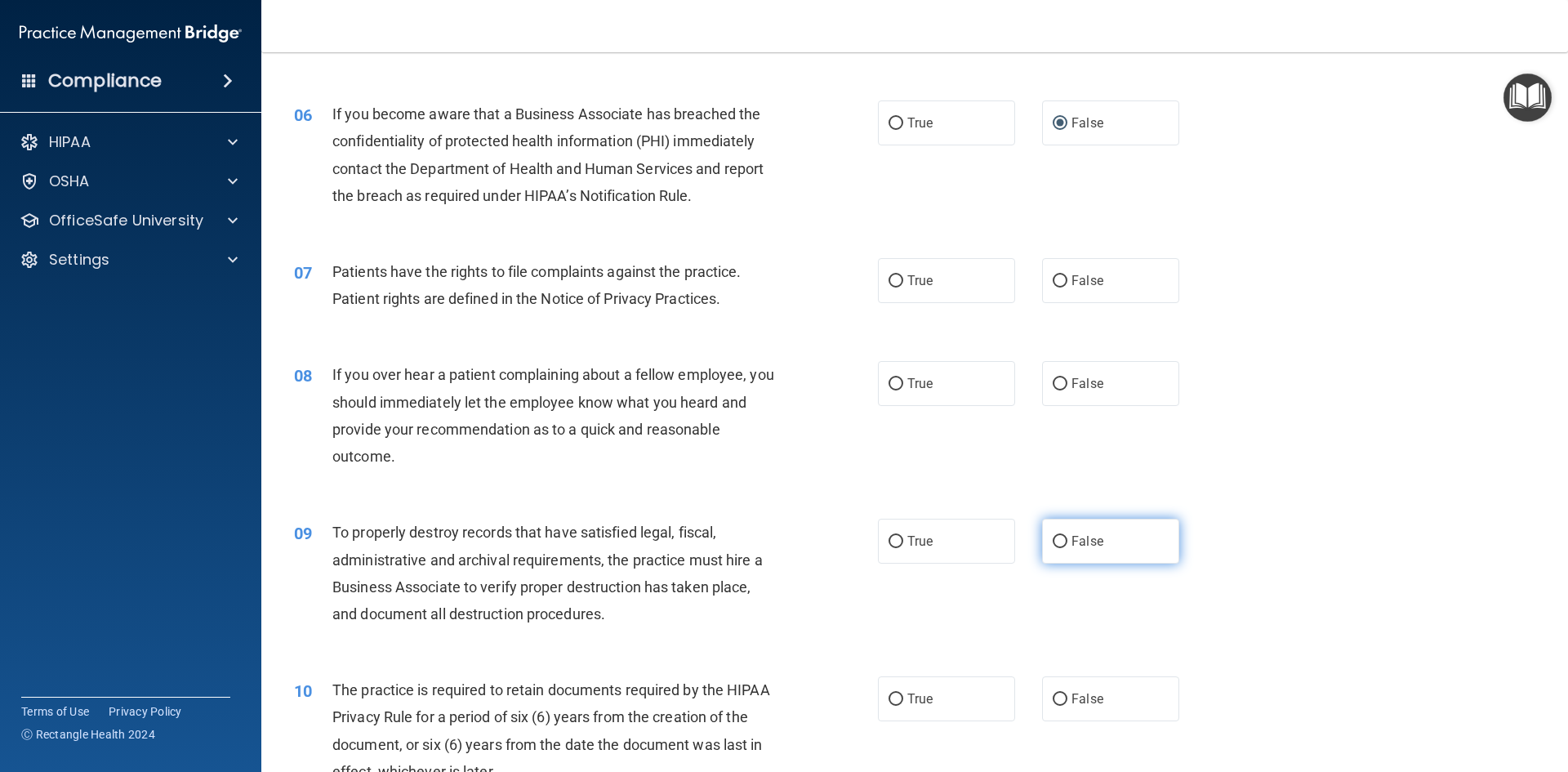
click at [1099, 535] on label "False" at bounding box center [1111, 540] width 137 height 45
click at [1068, 536] on input "False" at bounding box center [1060, 542] width 15 height 12
radio input "true"
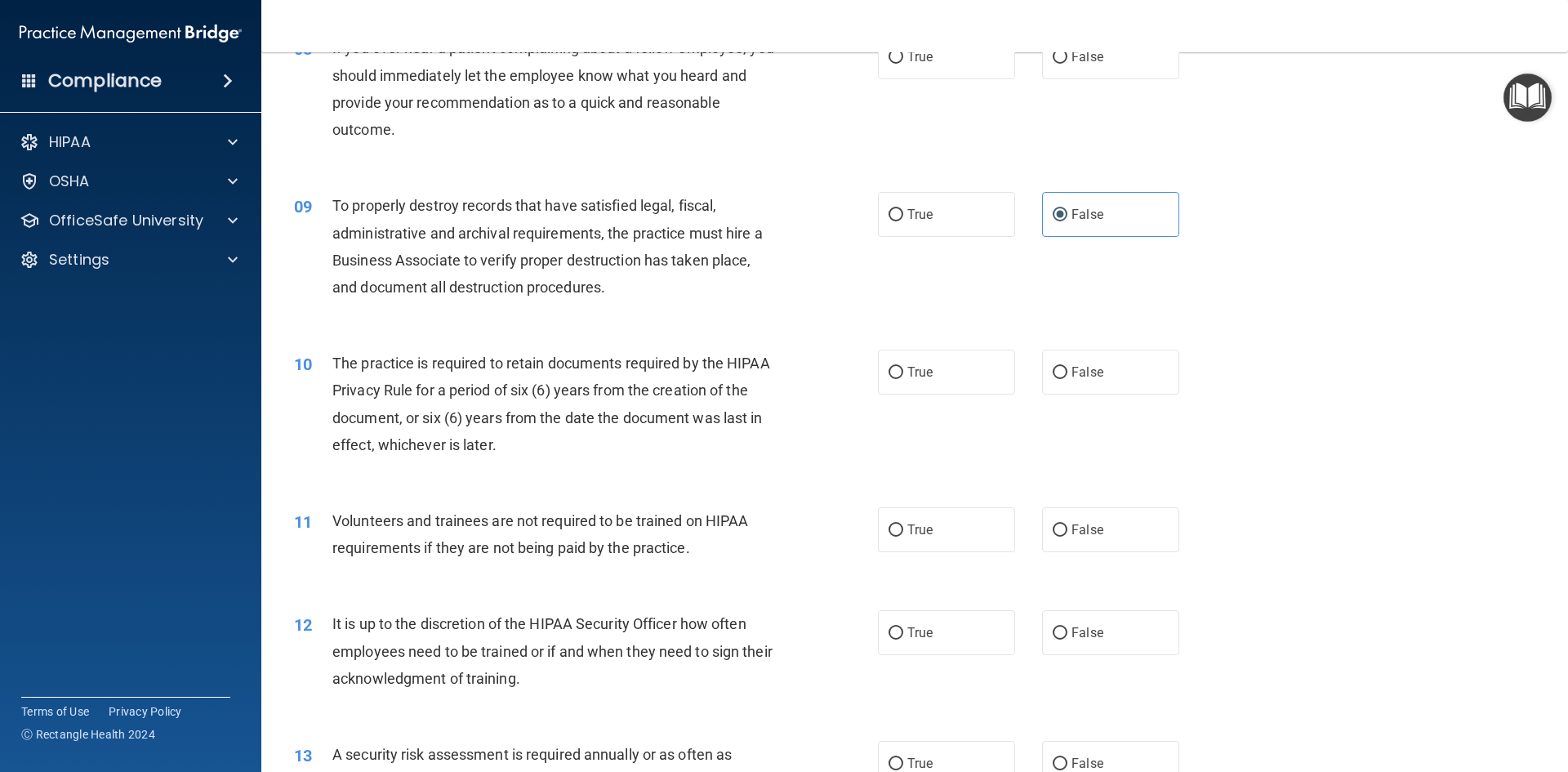
scroll to position [1143, 0]
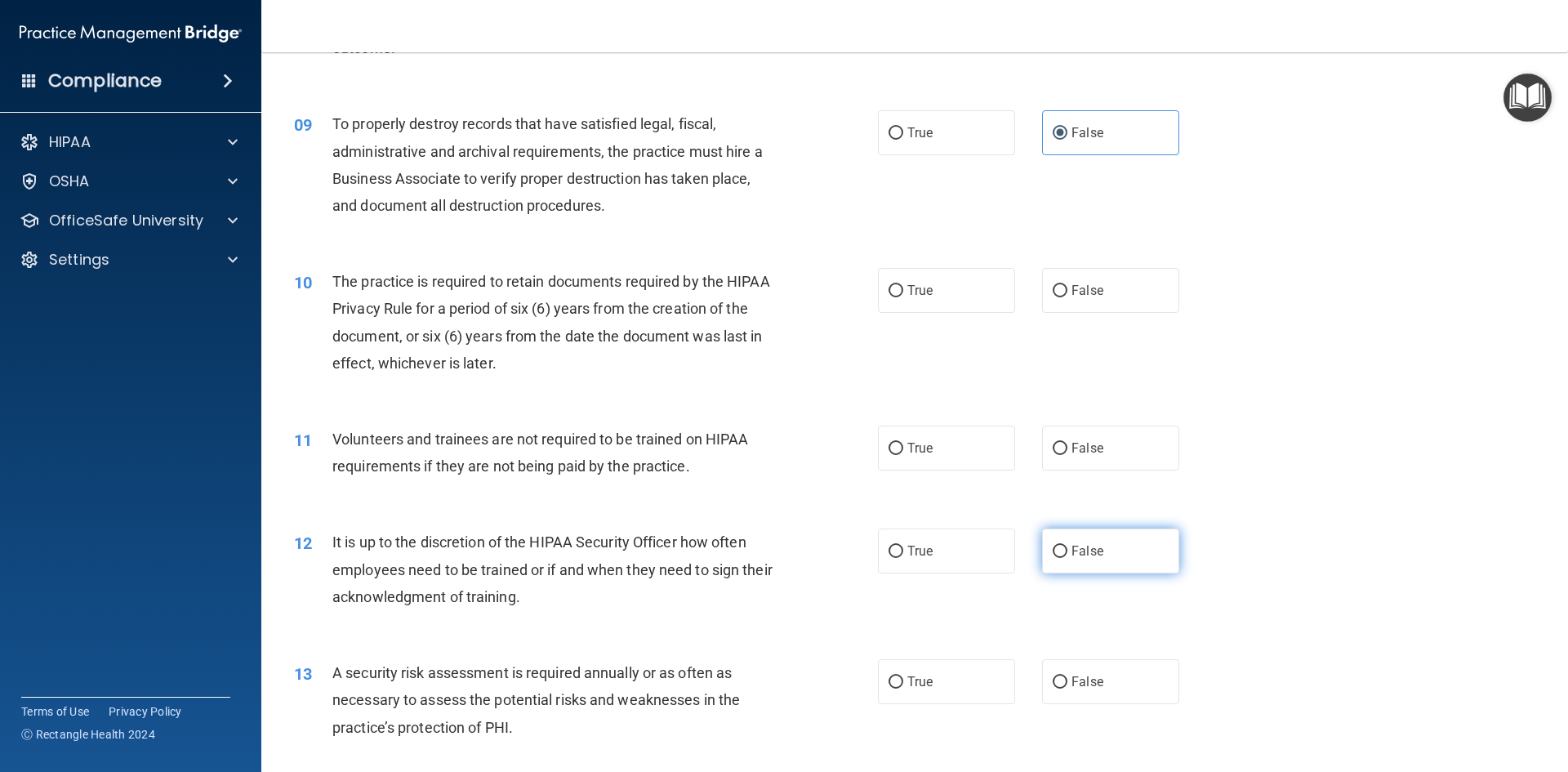
click at [1079, 553] on span "False" at bounding box center [1087, 551] width 32 height 16
click at [1068, 553] on input "False" at bounding box center [1060, 552] width 15 height 12
radio input "true"
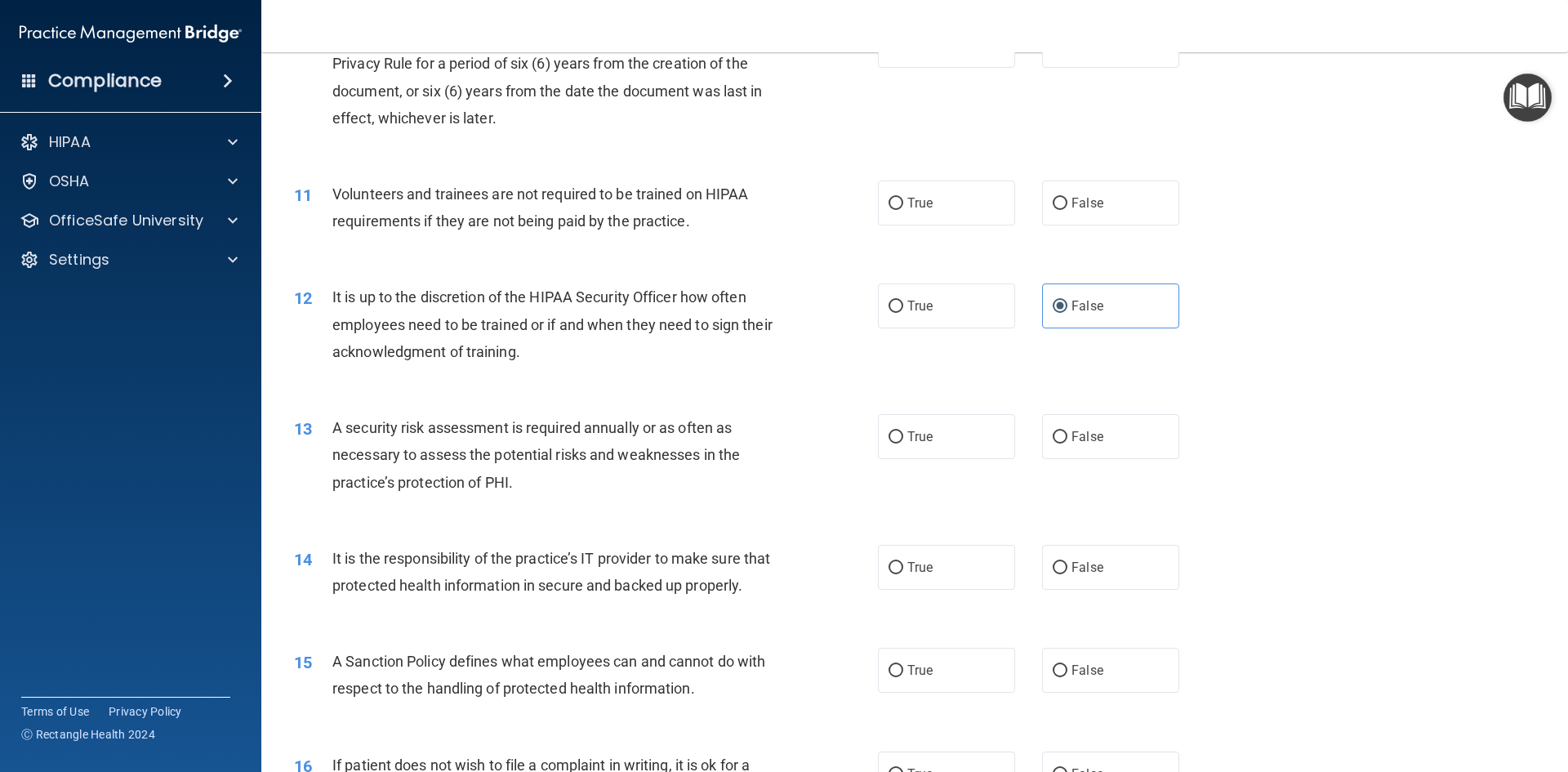
scroll to position [1470, 0]
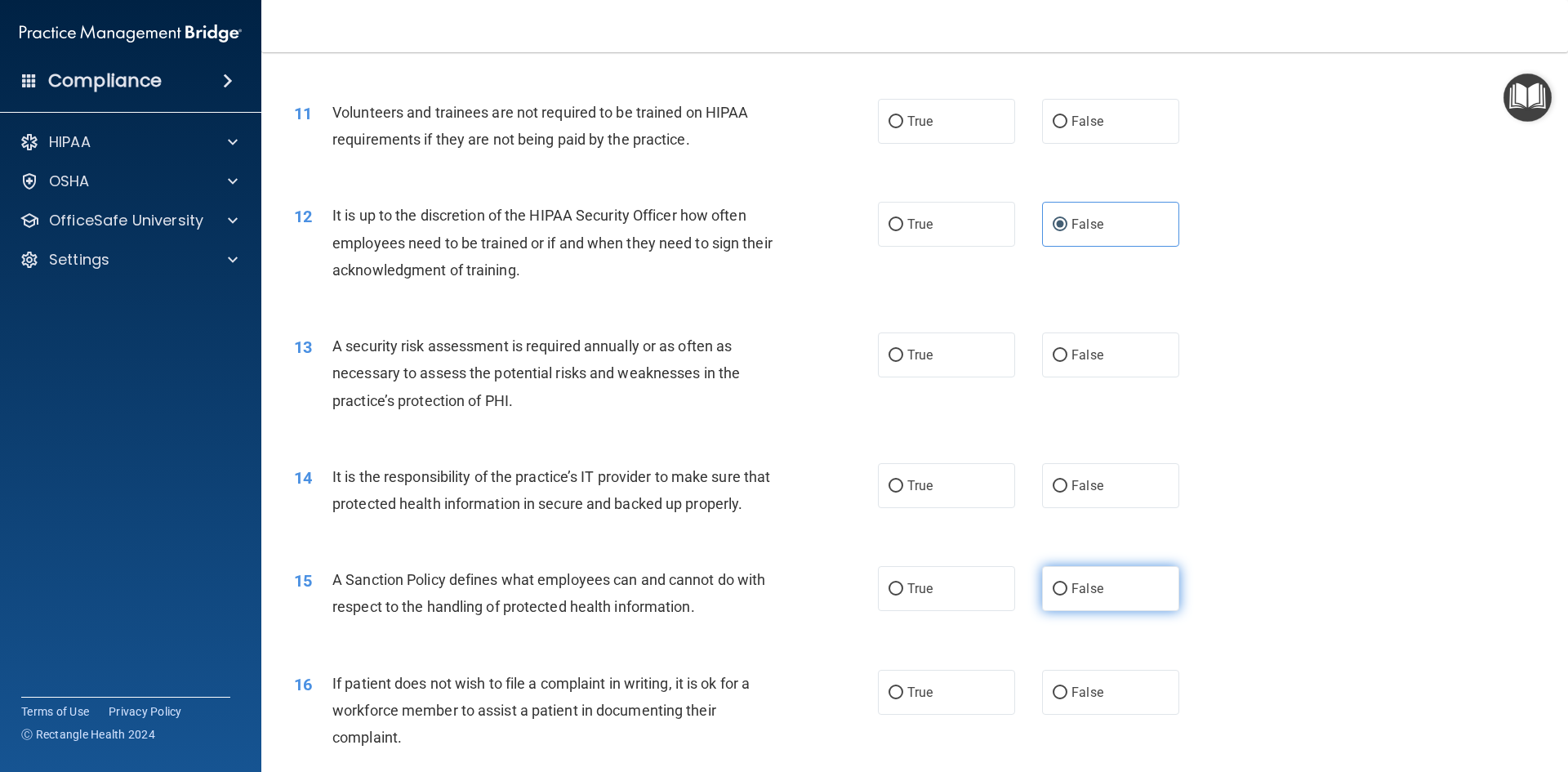
click at [1077, 597] on span "False" at bounding box center [1087, 589] width 32 height 16
click at [1068, 596] on input "False" at bounding box center [1060, 590] width 15 height 12
radio input "true"
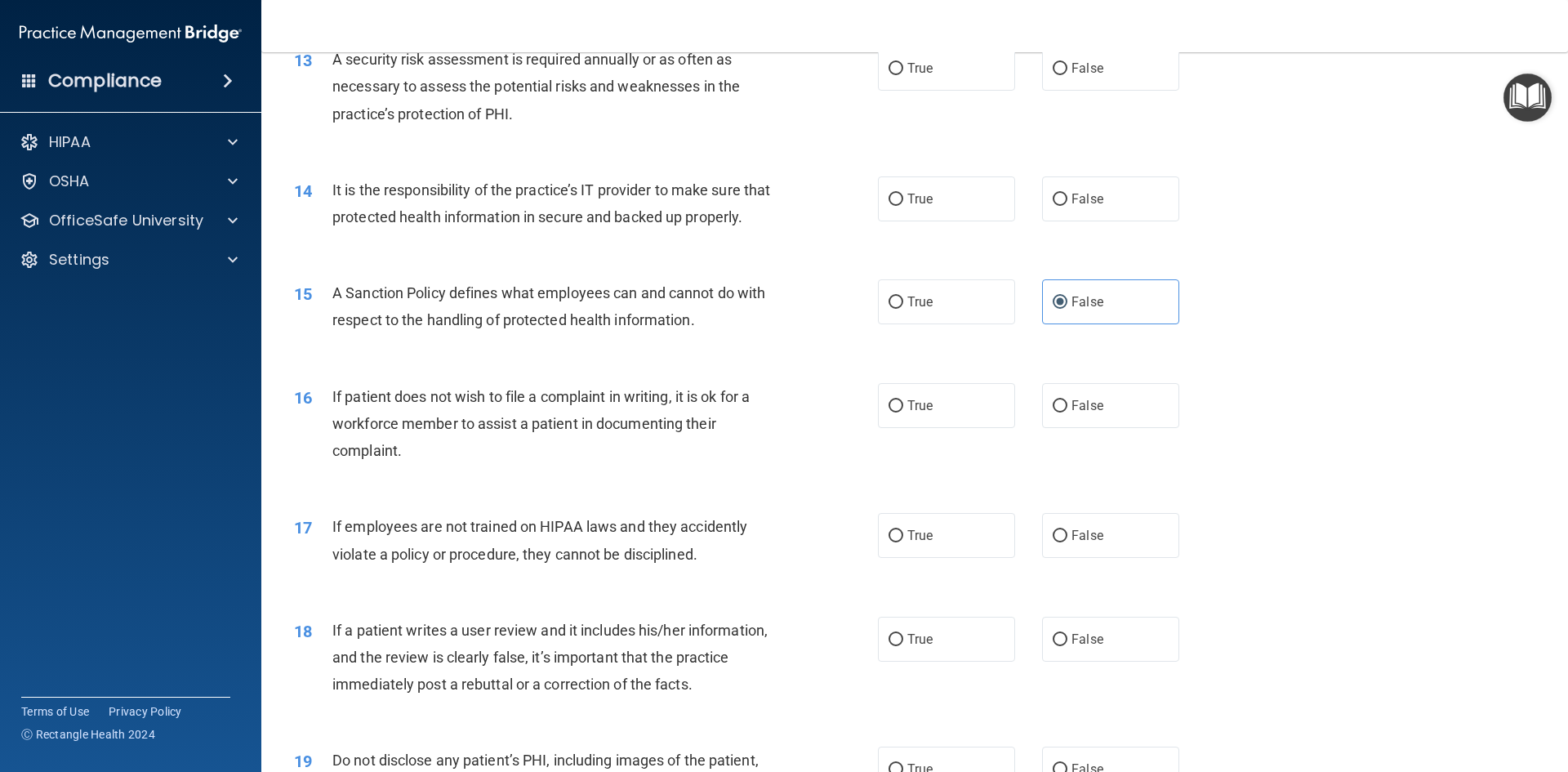
scroll to position [1797, 0]
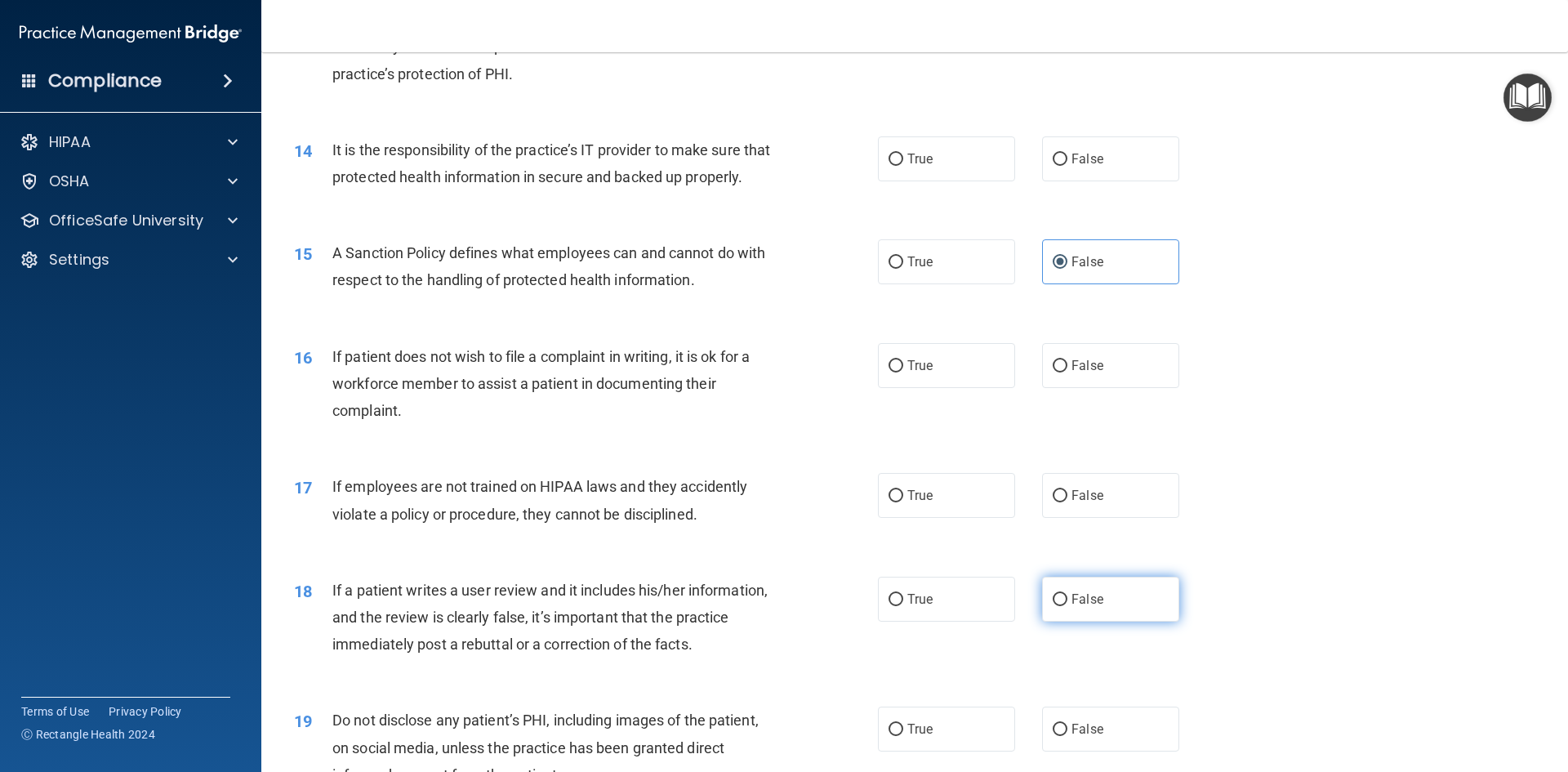
click at [1099, 618] on label "False" at bounding box center [1111, 598] width 137 height 45
click at [1068, 606] on input "False" at bounding box center [1060, 600] width 15 height 12
radio input "true"
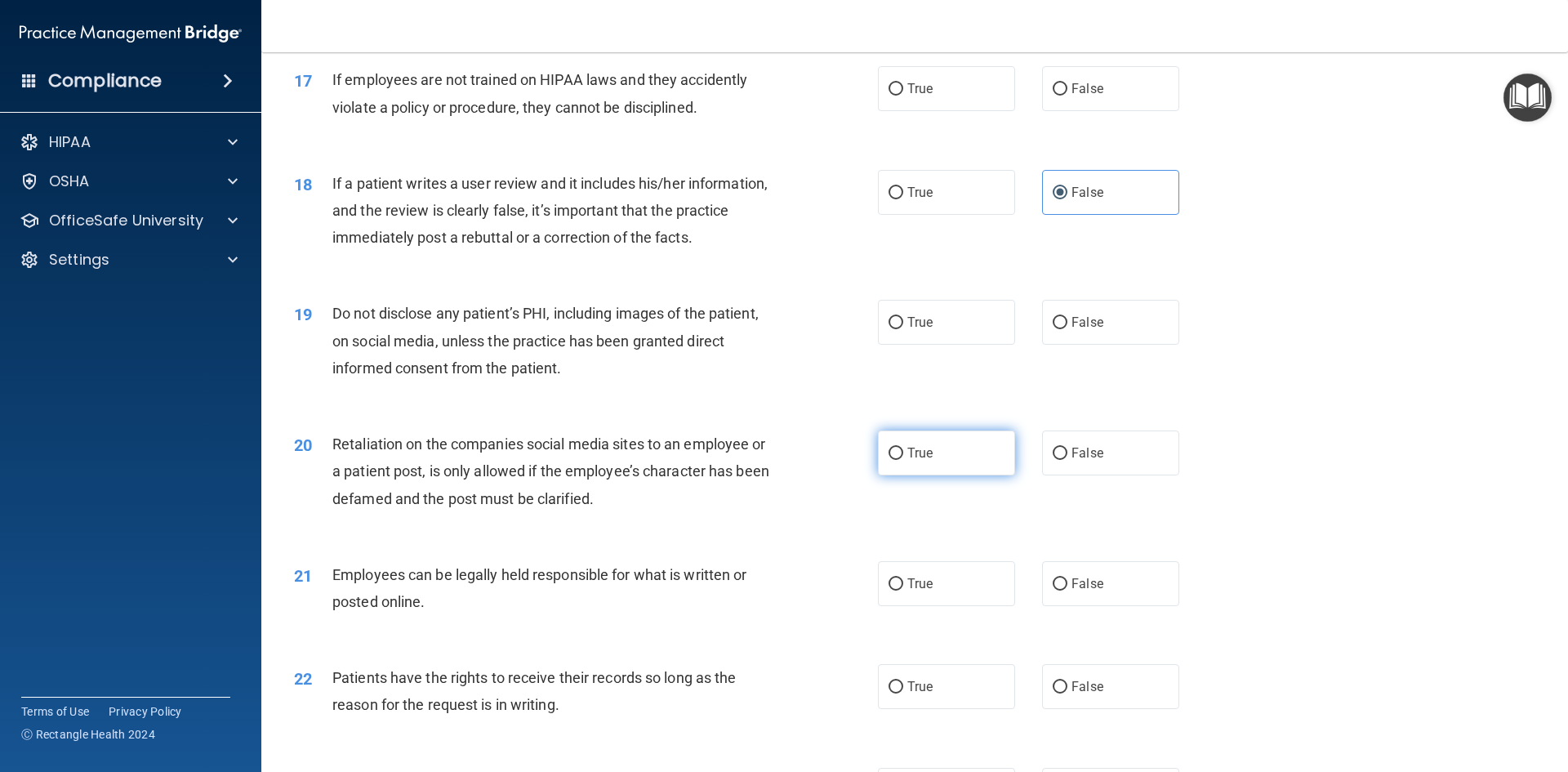
scroll to position [2205, 0]
click at [959, 474] on label "True" at bounding box center [947, 451] width 137 height 45
click at [904, 458] on input "True" at bounding box center [896, 452] width 15 height 12
radio input "true"
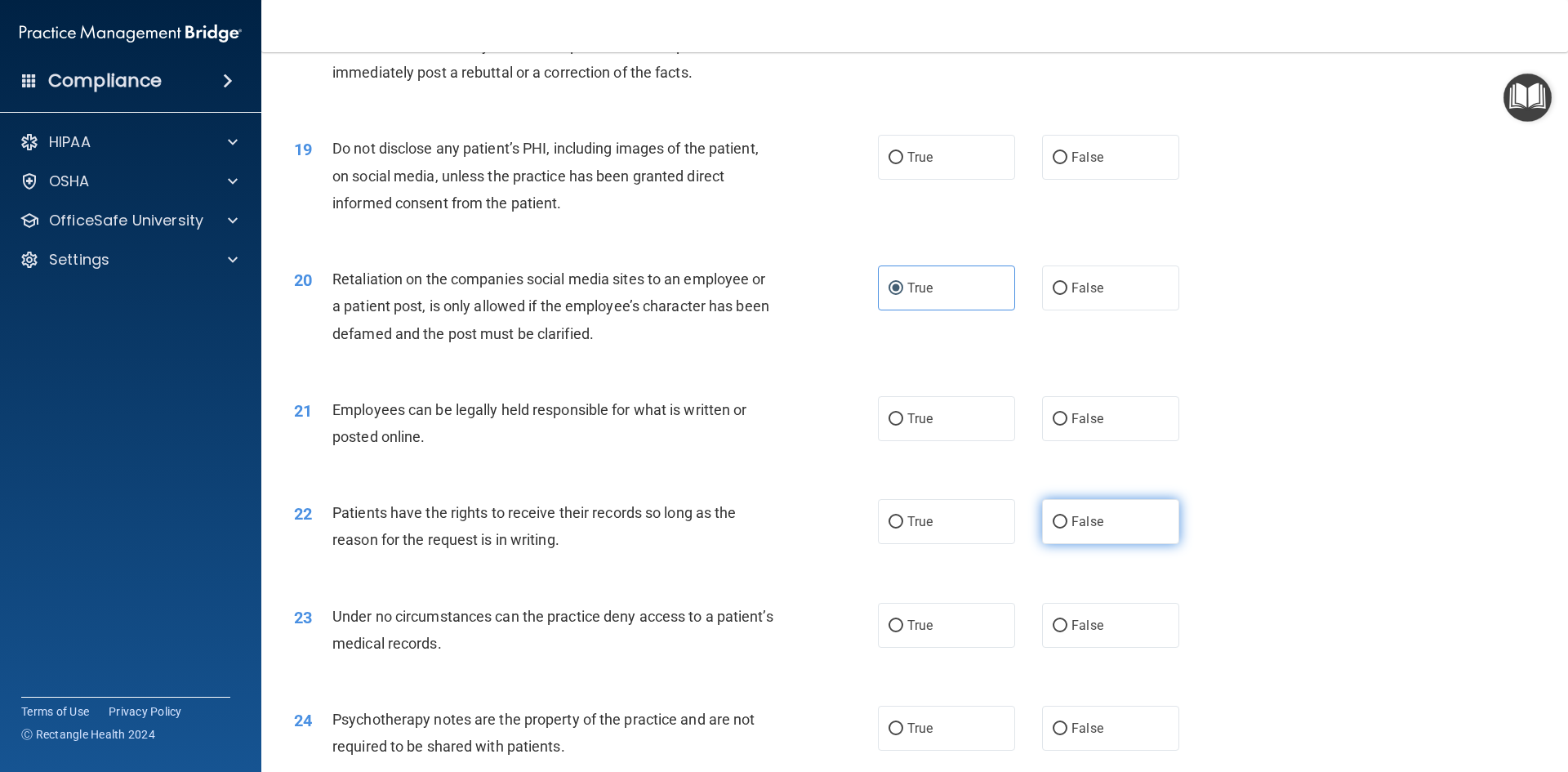
click at [1106, 539] on label "False" at bounding box center [1111, 521] width 137 height 45
click at [1068, 528] on input "False" at bounding box center [1060, 522] width 15 height 12
radio input "true"
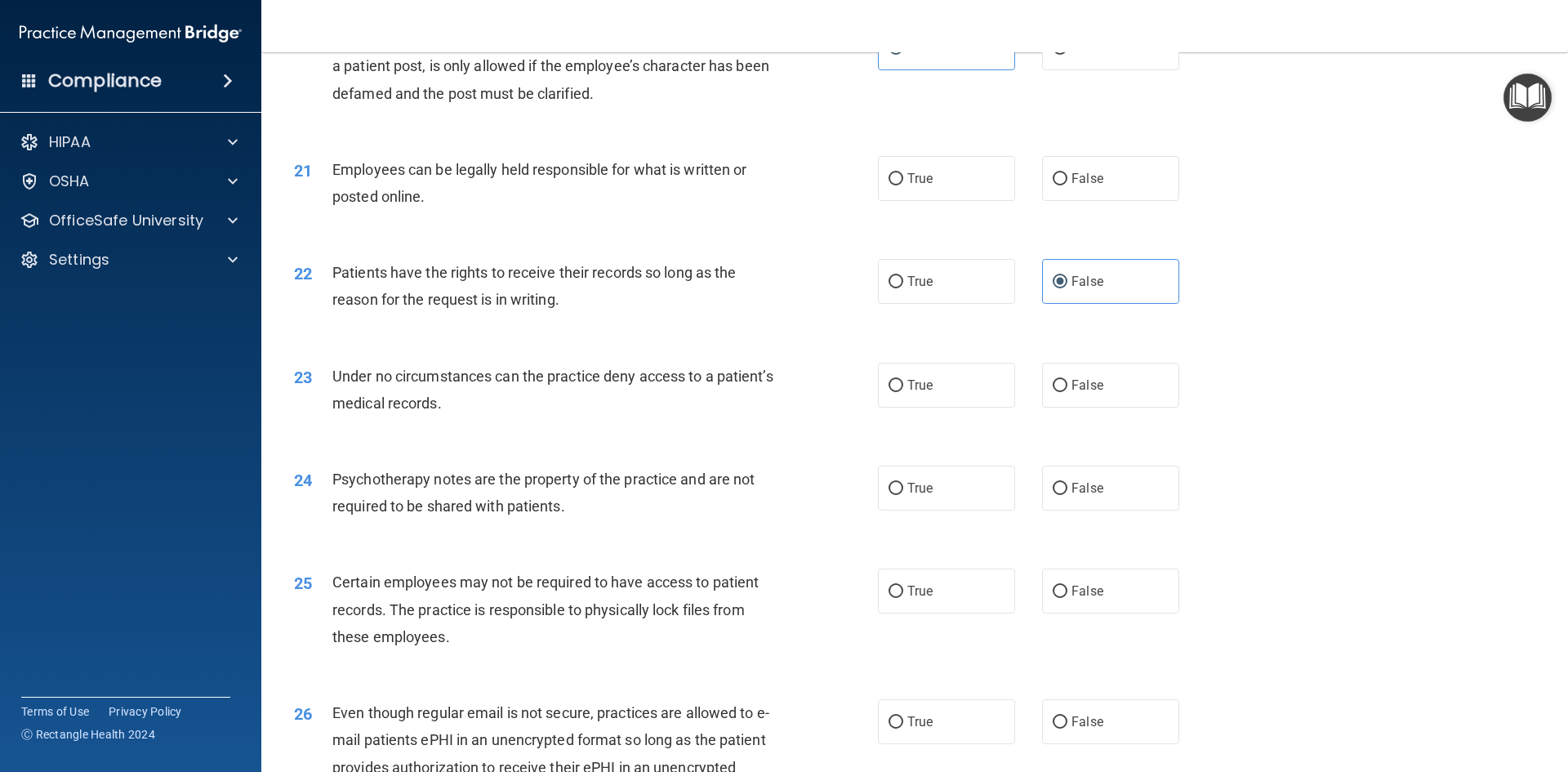
scroll to position [2613, 0]
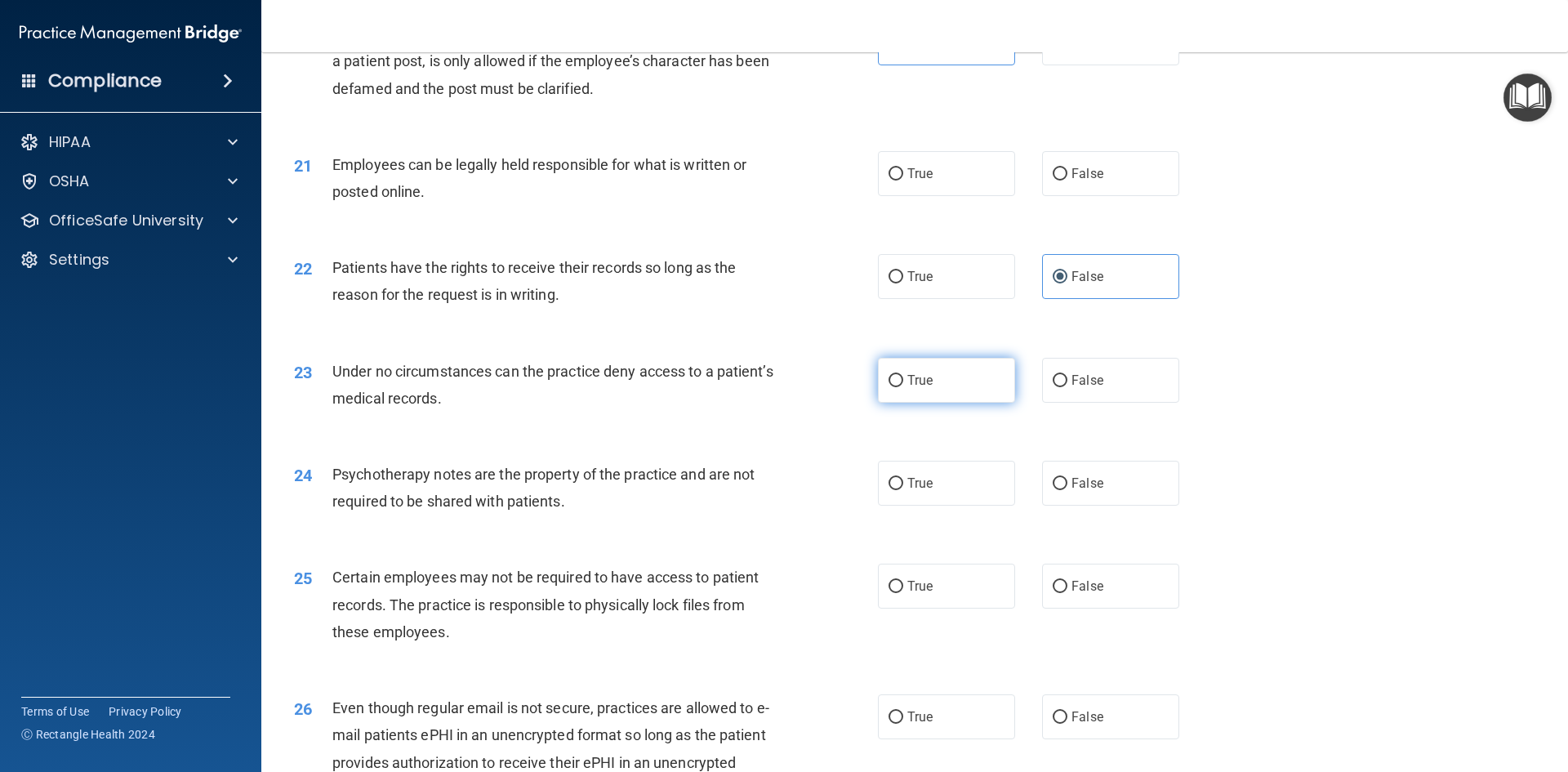
click at [936, 403] on label "True" at bounding box center [947, 380] width 137 height 45
click at [904, 387] on input "True" at bounding box center [896, 381] width 15 height 12
radio input "true"
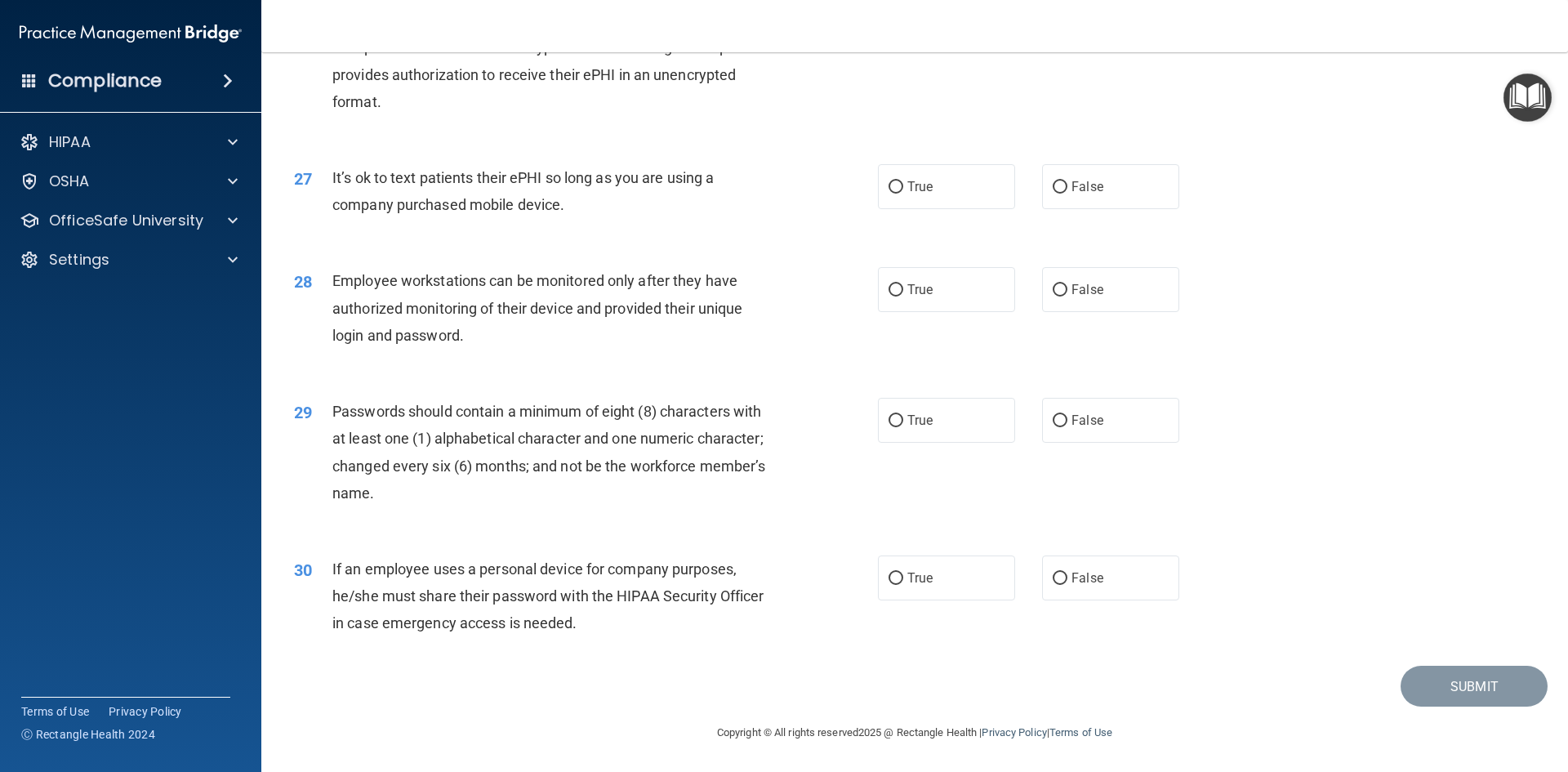
scroll to position [3328, 0]
click at [963, 582] on label "True" at bounding box center [947, 577] width 137 height 45
click at [904, 582] on input "True" at bounding box center [896, 579] width 15 height 12
radio input "true"
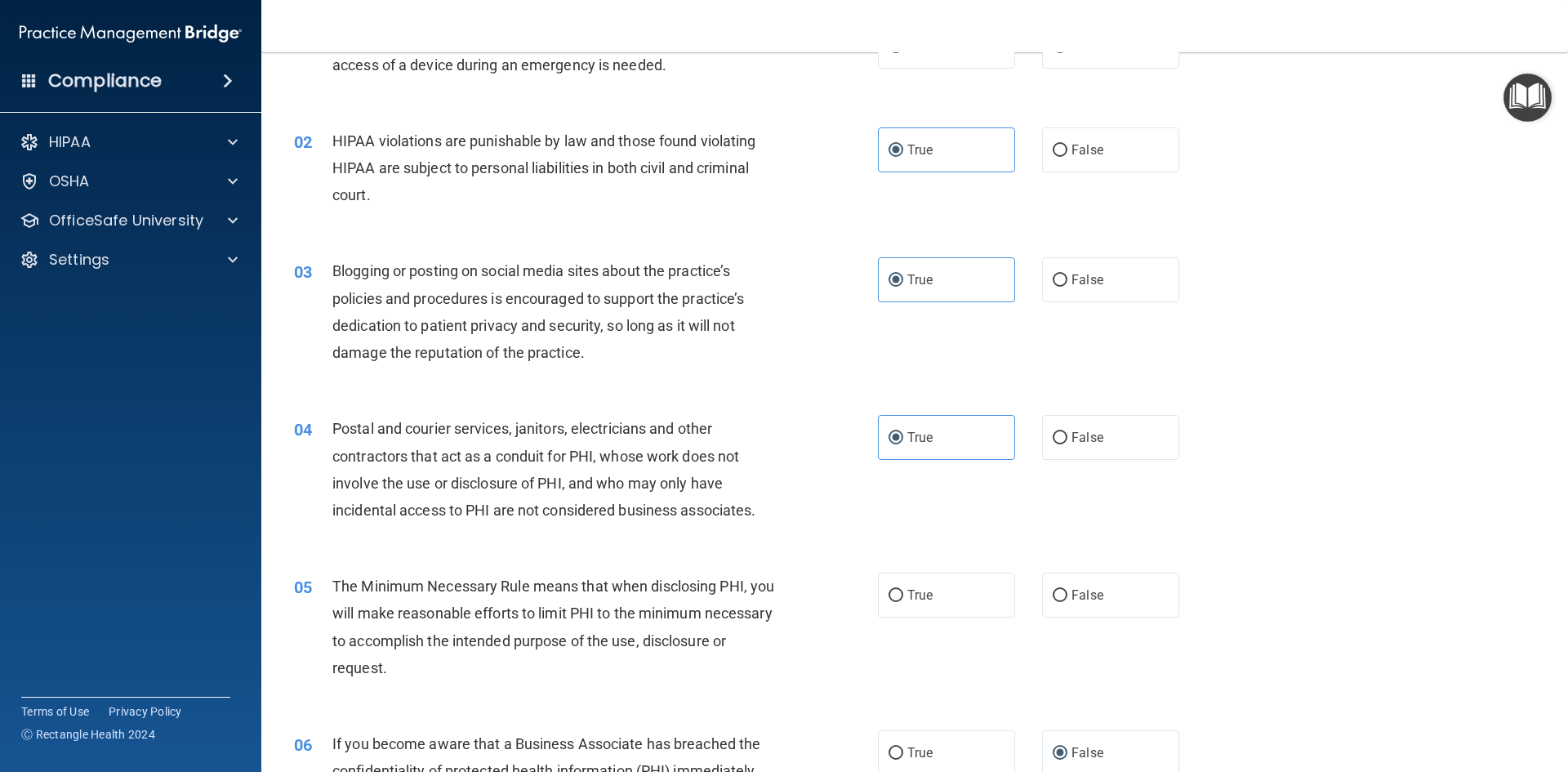
scroll to position [0, 0]
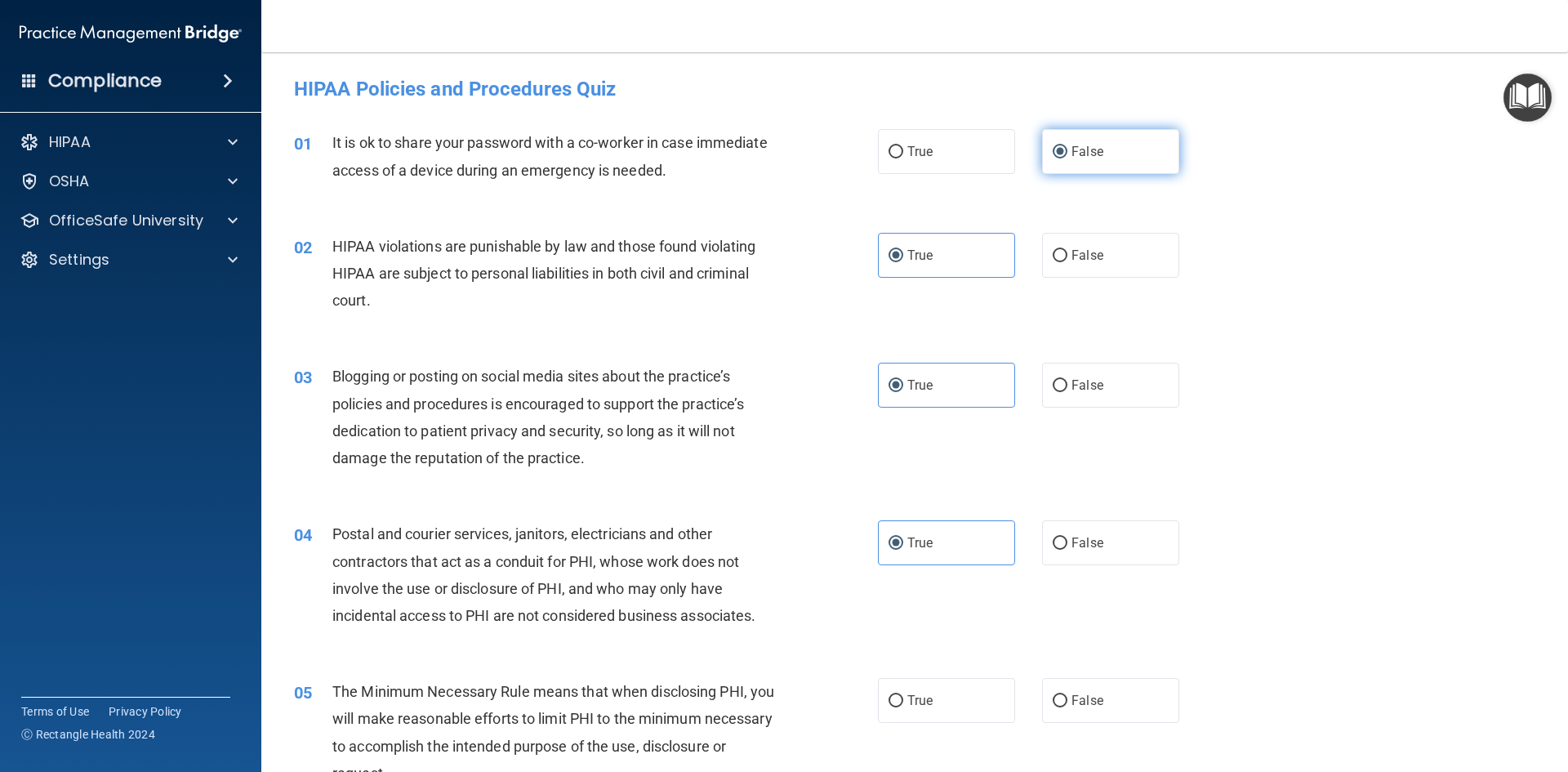
click at [1086, 152] on span "False" at bounding box center [1087, 152] width 32 height 16
click at [1068, 152] on input "False" at bounding box center [1060, 153] width 15 height 12
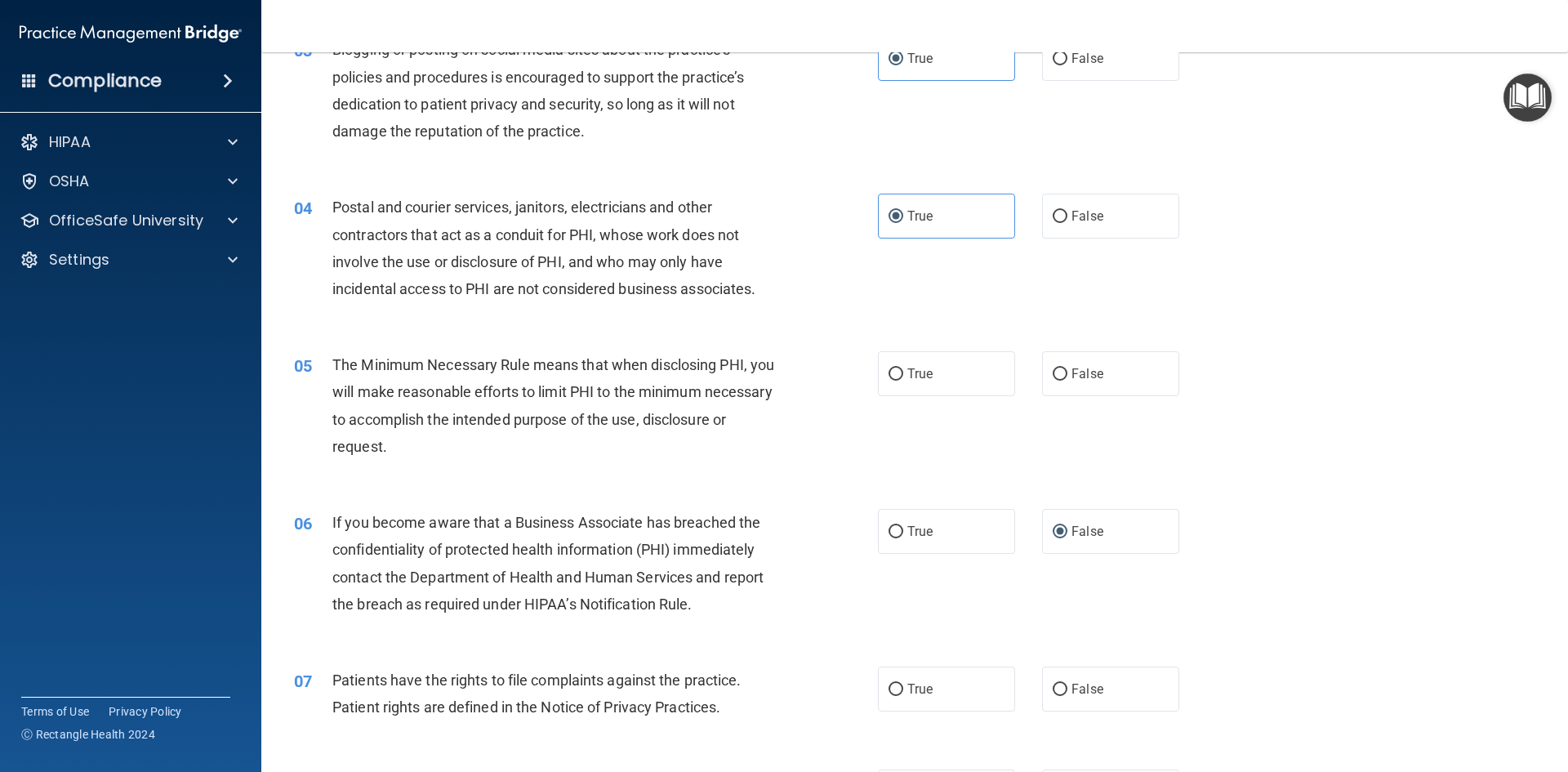
scroll to position [408, 0]
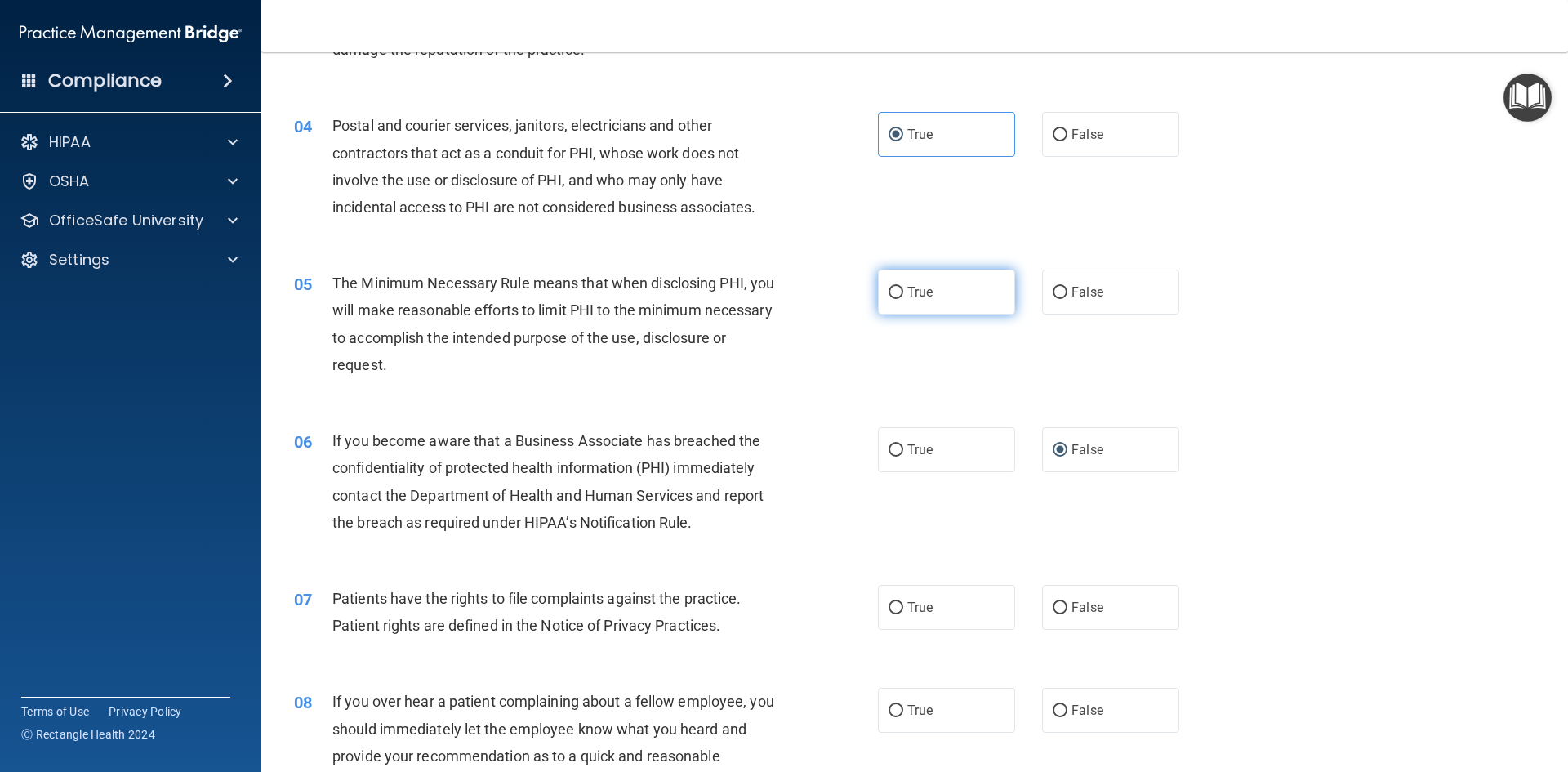
click at [962, 299] on label "True" at bounding box center [947, 291] width 137 height 45
click at [904, 299] on input "True" at bounding box center [896, 293] width 15 height 12
radio input "true"
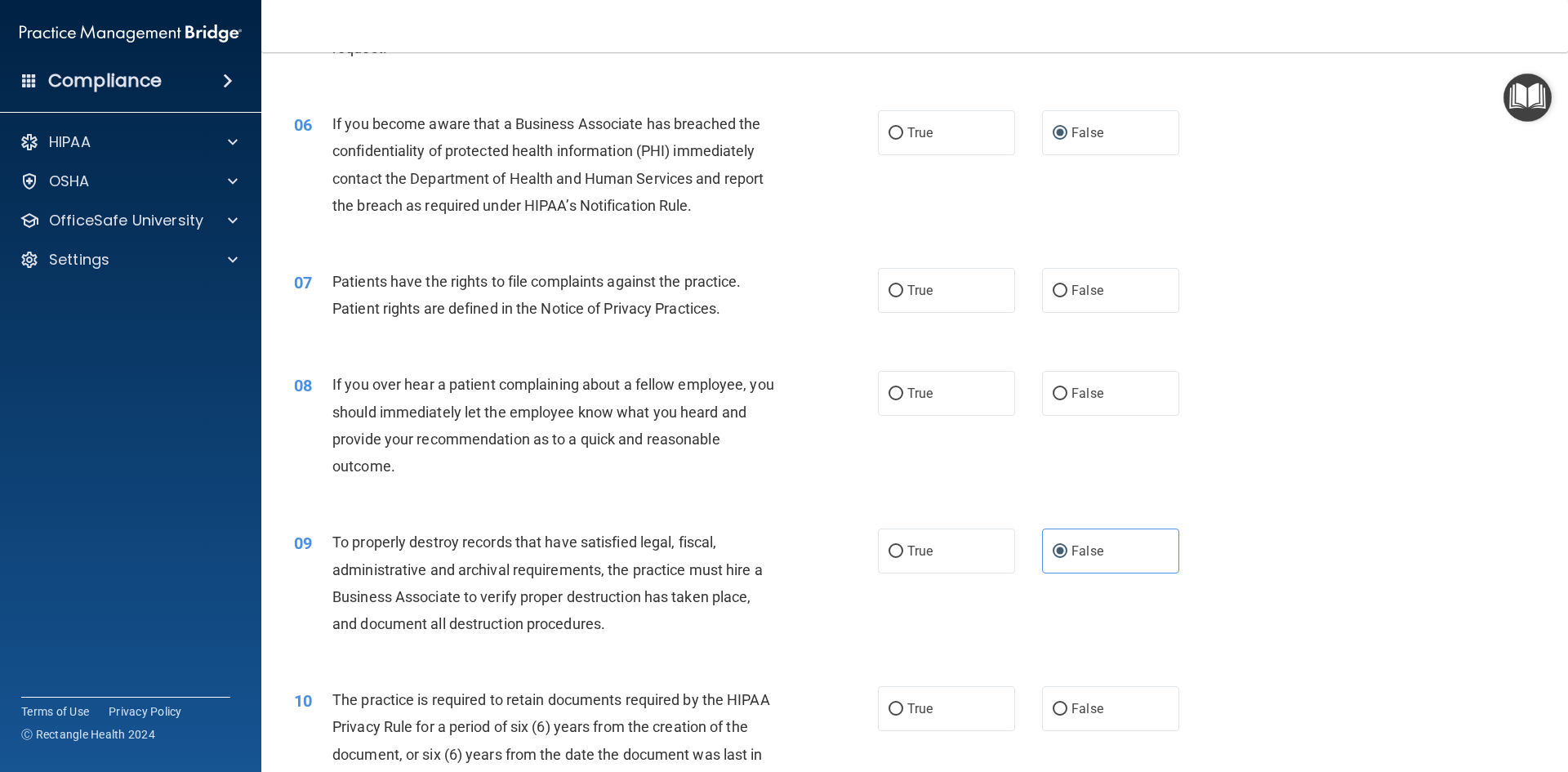
scroll to position [735, 0]
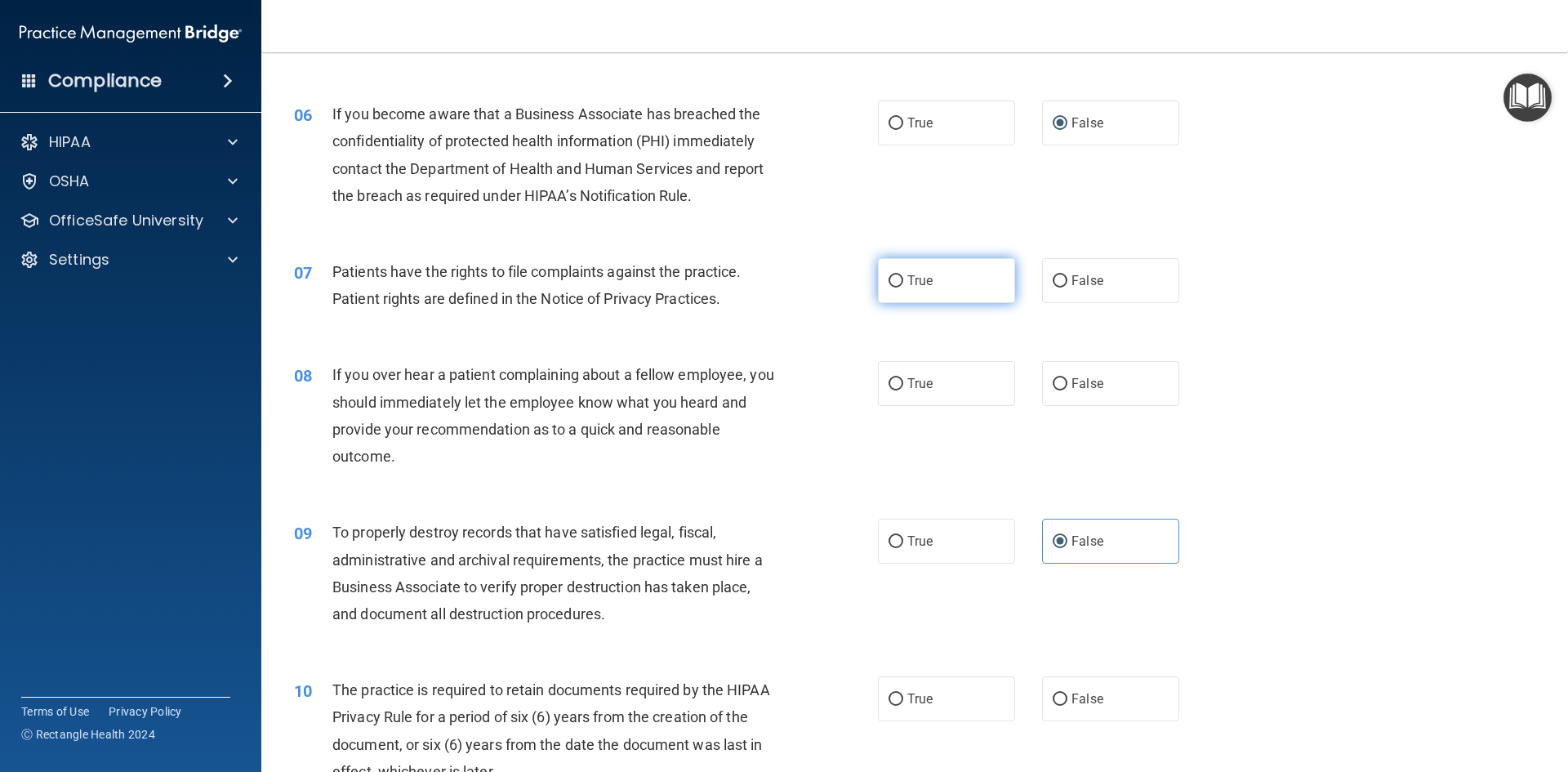
click at [906, 294] on label "True" at bounding box center [947, 280] width 137 height 45
click at [904, 288] on input "True" at bounding box center [896, 282] width 15 height 12
radio input "true"
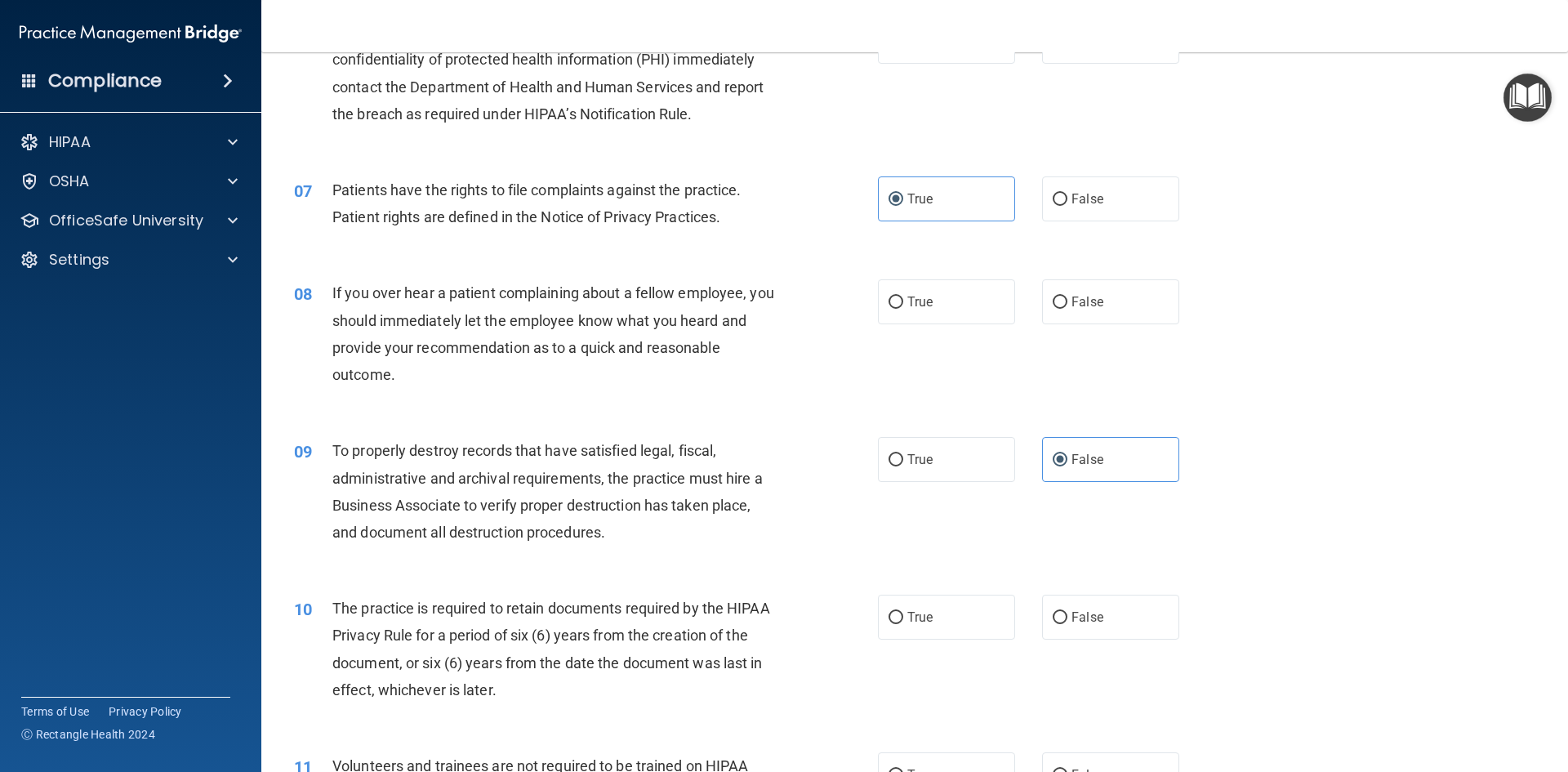
scroll to position [898, 0]
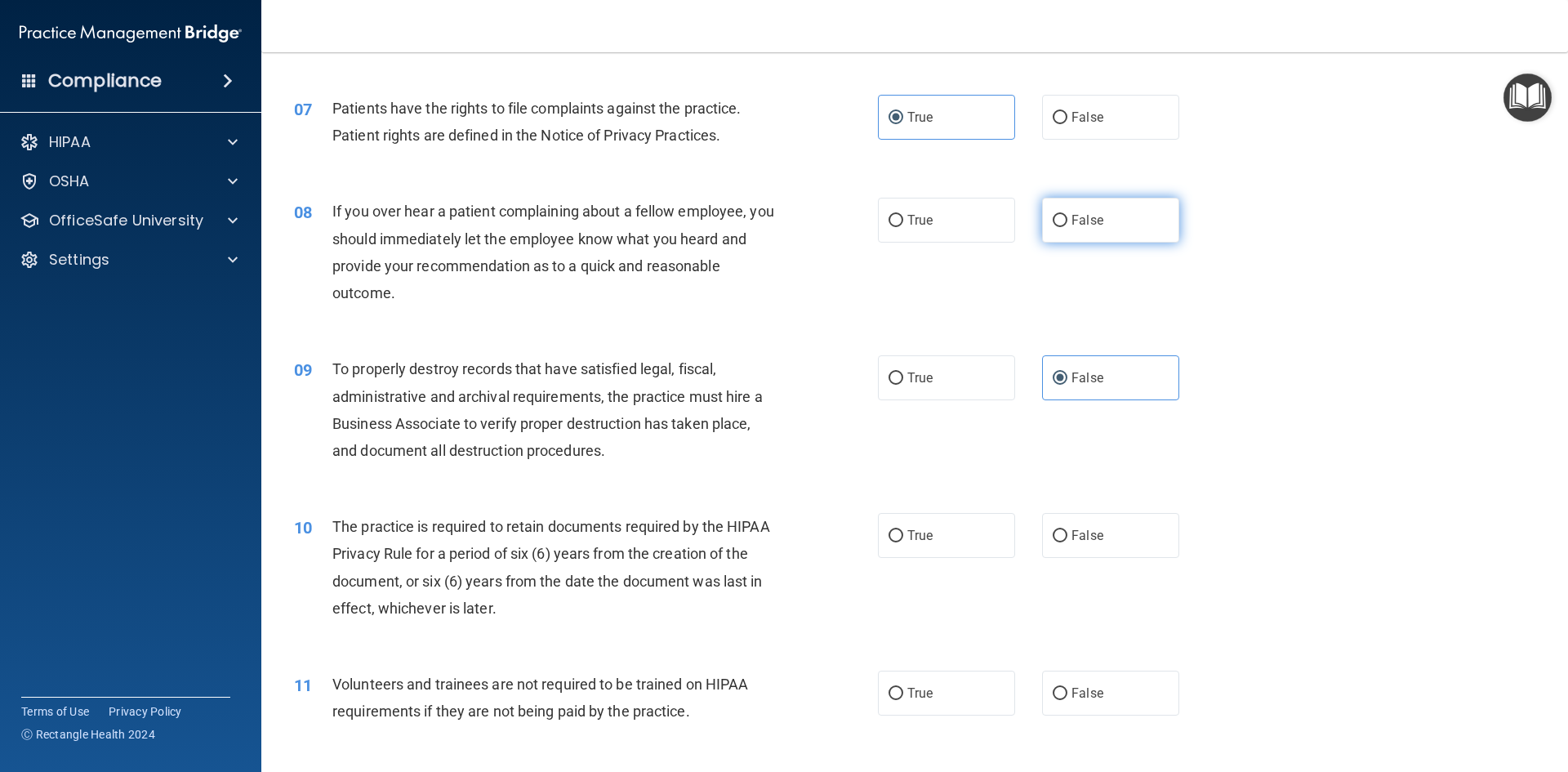
click at [1092, 231] on label "False" at bounding box center [1111, 219] width 137 height 45
click at [1068, 227] on input "False" at bounding box center [1060, 221] width 15 height 12
radio input "true"
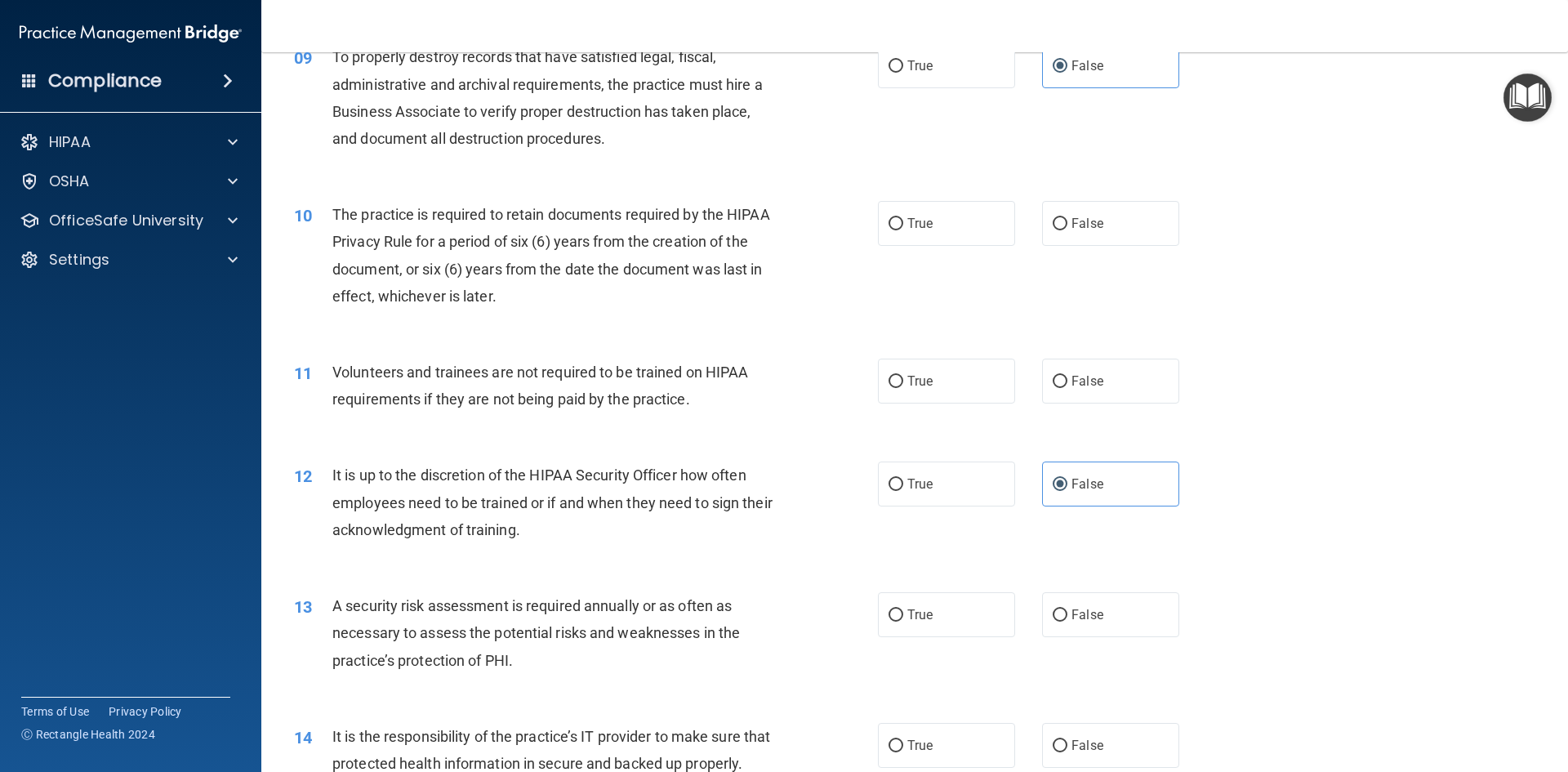
scroll to position [1225, 0]
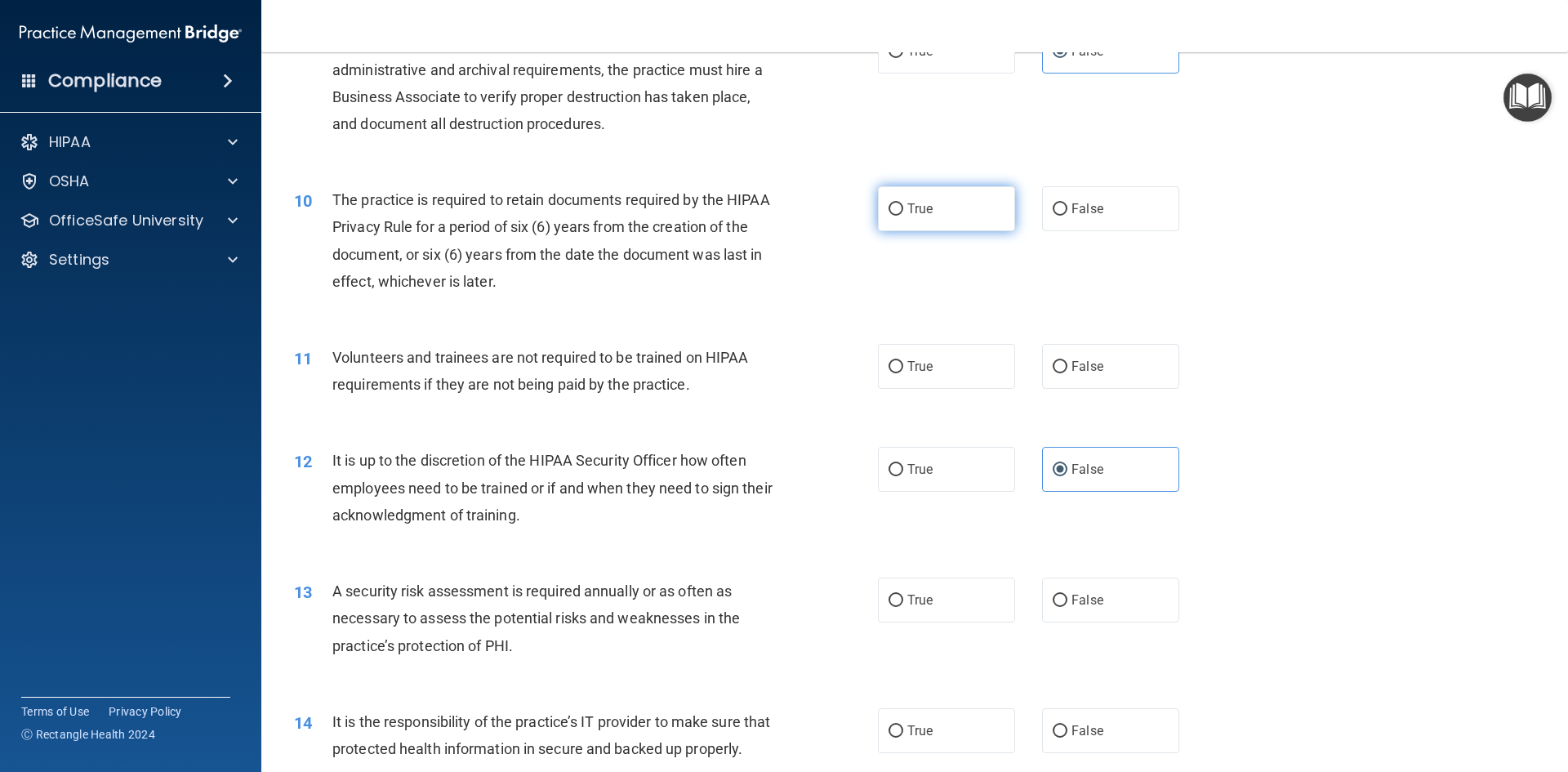
click at [928, 209] on label "True" at bounding box center [947, 208] width 137 height 45
click at [904, 209] on input "True" at bounding box center [896, 210] width 15 height 12
radio input "true"
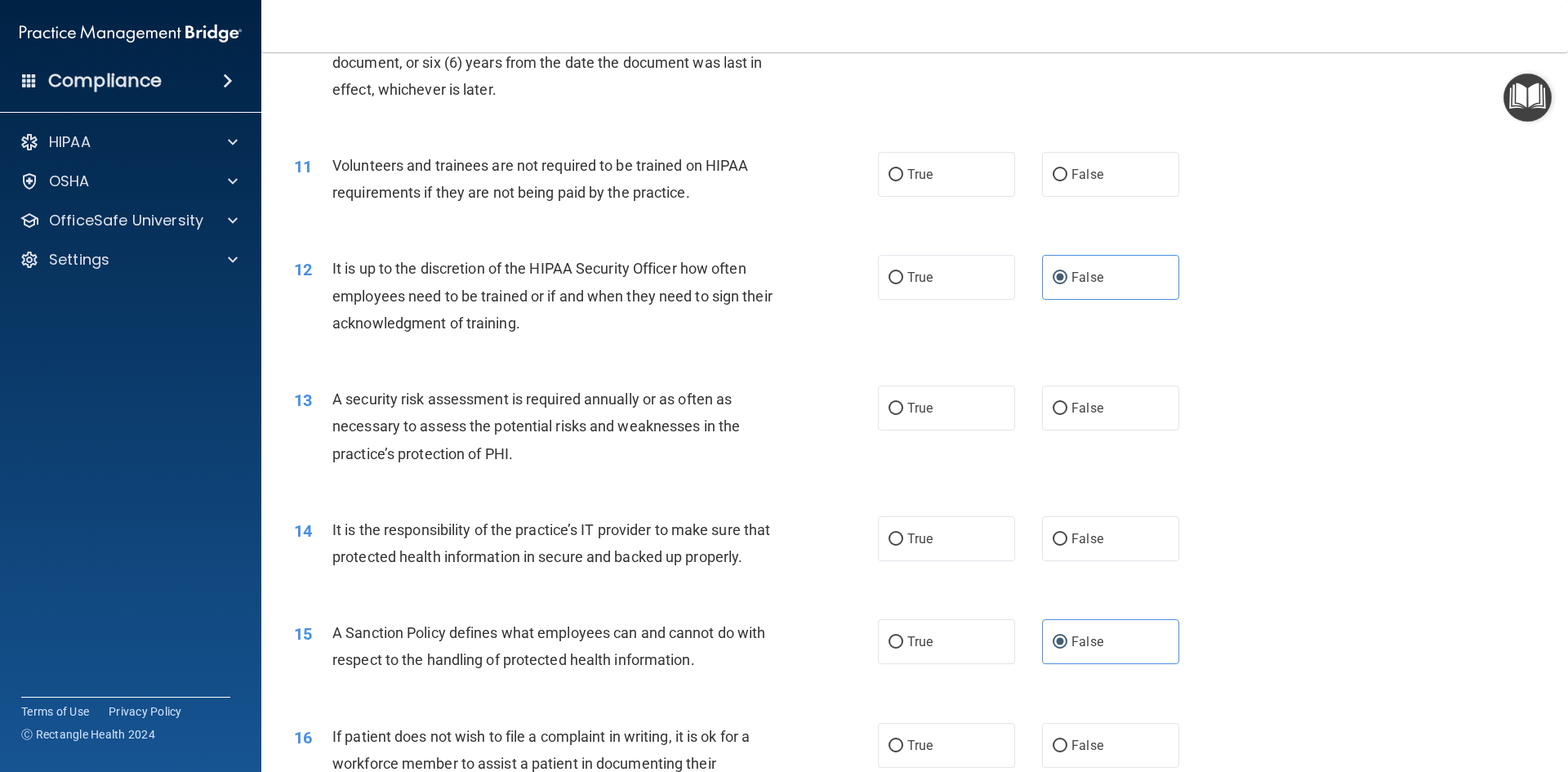
scroll to position [1389, 0]
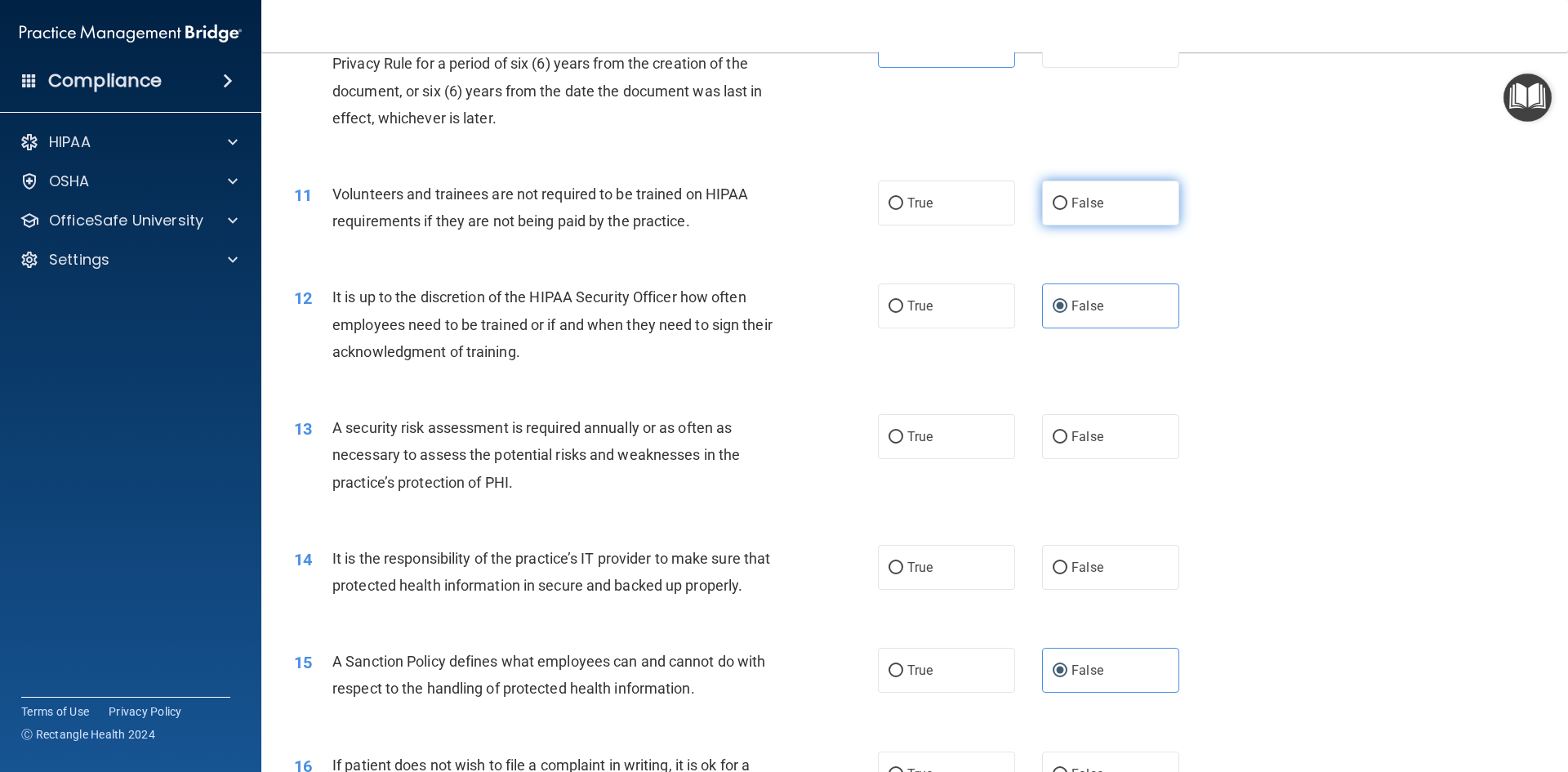
click at [1095, 211] on label "False" at bounding box center [1111, 203] width 137 height 45
click at [1068, 210] on input "False" at bounding box center [1060, 204] width 15 height 12
radio input "true"
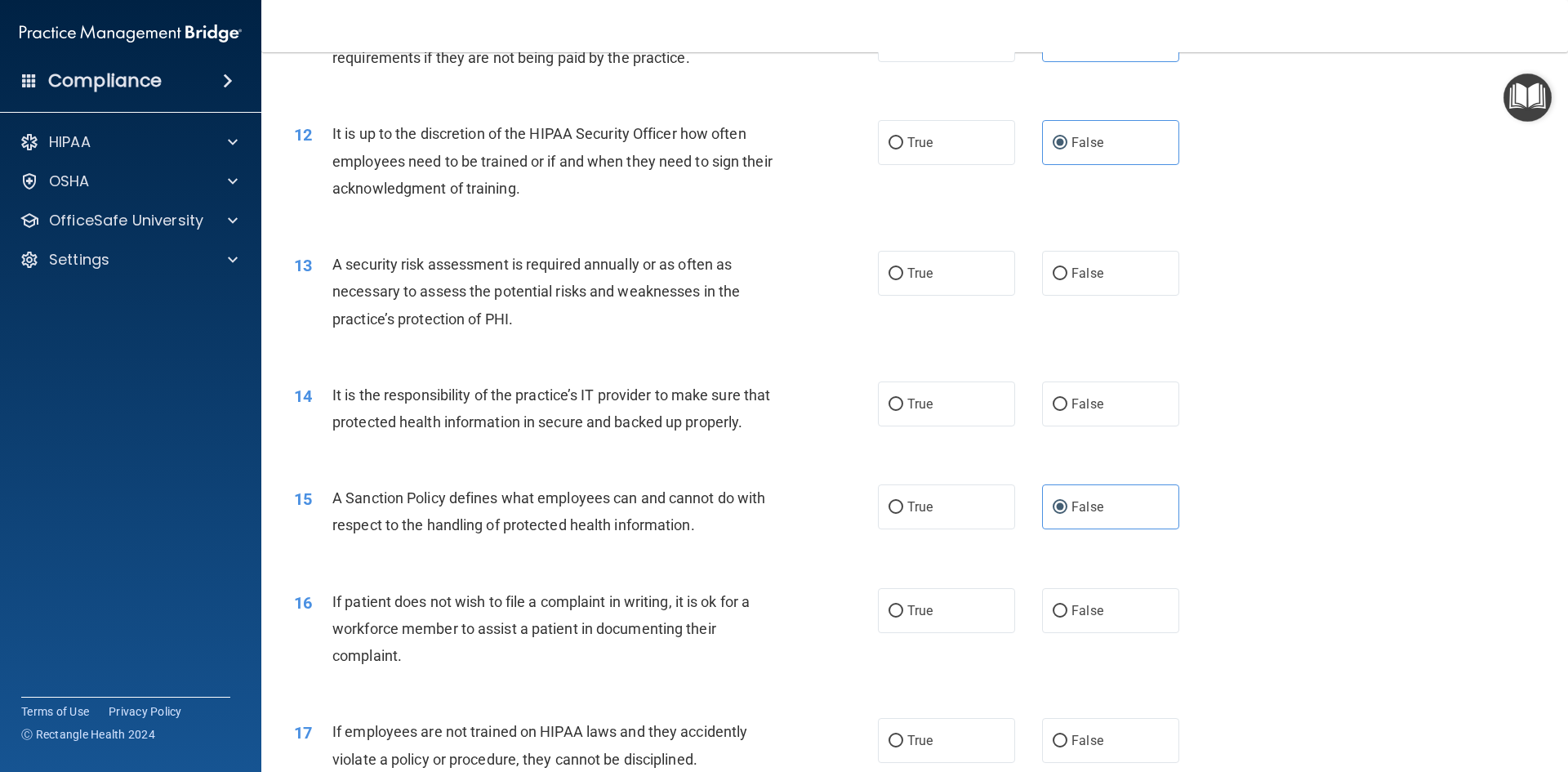
scroll to position [1633, 0]
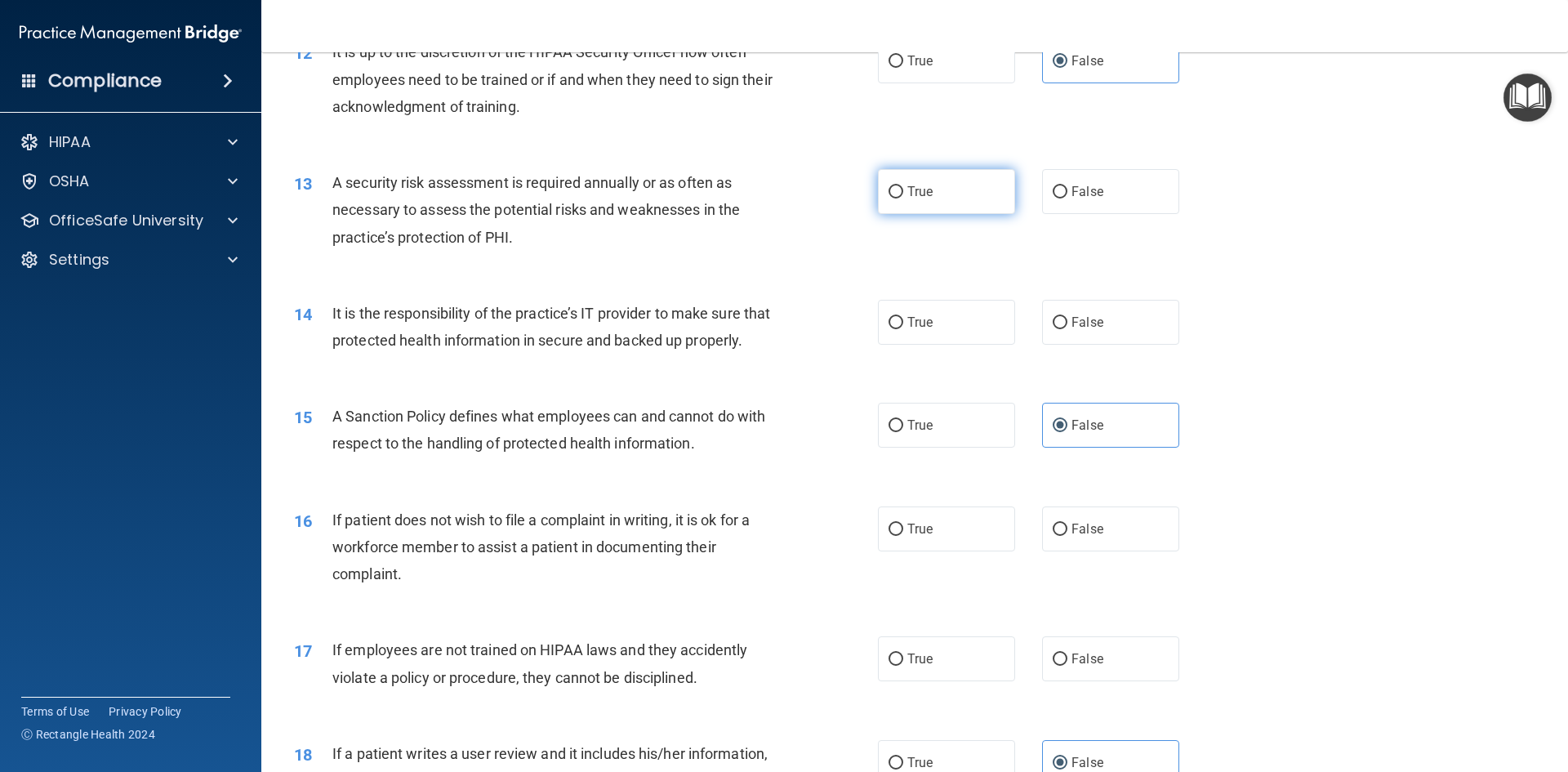
click at [960, 191] on label "True" at bounding box center [947, 191] width 137 height 45
click at [904, 191] on input "True" at bounding box center [896, 192] width 15 height 12
radio input "true"
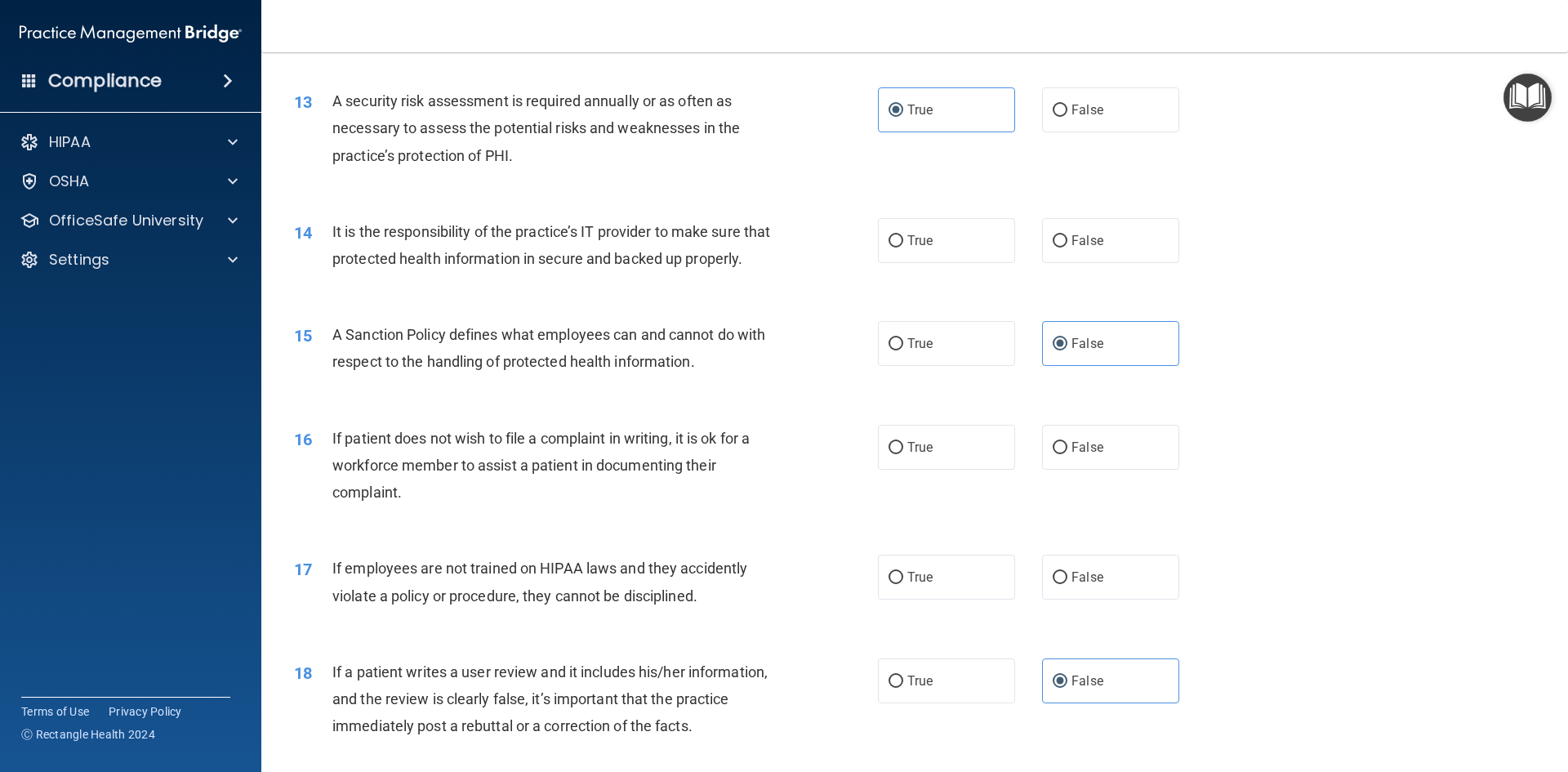
scroll to position [1797, 0]
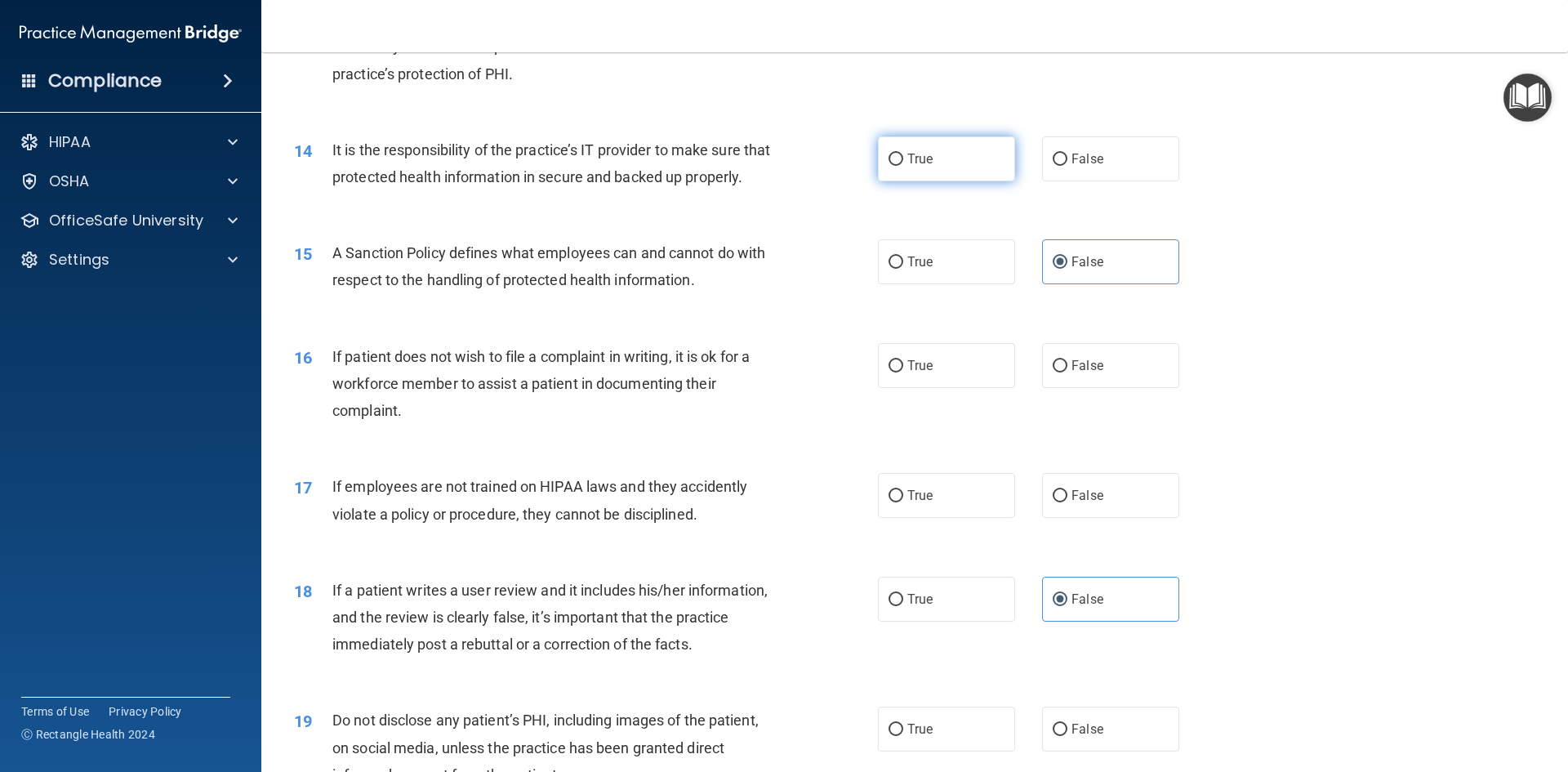
click at [969, 159] on label "True" at bounding box center [947, 158] width 137 height 45
click at [904, 159] on input "True" at bounding box center [896, 160] width 15 height 12
radio input "true"
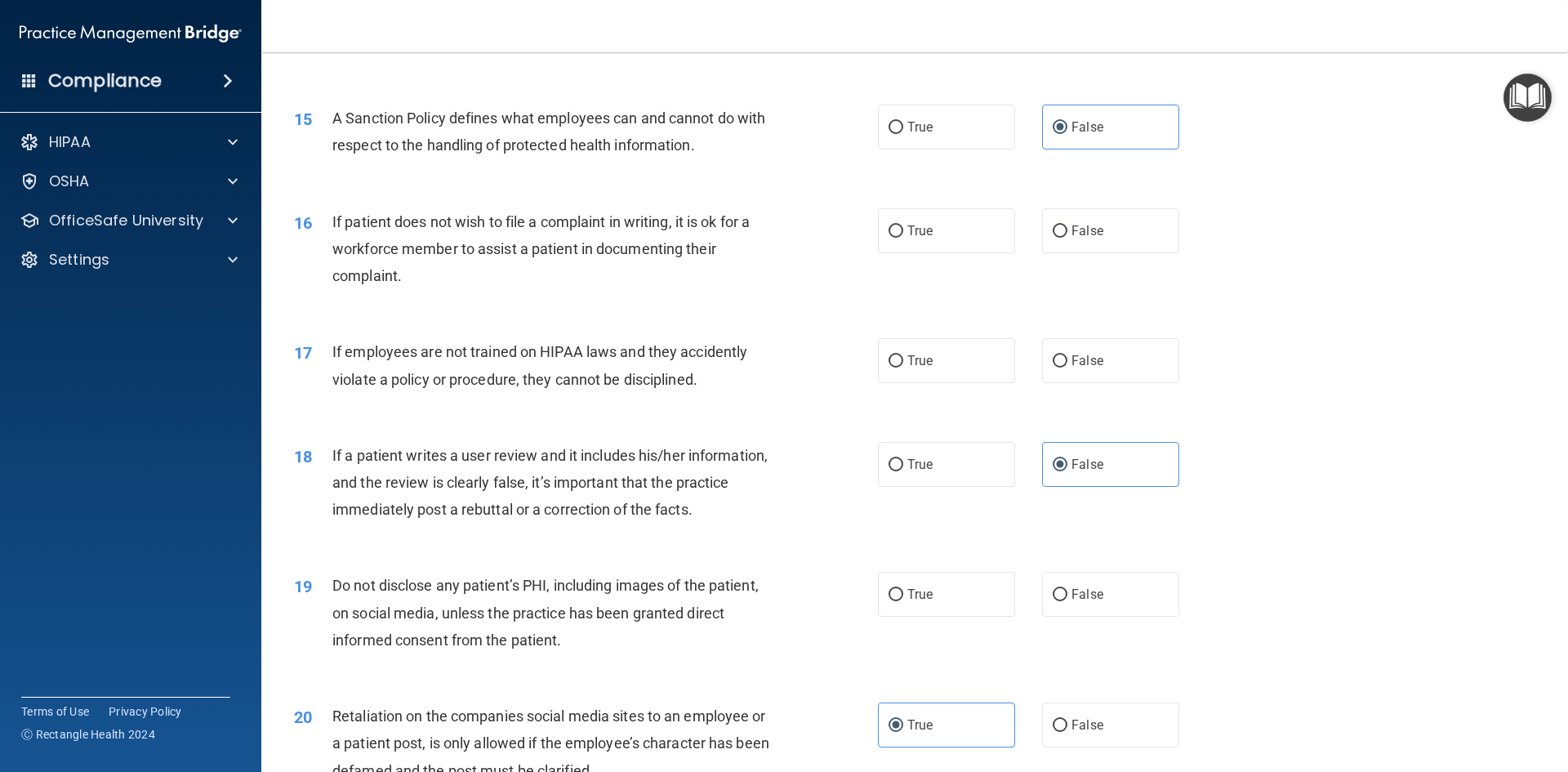
scroll to position [1960, 0]
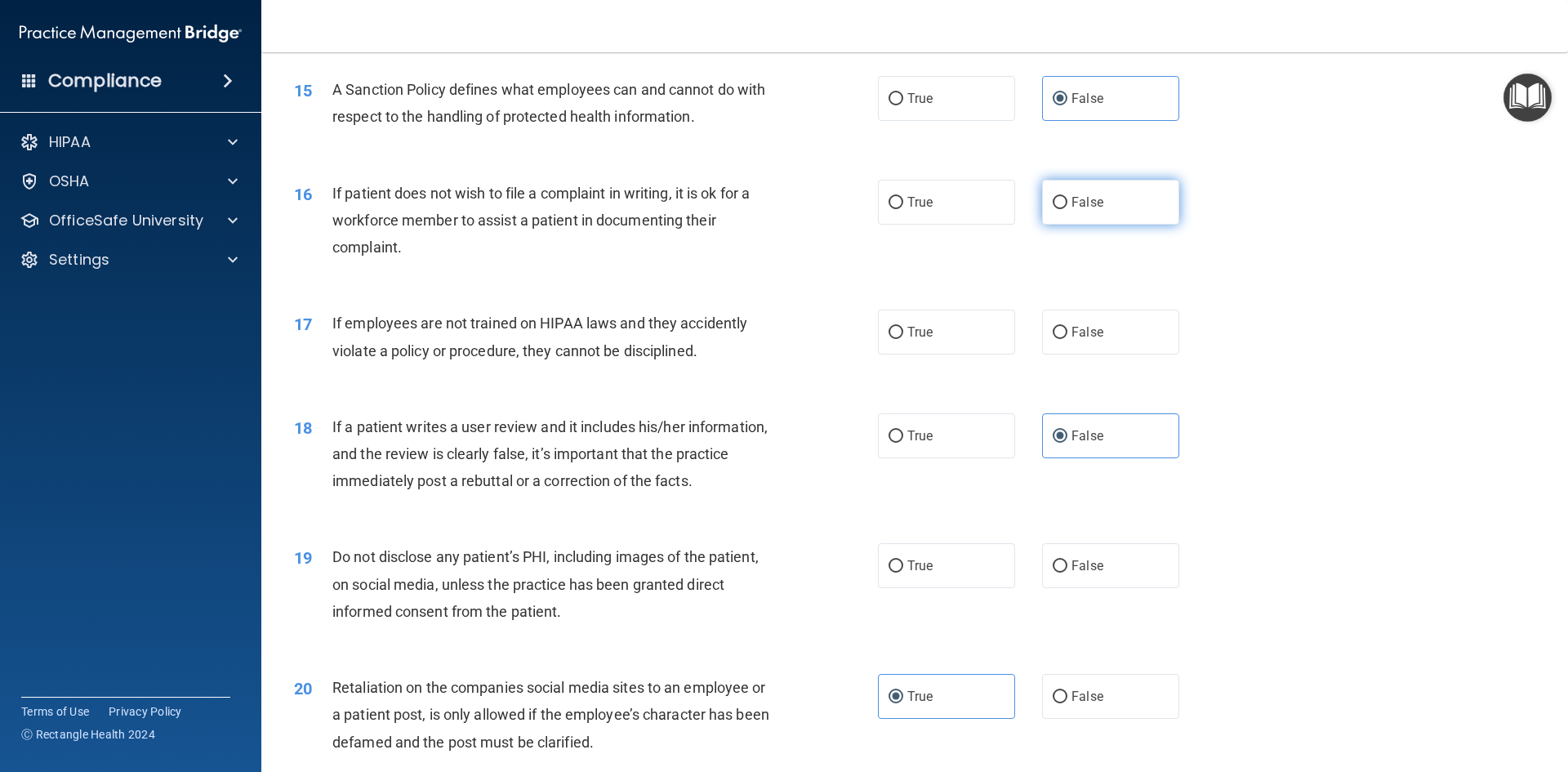
click at [1097, 225] on label "False" at bounding box center [1111, 202] width 137 height 45
click at [1068, 209] on input "False" at bounding box center [1060, 203] width 15 height 12
radio input "true"
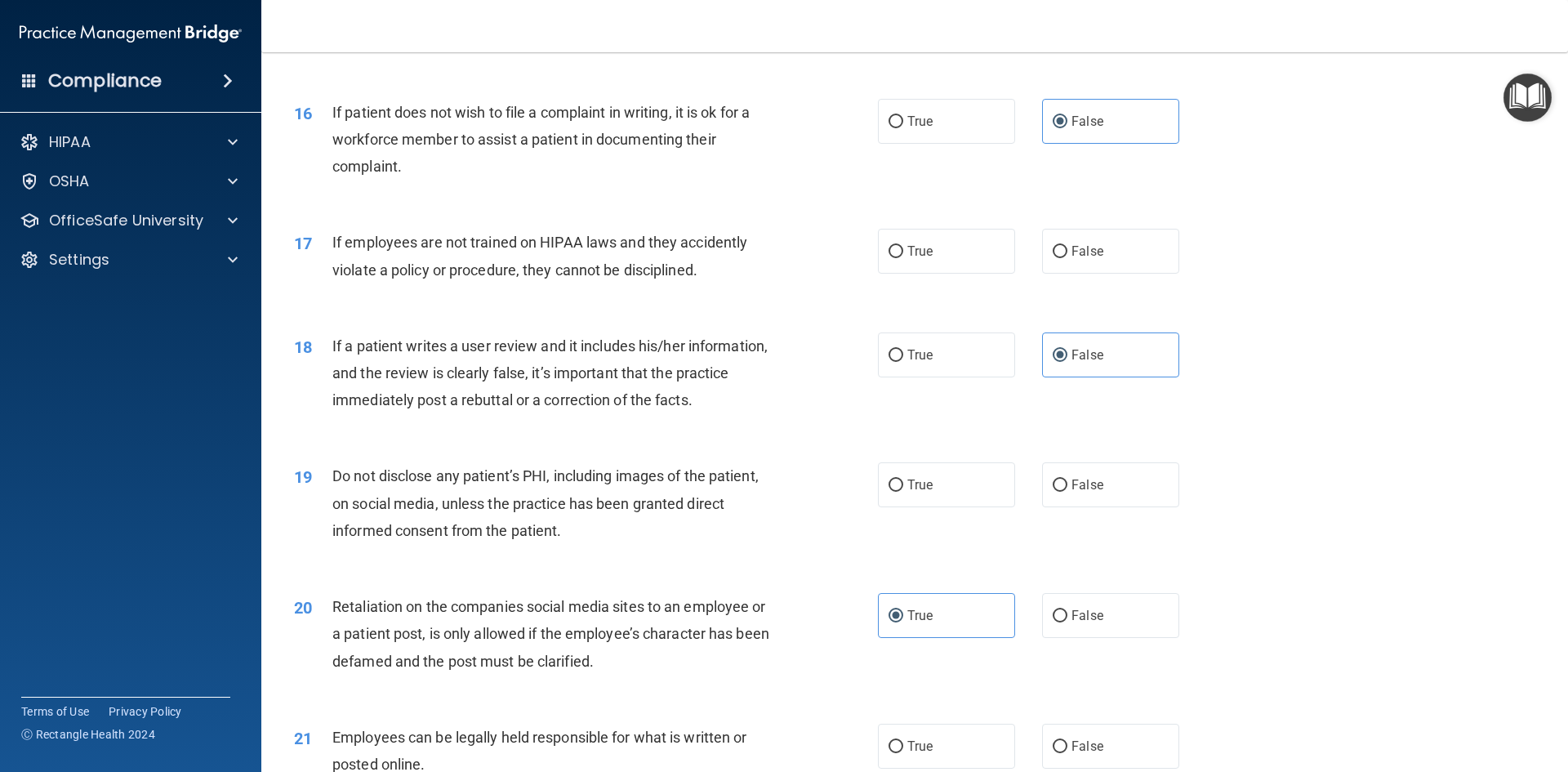
scroll to position [2041, 0]
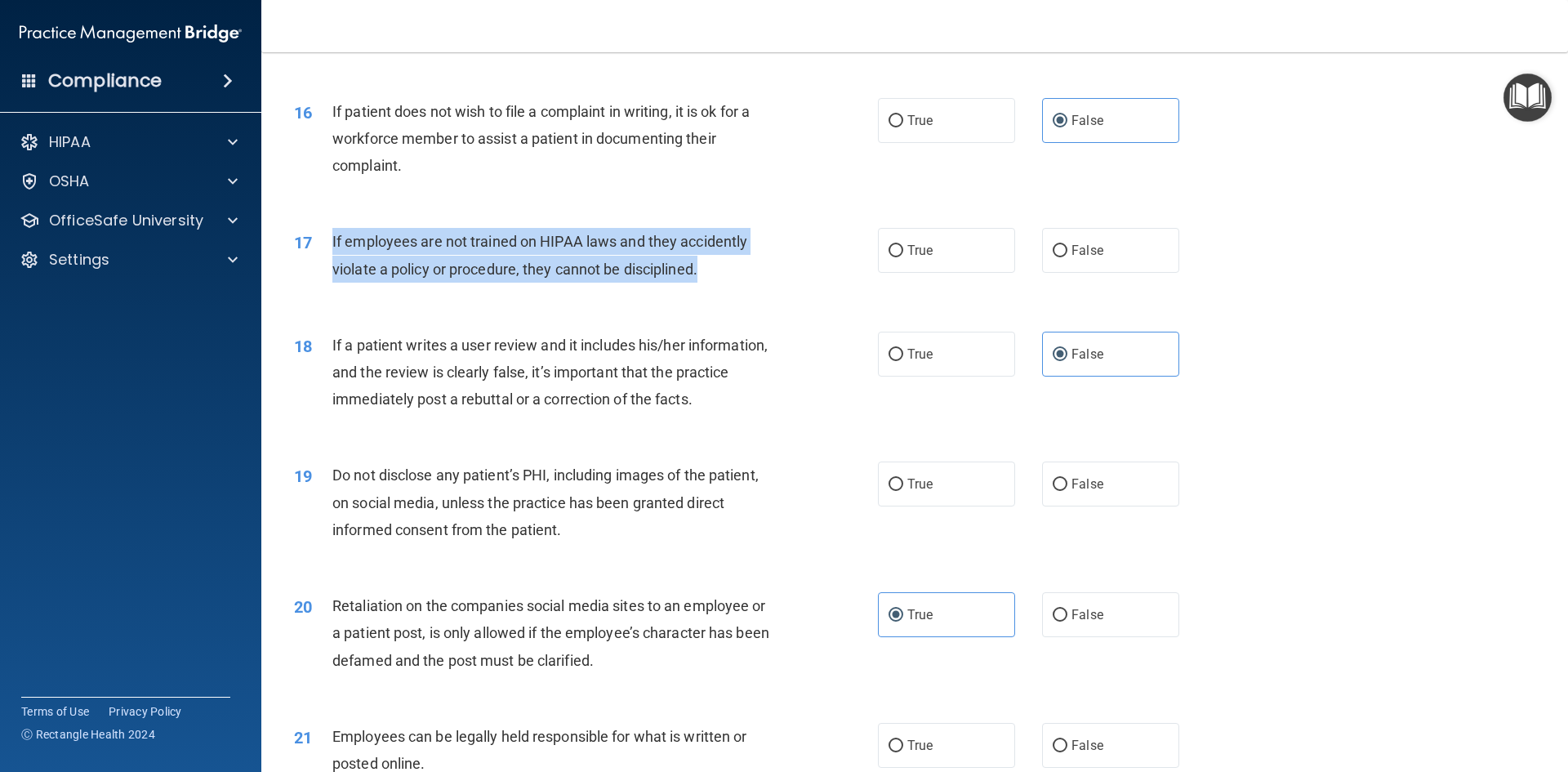
drag, startPoint x: 614, startPoint y: 286, endPoint x: 332, endPoint y: 264, distance: 282.9
click at [333, 264] on div "If employees are not trained on HIPAA laws and they accidently violate a policy…" at bounding box center [561, 254] width 456 height 54
copy span "If employees are not trained on HIPAA laws and they accidently violate a policy…"
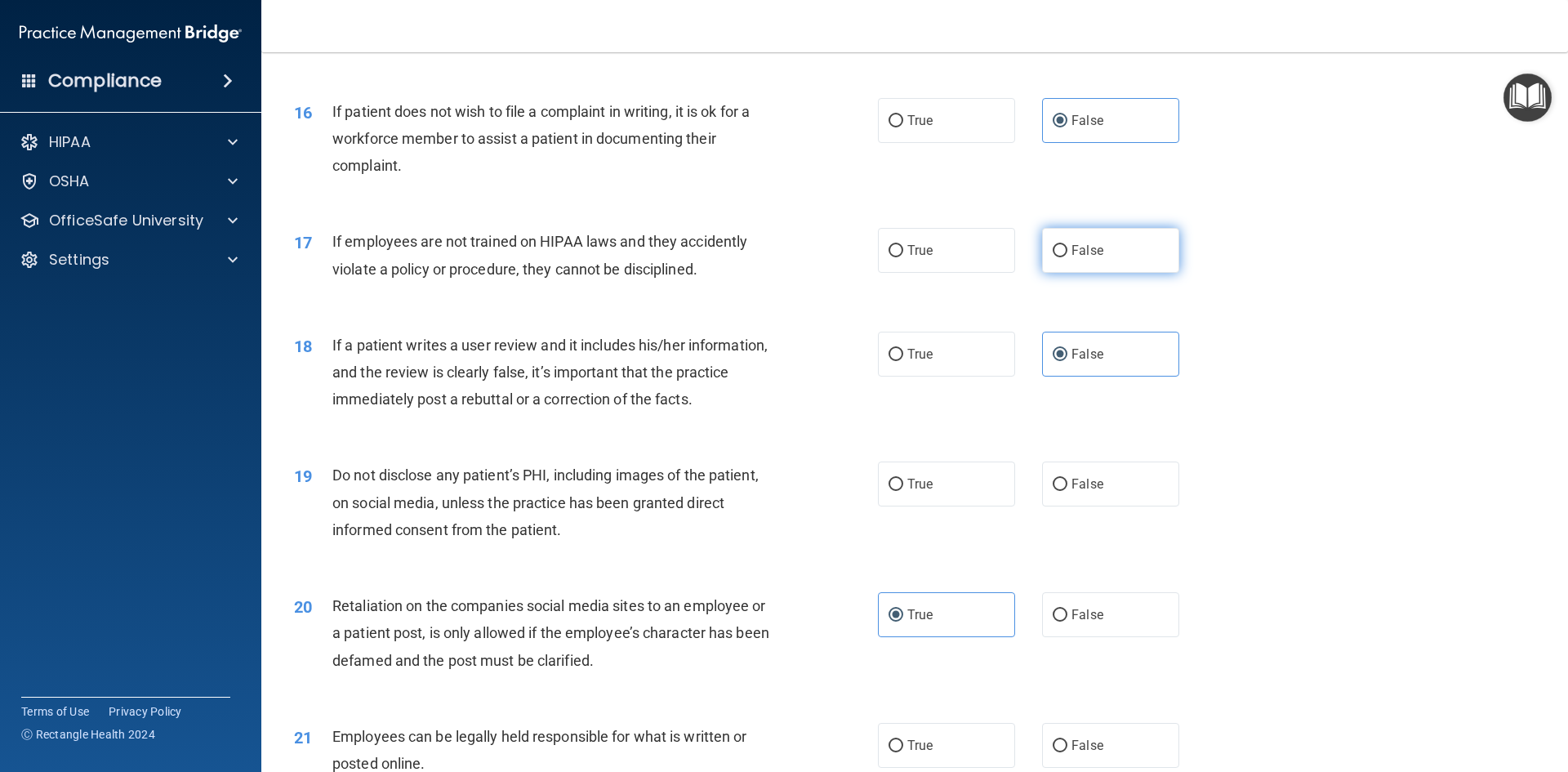
click at [1090, 258] on span "False" at bounding box center [1087, 251] width 32 height 16
click at [1068, 257] on input "False" at bounding box center [1060, 251] width 15 height 12
radio input "true"
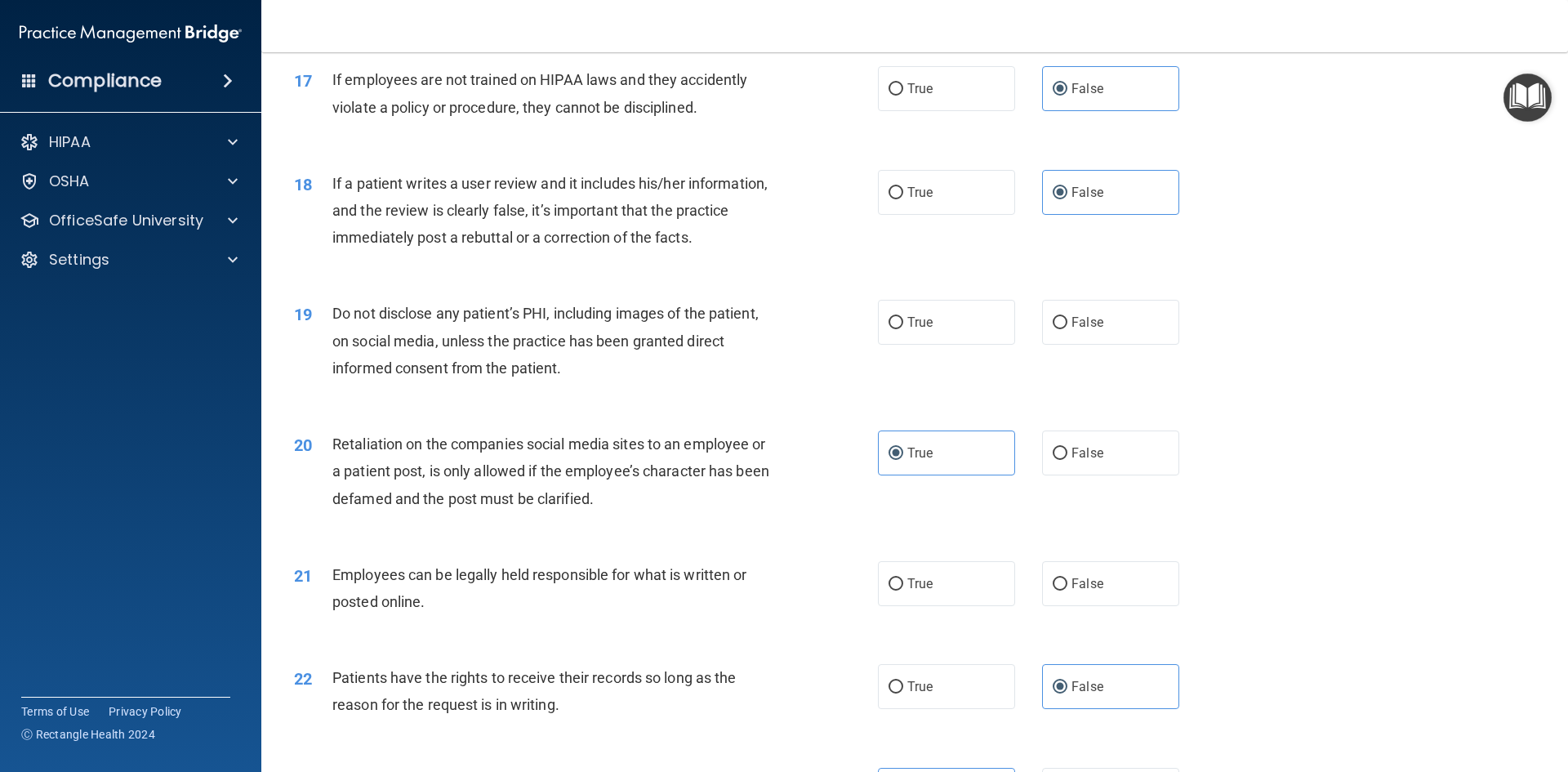
scroll to position [2205, 0]
click at [901, 343] on label "True" at bounding box center [947, 320] width 137 height 45
click at [901, 327] on input "True" at bounding box center [896, 321] width 15 height 12
radio input "true"
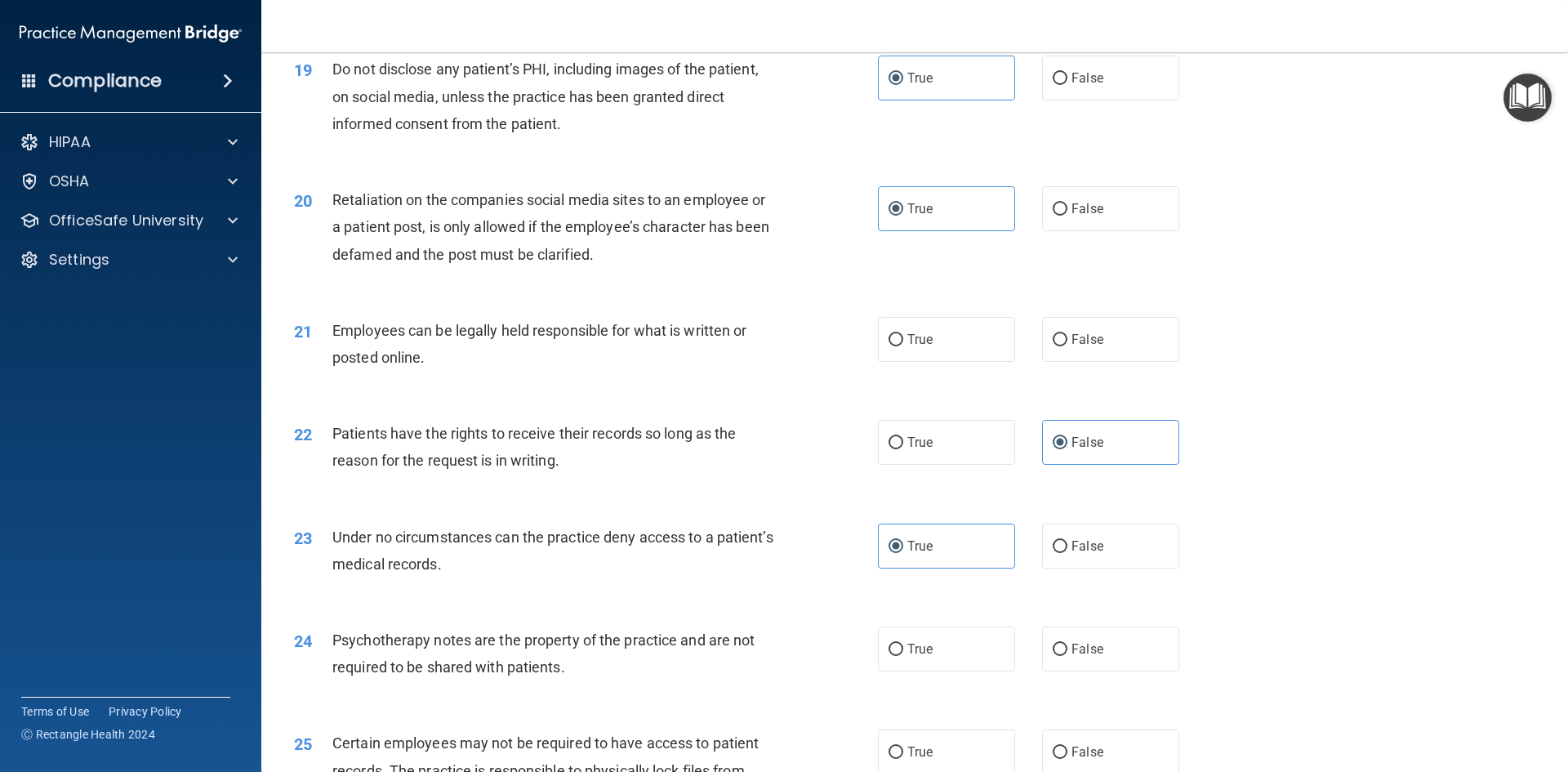
scroll to position [2450, 0]
click at [917, 345] on span "True" at bounding box center [920, 337] width 25 height 16
click at [904, 344] on input "True" at bounding box center [896, 338] width 15 height 12
radio input "true"
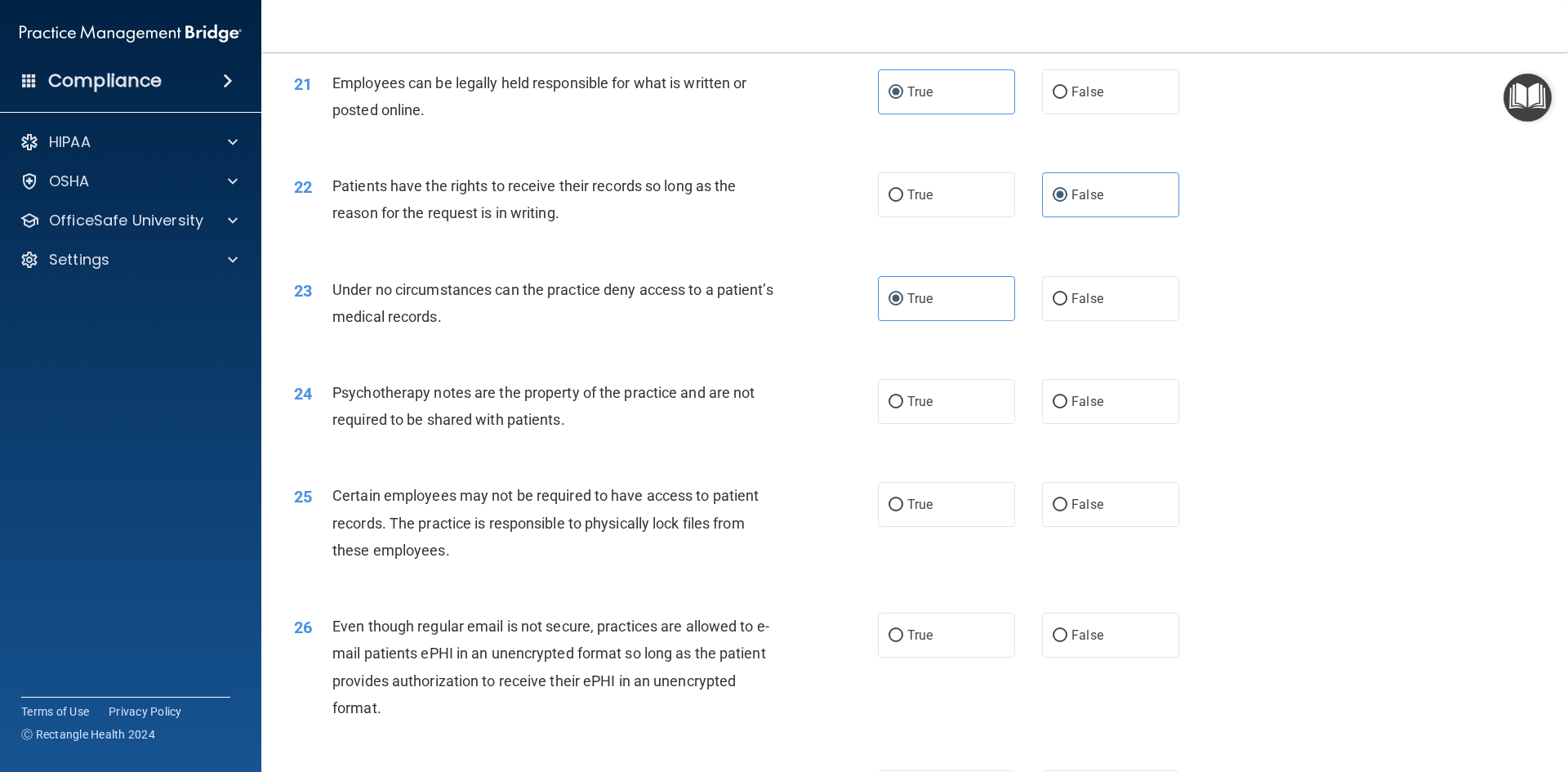
scroll to position [2777, 0]
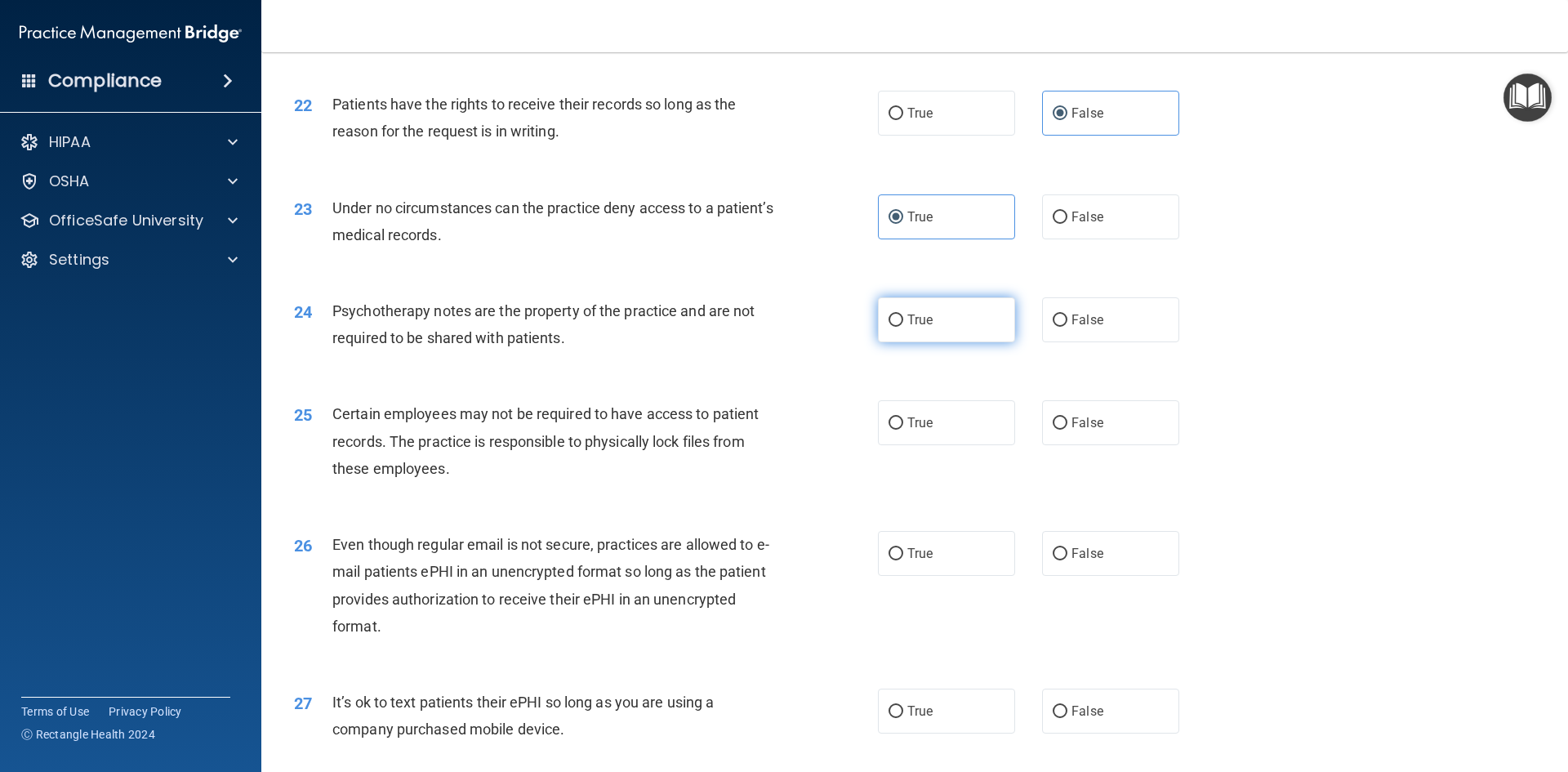
click at [948, 342] on label "True" at bounding box center [947, 319] width 137 height 45
click at [904, 326] on input "True" at bounding box center [896, 320] width 15 height 12
radio input "true"
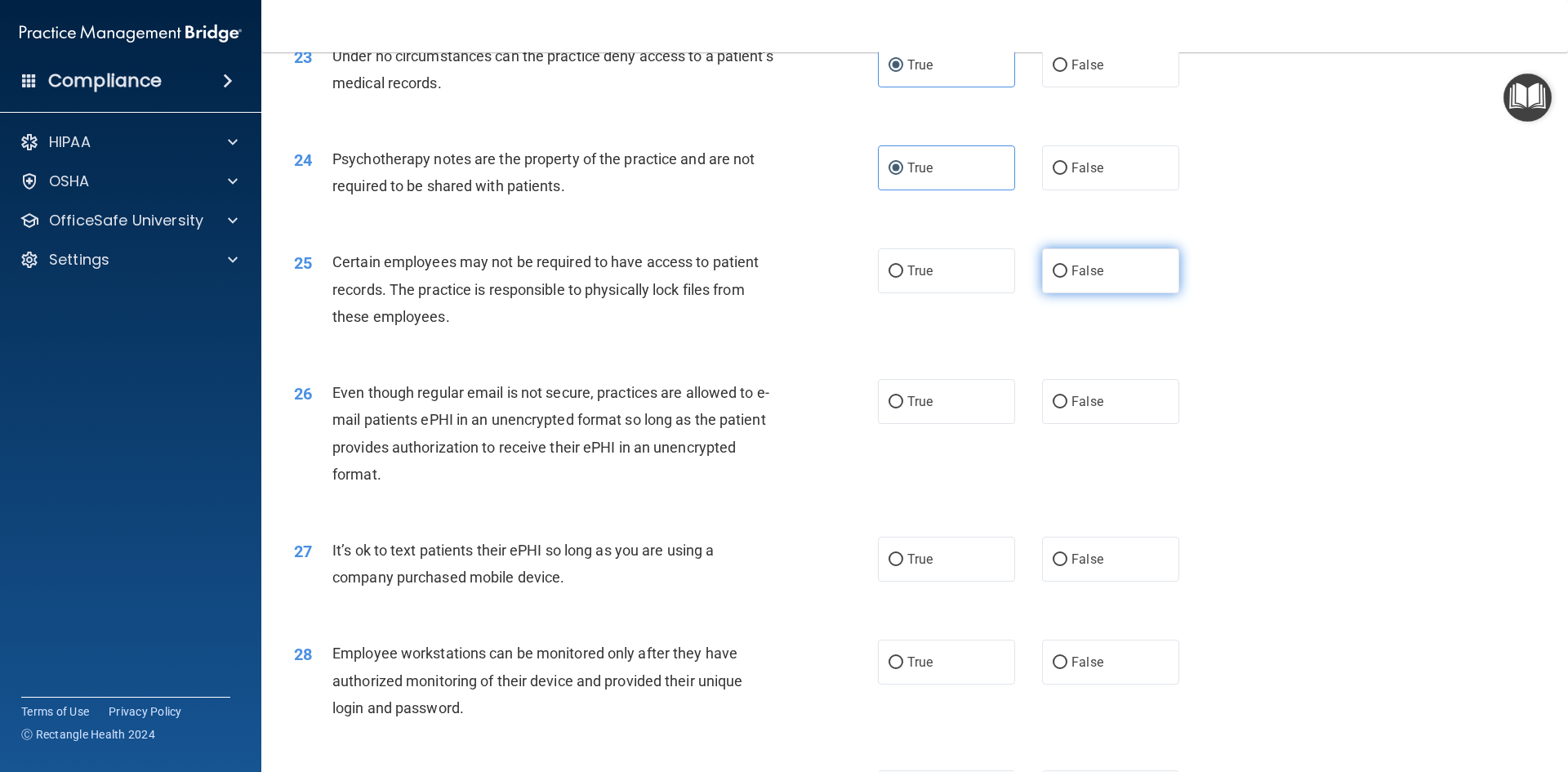
scroll to position [2941, 0]
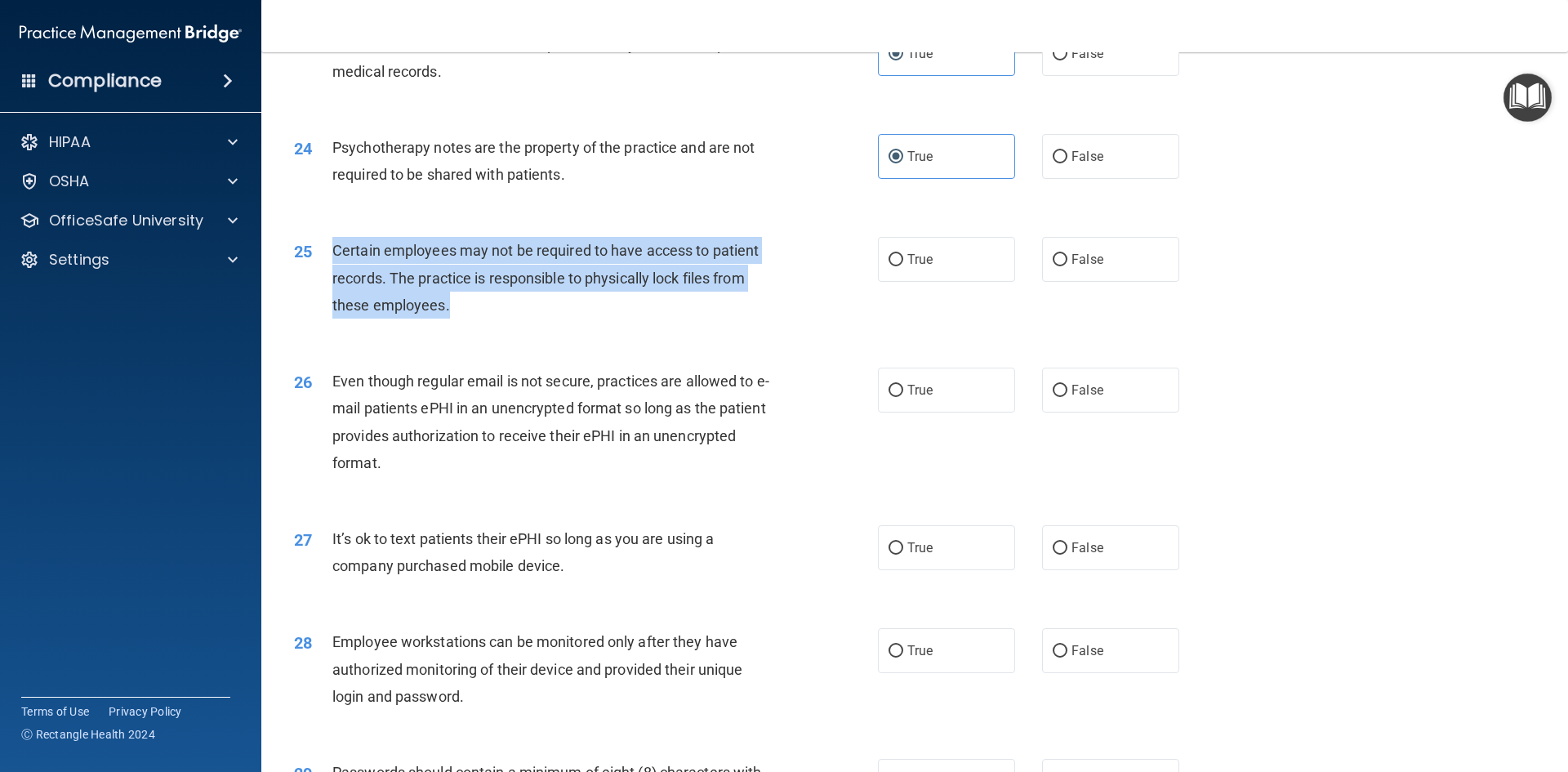
drag, startPoint x: 469, startPoint y: 337, endPoint x: 334, endPoint y: 273, distance: 149.4
click at [334, 273] on div "Certain employees may not be required to have access to patient records. The pr…" at bounding box center [561, 277] width 456 height 82
copy span "Certain employees may not be required to have access to patient records. The pr…"
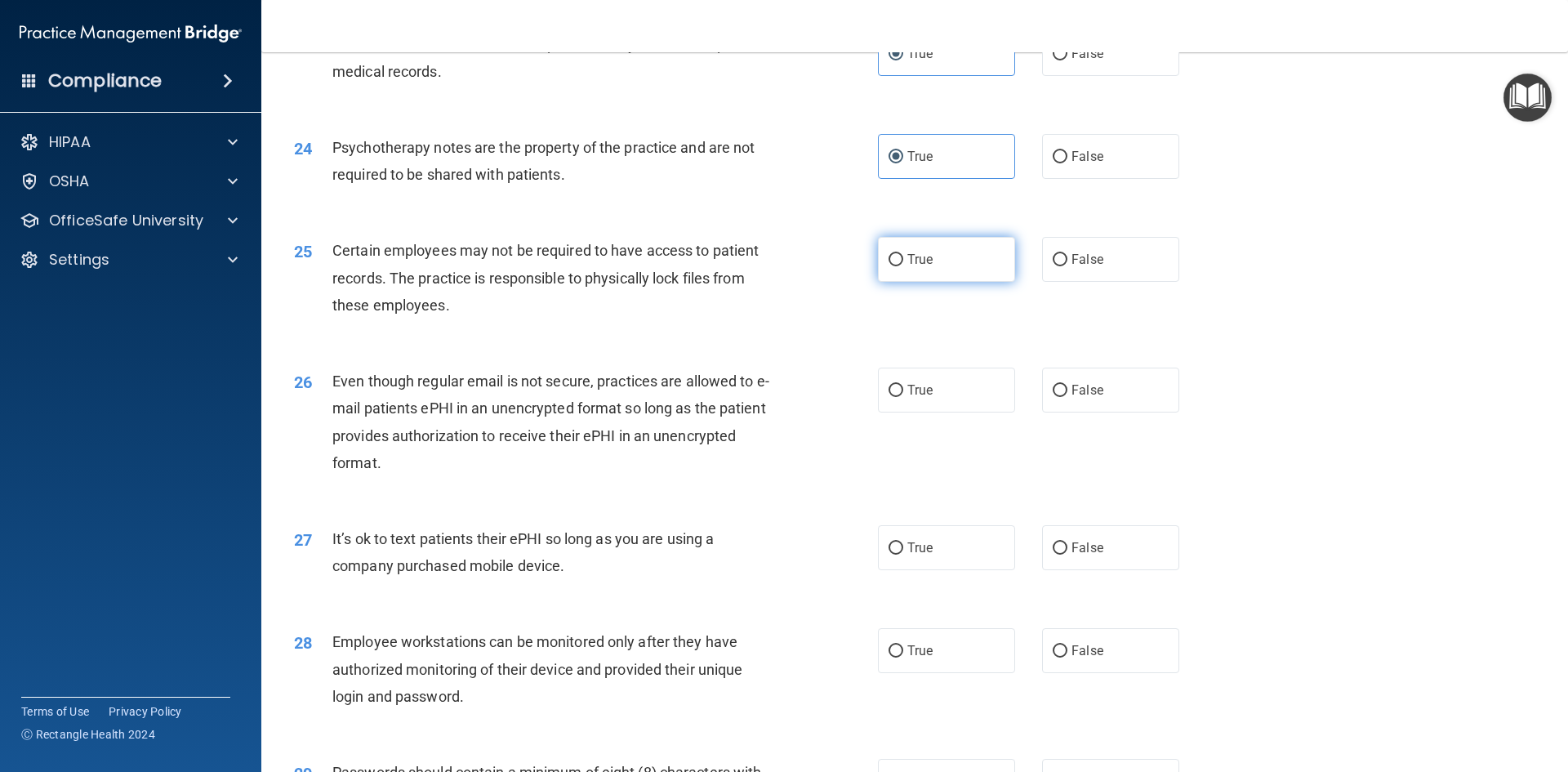
click at [961, 280] on label "True" at bounding box center [947, 259] width 137 height 45
click at [904, 266] on input "True" at bounding box center [896, 261] width 15 height 12
radio input "true"
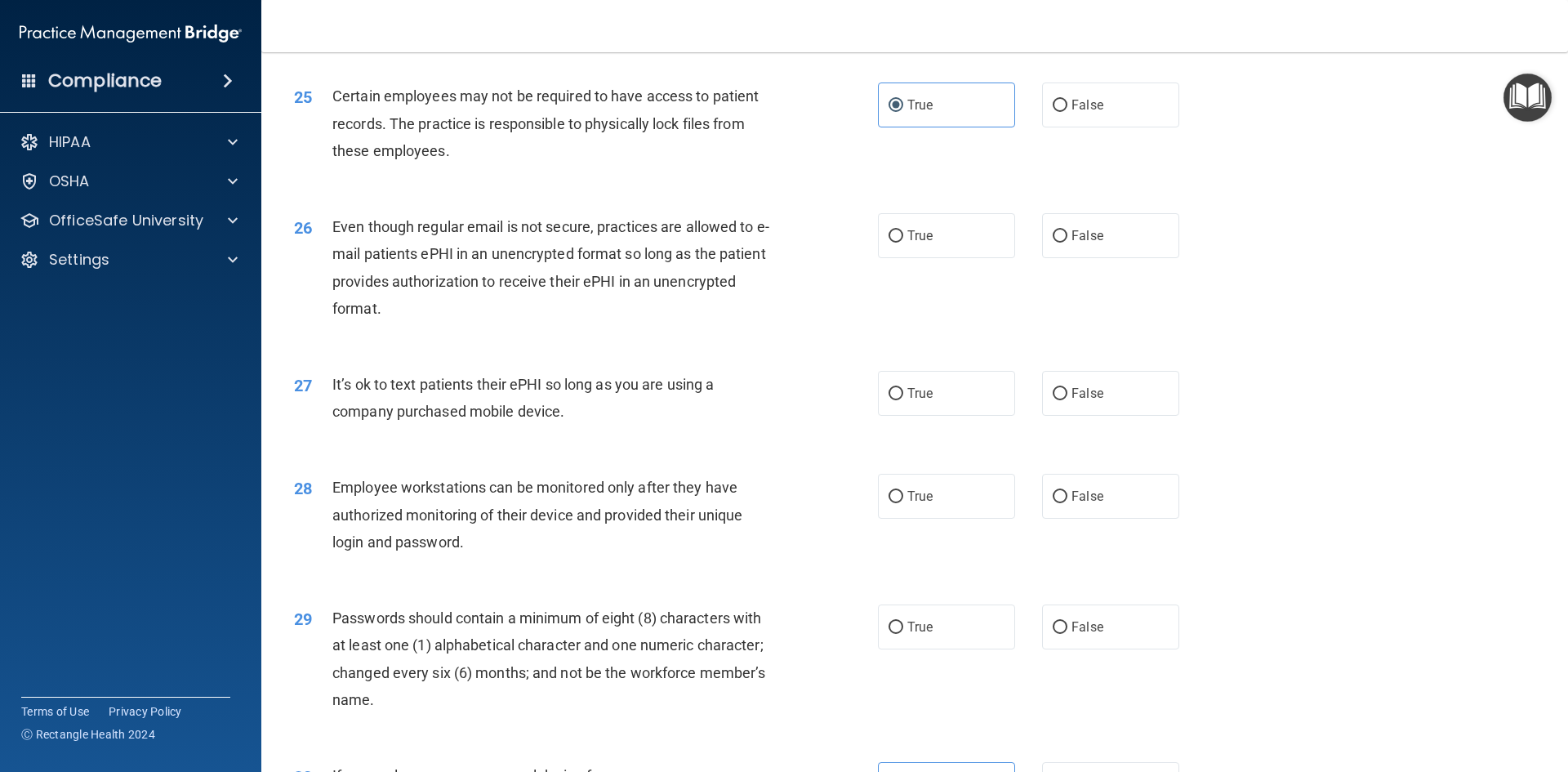
scroll to position [3083, 0]
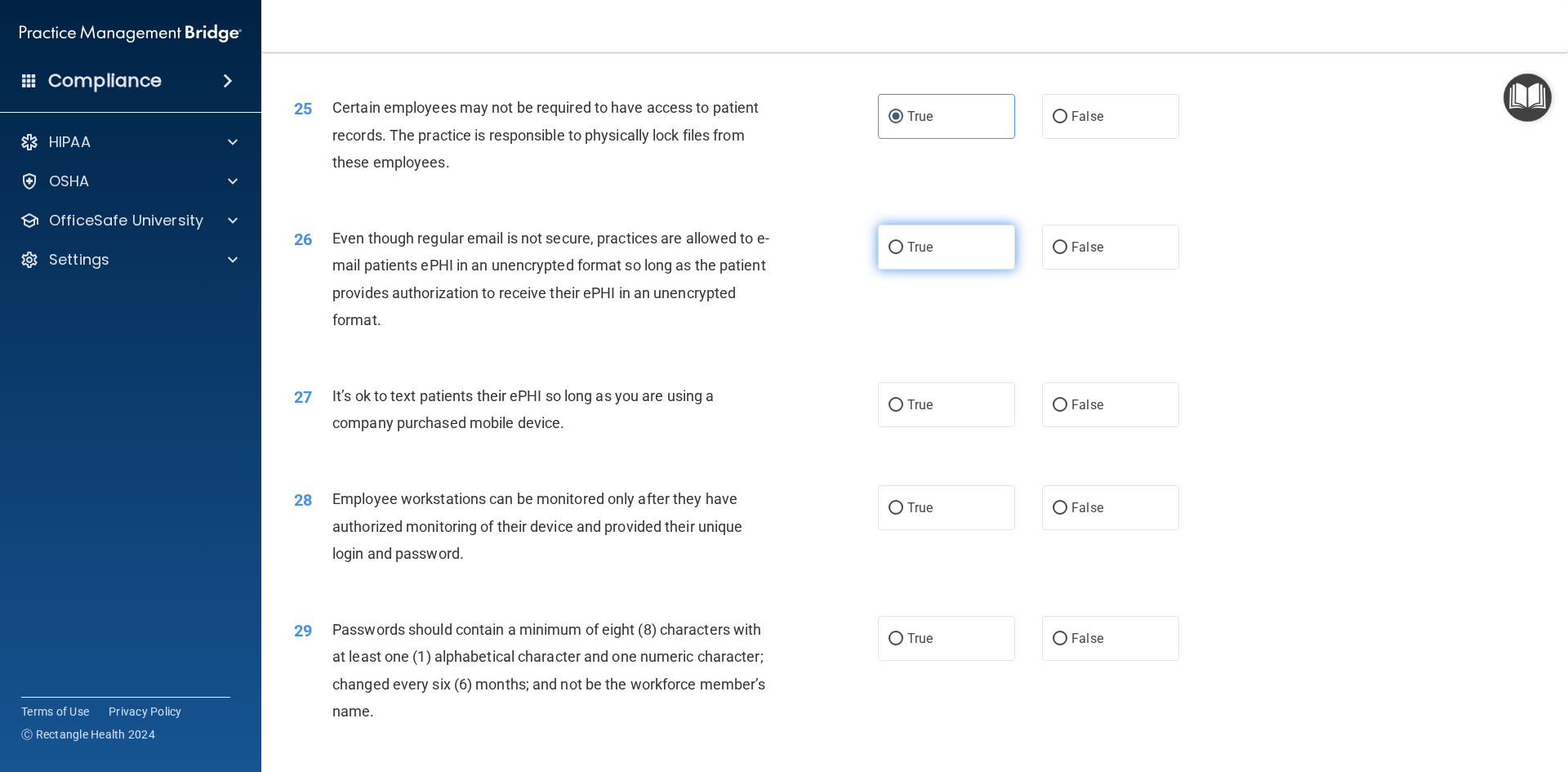
click at [891, 254] on input "True" at bounding box center [896, 248] width 15 height 12
radio input "true"
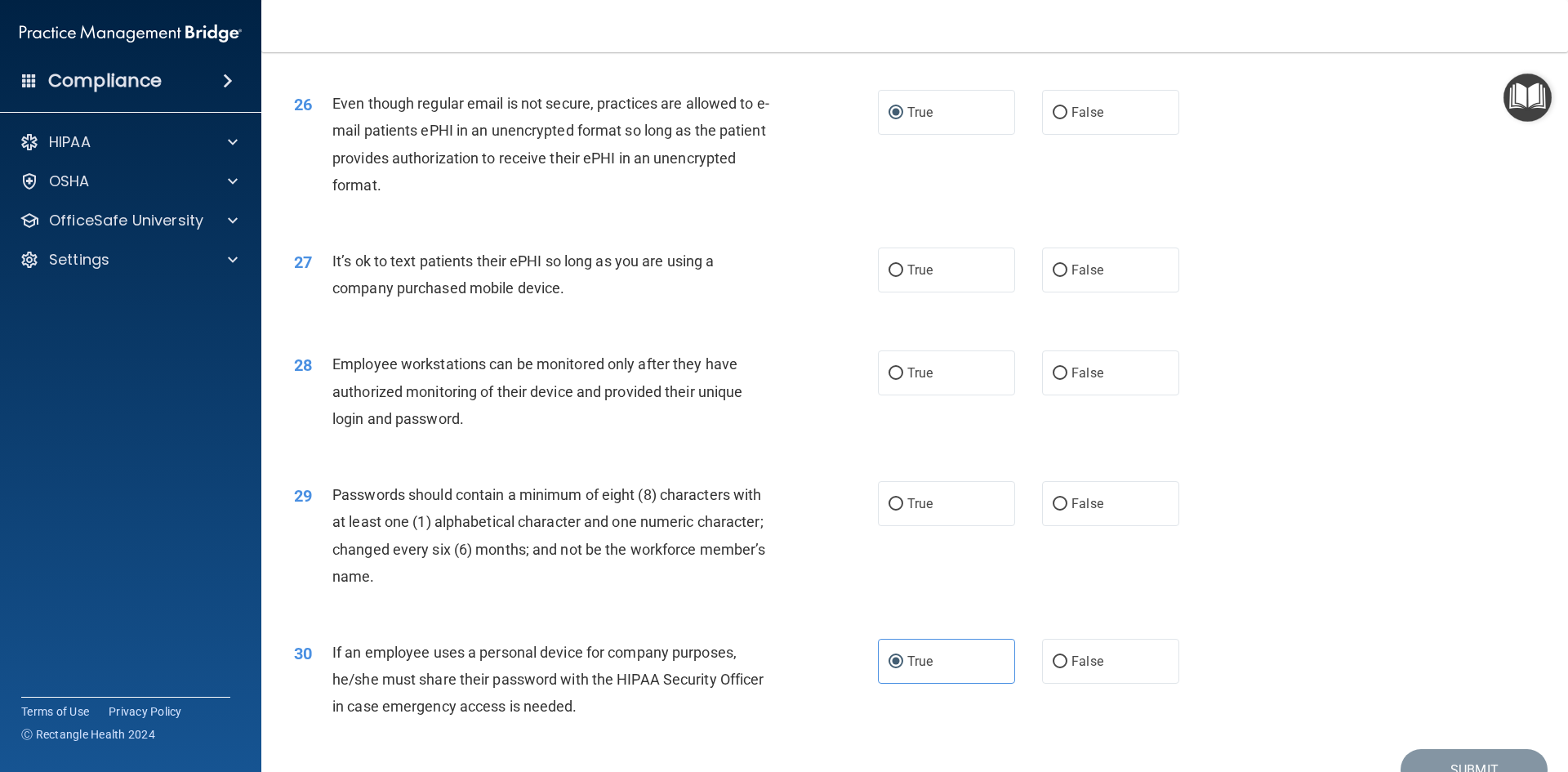
scroll to position [3247, 0]
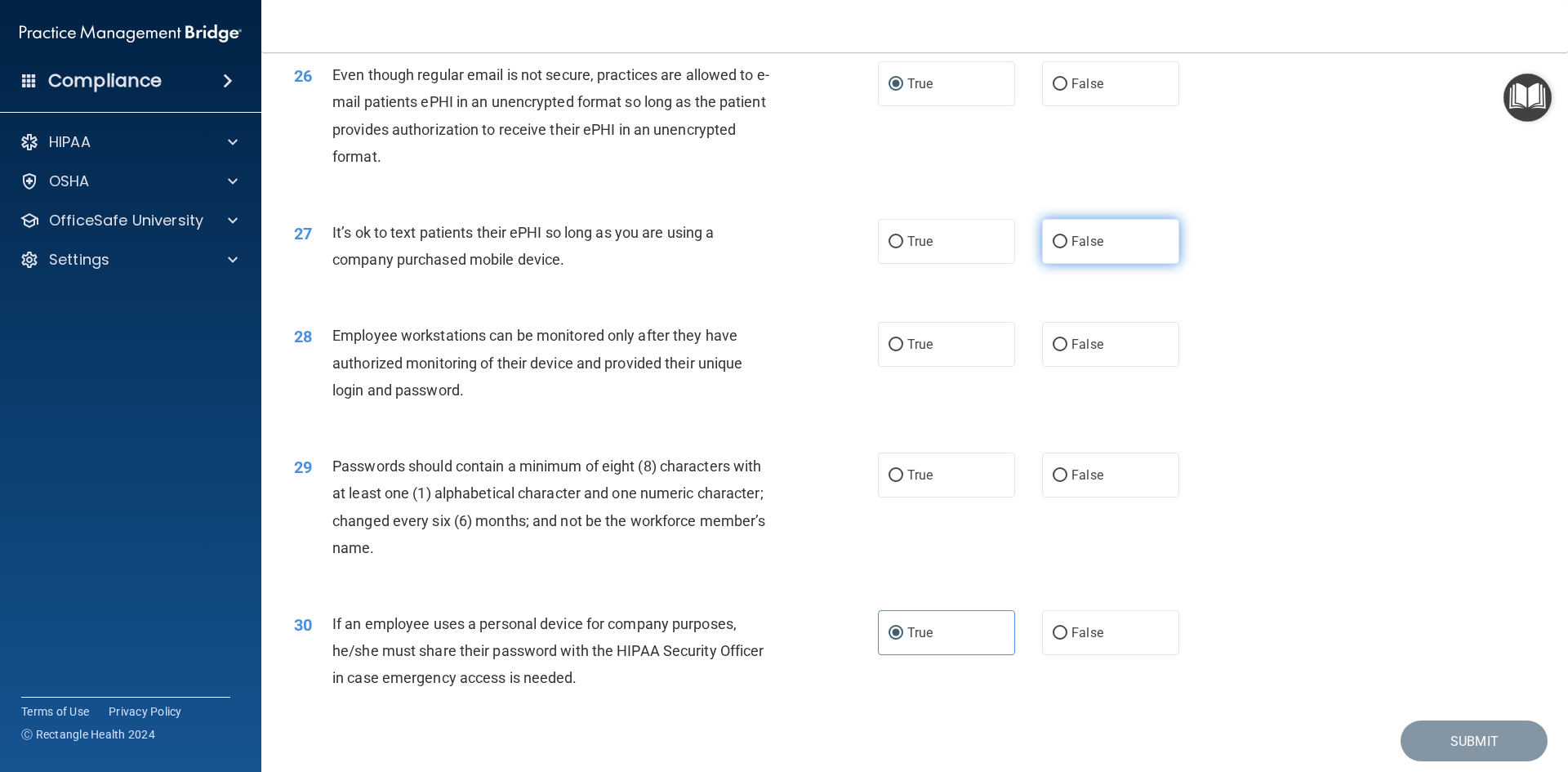
click at [1131, 261] on label "False" at bounding box center [1111, 241] width 137 height 45
click at [1068, 248] on input "False" at bounding box center [1060, 242] width 15 height 12
radio input "true"
click at [976, 367] on label "True" at bounding box center [947, 344] width 137 height 45
click at [904, 351] on input "True" at bounding box center [896, 345] width 15 height 12
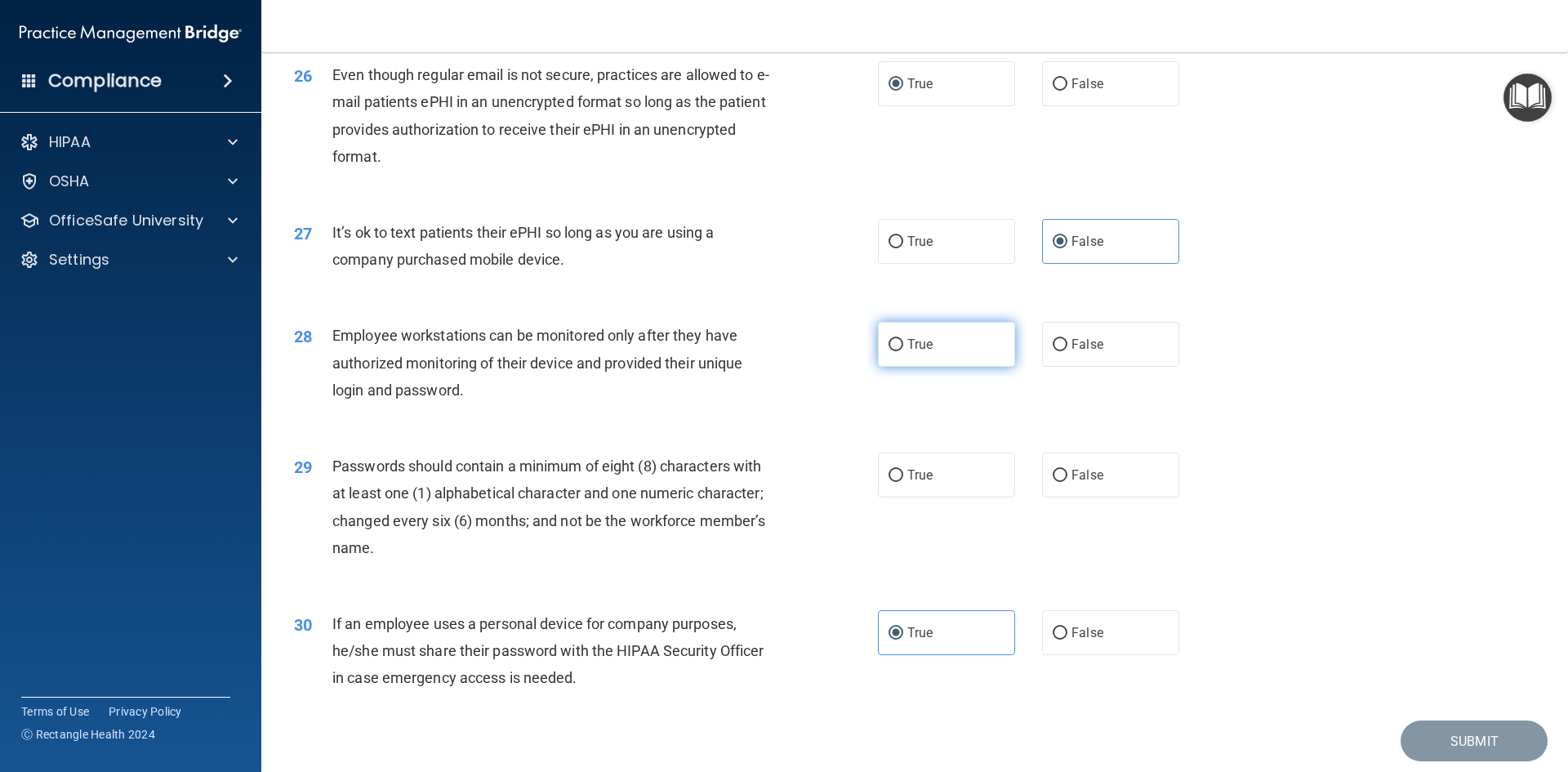
radio input "true"
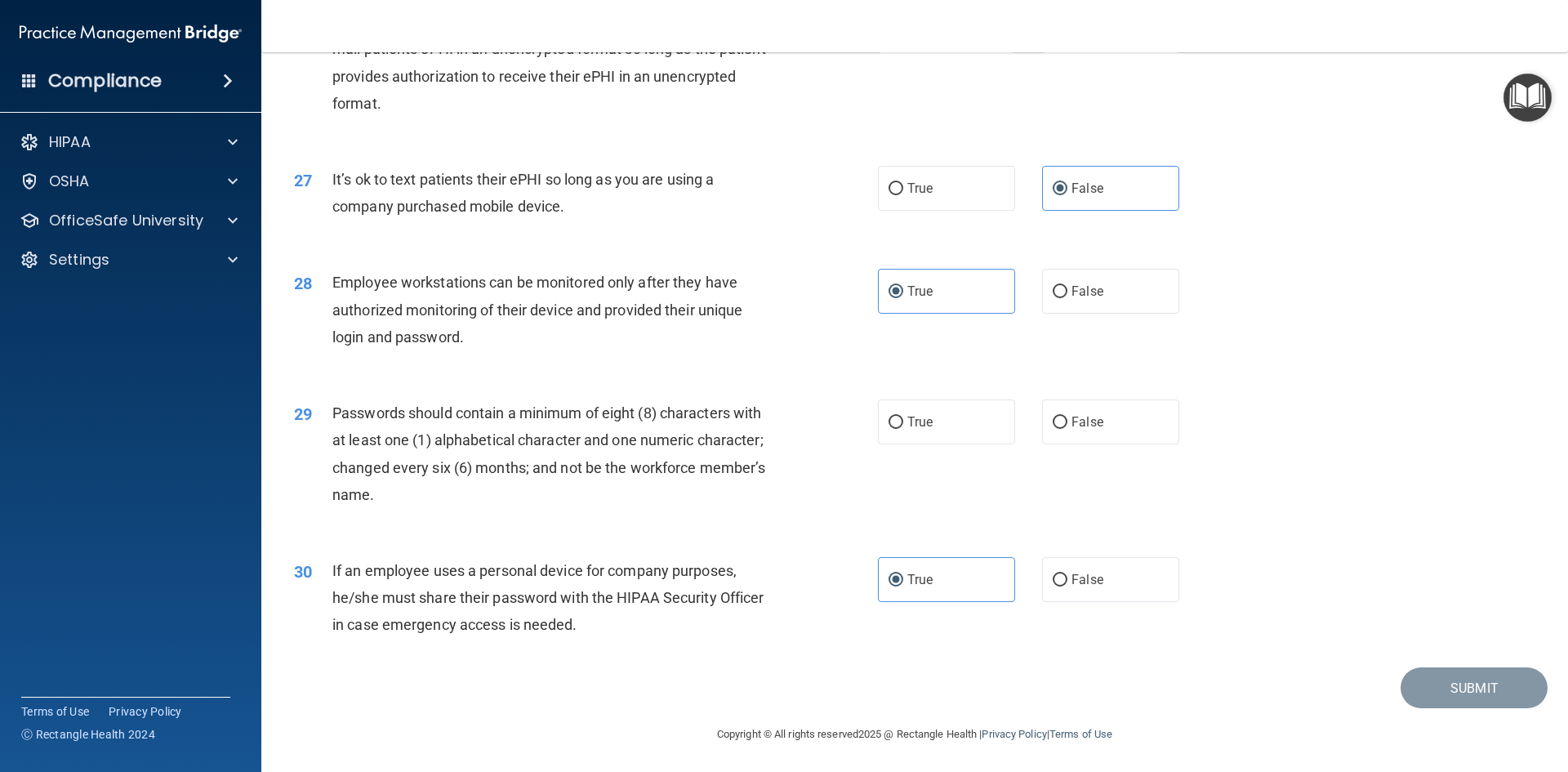
scroll to position [3328, 0]
click at [988, 426] on label "True" at bounding box center [947, 419] width 137 height 45
click at [904, 426] on input "True" at bounding box center [896, 421] width 15 height 12
radio input "true"
click at [1473, 676] on button "Submit" at bounding box center [1475, 686] width 147 height 41
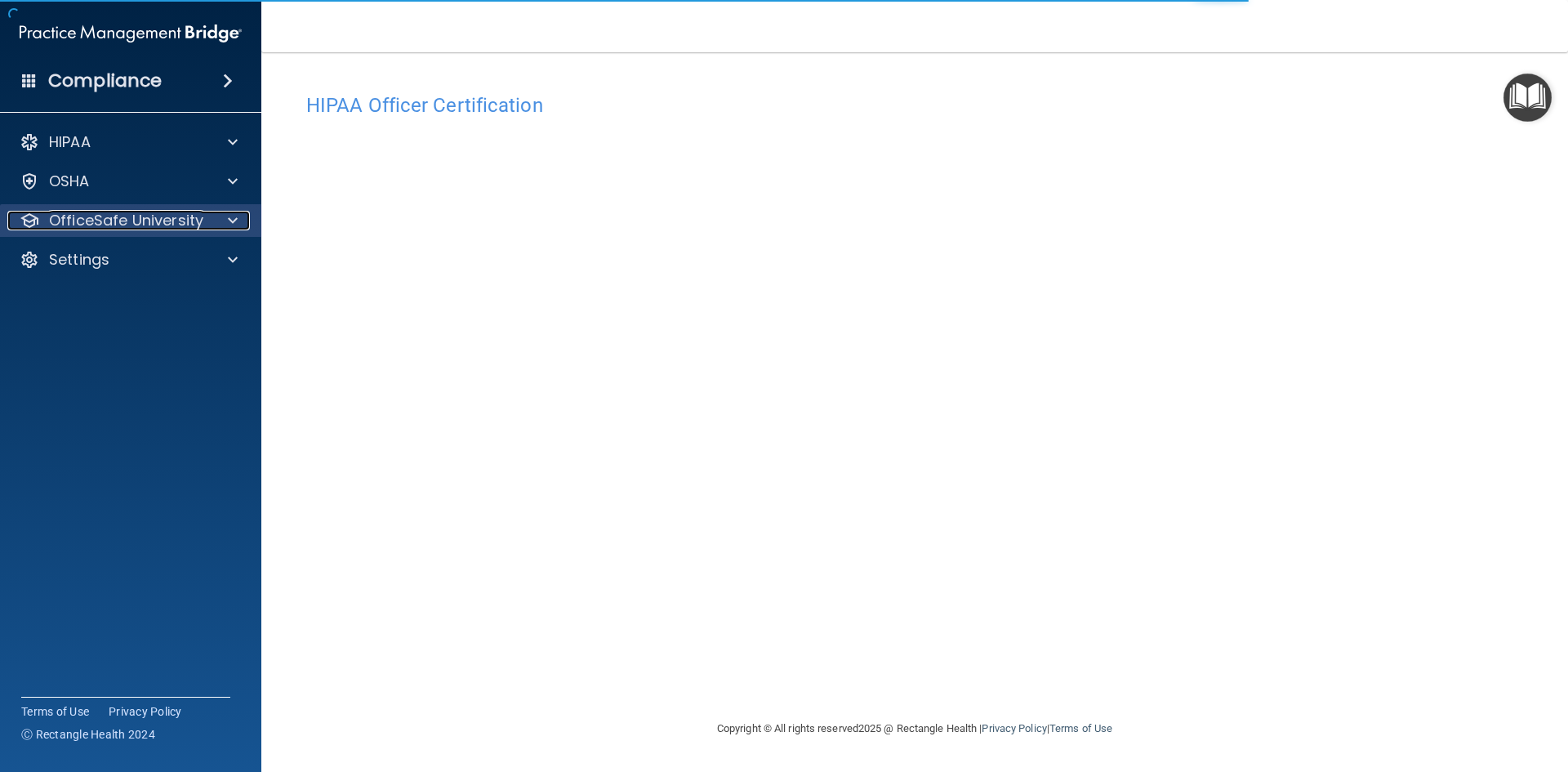
click at [84, 217] on p "OfficeSafe University" at bounding box center [126, 220] width 154 height 19
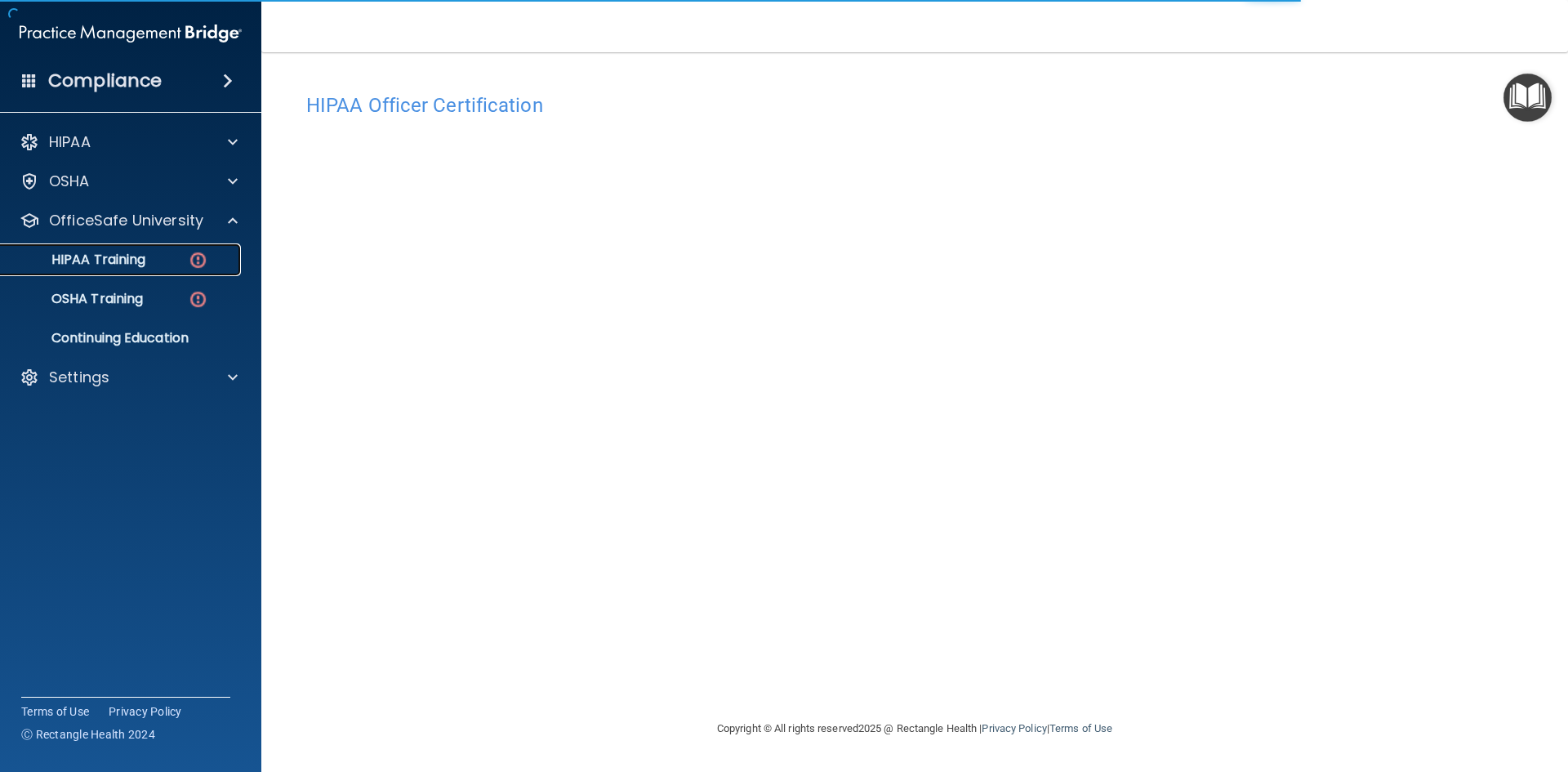
click at [115, 254] on p "HIPAA Training" at bounding box center [78, 260] width 135 height 17
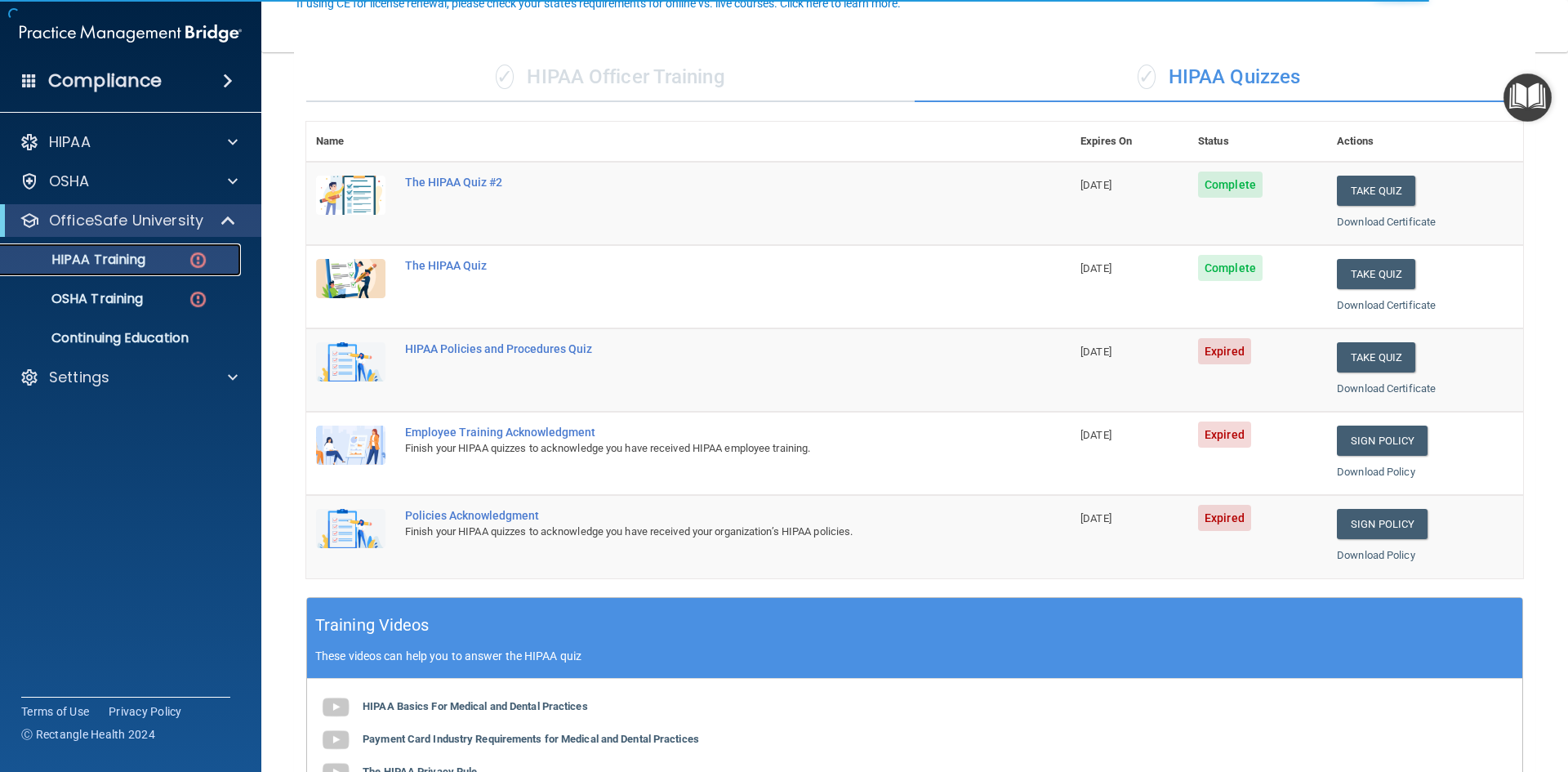
scroll to position [163, 0]
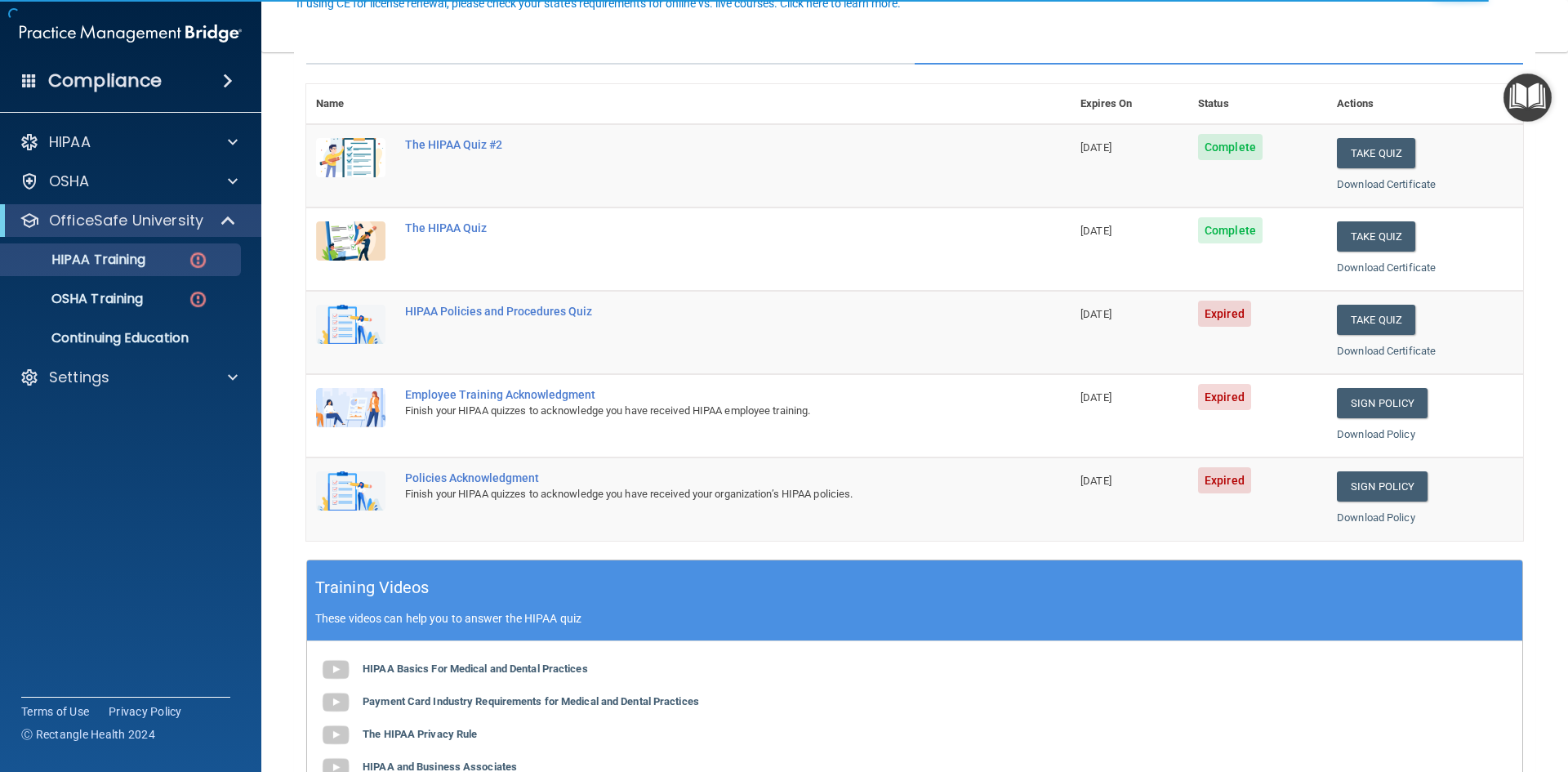
click at [1371, 303] on td "Take Quiz Download Certificate" at bounding box center [1425, 332] width 196 height 83
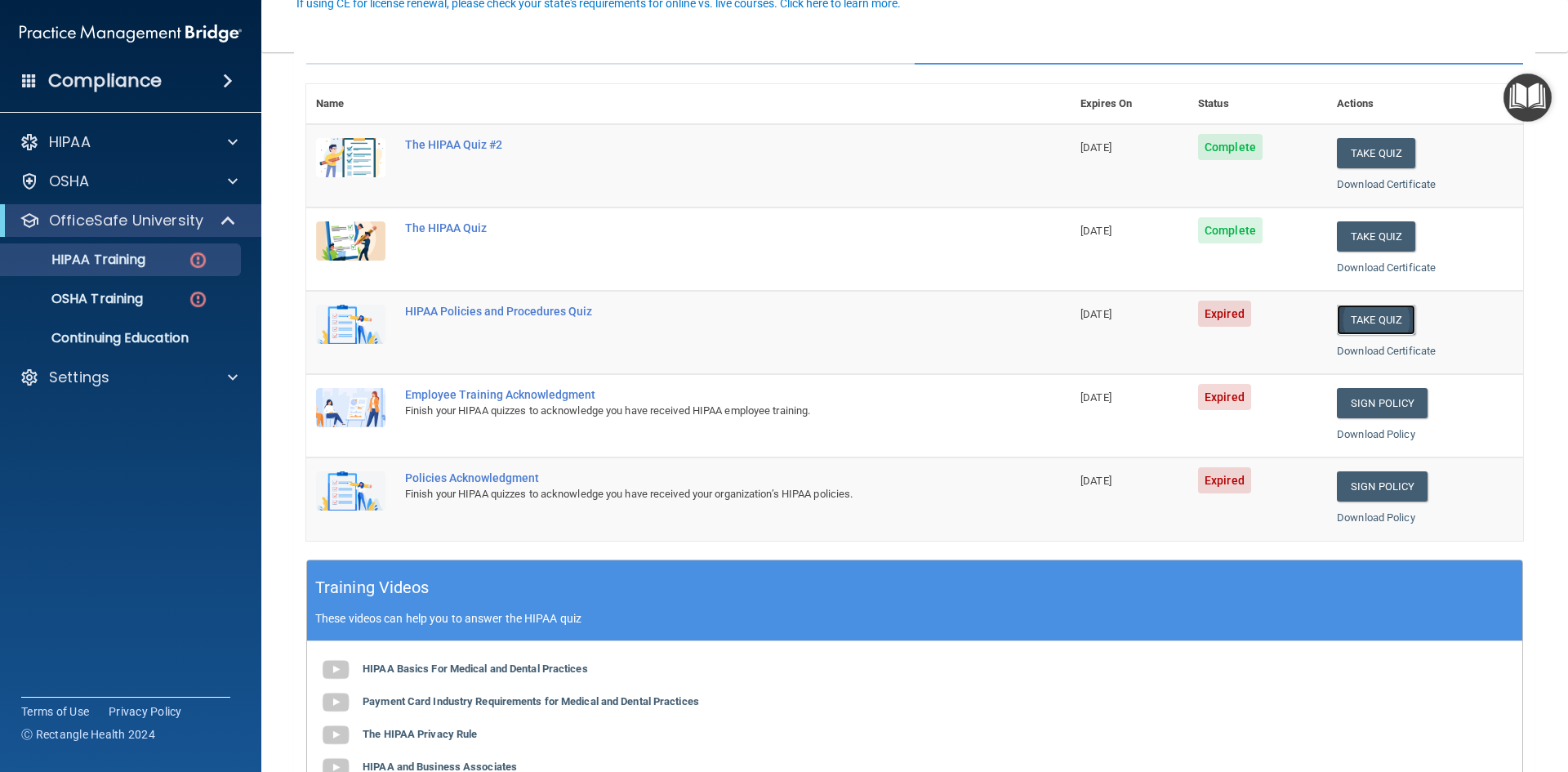
click at [1368, 322] on button "Take Quiz" at bounding box center [1376, 319] width 78 height 30
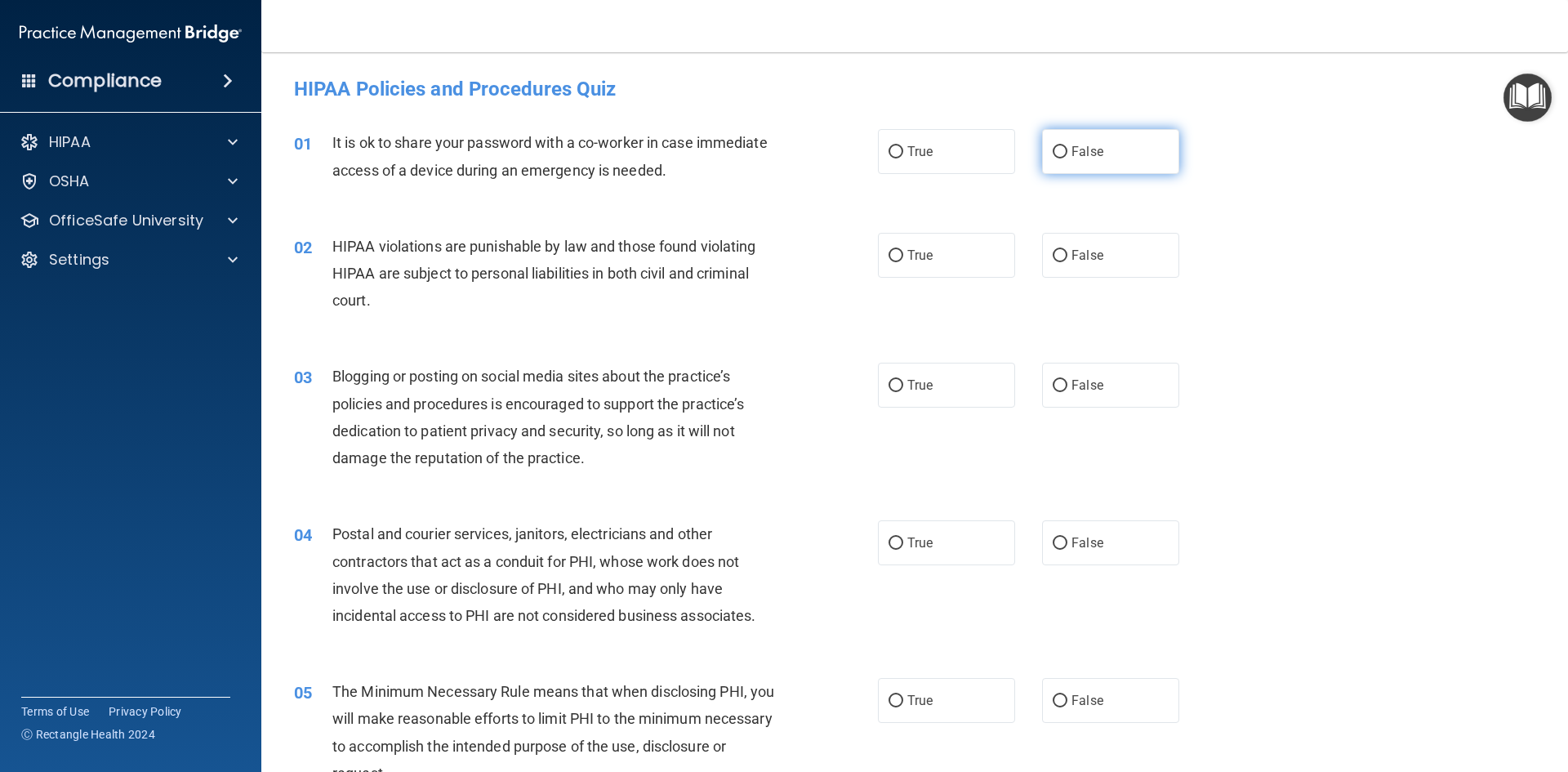
click at [1080, 154] on span "False" at bounding box center [1087, 152] width 32 height 16
click at [1068, 154] on input "False" at bounding box center [1060, 153] width 15 height 12
radio input "true"
click at [1152, 382] on label "False" at bounding box center [1111, 384] width 137 height 45
click at [1068, 382] on input "False" at bounding box center [1060, 386] width 15 height 12
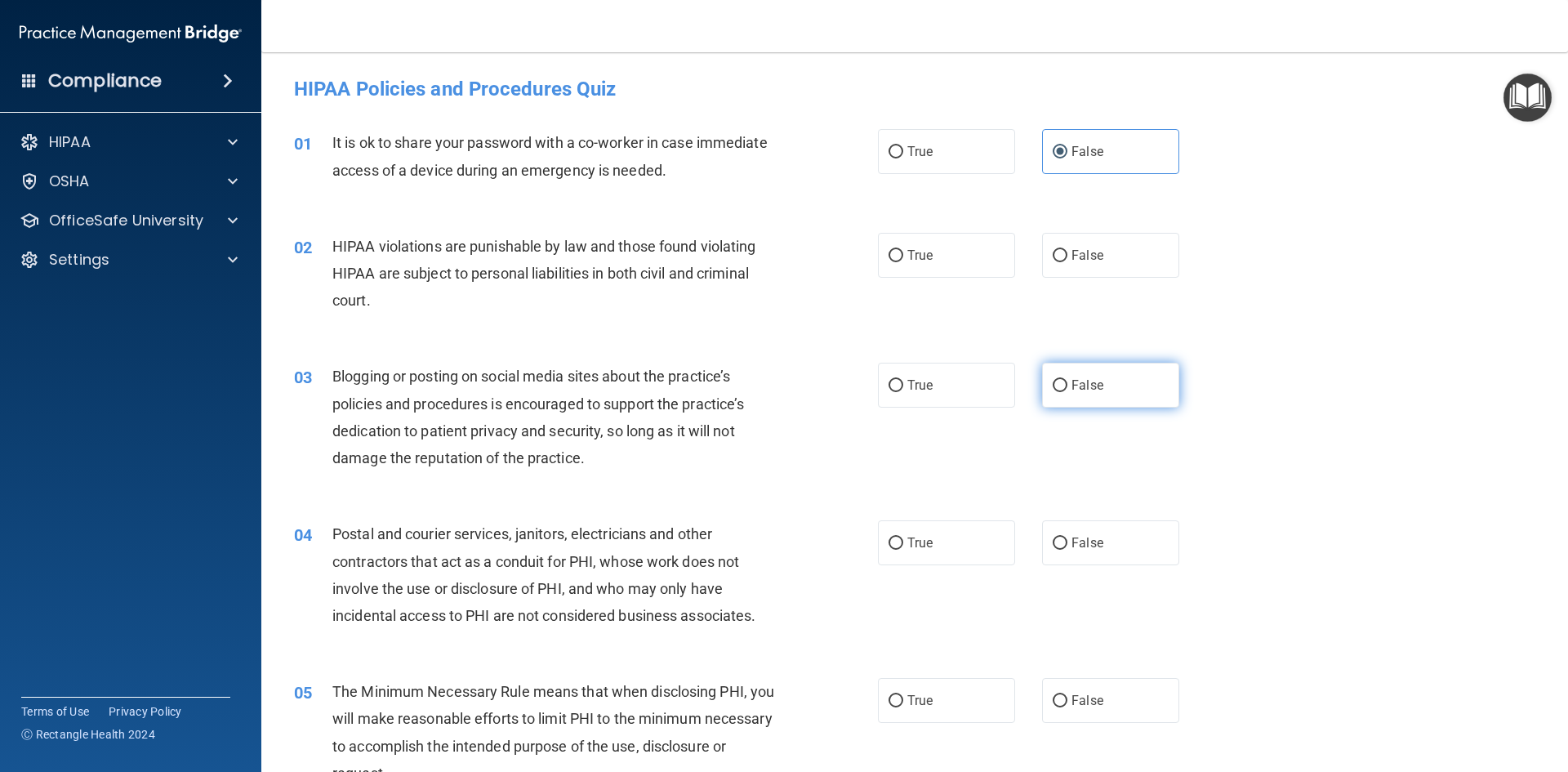
radio input "true"
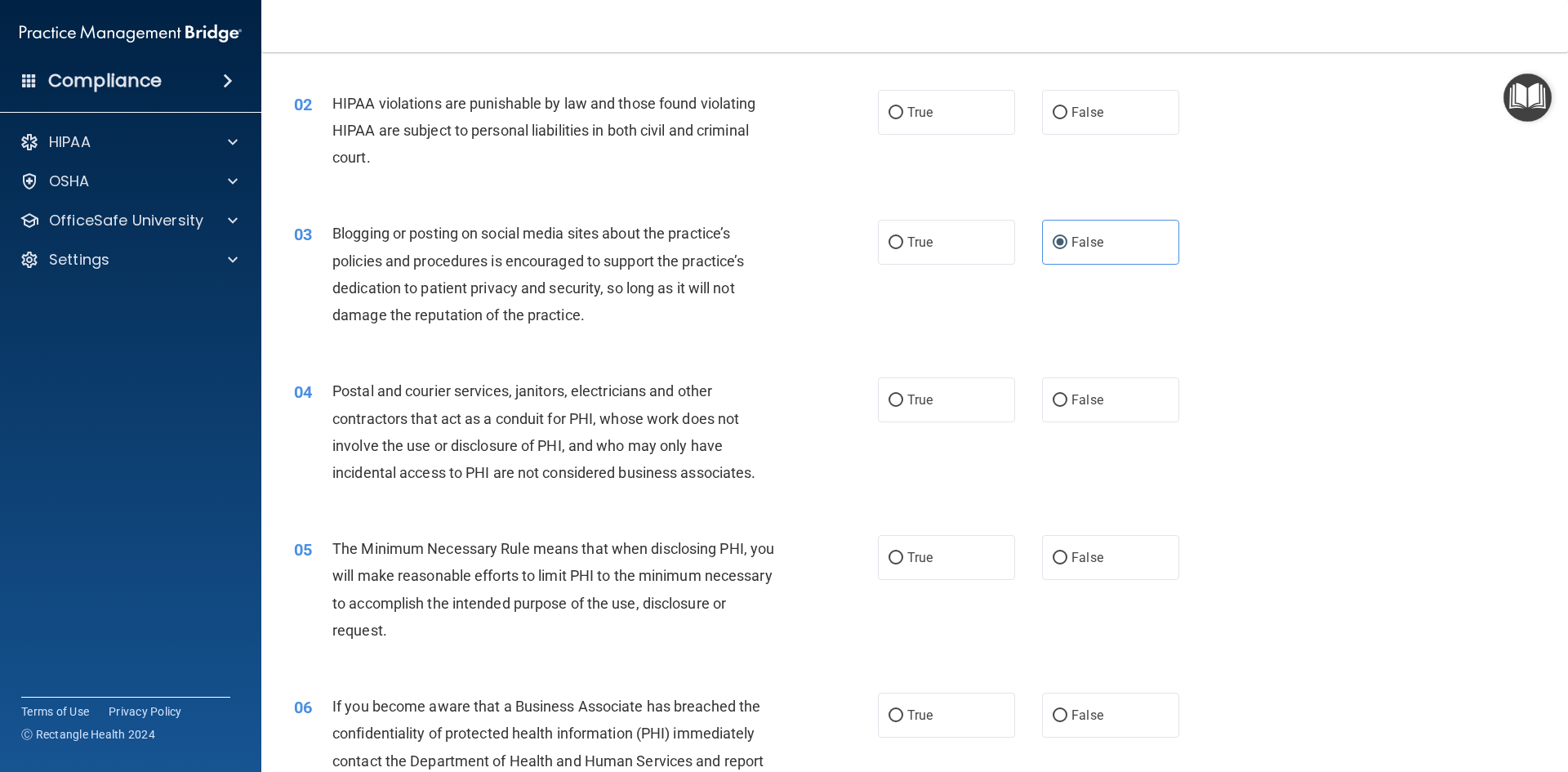
scroll to position [163, 0]
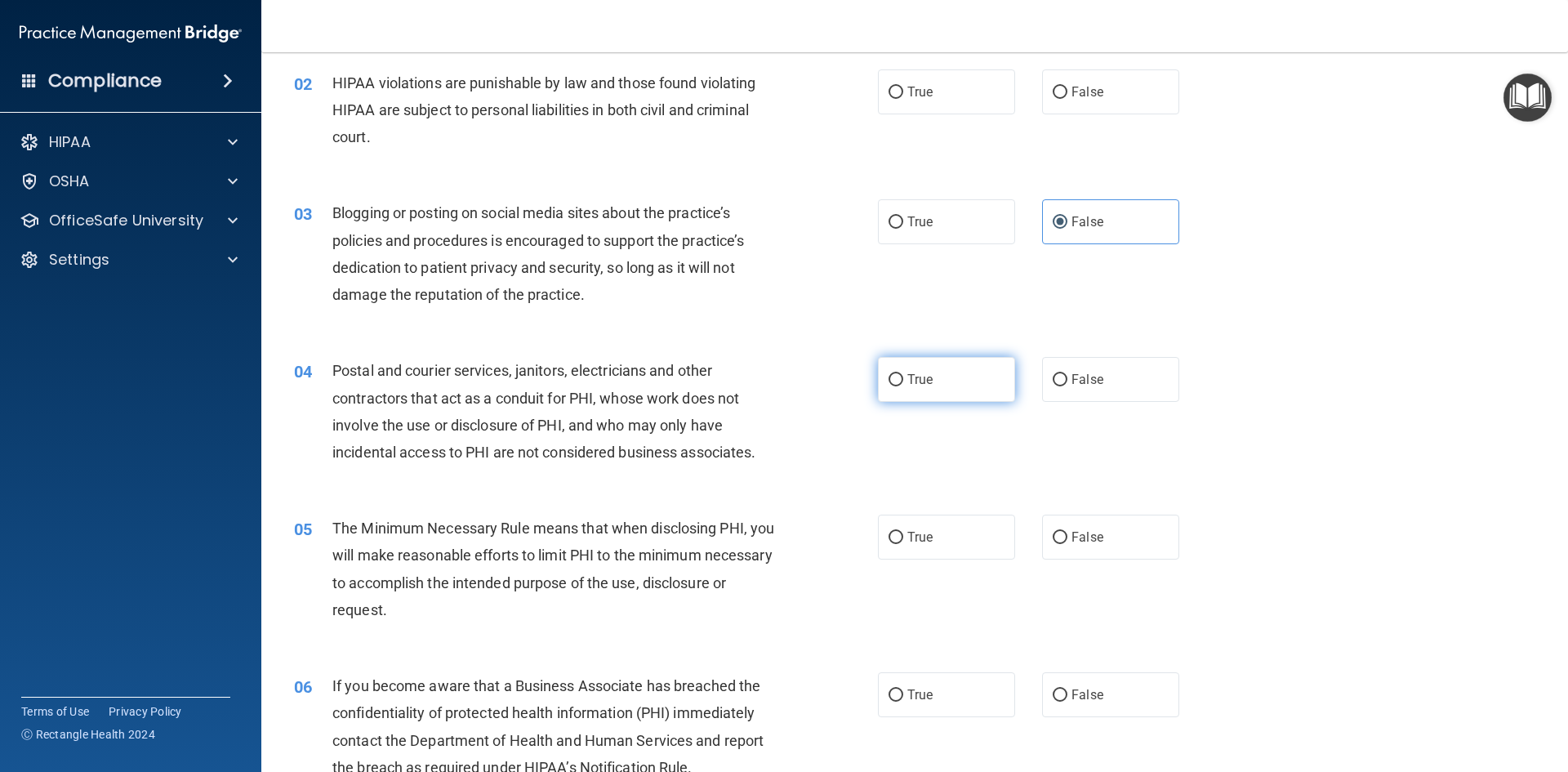
click at [988, 363] on label "True" at bounding box center [947, 379] width 137 height 45
click at [904, 374] on input "True" at bounding box center [896, 380] width 15 height 12
radio input "true"
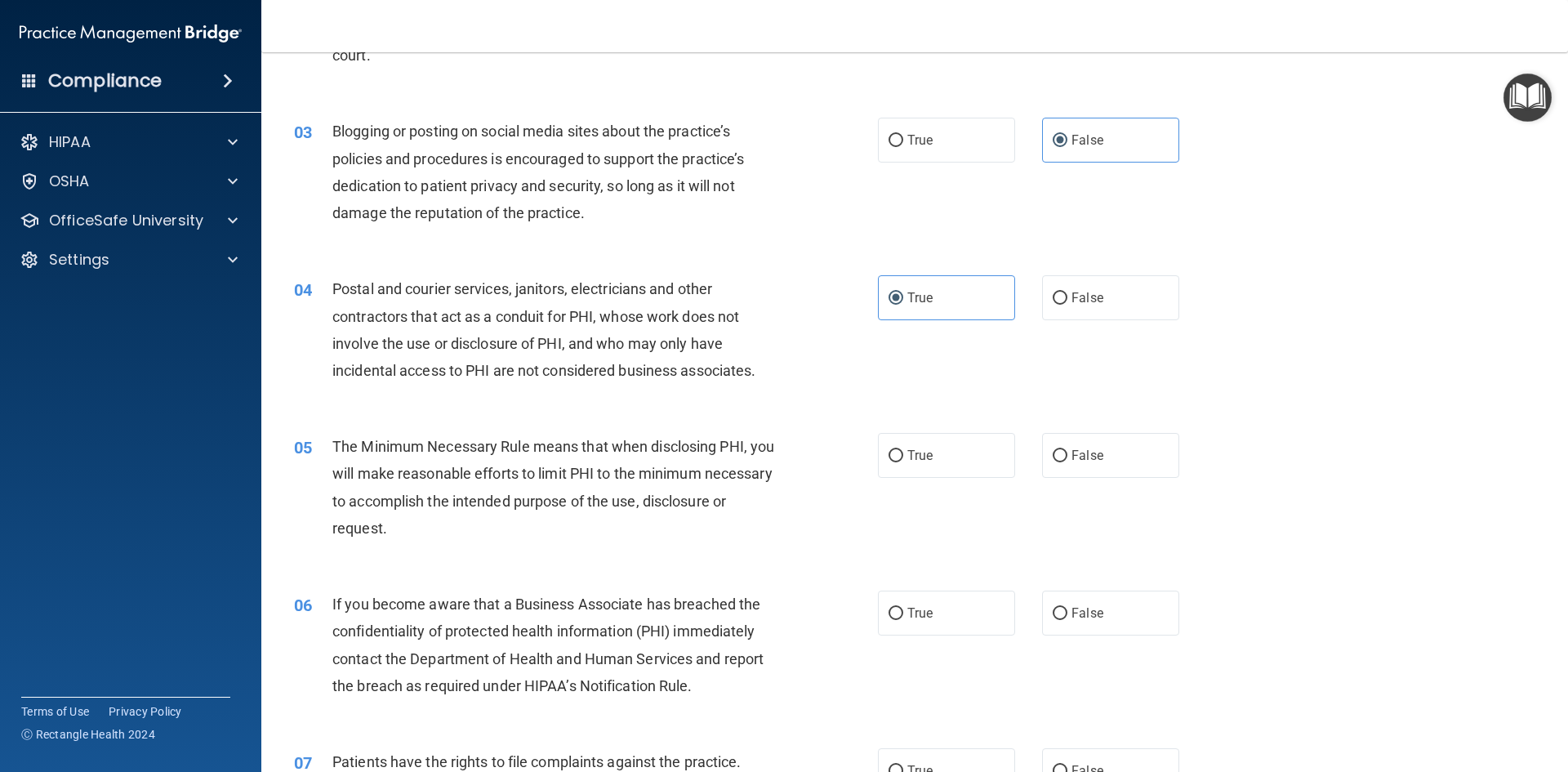
scroll to position [326, 0]
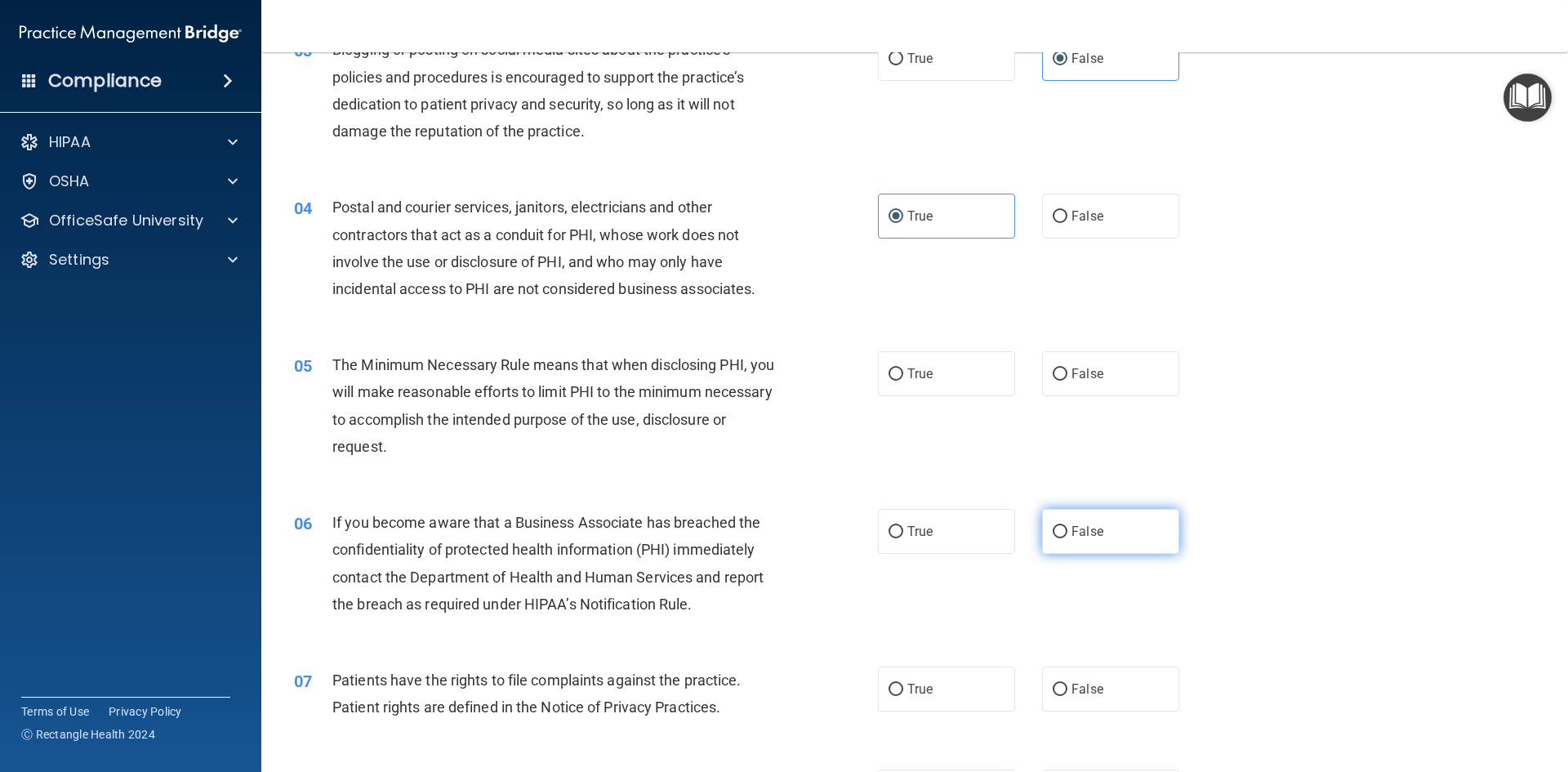
click at [1081, 536] on span "False" at bounding box center [1087, 532] width 32 height 16
click at [1068, 536] on input "False" at bounding box center [1060, 533] width 15 height 12
radio input "true"
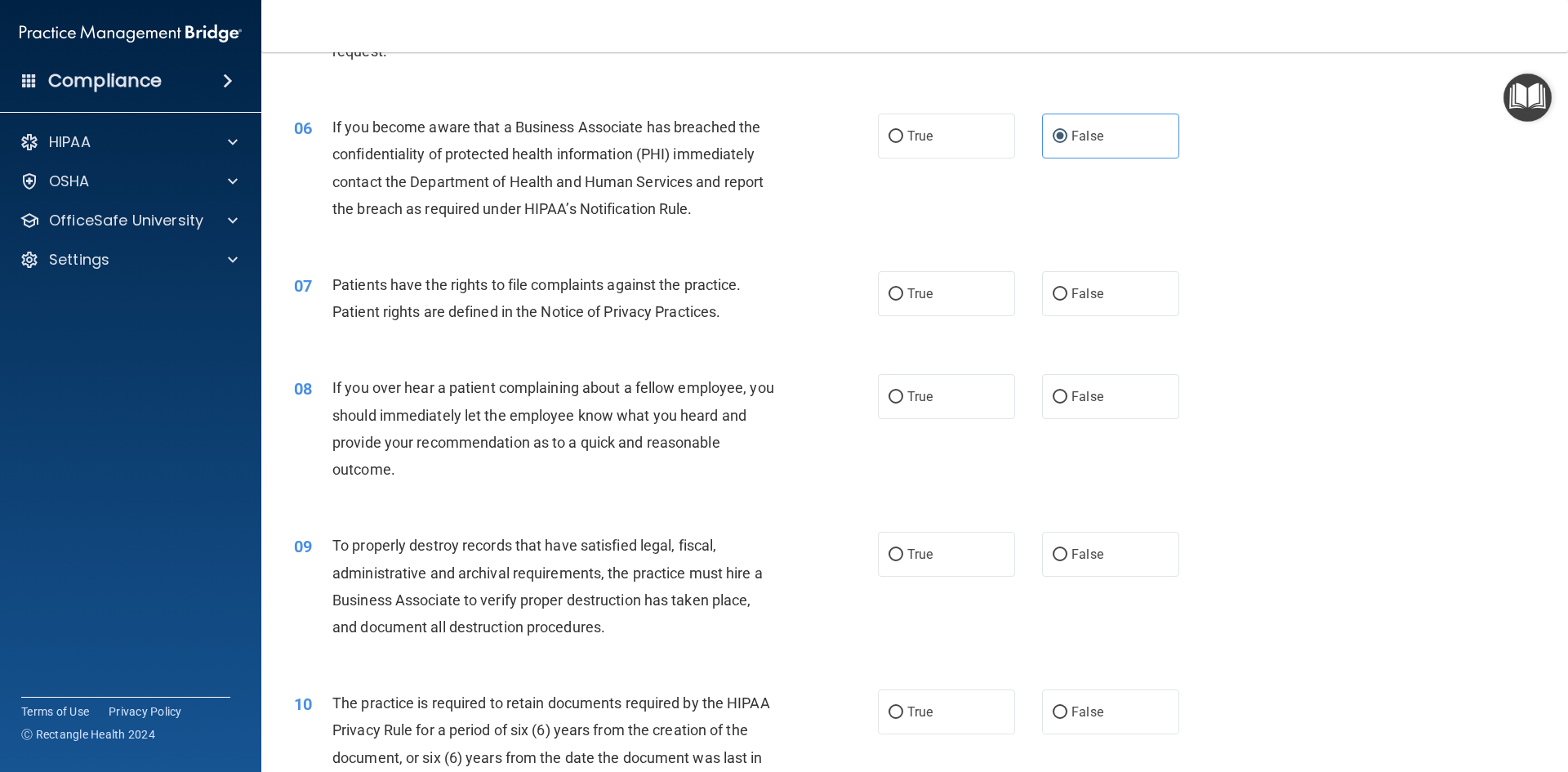
scroll to position [817, 0]
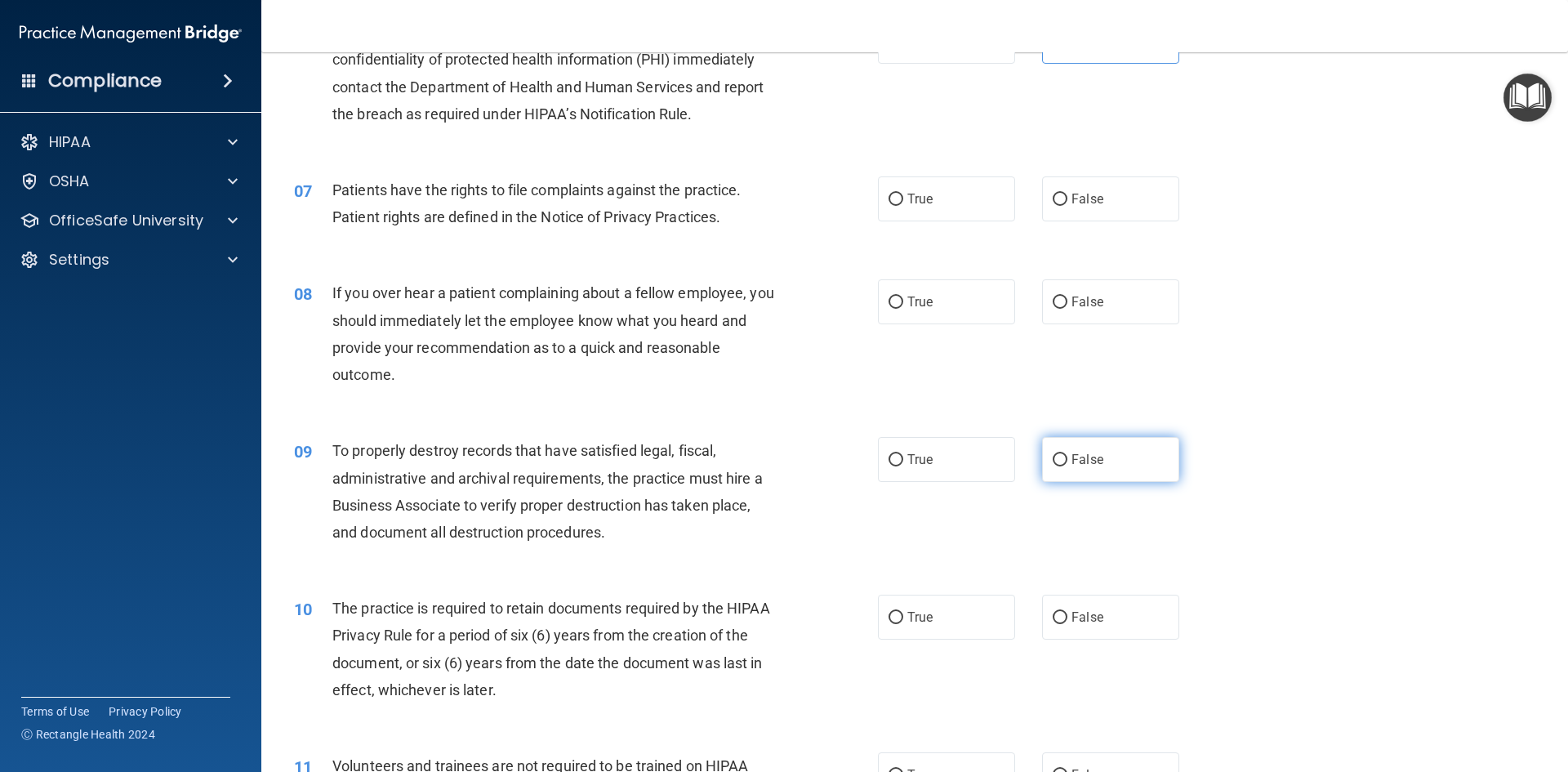
click at [1112, 455] on label "False" at bounding box center [1111, 459] width 137 height 45
click at [1068, 455] on input "False" at bounding box center [1060, 461] width 15 height 12
radio input "true"
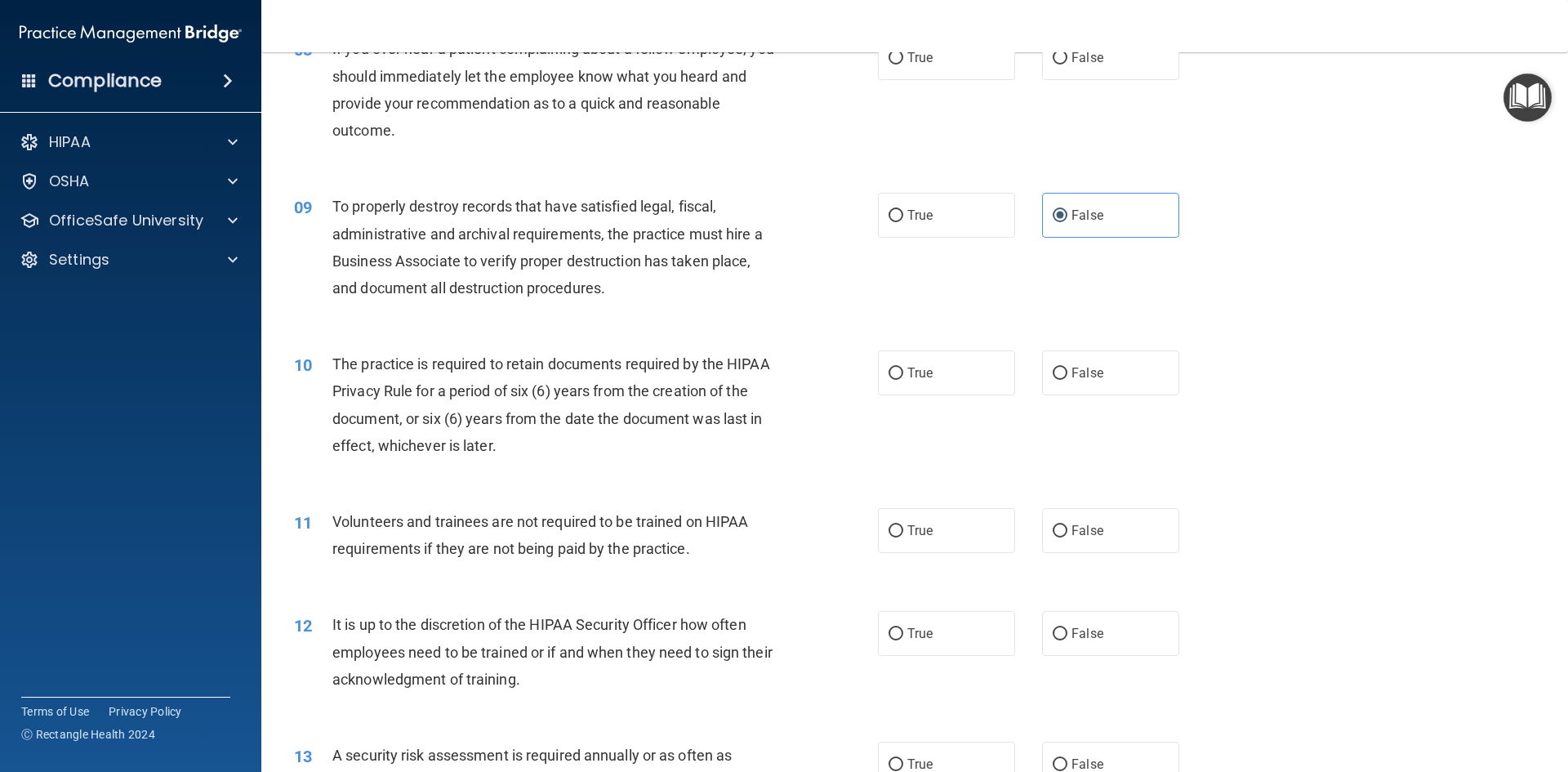
scroll to position [1062, 0]
click at [1089, 621] on label "False" at bounding box center [1111, 632] width 137 height 45
click at [1068, 627] on input "False" at bounding box center [1060, 633] width 15 height 12
radio input "true"
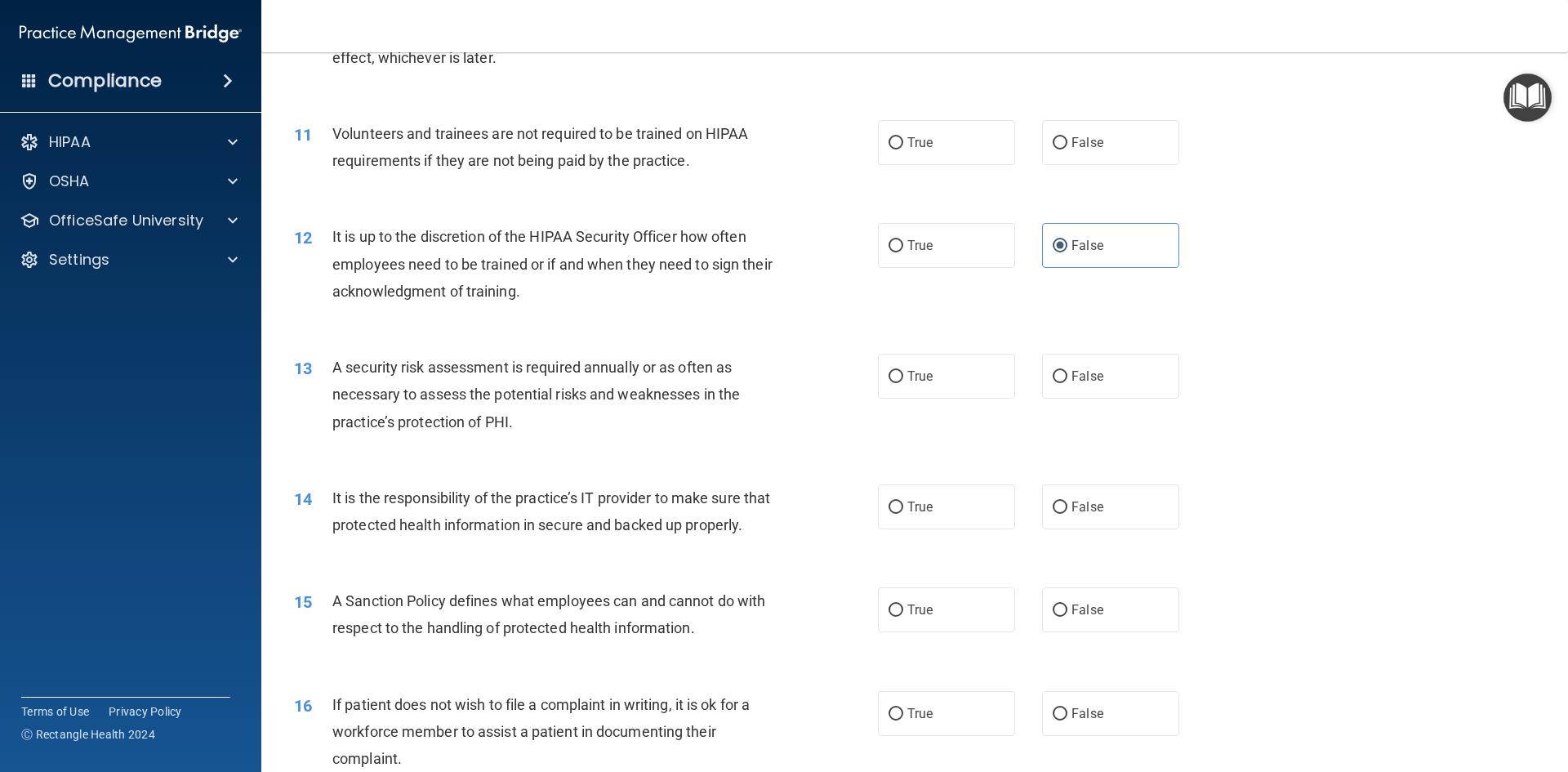
scroll to position [1470, 0]
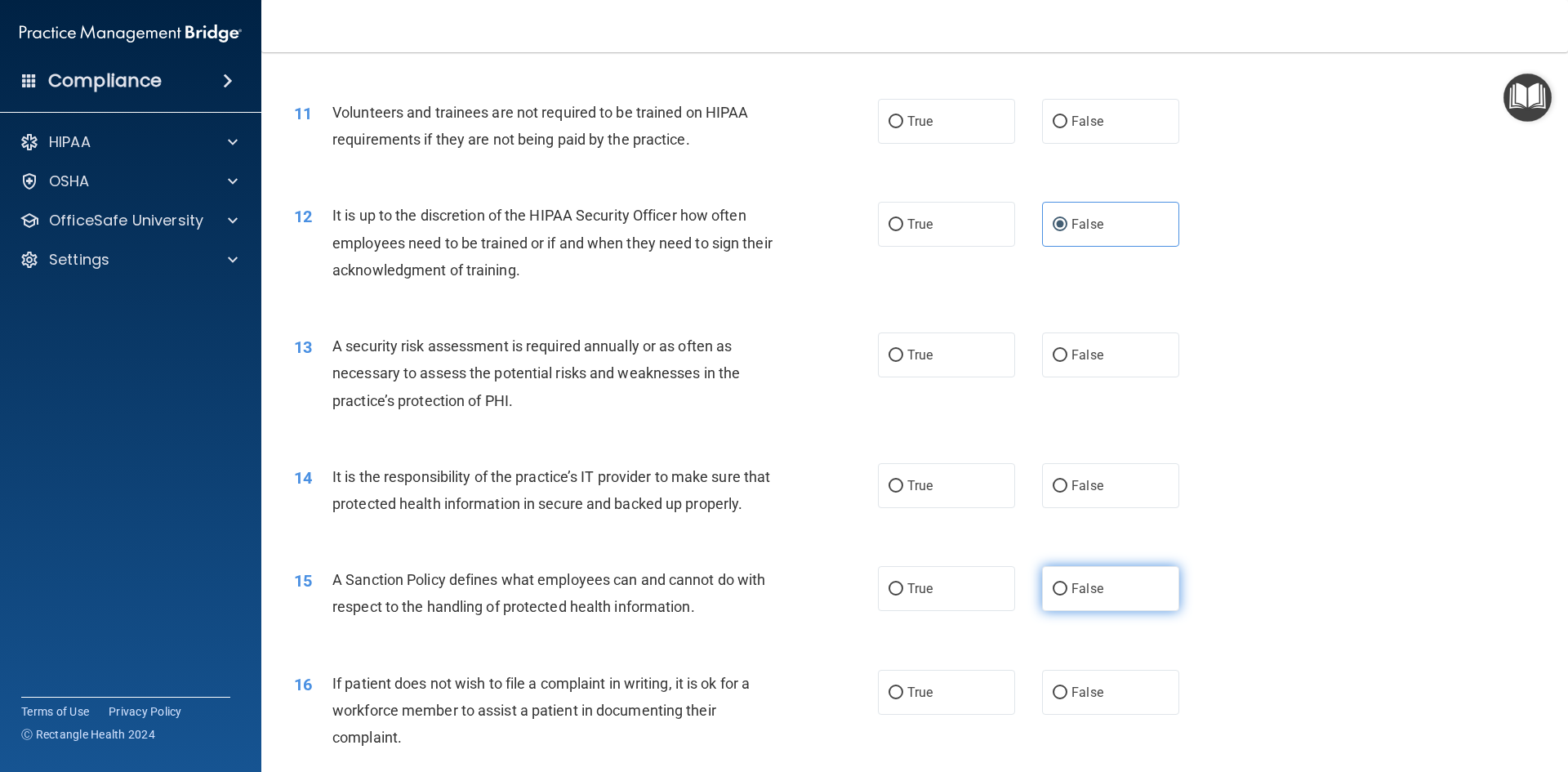
click at [1060, 611] on label "False" at bounding box center [1111, 588] width 137 height 45
click at [1060, 596] on input "False" at bounding box center [1060, 590] width 15 height 12
radio input "true"
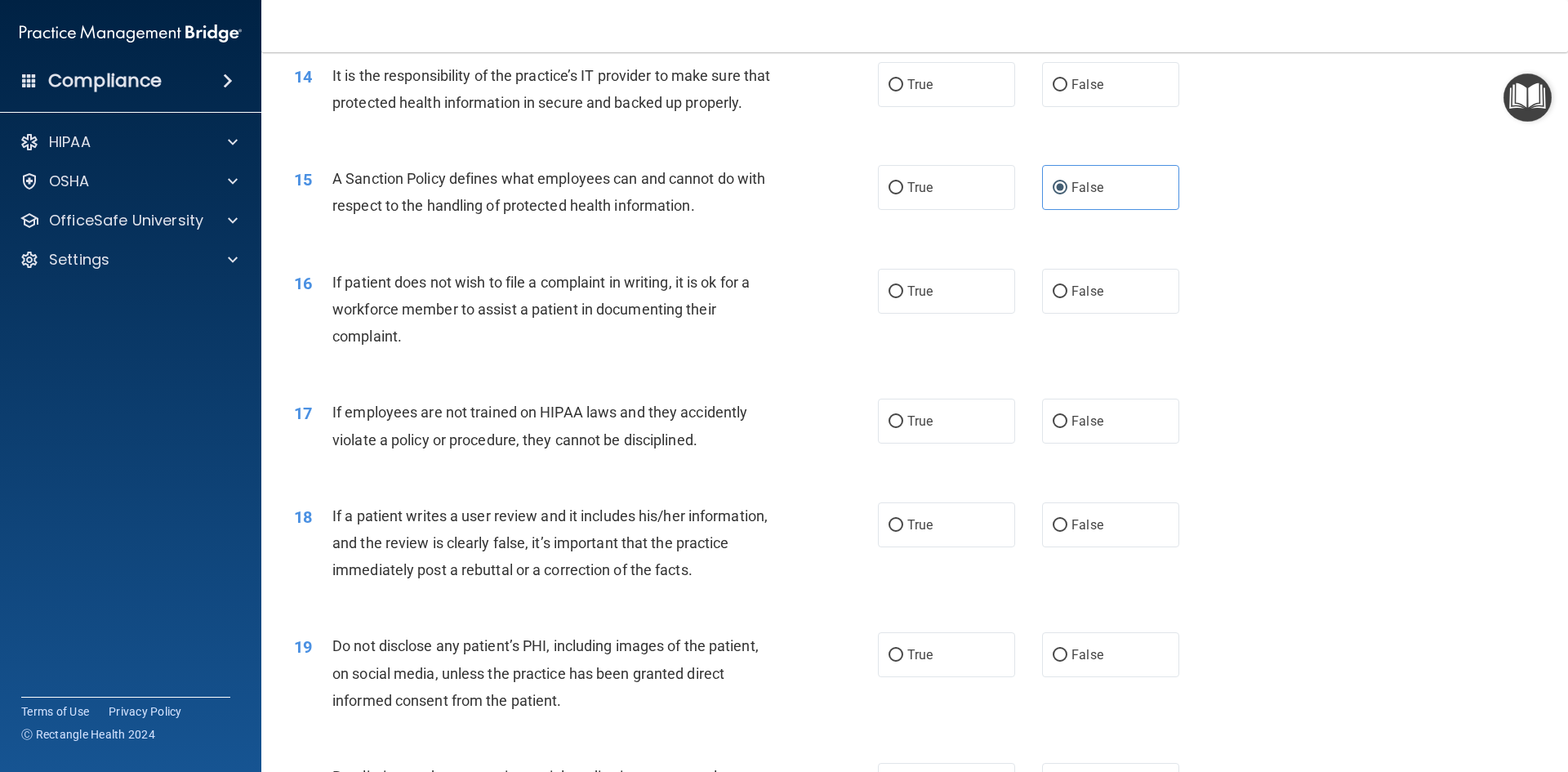
scroll to position [1878, 0]
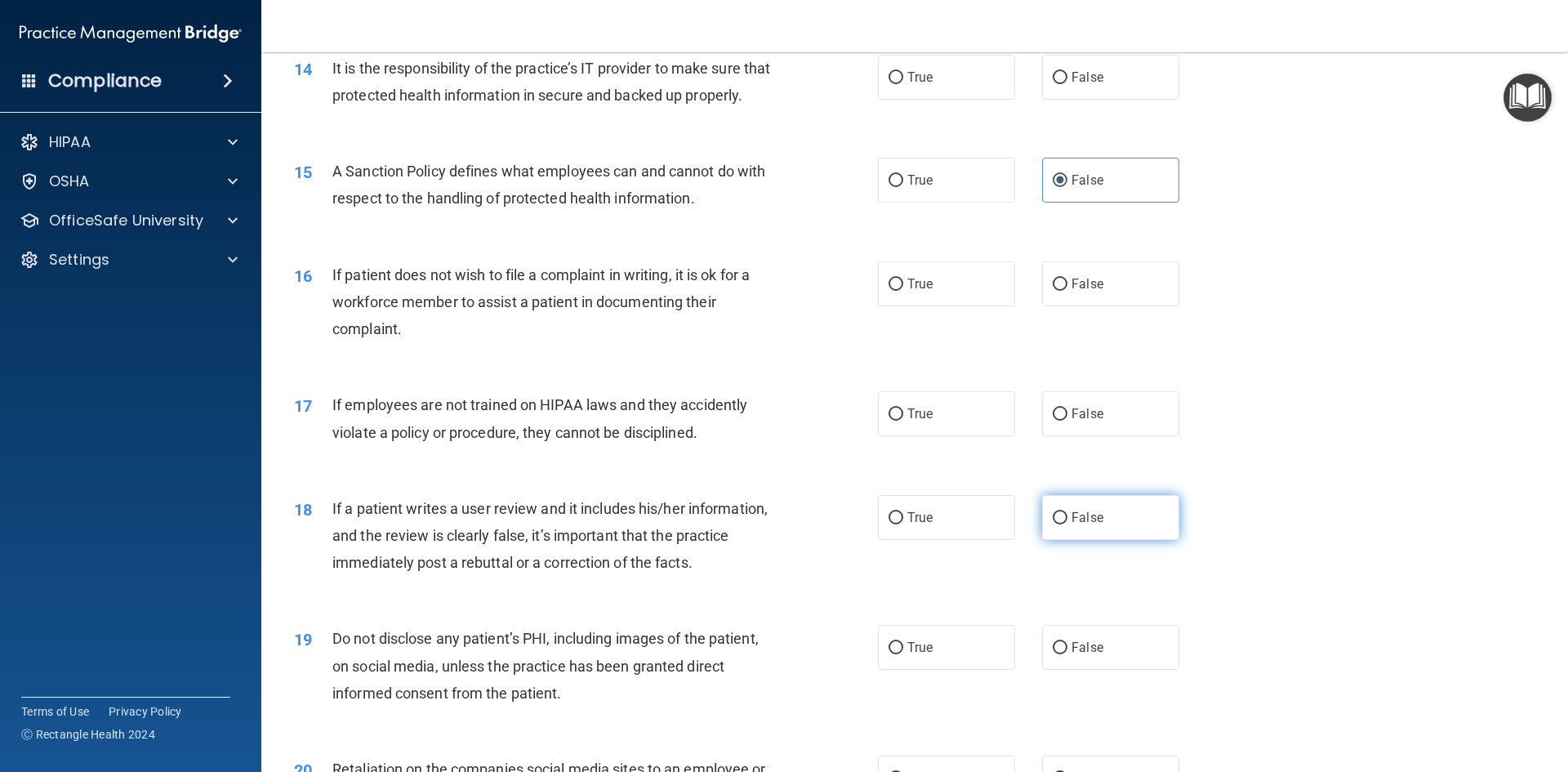
click at [1107, 540] on label "False" at bounding box center [1111, 517] width 137 height 45
click at [1068, 525] on input "False" at bounding box center [1060, 518] width 15 height 12
radio input "true"
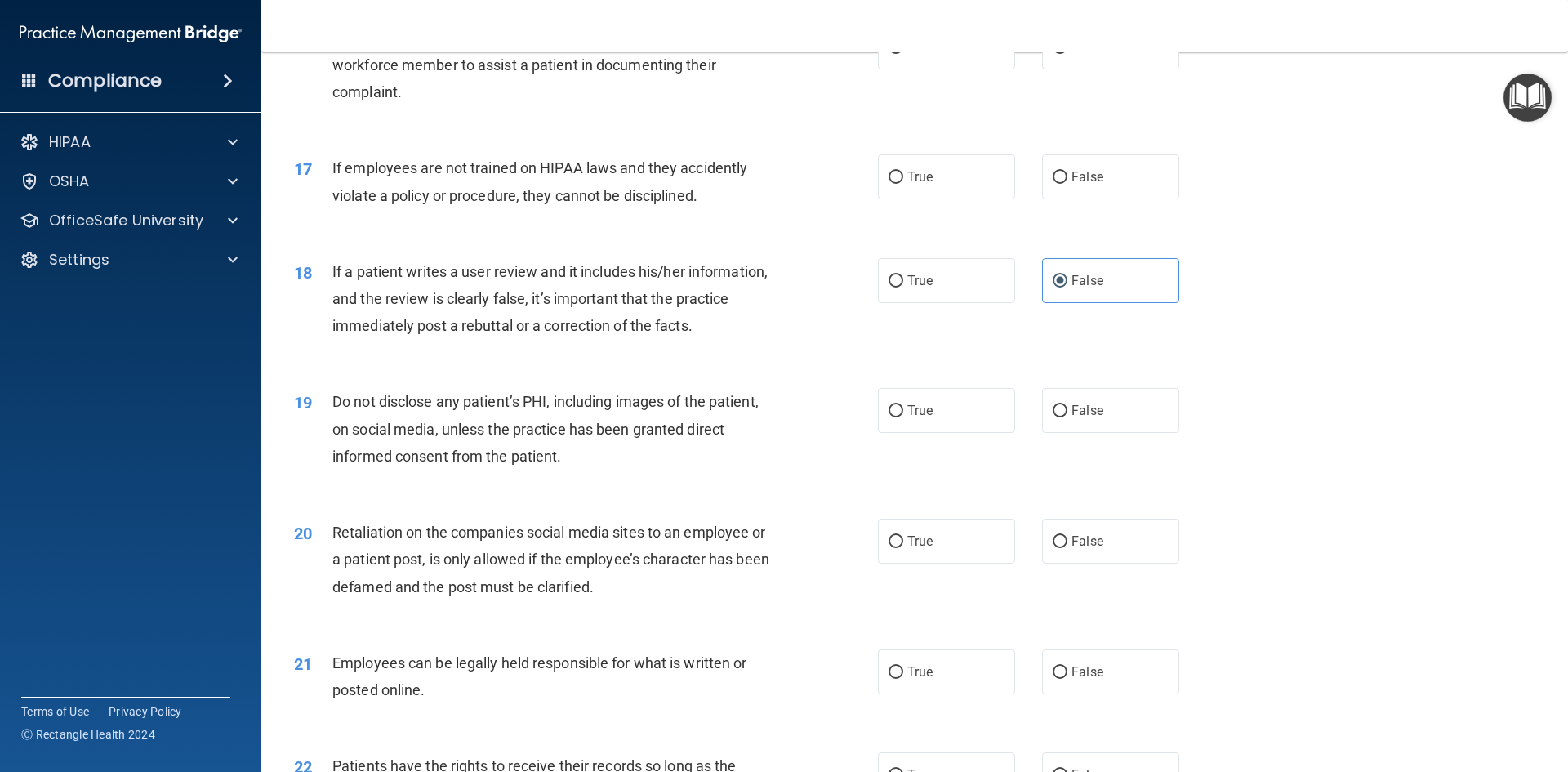
scroll to position [2124, 0]
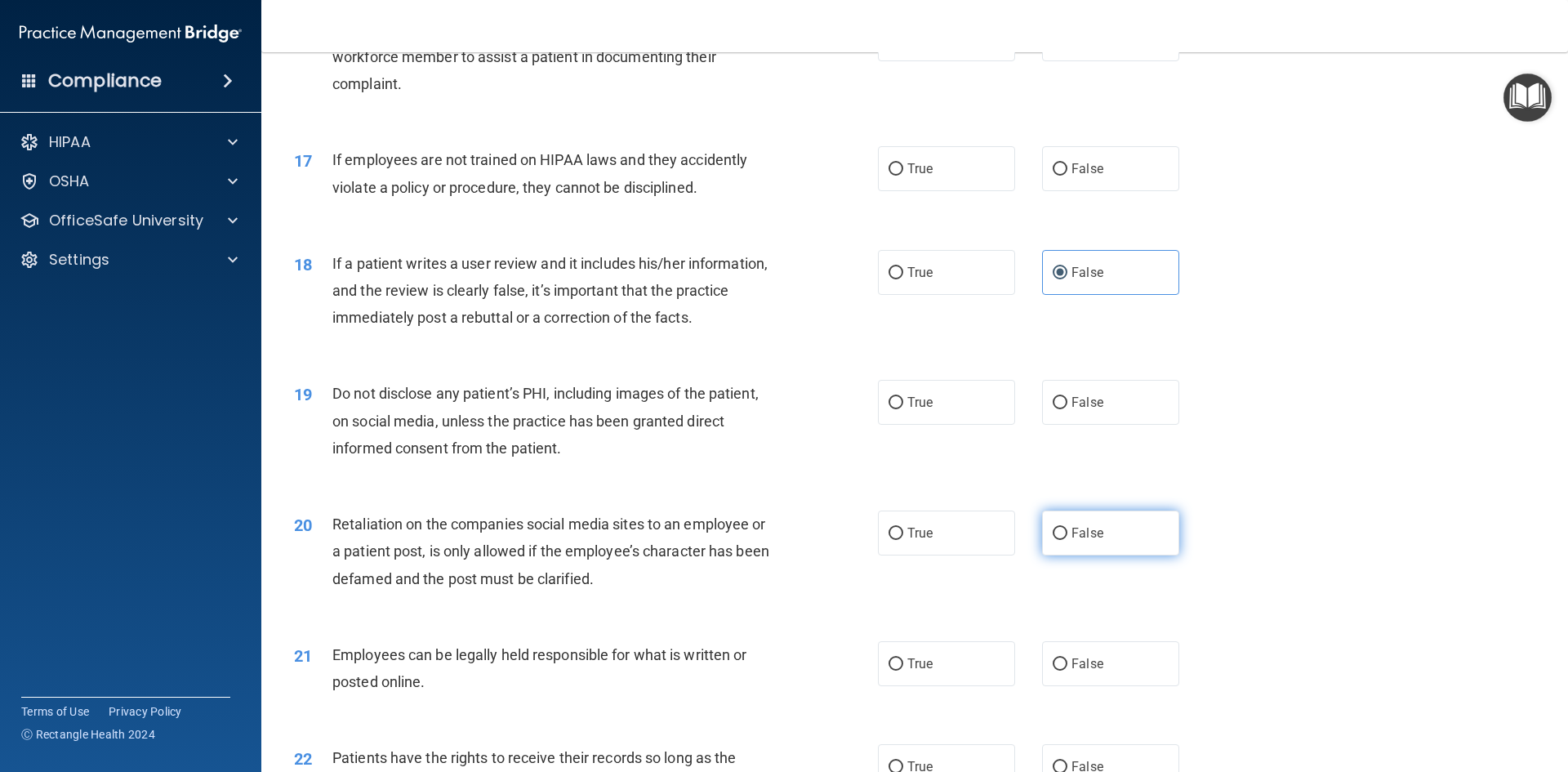
click at [1089, 555] on label "False" at bounding box center [1111, 533] width 137 height 45
click at [1068, 540] on input "False" at bounding box center [1060, 533] width 15 height 12
radio input "true"
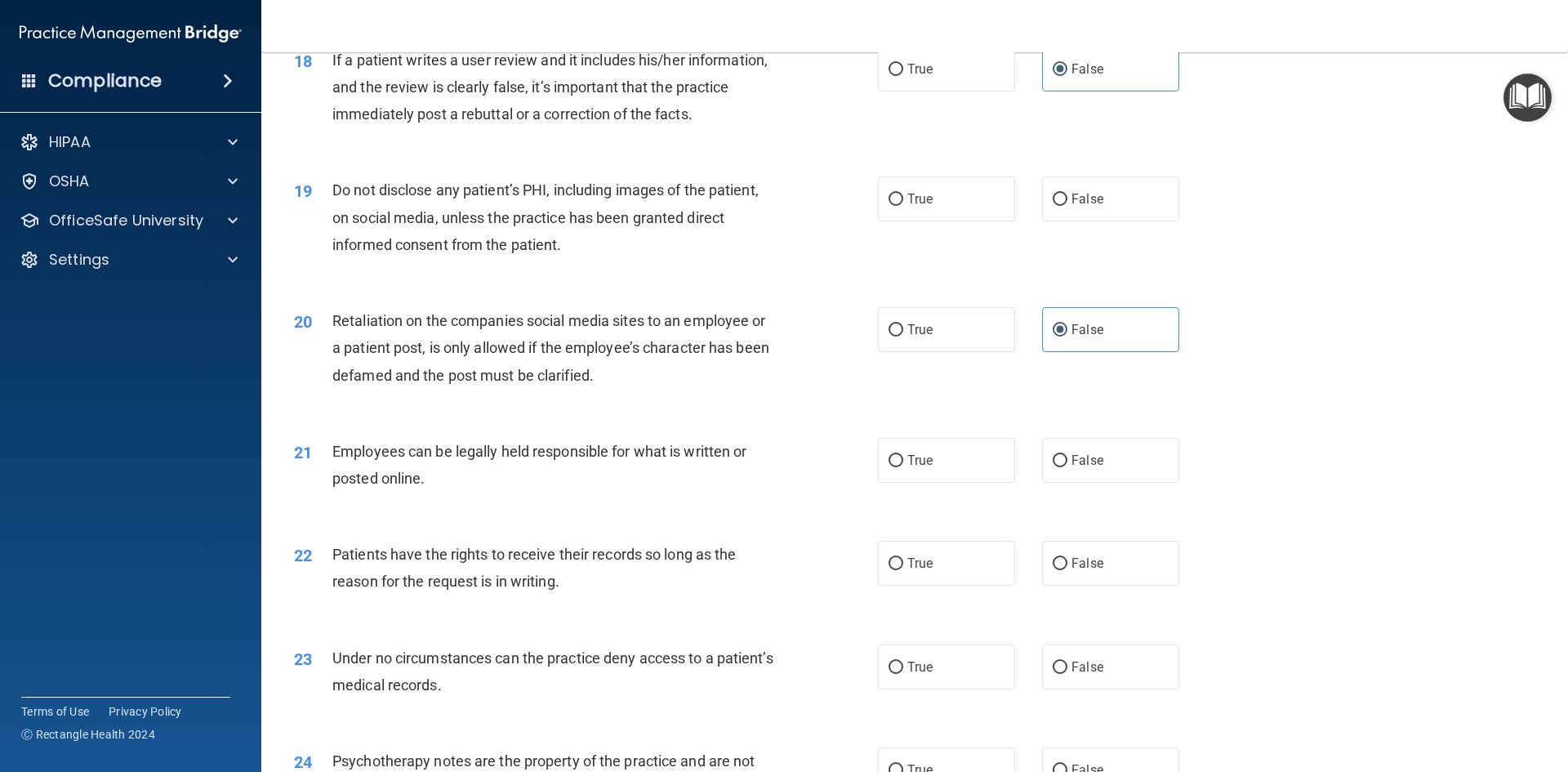
scroll to position [2369, 0]
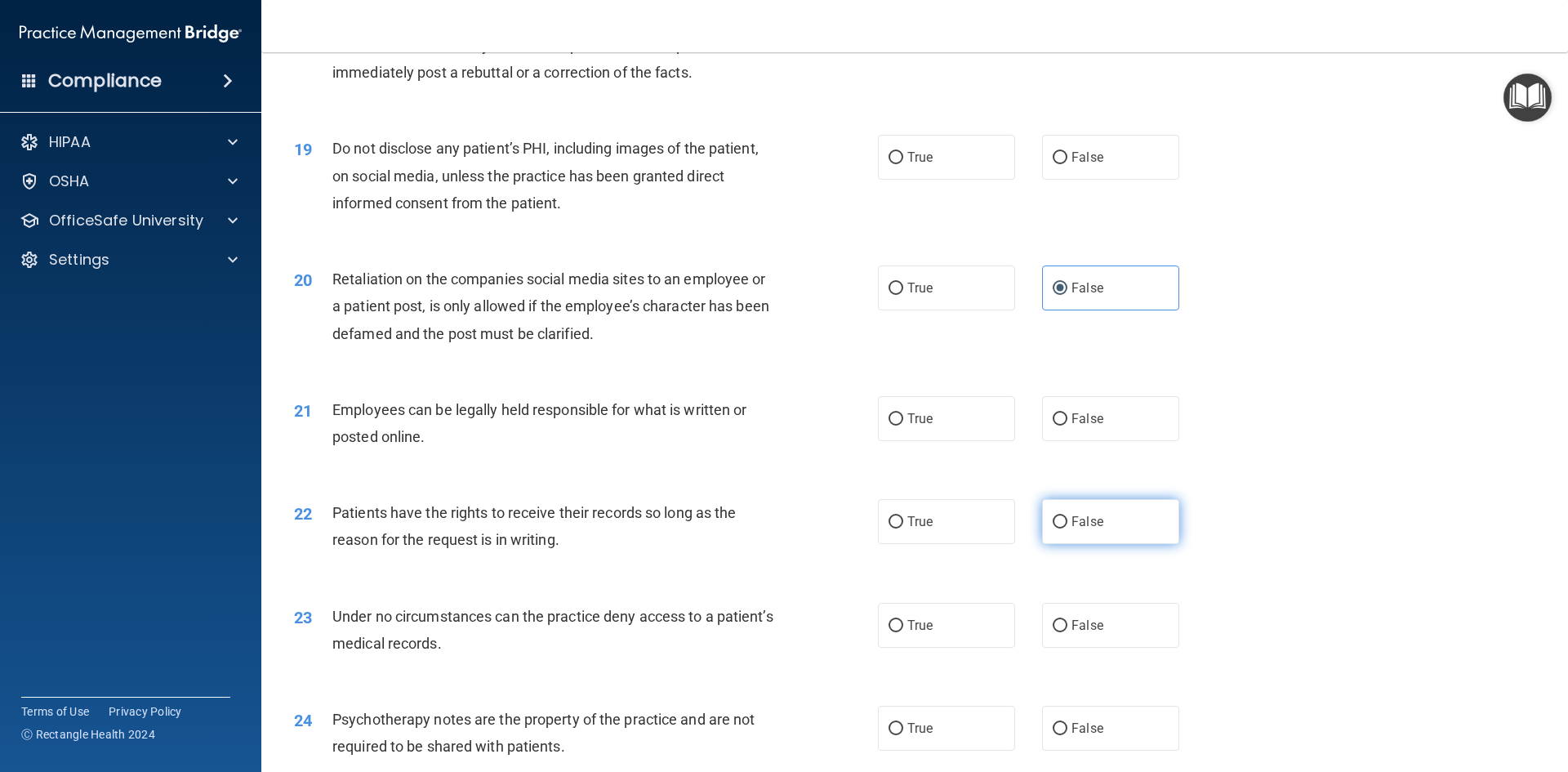
click at [1112, 542] on label "False" at bounding box center [1111, 521] width 137 height 45
click at [1068, 528] on input "False" at bounding box center [1060, 522] width 15 height 12
radio input "true"
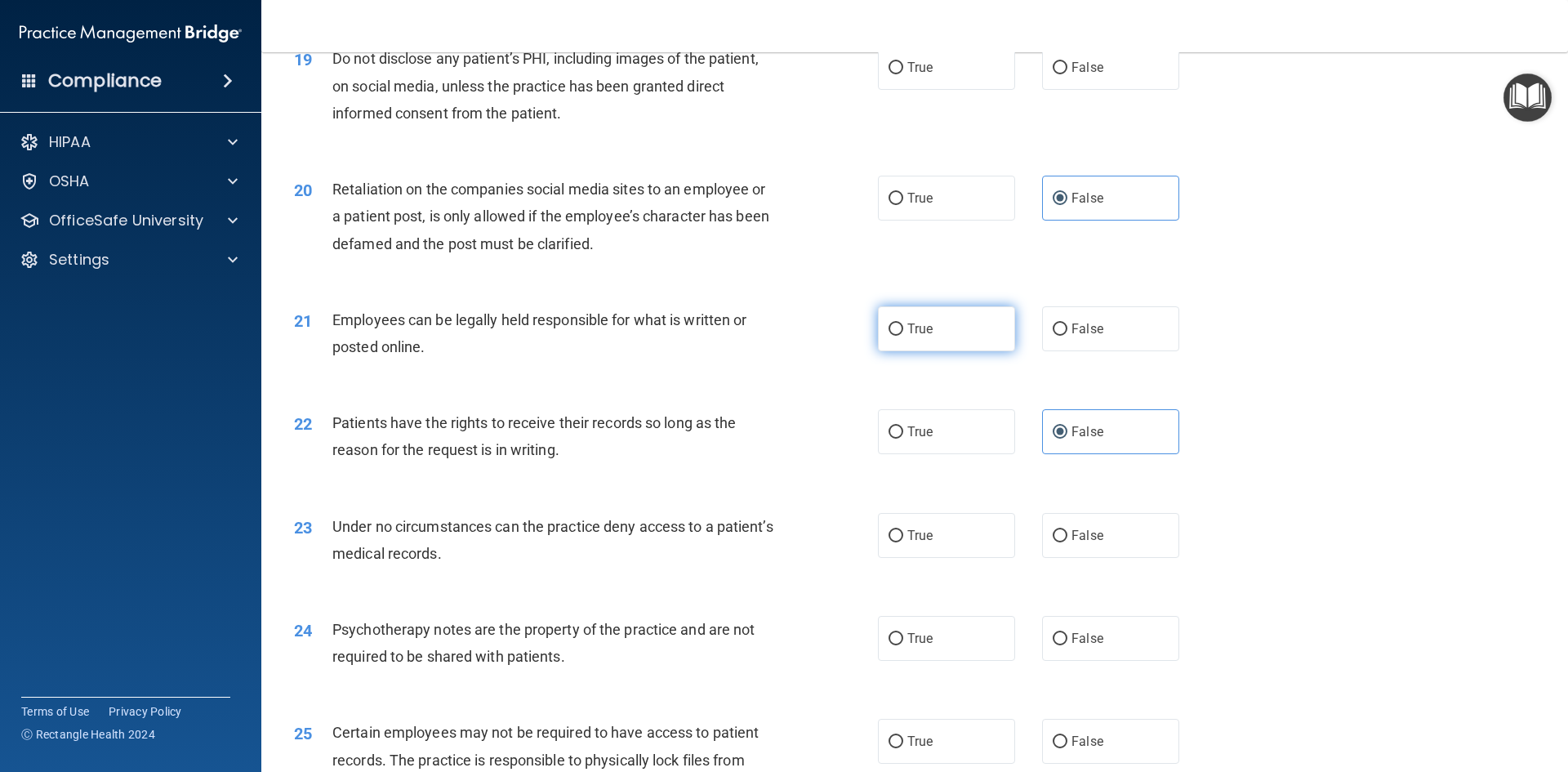
scroll to position [2613, 0]
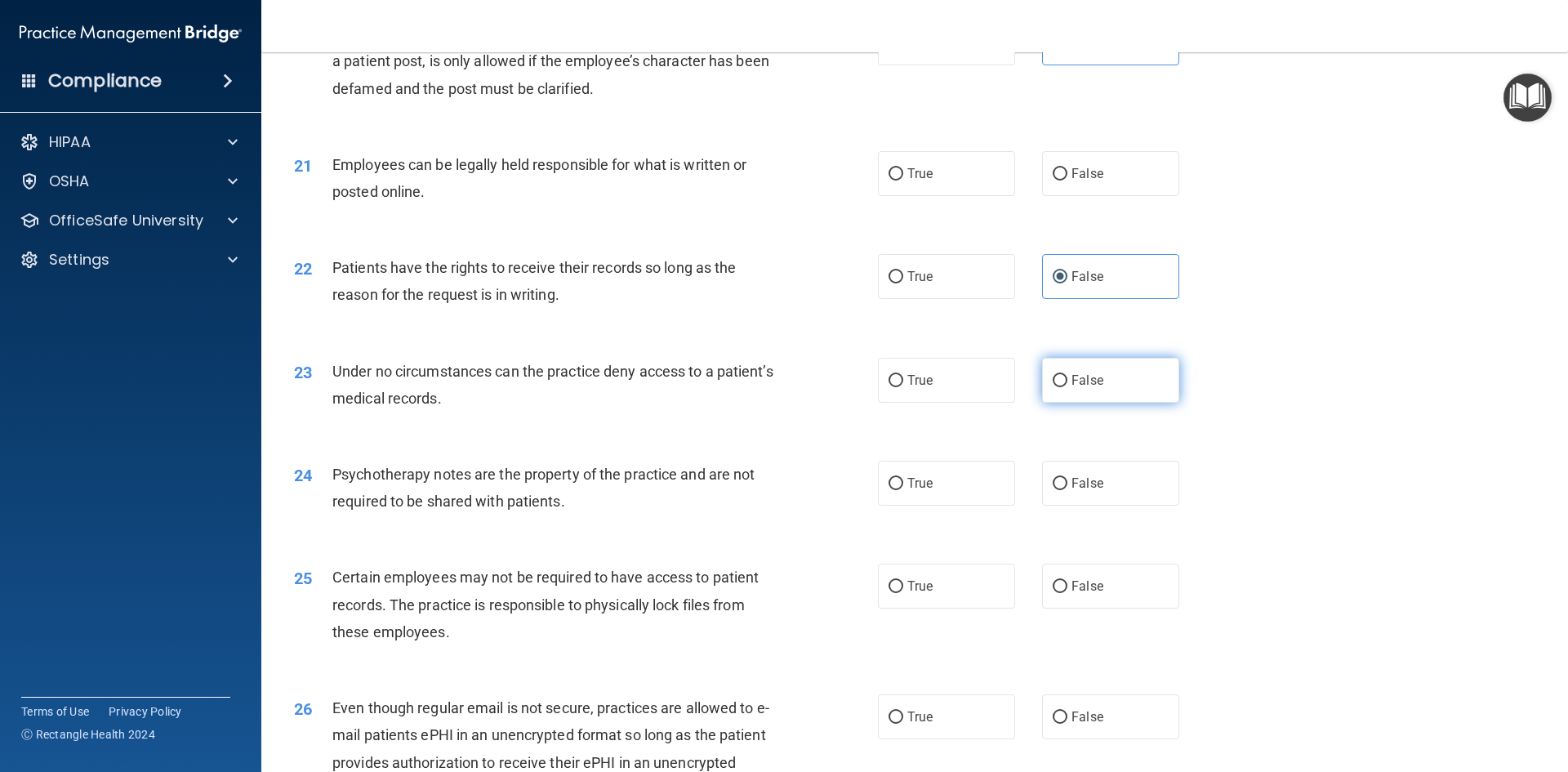
click at [1051, 403] on label "False" at bounding box center [1111, 380] width 137 height 45
click at [1053, 387] on input "False" at bounding box center [1060, 381] width 15 height 12
radio input "true"
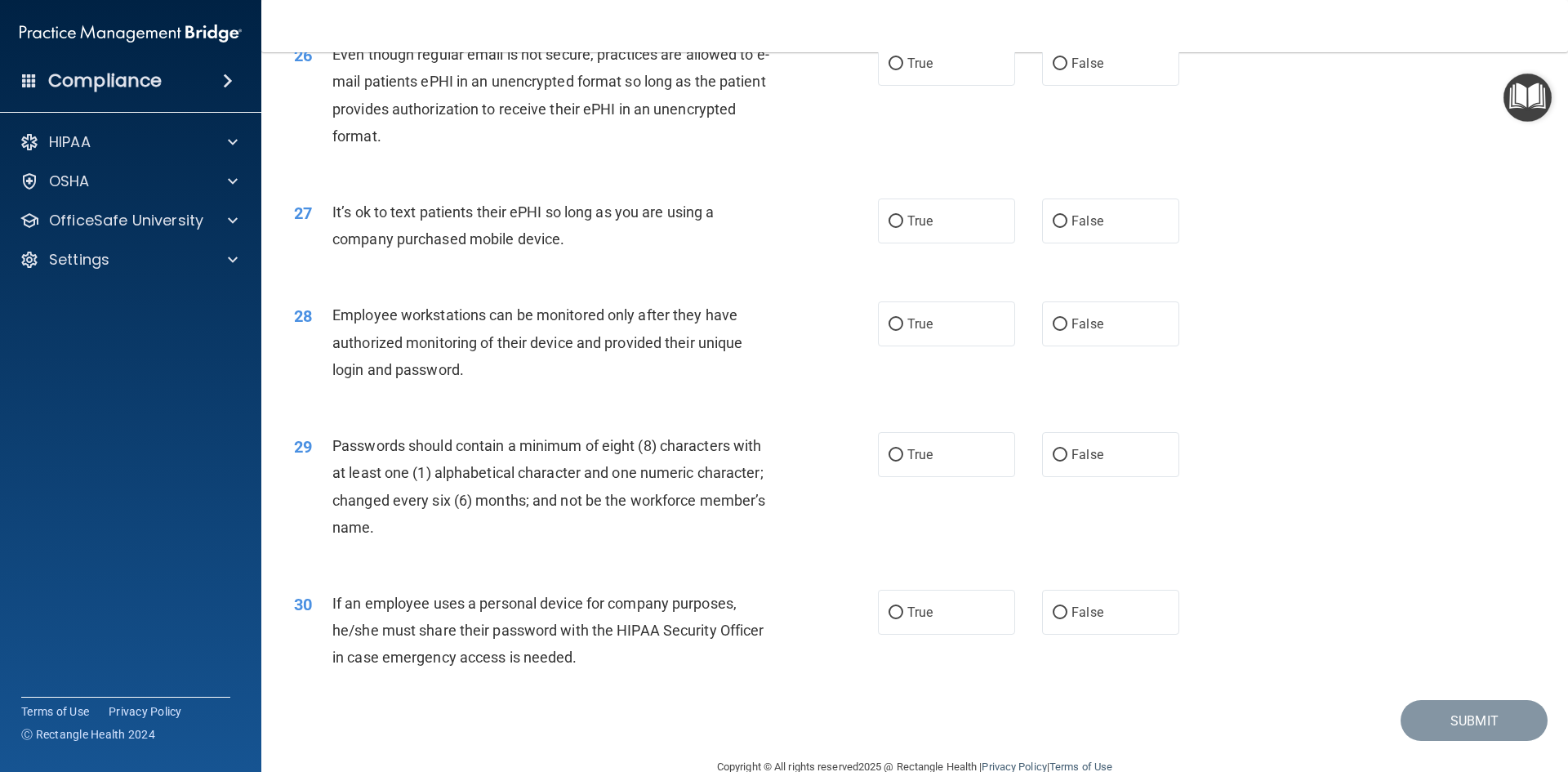
scroll to position [3328, 0]
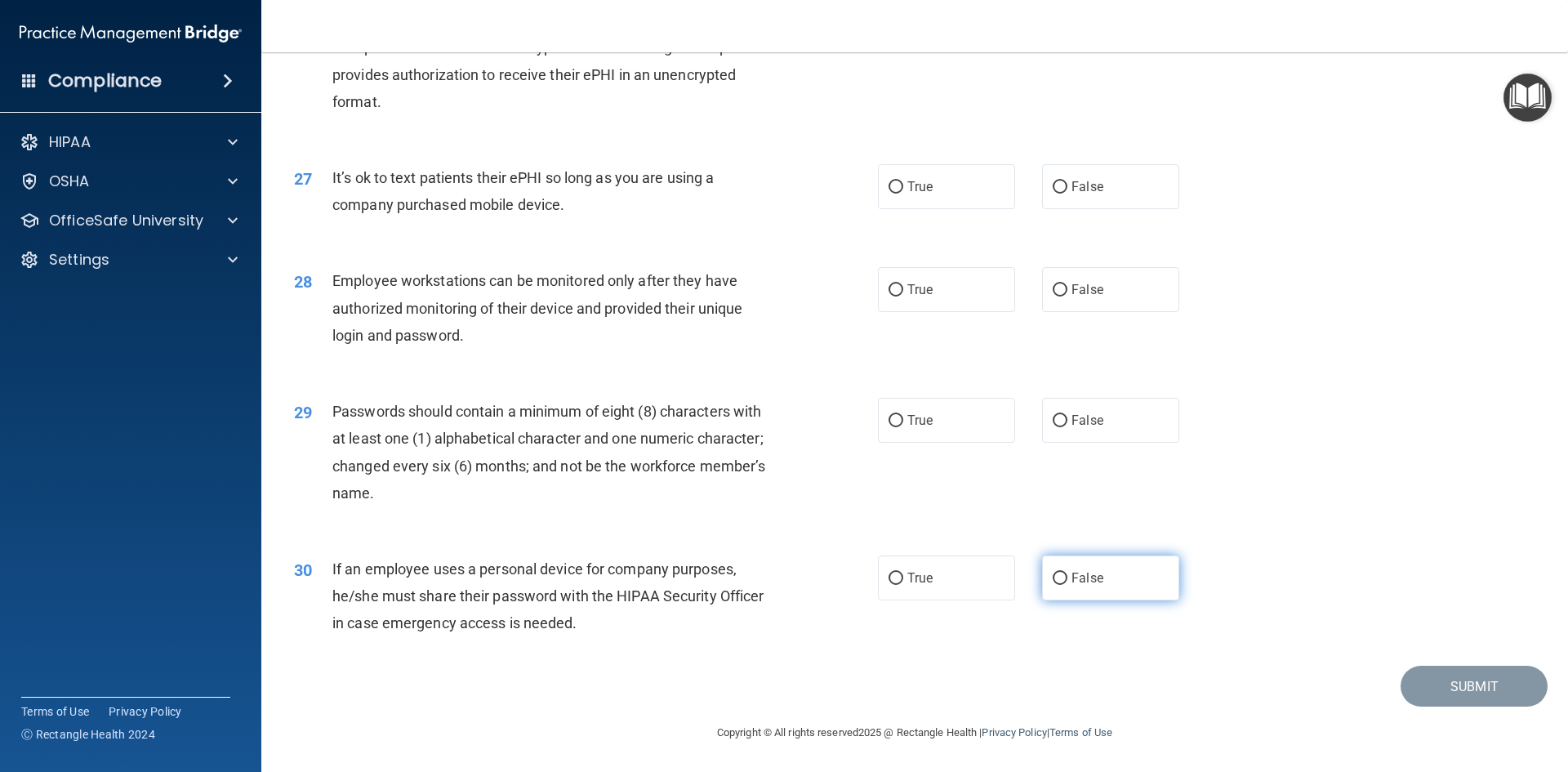
click at [1120, 578] on label "False" at bounding box center [1111, 577] width 137 height 45
click at [1068, 578] on input "False" at bounding box center [1060, 579] width 15 height 12
radio input "true"
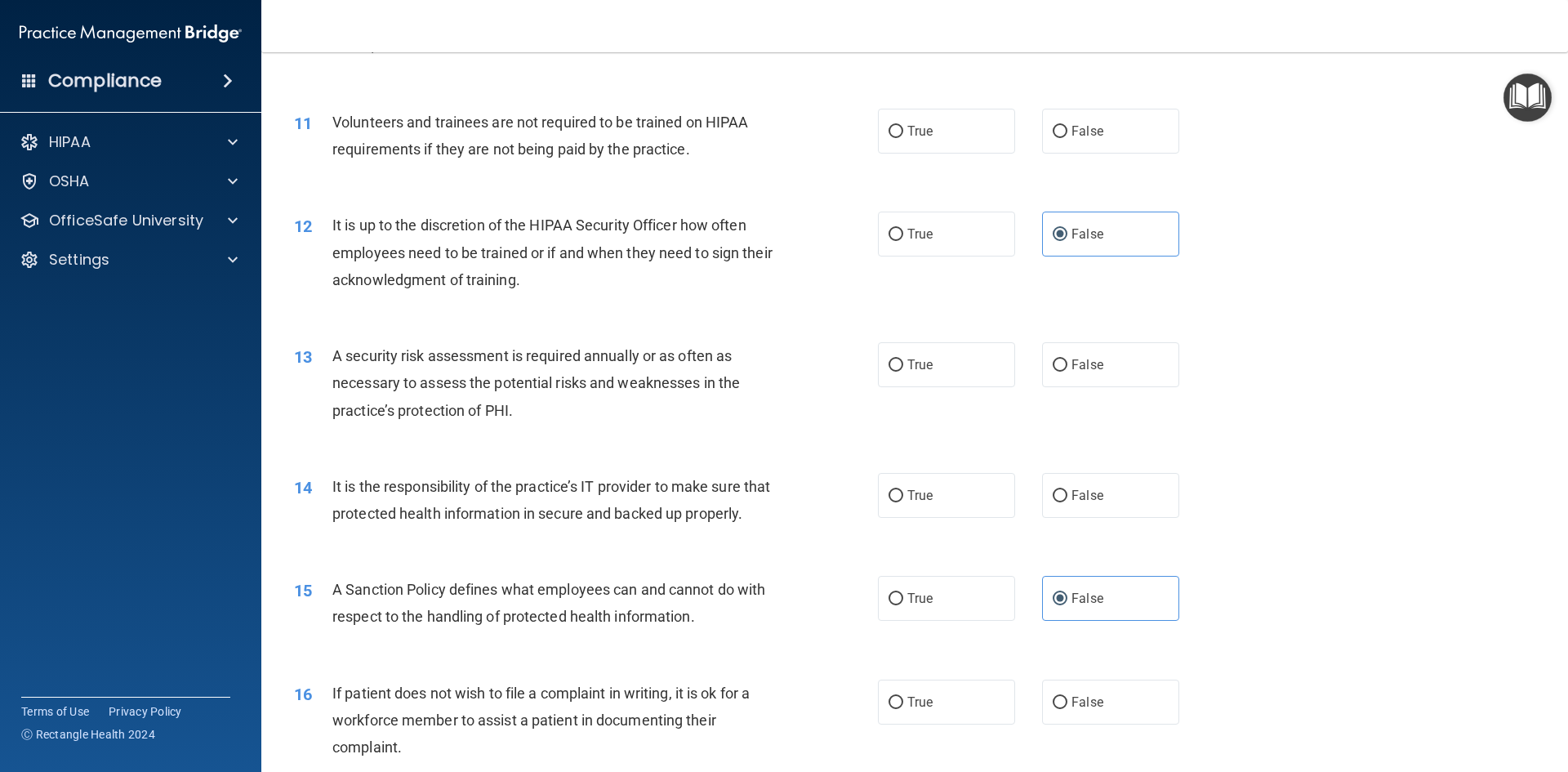
scroll to position [1470, 0]
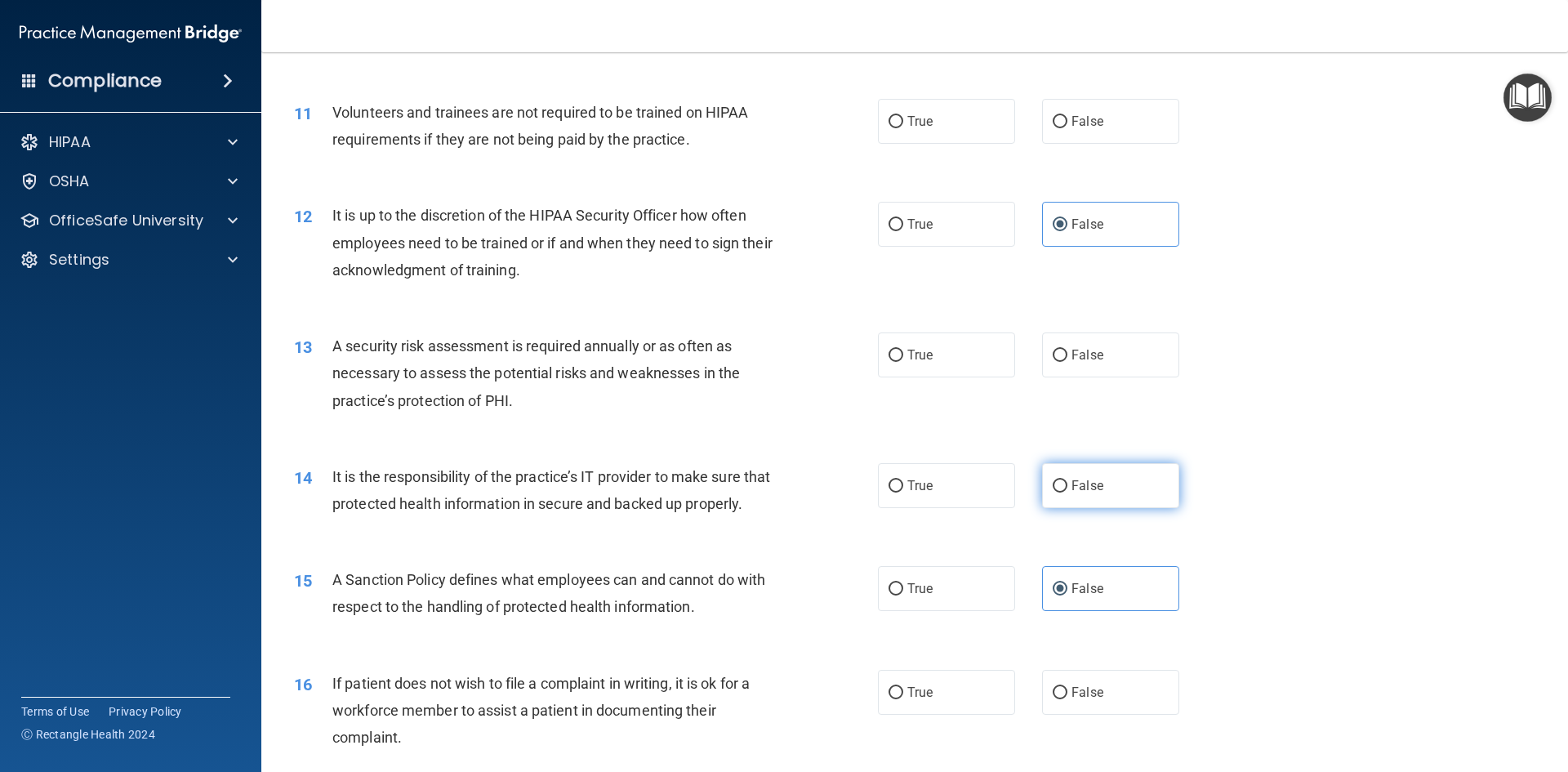
click at [1100, 502] on label "False" at bounding box center [1111, 485] width 137 height 45
click at [1068, 492] on input "False" at bounding box center [1060, 486] width 15 height 12
radio input "true"
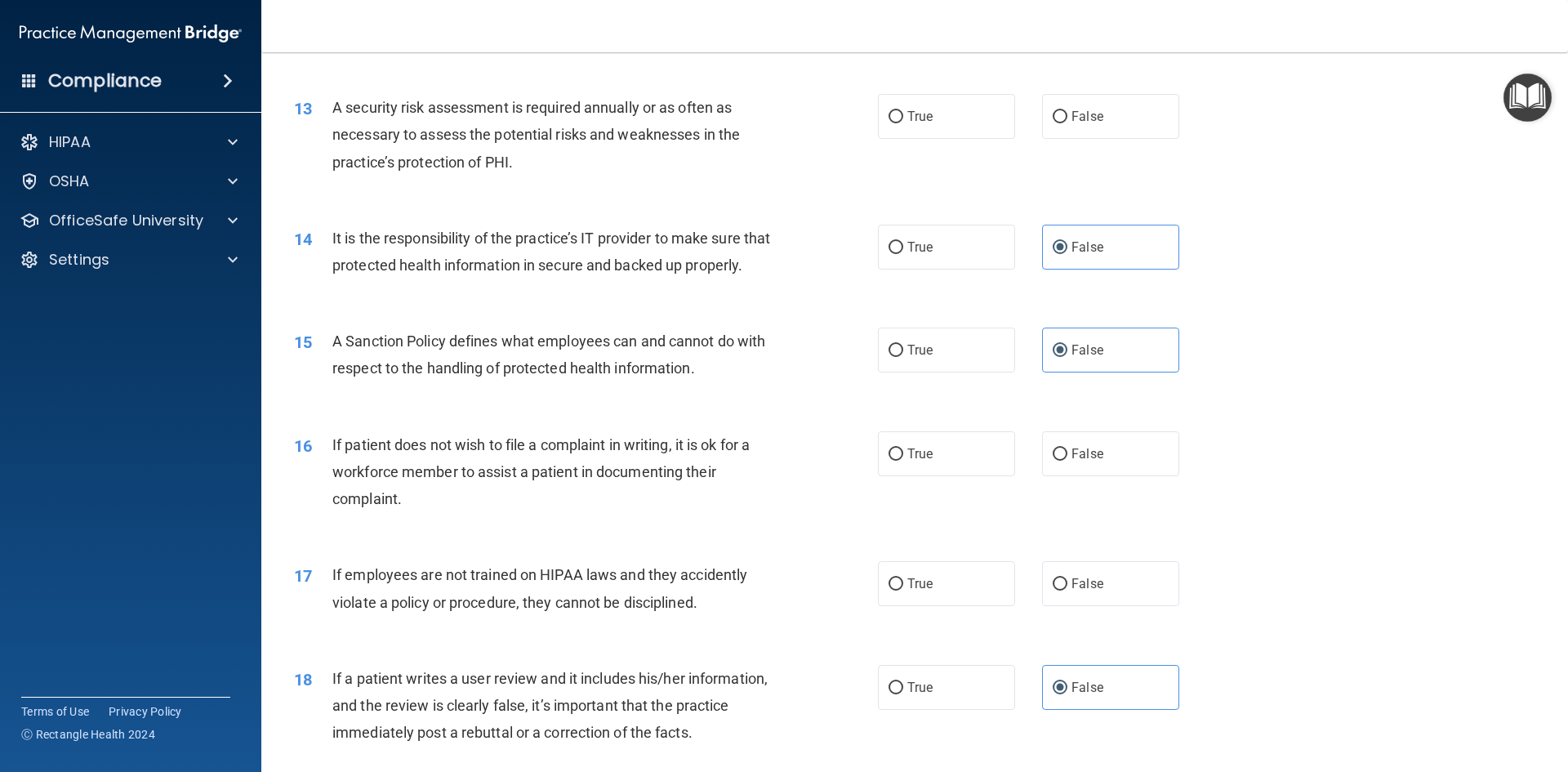
scroll to position [1715, 0]
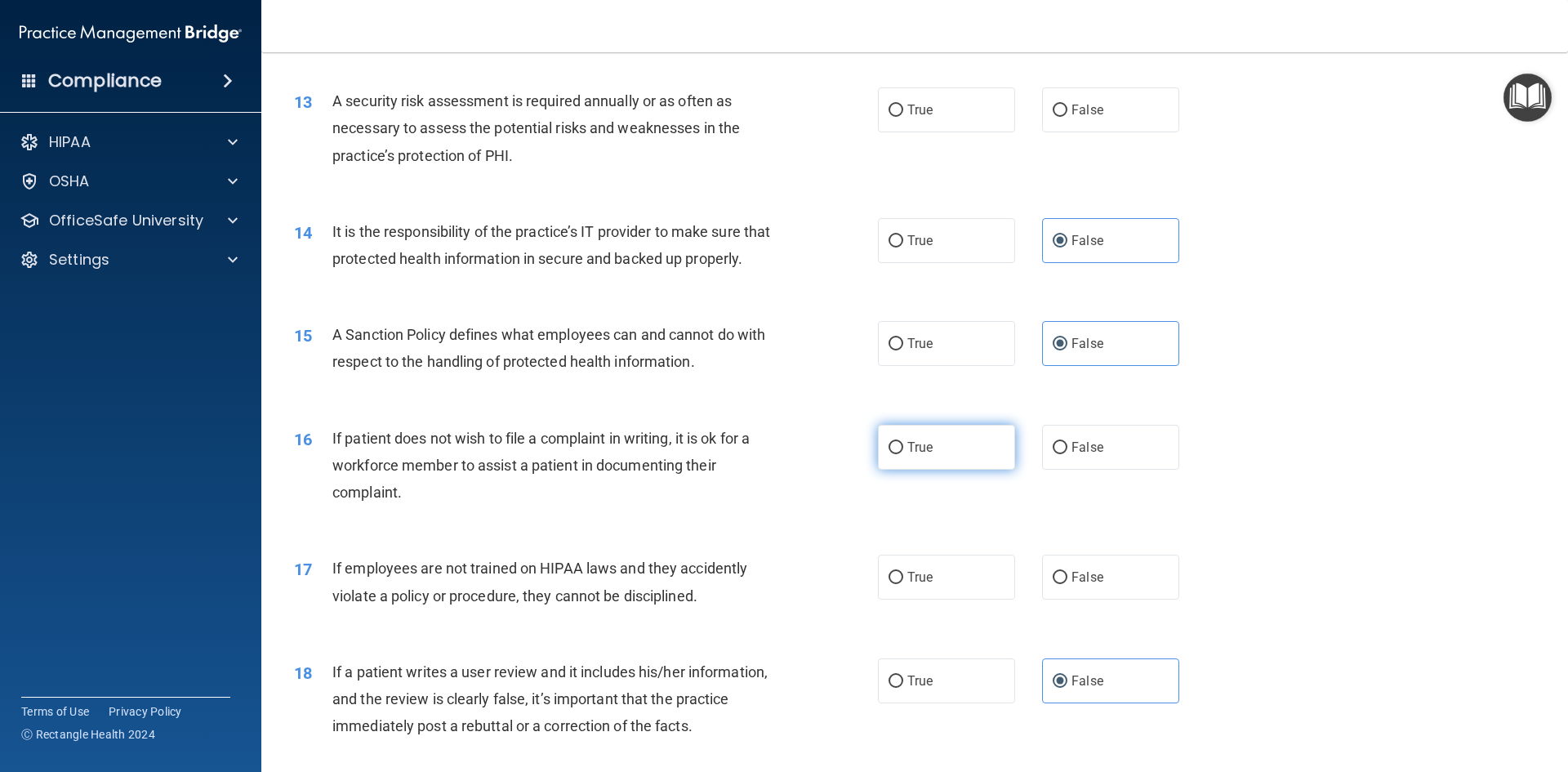
click at [919, 455] on span "True" at bounding box center [920, 447] width 25 height 16
click at [904, 454] on input "True" at bounding box center [896, 448] width 15 height 12
radio input "true"
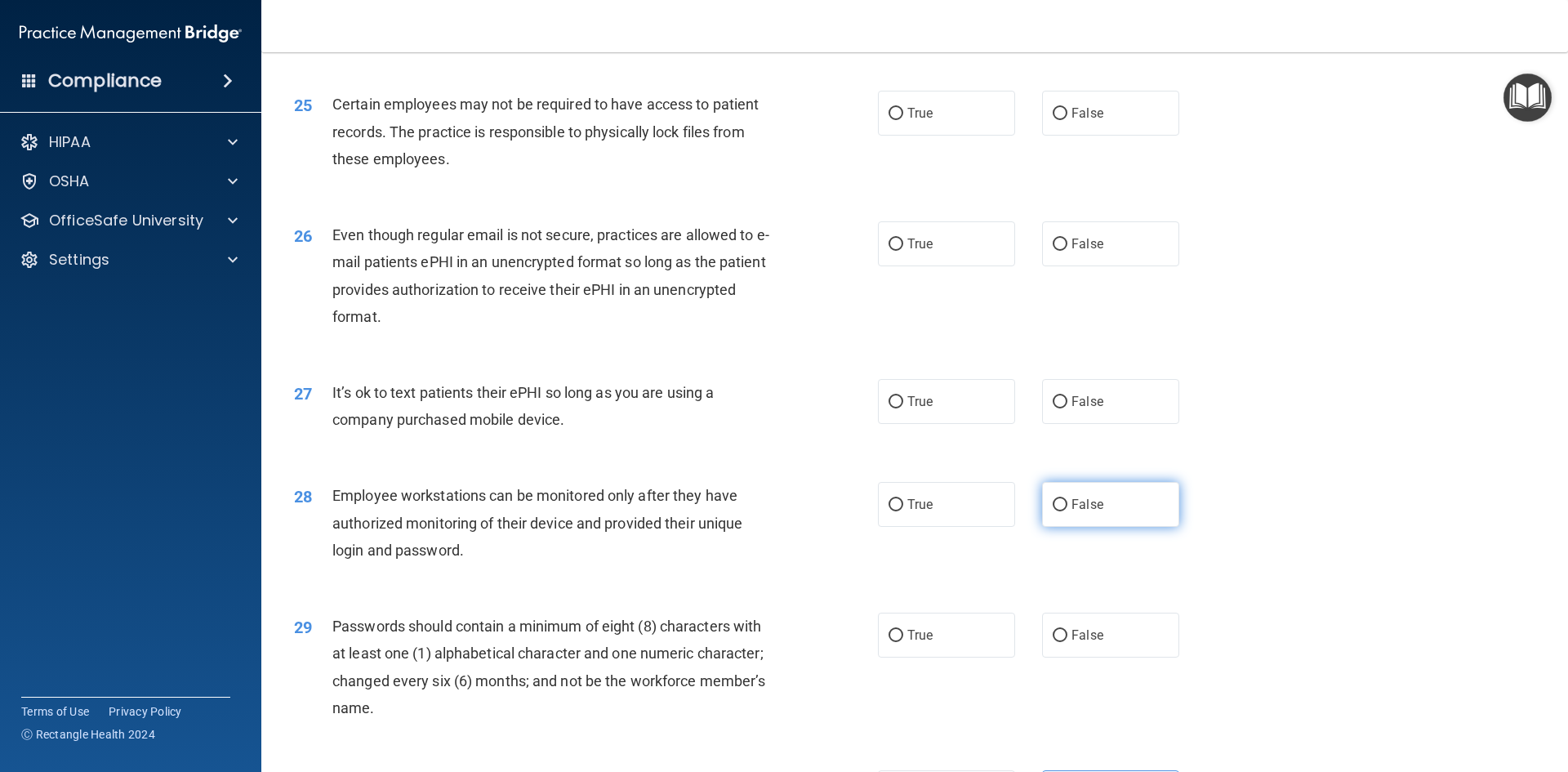
scroll to position [3104, 0]
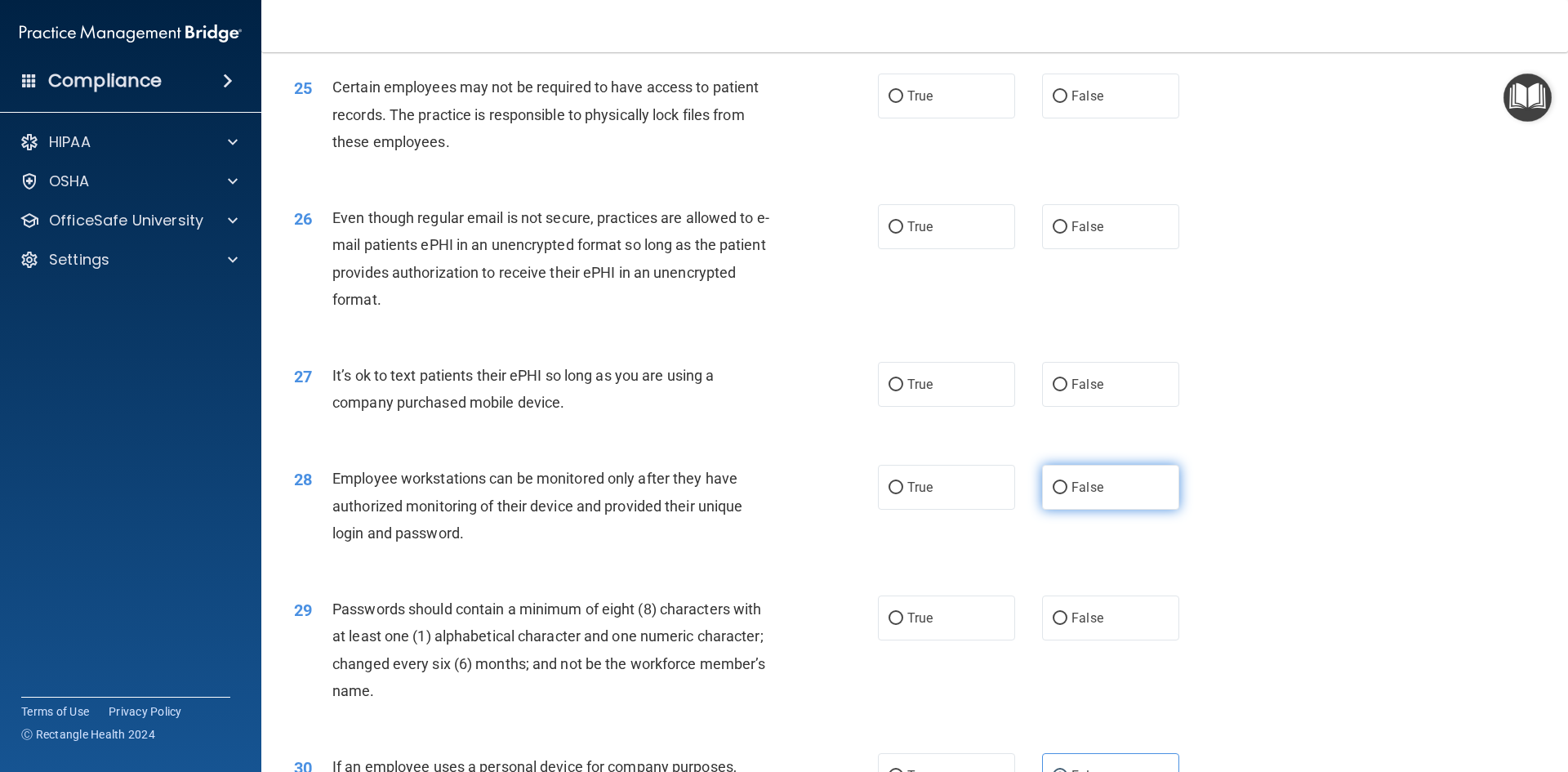
click at [1124, 510] on label "False" at bounding box center [1111, 487] width 137 height 45
click at [1068, 494] on input "False" at bounding box center [1060, 488] width 15 height 12
radio input "true"
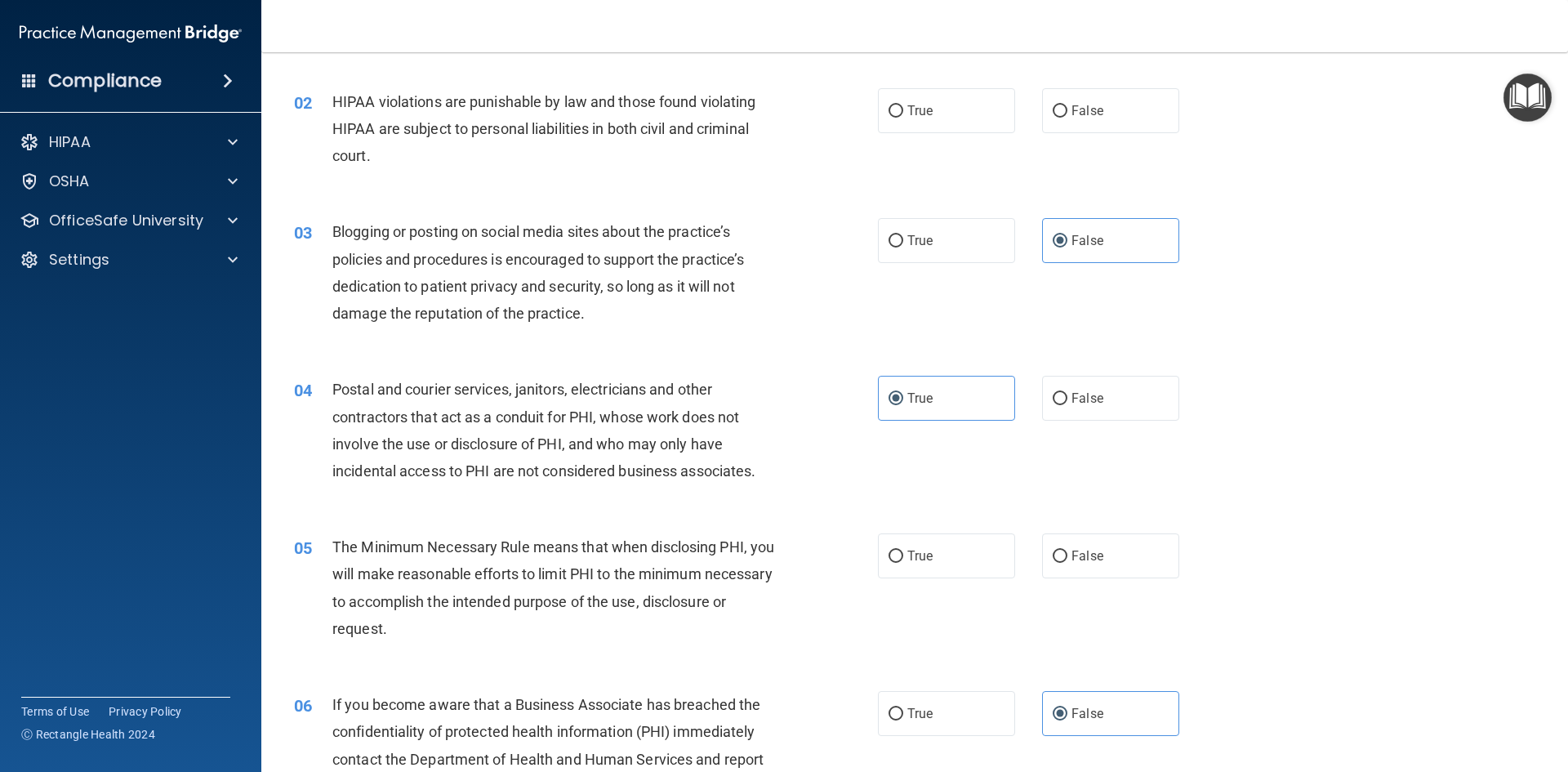
scroll to position [0, 0]
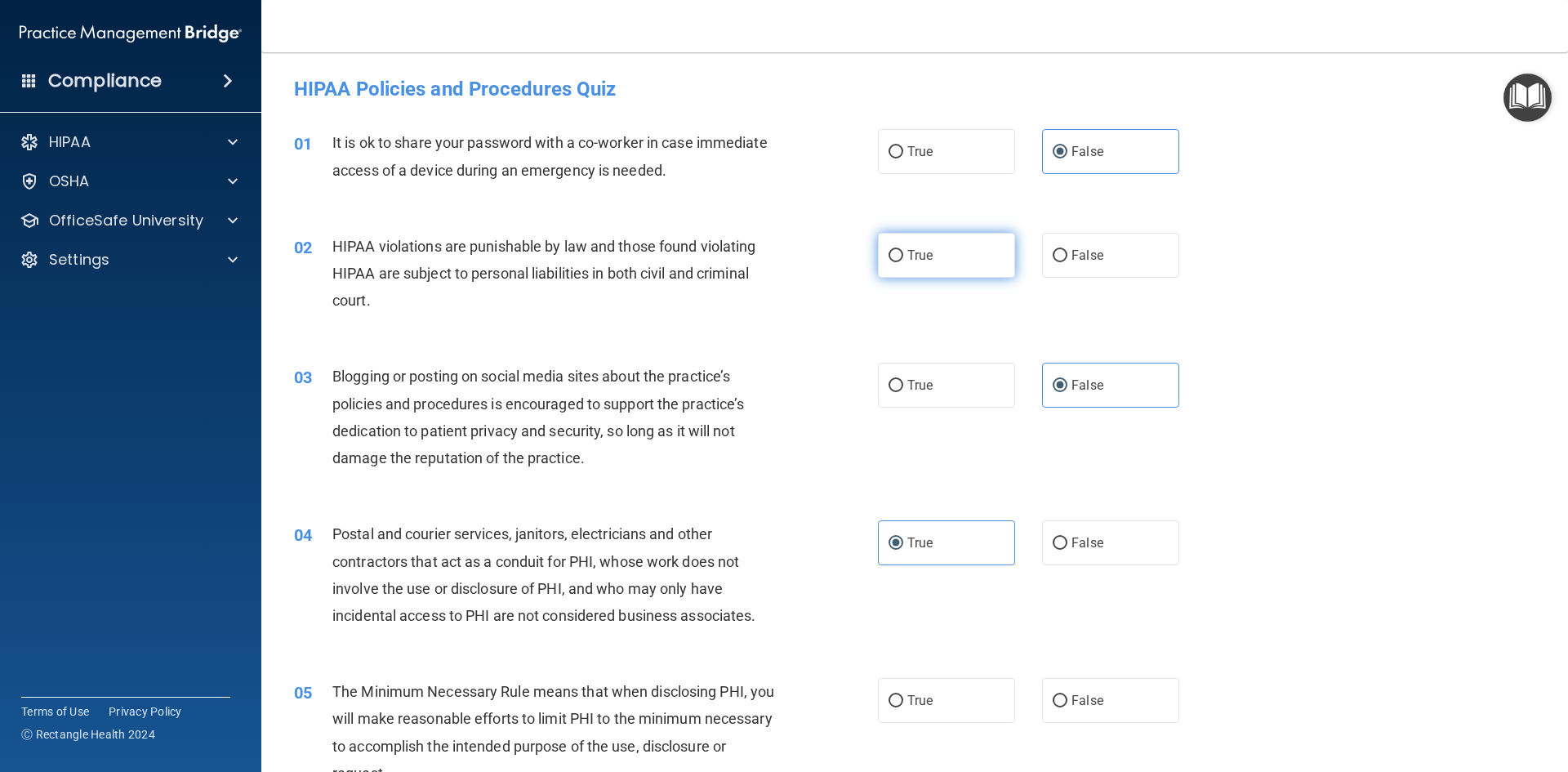
click at [941, 258] on label "True" at bounding box center [947, 254] width 137 height 45
click at [904, 258] on input "True" at bounding box center [896, 256] width 15 height 12
radio input "true"
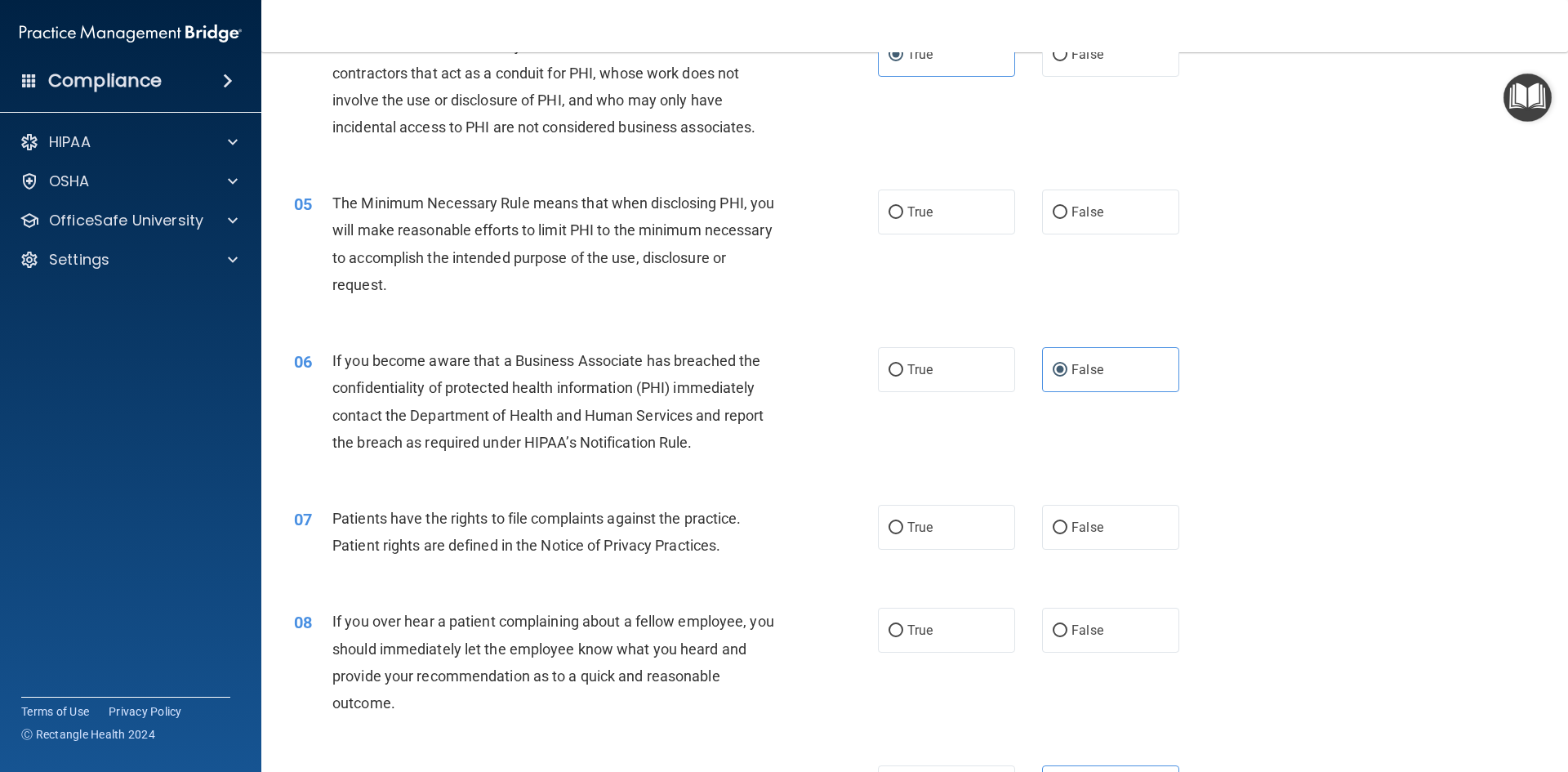
scroll to position [490, 0]
click at [912, 226] on label "True" at bounding box center [947, 210] width 137 height 45
click at [904, 218] on input "True" at bounding box center [896, 211] width 15 height 12
radio input "true"
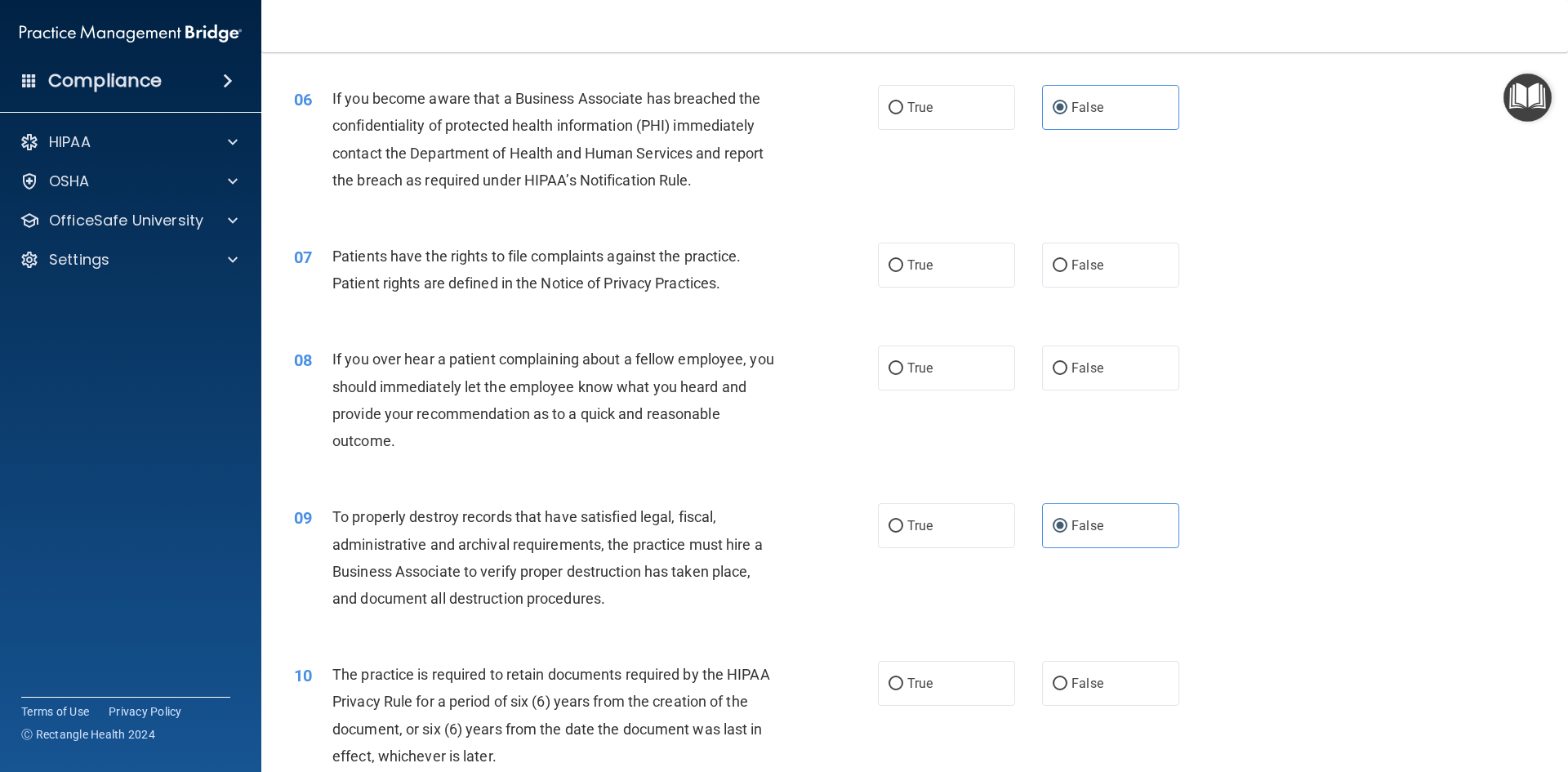
scroll to position [817, 0]
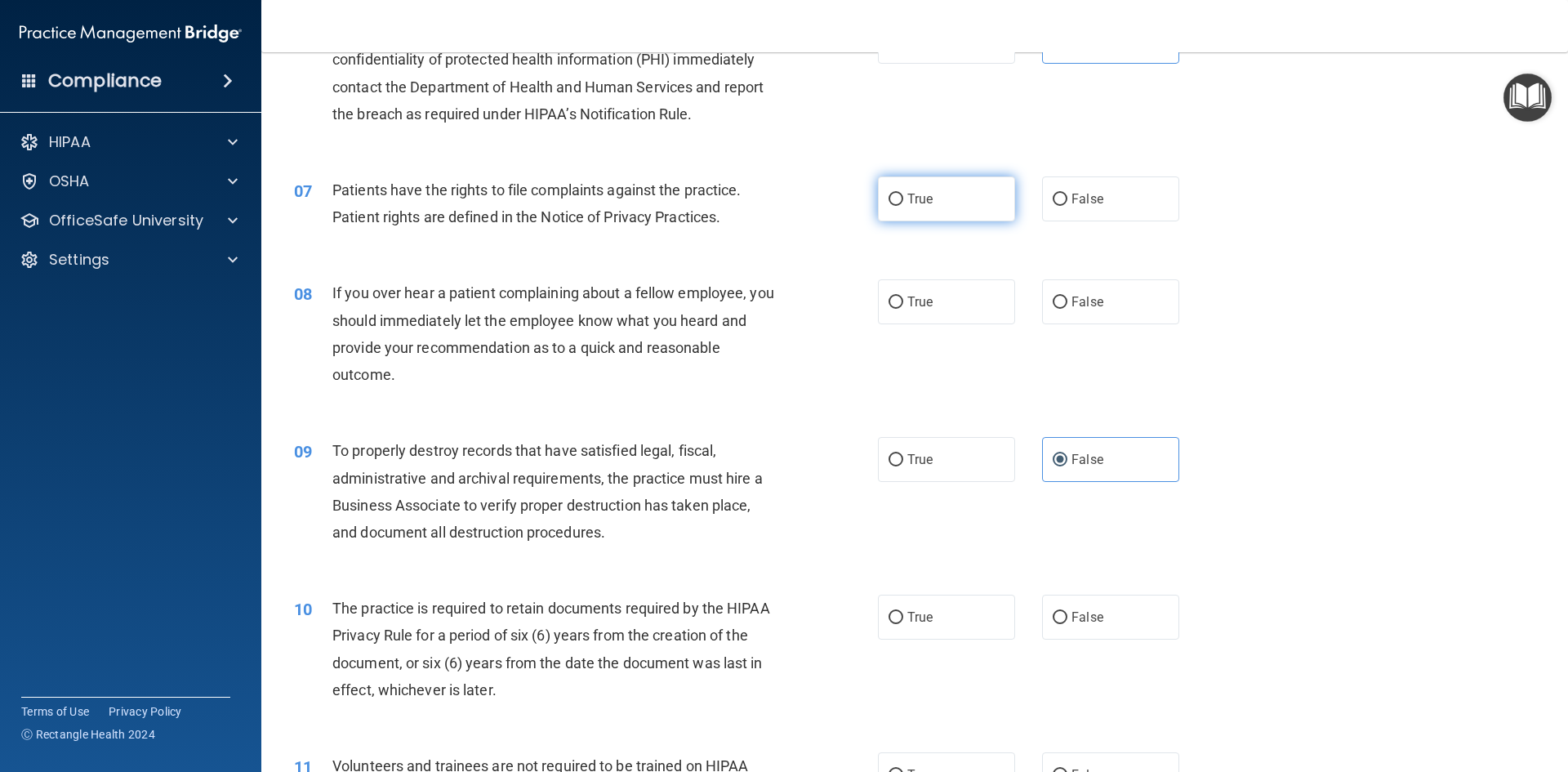
click at [932, 182] on label "True" at bounding box center [947, 198] width 137 height 45
click at [904, 194] on input "True" at bounding box center [896, 200] width 15 height 12
radio input "true"
click at [1124, 287] on label "False" at bounding box center [1111, 301] width 137 height 45
click at [1068, 297] on input "False" at bounding box center [1060, 303] width 15 height 12
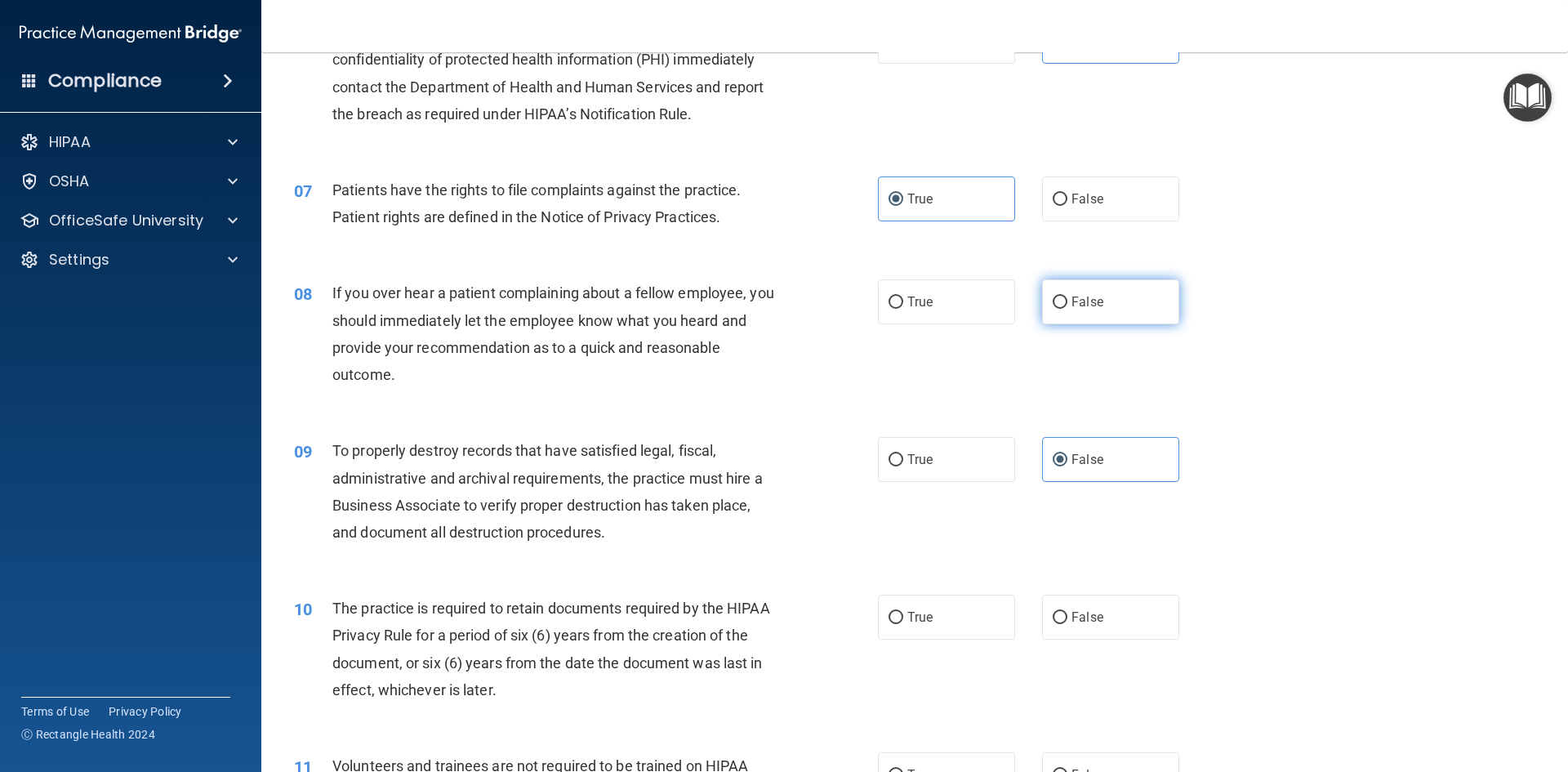
radio input "true"
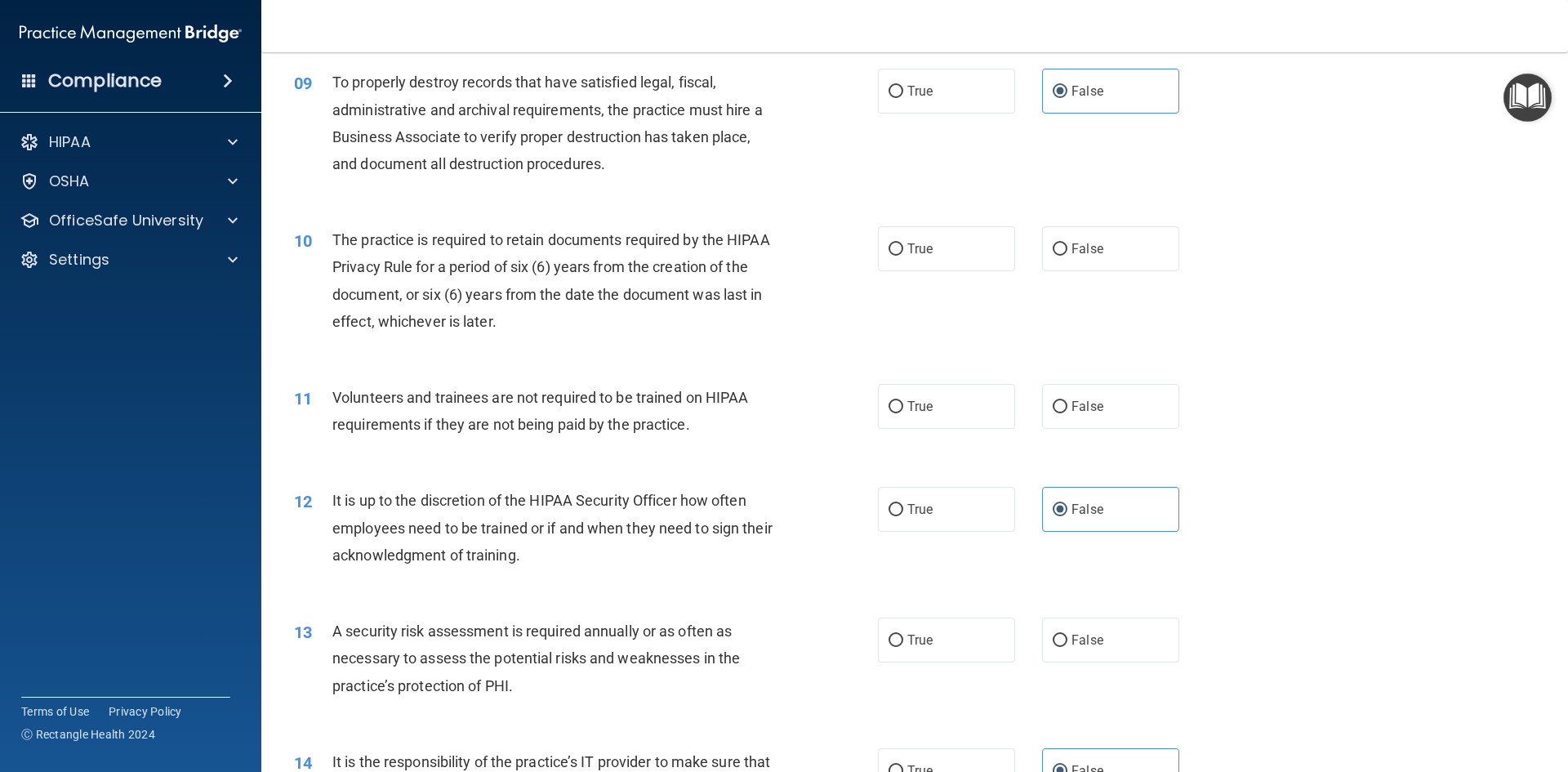
scroll to position [1225, 0]
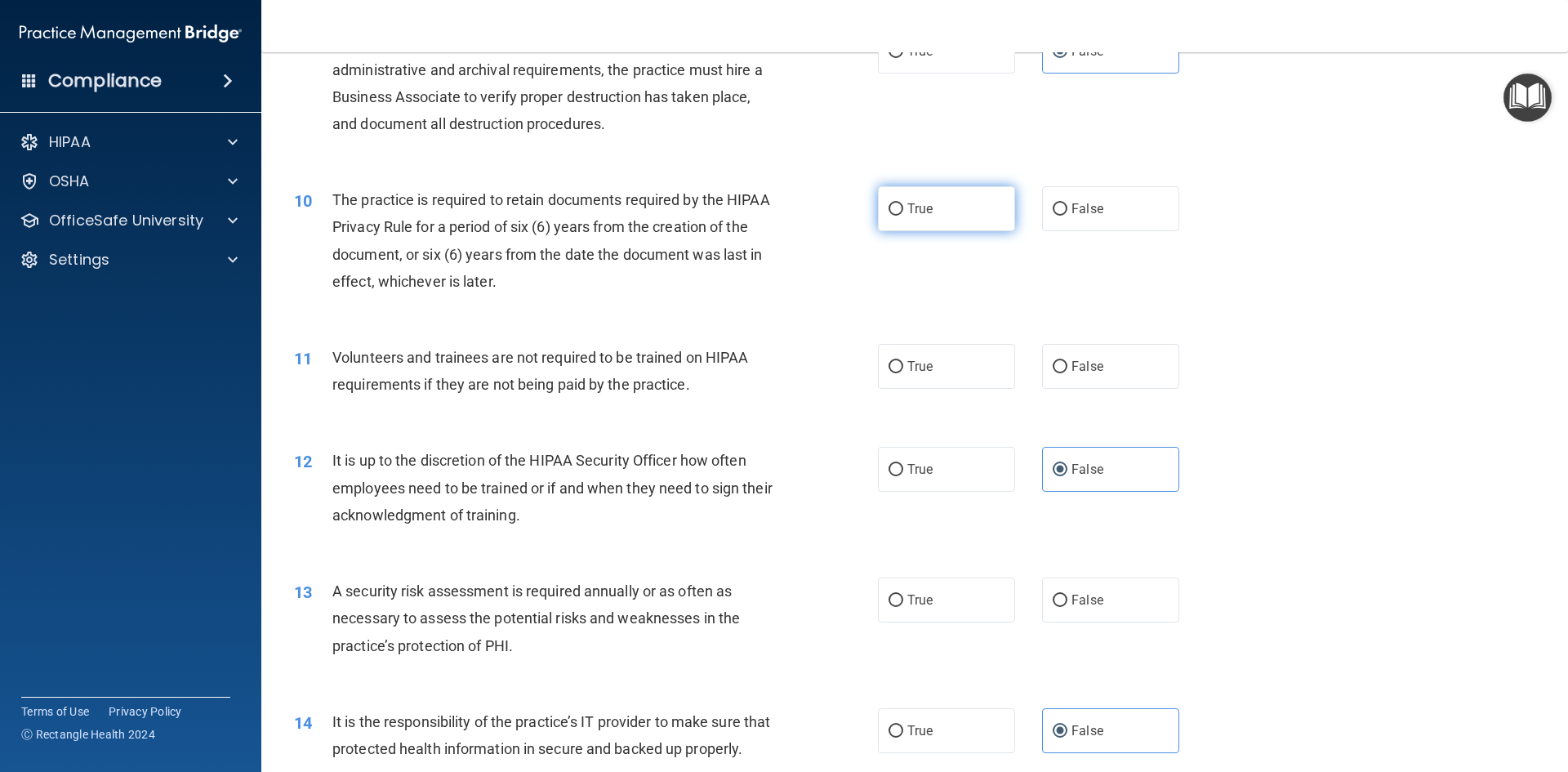
click at [893, 209] on input "True" at bounding box center [896, 210] width 15 height 12
radio input "true"
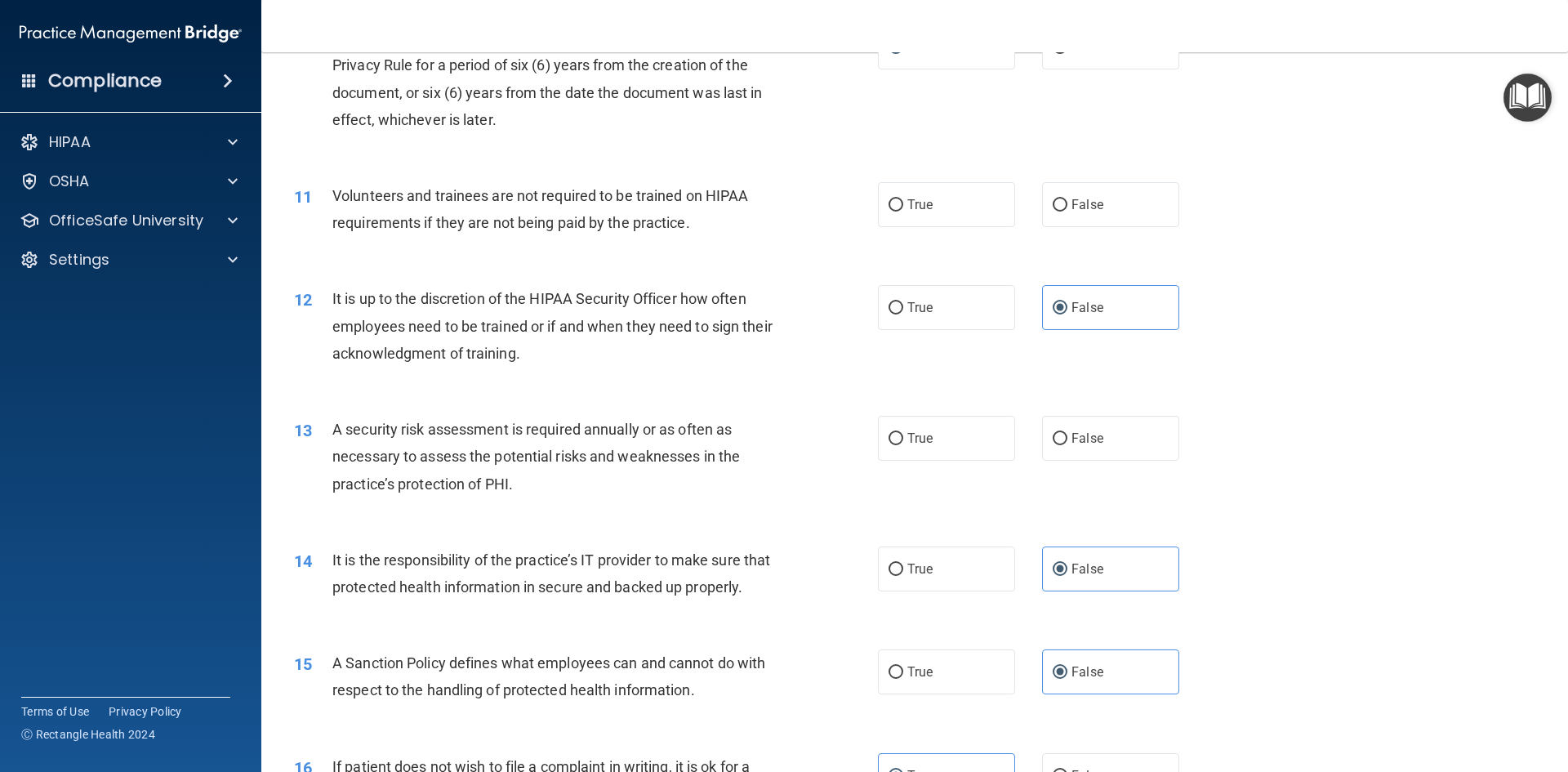
scroll to position [1389, 0]
click at [960, 208] on label "True" at bounding box center [947, 203] width 137 height 45
click at [904, 208] on input "True" at bounding box center [896, 204] width 15 height 12
radio input "true"
click at [1154, 206] on label "False" at bounding box center [1111, 203] width 137 height 45
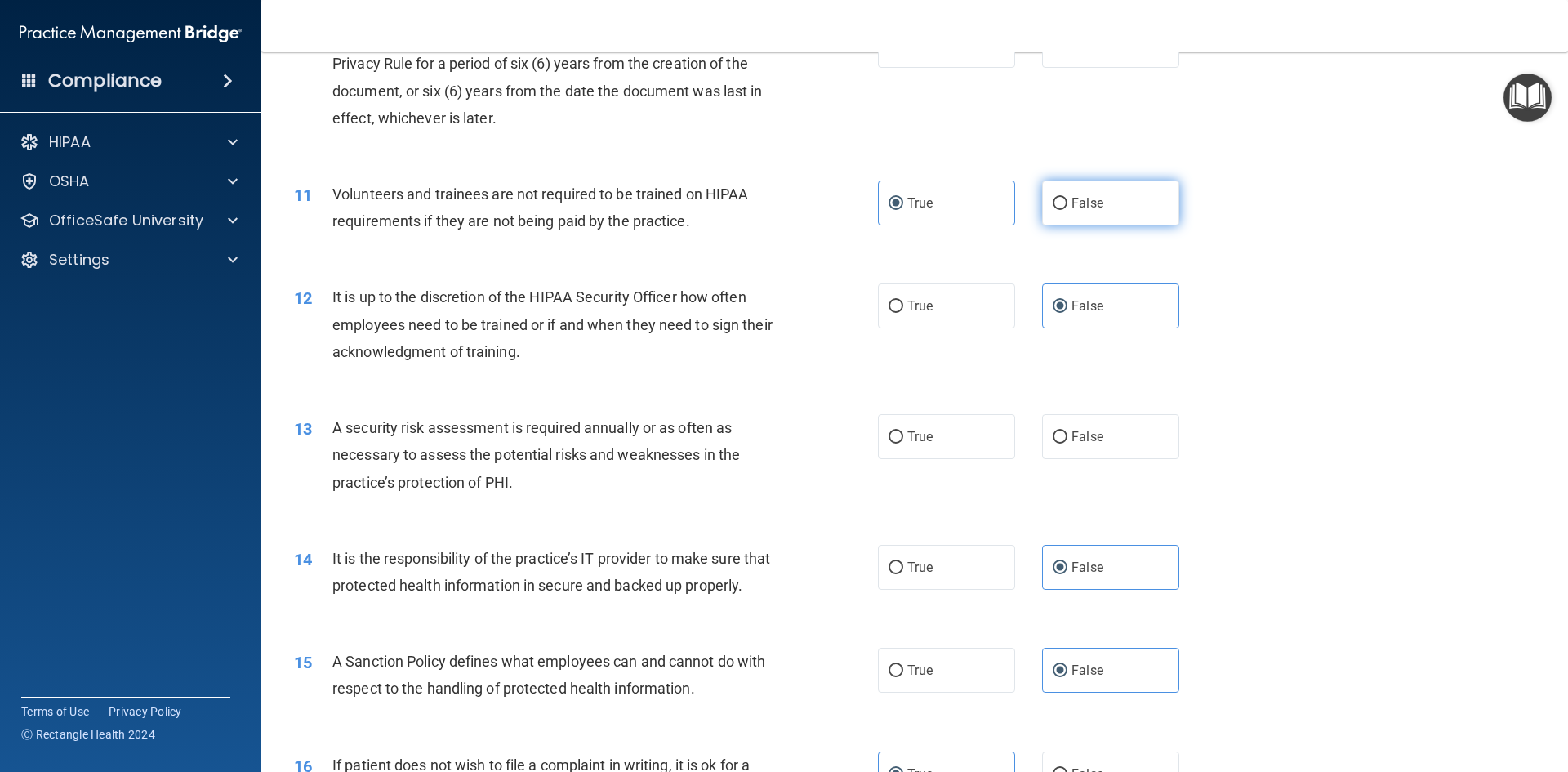
click at [1068, 206] on input "False" at bounding box center [1060, 204] width 15 height 12
radio input "true"
radio input "false"
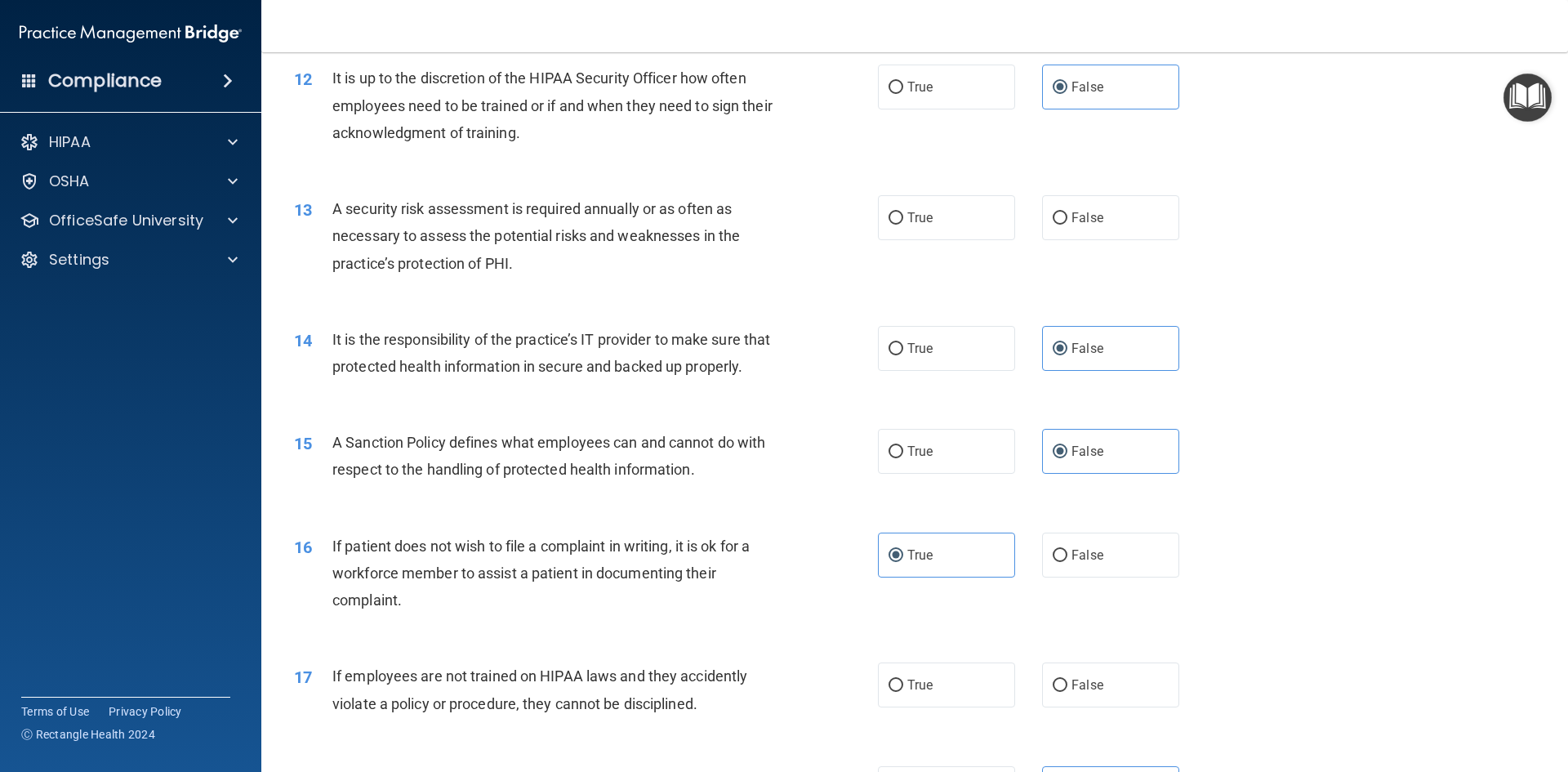
scroll to position [1633, 0]
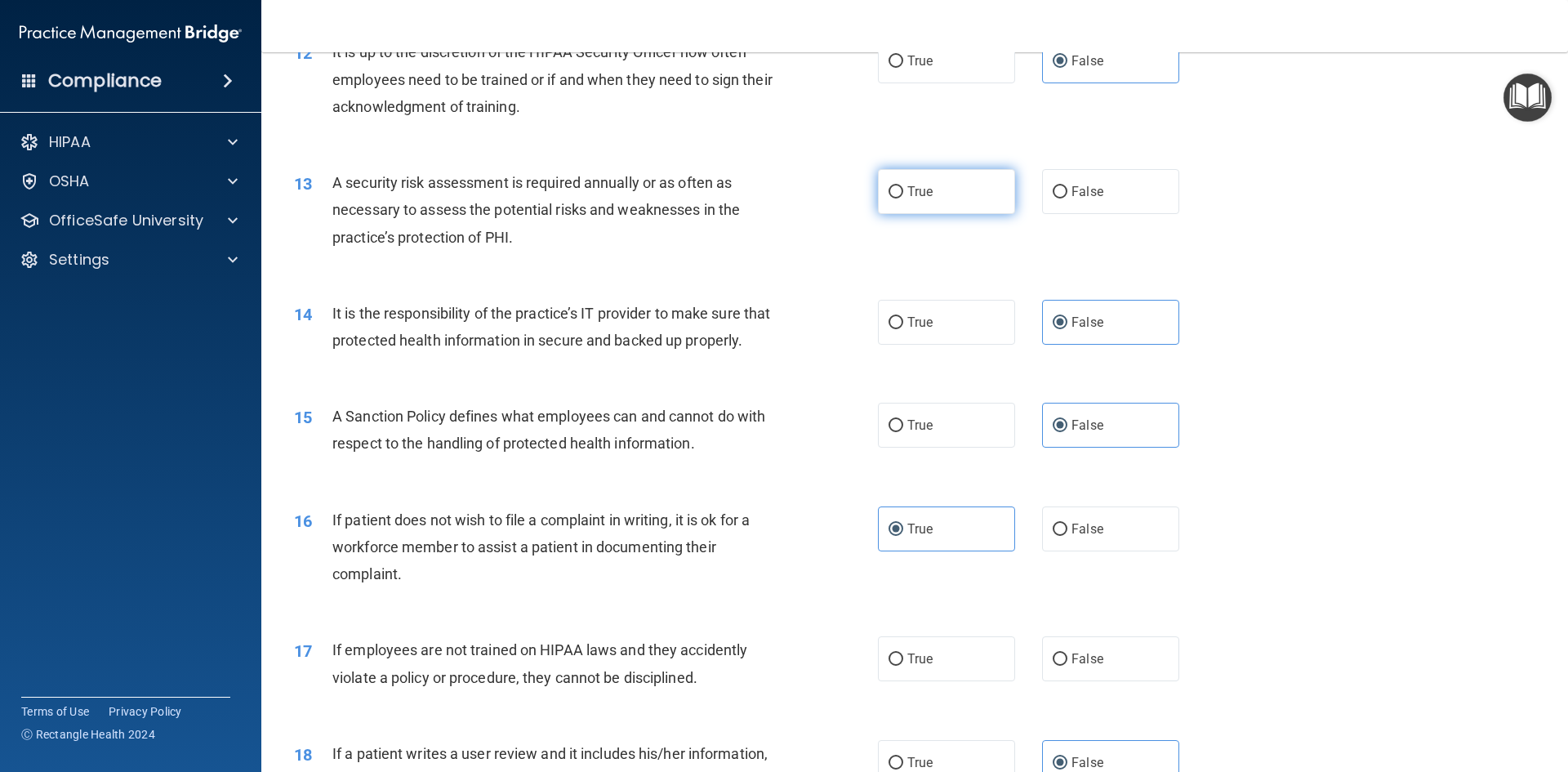
click at [928, 197] on label "True" at bounding box center [947, 191] width 137 height 45
click at [904, 197] on input "True" at bounding box center [896, 192] width 15 height 12
radio input "true"
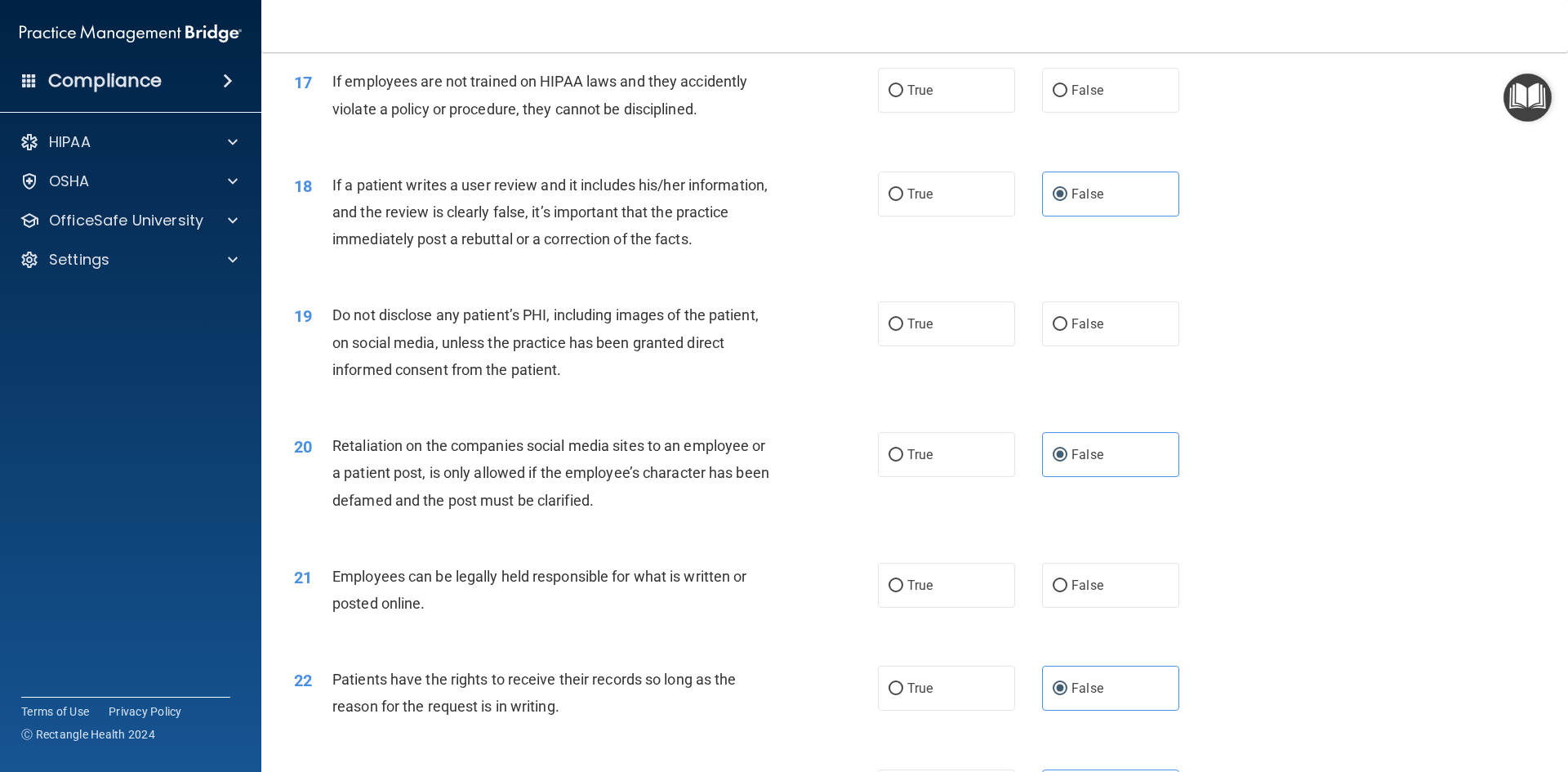
scroll to position [2205, 0]
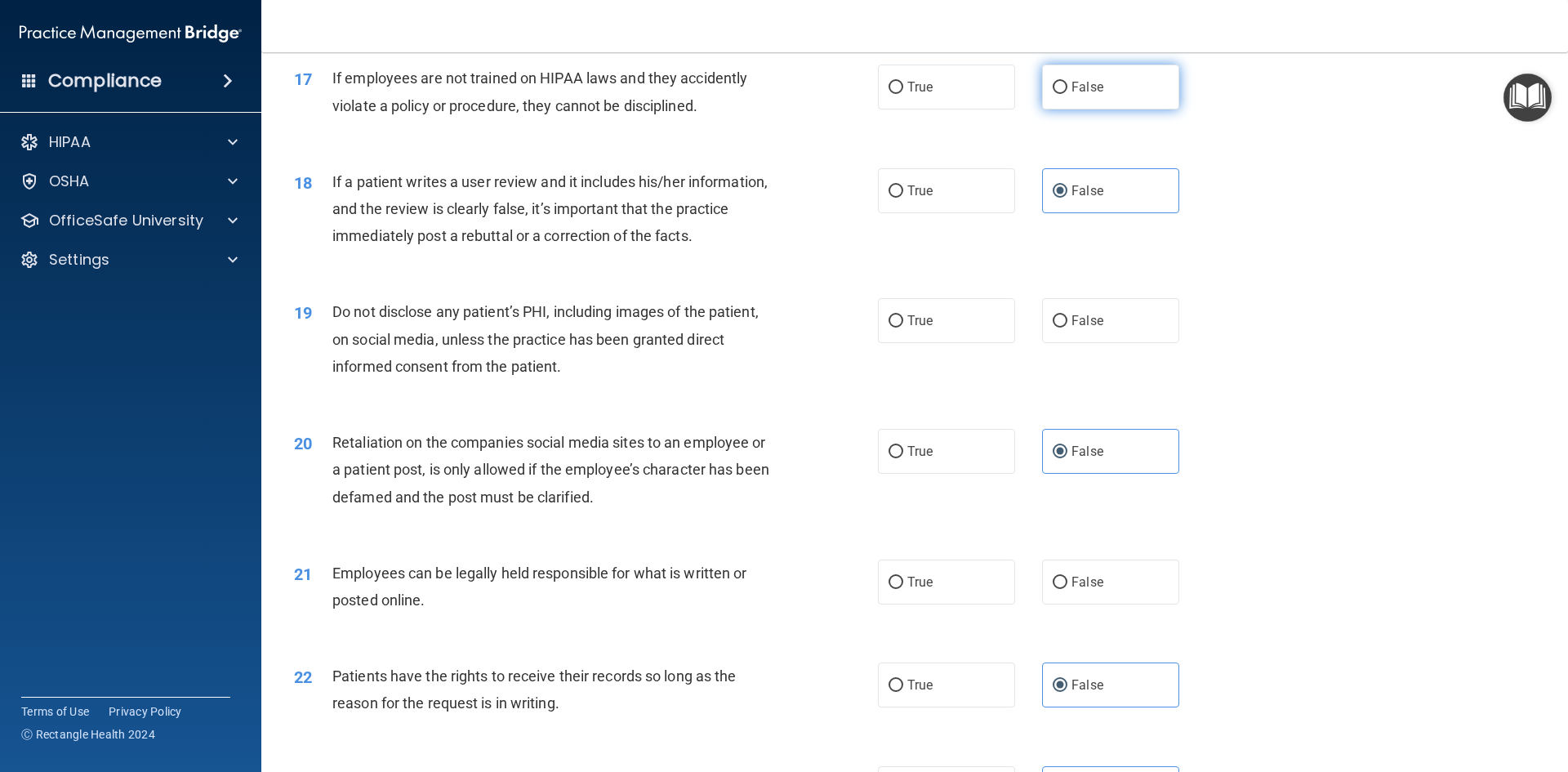
click at [1125, 110] on label "False" at bounding box center [1111, 87] width 137 height 45
click at [1068, 94] on input "False" at bounding box center [1060, 88] width 15 height 12
radio input "true"
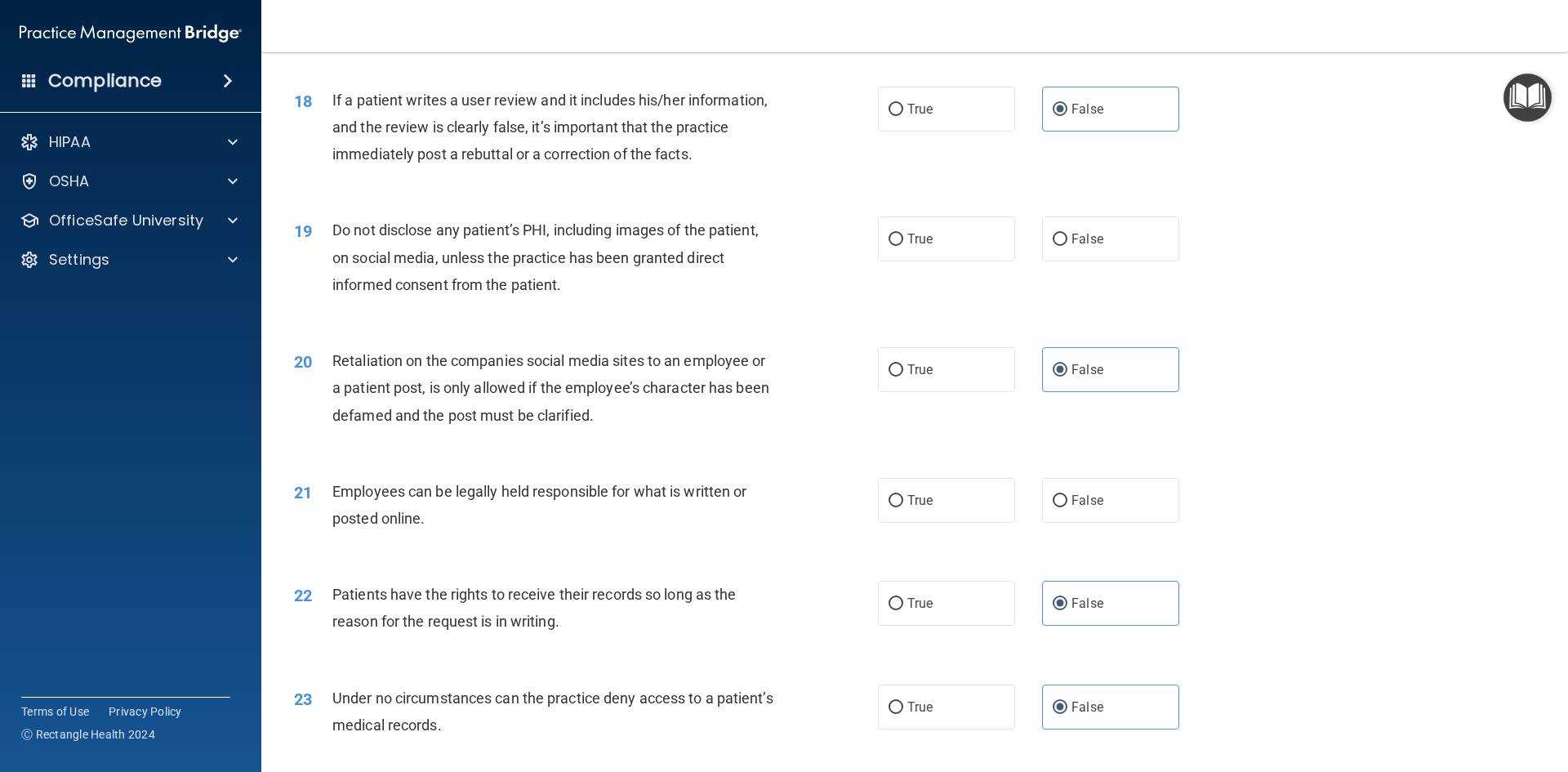
scroll to position [2369, 0]
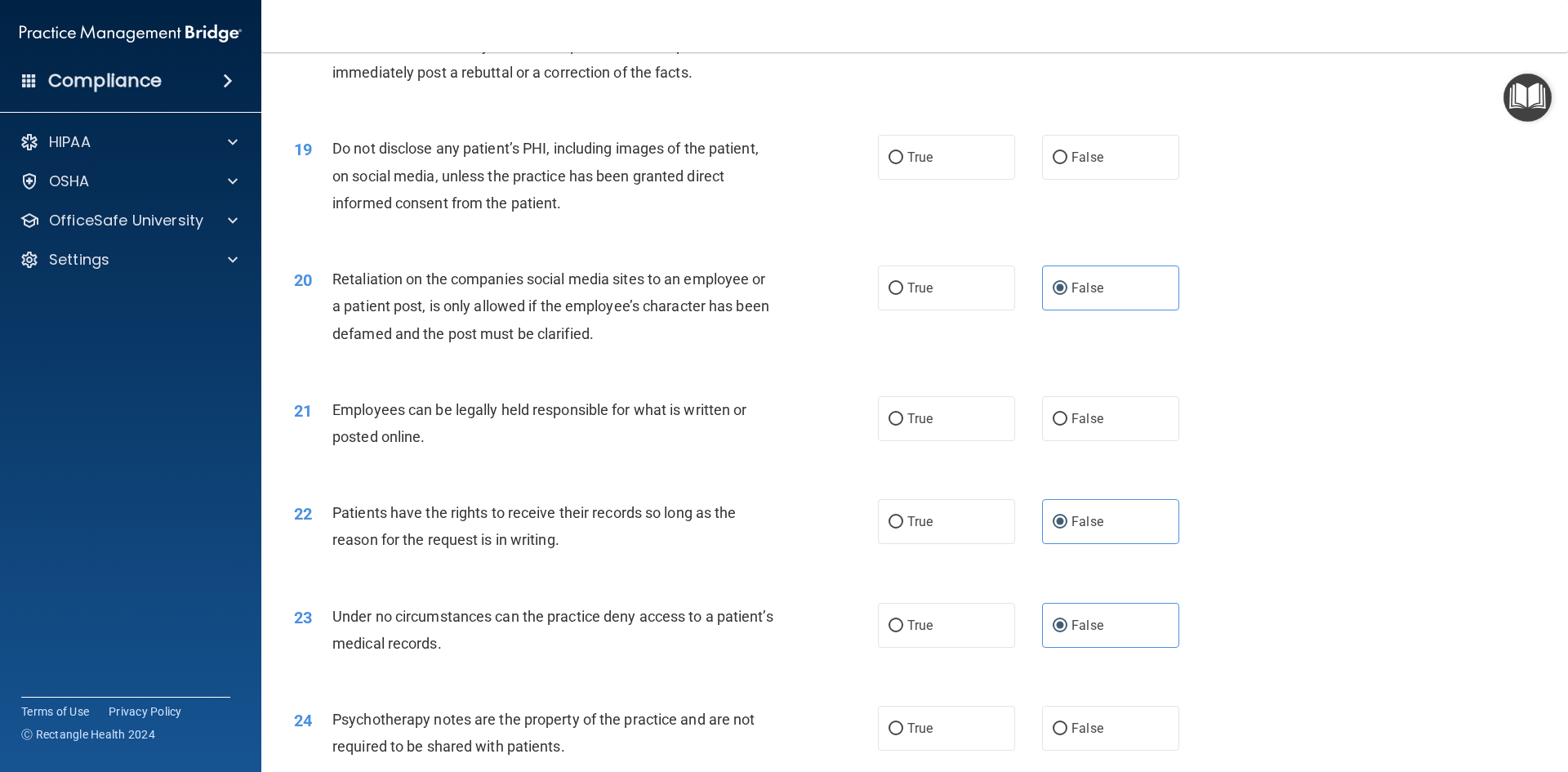
click at [963, 208] on div "19 Do not disclose any patient’s PHI, including images of the patient, on socia…" at bounding box center [914, 179] width 1266 height 131
click at [963, 180] on label "True" at bounding box center [947, 157] width 137 height 45
click at [904, 164] on input "True" at bounding box center [896, 158] width 15 height 12
radio input "true"
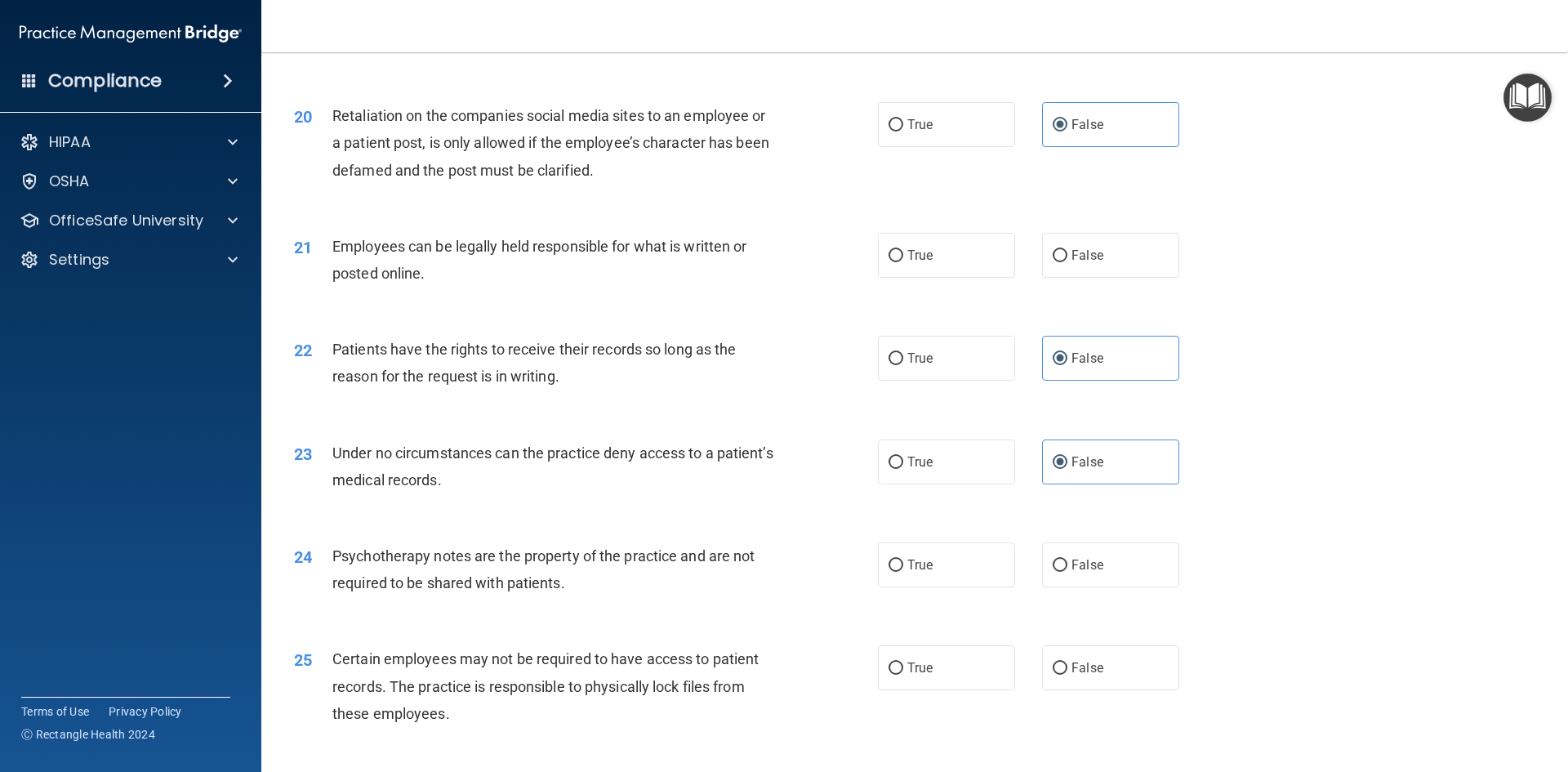
scroll to position [2613, 0]
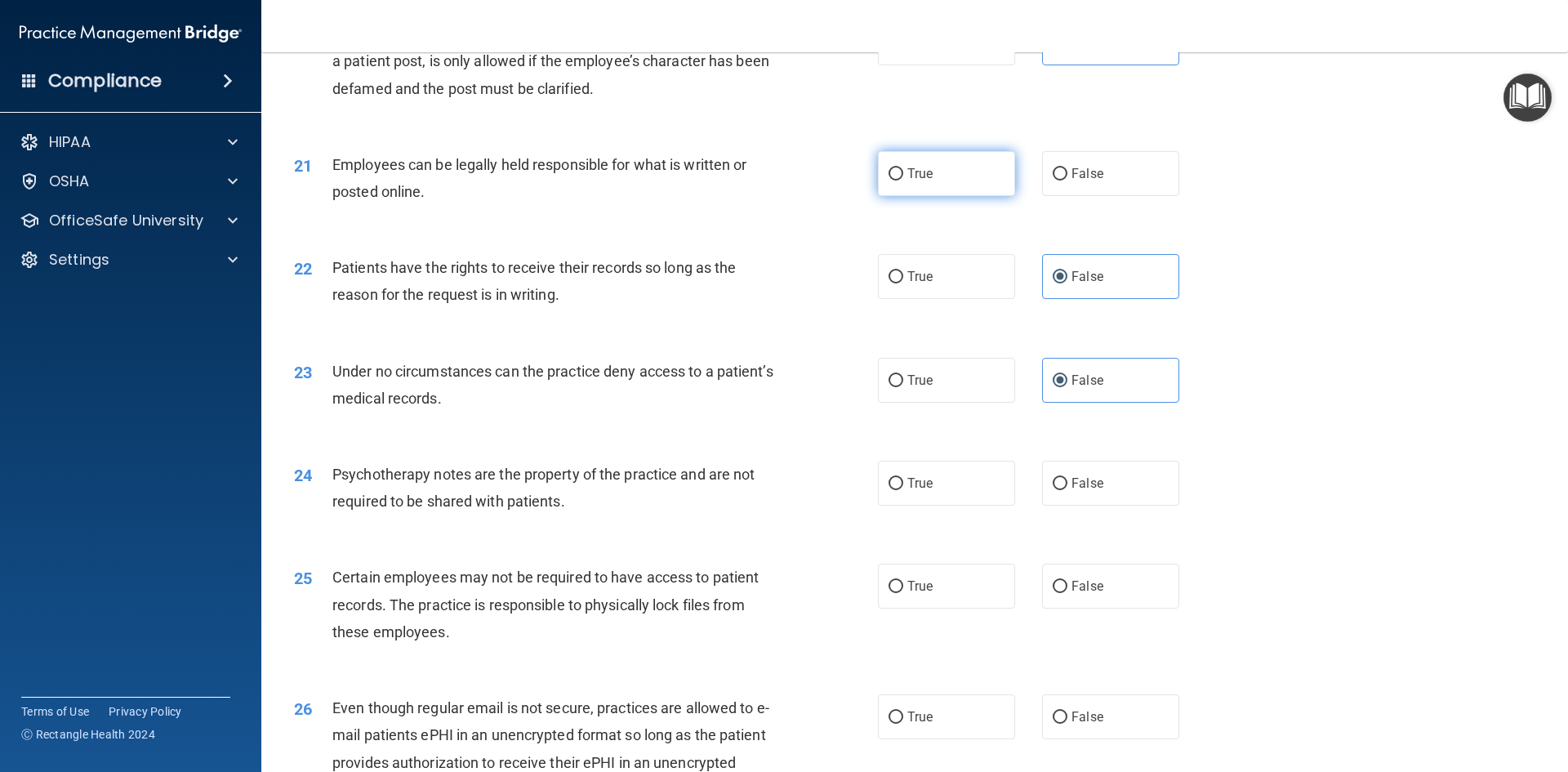
click at [965, 196] on label "True" at bounding box center [947, 173] width 137 height 45
click at [904, 181] on input "True" at bounding box center [896, 175] width 15 height 12
radio input "true"
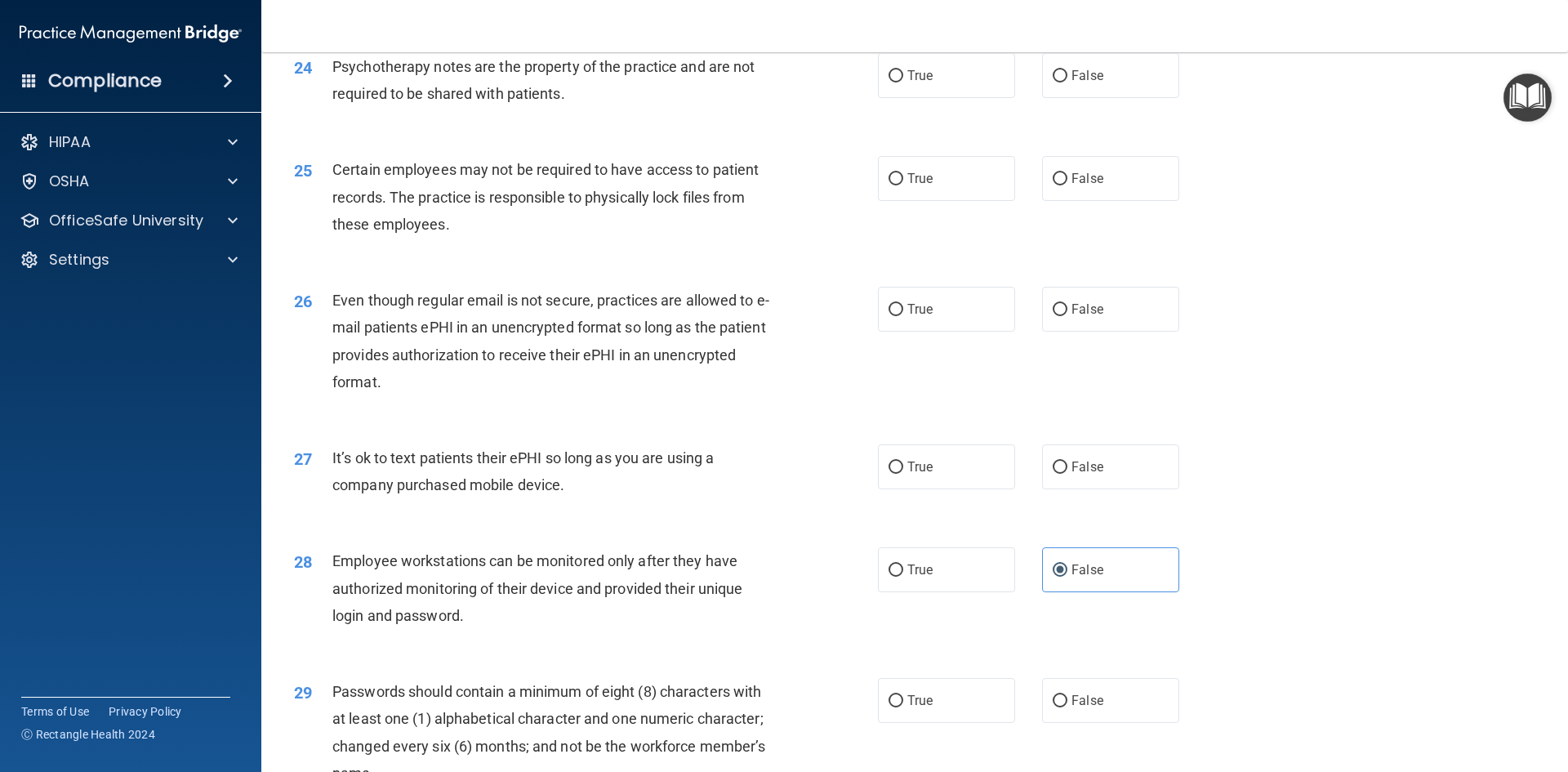
scroll to position [3022, 0]
click at [965, 97] on label "True" at bounding box center [947, 75] width 137 height 45
click at [904, 82] on input "True" at bounding box center [896, 75] width 15 height 12
radio input "true"
click at [962, 200] on label "True" at bounding box center [947, 177] width 137 height 45
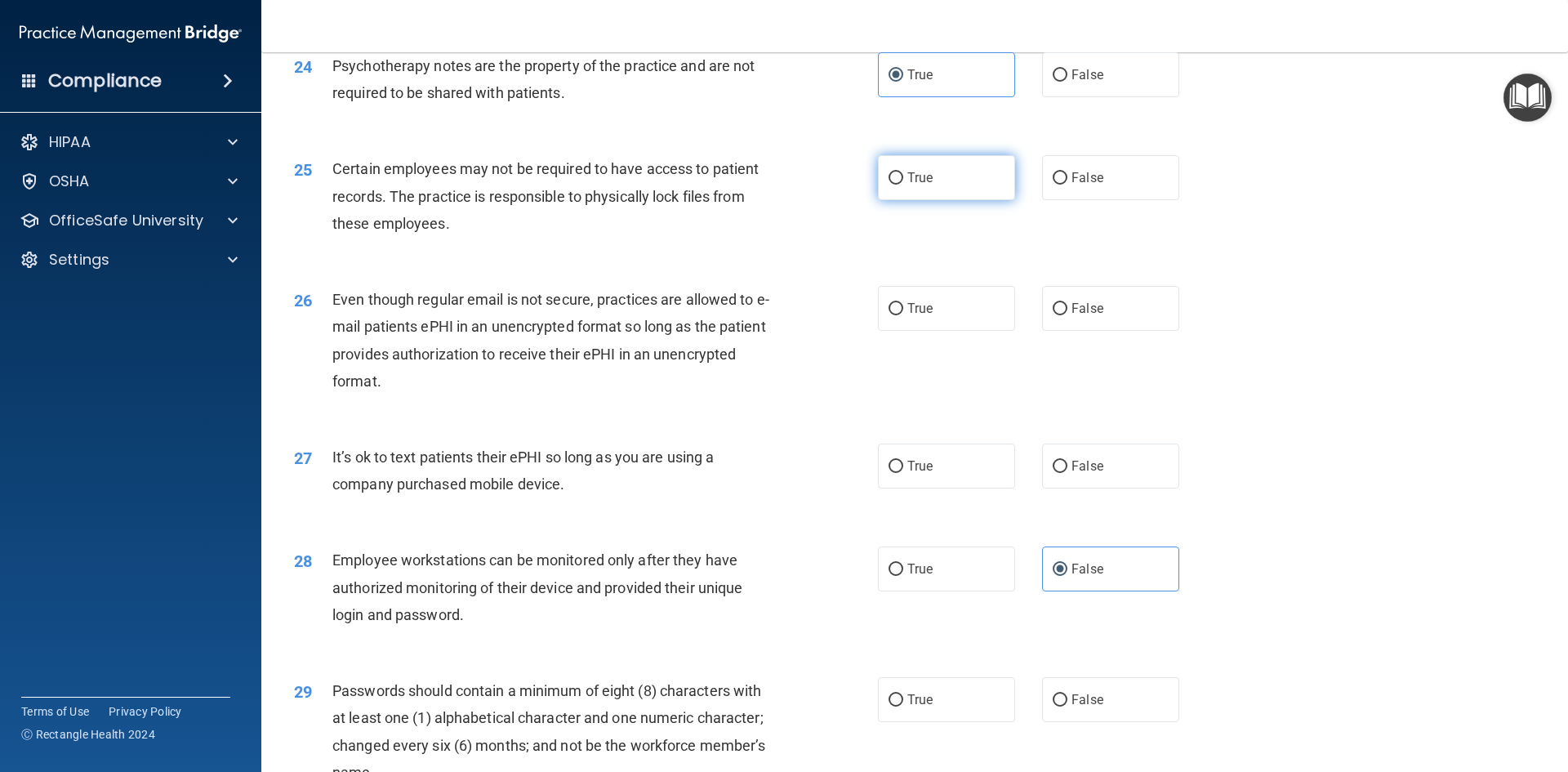
click at [904, 184] on input "True" at bounding box center [896, 178] width 15 height 12
radio input "true"
click at [964, 331] on label "True" at bounding box center [947, 308] width 137 height 45
click at [904, 315] on input "True" at bounding box center [896, 309] width 15 height 12
radio input "true"
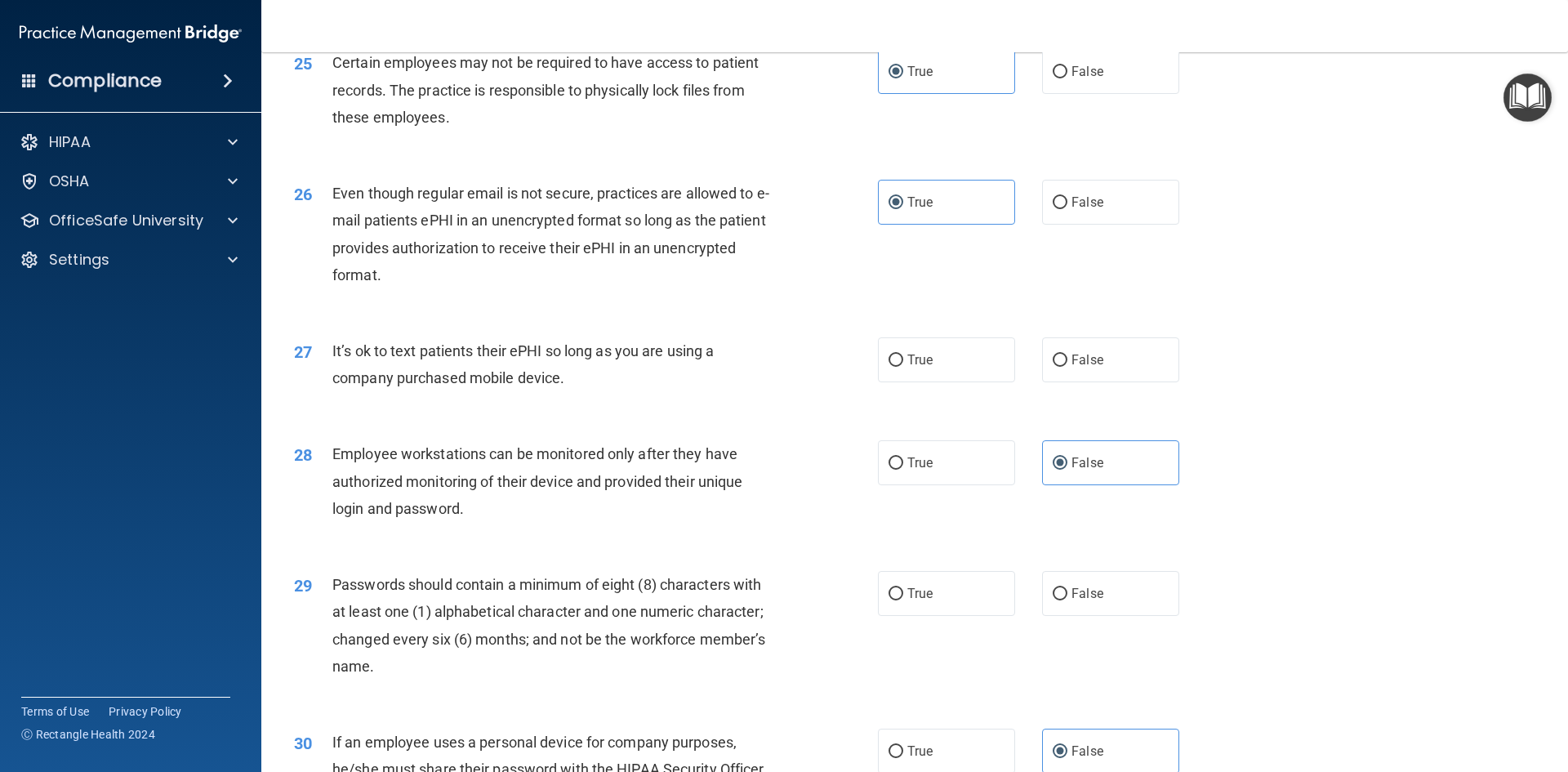
scroll to position [3185, 0]
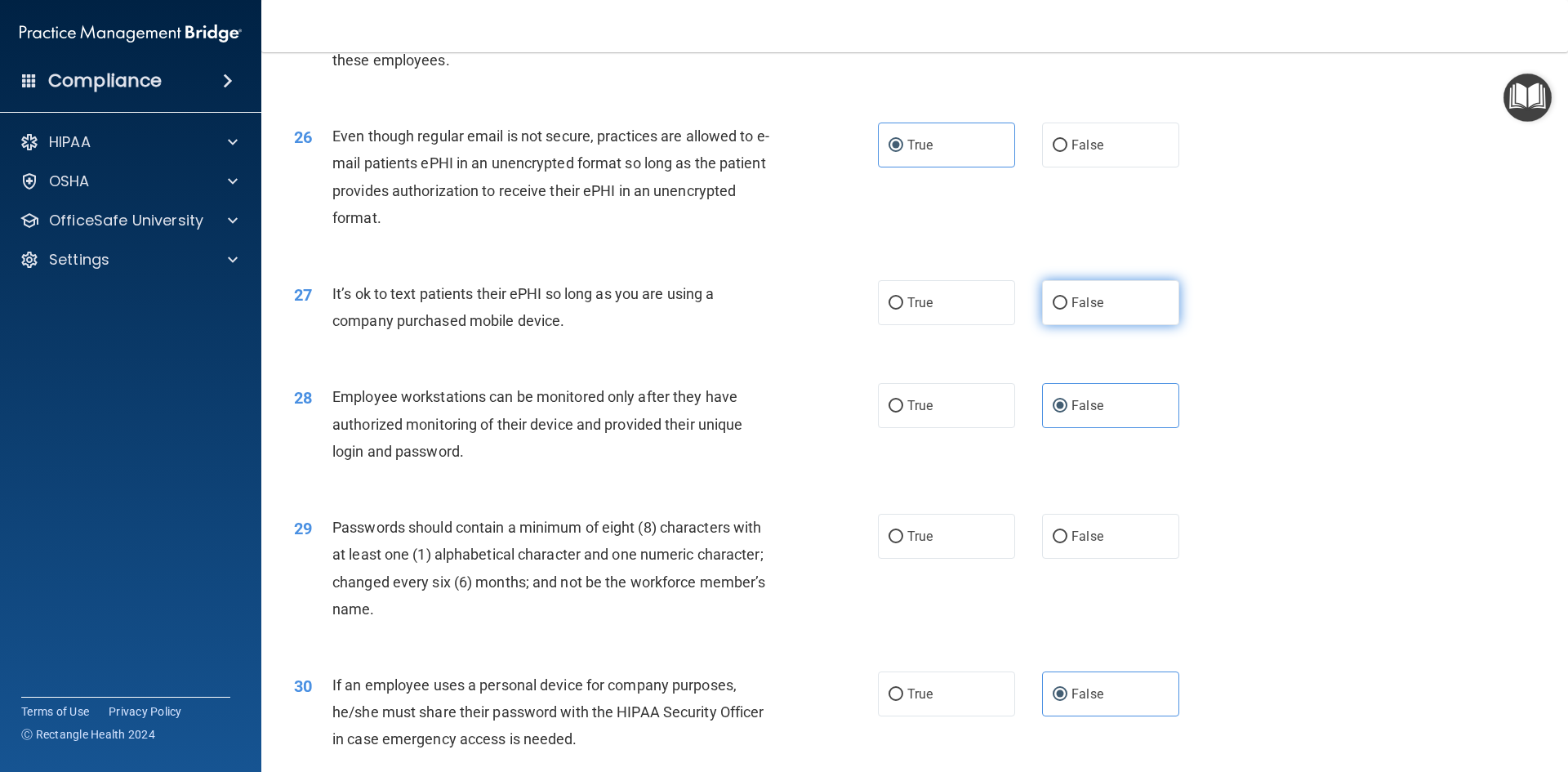
click at [1099, 325] on label "False" at bounding box center [1111, 302] width 137 height 45
click at [1068, 310] on input "False" at bounding box center [1060, 304] width 15 height 12
radio input "true"
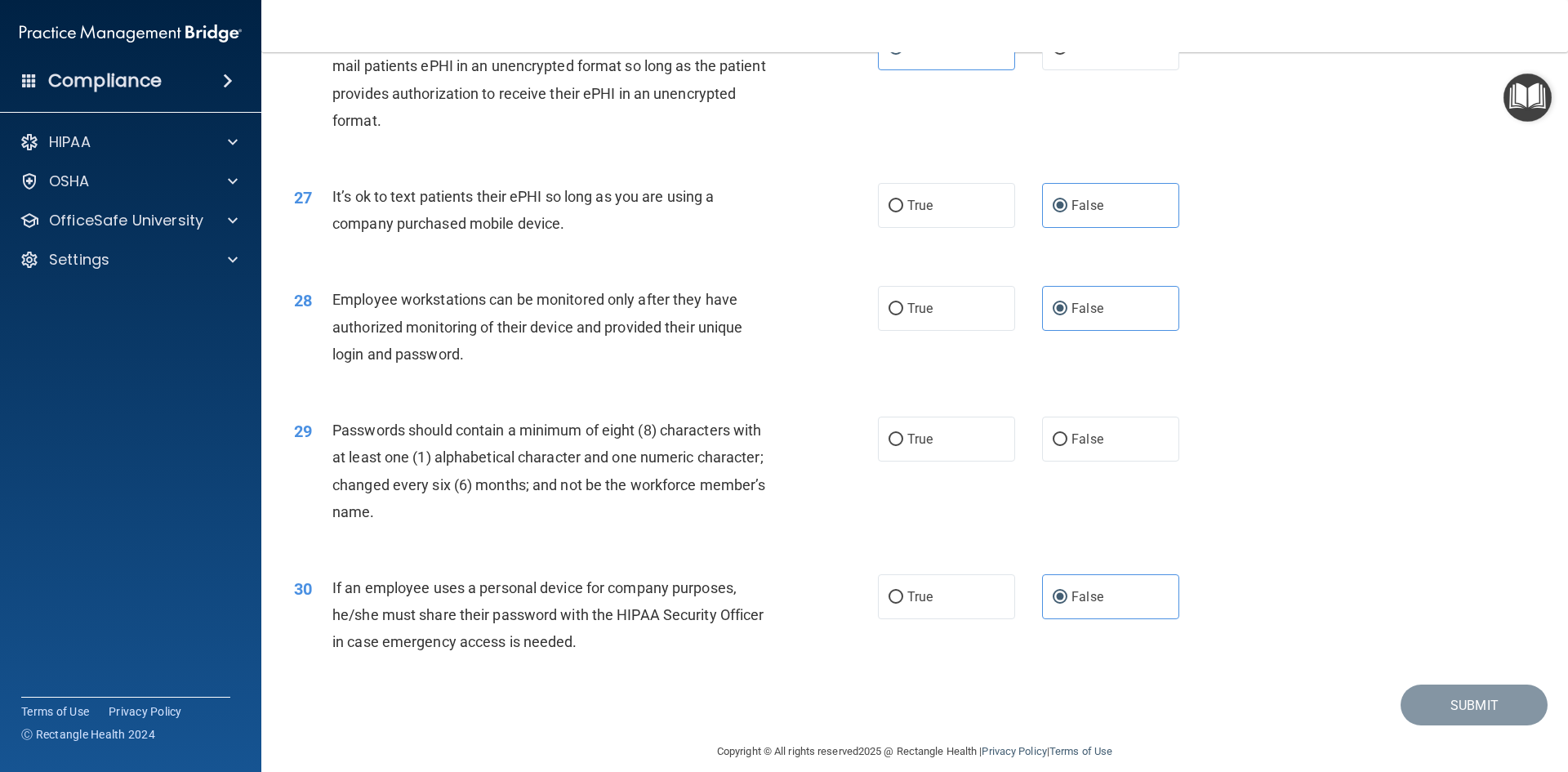
scroll to position [3328, 0]
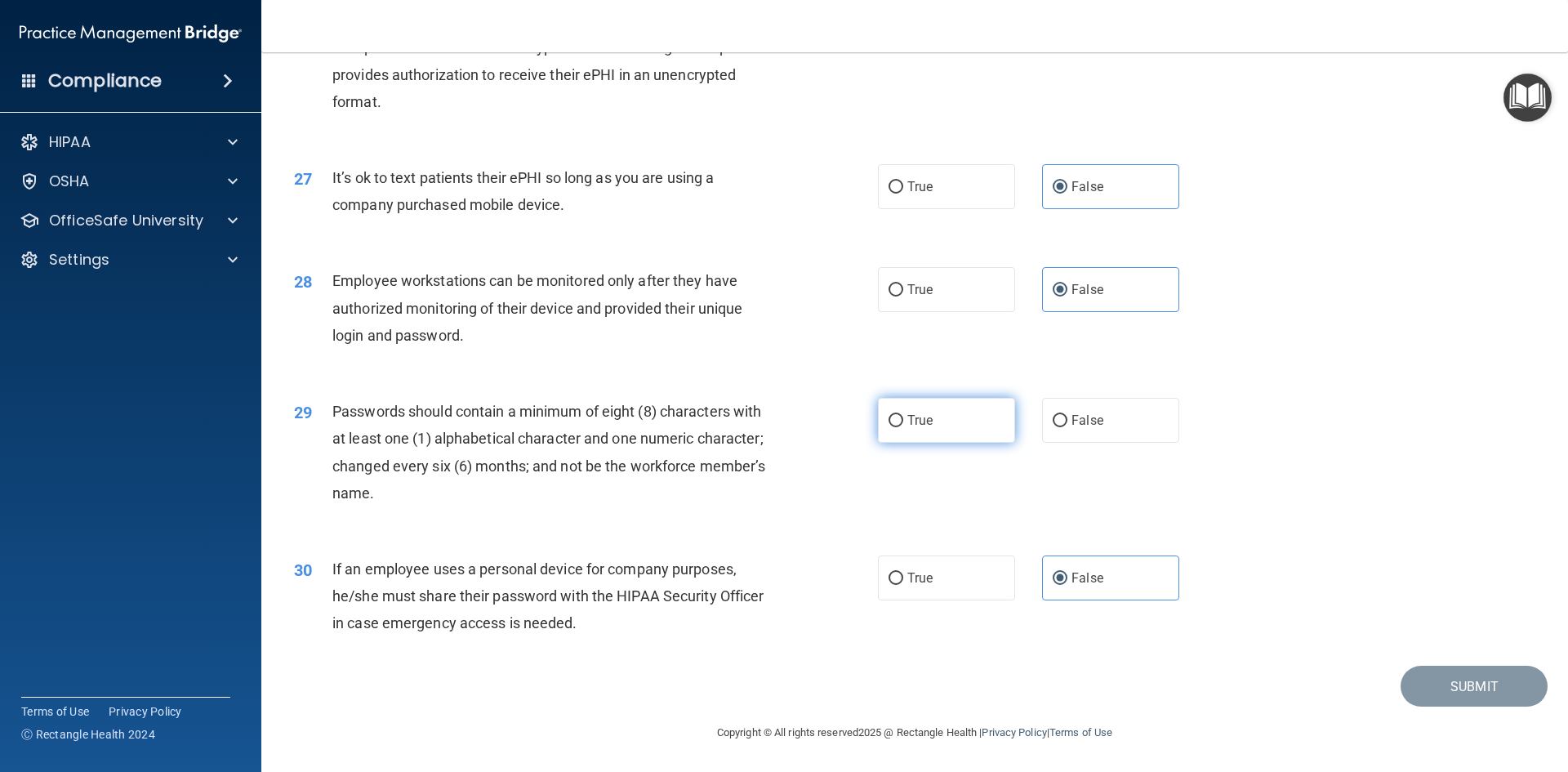
click at [965, 404] on label "True" at bounding box center [947, 419] width 137 height 45
click at [904, 415] on input "True" at bounding box center [896, 421] width 15 height 12
radio input "true"
click at [1465, 683] on button "Submit" at bounding box center [1475, 686] width 147 height 41
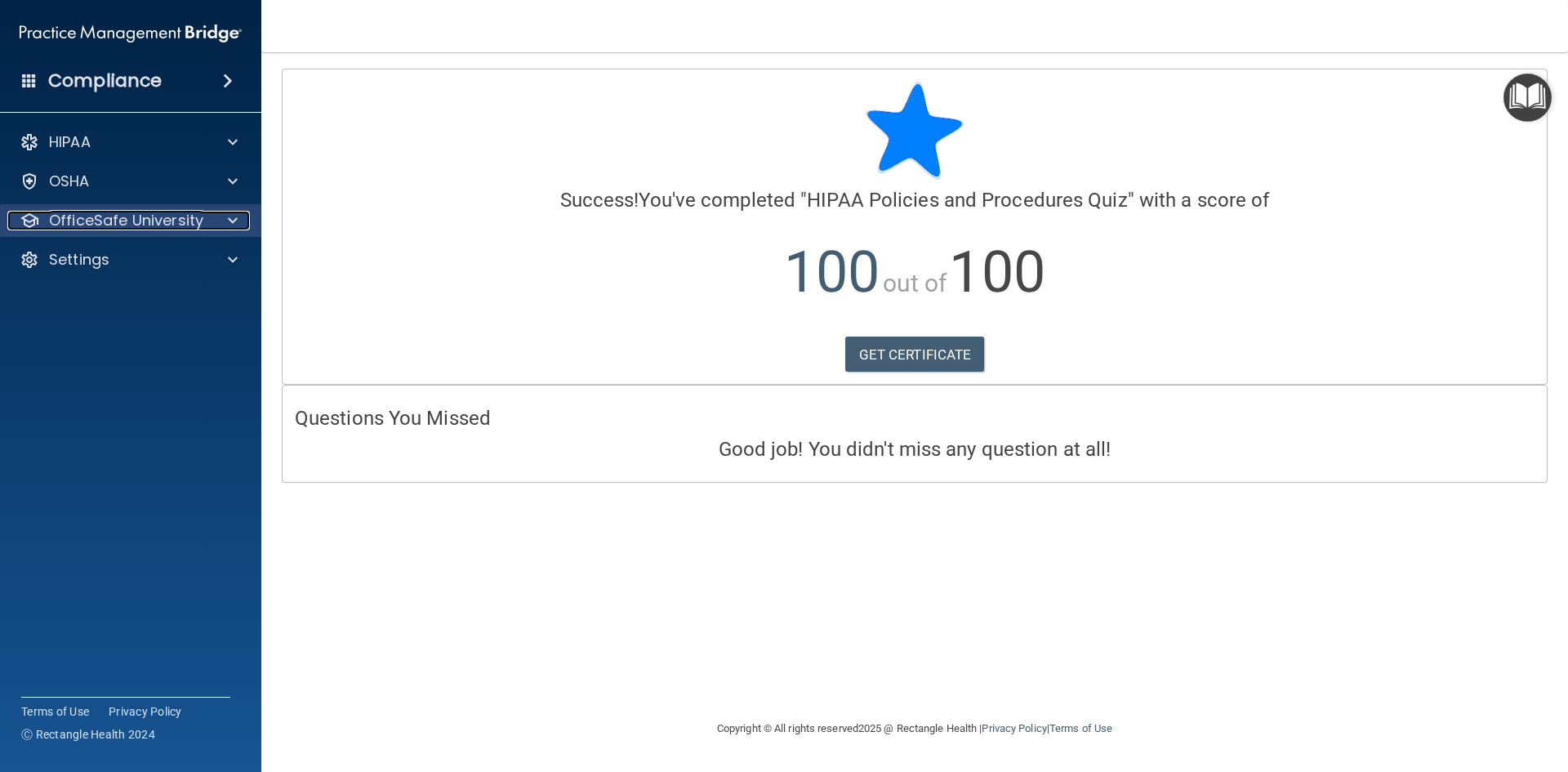
click at [125, 221] on p "OfficeSafe University" at bounding box center [126, 220] width 154 height 19
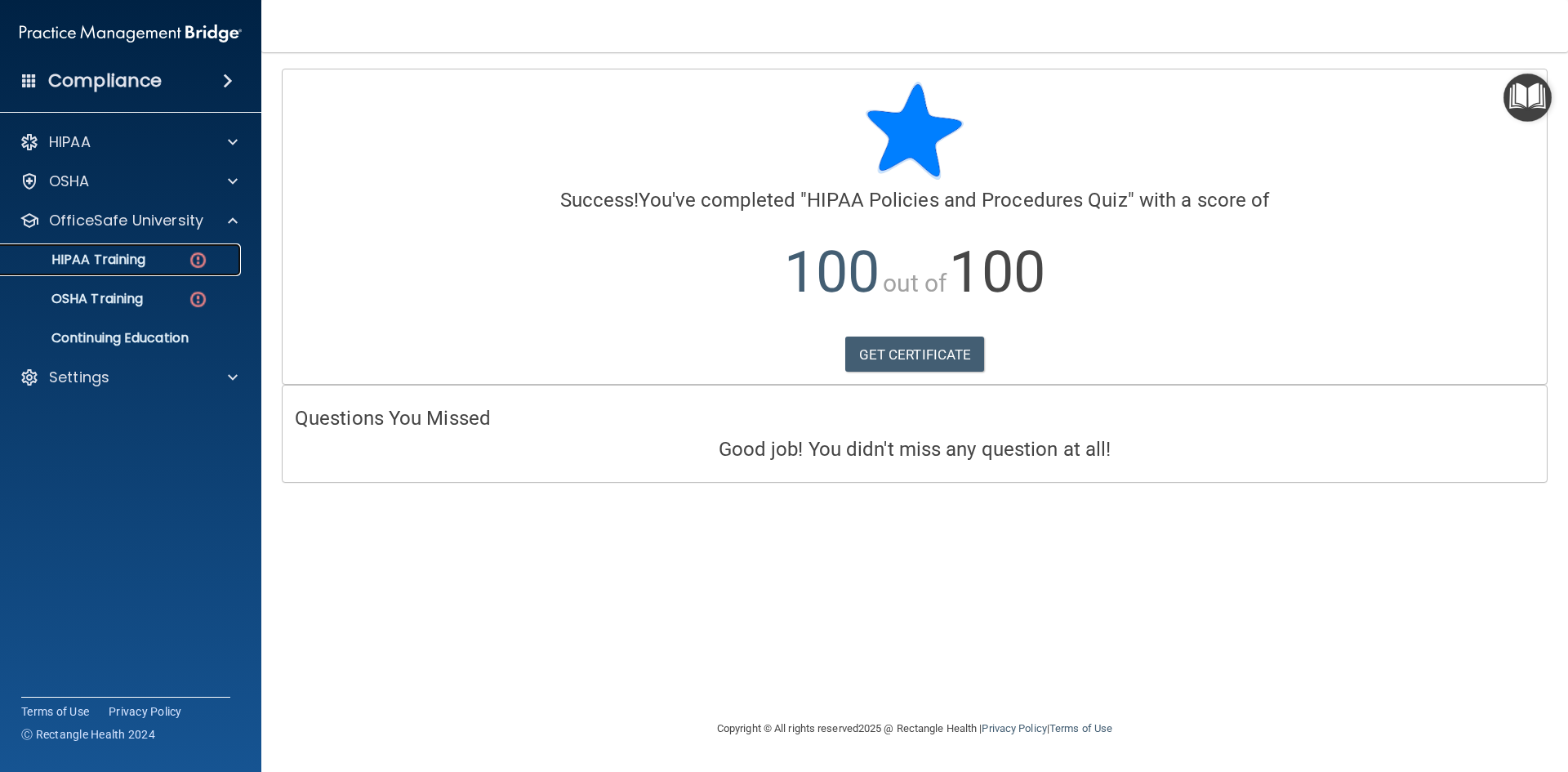
click at [140, 261] on p "HIPAA Training" at bounding box center [78, 260] width 135 height 17
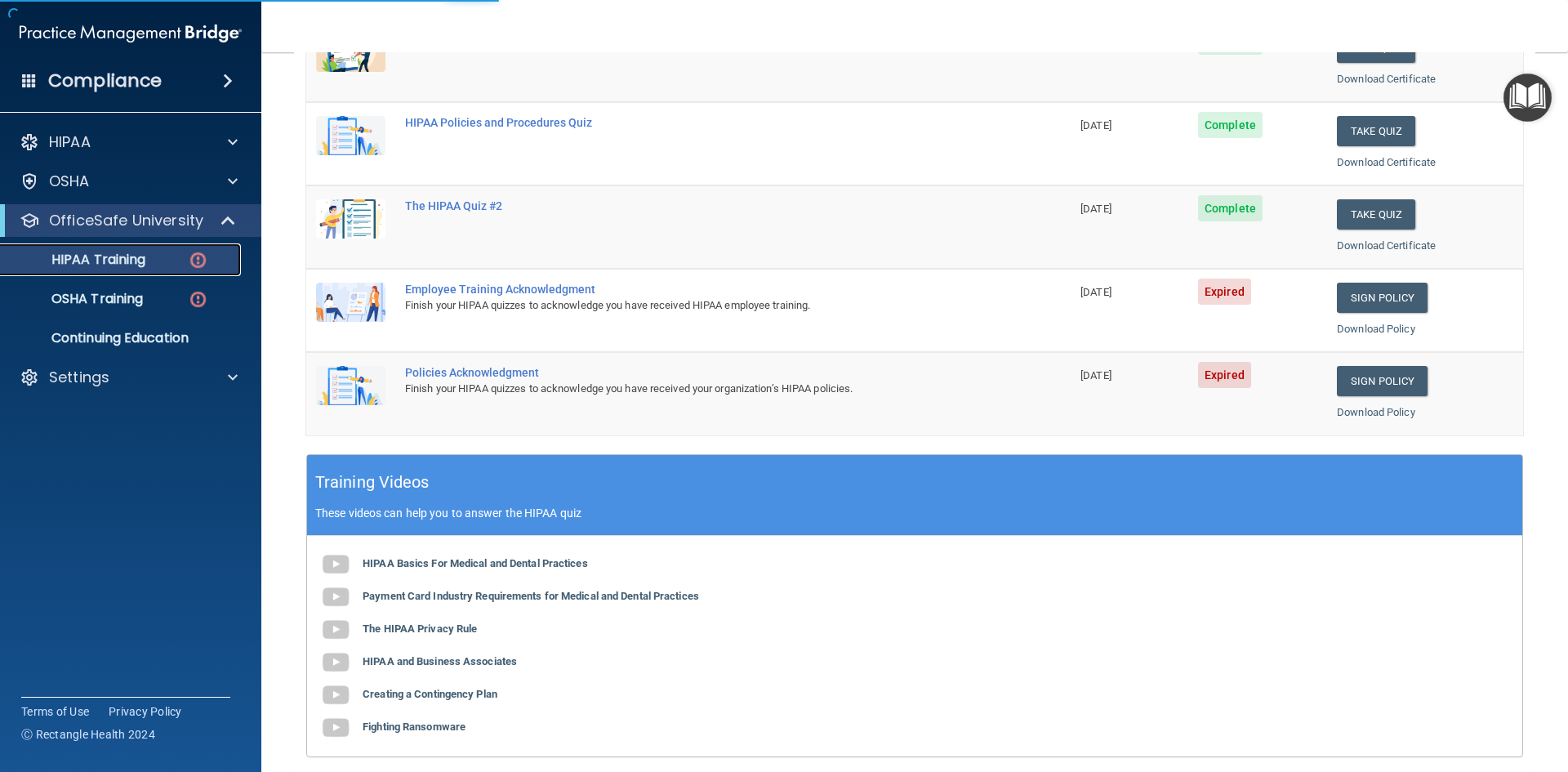
scroll to position [82, 0]
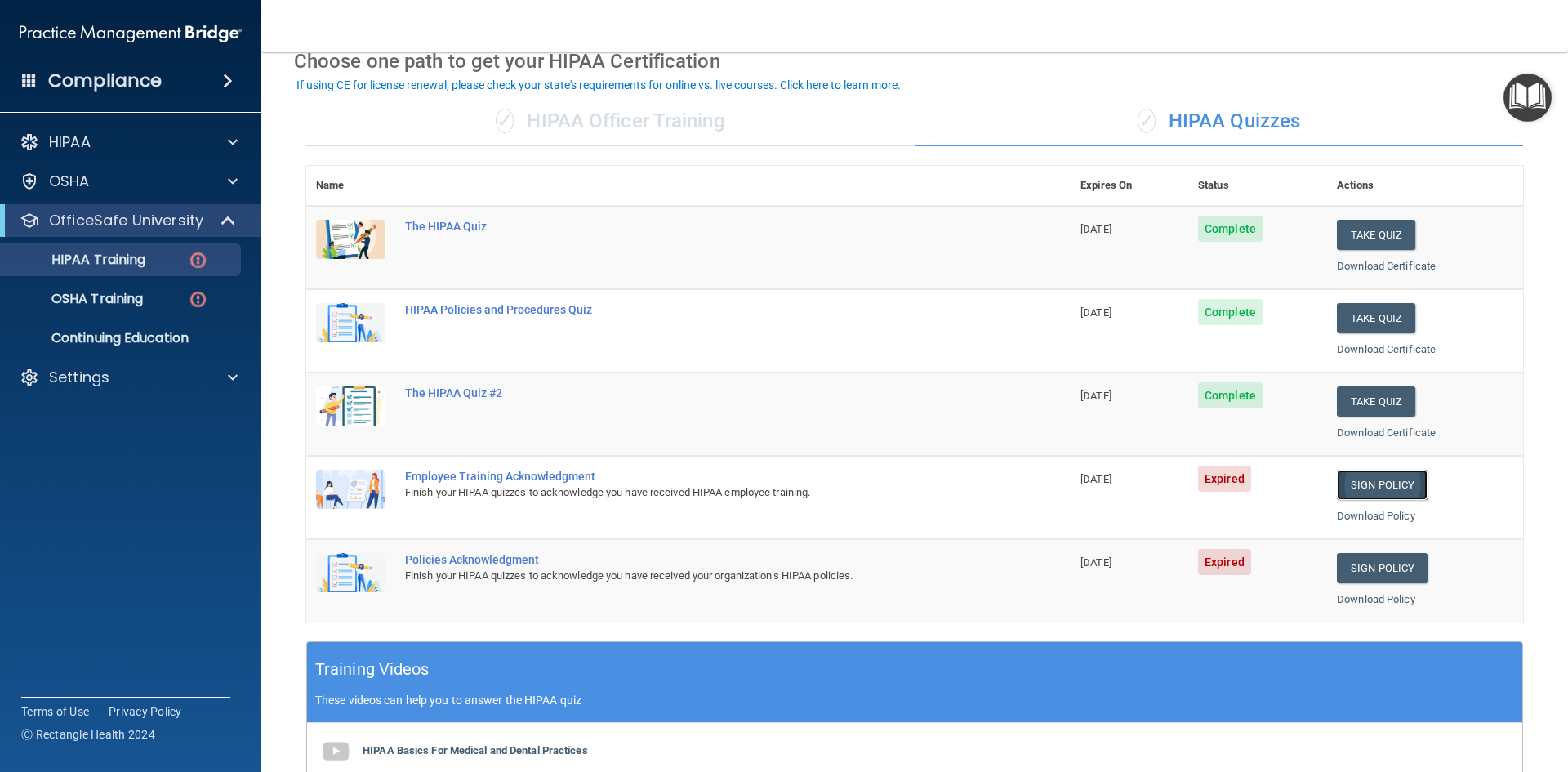
click at [1376, 487] on link "Sign Policy" at bounding box center [1382, 484] width 90 height 30
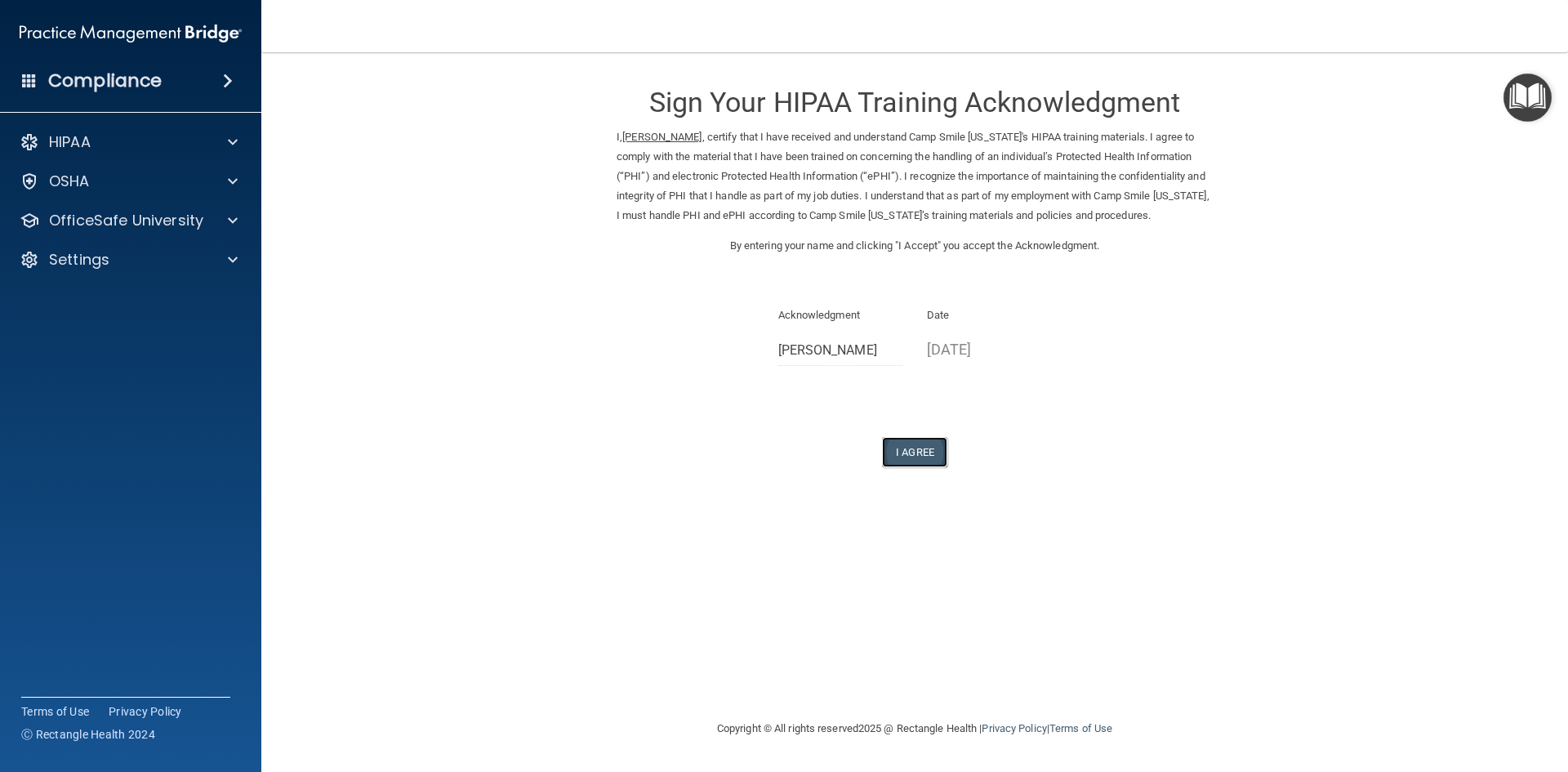
click at [915, 468] on button "I Agree" at bounding box center [914, 452] width 65 height 30
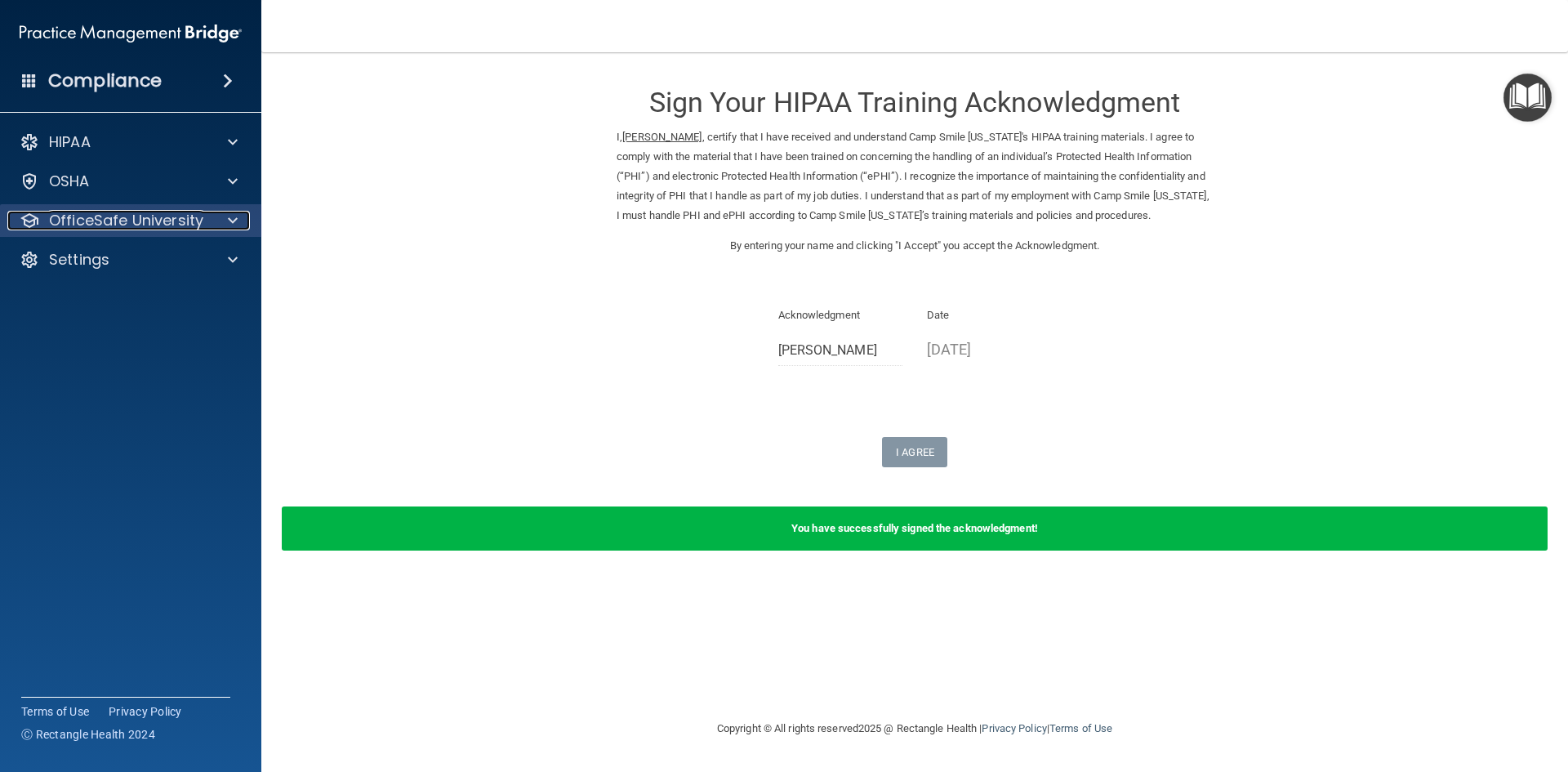
click at [173, 221] on p "OfficeSafe University" at bounding box center [126, 220] width 154 height 19
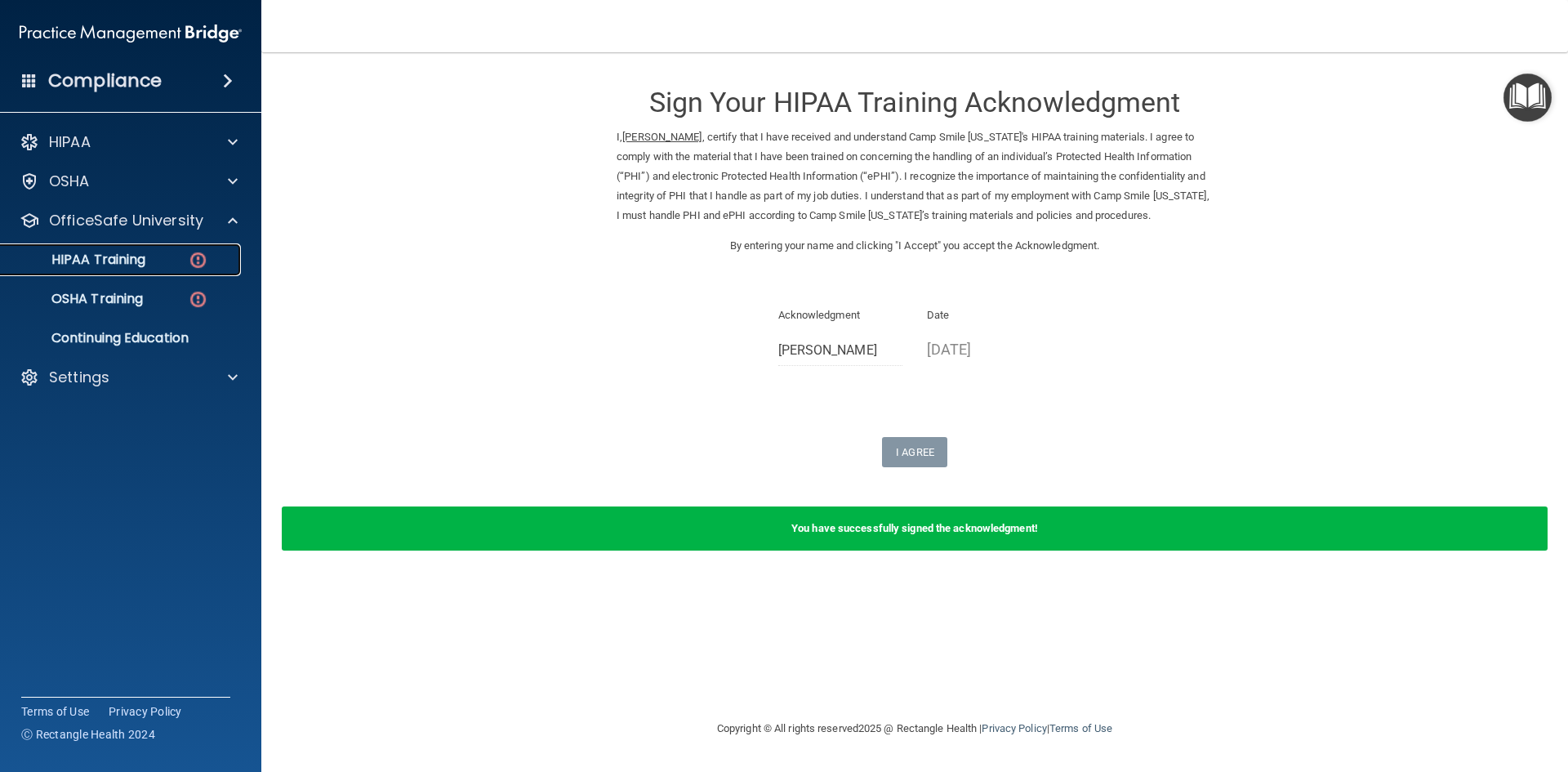
click at [139, 266] on p "HIPAA Training" at bounding box center [78, 260] width 135 height 17
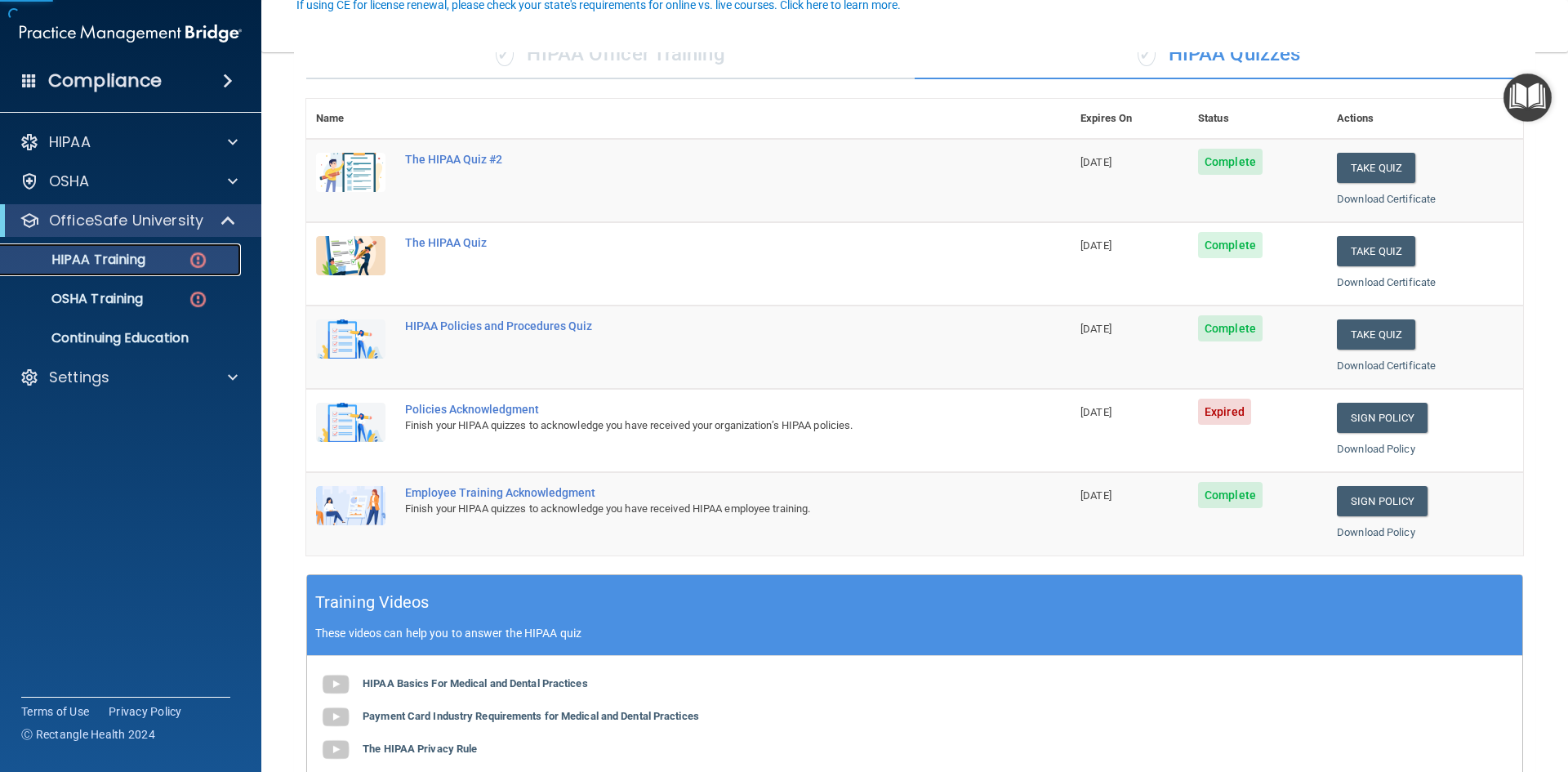
scroll to position [163, 0]
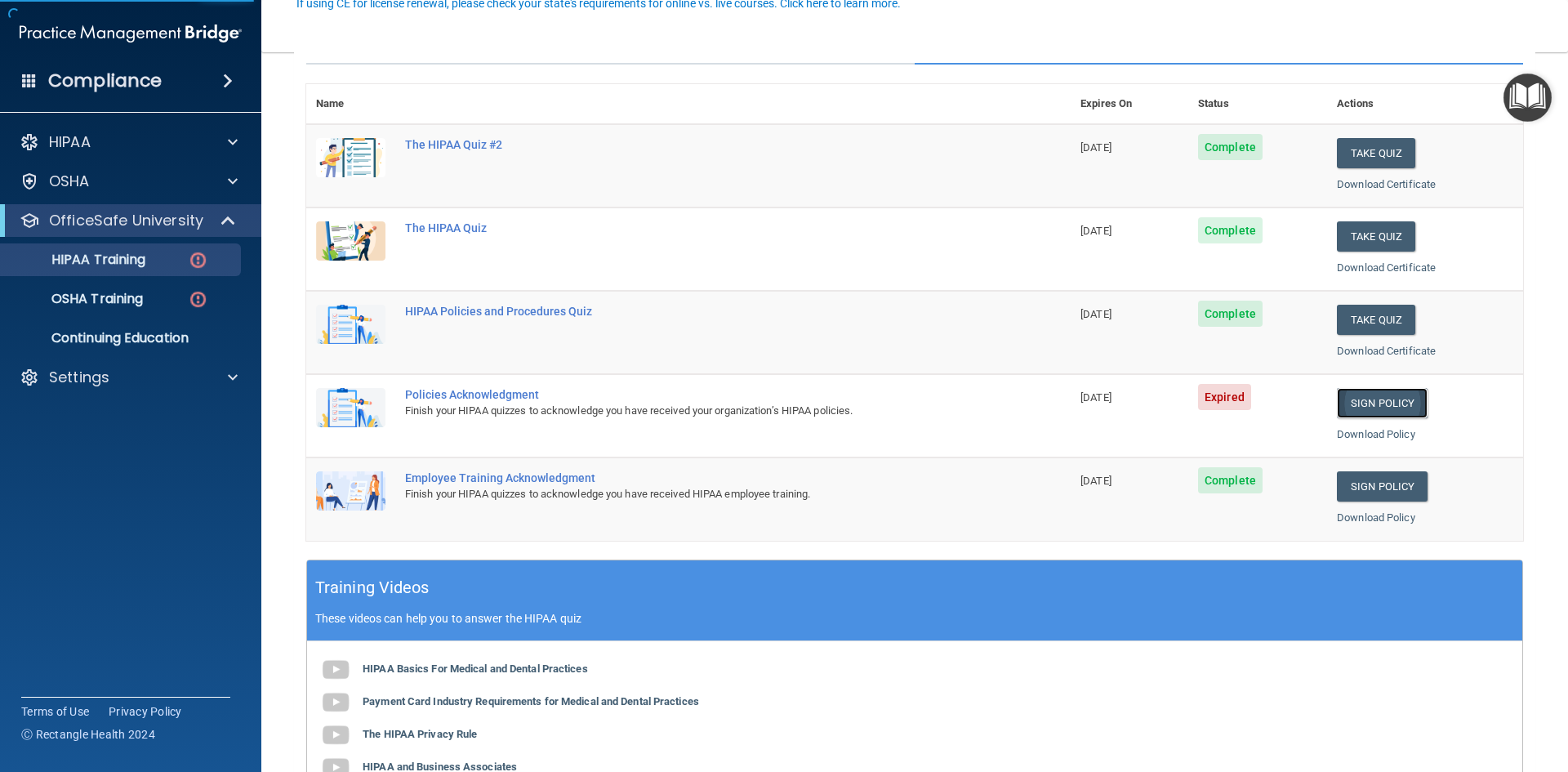
click at [1361, 391] on link "Sign Policy" at bounding box center [1382, 403] width 90 height 30
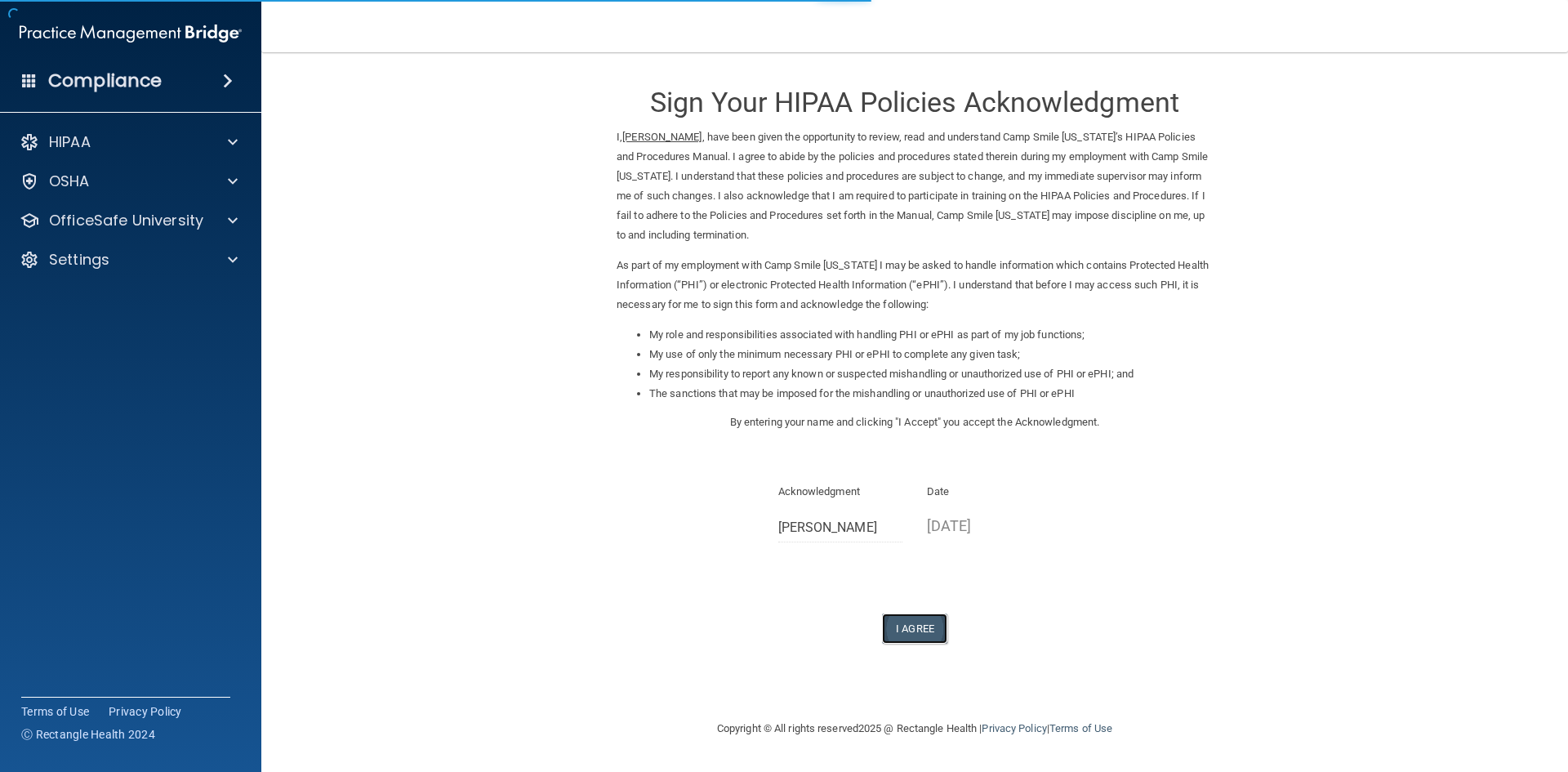
click at [912, 626] on button "I Agree" at bounding box center [914, 628] width 65 height 30
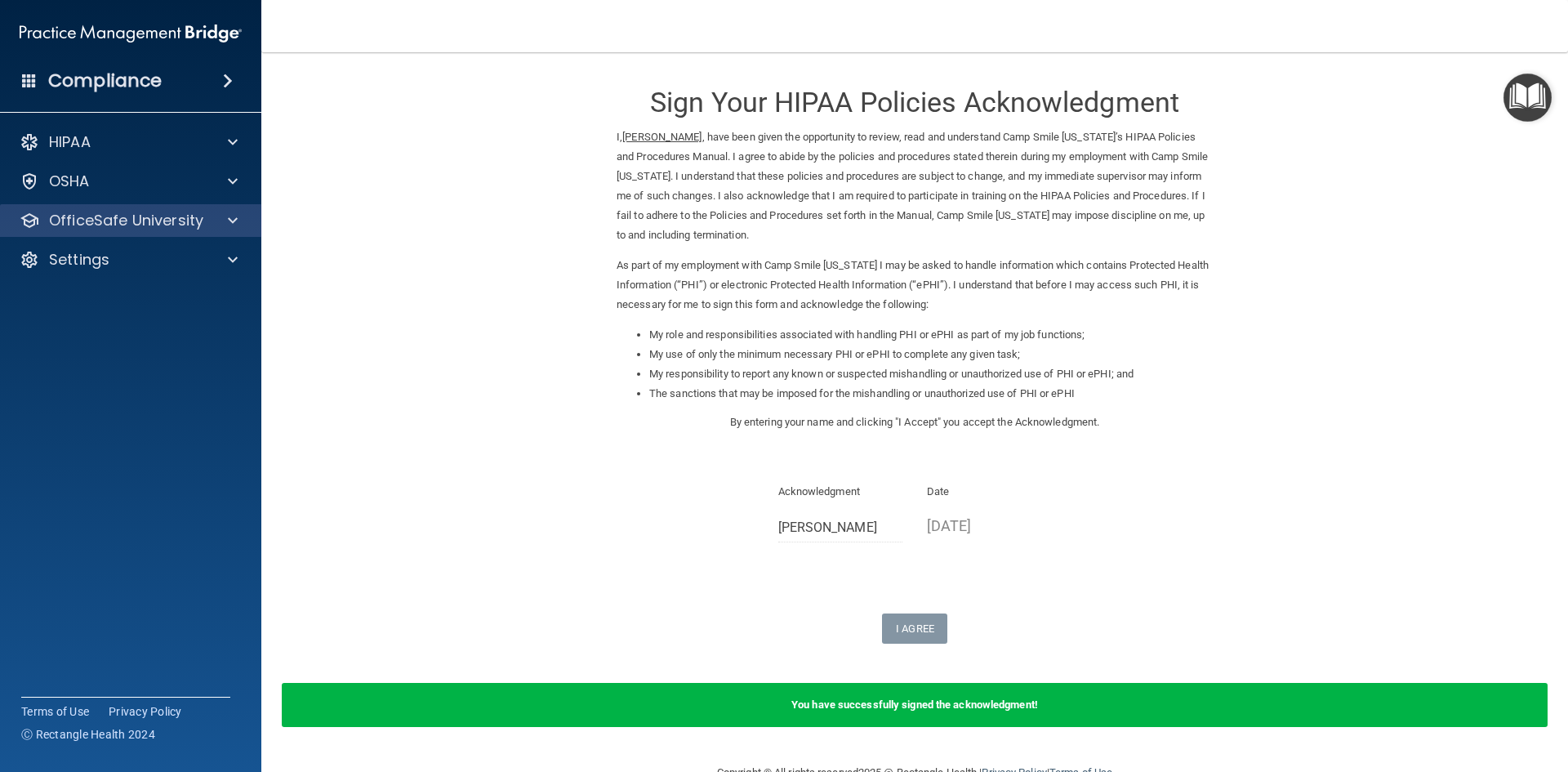
click at [172, 204] on div "OfficeSafe University" at bounding box center [131, 220] width 262 height 32
click at [142, 211] on p "OfficeSafe University" at bounding box center [126, 220] width 154 height 19
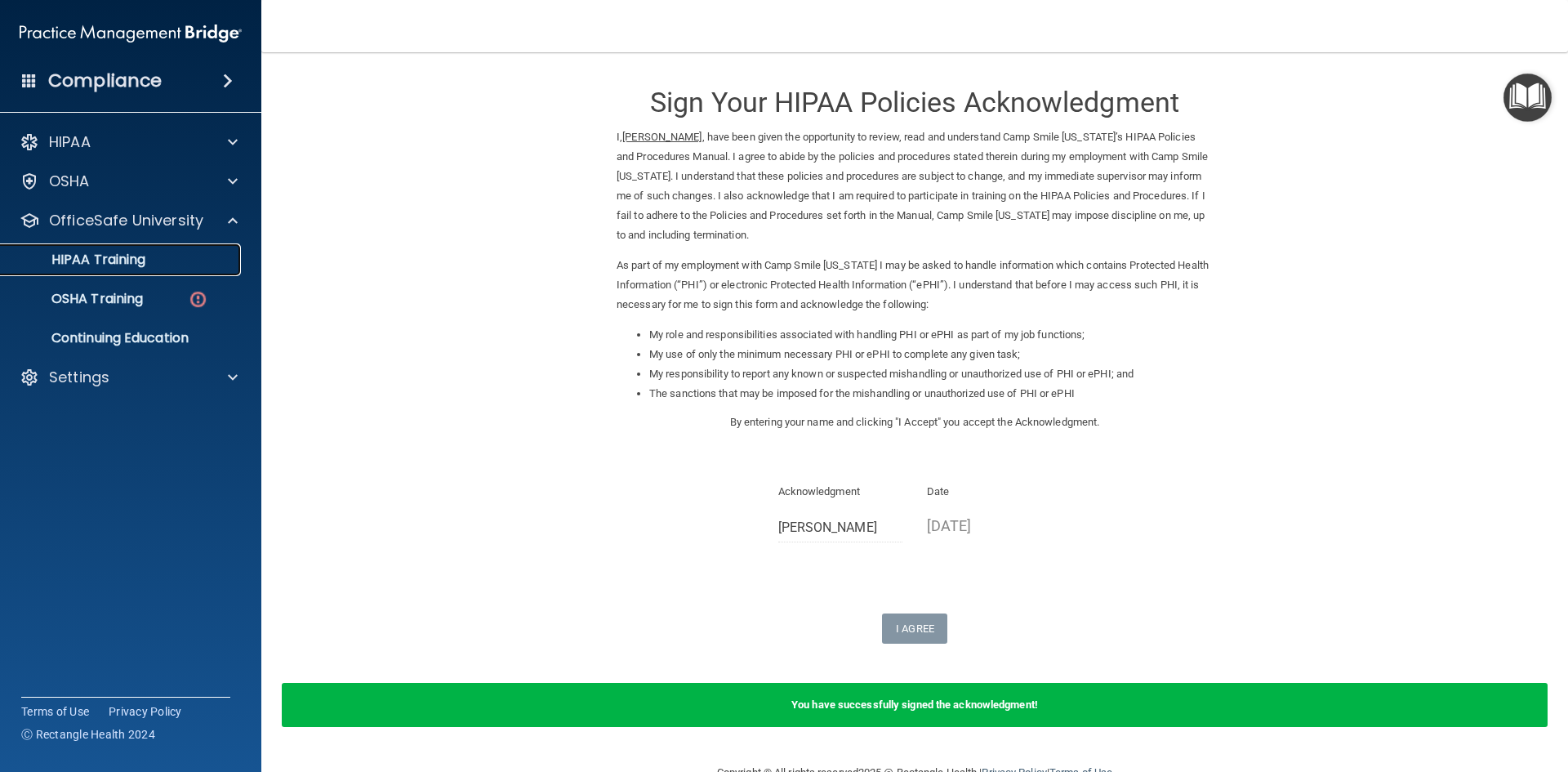
click at [140, 269] on link "HIPAA Training" at bounding box center [111, 259] width 257 height 32
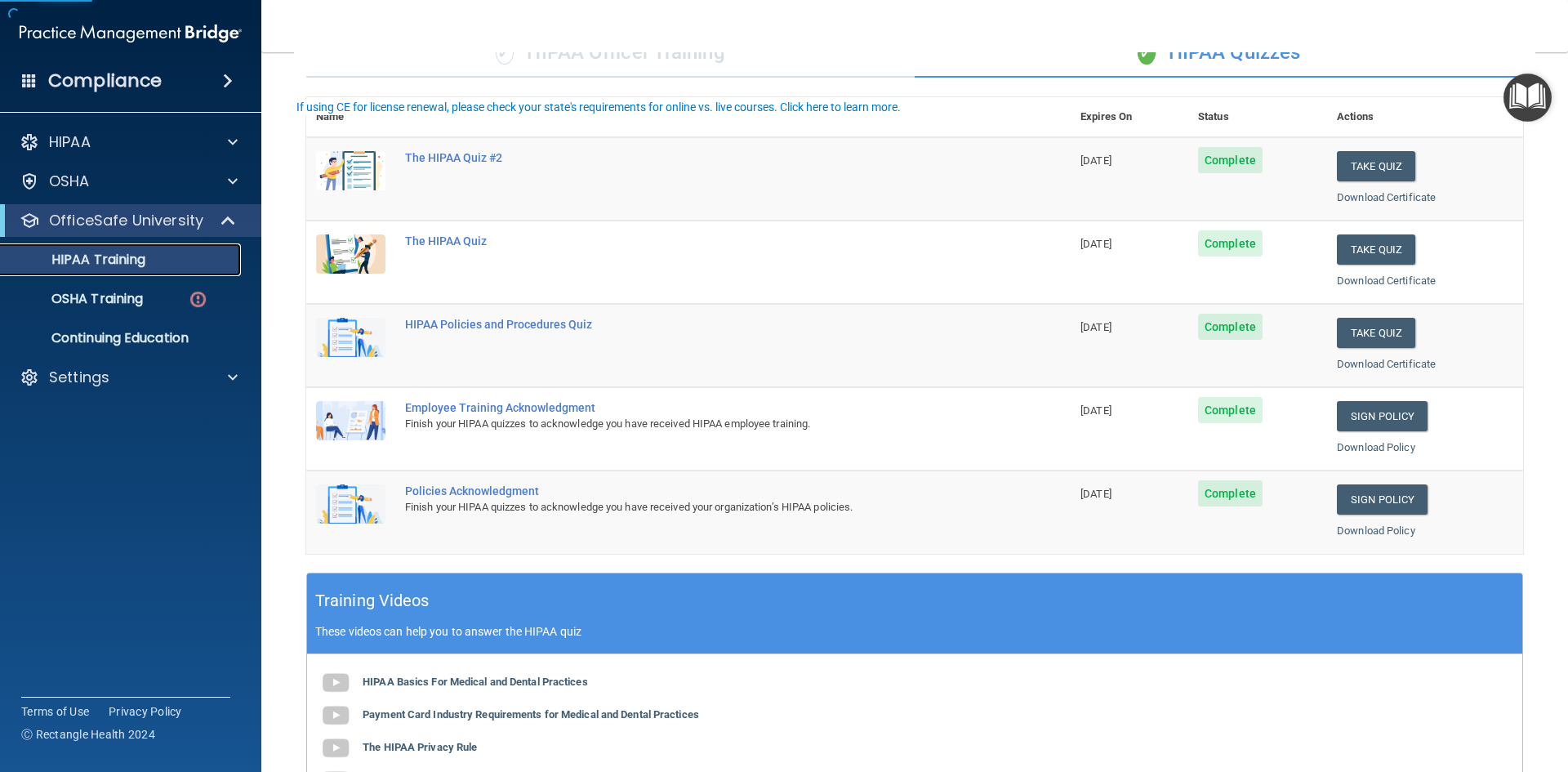
scroll to position [163, 0]
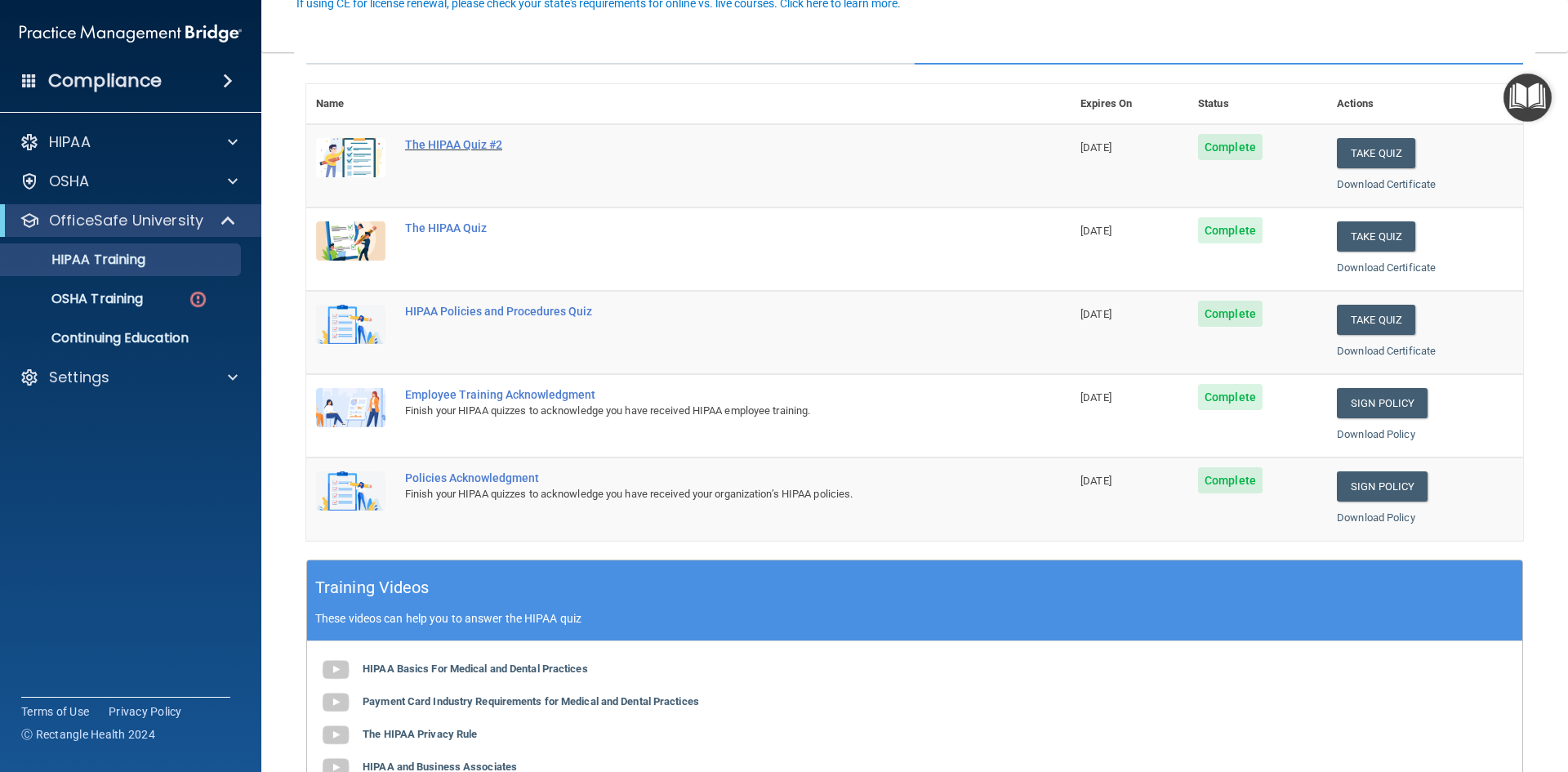
click at [476, 146] on div "The HIPAA Quiz #2" at bounding box center [698, 144] width 584 height 13
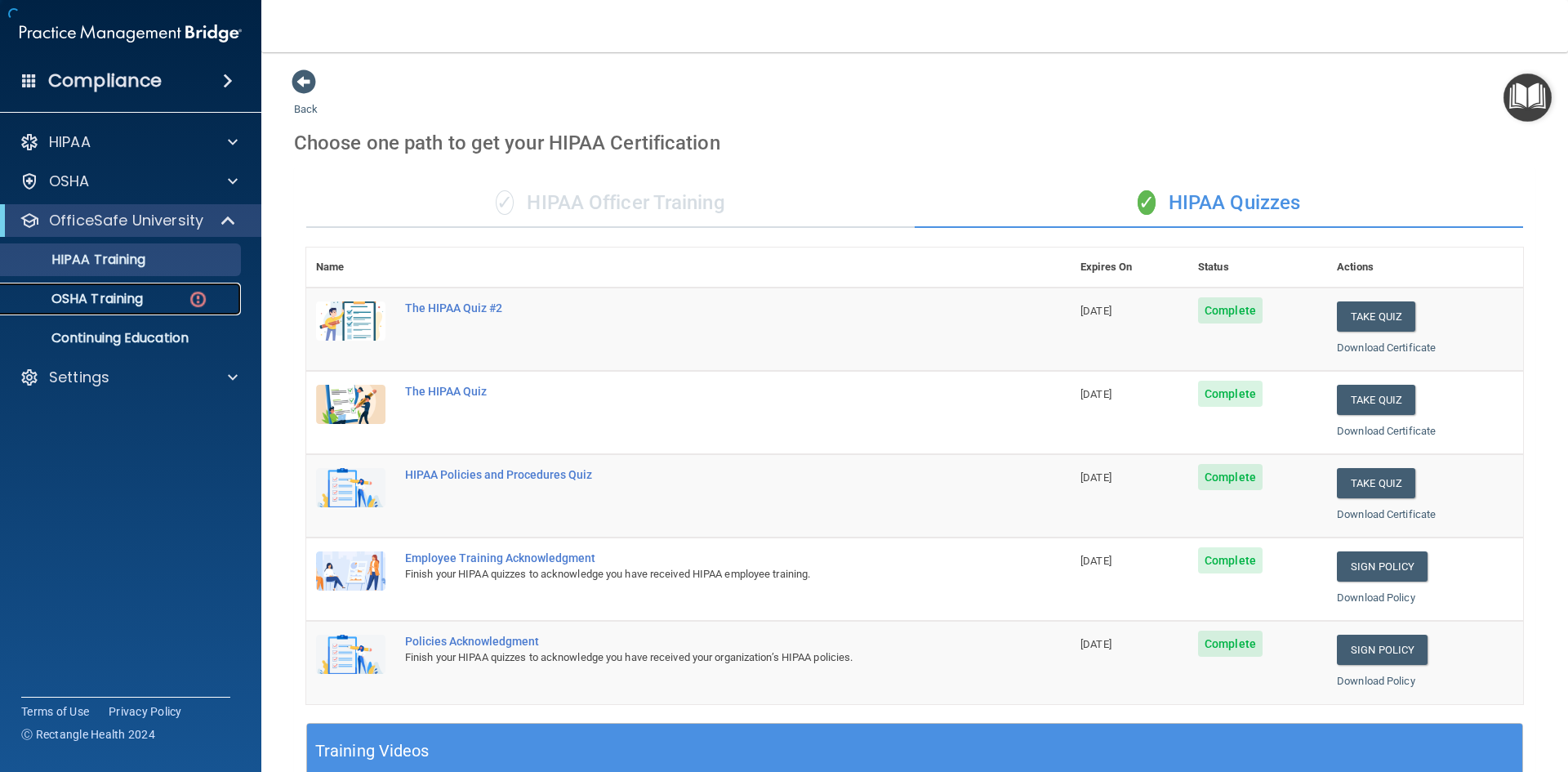
click at [97, 296] on p "OSHA Training" at bounding box center [76, 298] width 132 height 17
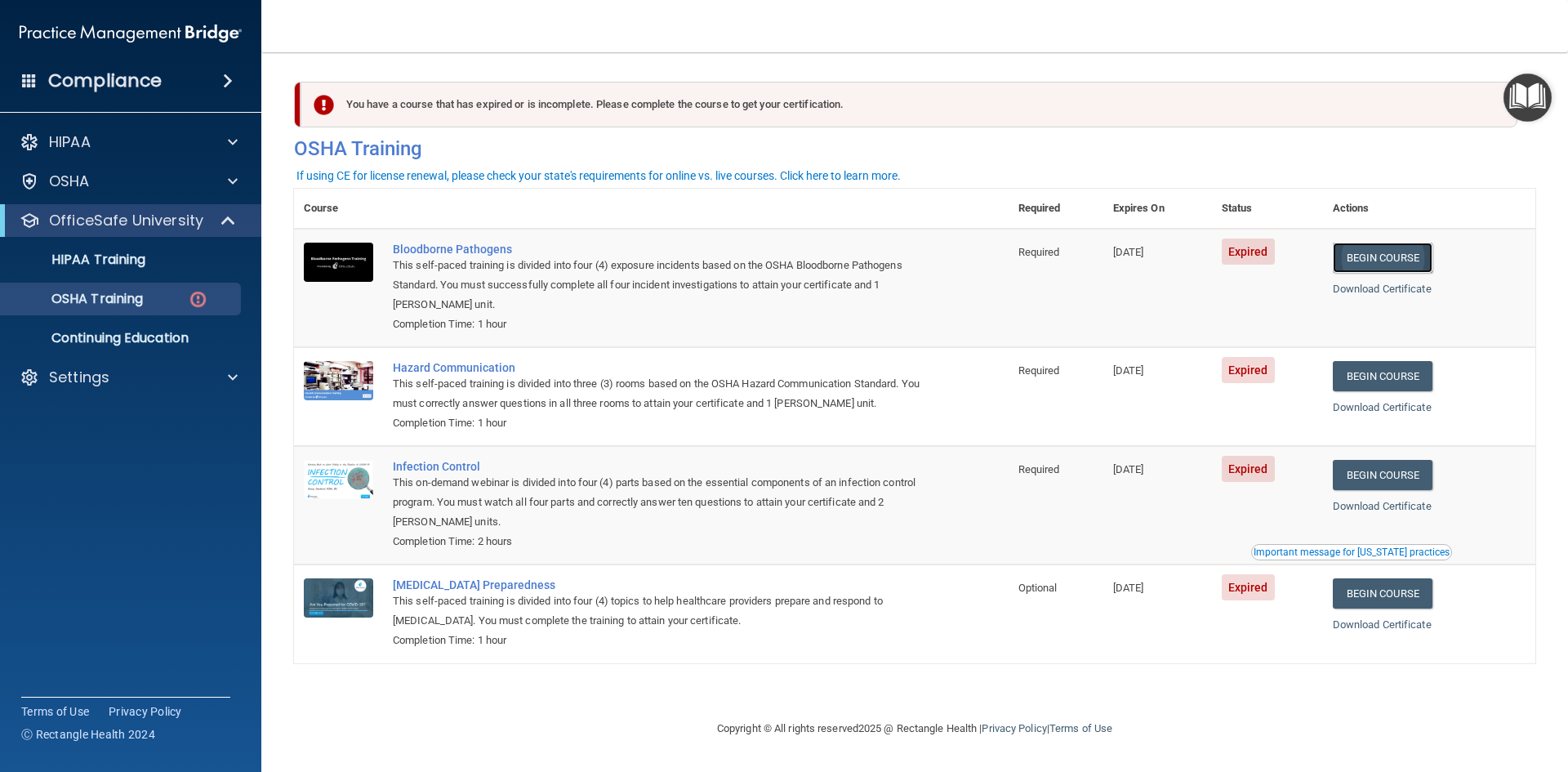
click at [1364, 262] on link "Begin Course" at bounding box center [1383, 258] width 100 height 30
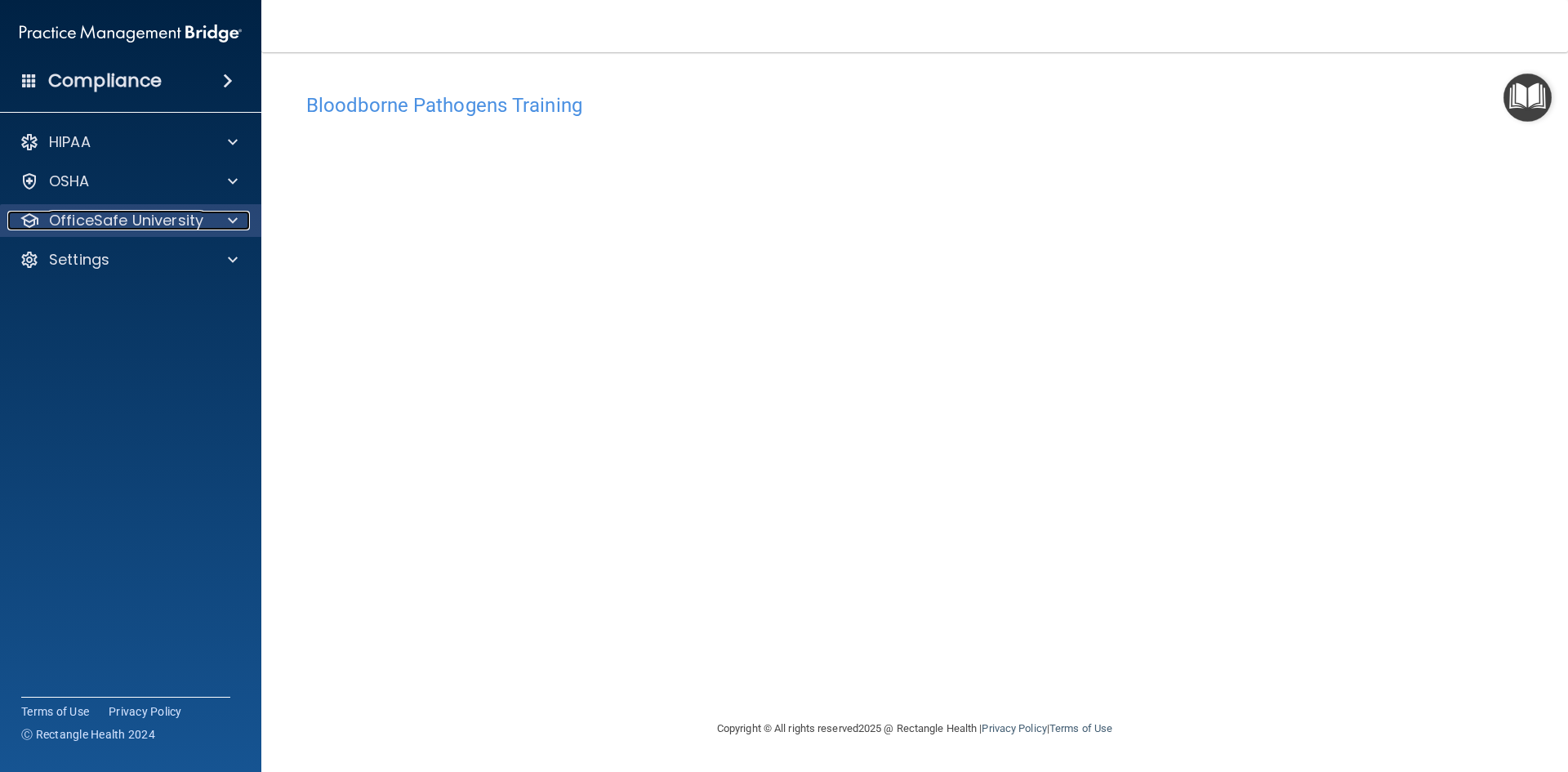
click at [77, 224] on p "OfficeSafe University" at bounding box center [126, 220] width 154 height 19
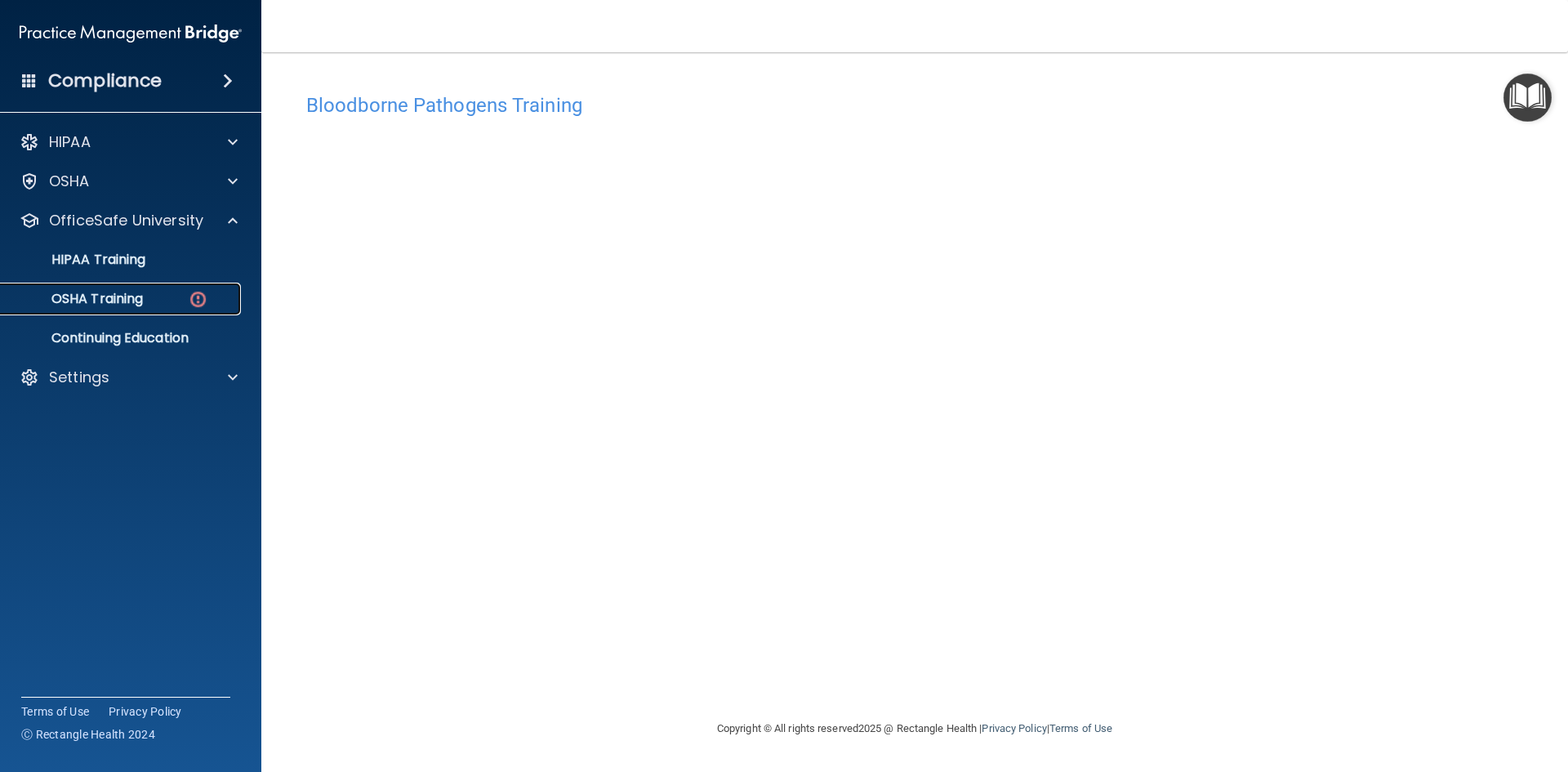
click at [92, 306] on p "OSHA Training" at bounding box center [76, 298] width 132 height 17
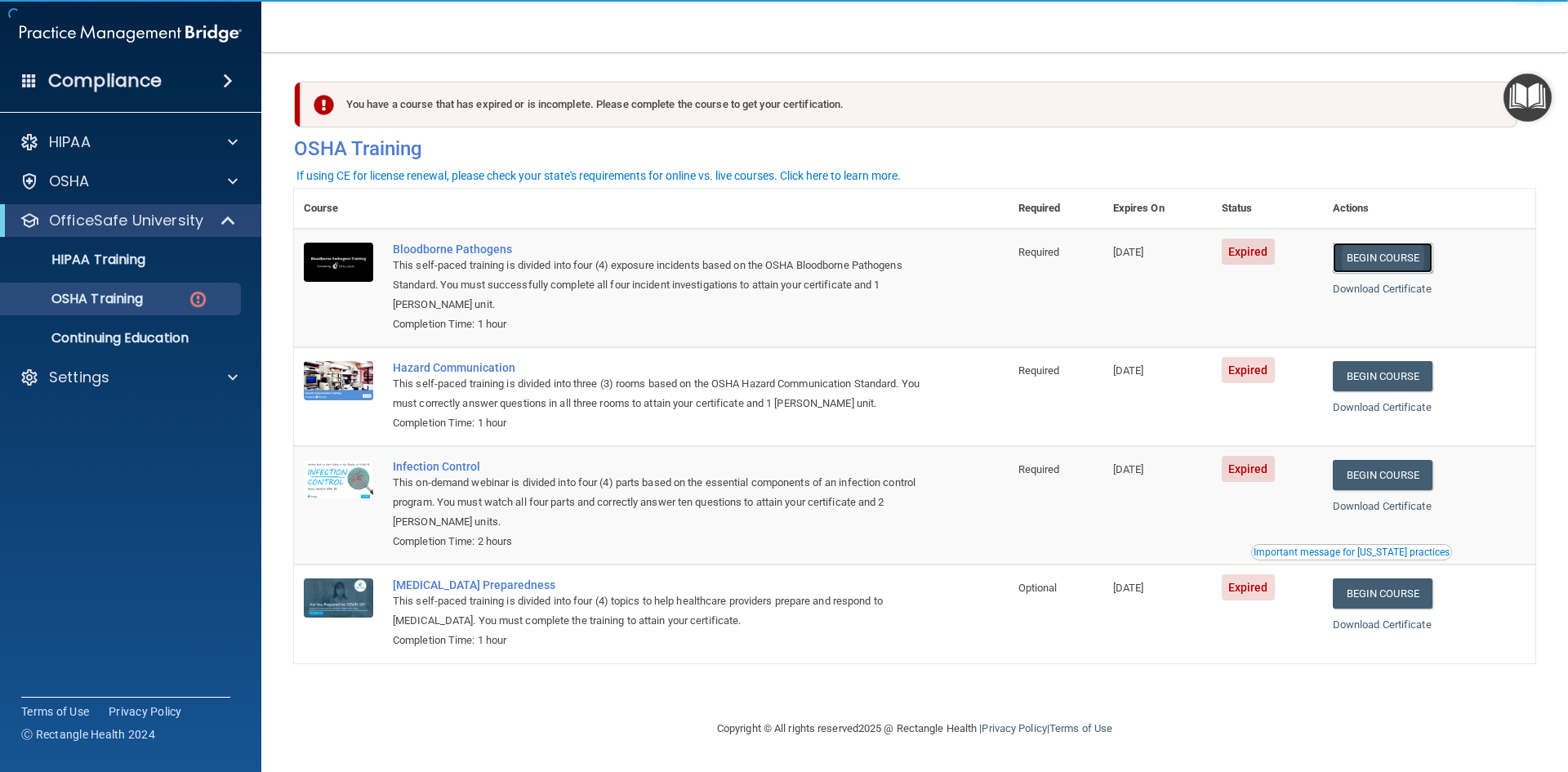
click at [1406, 264] on link "Begin Course" at bounding box center [1383, 258] width 100 height 30
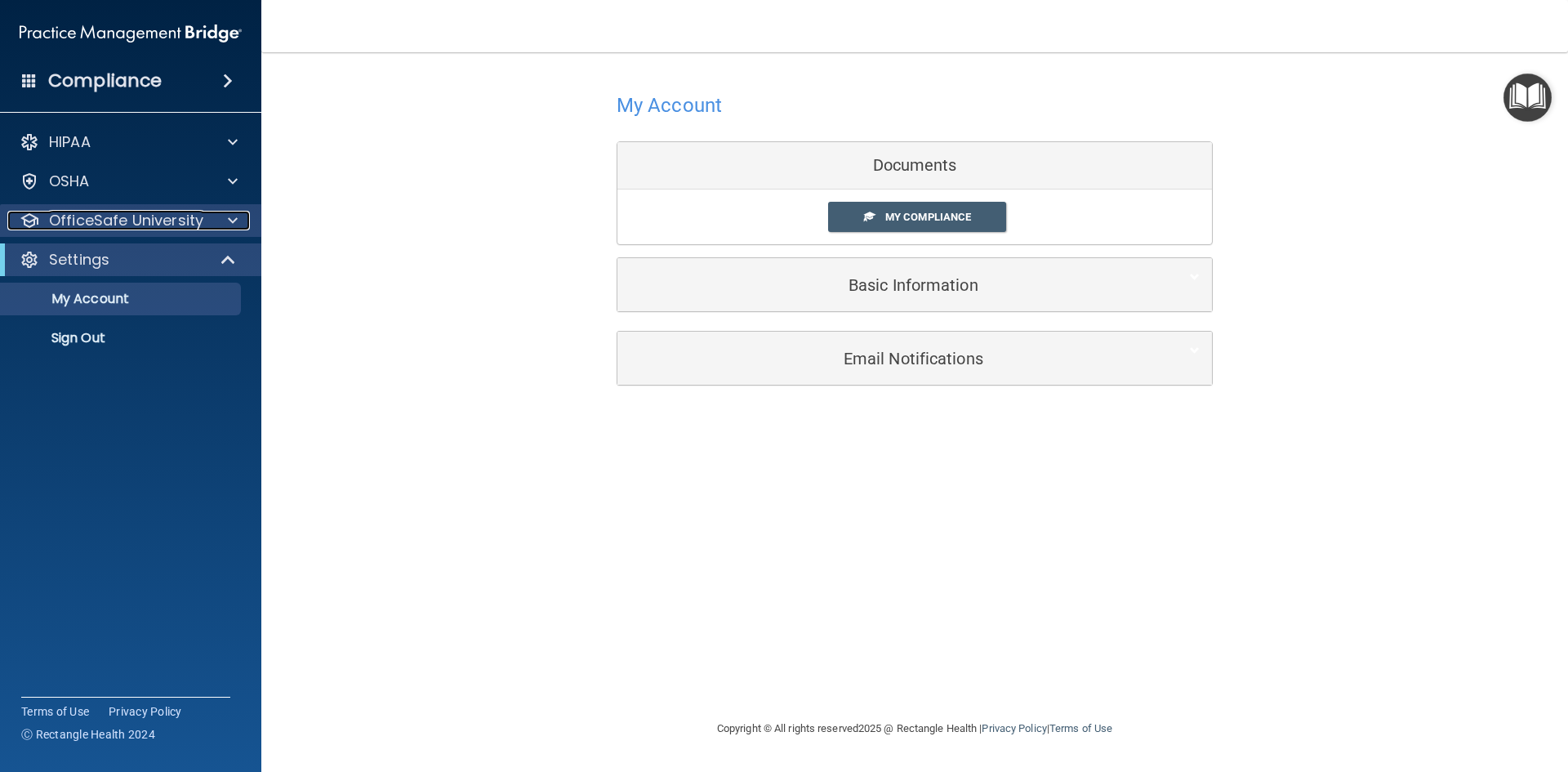
click at [183, 218] on p "OfficeSafe University" at bounding box center [126, 220] width 154 height 19
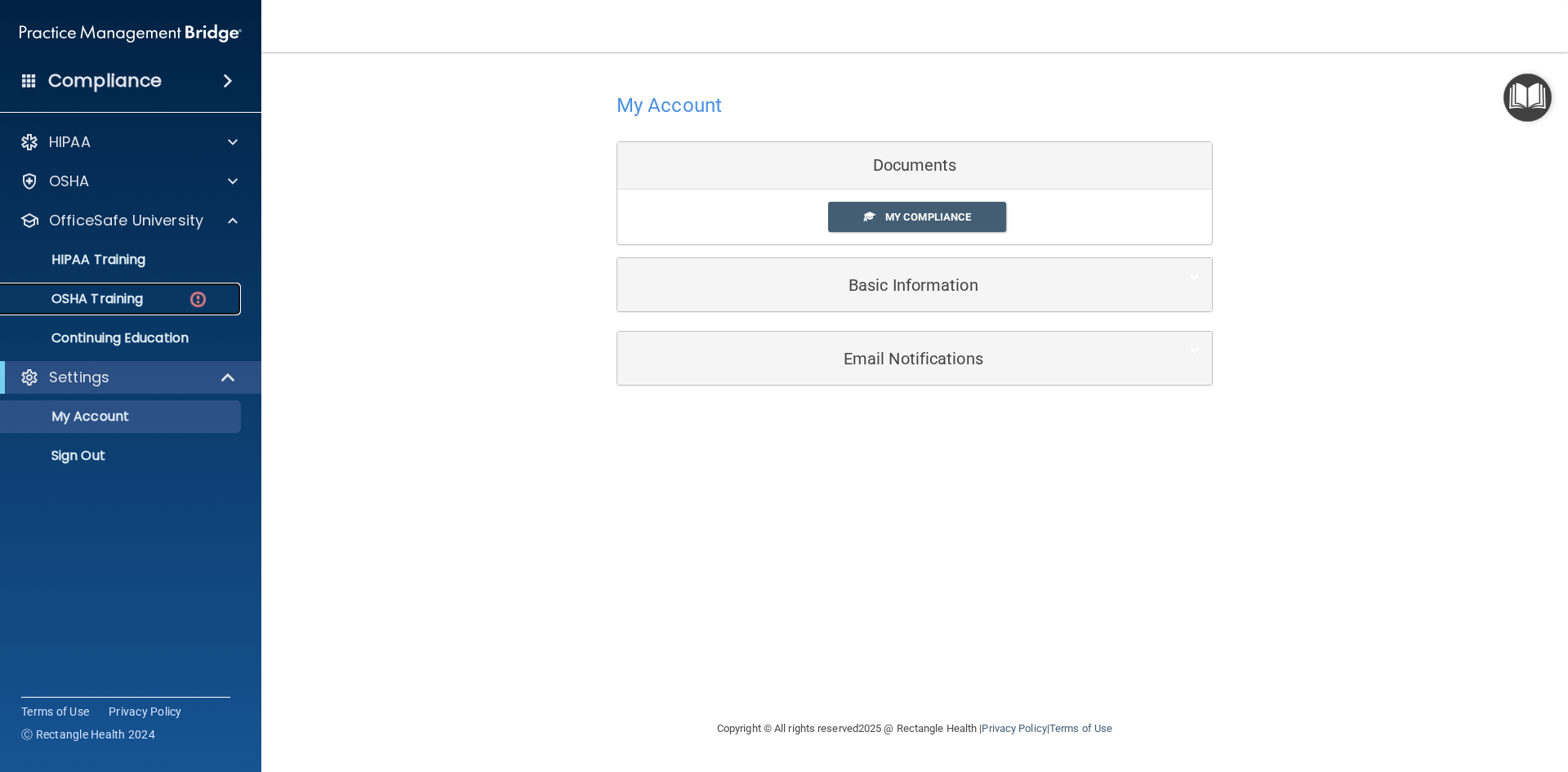
click at [125, 296] on p "OSHA Training" at bounding box center [76, 298] width 132 height 17
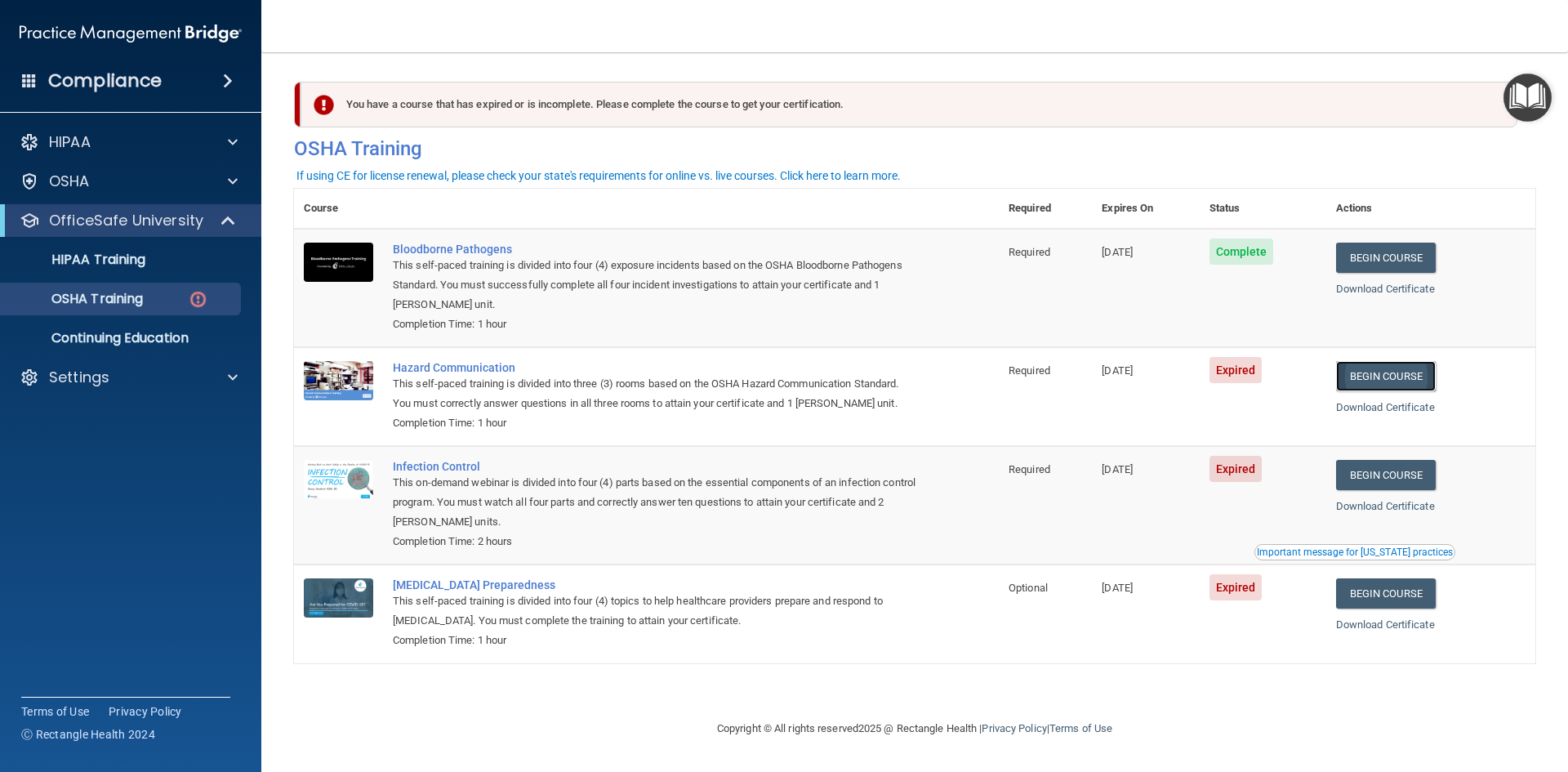
click at [1407, 386] on link "Begin Course" at bounding box center [1386, 375] width 100 height 30
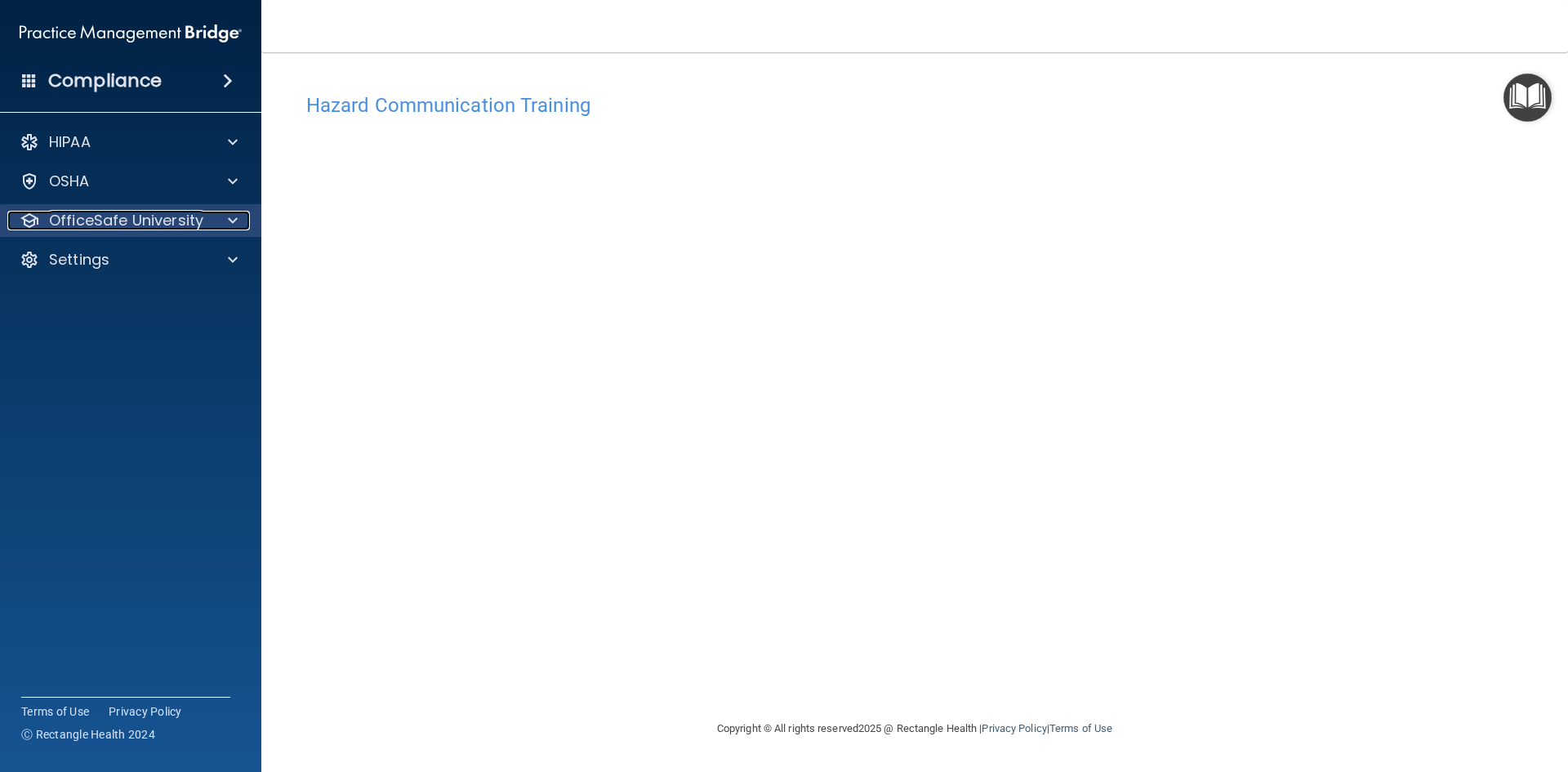
click at [179, 225] on p "OfficeSafe University" at bounding box center [126, 220] width 154 height 19
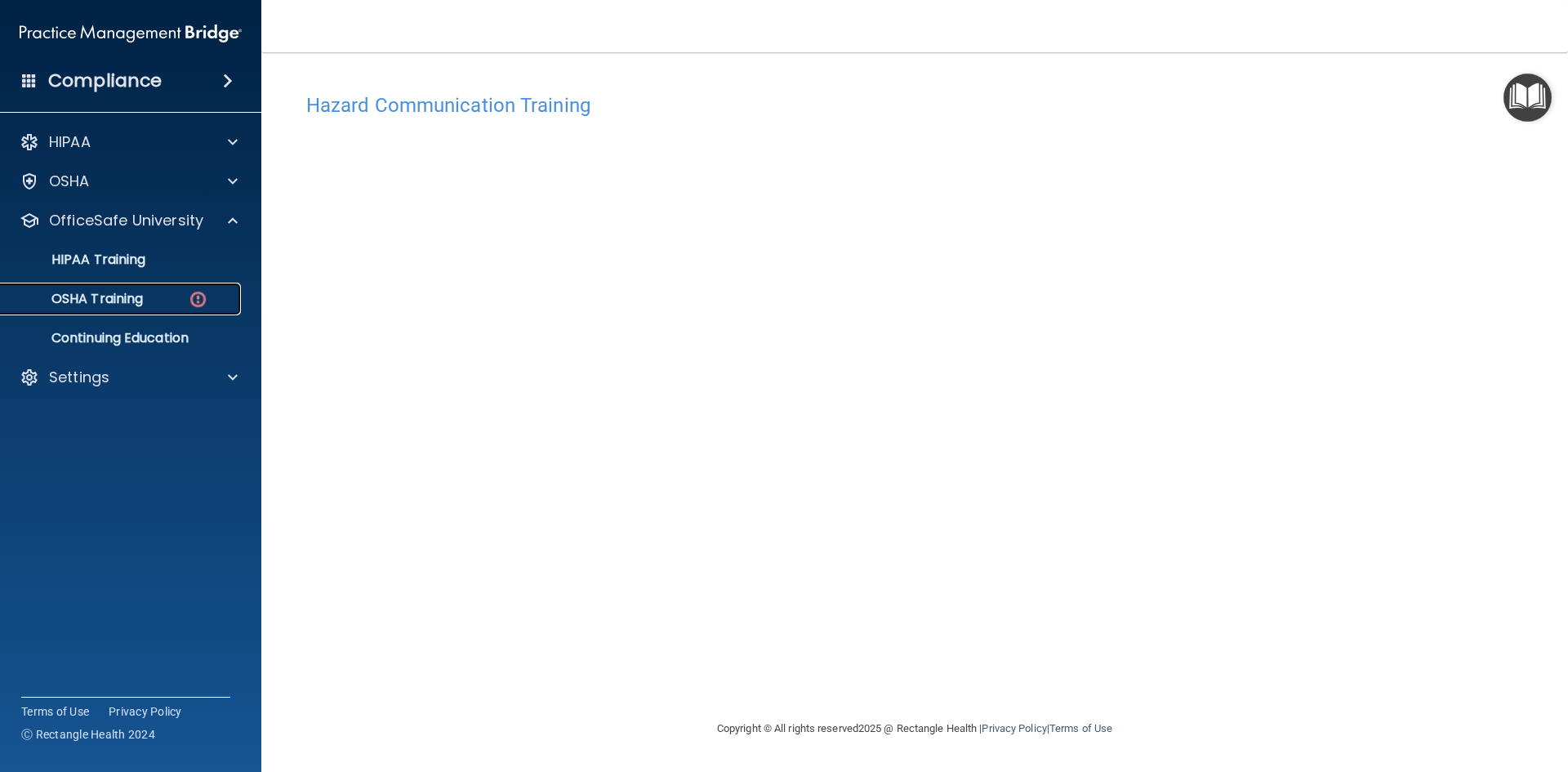
click at [152, 288] on link "OSHA Training" at bounding box center [111, 298] width 257 height 32
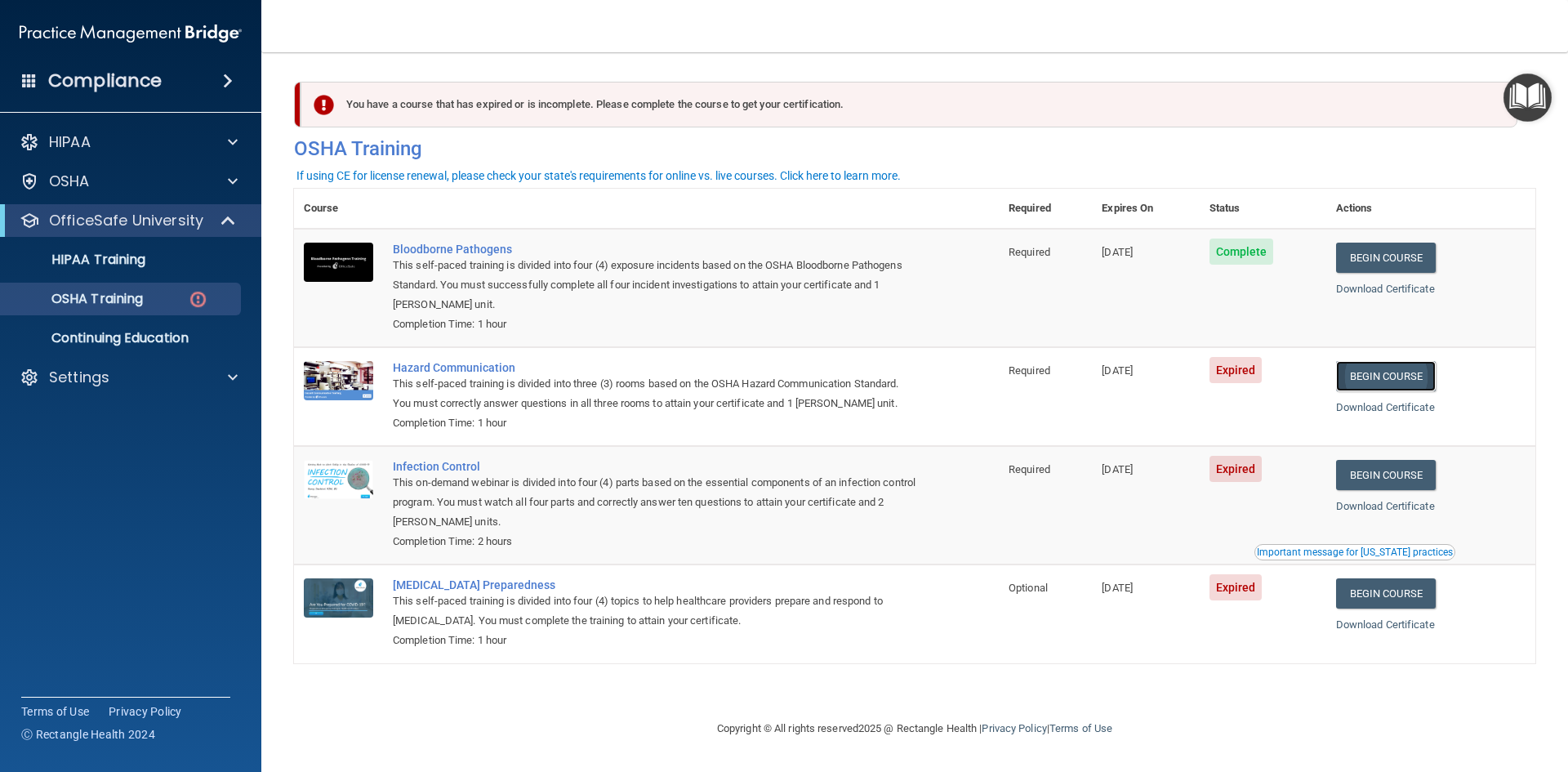
click at [1390, 378] on link "Begin Course" at bounding box center [1386, 375] width 100 height 30
click at [1388, 384] on link "Begin Course" at bounding box center [1386, 375] width 100 height 30
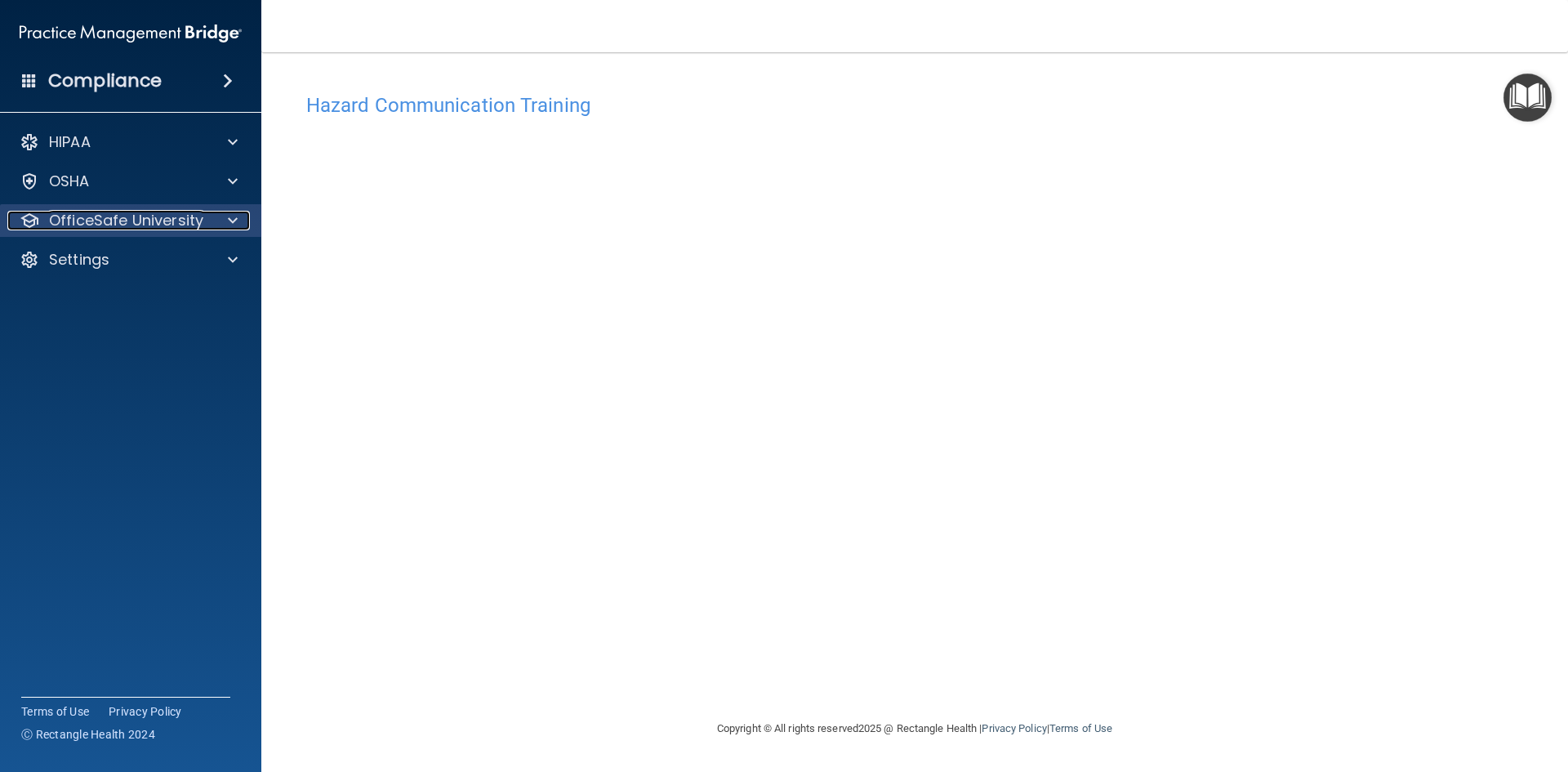
click at [140, 228] on p "OfficeSafe University" at bounding box center [126, 220] width 154 height 19
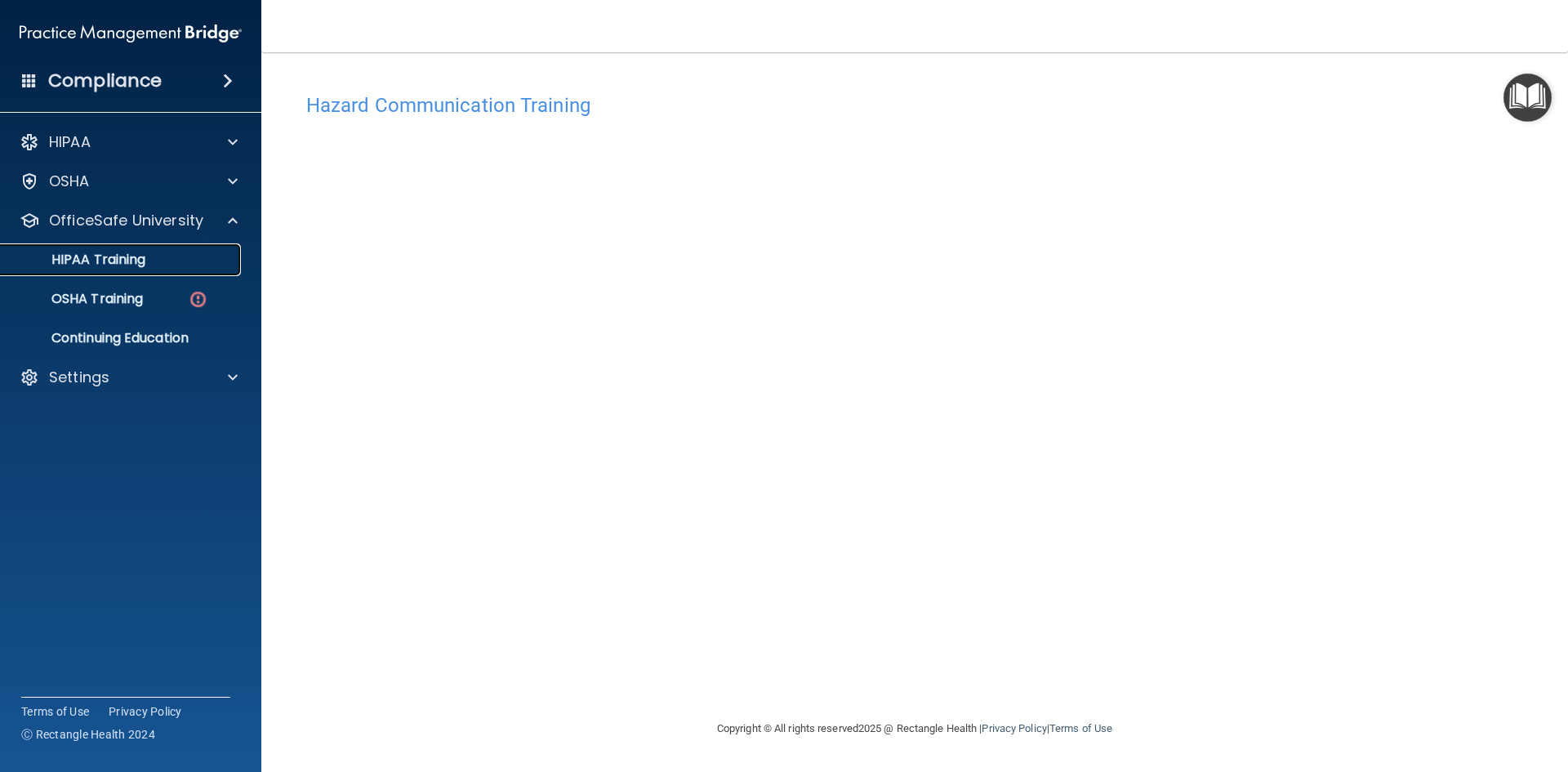
click at [144, 254] on p "HIPAA Training" at bounding box center [78, 260] width 135 height 17
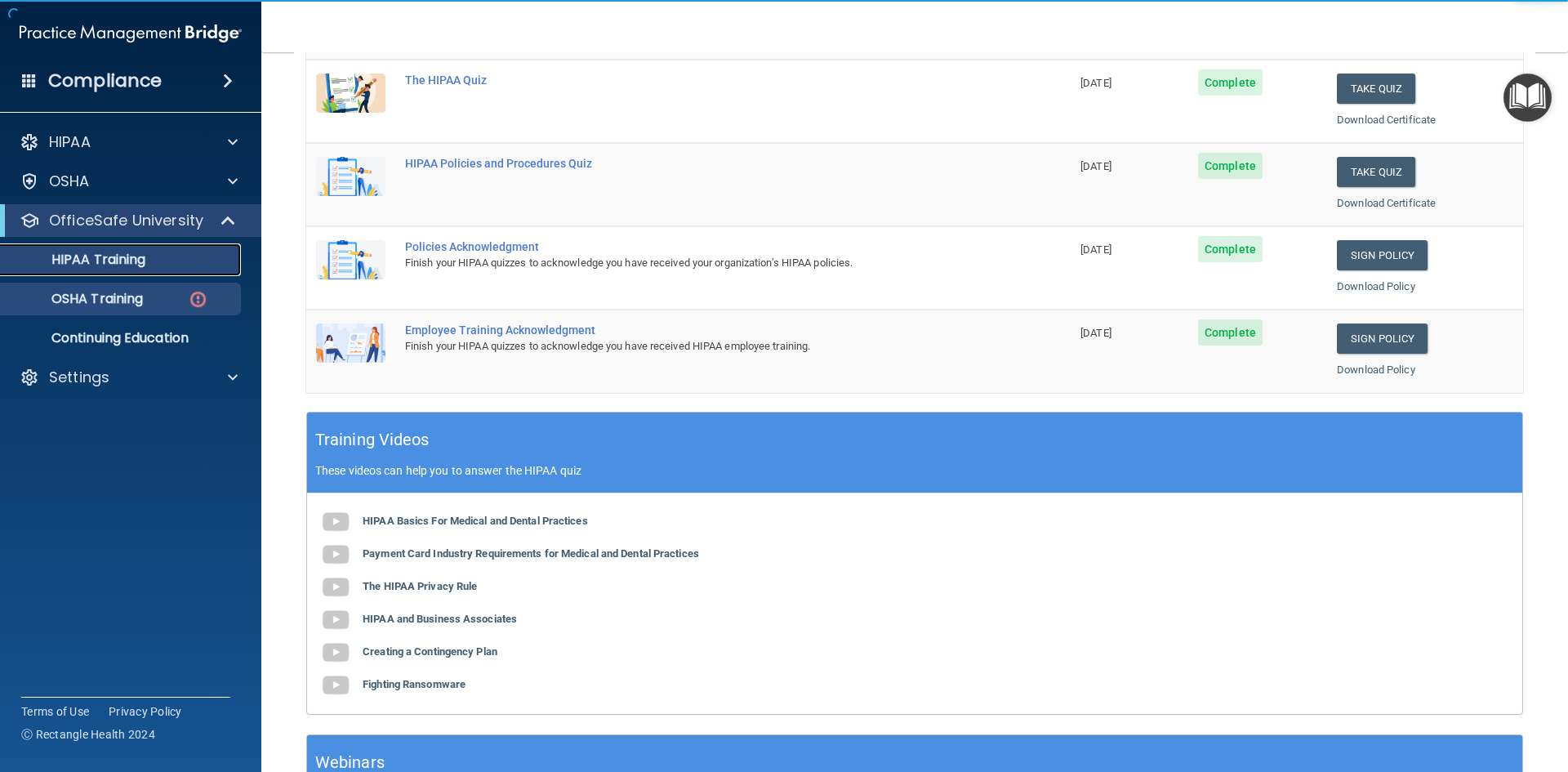
scroll to position [326, 0]
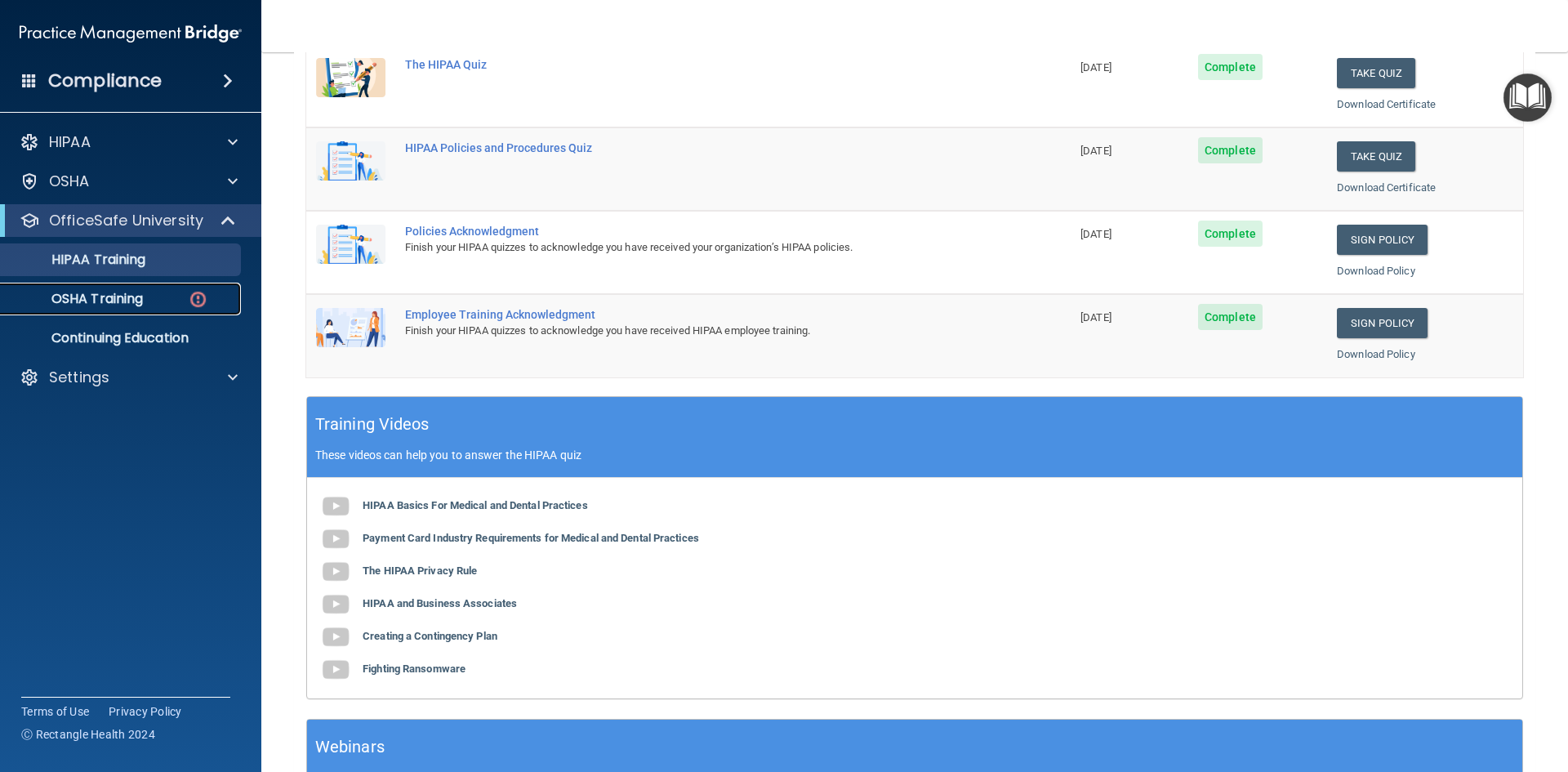
click at [112, 288] on link "OSHA Training" at bounding box center [111, 298] width 257 height 32
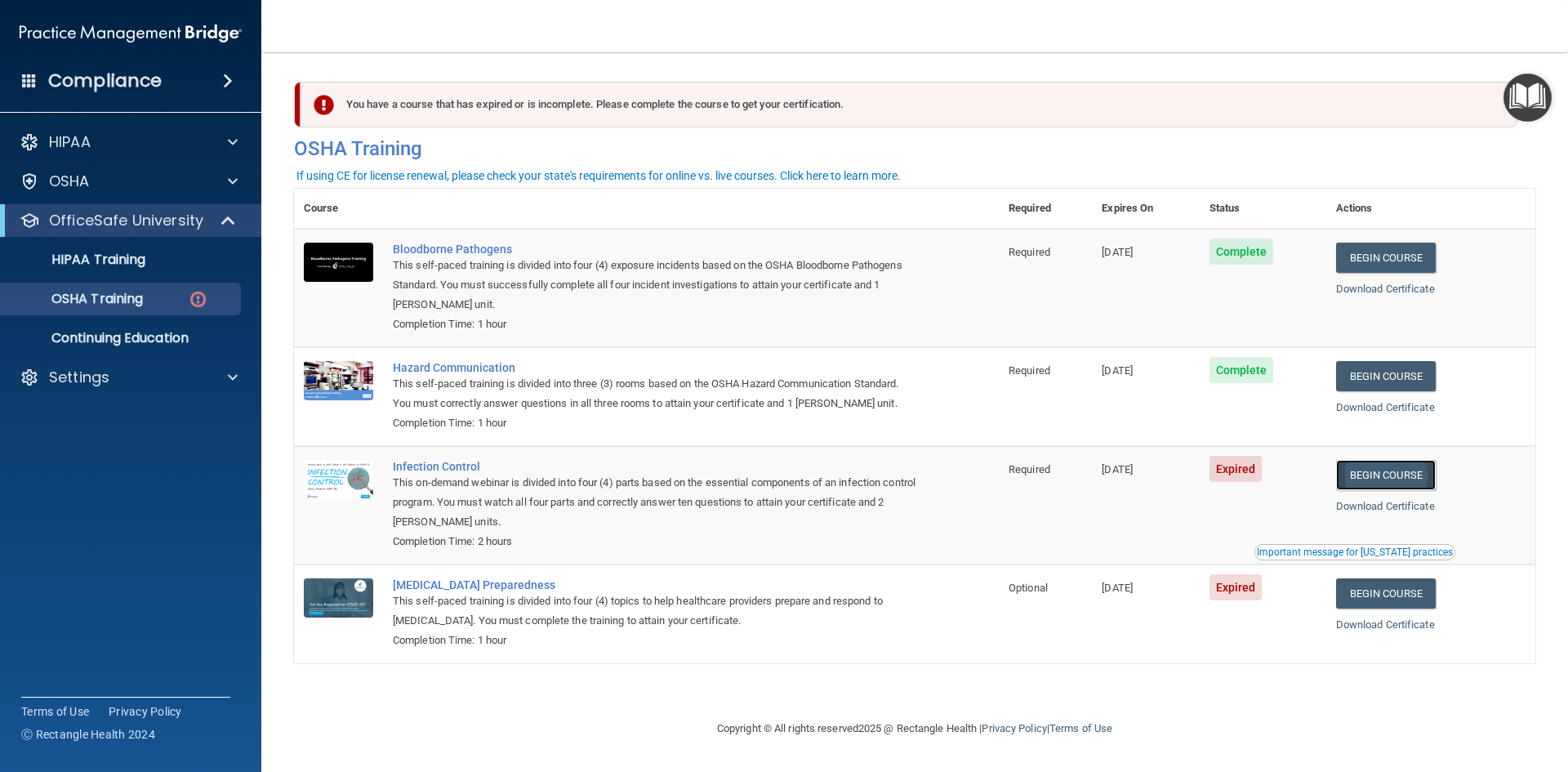
click at [1402, 472] on link "Begin Course" at bounding box center [1386, 475] width 100 height 30
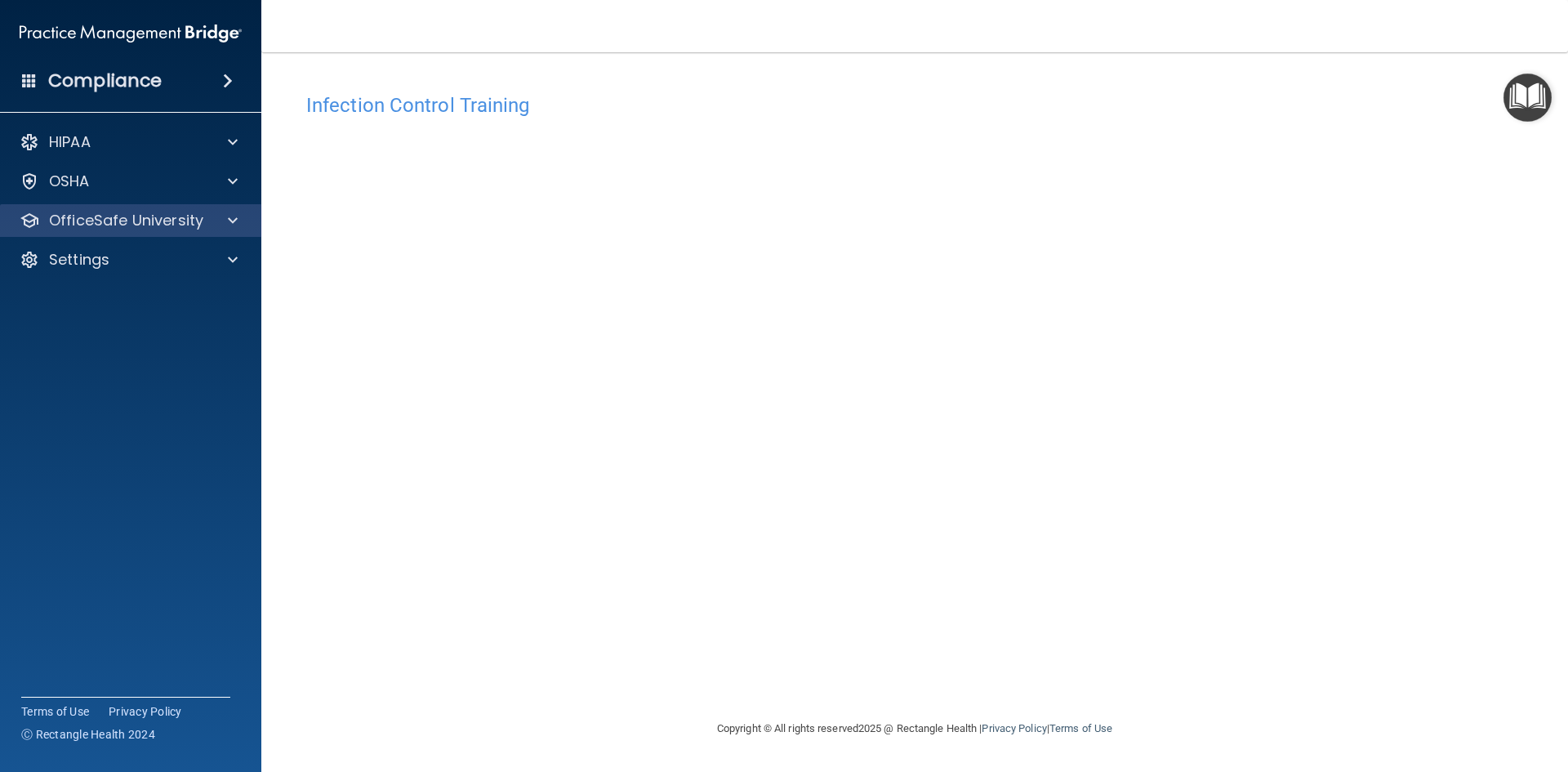
click at [75, 231] on div "OfficeSafe University" at bounding box center [131, 220] width 262 height 32
click at [106, 211] on div "OfficeSafe University" at bounding box center [131, 220] width 262 height 32
click at [235, 218] on span at bounding box center [233, 220] width 10 height 19
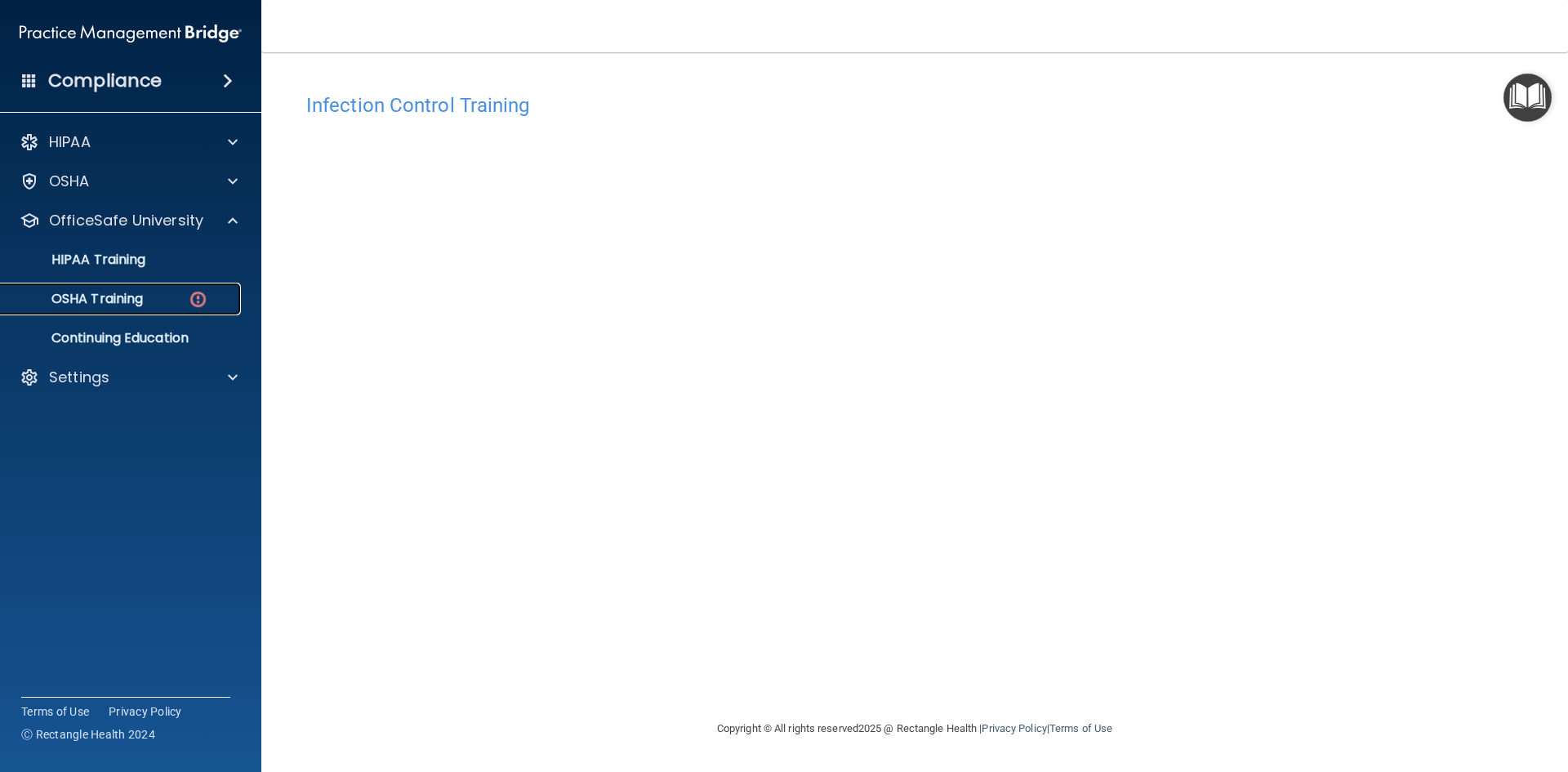
click at [126, 301] on p "OSHA Training" at bounding box center [76, 298] width 132 height 17
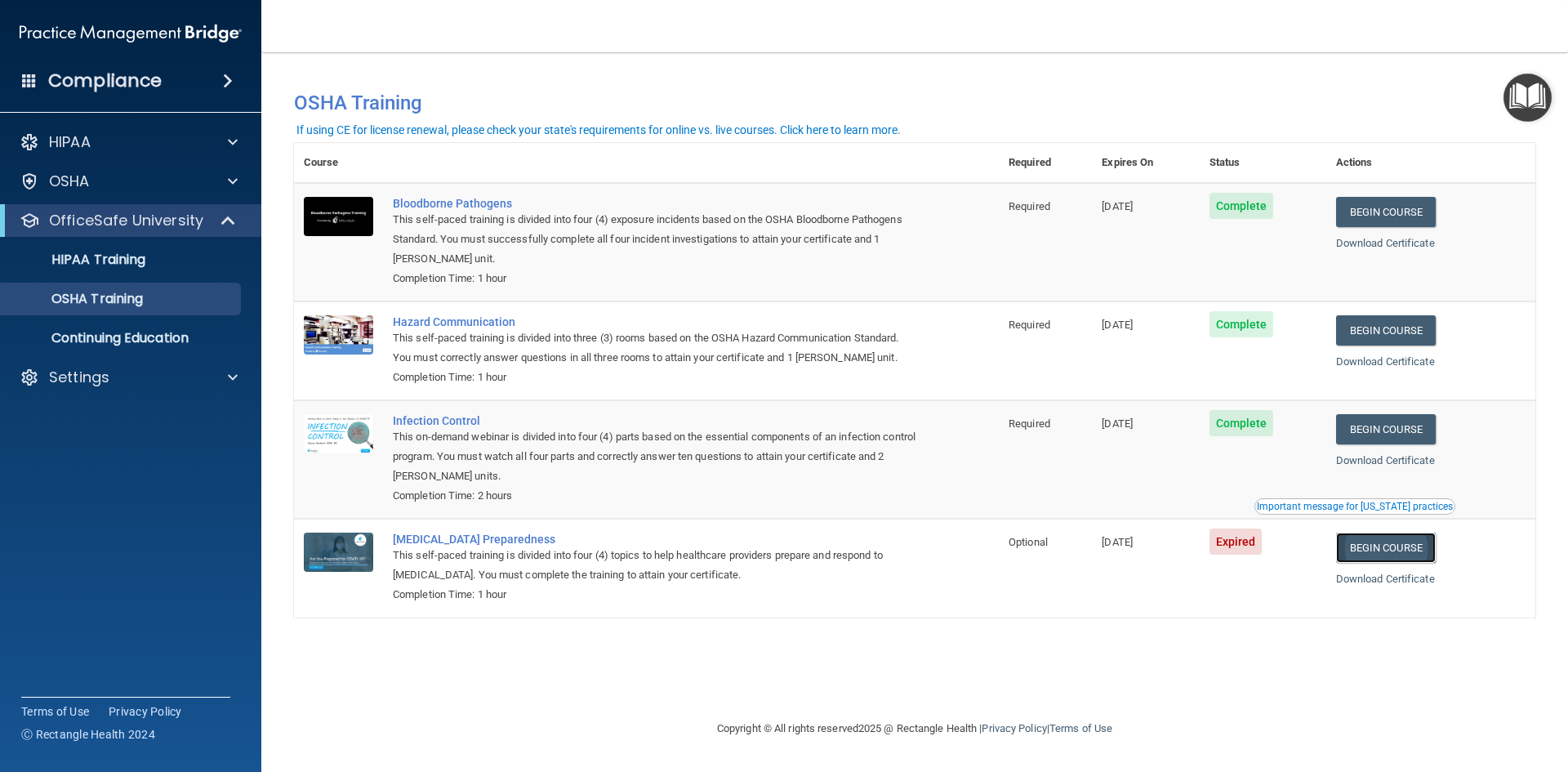
click at [1392, 555] on link "Begin Course" at bounding box center [1386, 547] width 100 height 30
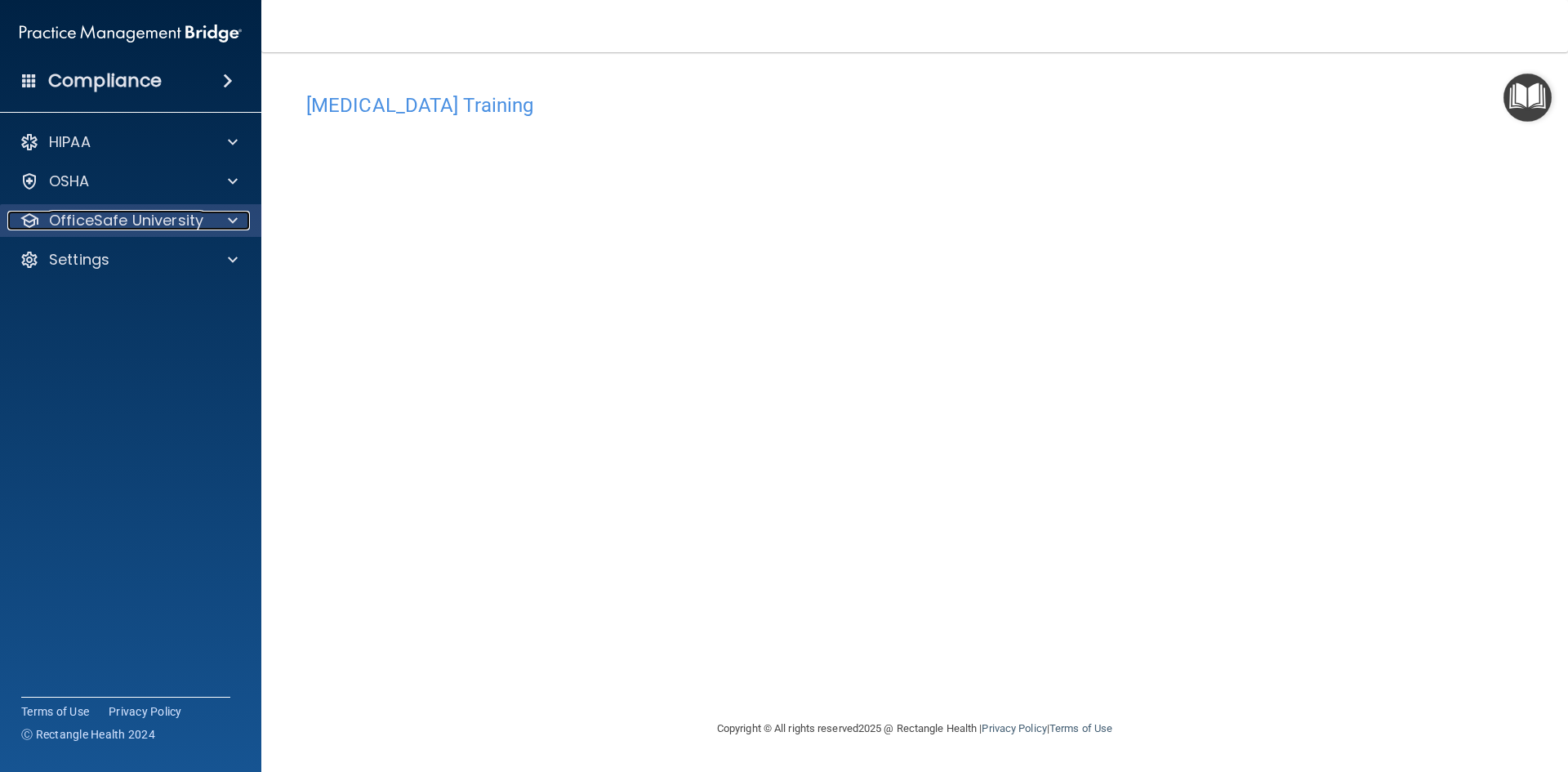
click at [145, 215] on p "OfficeSafe University" at bounding box center [126, 220] width 154 height 19
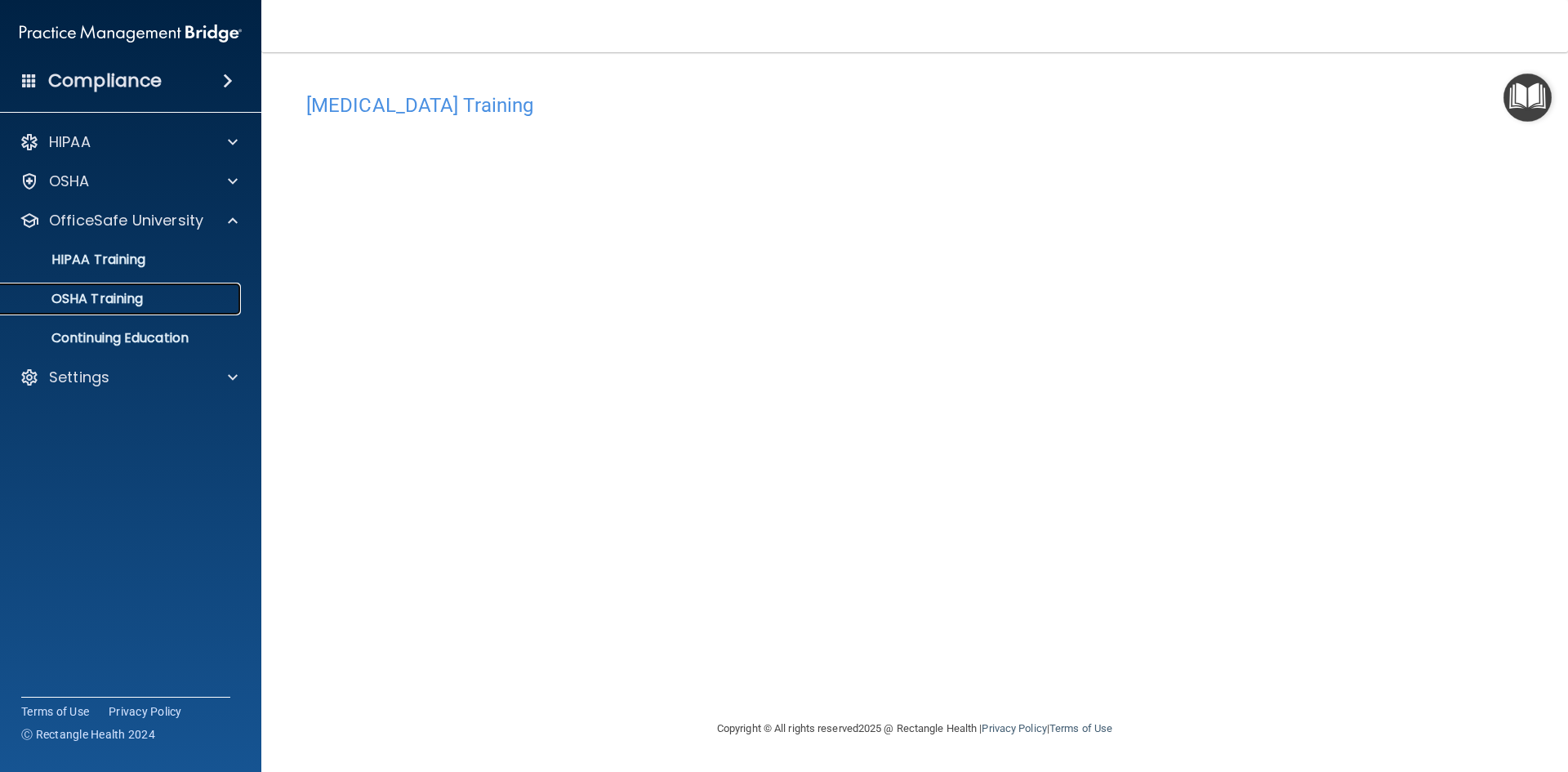
click at [125, 305] on p "OSHA Training" at bounding box center [76, 298] width 132 height 17
